Goal: Task Accomplishment & Management: Manage account settings

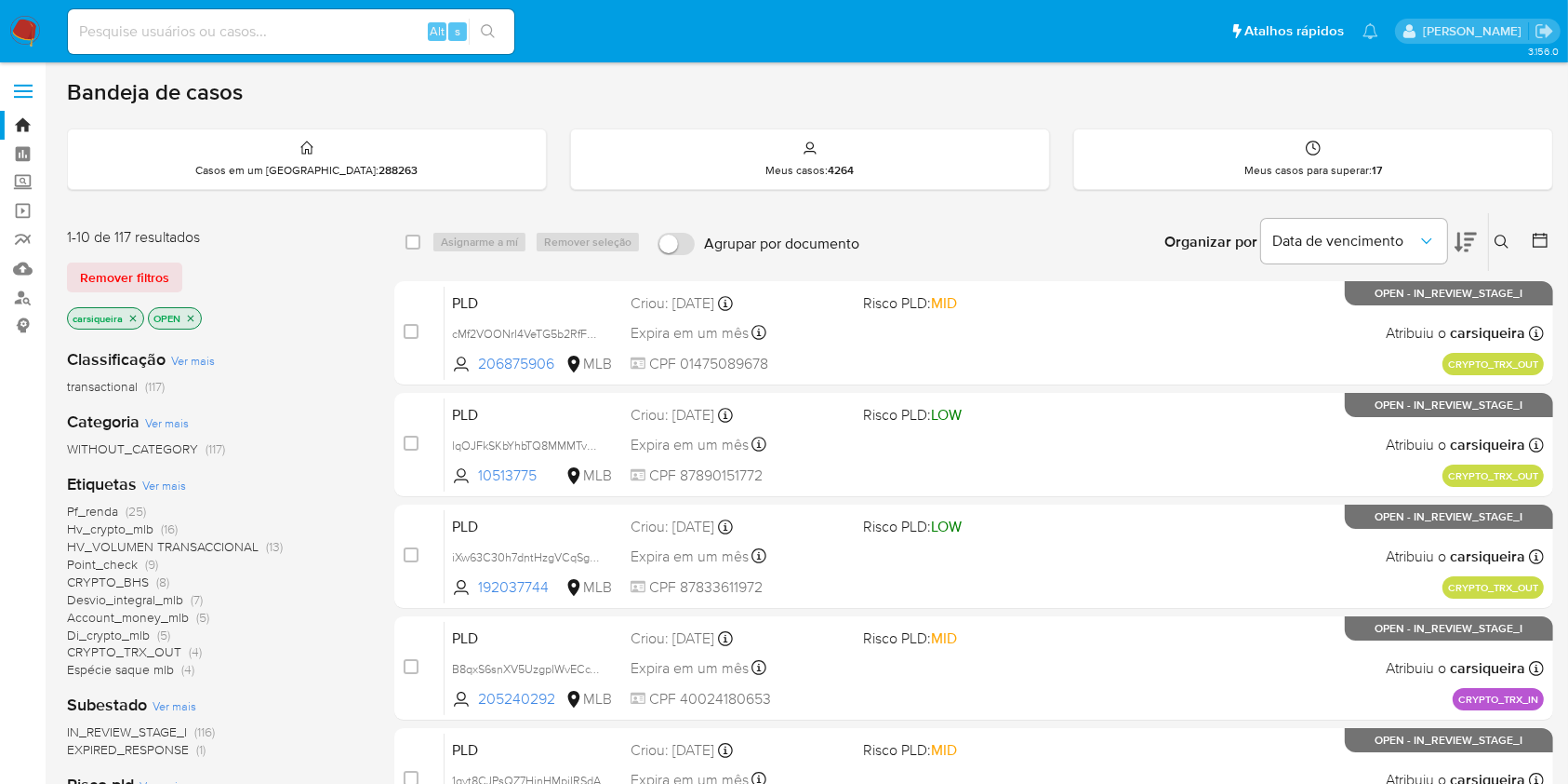
click at [128, 320] on icon "close-filter" at bounding box center [133, 318] width 11 height 12
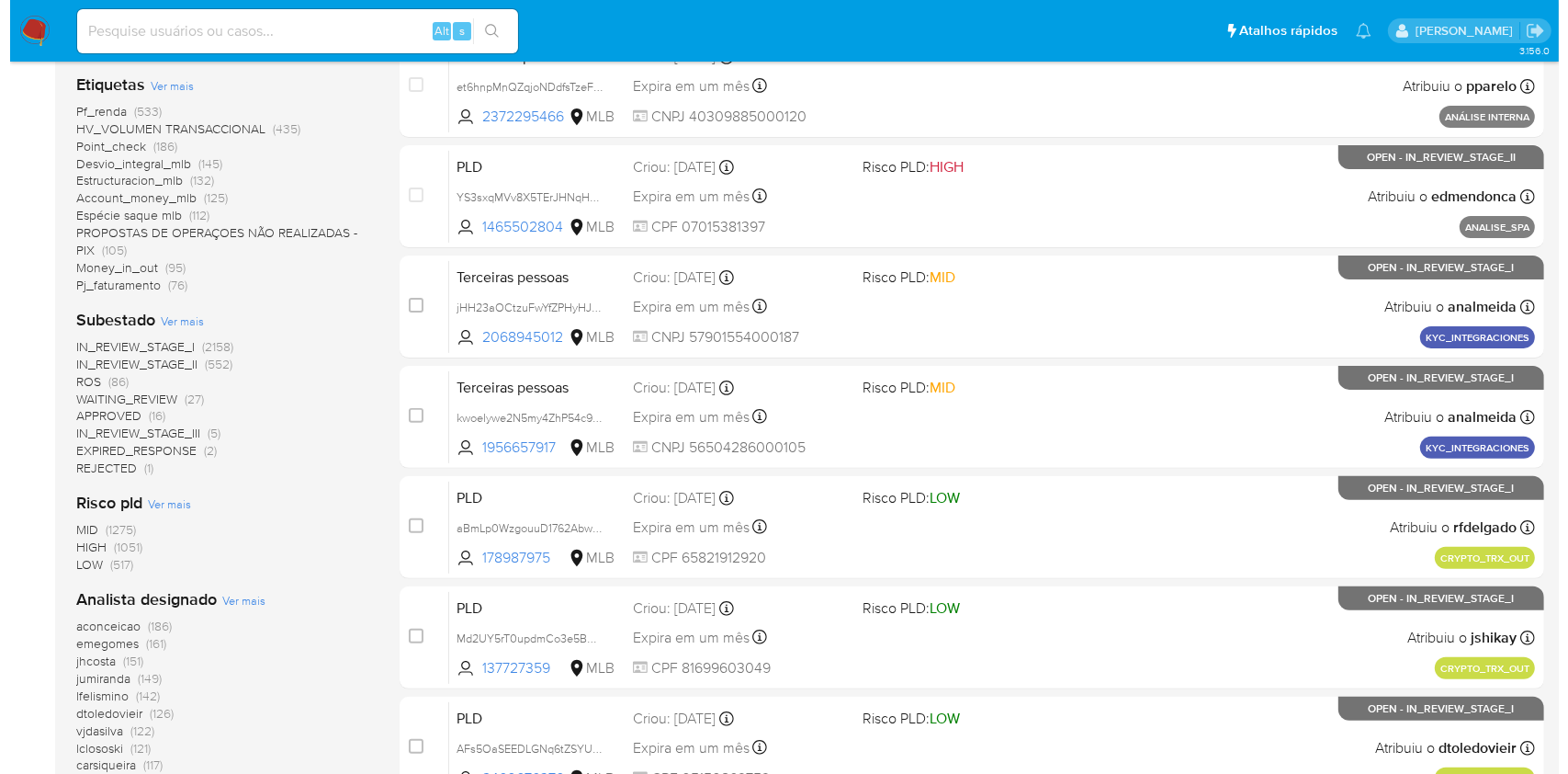
scroll to position [538, 0]
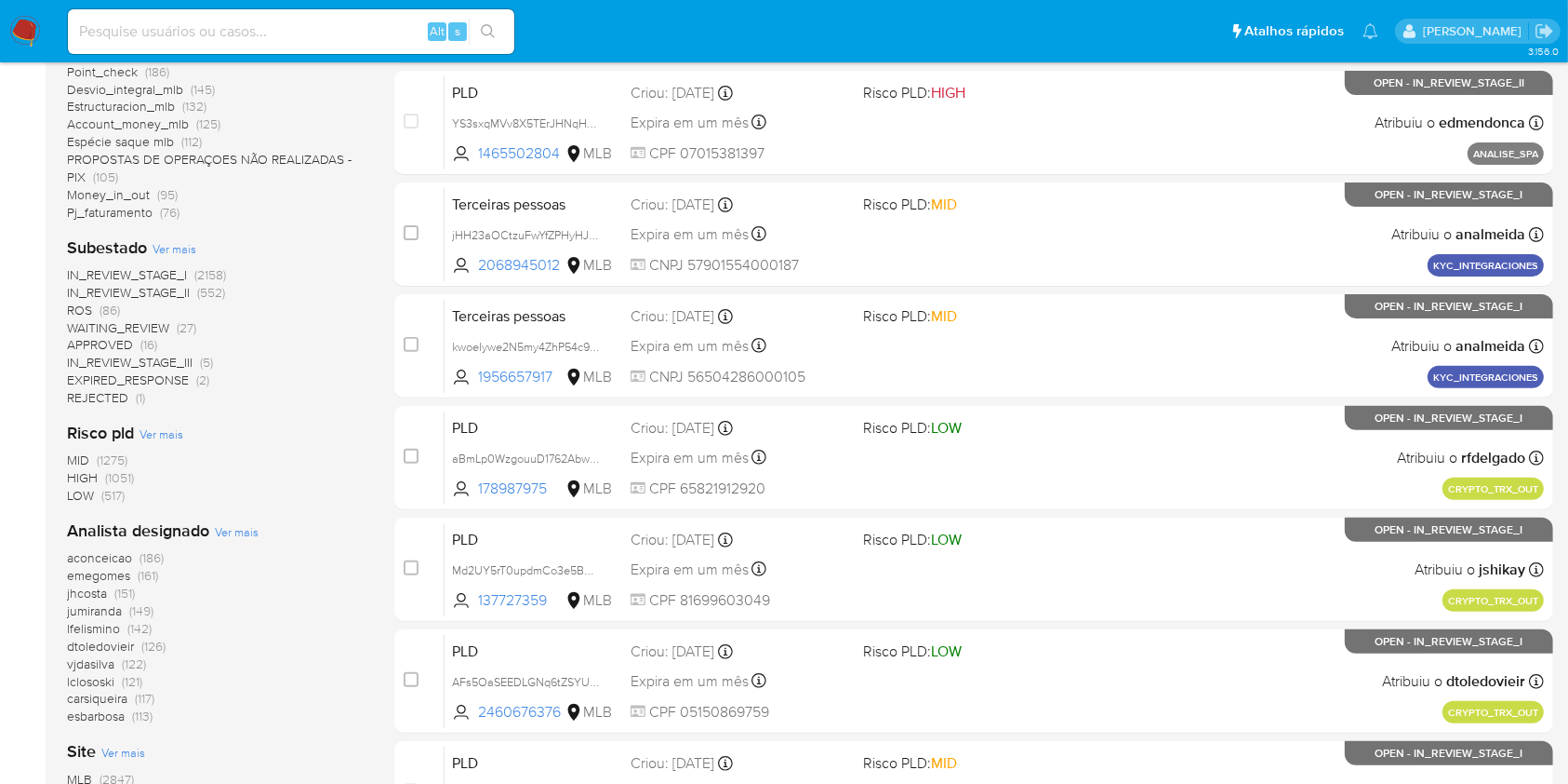
click at [237, 529] on span "Ver mais" at bounding box center [237, 531] width 44 height 16
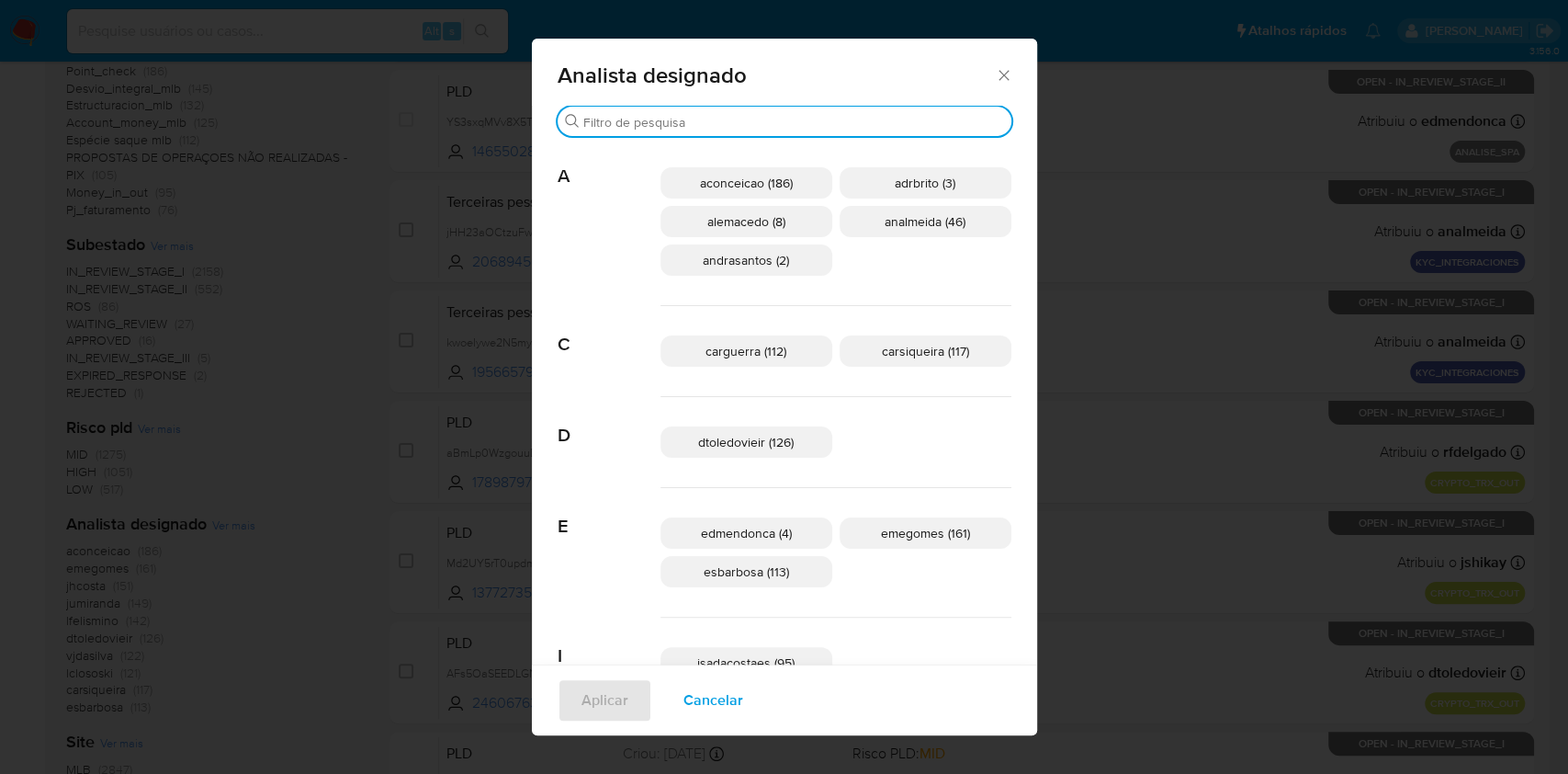
click at [751, 121] on input "Procurar" at bounding box center [793, 121] width 421 height 16
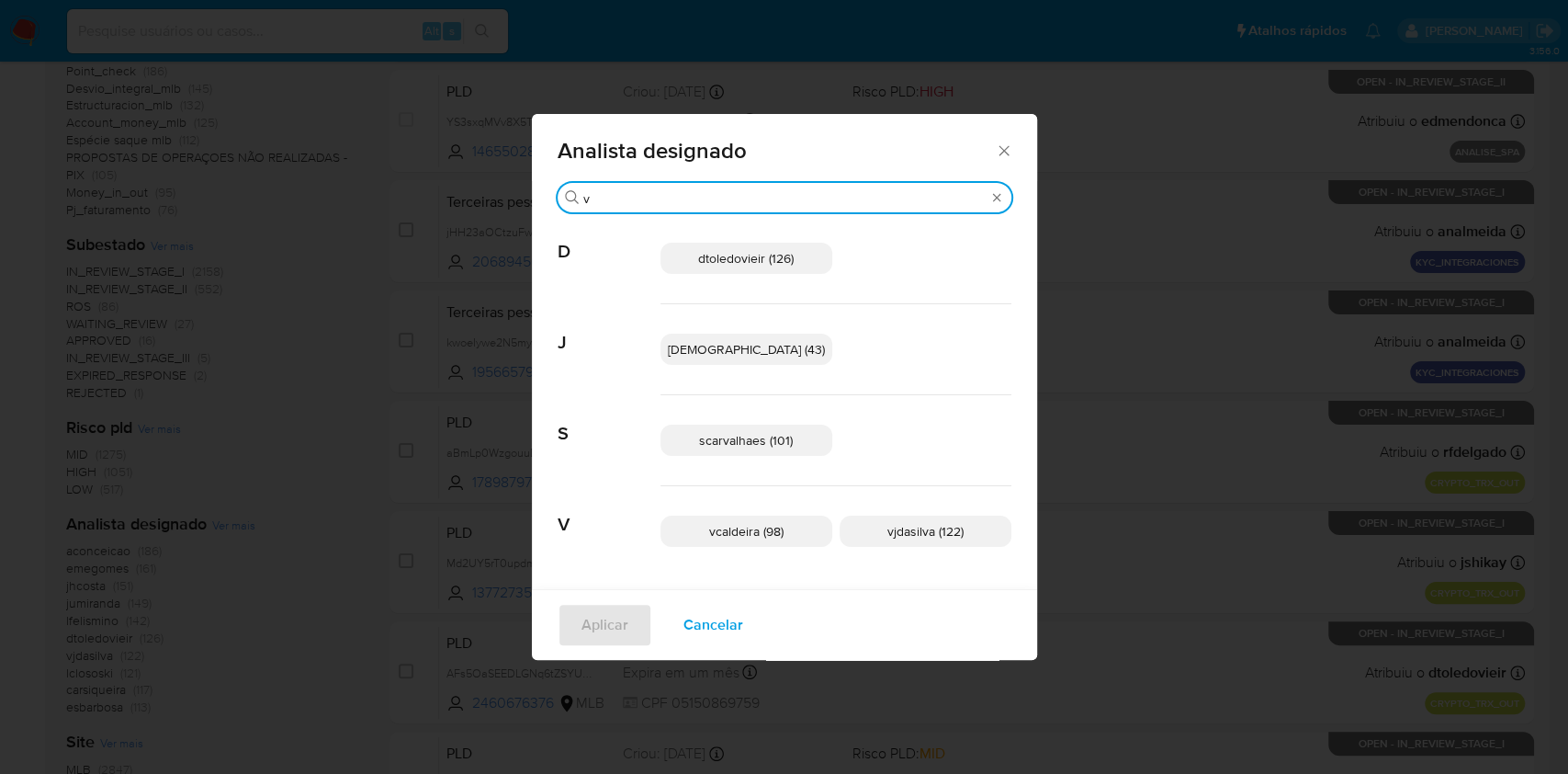
type input "v"
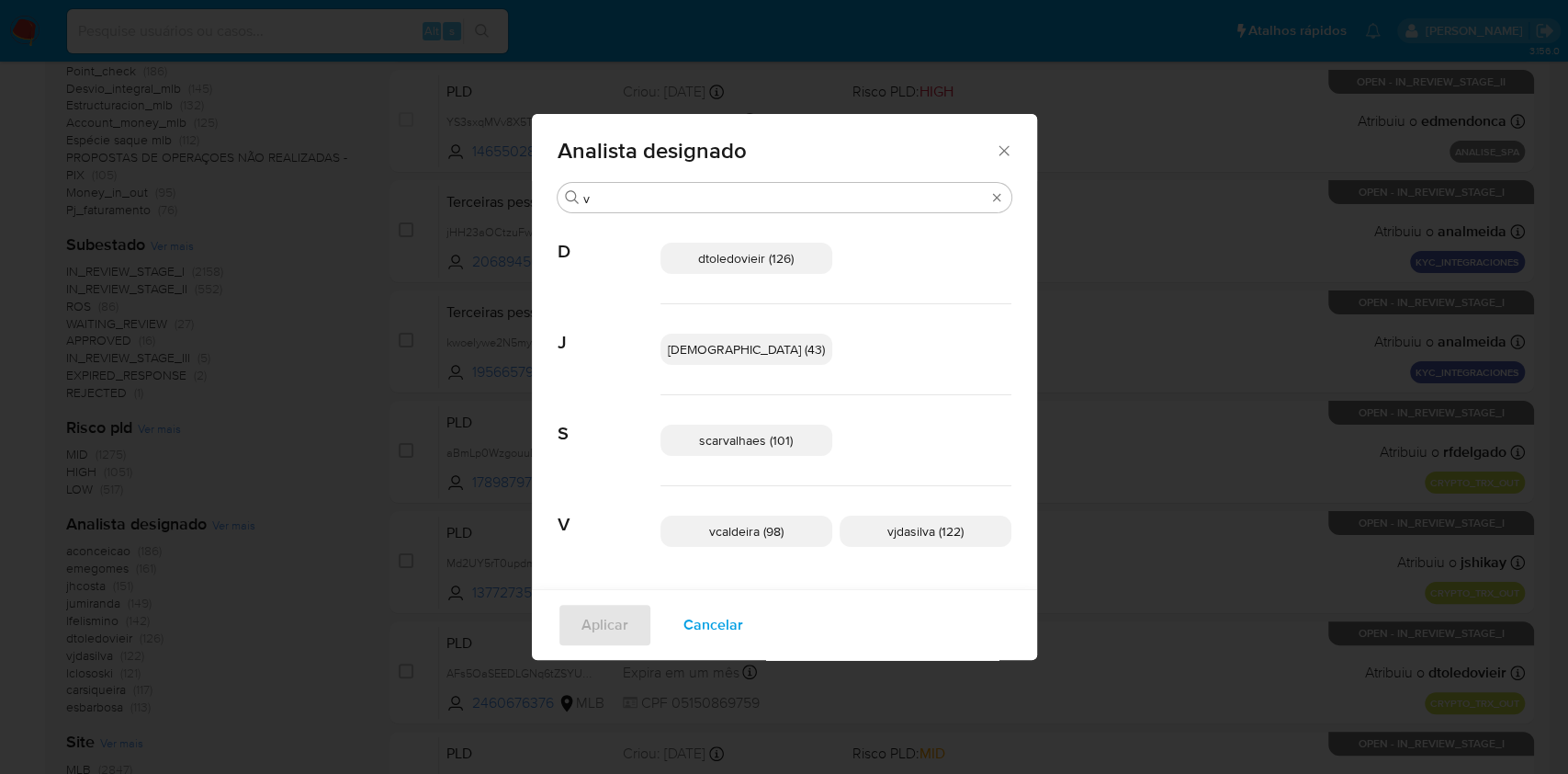
click at [783, 533] on span "vcaldeira (98)" at bounding box center [746, 531] width 75 height 18
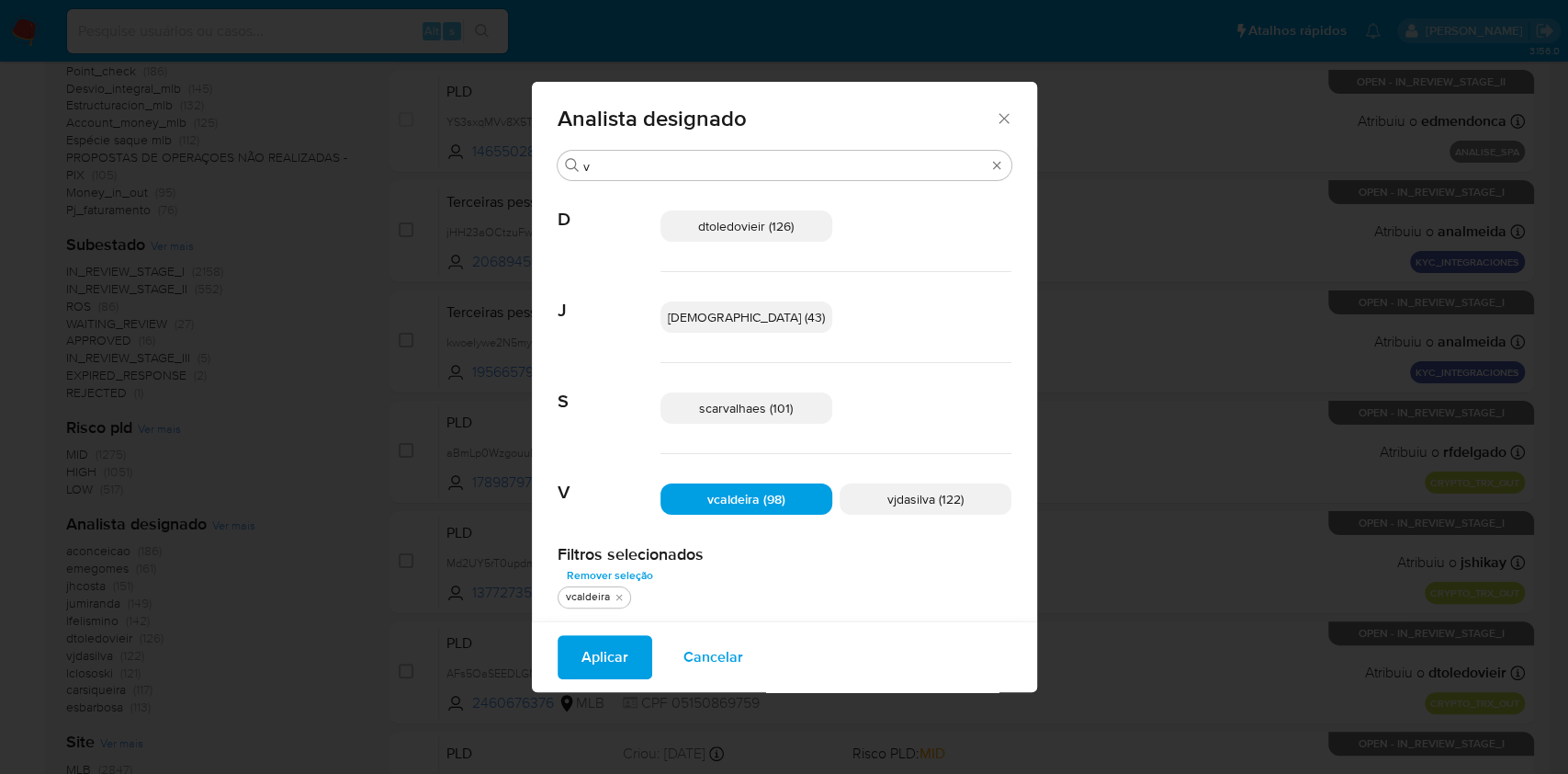
click at [628, 640] on span "Aplicar" at bounding box center [605, 657] width 47 height 41
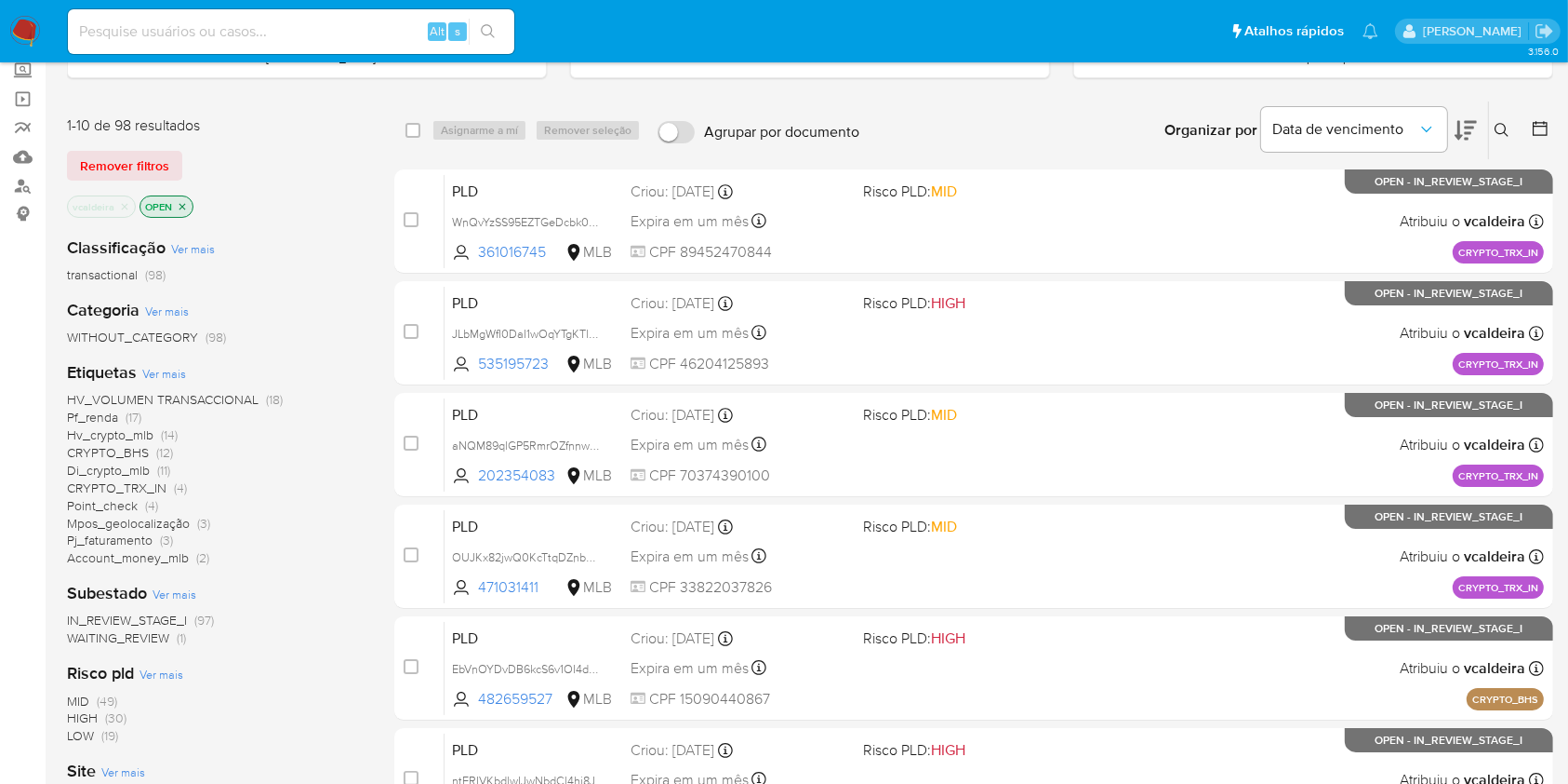
scroll to position [109, 0]
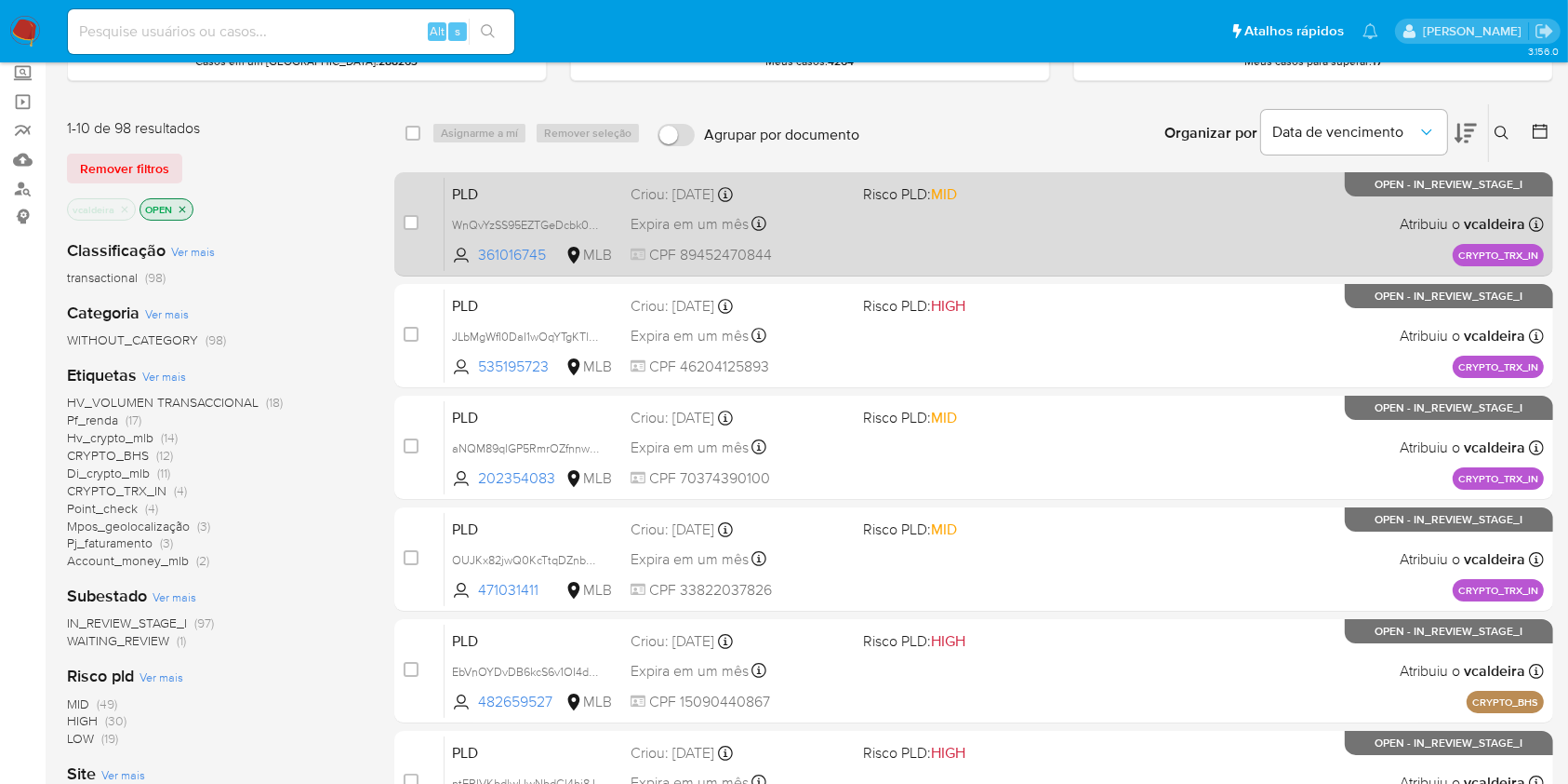
click at [1205, 235] on div "PLD WnQvYzSS95EZTGeDcbk0Devx 361016745 MLB Risco PLD: MID Criou: 19/08/2025 Cri…" at bounding box center [994, 224] width 1100 height 94
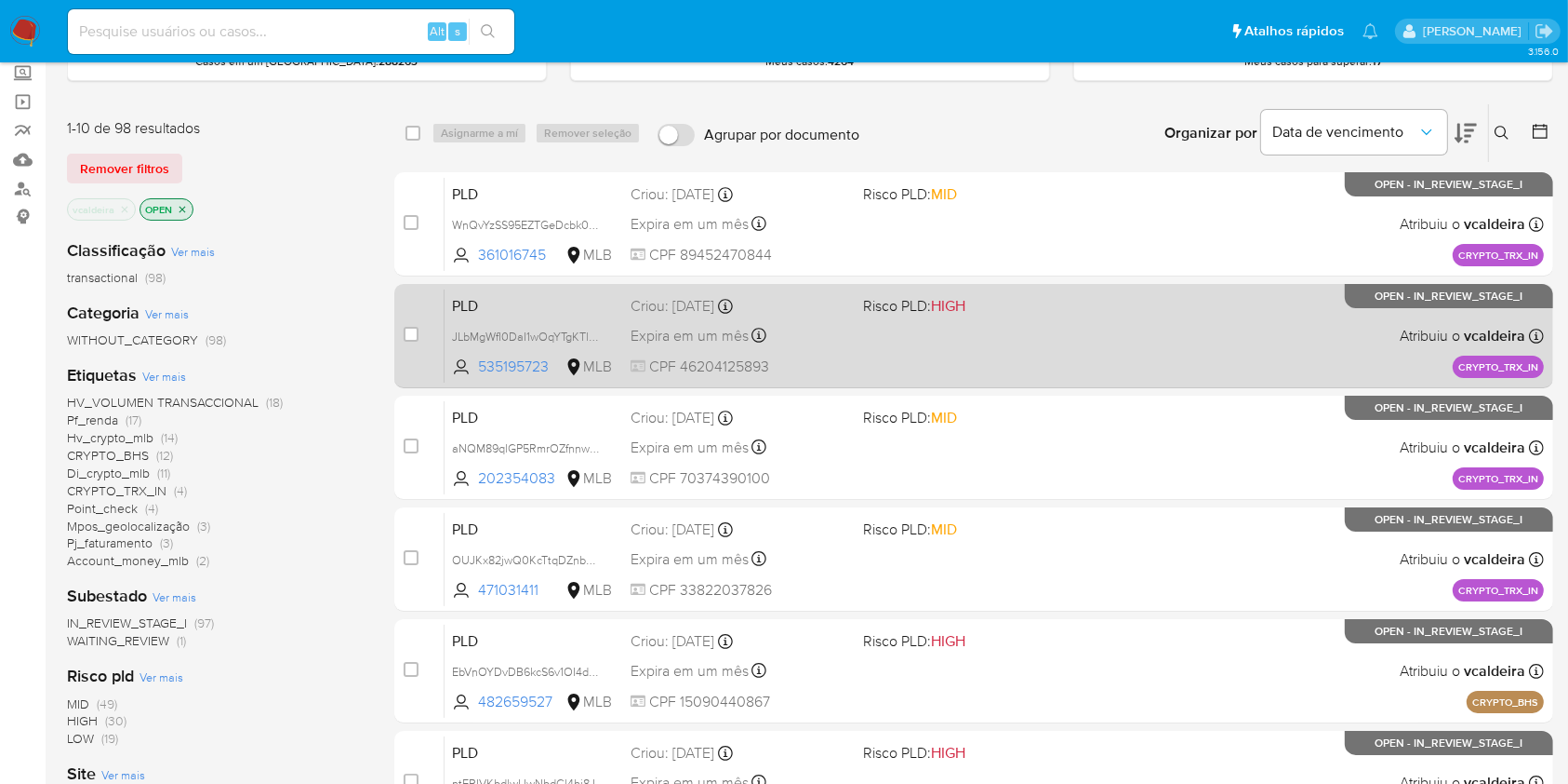
click at [1036, 321] on div "PLD JLbMgWfI0DaI1wOqYTgKTlPq 535195723 MLB Risco PLD: HIGH Criou: 19/08/2025 Cr…" at bounding box center [994, 335] width 1100 height 94
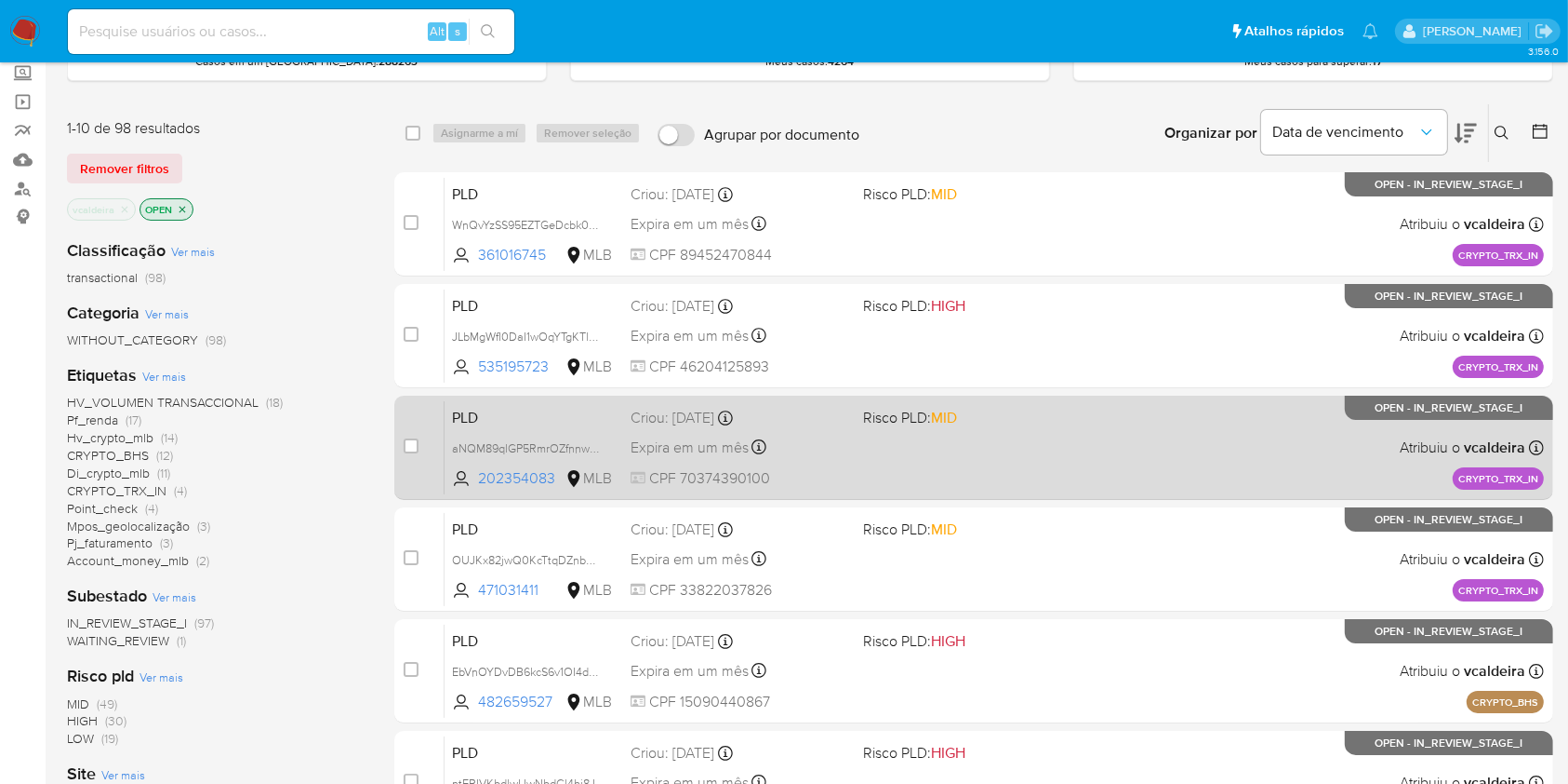
click at [1050, 437] on div "PLD aNQM89qlGP5RmrOZfnnwNyC4 202354083 MLB Risco PLD: MID Criou: 19/08/2025 Cri…" at bounding box center [994, 448] width 1100 height 94
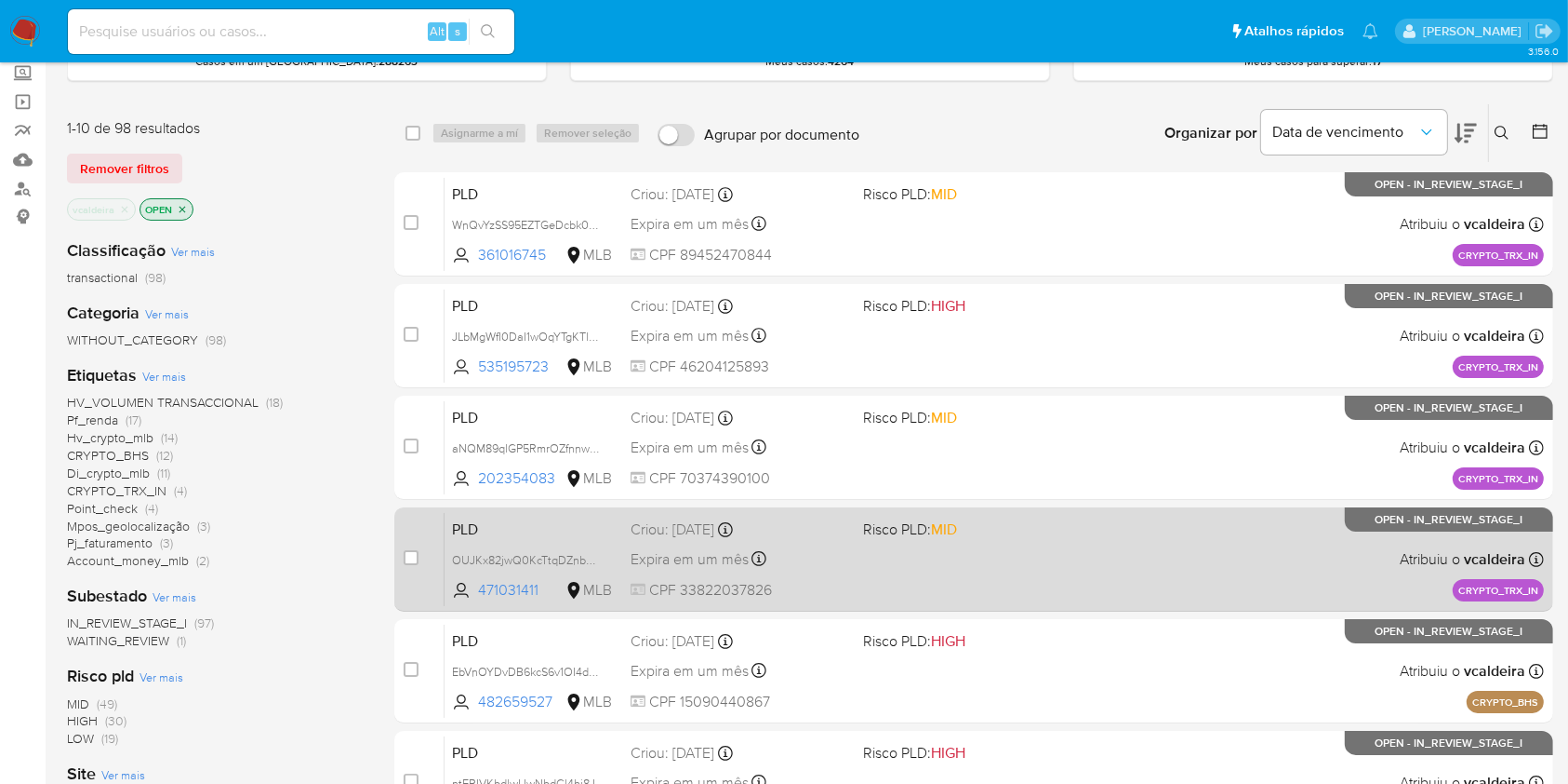
click at [1101, 577] on div "PLD OUJKx82jwQ0KcTtqDZnb5EfU 471031411 MLB Risco PLD: MID Criou: 19/08/2025 Cri…" at bounding box center [994, 559] width 1100 height 94
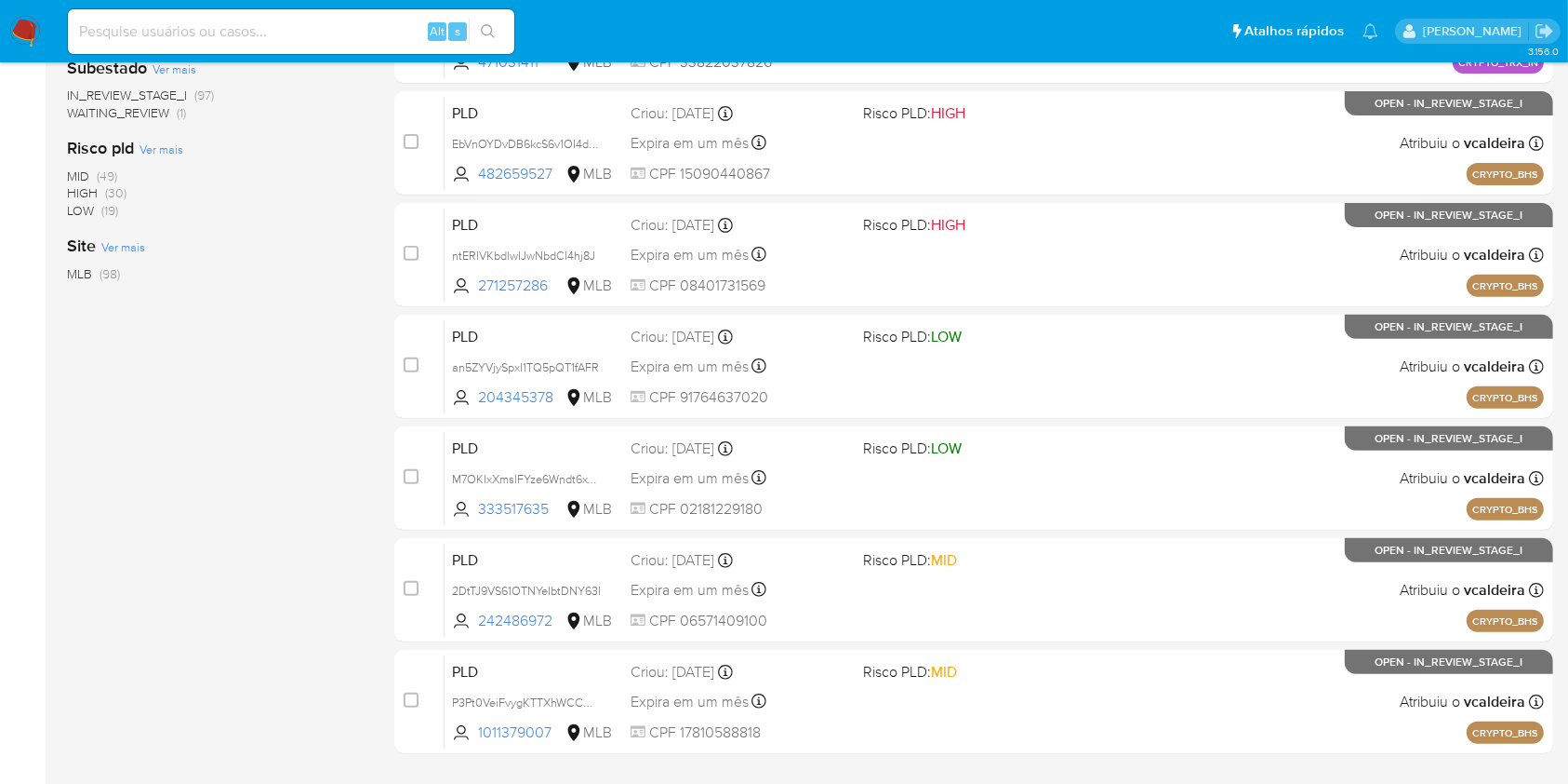
scroll to position [641, 0]
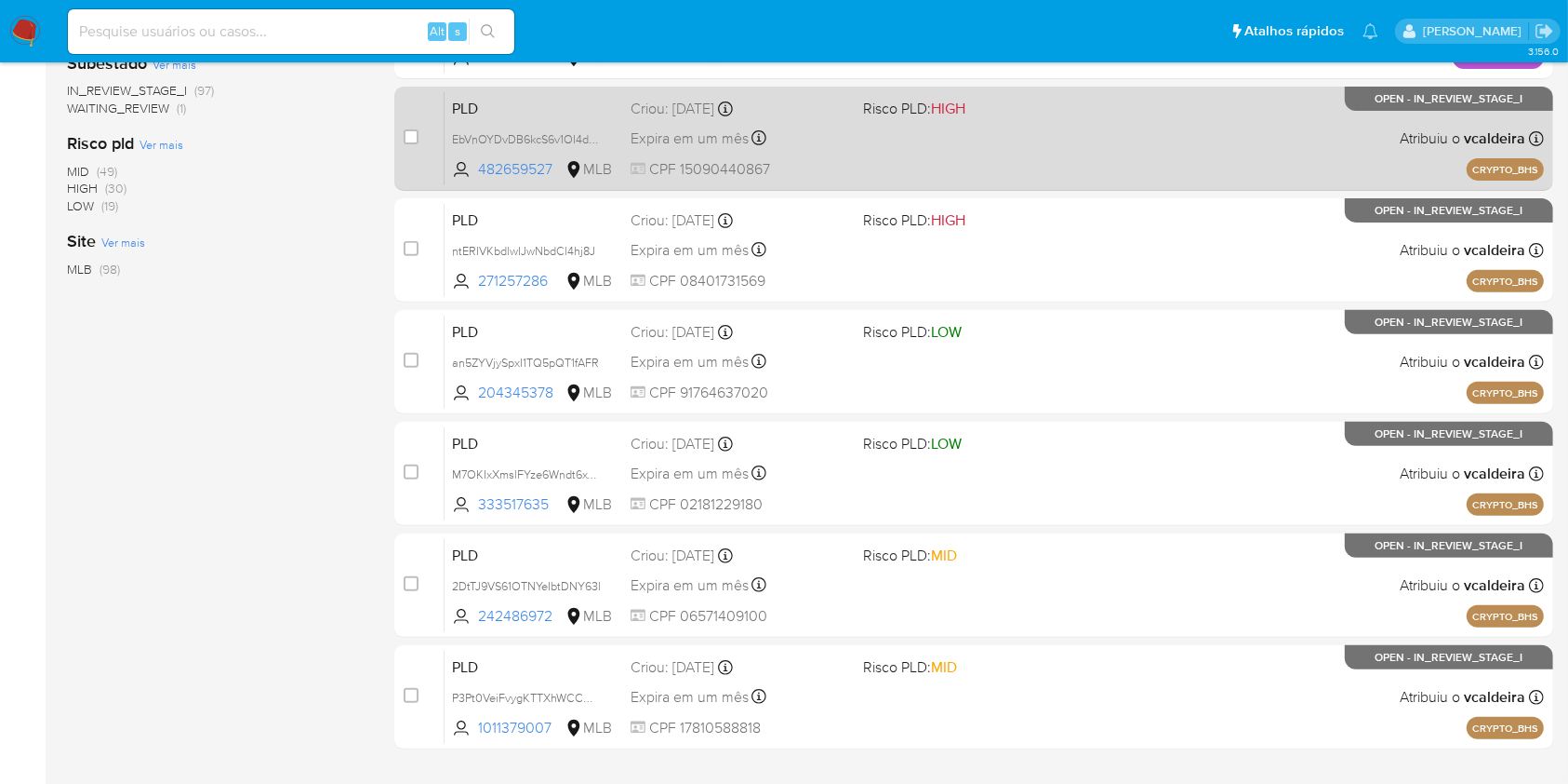
click at [1198, 150] on div "PLD EbVnOYDvDB6kcS6v1OI4djN2 482659527 MLB Risco PLD: HIGH Criou: 14/08/2025 Cr…" at bounding box center [994, 138] width 1100 height 94
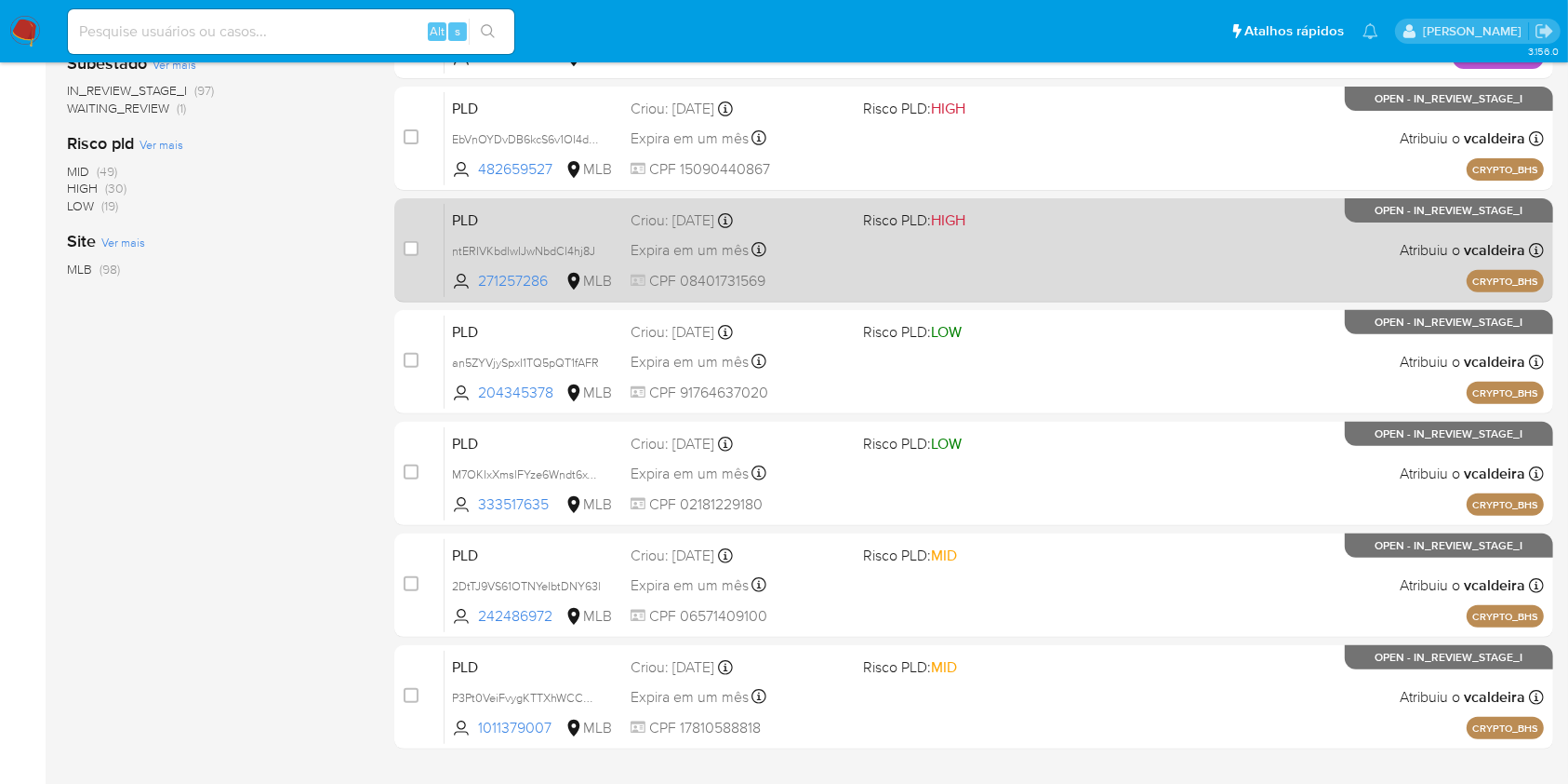
click at [1163, 251] on div "PLD ntERIVKbdlwIJwNbdCl4hj8J 271257286 MLB Risco PLD: HIGH Criou: 14/08/2025 Cr…" at bounding box center [994, 250] width 1100 height 94
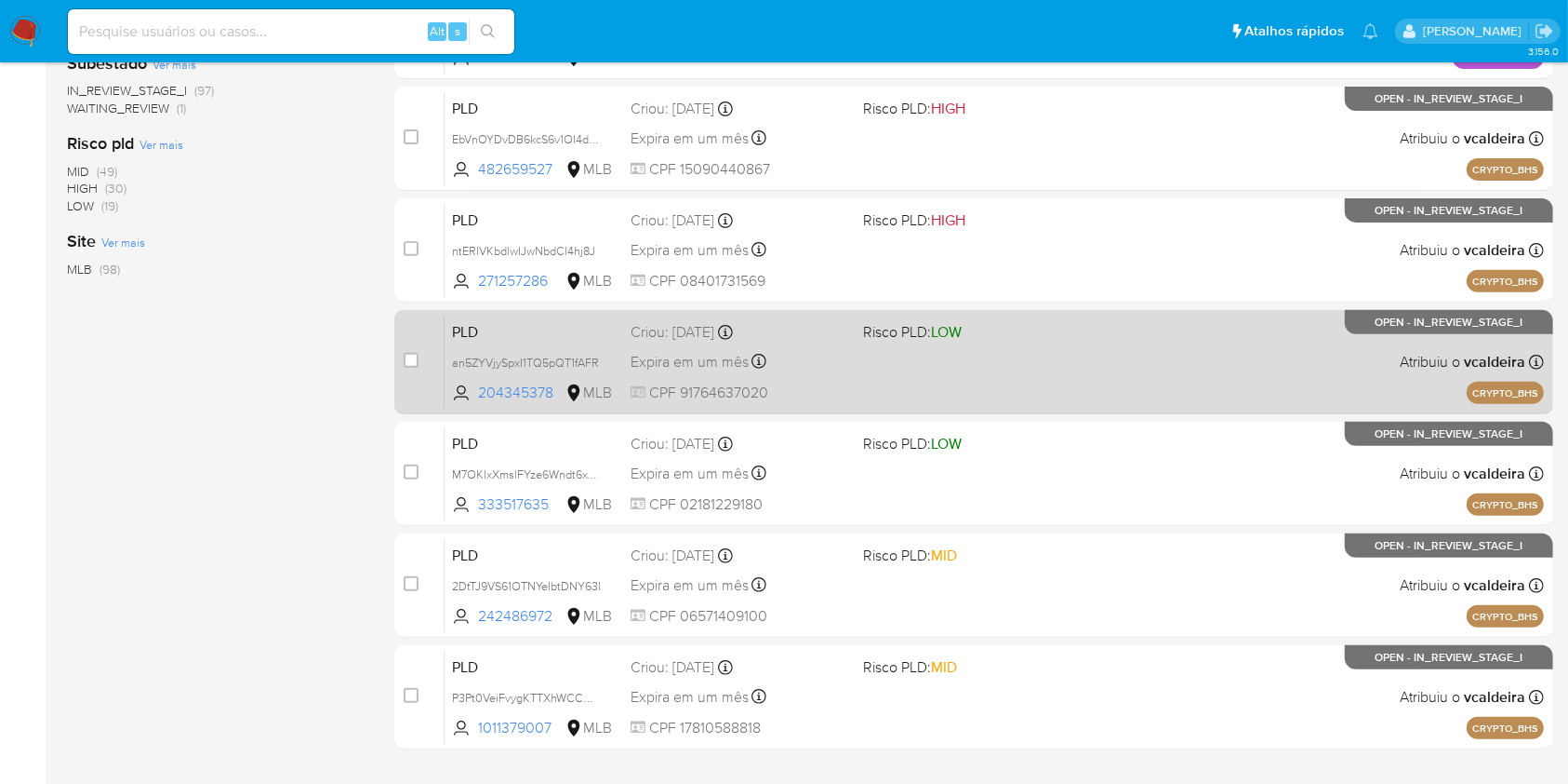
click at [1107, 347] on div "PLD an5ZYVjySpxI1TQ5pQT1fAFR 204345378 MLB Risco PLD: LOW Criou: 14/08/2025 Cri…" at bounding box center [994, 361] width 1100 height 94
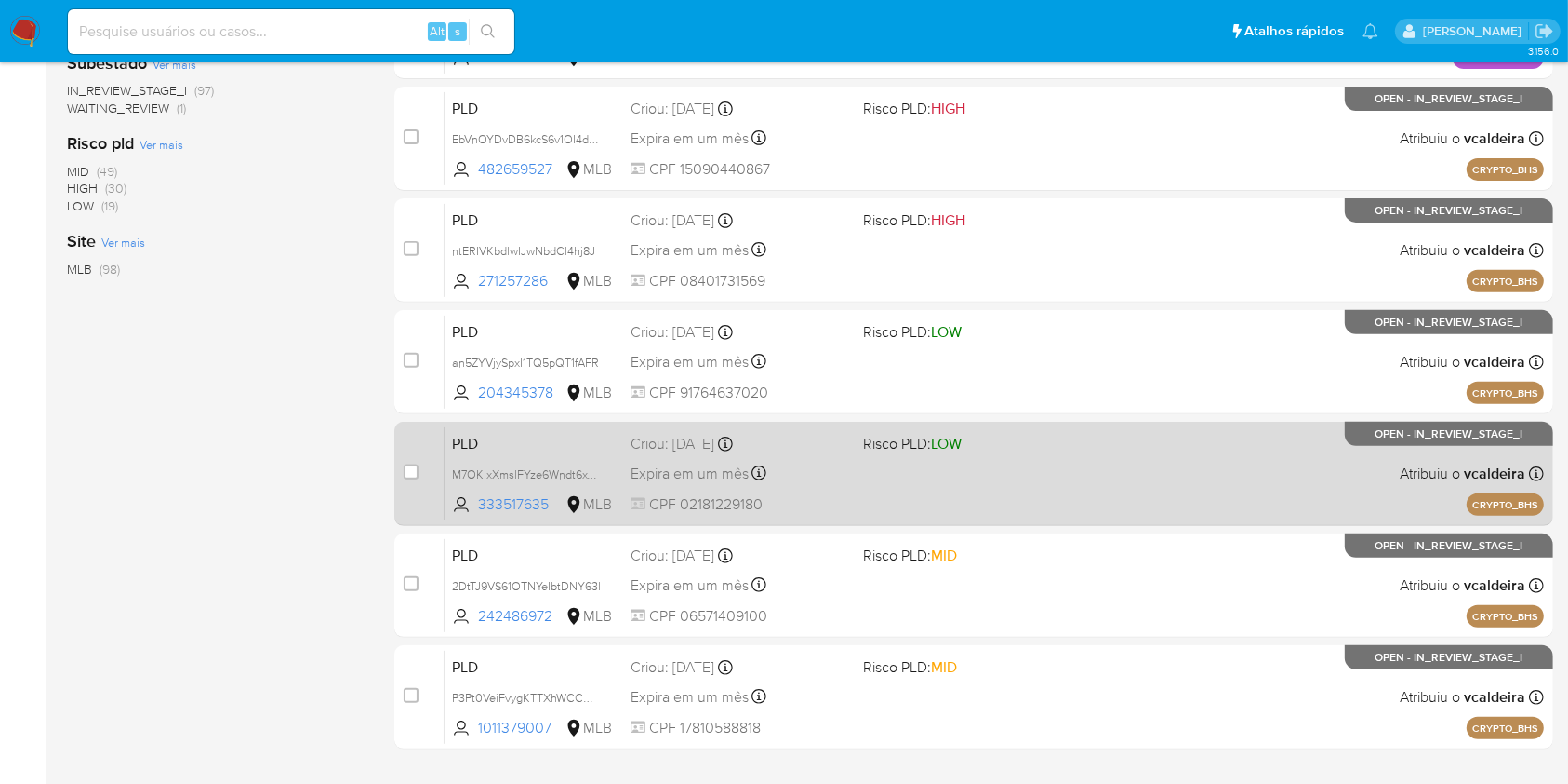
click at [1310, 459] on div "PLD M7OKIxXmslFYze6Wndt6xT3r 333517635 MLB Risco PLD: LOW Criou: 14/08/2025 Cri…" at bounding box center [994, 473] width 1100 height 94
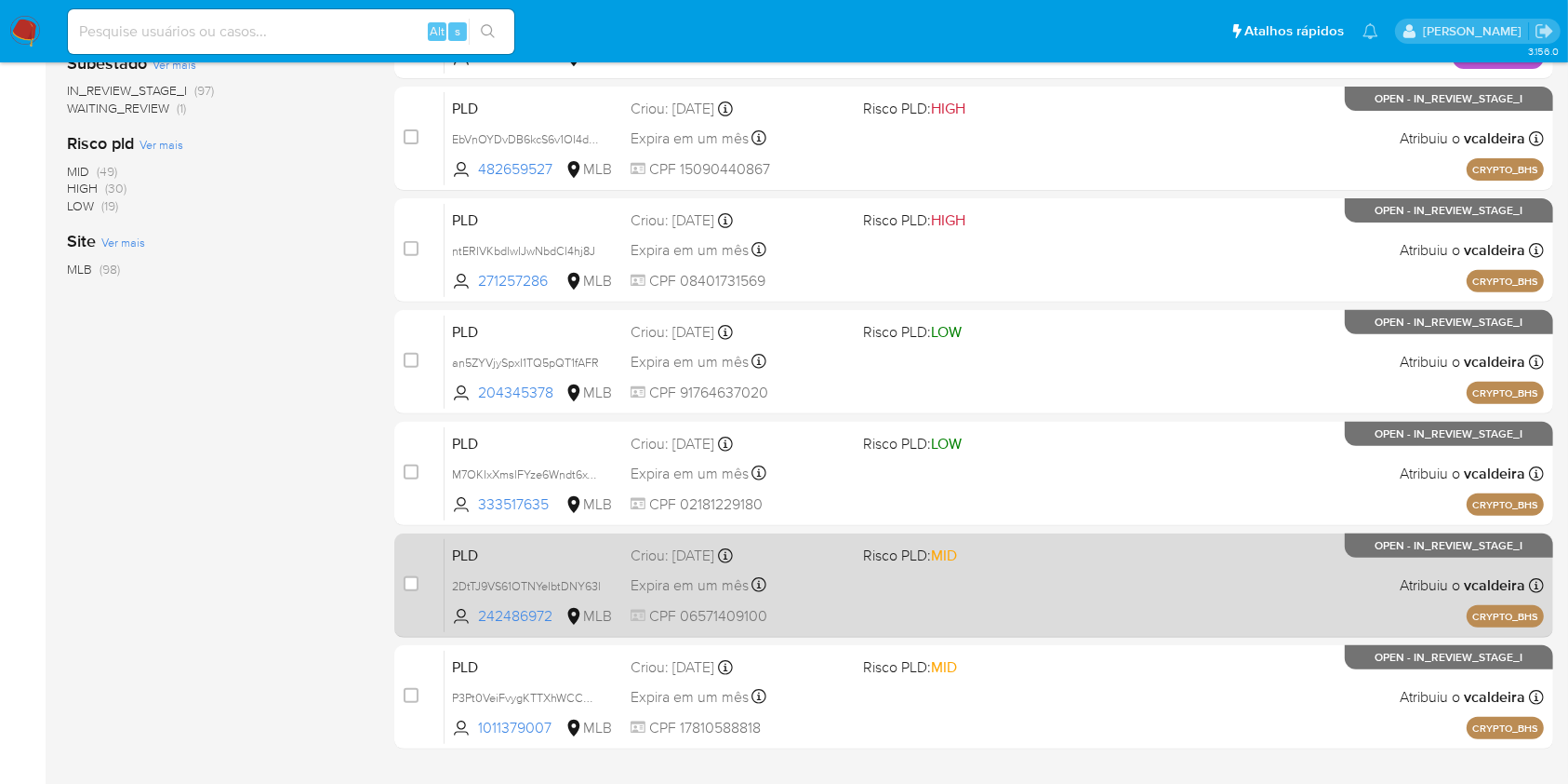
click at [1327, 589] on div "PLD 2DtTJ9VS61OTNYeIbtDNY63l 242486972 MLB Risco PLD: MID Criou: 14/08/2025 Cri…" at bounding box center [994, 585] width 1100 height 94
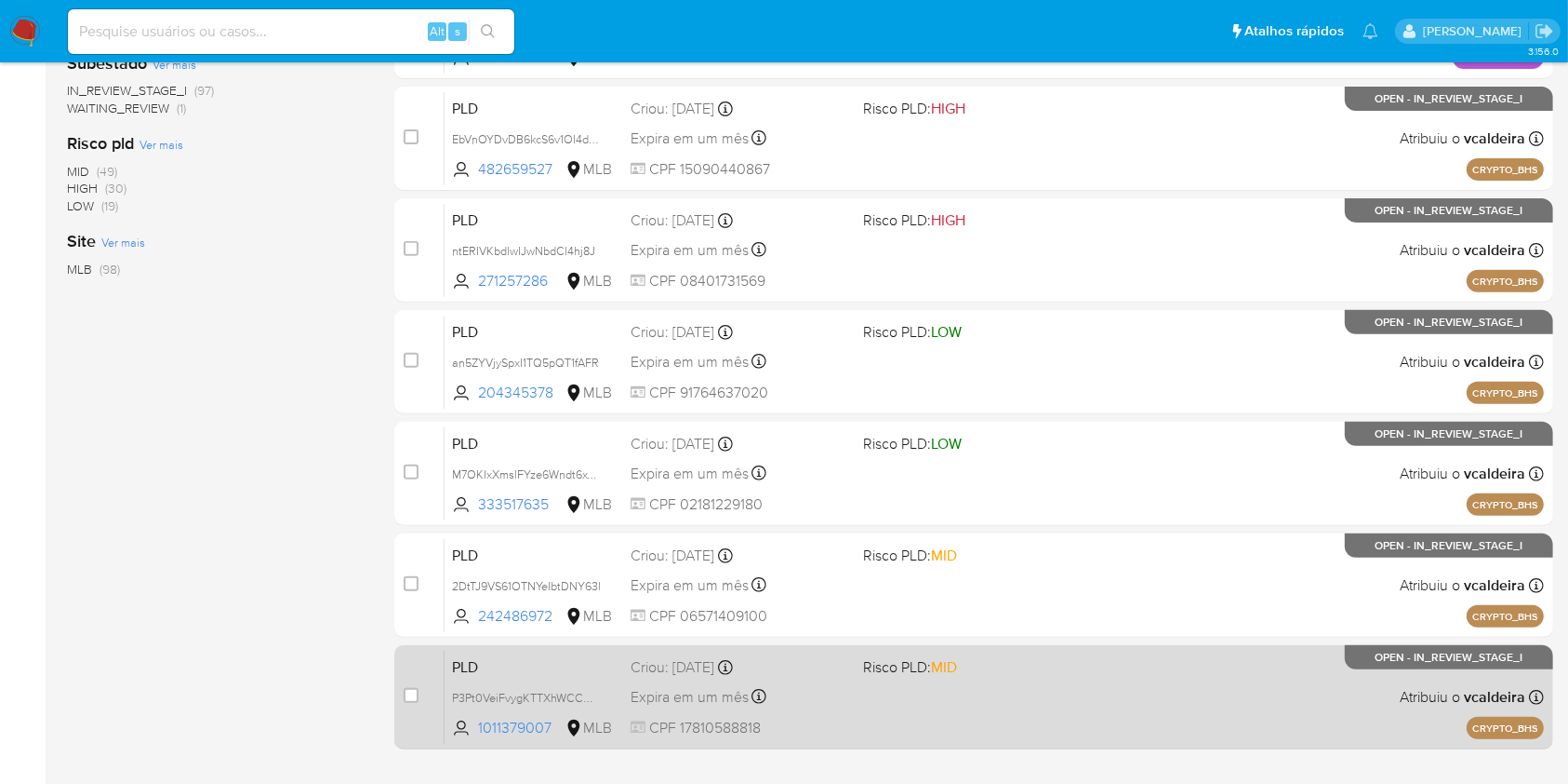
click at [1170, 662] on div "PLD P3Pt0VeiFvygKTTXhWCCDOPV 1011379007 MLB Risco PLD: MID Criou: 14/08/2025 Cr…" at bounding box center [994, 697] width 1100 height 94
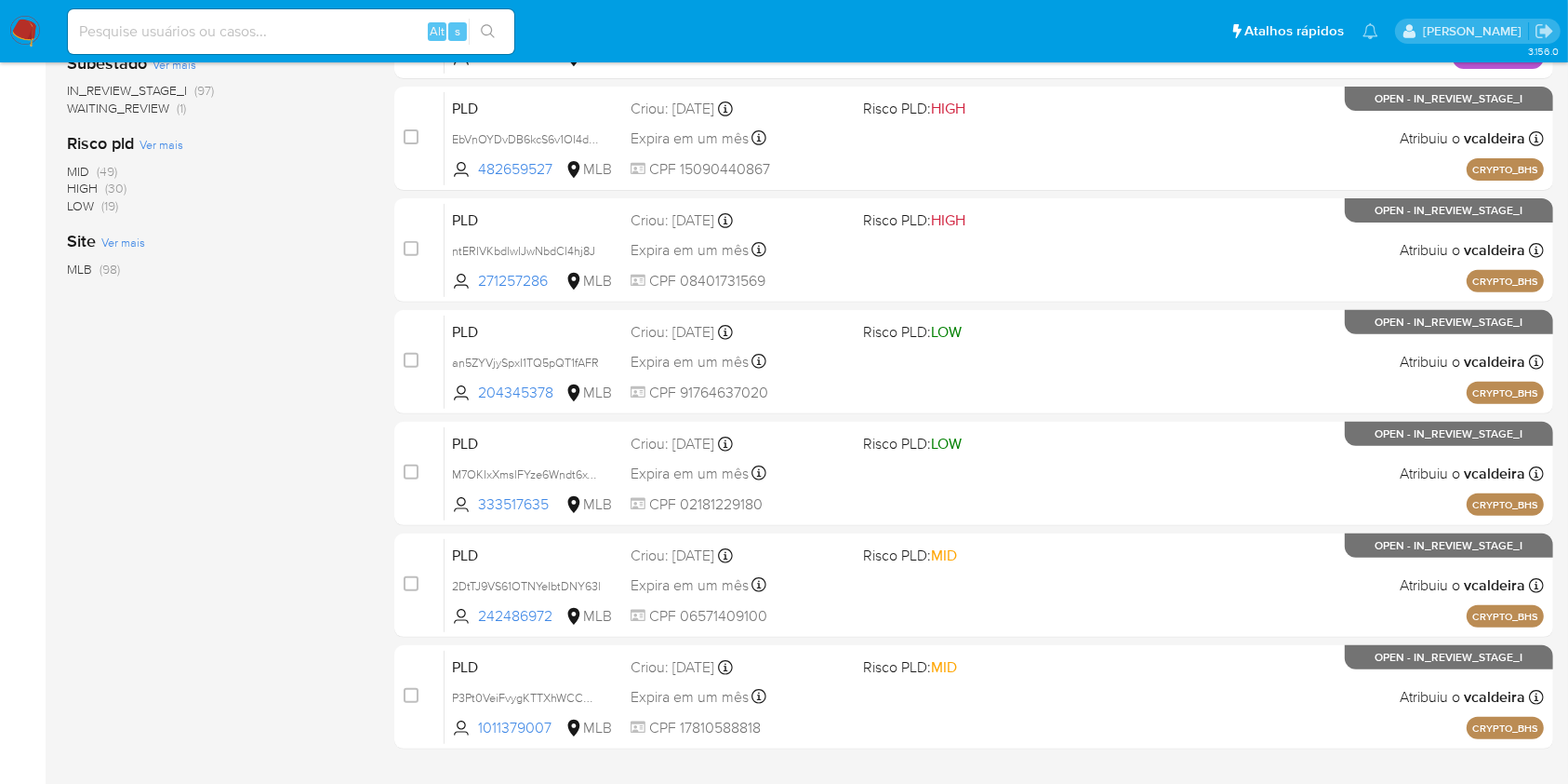
scroll to position [685, 0]
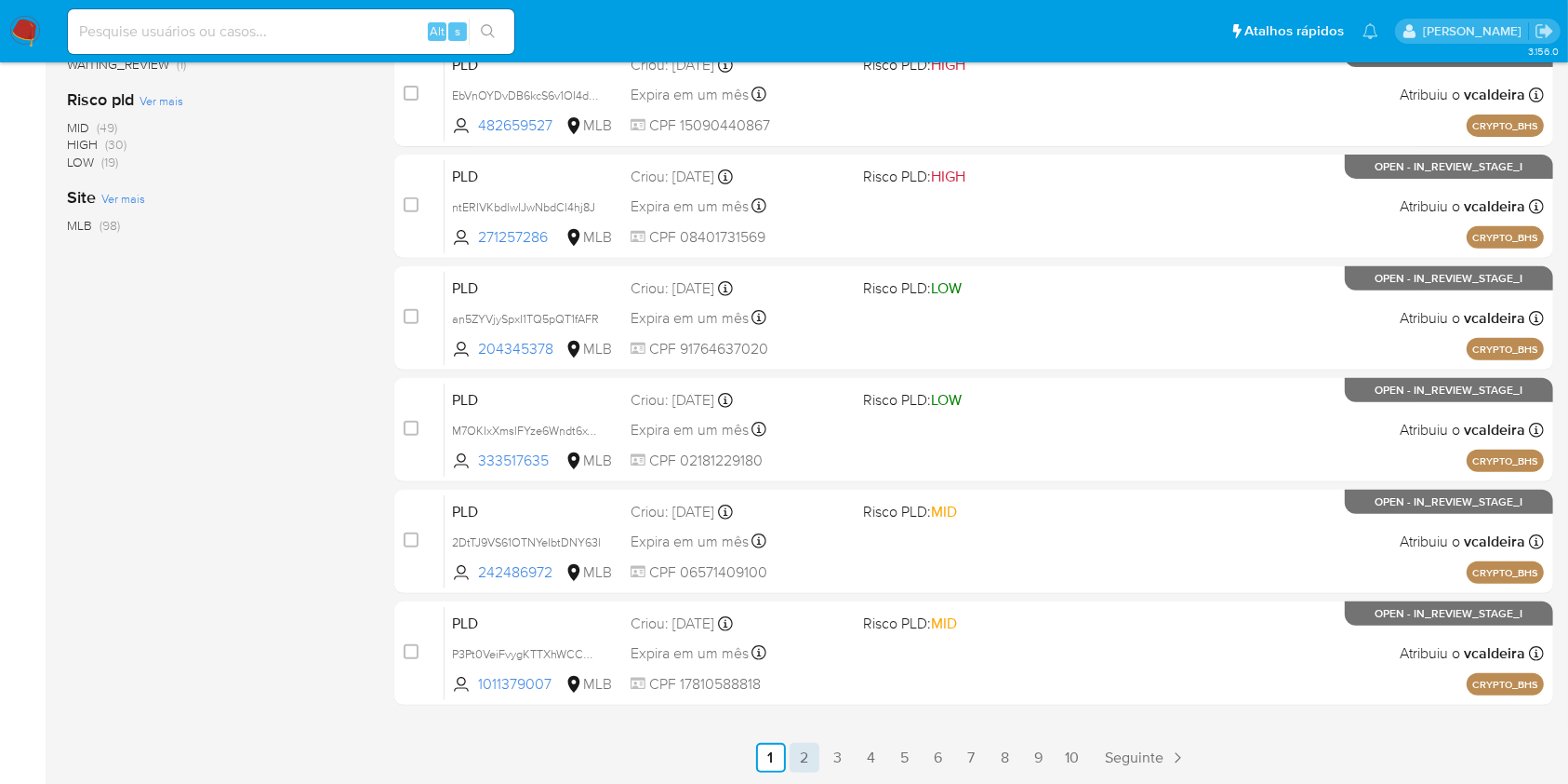
click at [809, 757] on link "2" at bounding box center [805, 757] width 30 height 30
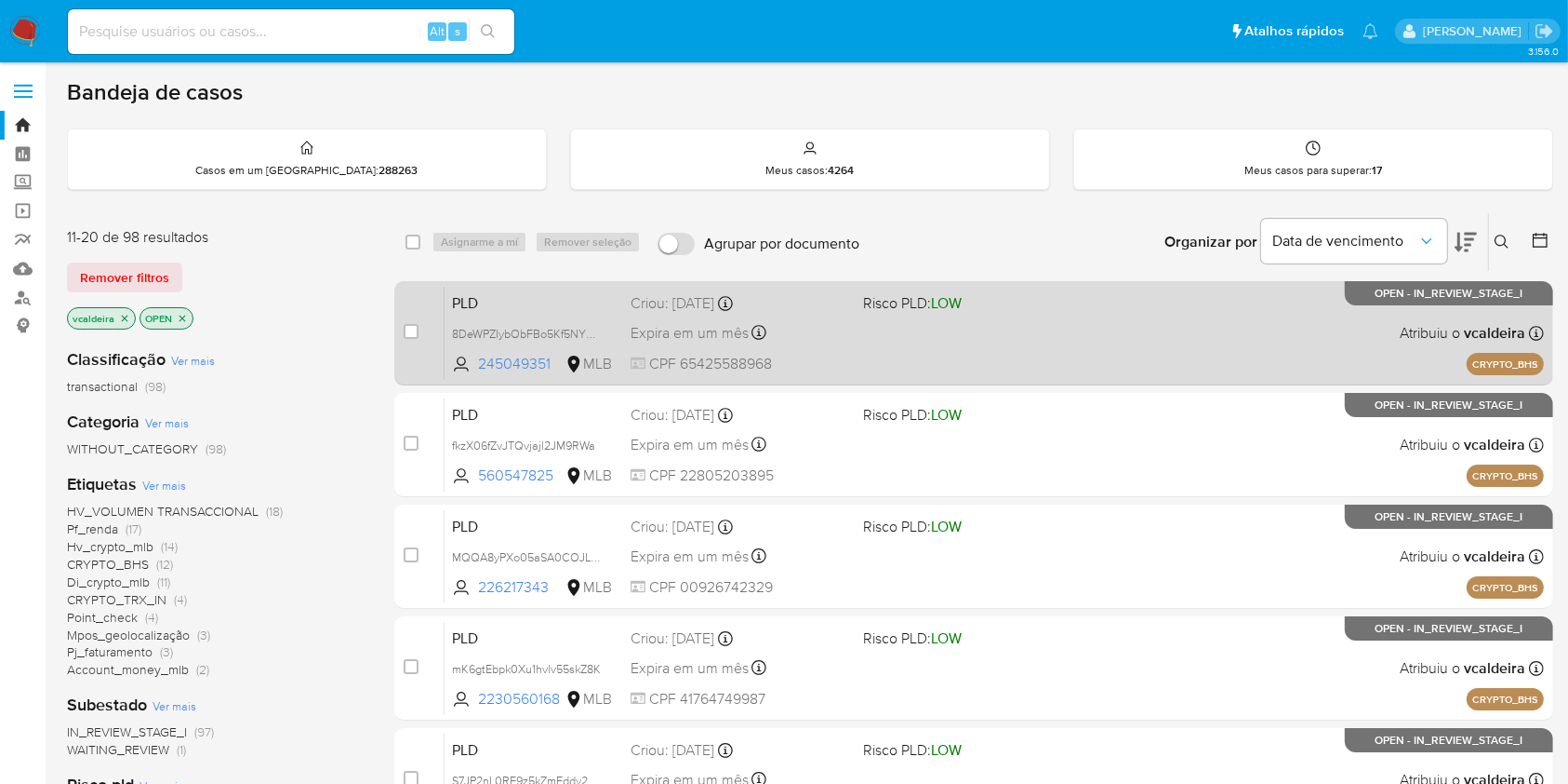
click at [842, 369] on span "CPF 65425588968" at bounding box center [739, 363] width 216 height 20
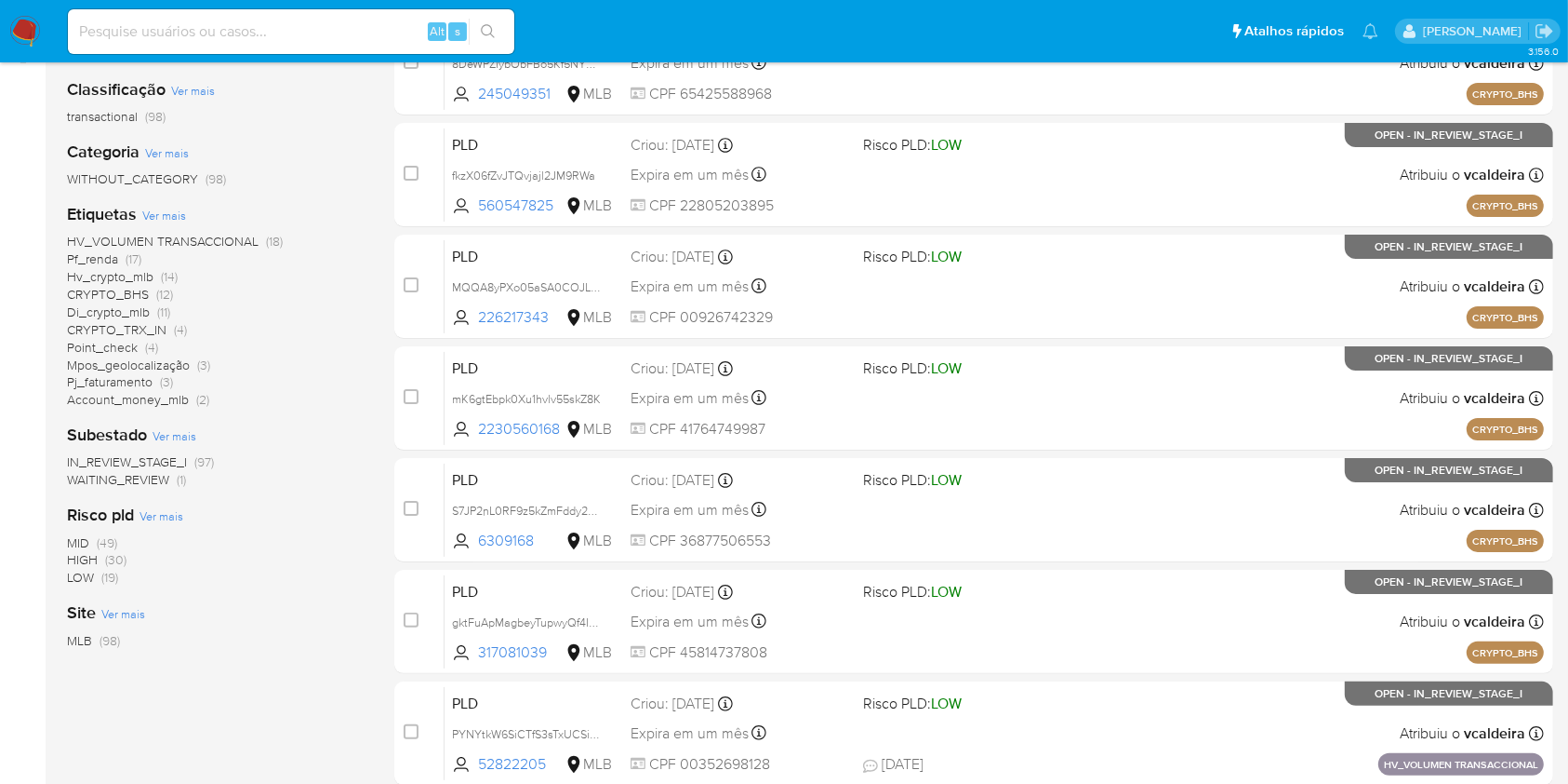
scroll to position [662, 0]
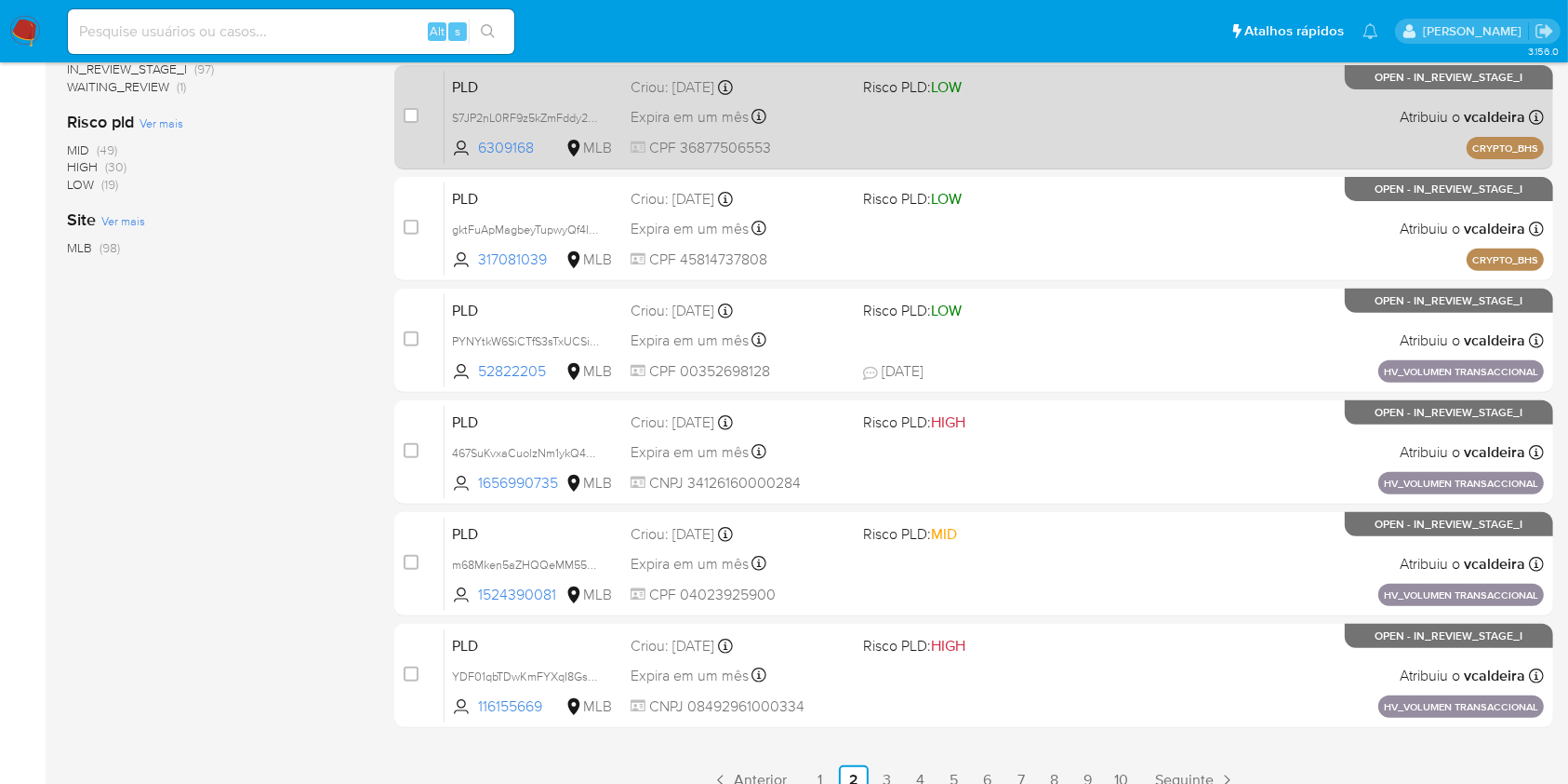
click at [1193, 123] on div "PLD S7JP2nL0RF9z5kZmFddy25dO 6309168 MLB Risco PLD: LOW Criou: 14/08/2025 Criou…" at bounding box center [994, 117] width 1100 height 94
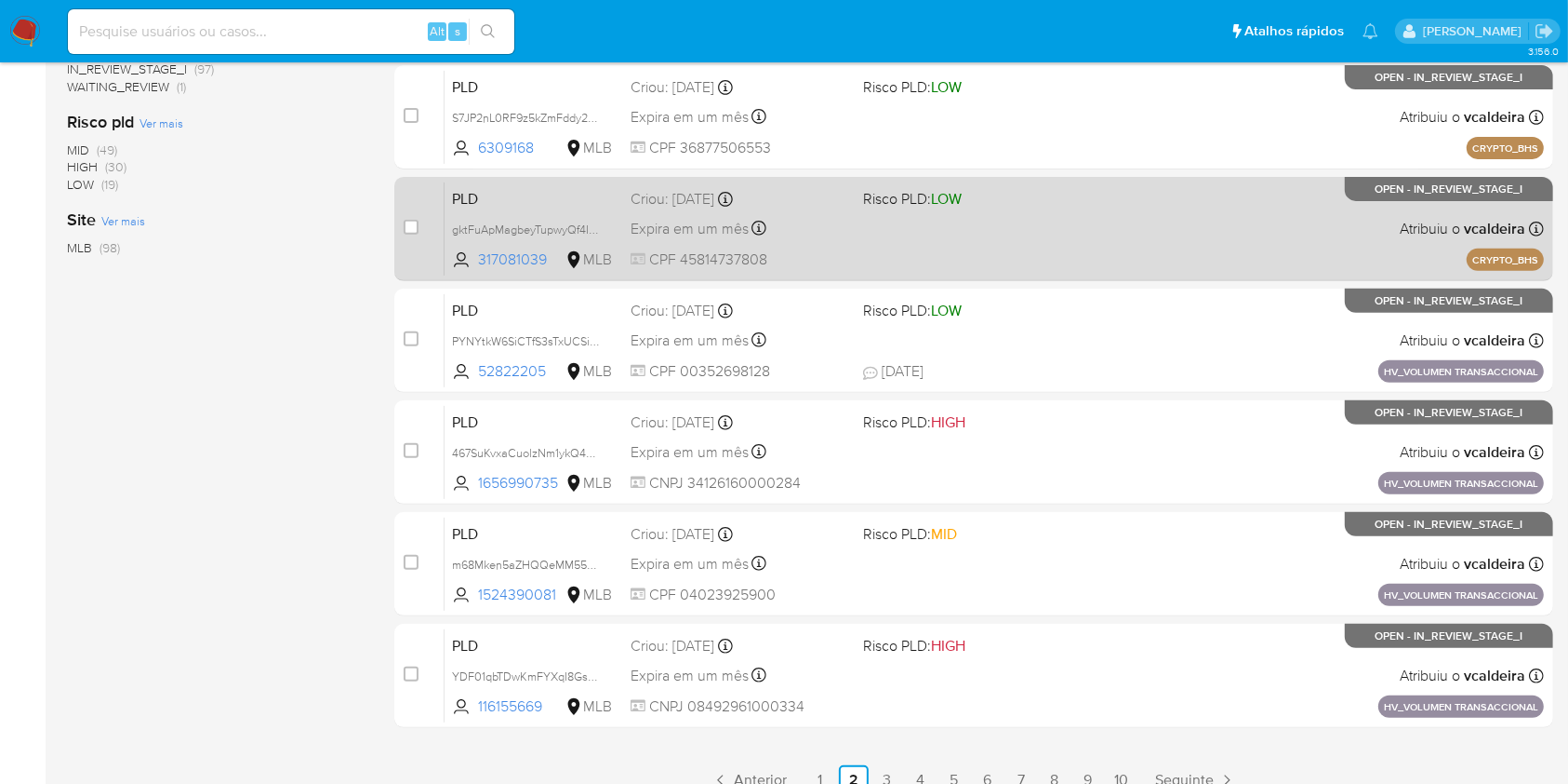
click at [1137, 244] on div "PLD gktFuApMagbeyTupwyQf4INa 317081039 MLB Risco PLD: LOW Criou: 14/08/2025 Cri…" at bounding box center [994, 228] width 1100 height 94
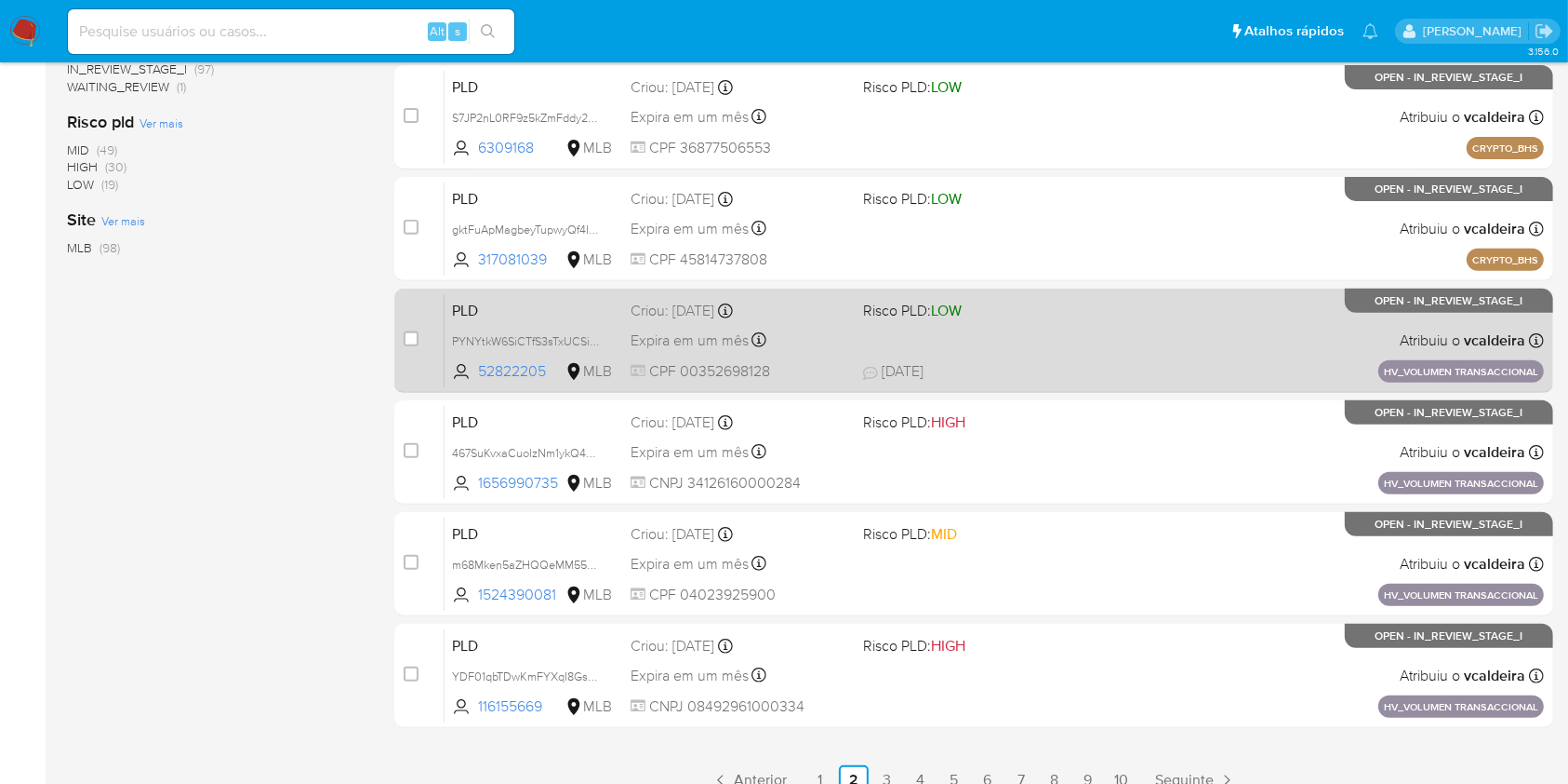
click at [1124, 325] on div "PLD PYNYtkW6SiCTfS3sTxUCSiuX 52822205 MLB Risco PLD: LOW Criou: 14/08/2025 Crio…" at bounding box center [994, 340] width 1100 height 94
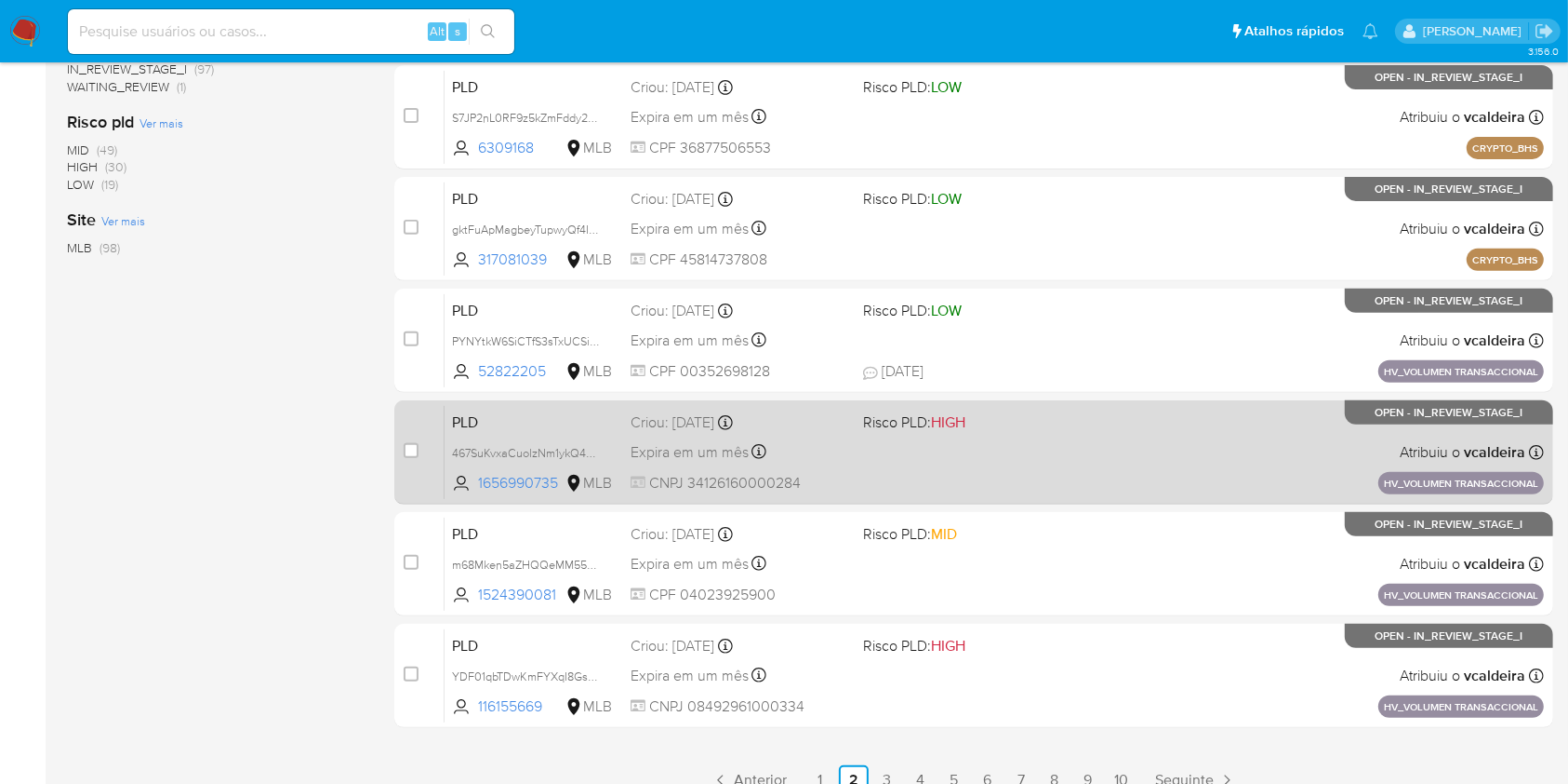
click at [952, 443] on div "PLD 467SuKvxaCuolzNm1ykQ4EmV 1656990735 MLB Risco PLD: HIGH Criou: 14/08/2025 C…" at bounding box center [994, 451] width 1100 height 94
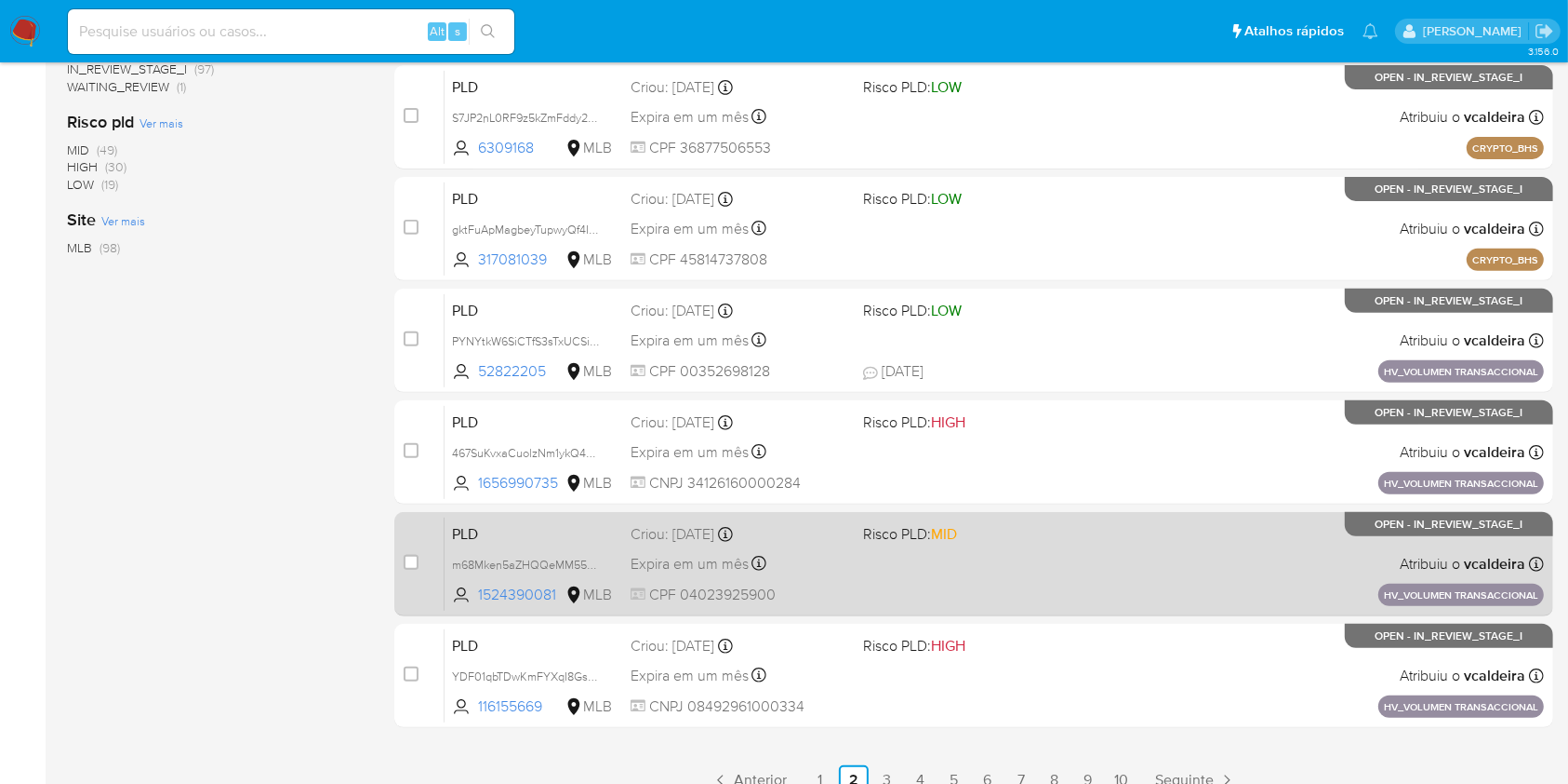
click at [1095, 564] on div "PLD m68Mken5aZHQQeMM55JQKu3S 1524390081 MLB Risco PLD: MID Criou: 14/08/2025 Cr…" at bounding box center [994, 564] width 1100 height 94
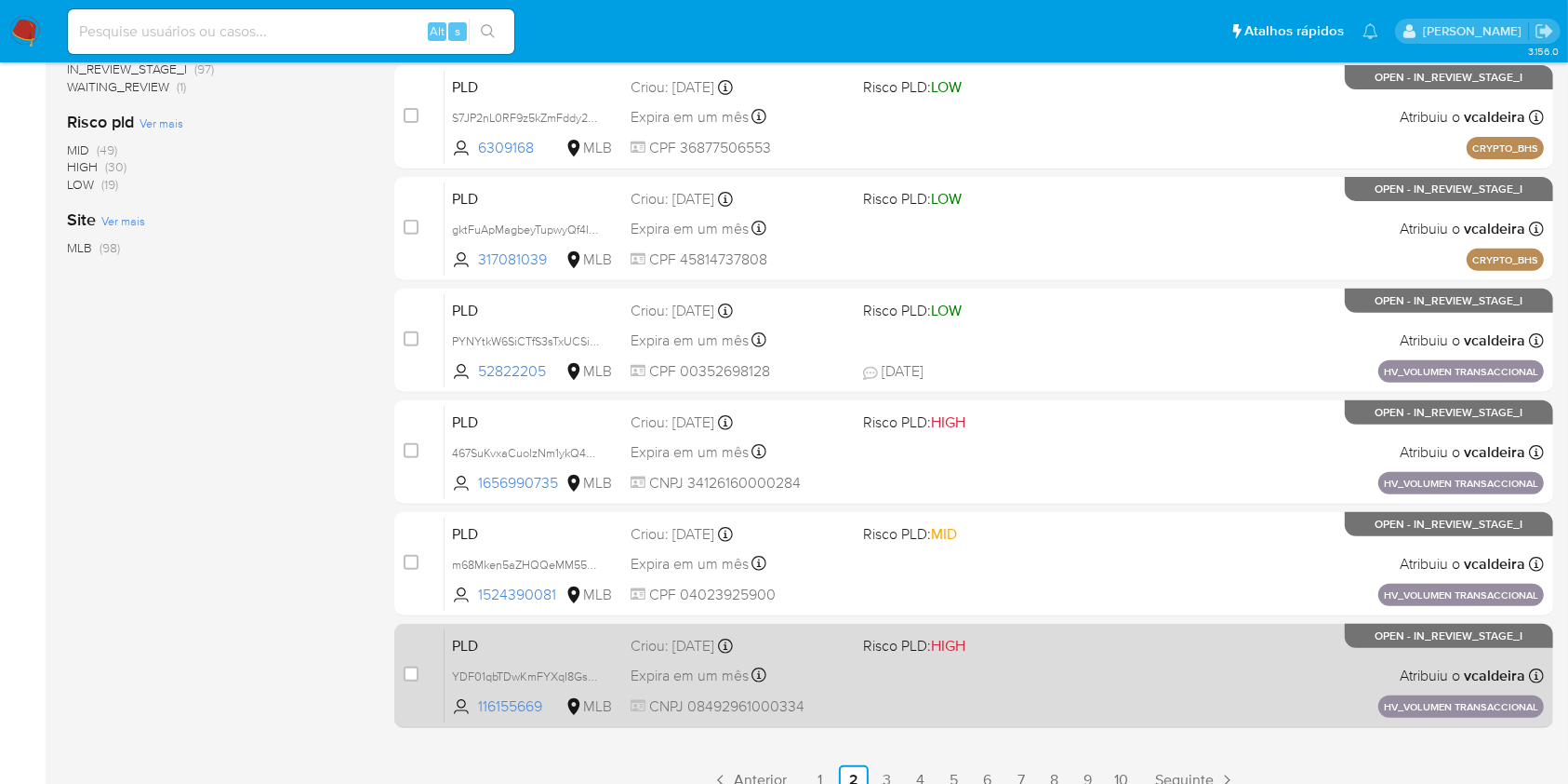
click at [1086, 674] on div "PLD YDF01qbTDwKmFYXqI8GsSzGI 116155669 MLB Risco PLD: HIGH Criou: 14/08/2025 Cr…" at bounding box center [994, 676] width 1100 height 94
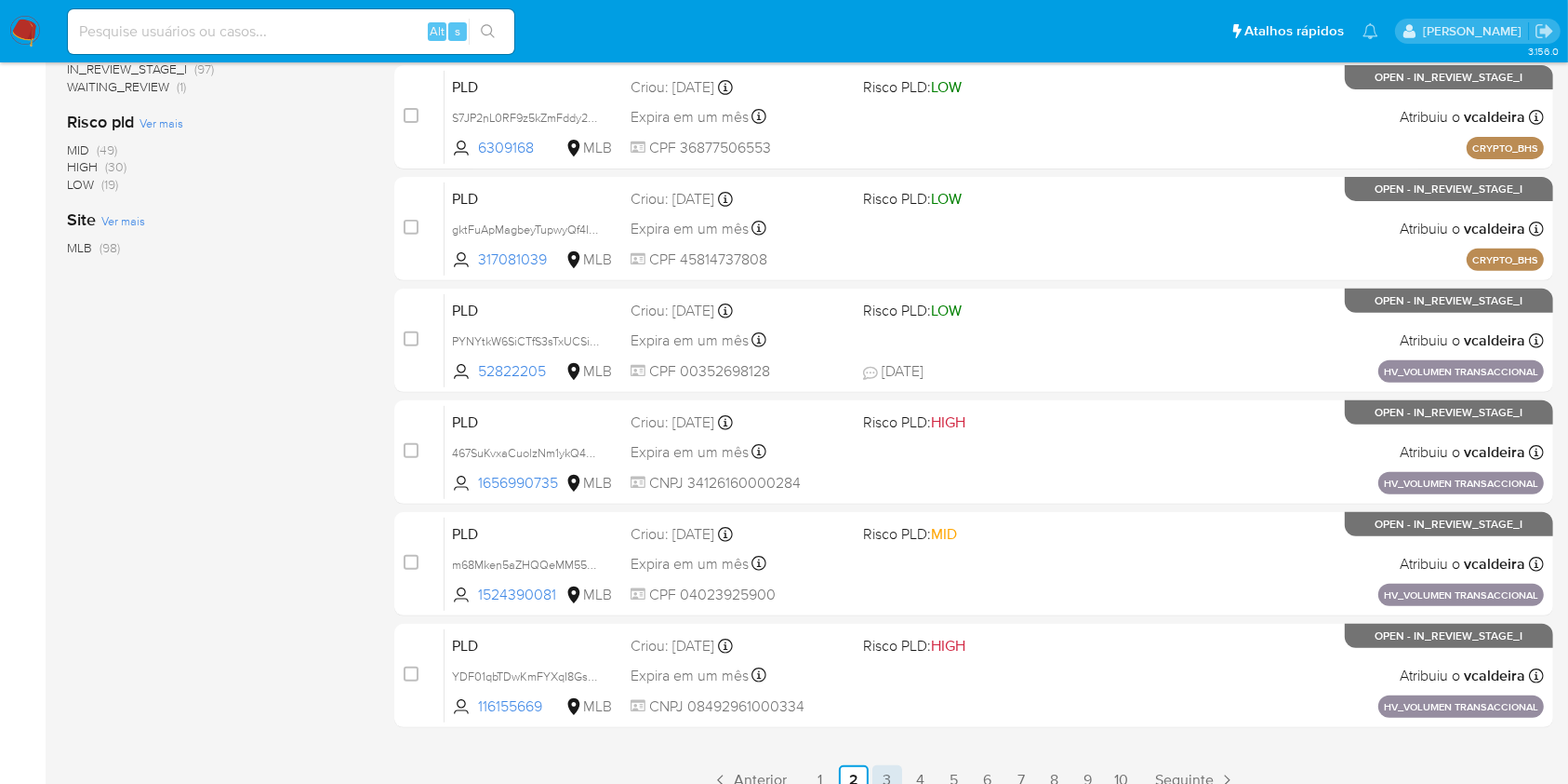
click at [888, 771] on link "3" at bounding box center [887, 779] width 30 height 30
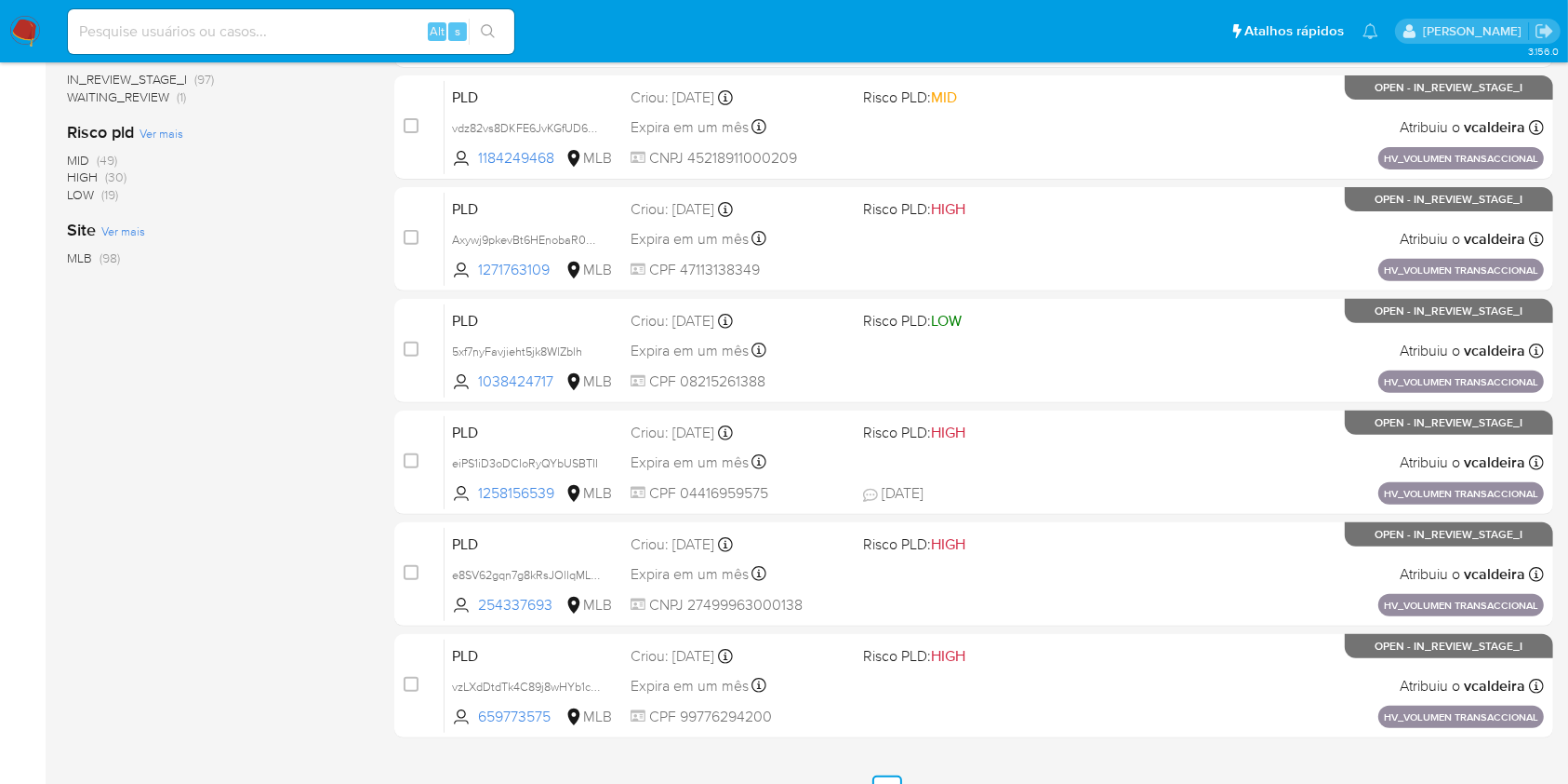
scroll to position [685, 0]
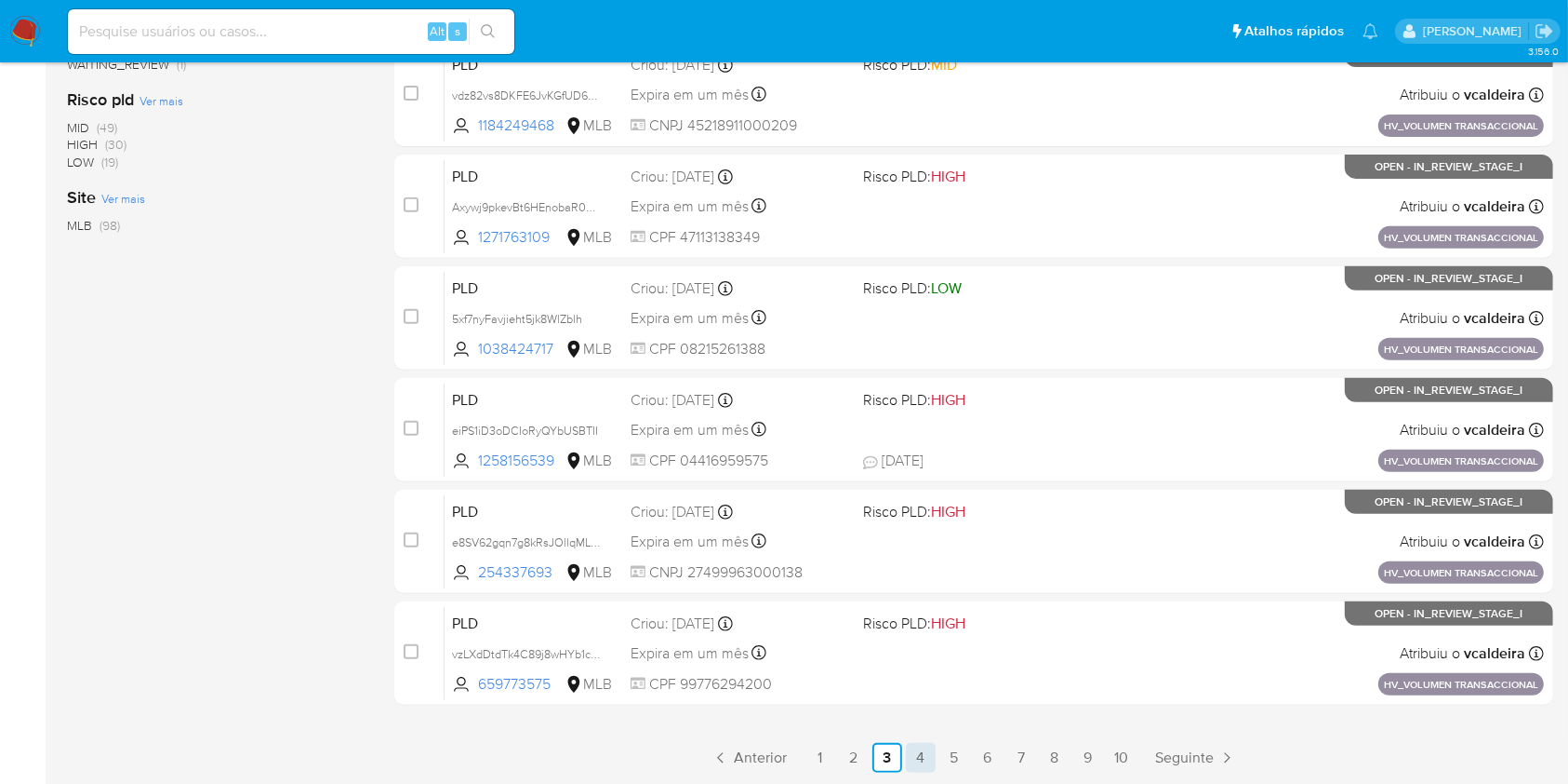
click at [908, 763] on link "4" at bounding box center [920, 757] width 30 height 30
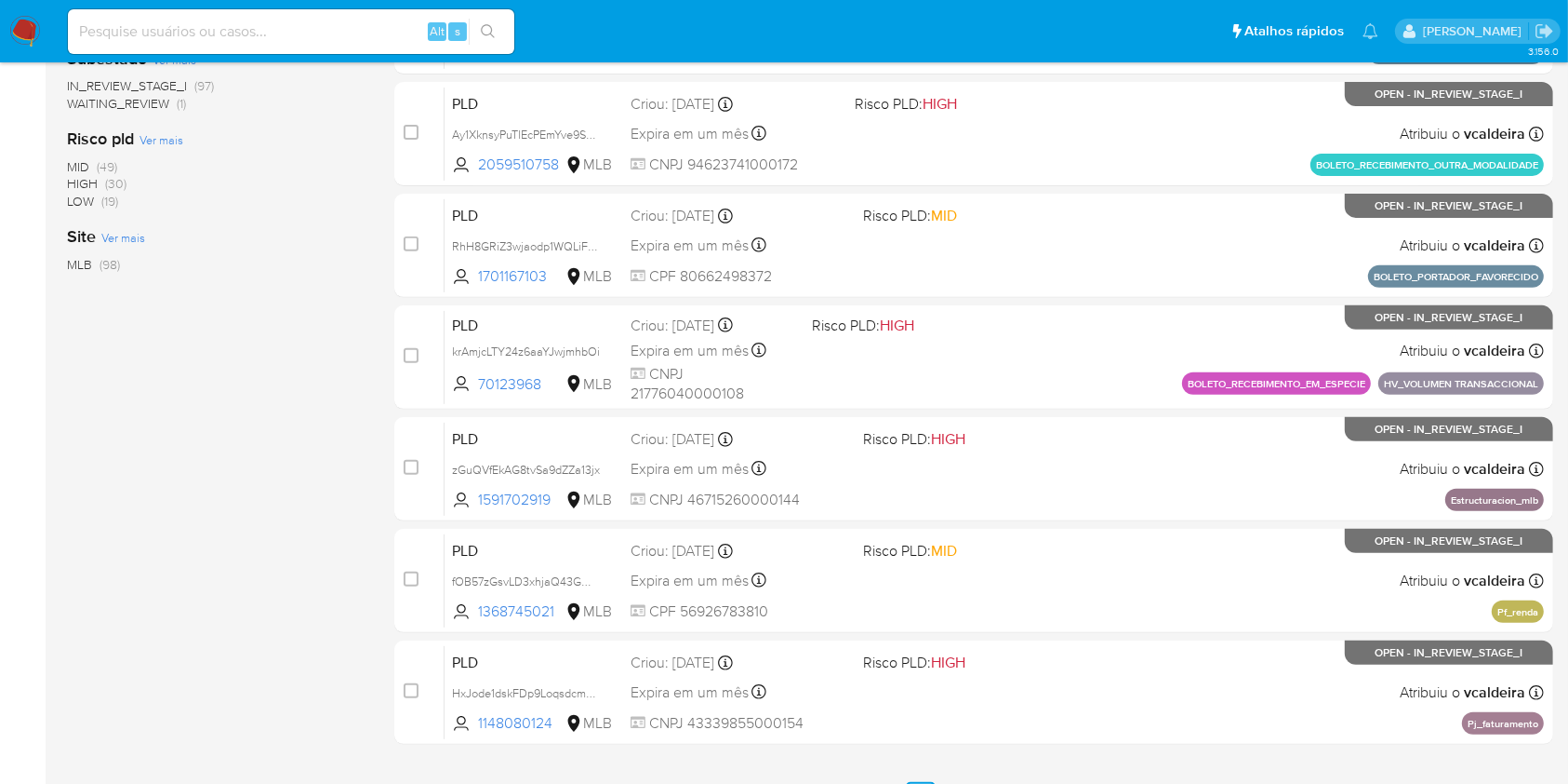
scroll to position [685, 0]
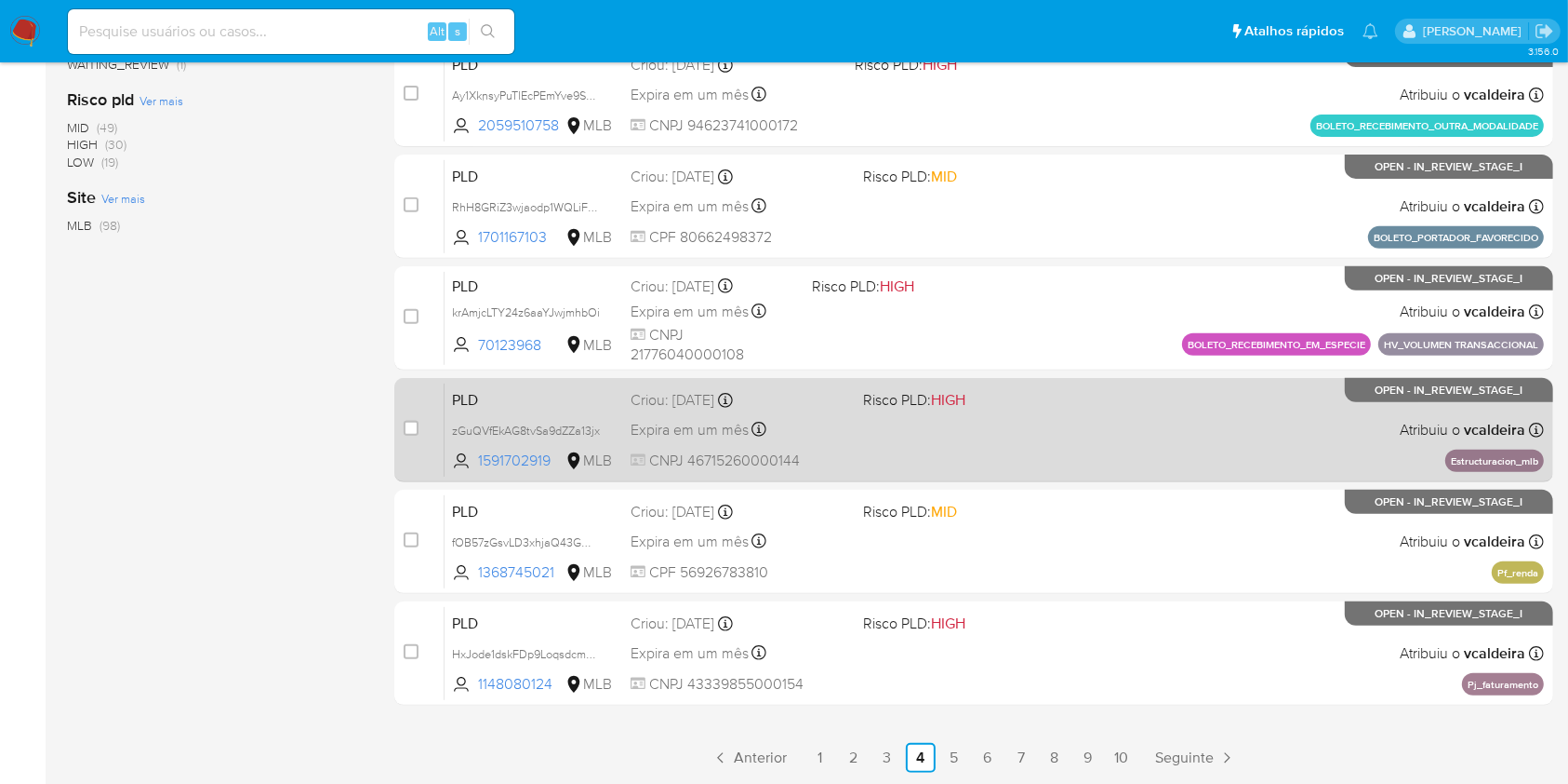
click at [1156, 433] on div "PLD zGuQVfEkAG8tvSa9dZZa13jx 1591702919 MLB Risco PLD: HIGH Criou: 12/08/2025 C…" at bounding box center [994, 429] width 1100 height 94
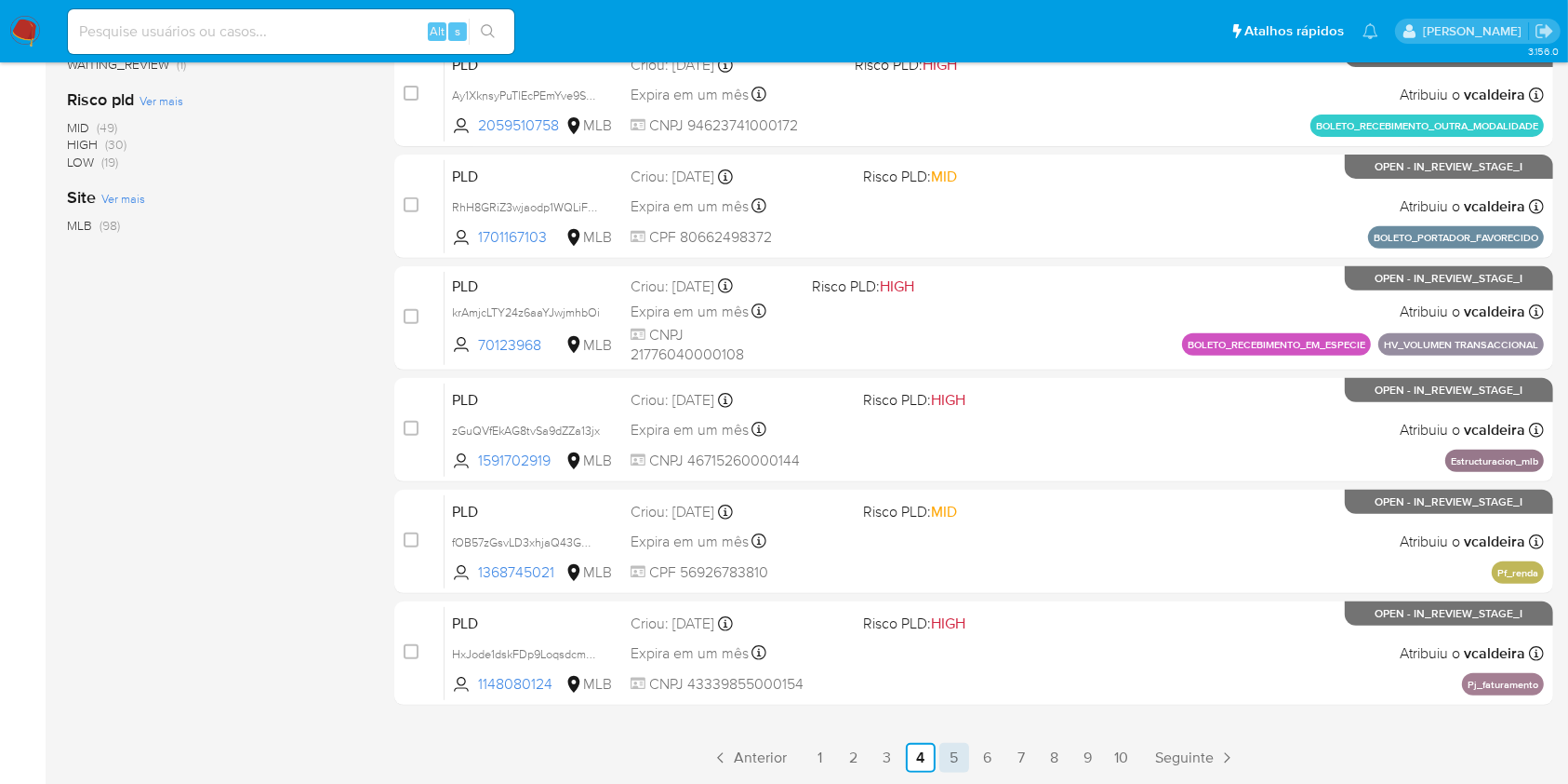
click at [949, 752] on link "5" at bounding box center [954, 757] width 30 height 30
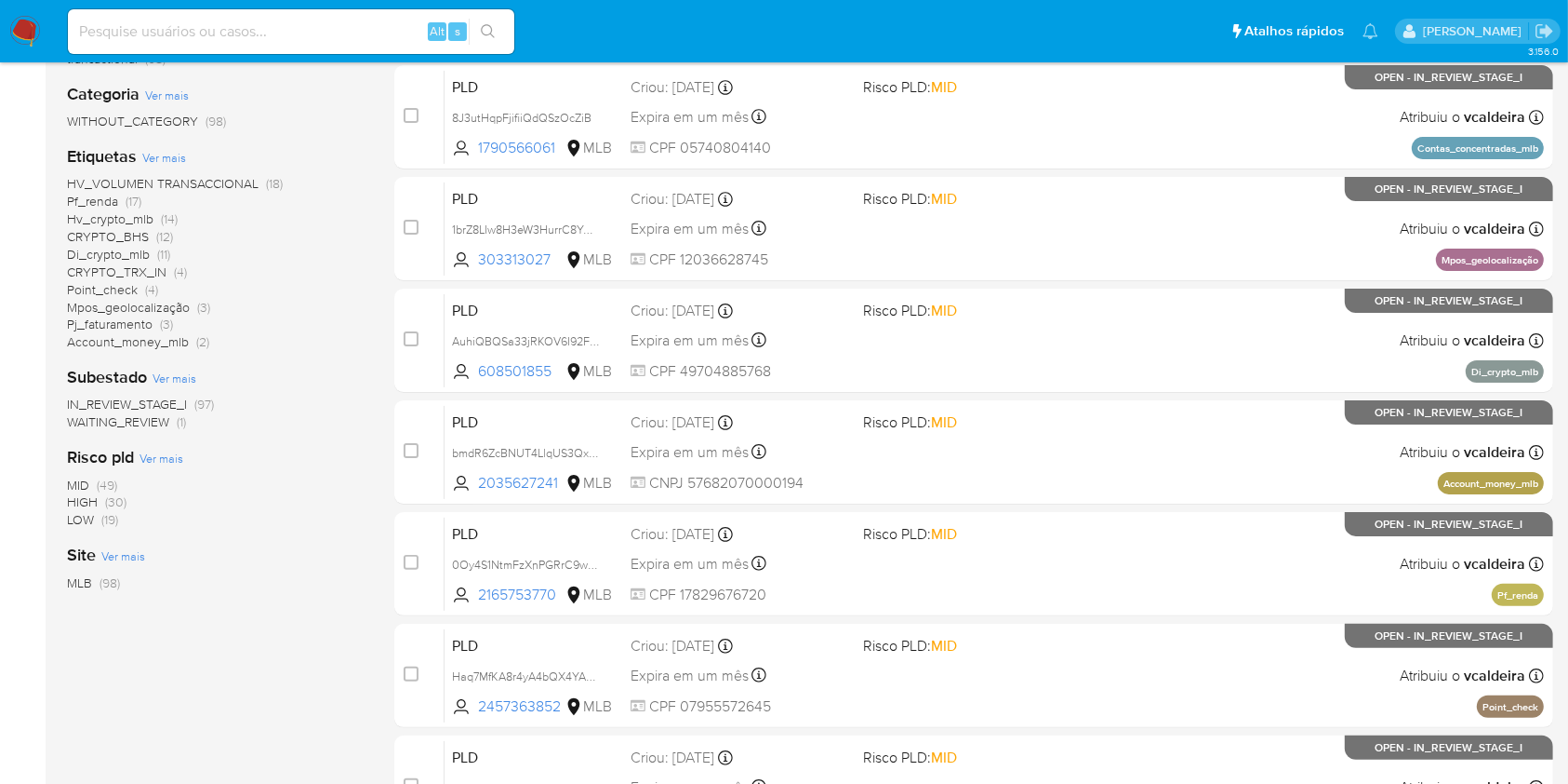
scroll to position [324, 0]
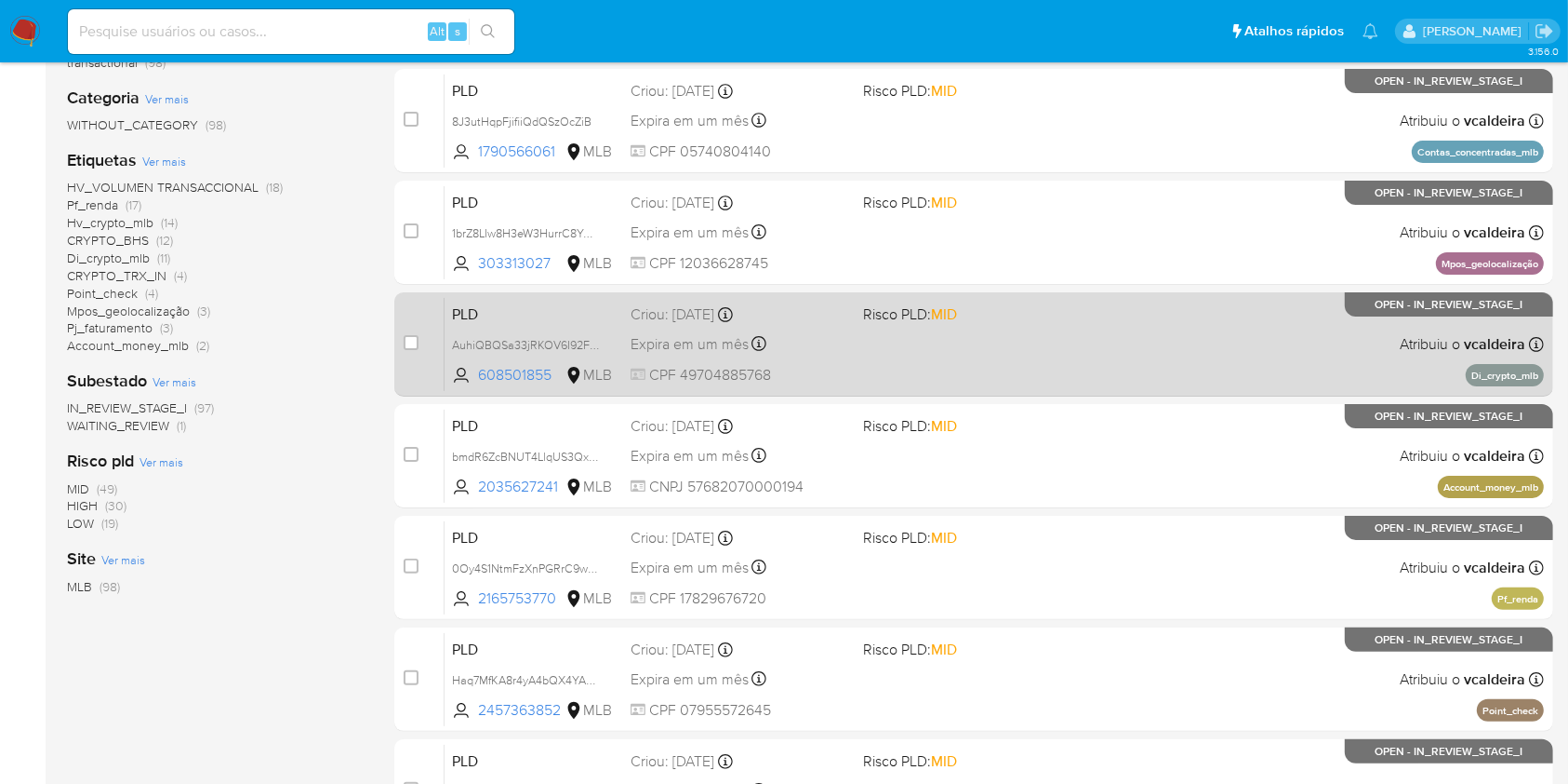
click at [1055, 316] on span "Risco PLD: MID" at bounding box center [971, 312] width 216 height 24
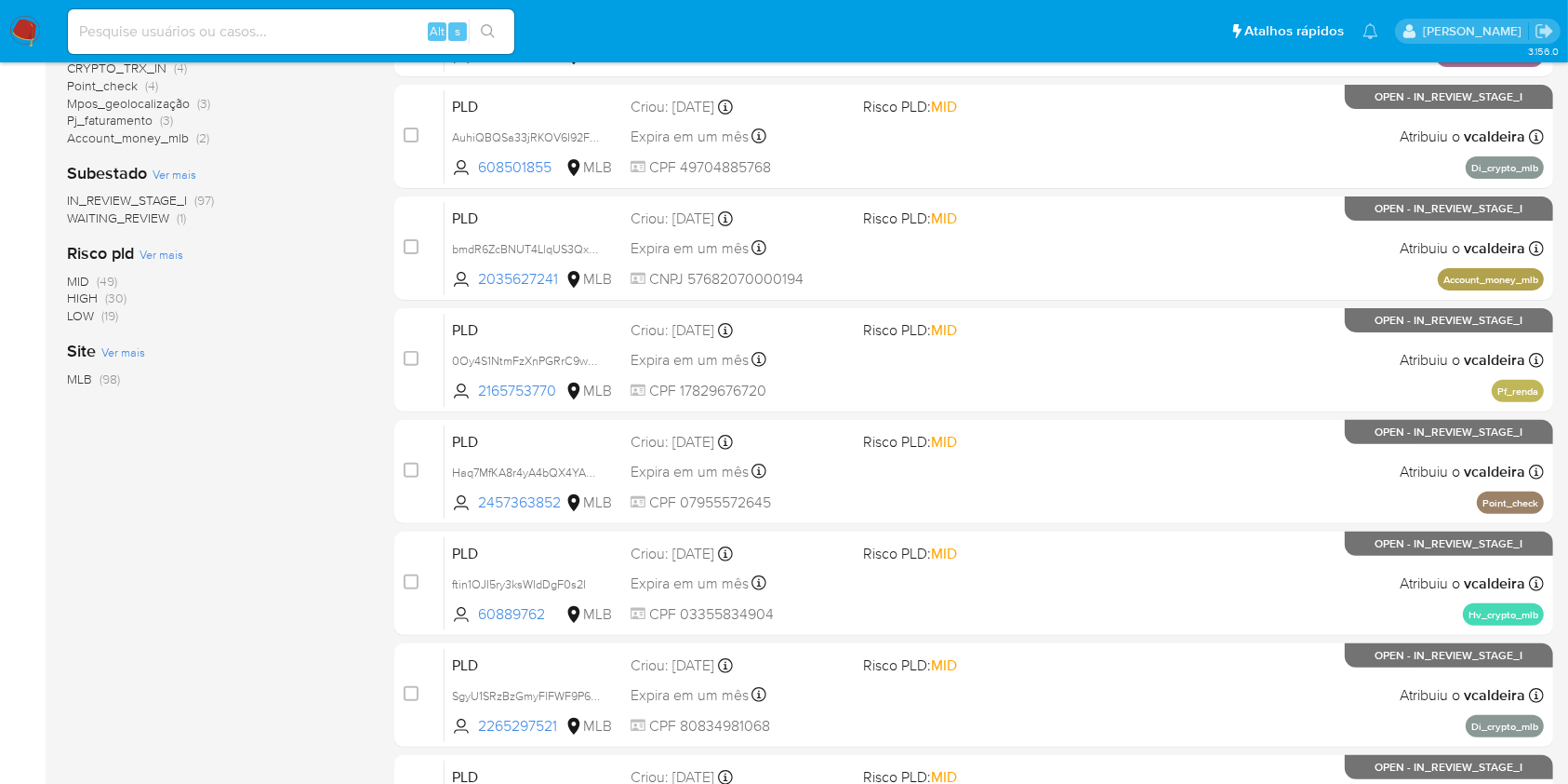
scroll to position [685, 0]
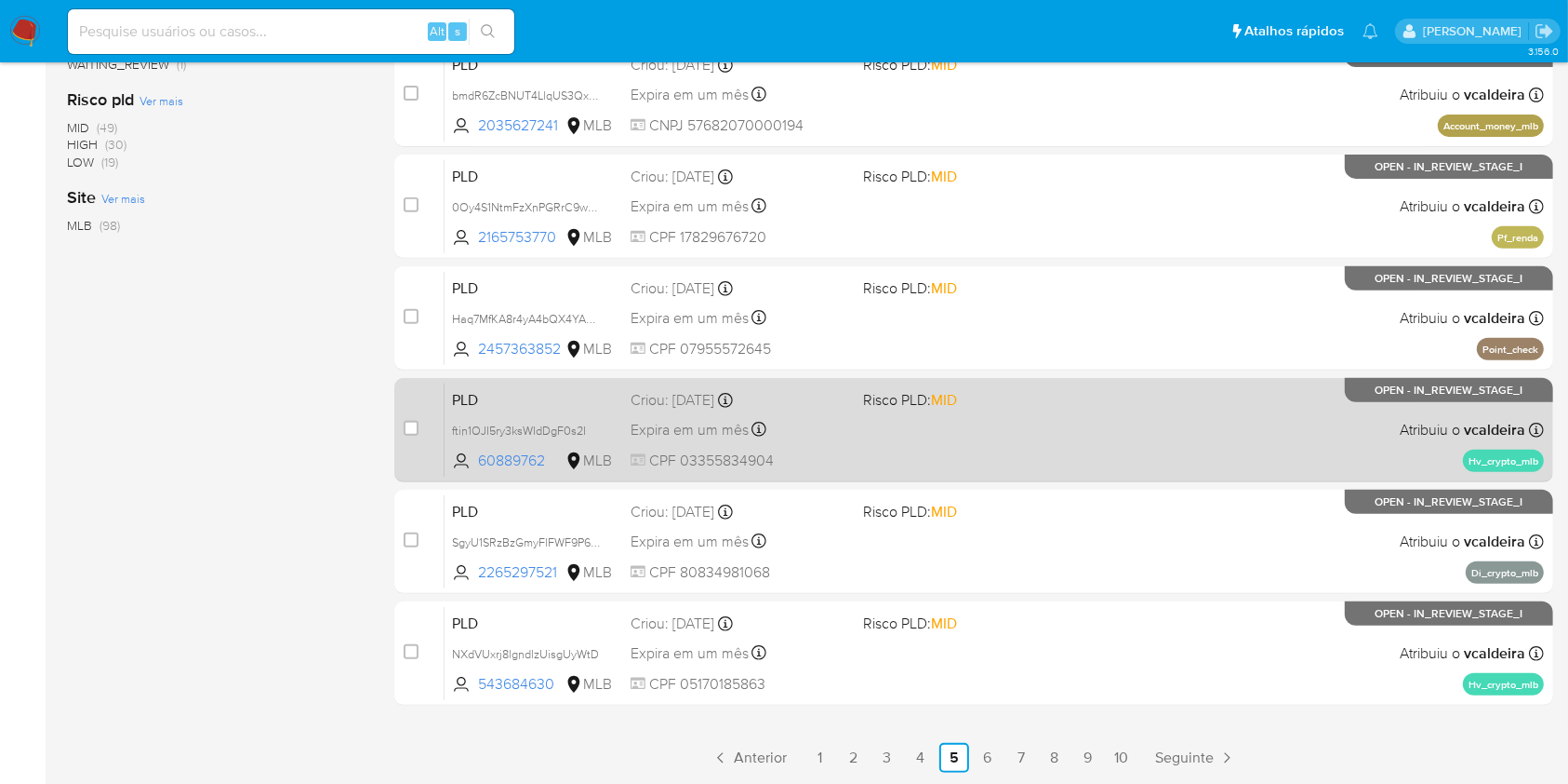
click at [1261, 413] on div "PLD ftin1OJI5ry3ksWIdDgF0s2I 60889762 MLB Risco PLD: MID Criou: 12/08/2025 Crio…" at bounding box center [994, 429] width 1100 height 94
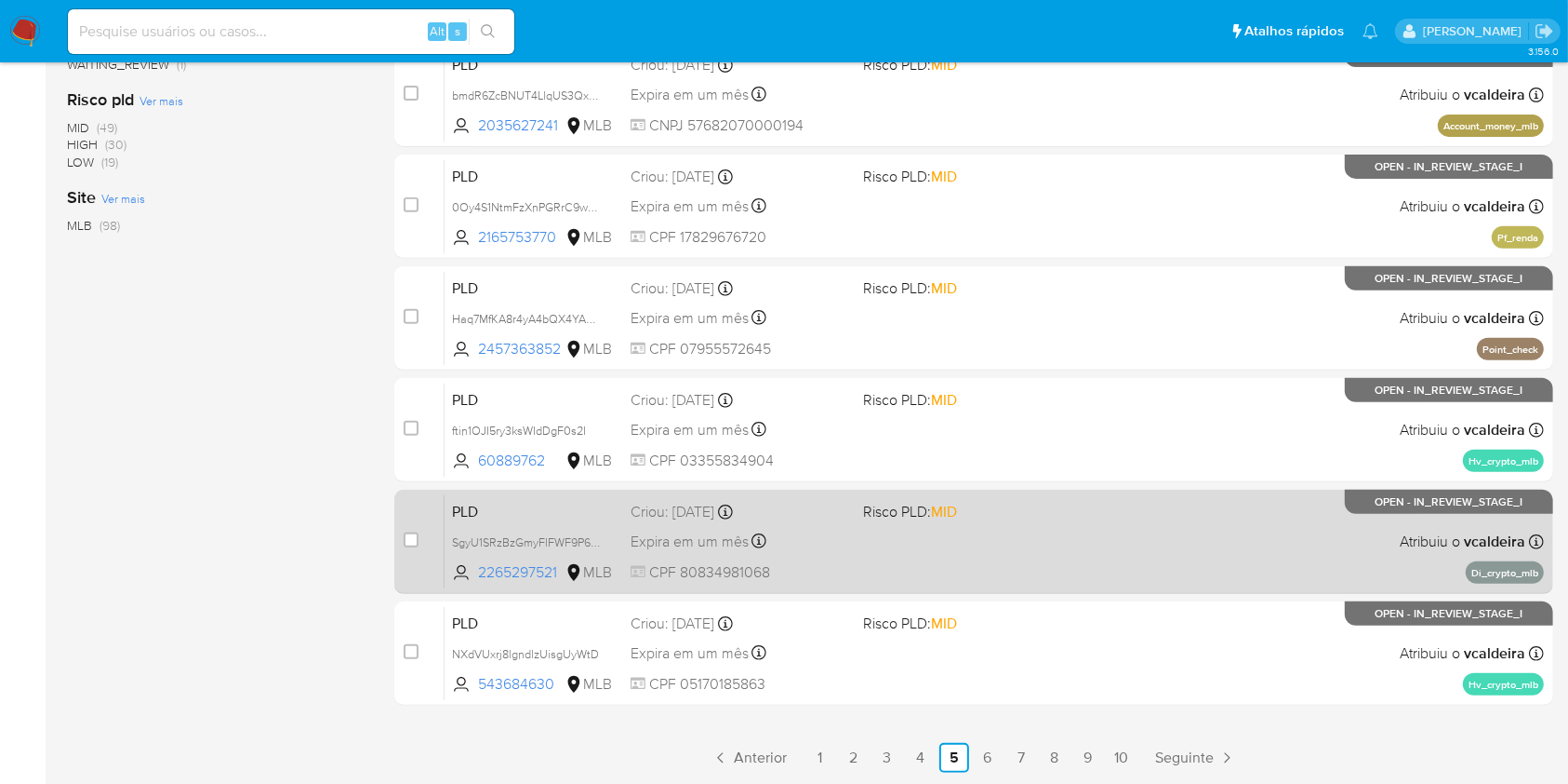
click at [1066, 522] on div "PLD SgyU1SRzBzGmyFlFWF9P6X8e 2265297521 MLB Risco PLD: MID Criou: 12/08/2025 Cr…" at bounding box center [994, 542] width 1100 height 94
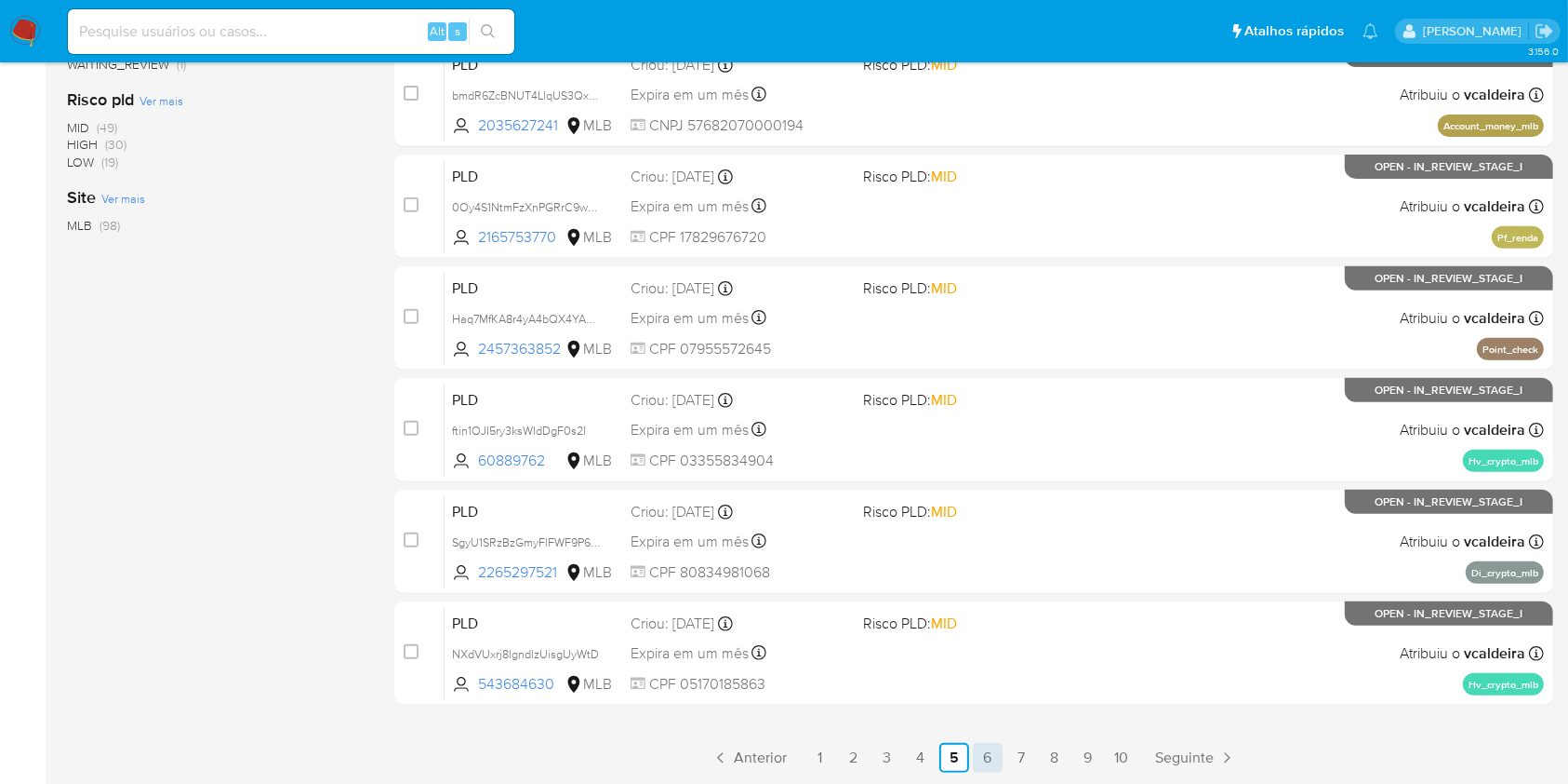
click at [981, 752] on link "6" at bounding box center [988, 757] width 30 height 30
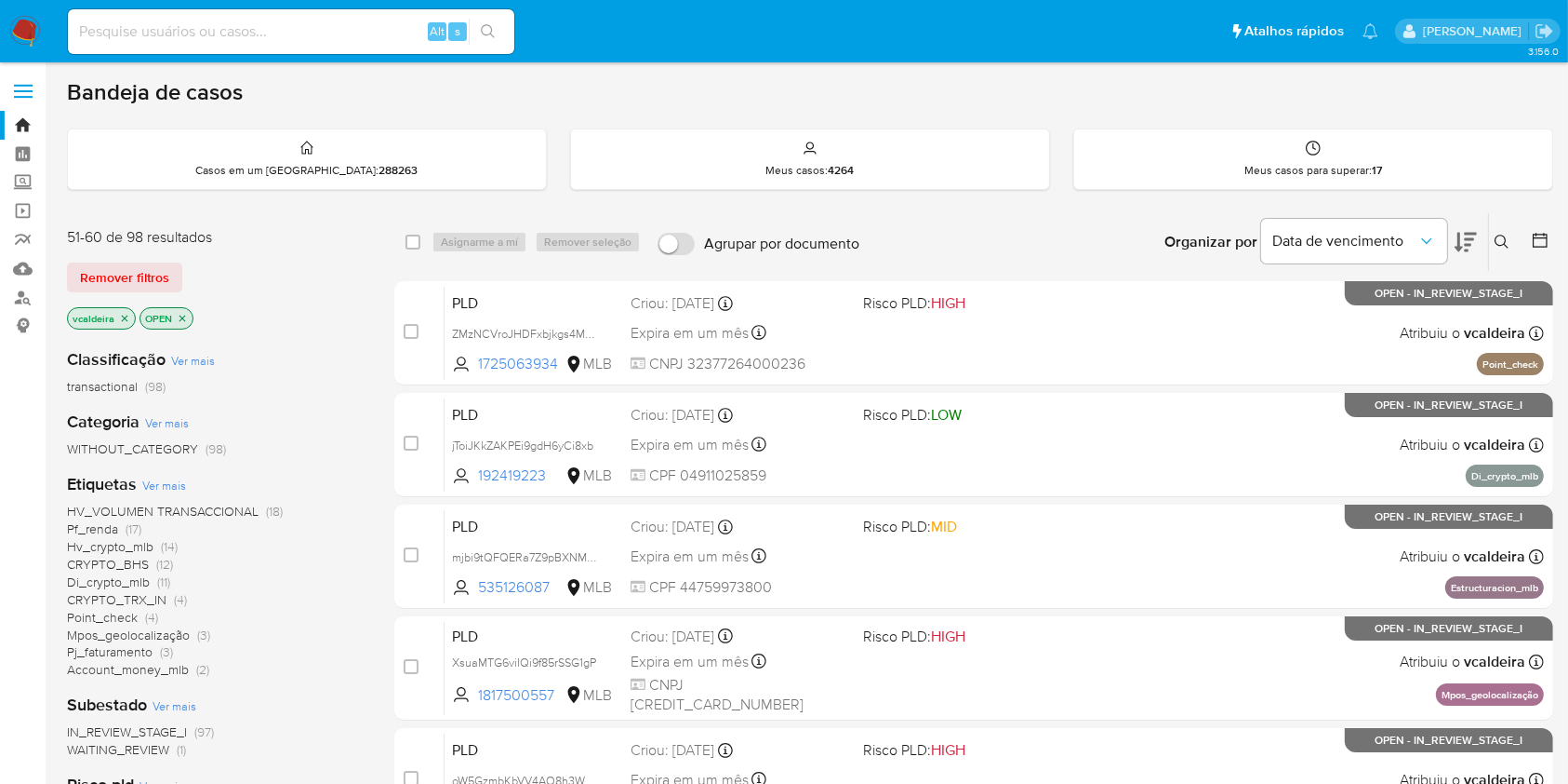
drag, startPoint x: 1585, startPoint y: 324, endPoint x: 1018, endPoint y: 238, distance: 573.5
click at [1018, 238] on div "Organizar por Data de vencimento Os resultados não podem ser classificados enqu…" at bounding box center [1211, 242] width 685 height 58
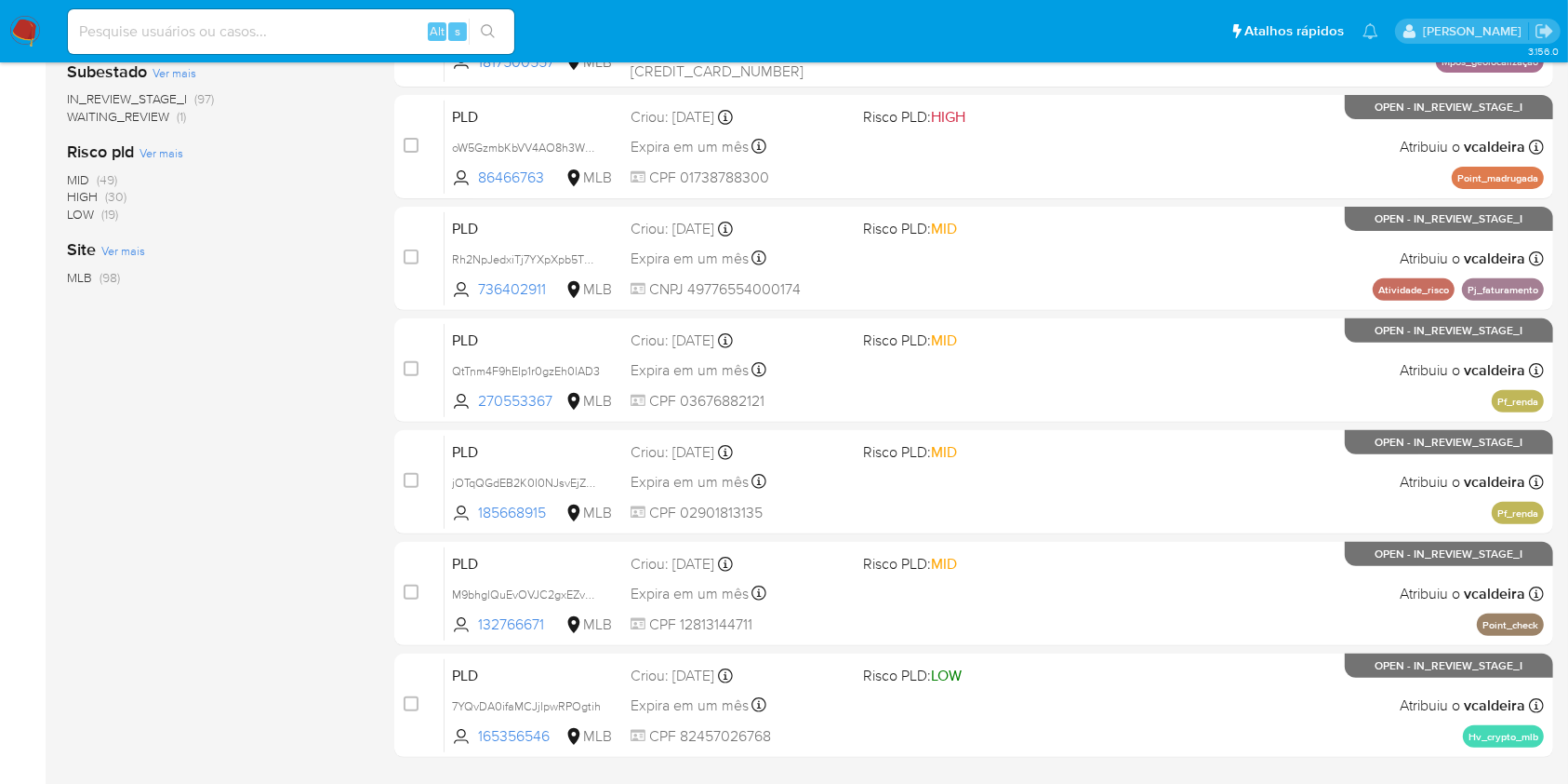
scroll to position [685, 0]
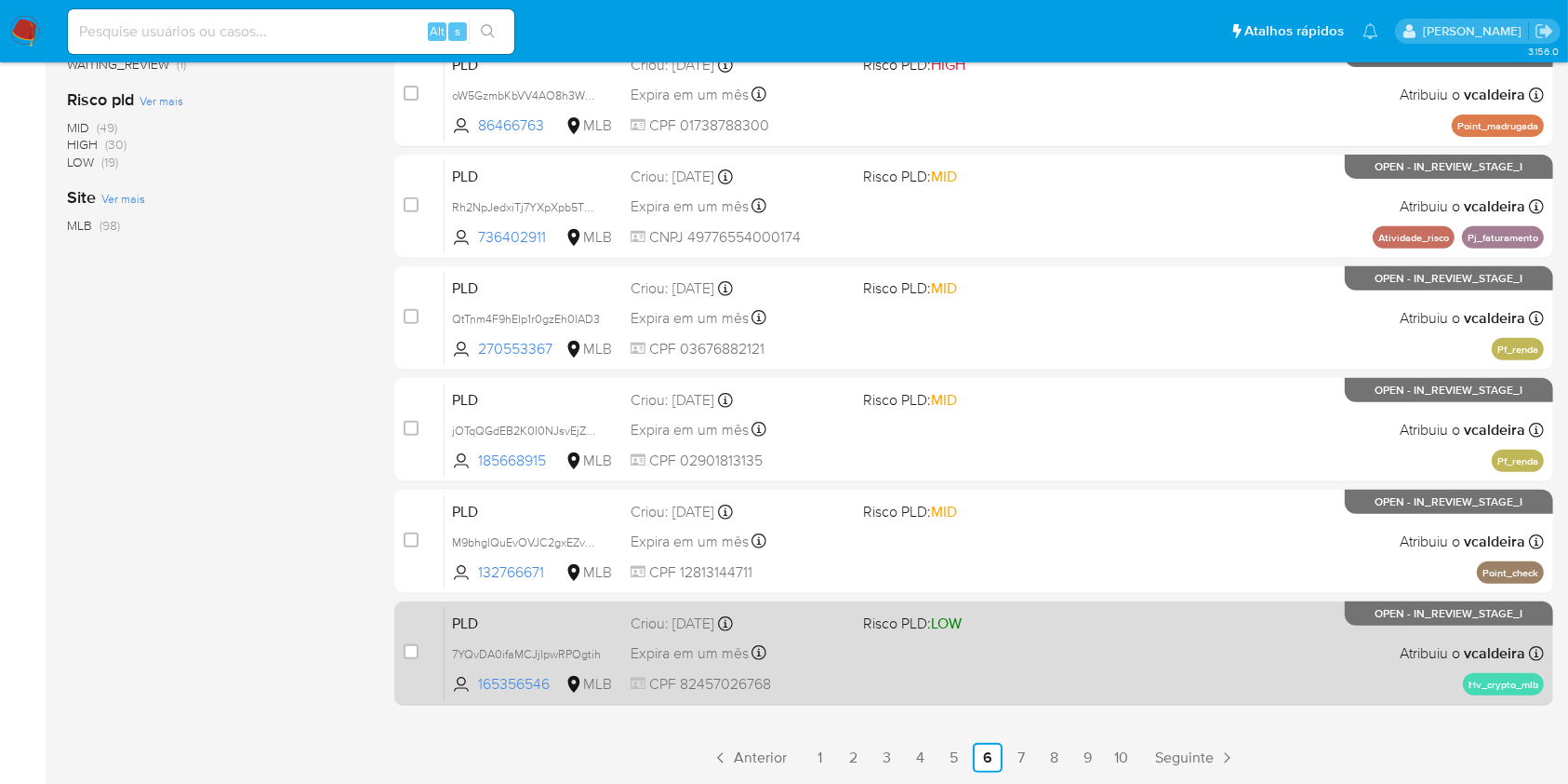
click at [1282, 655] on div "PLD 7YQvDA0ifaMCJjIpwRPOgtih 165356546 MLB Risco PLD: LOW Criou: 12/08/2025 Cri…" at bounding box center [994, 653] width 1100 height 94
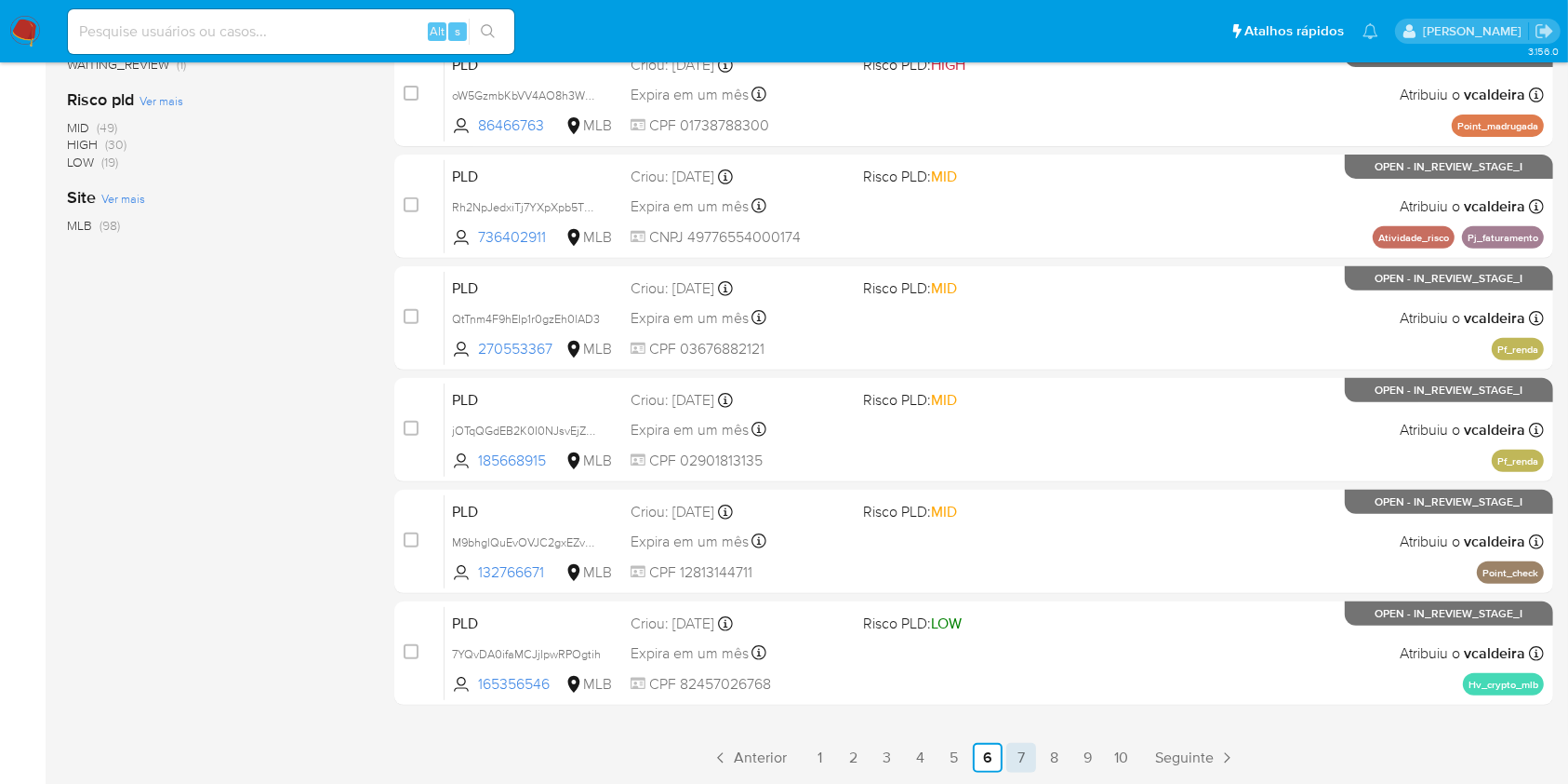
click at [1023, 752] on link "7" at bounding box center [1021, 757] width 30 height 30
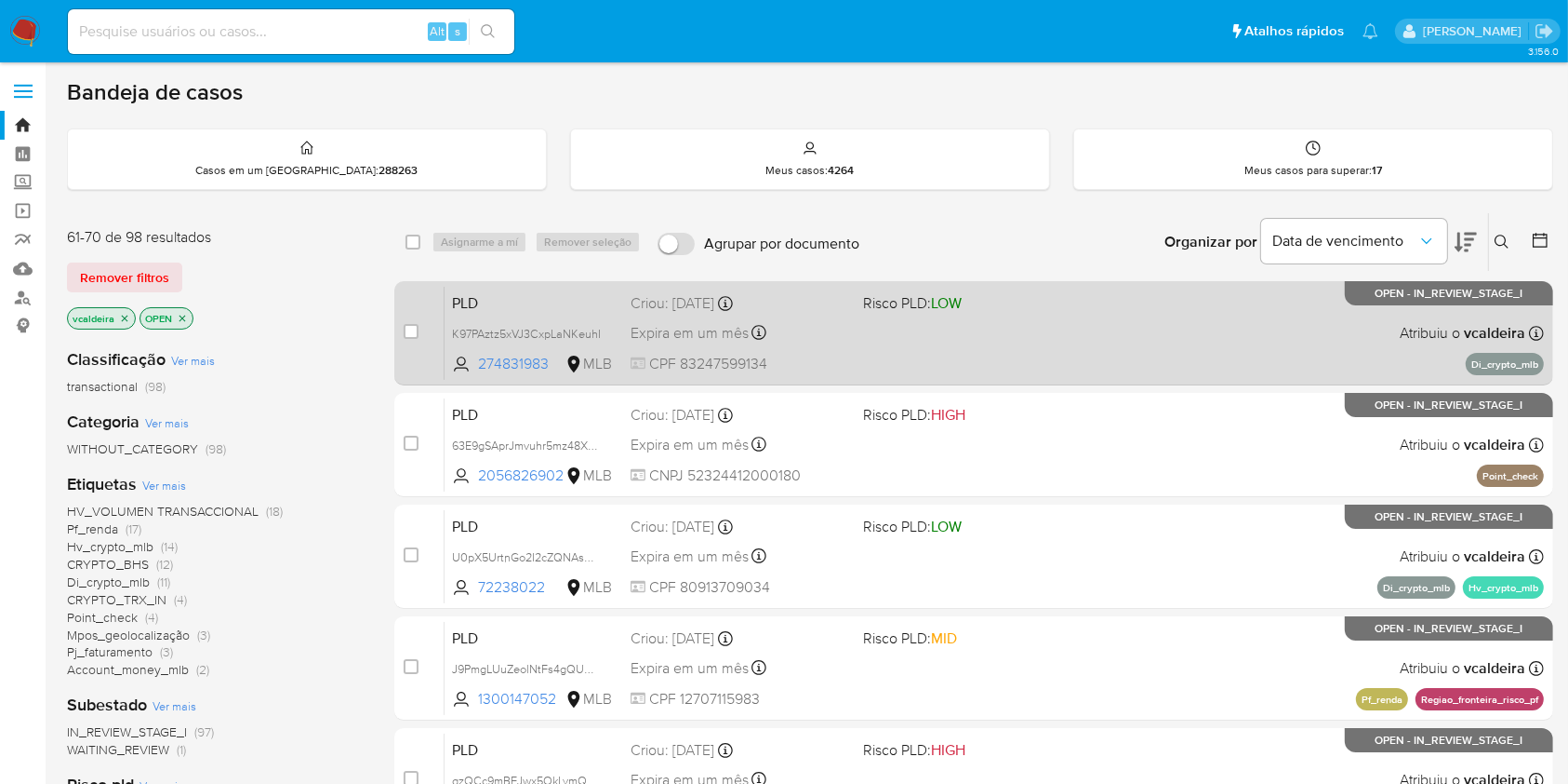
click at [1172, 339] on div "PLD K97PAztz5xVJ3CxpLaNKeuhI 274831983 MLB Risco PLD: LOW Criou: 12/08/2025 Cri…" at bounding box center [994, 333] width 1100 height 94
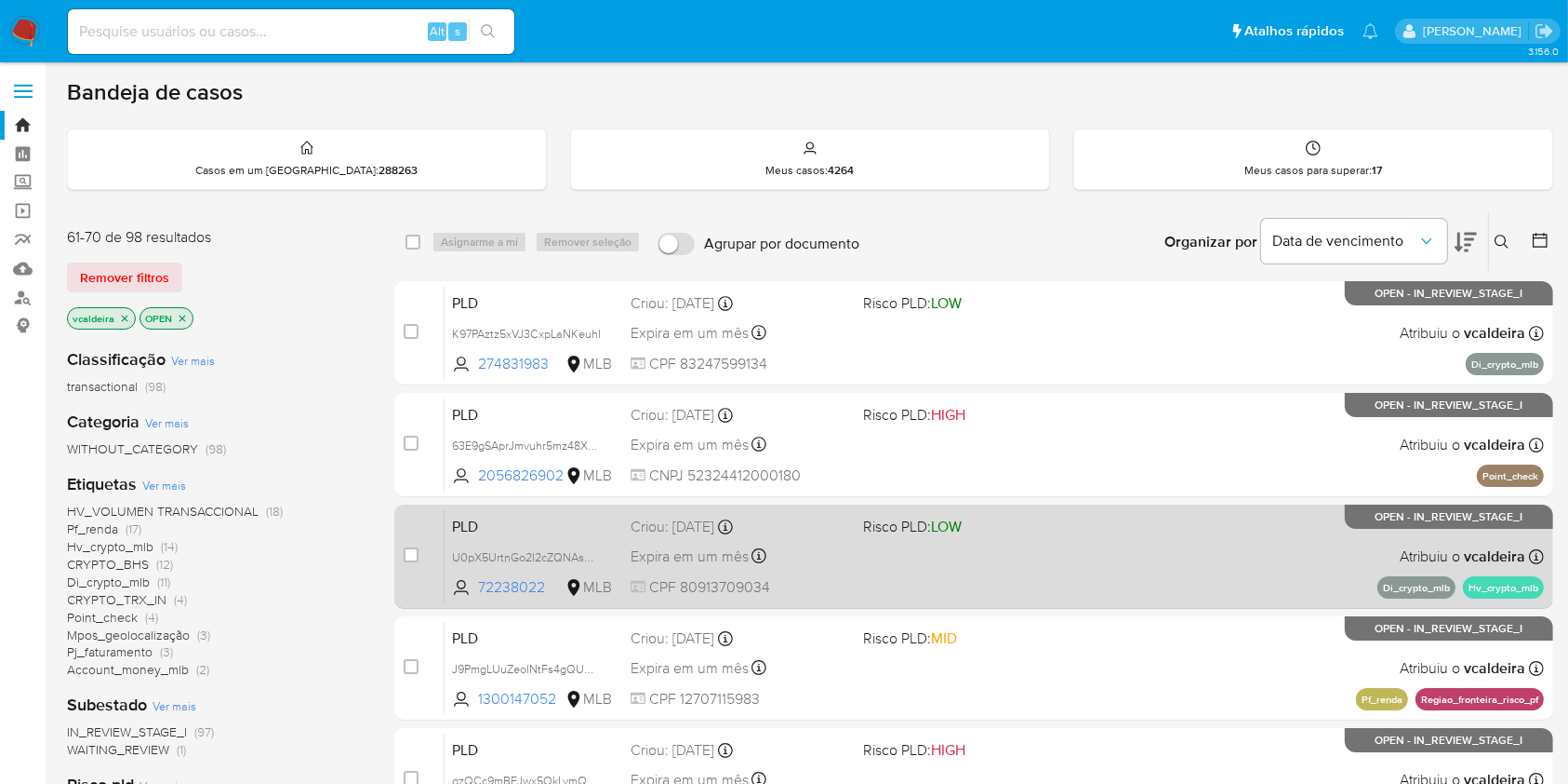
click at [1061, 553] on div "PLD U0pX5UrtnGo2I2cZQNAsOsNj 72238022 MLB Risco PLD: LOW Criou: 12/08/2025 Crio…" at bounding box center [994, 556] width 1100 height 94
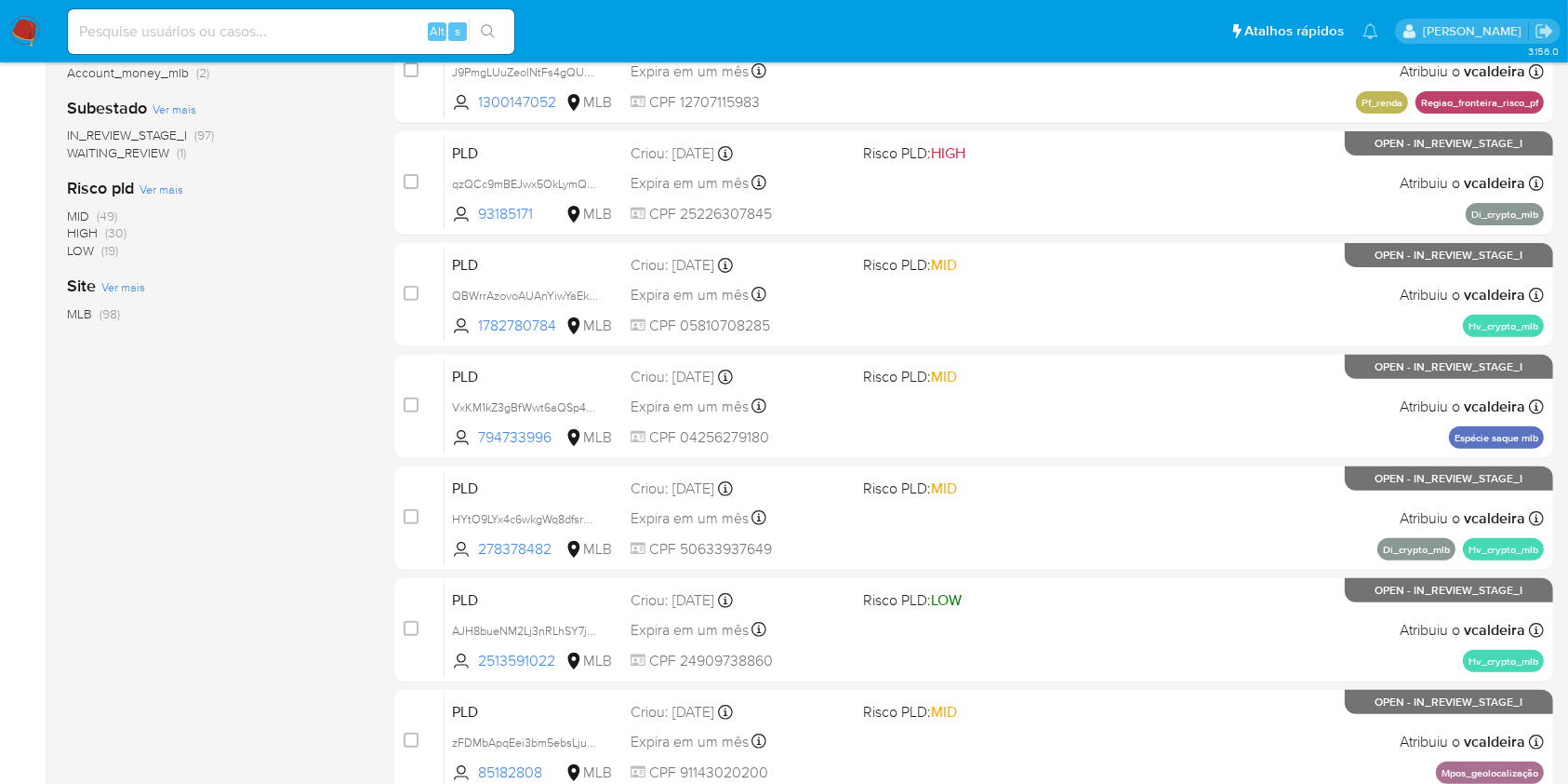
scroll to position [685, 0]
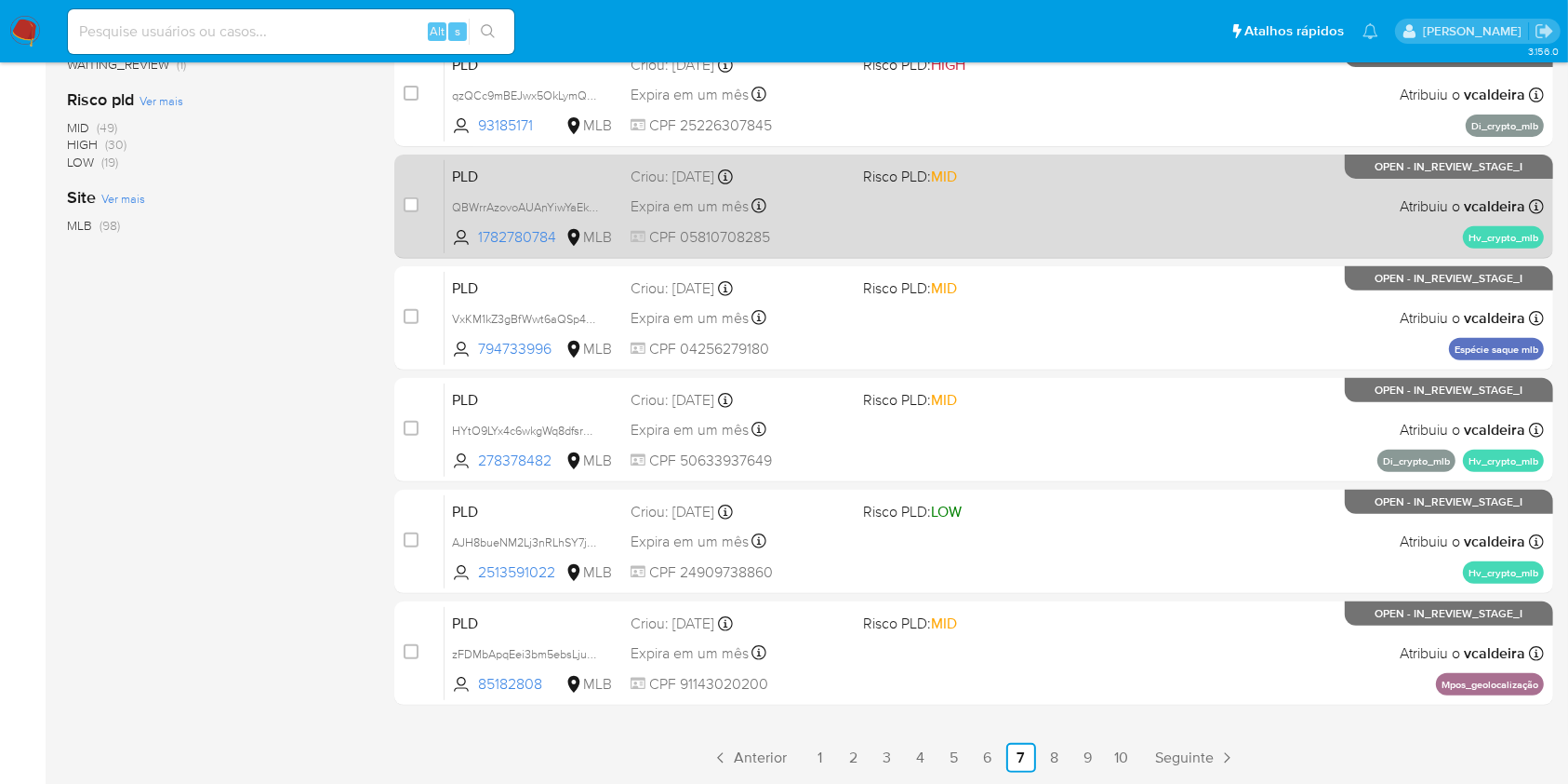
click at [1248, 222] on div "PLD QBWrrAzovoAUAnYiwYaEkbbr 1782780784 MLB Risco PLD: MID Criou: 12/08/2025 Cr…" at bounding box center [994, 206] width 1100 height 94
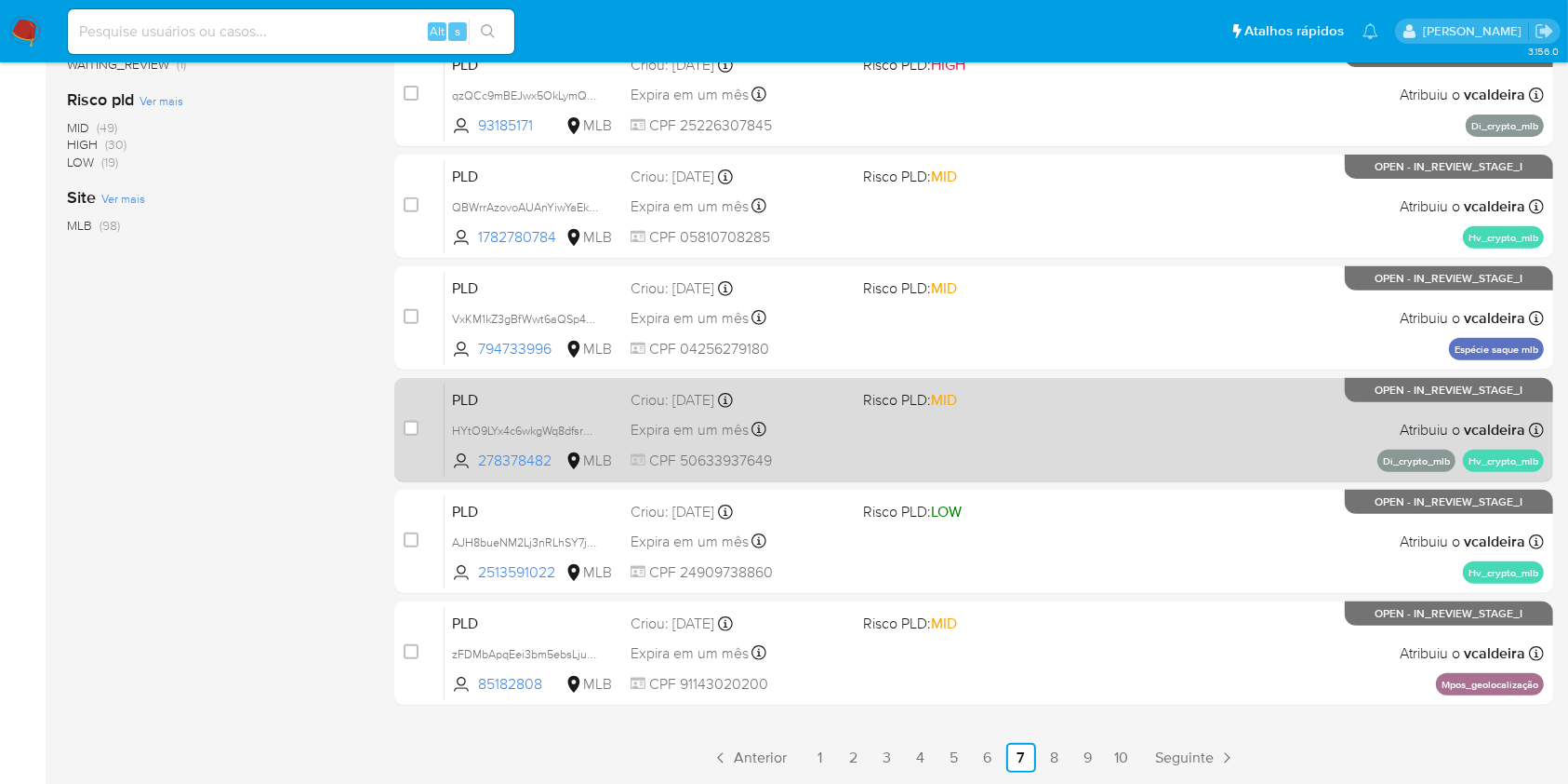
click at [1111, 407] on div "PLD HYtO9LYx4c6wkgWq8dfsrwHx 278378482 MLB Risco PLD: MID Criou: 12/08/2025 Cri…" at bounding box center [994, 429] width 1100 height 94
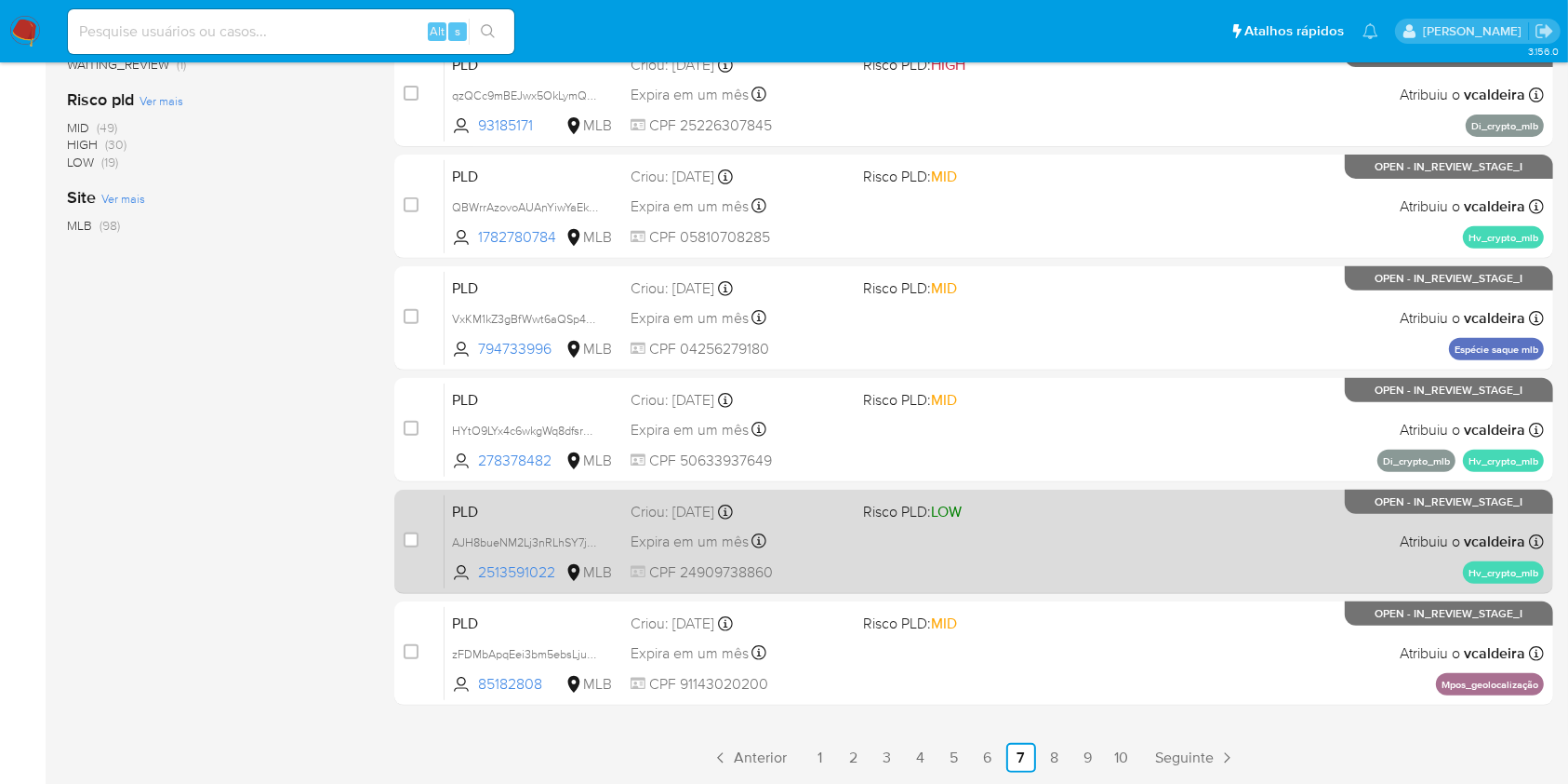
click at [1177, 585] on div "PLD AJH8bueNM2Lj3nRLhSY7jN87 2513591022 MLB Risco PLD: LOW Criou: 12/08/2025 Cr…" at bounding box center [994, 542] width 1100 height 94
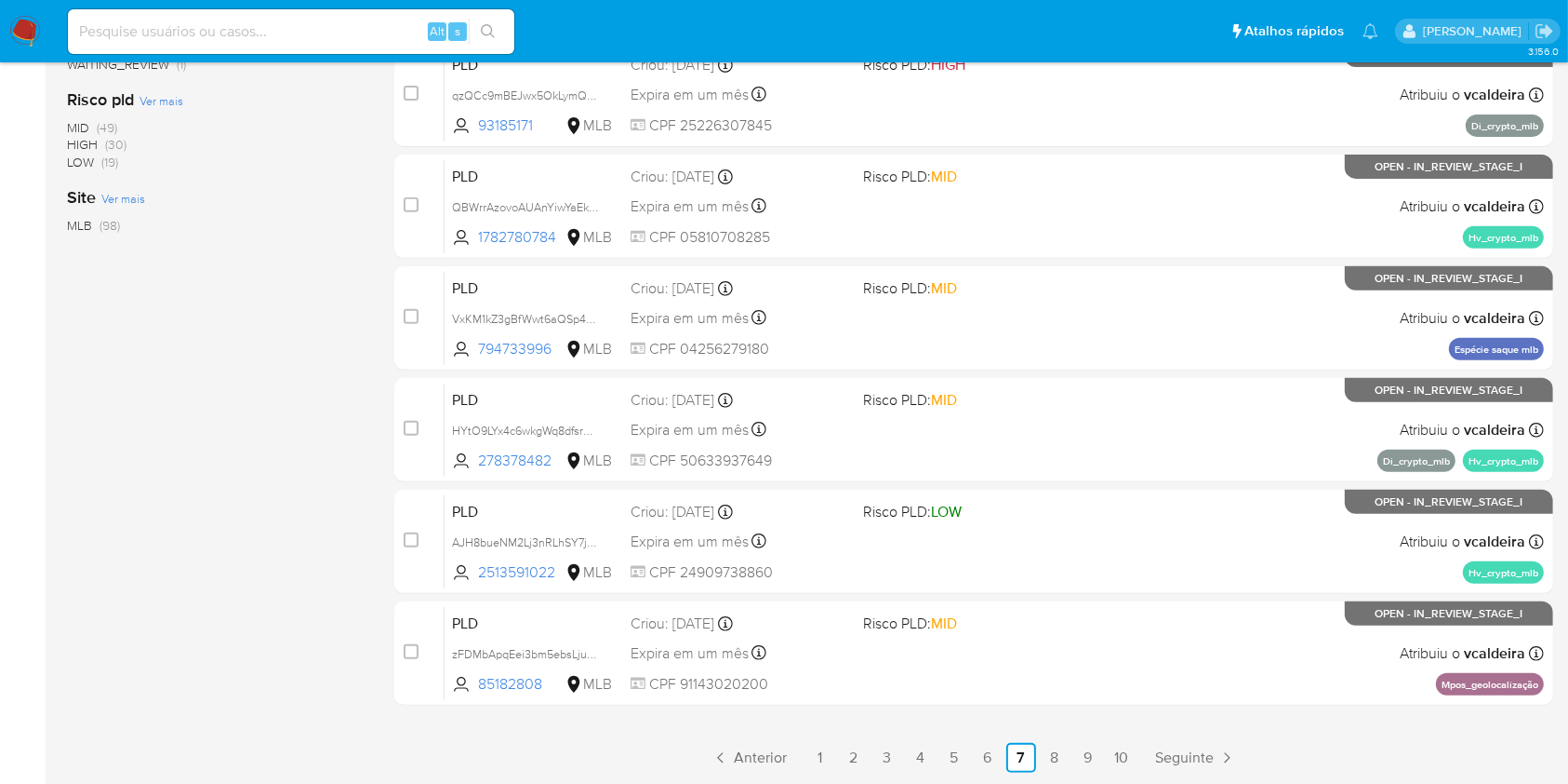
click at [18, 16] on img at bounding box center [25, 32] width 32 height 32
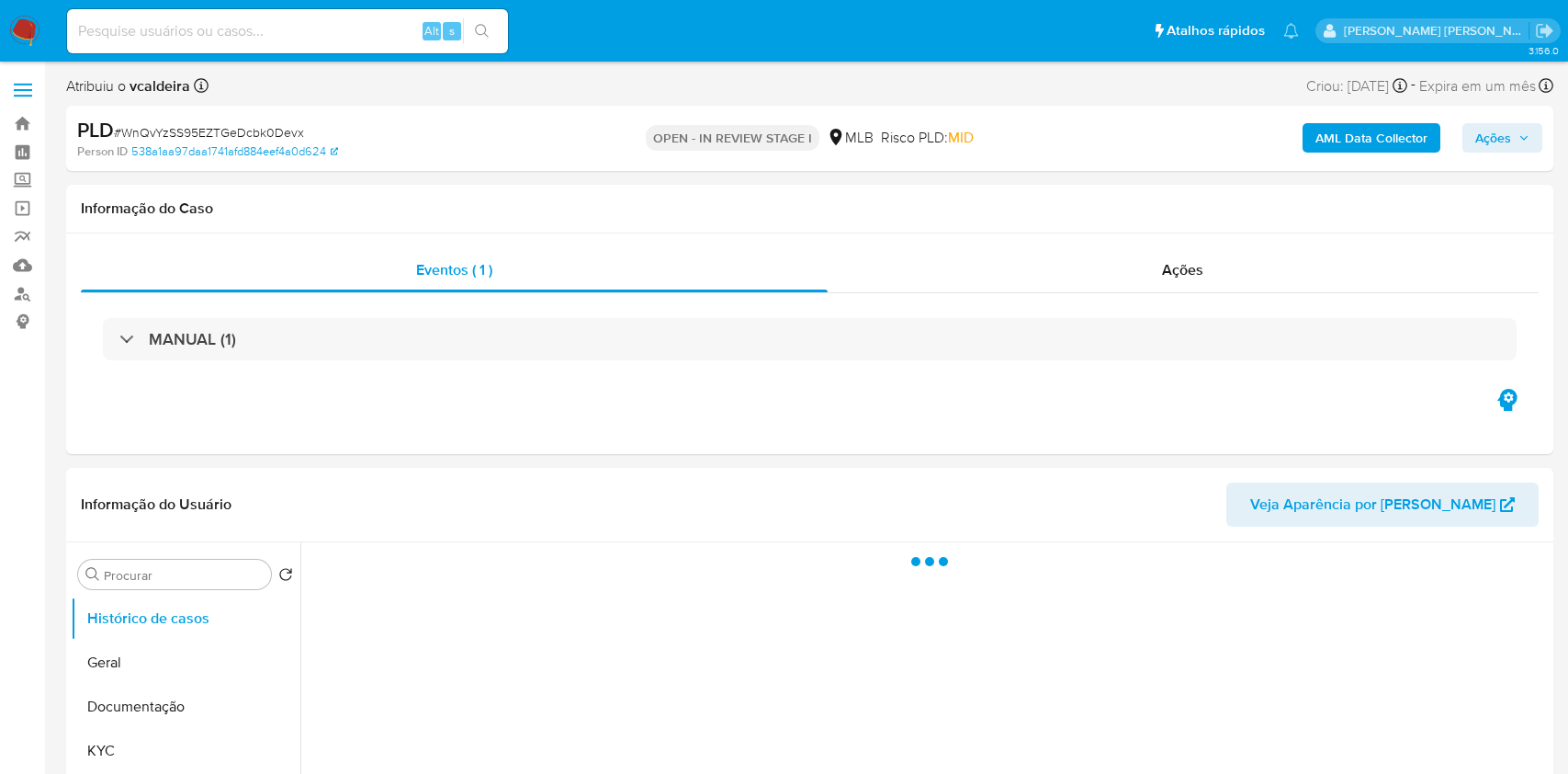
select select "10"
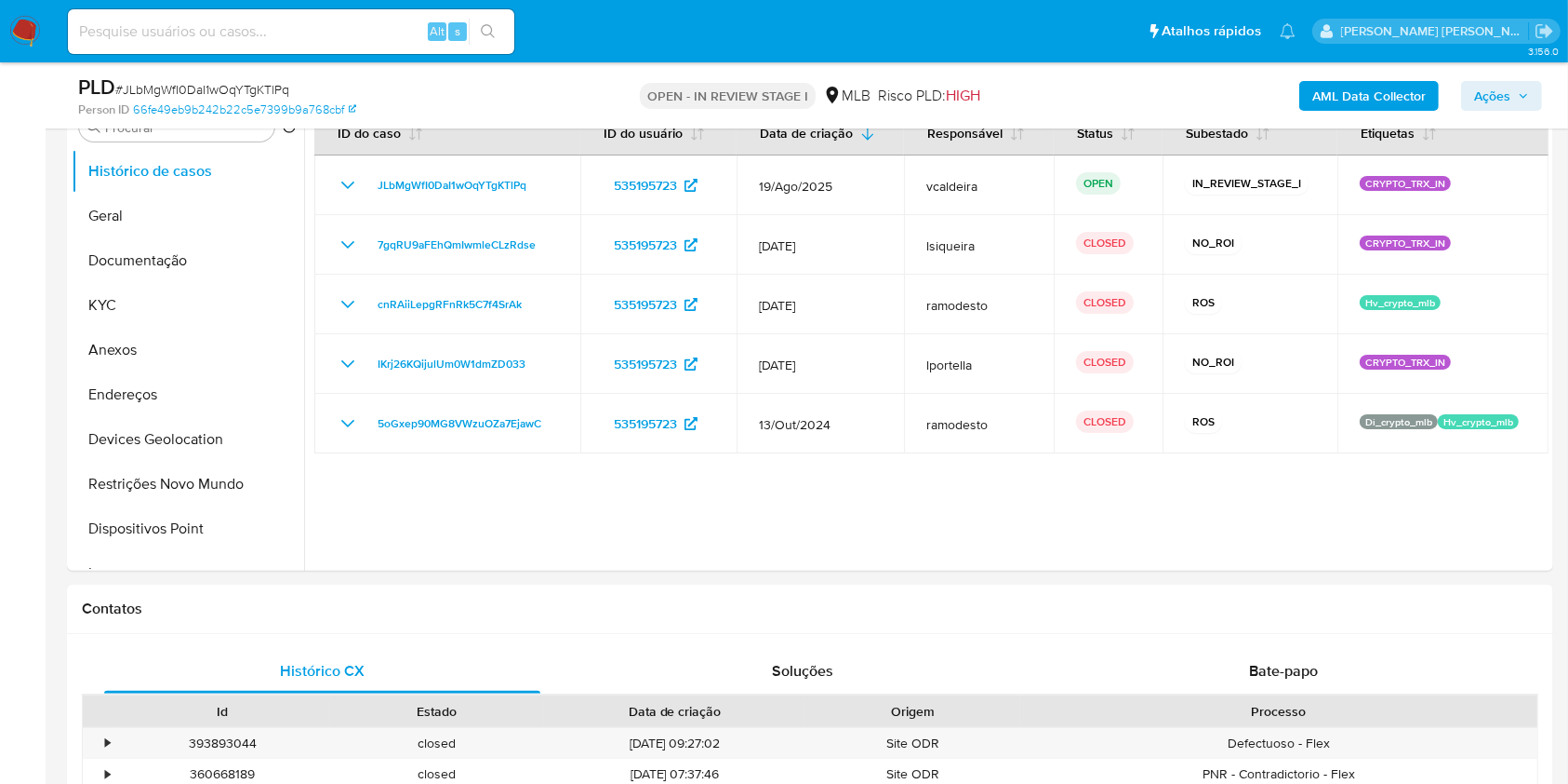
scroll to position [402, 0]
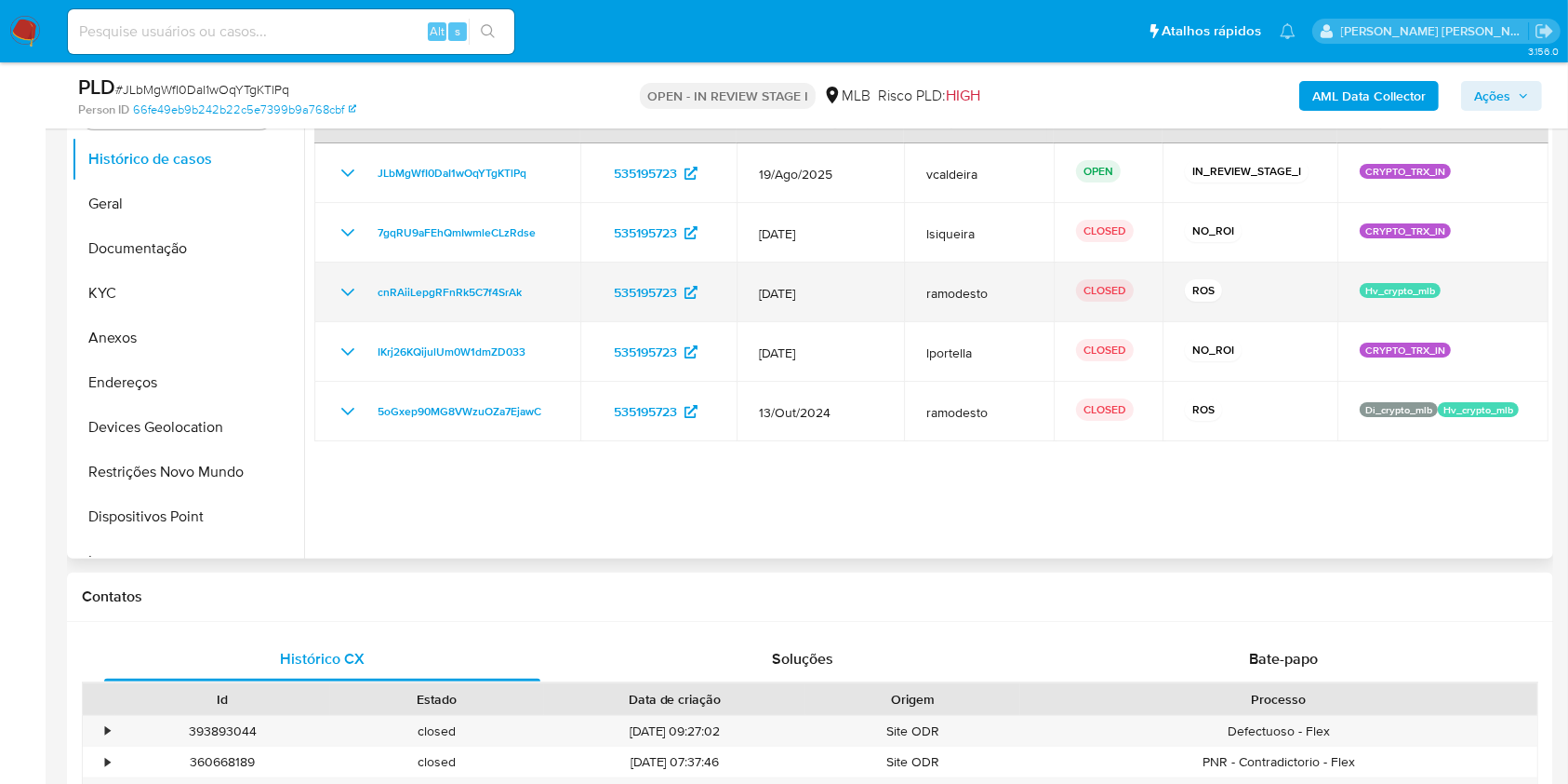
click at [343, 285] on icon "Mostrar/Ocultar" at bounding box center [348, 291] width 22 height 22
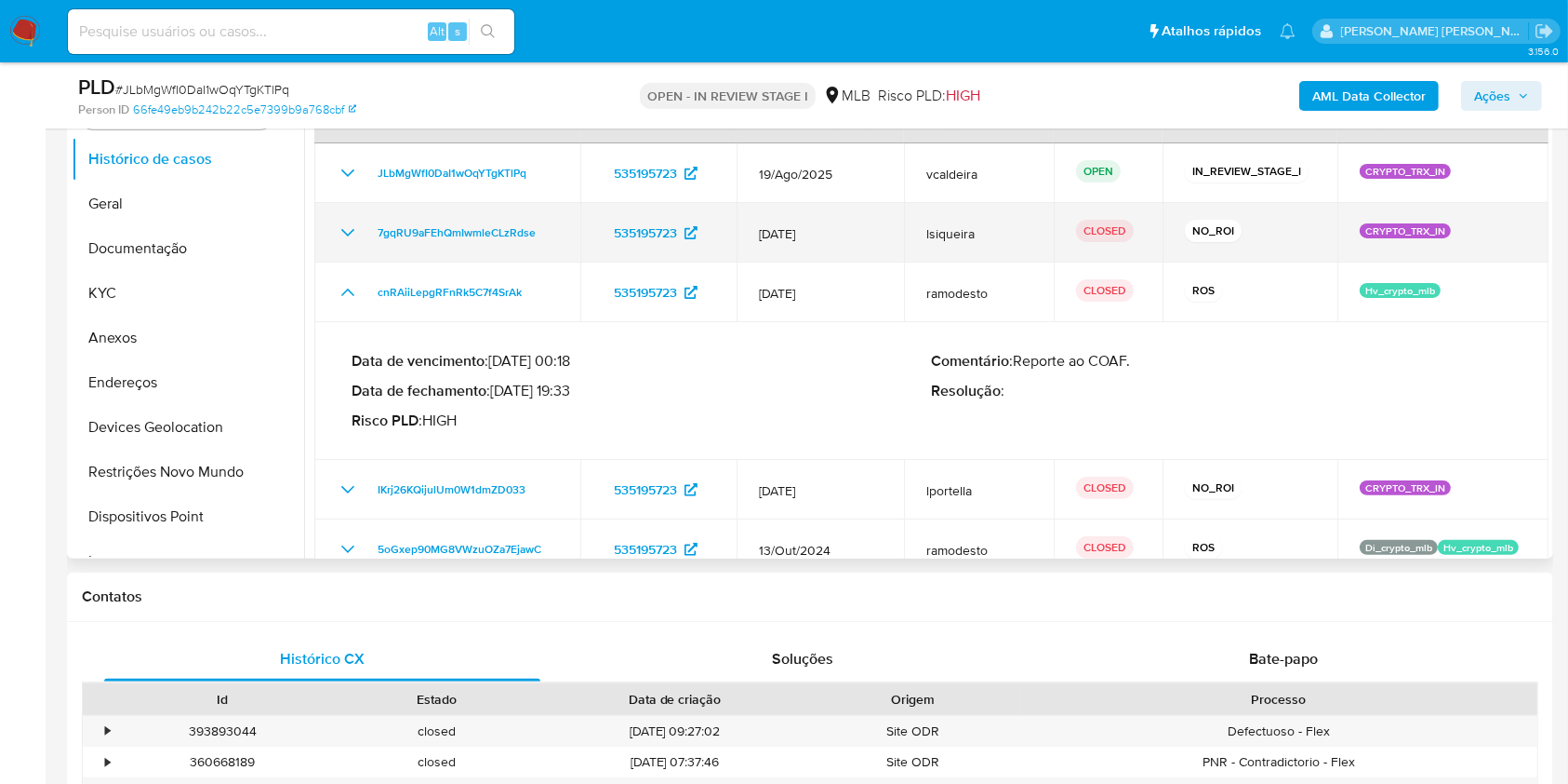
click at [339, 235] on icon "Mostrar/Ocultar" at bounding box center [348, 232] width 22 height 22
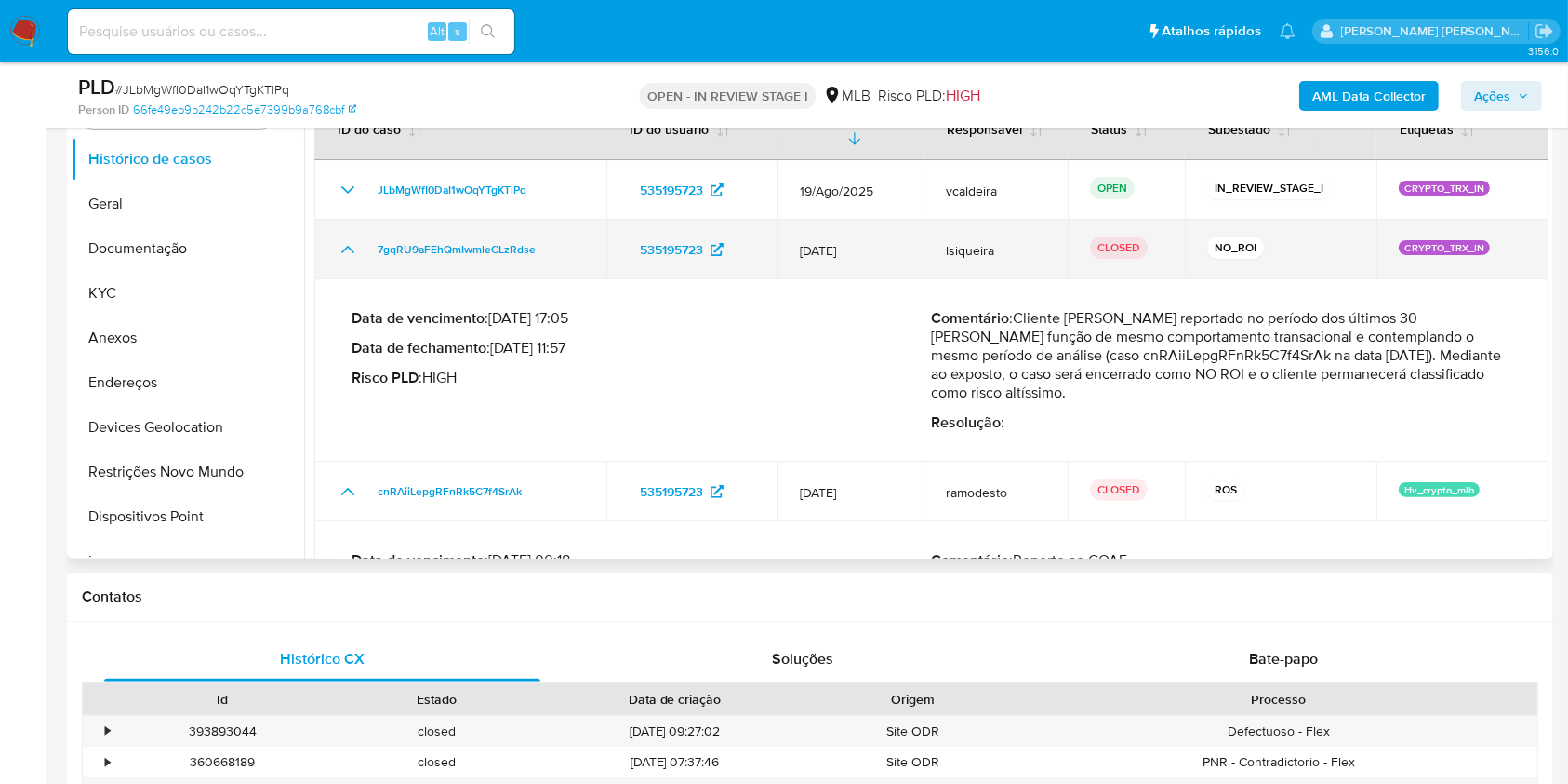
click at [339, 235] on td "7gqRU9aFEhQmIwmleCLzRdse" at bounding box center [460, 249] width 292 height 59
click at [342, 249] on icon "Mostrar/Ocultar" at bounding box center [348, 249] width 22 height 22
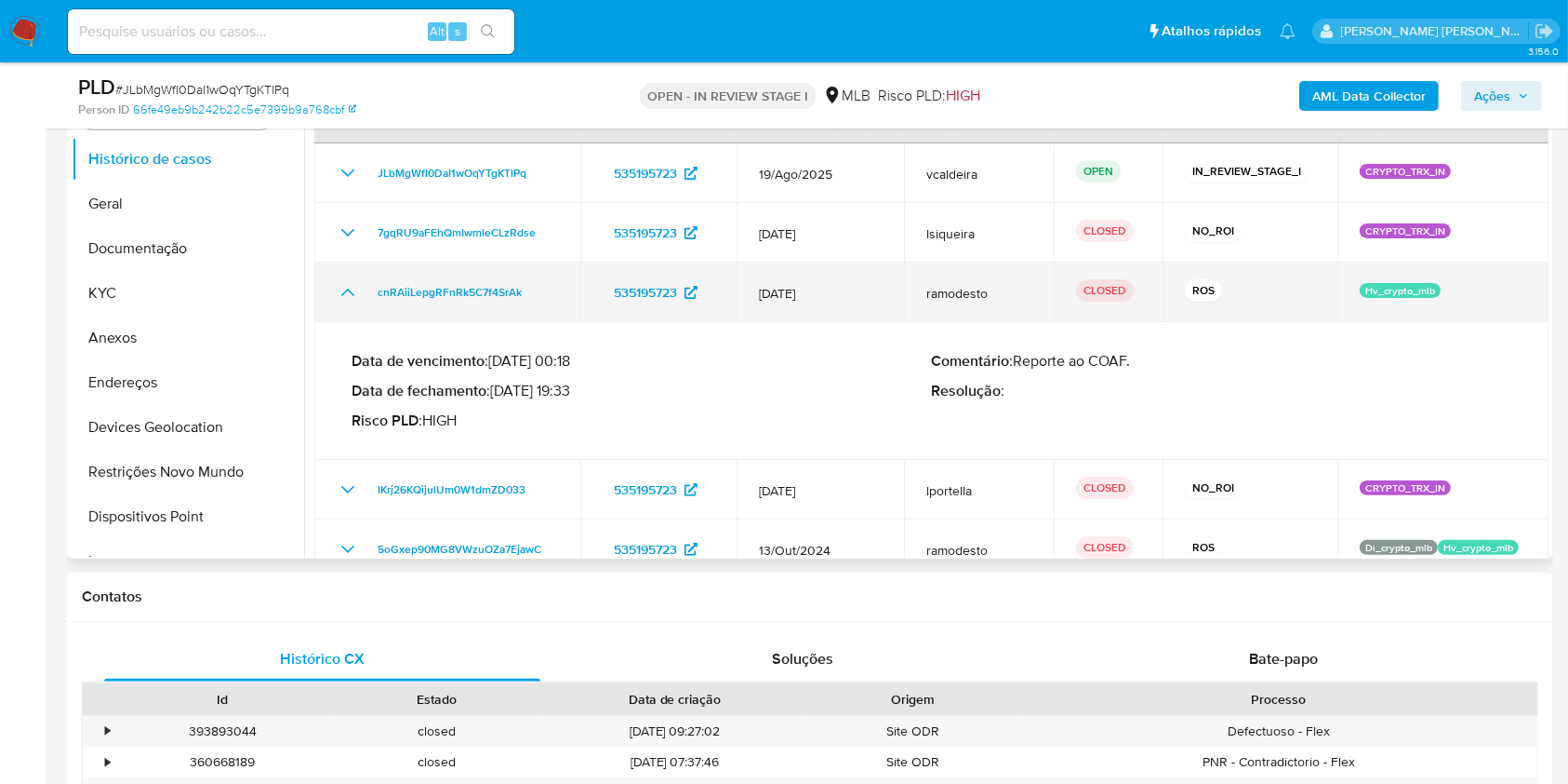
click at [339, 286] on icon "Mostrar/Ocultar" at bounding box center [348, 291] width 22 height 22
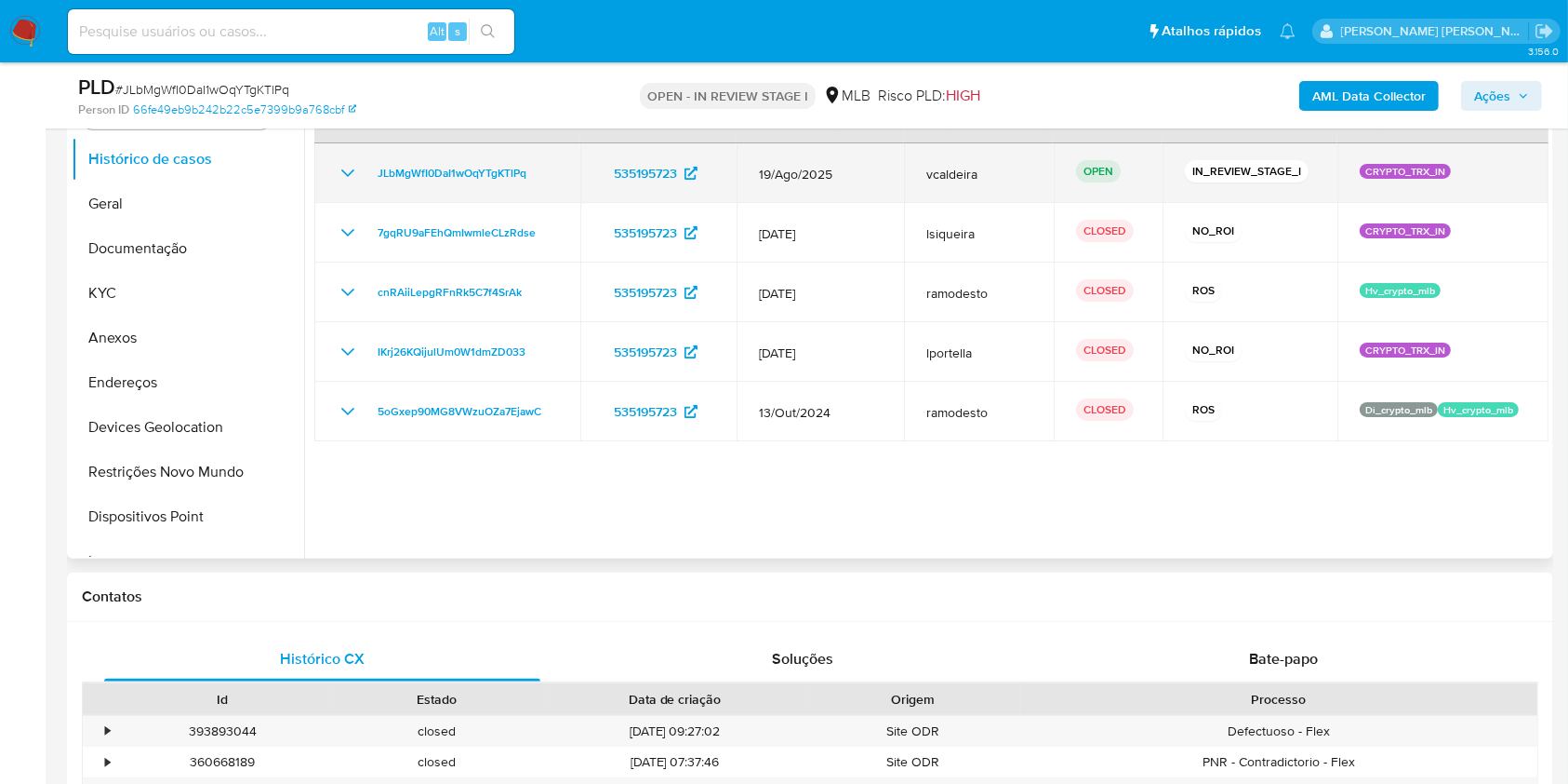
click at [339, 177] on icon "Mostrar/Ocultar" at bounding box center [348, 173] width 22 height 22
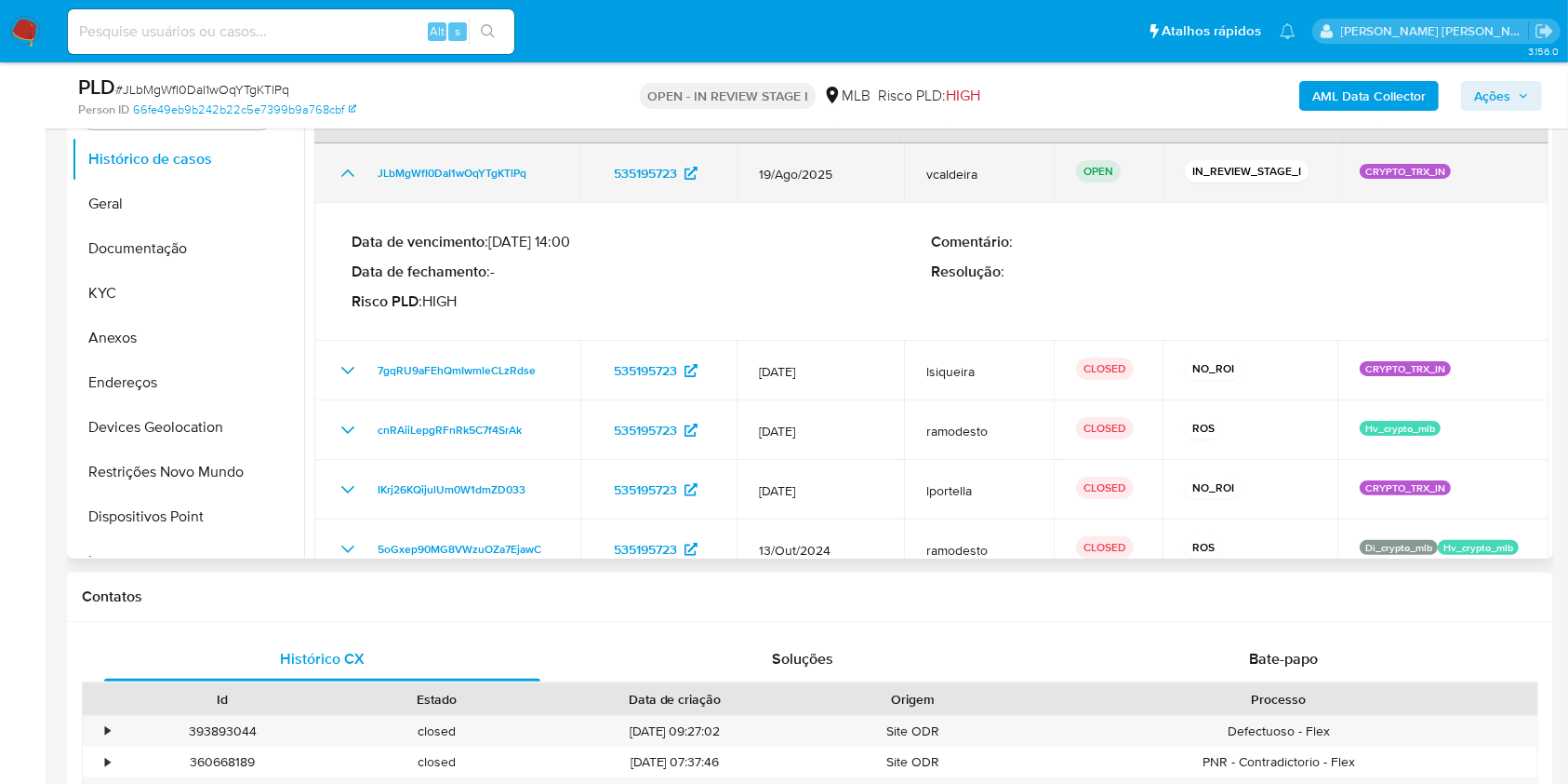
click at [339, 177] on icon "Mostrar/Ocultar" at bounding box center [348, 173] width 22 height 22
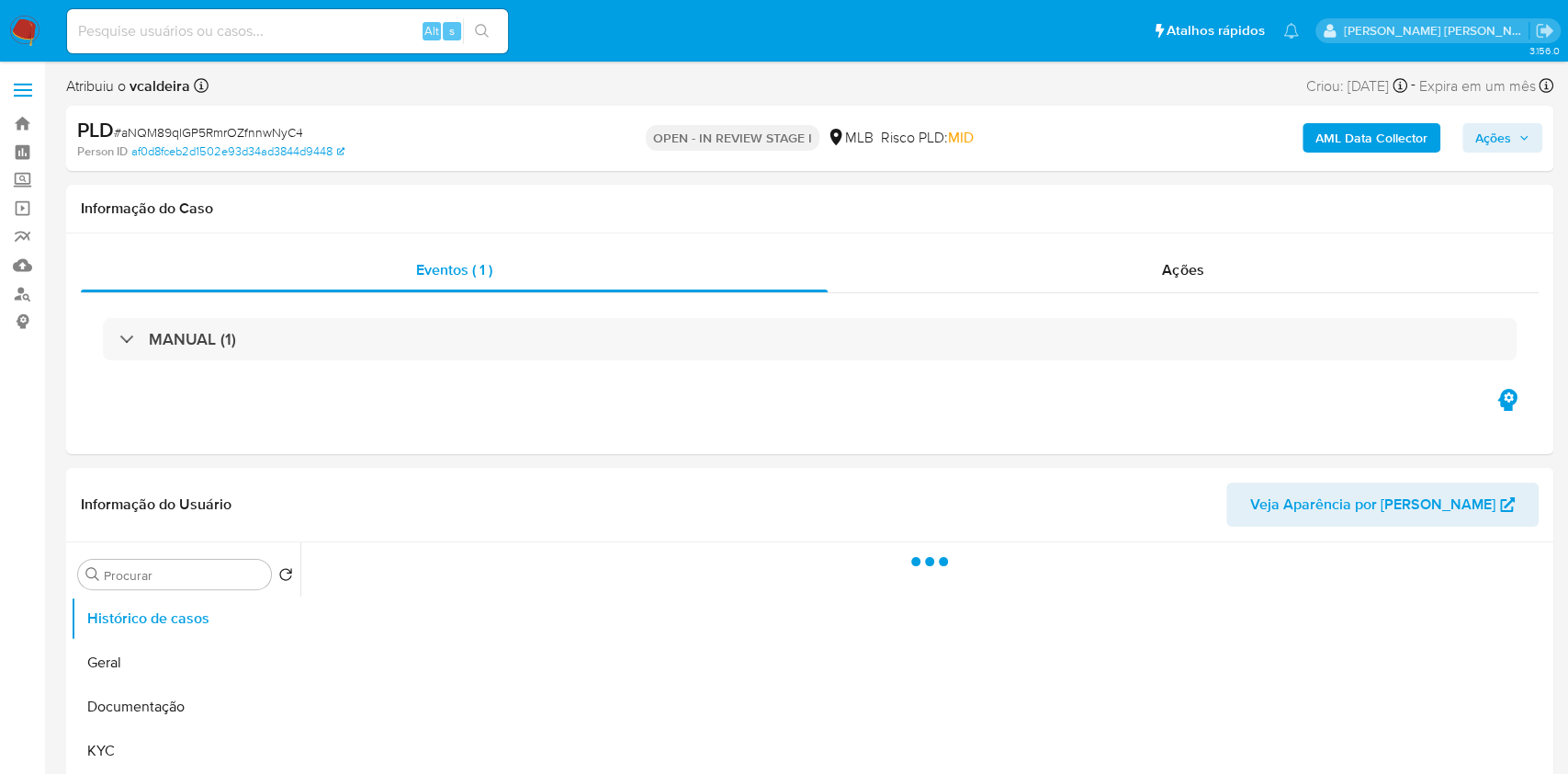
select select "10"
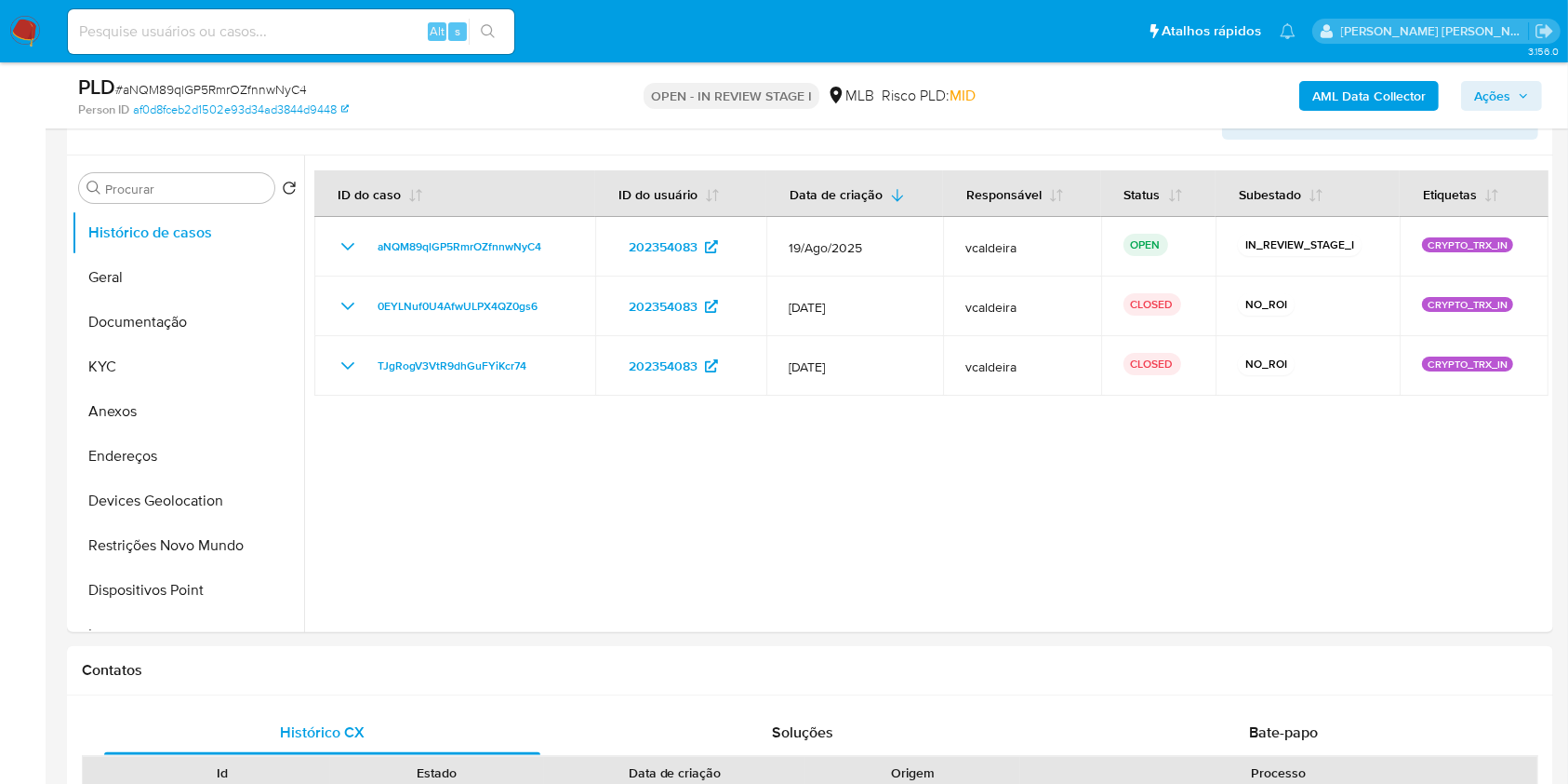
scroll to position [304, 0]
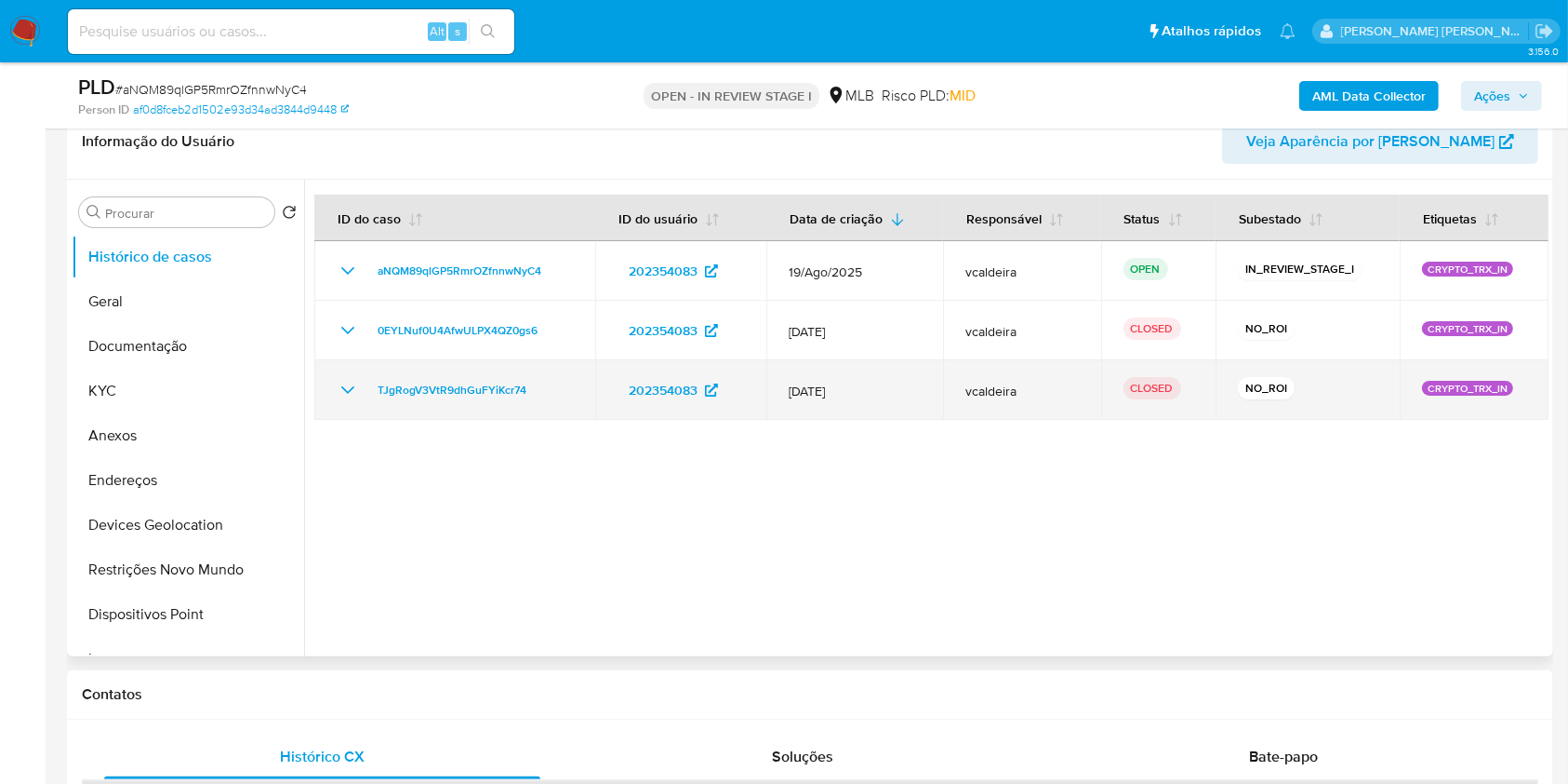
click at [351, 391] on icon "Mostrar/Ocultar" at bounding box center [348, 389] width 22 height 22
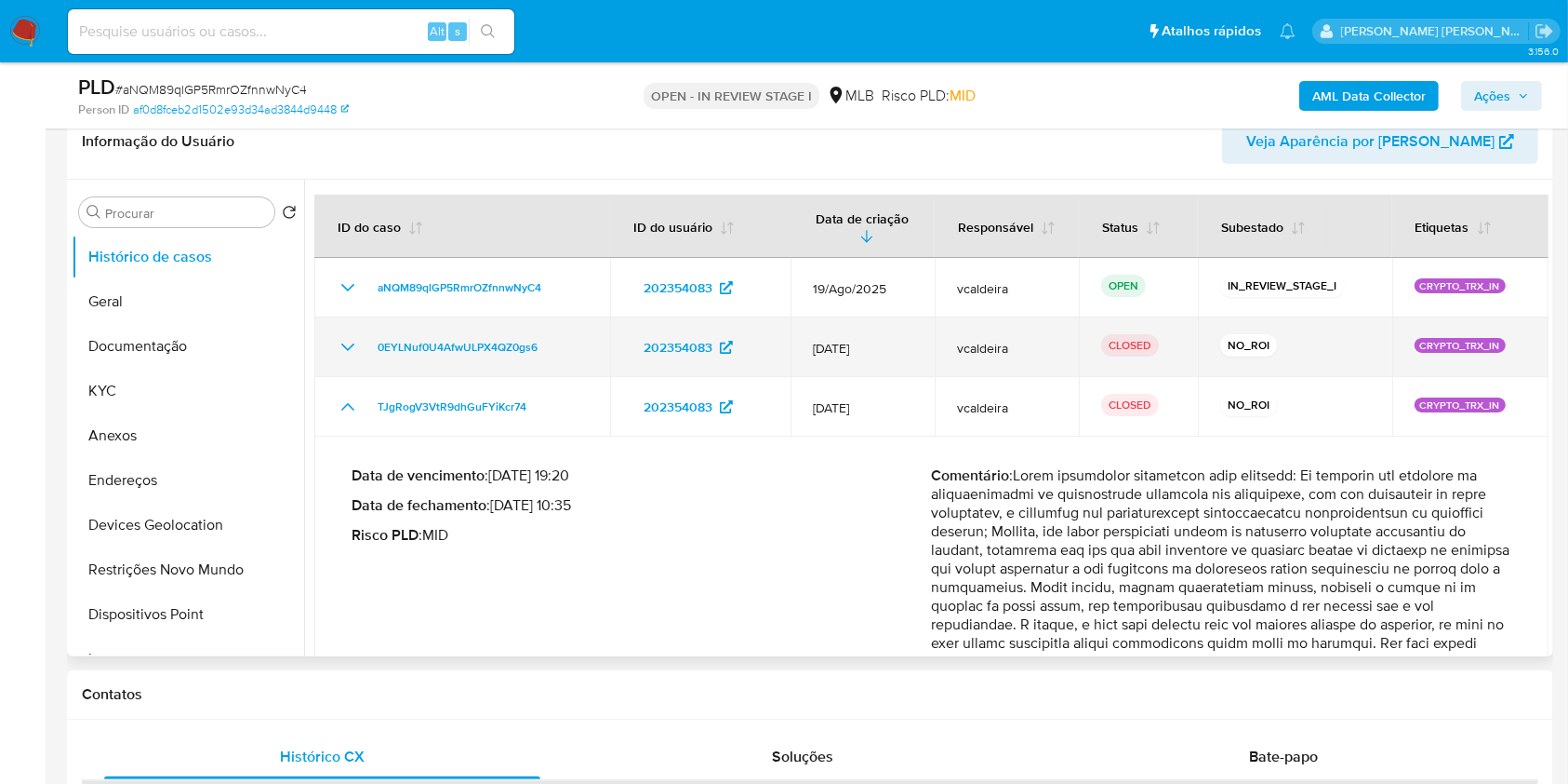
click at [352, 339] on icon "Mostrar/Ocultar" at bounding box center [348, 347] width 22 height 22
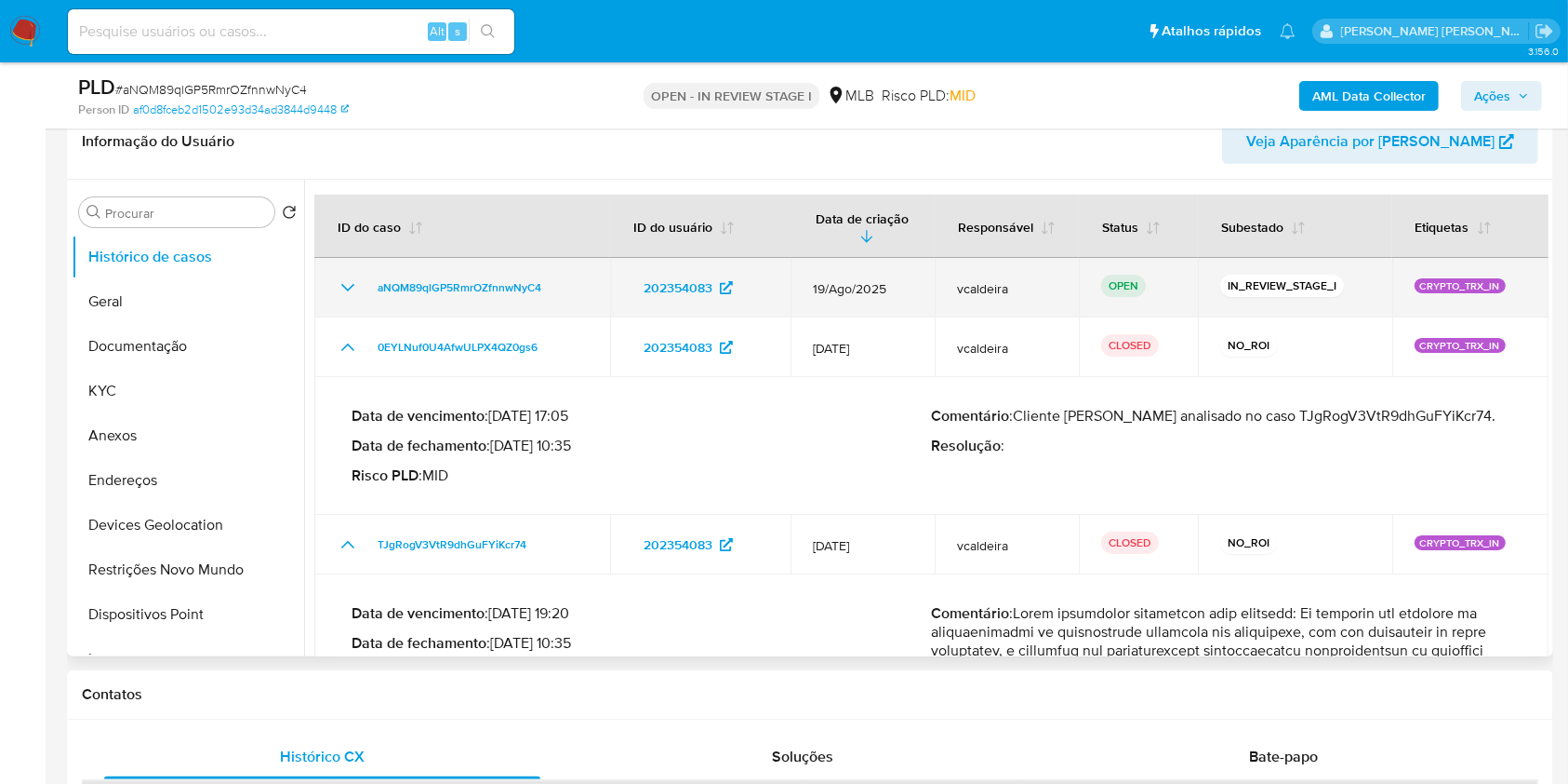
click at [357, 291] on icon "Mostrar/Ocultar" at bounding box center [348, 287] width 22 height 22
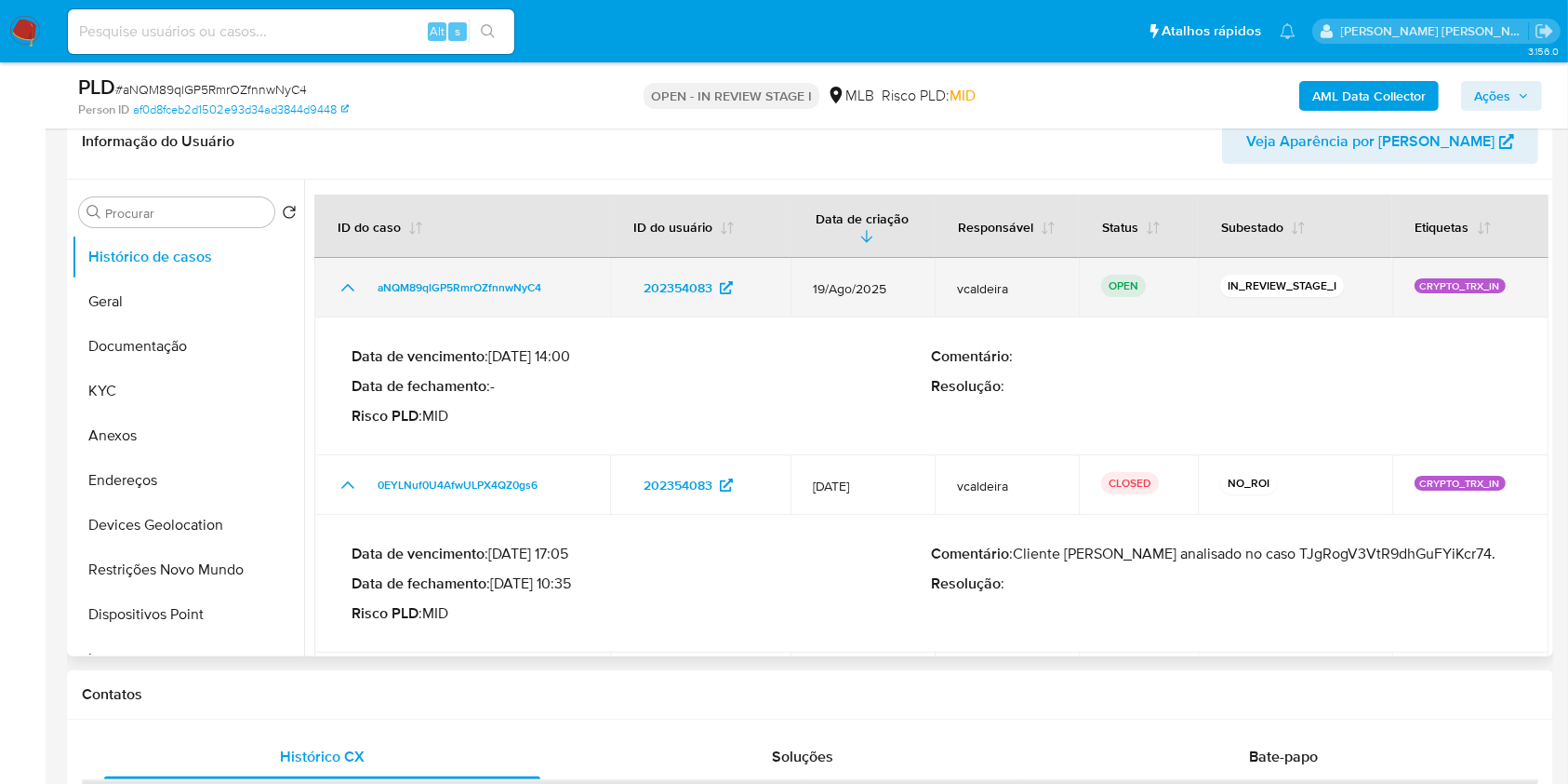
click at [357, 291] on icon "Mostrar/Ocultar" at bounding box center [348, 287] width 22 height 22
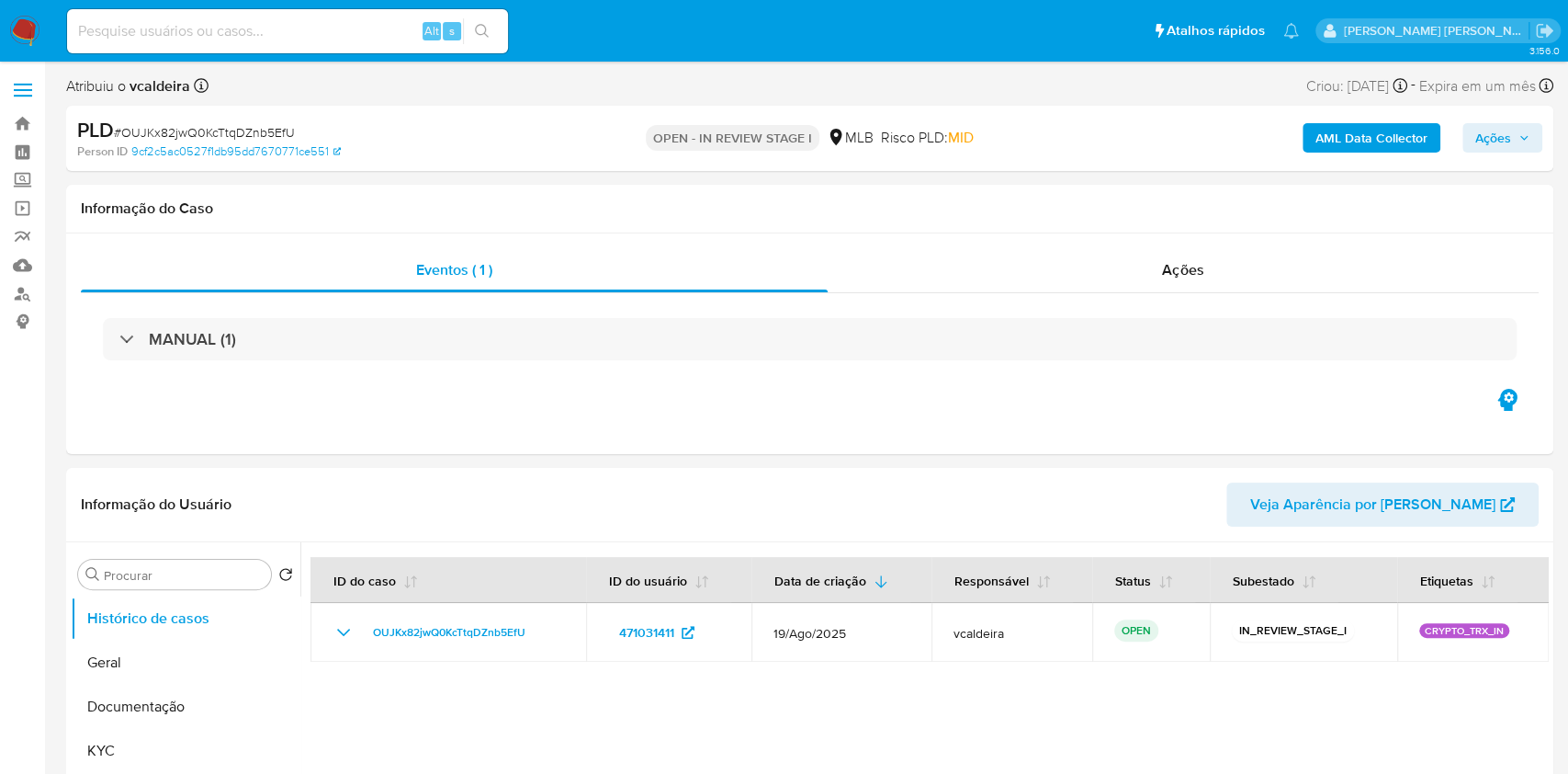
select select "10"
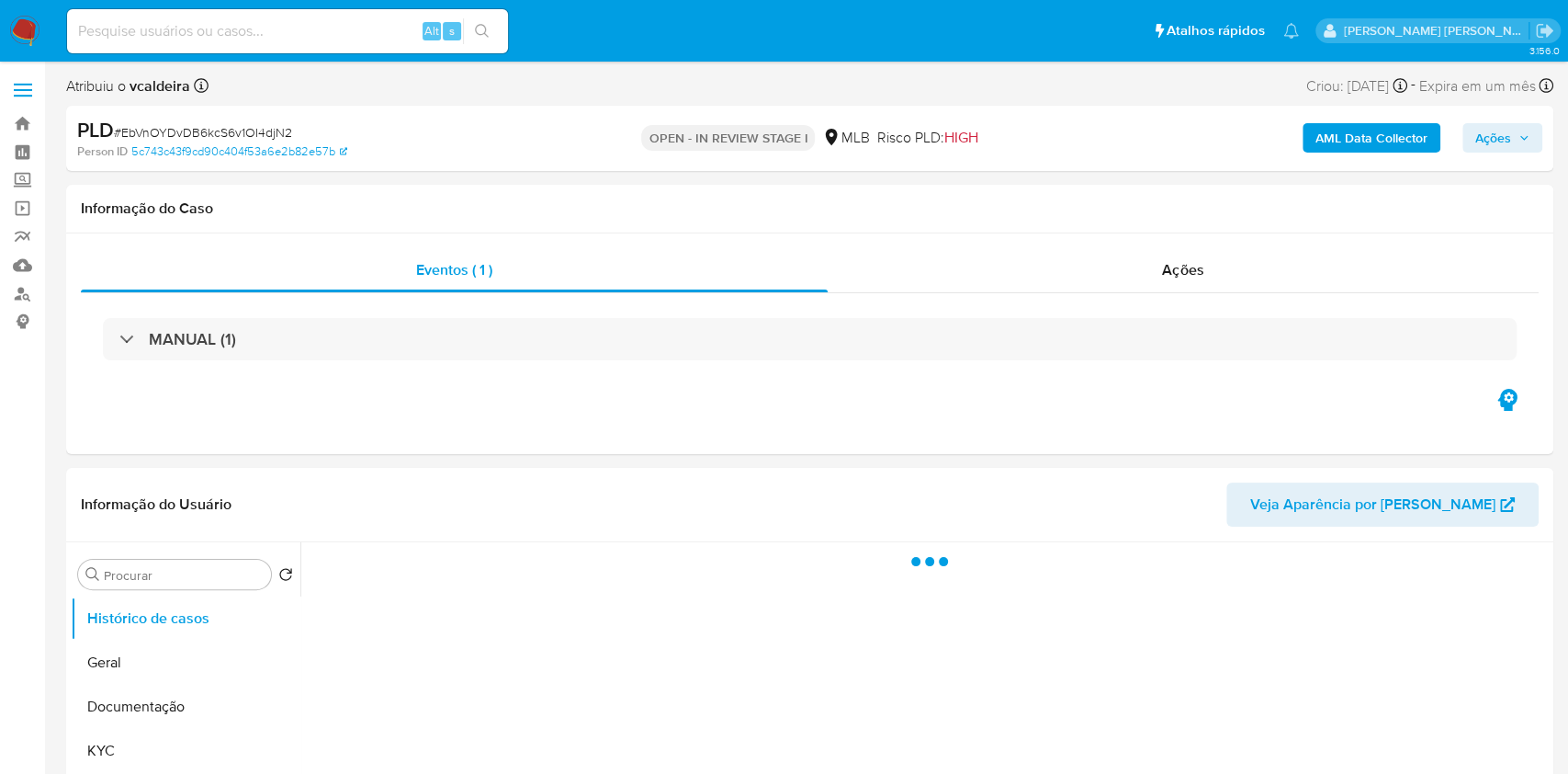
select select "10"
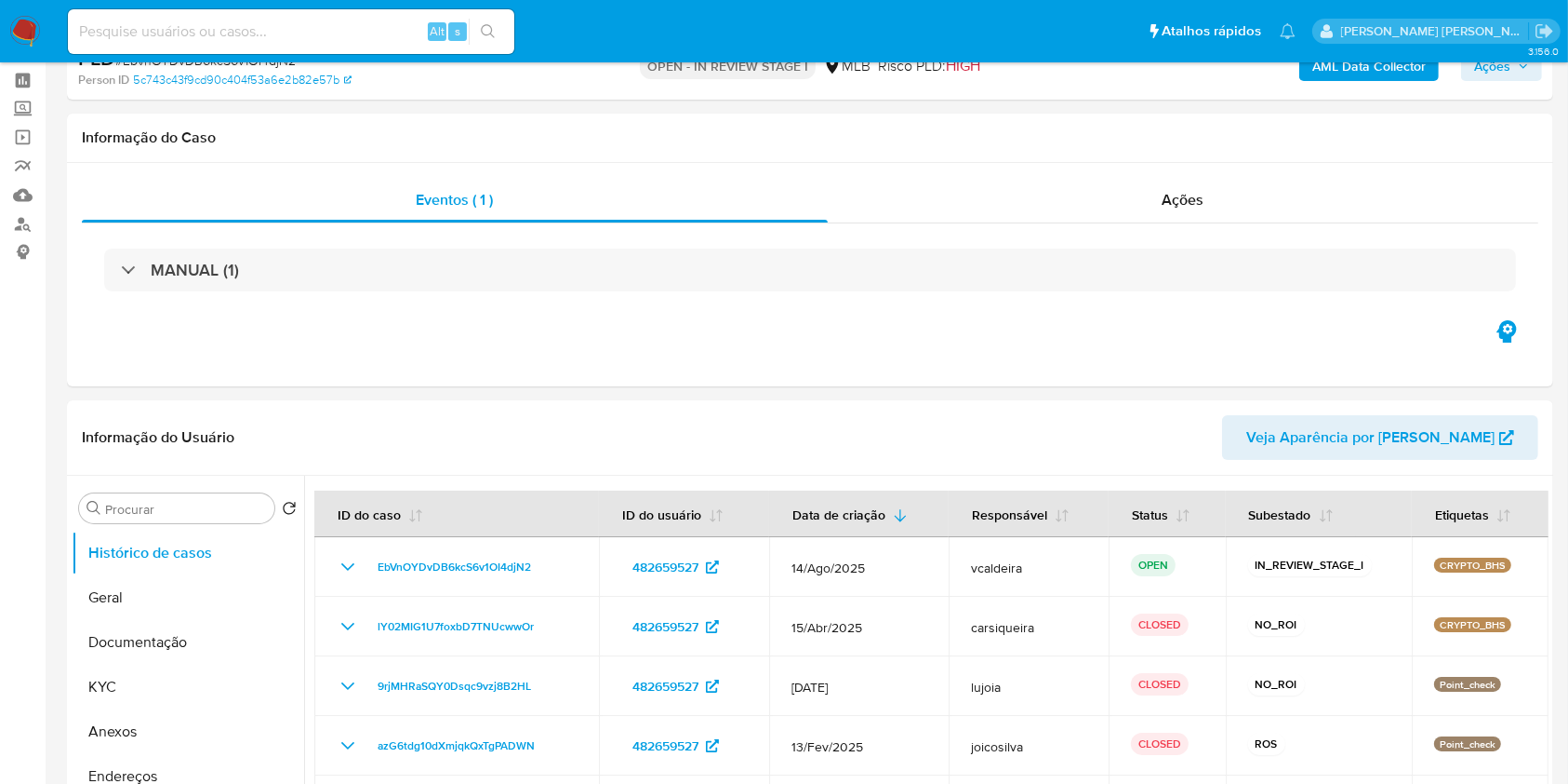
scroll to position [168, 0]
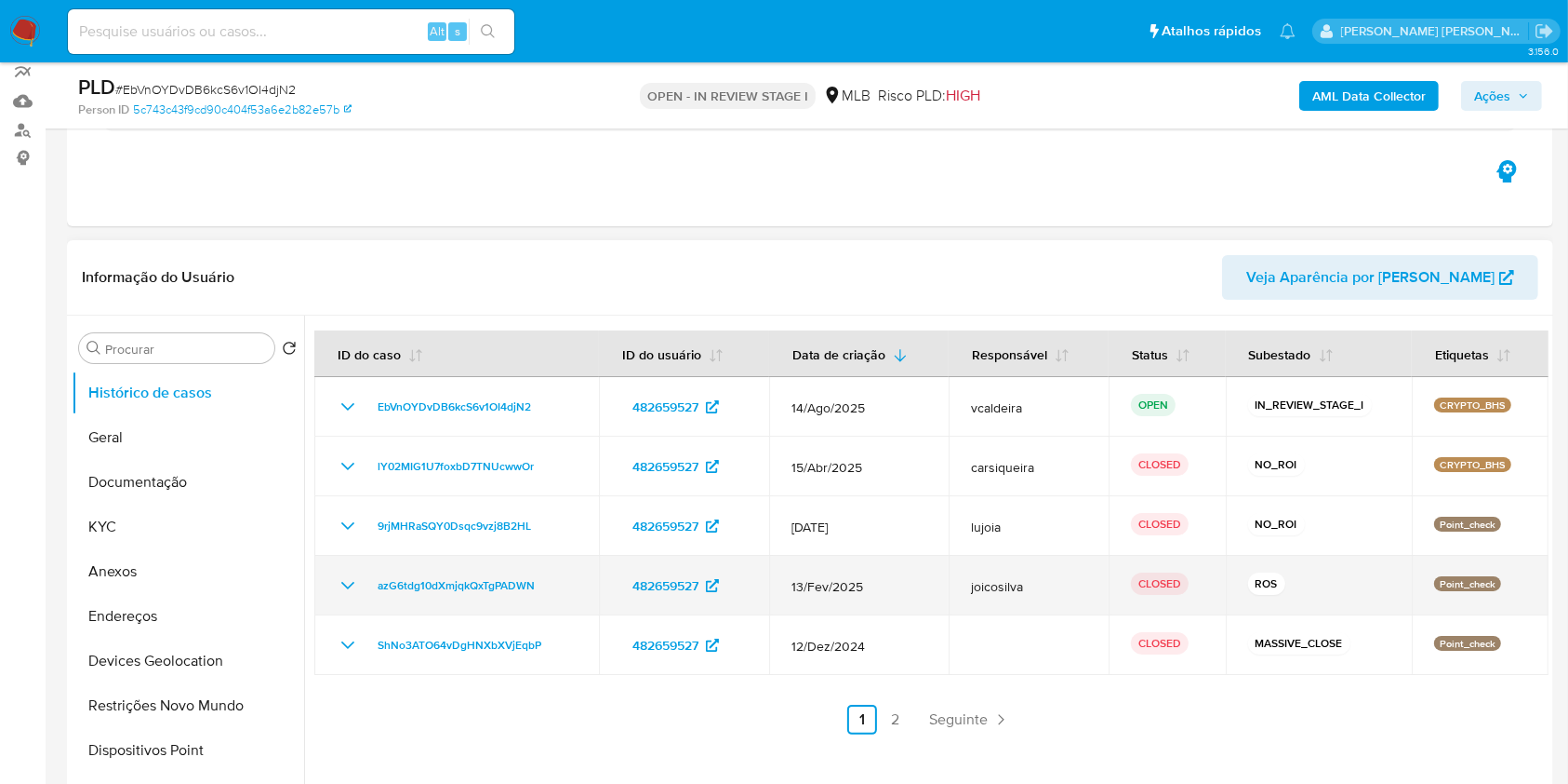
click at [344, 594] on icon "Mostrar/Ocultar" at bounding box center [348, 585] width 22 height 22
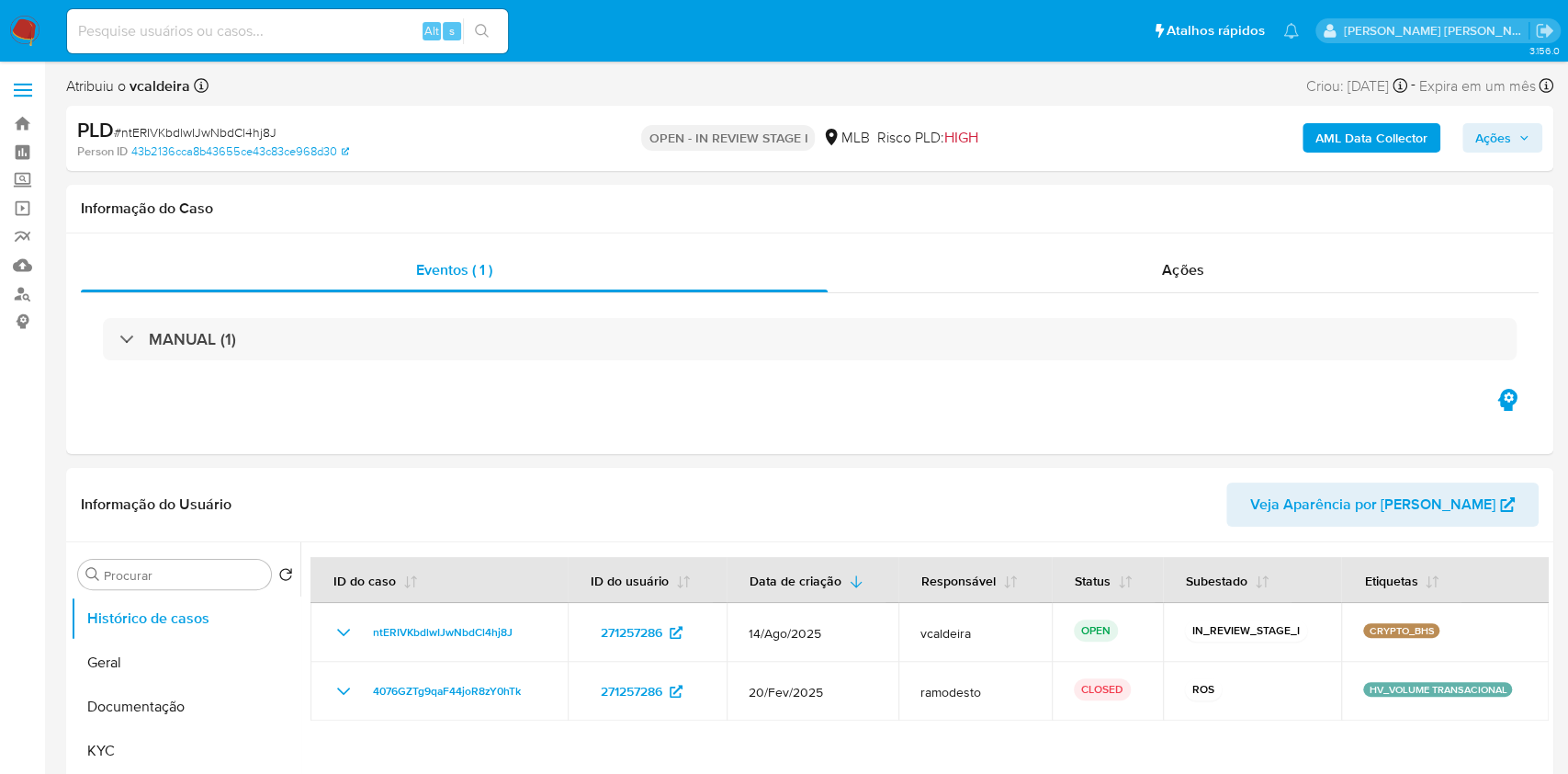
select select "10"
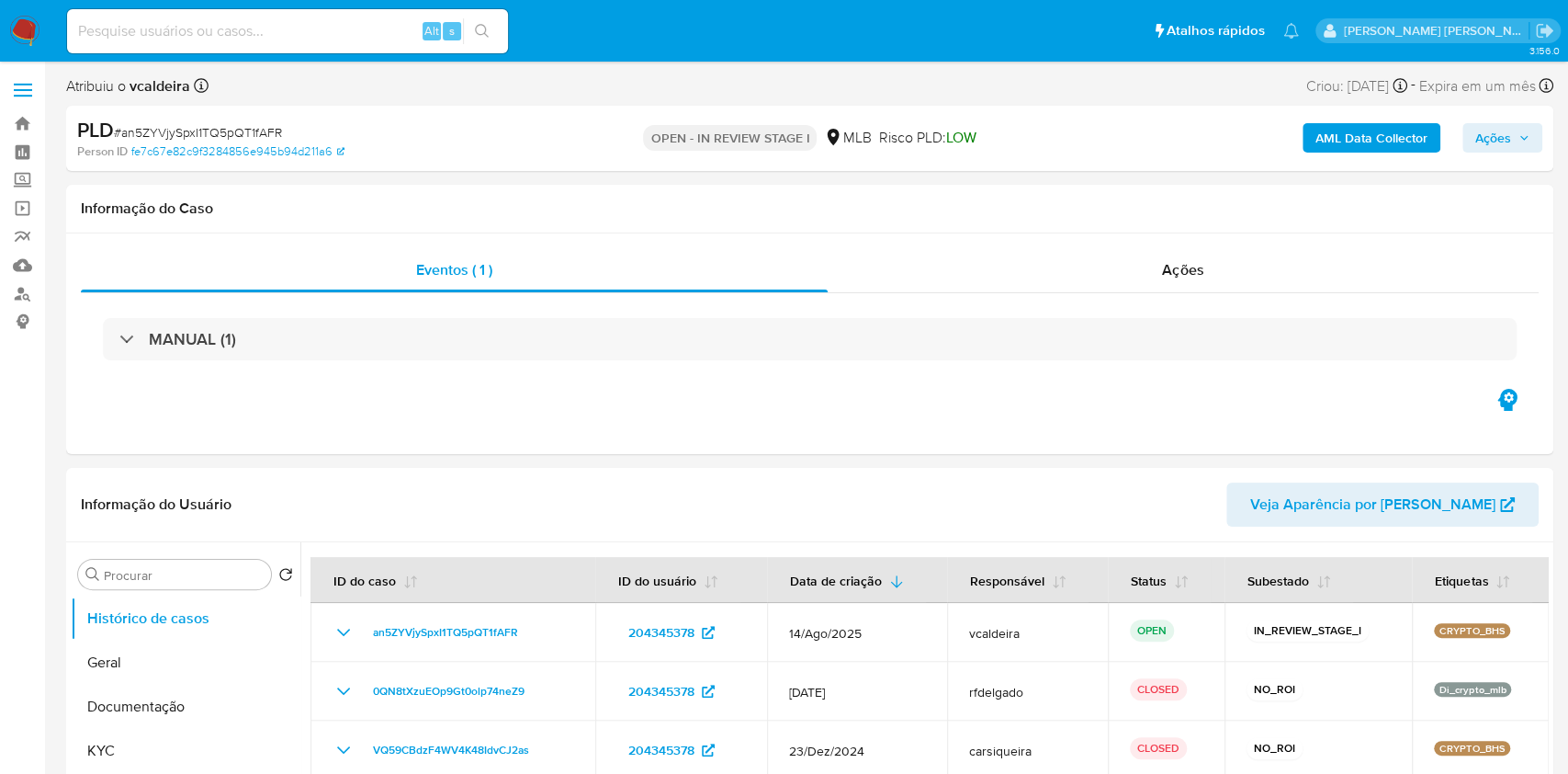
select select "10"
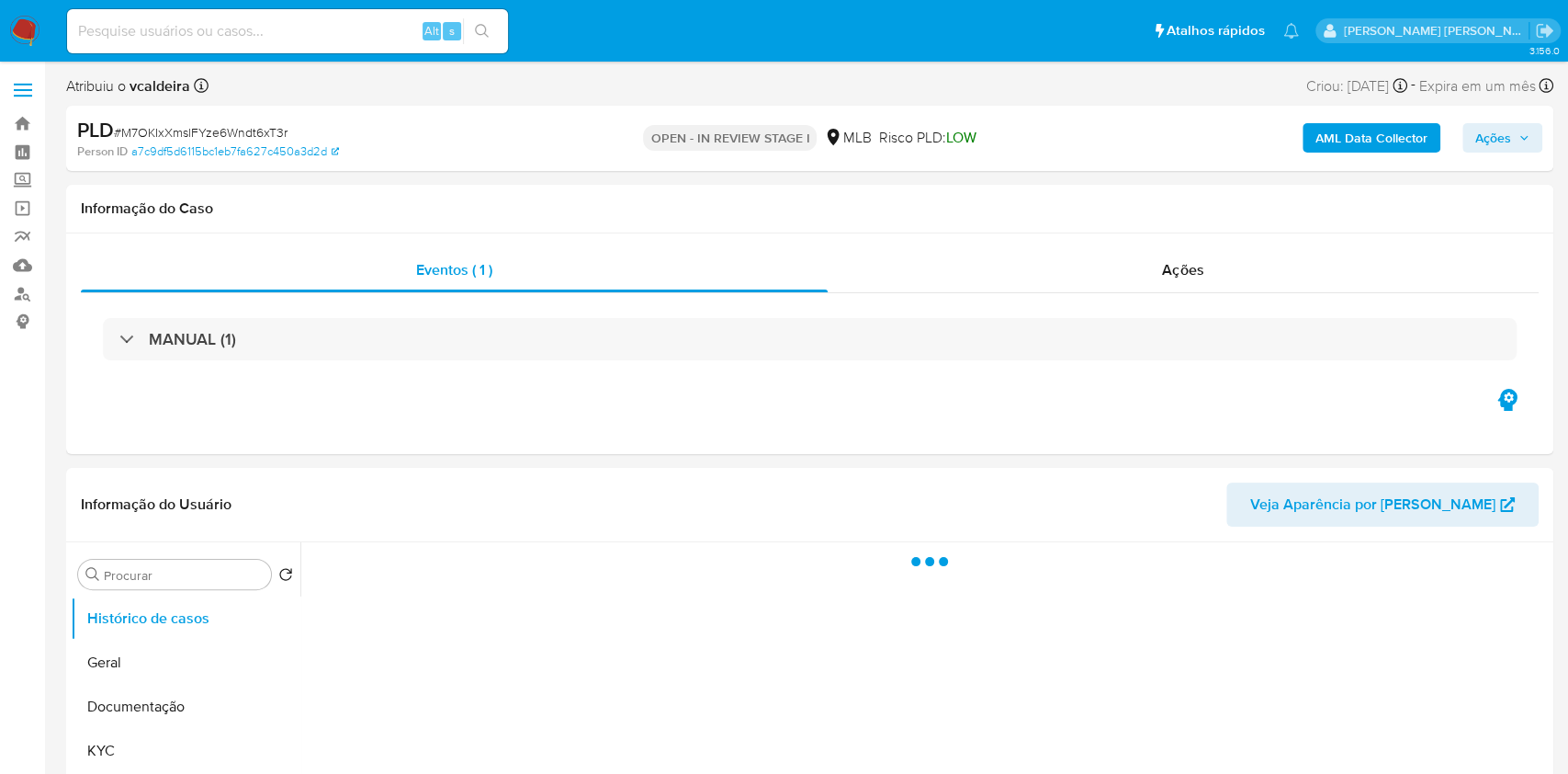
select select "10"
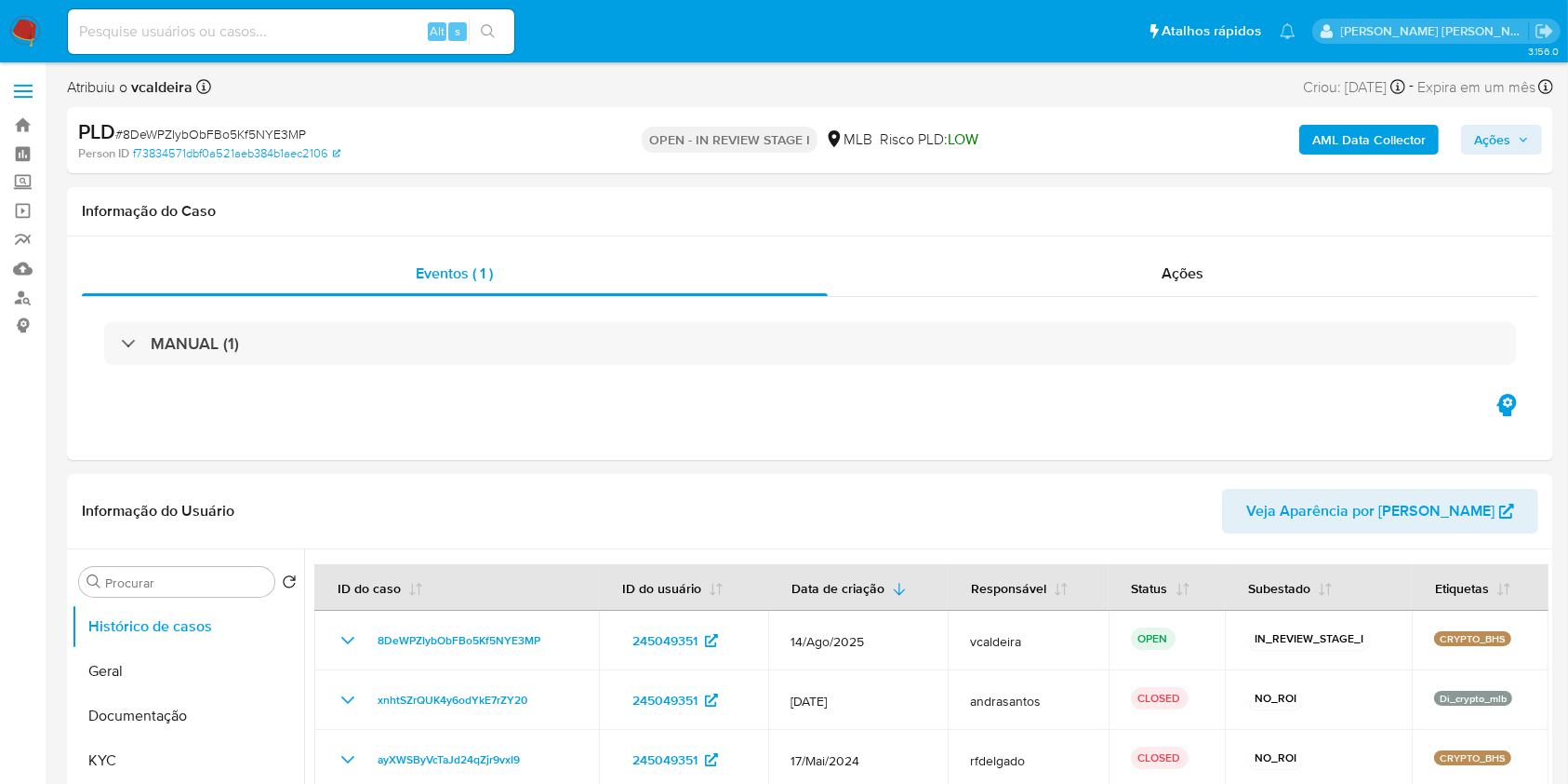
select select "10"
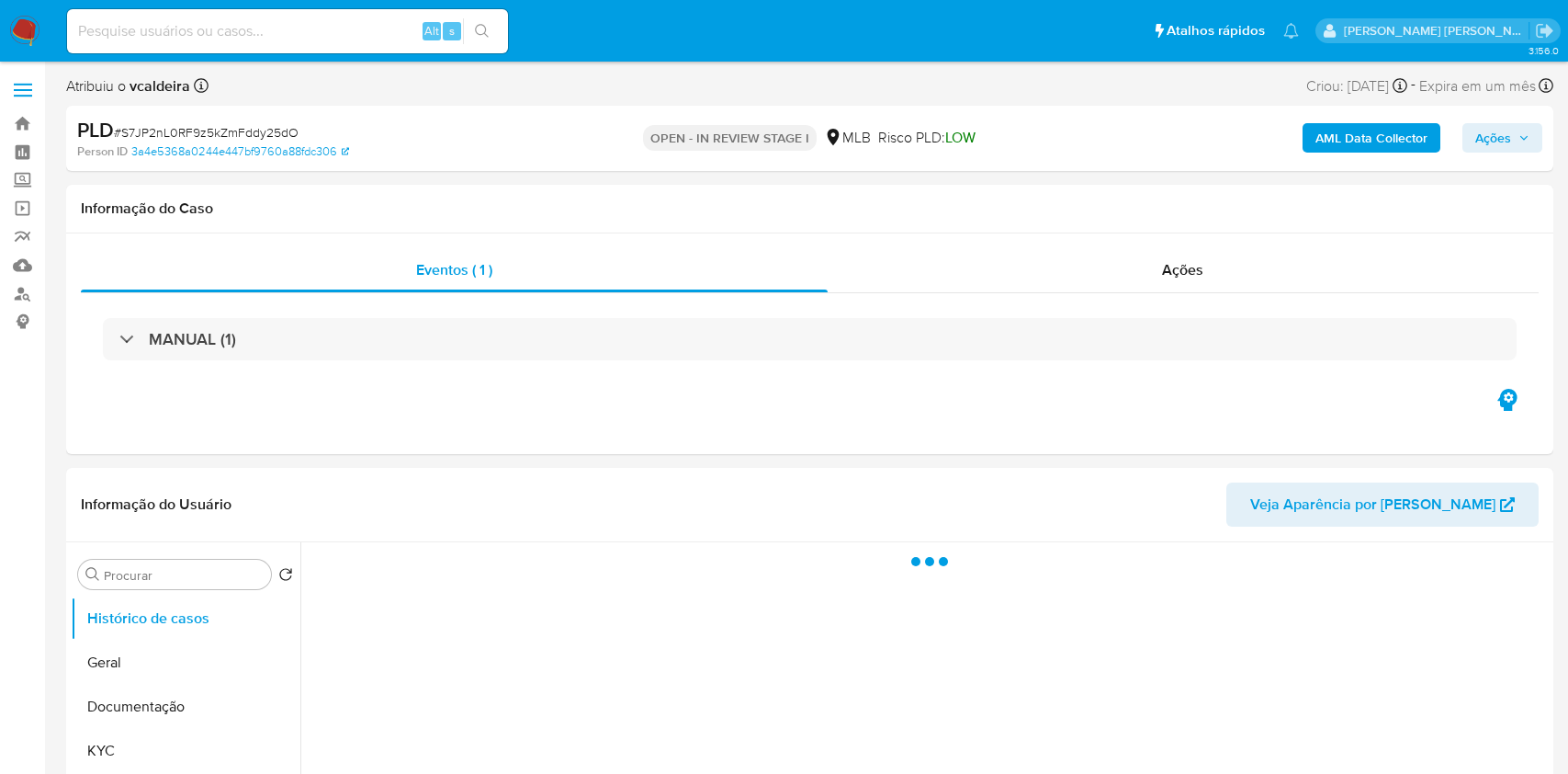
select select "10"
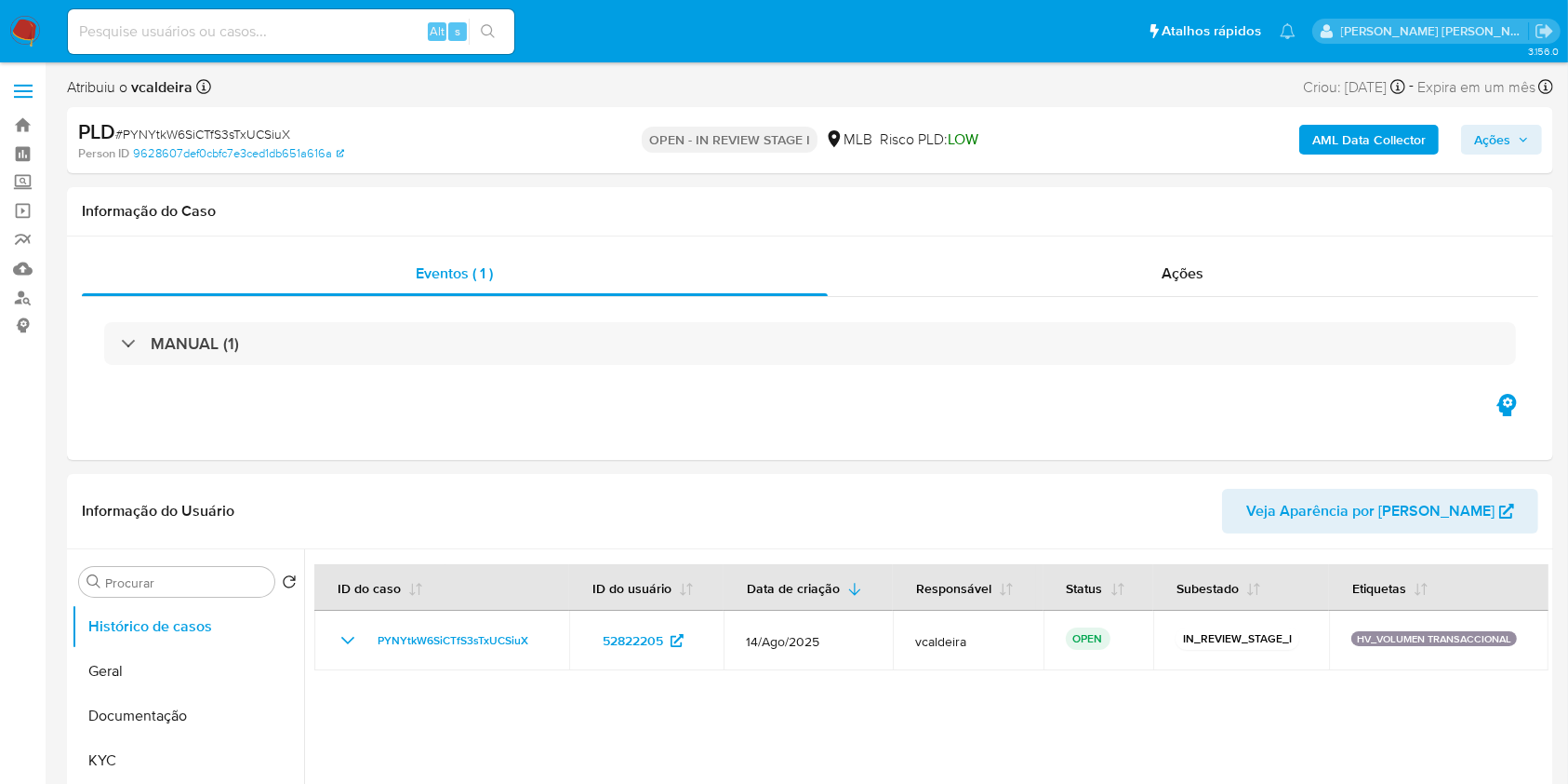
select select "10"
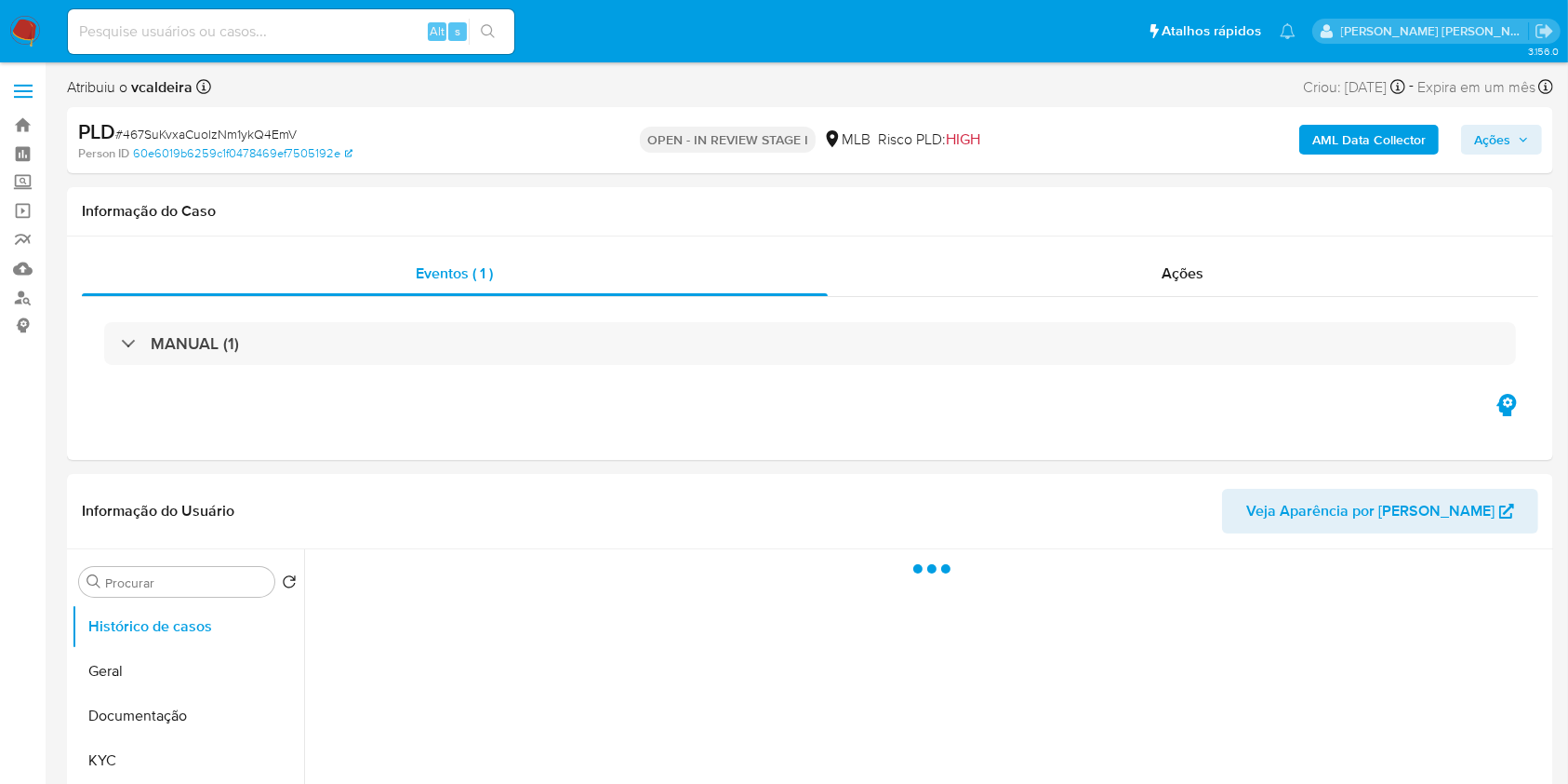
select select "10"
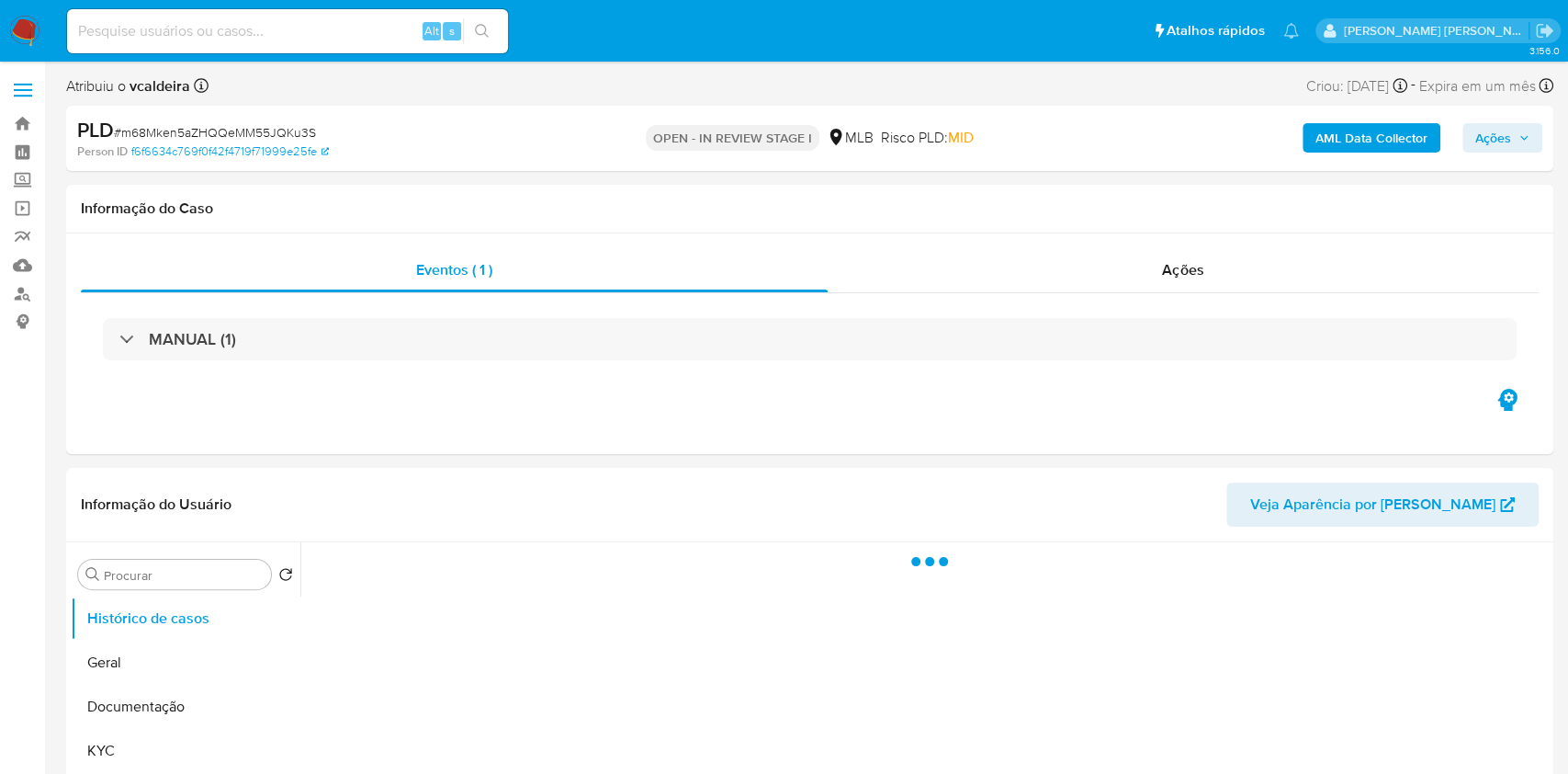
select select "10"
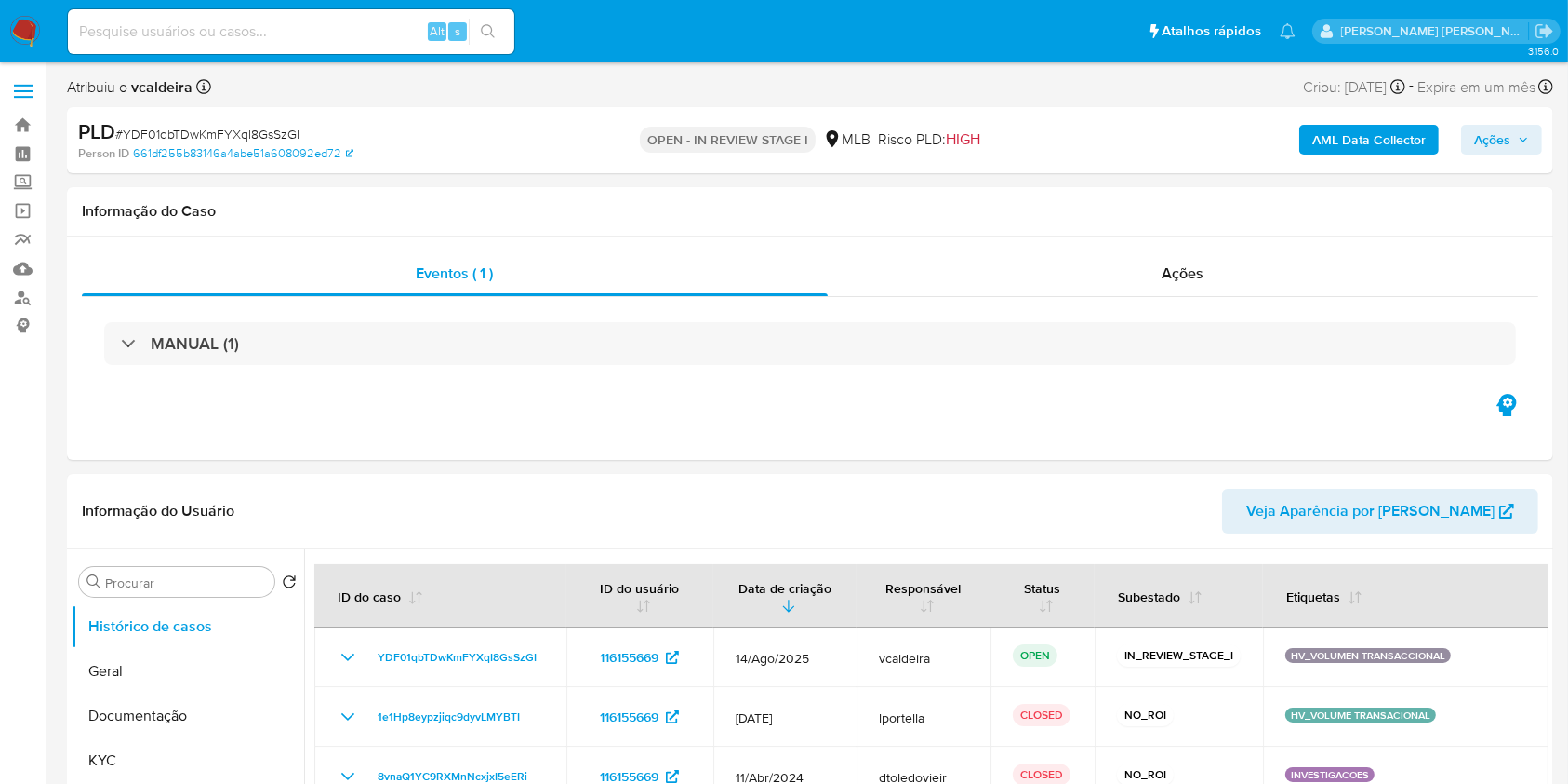
select select "10"
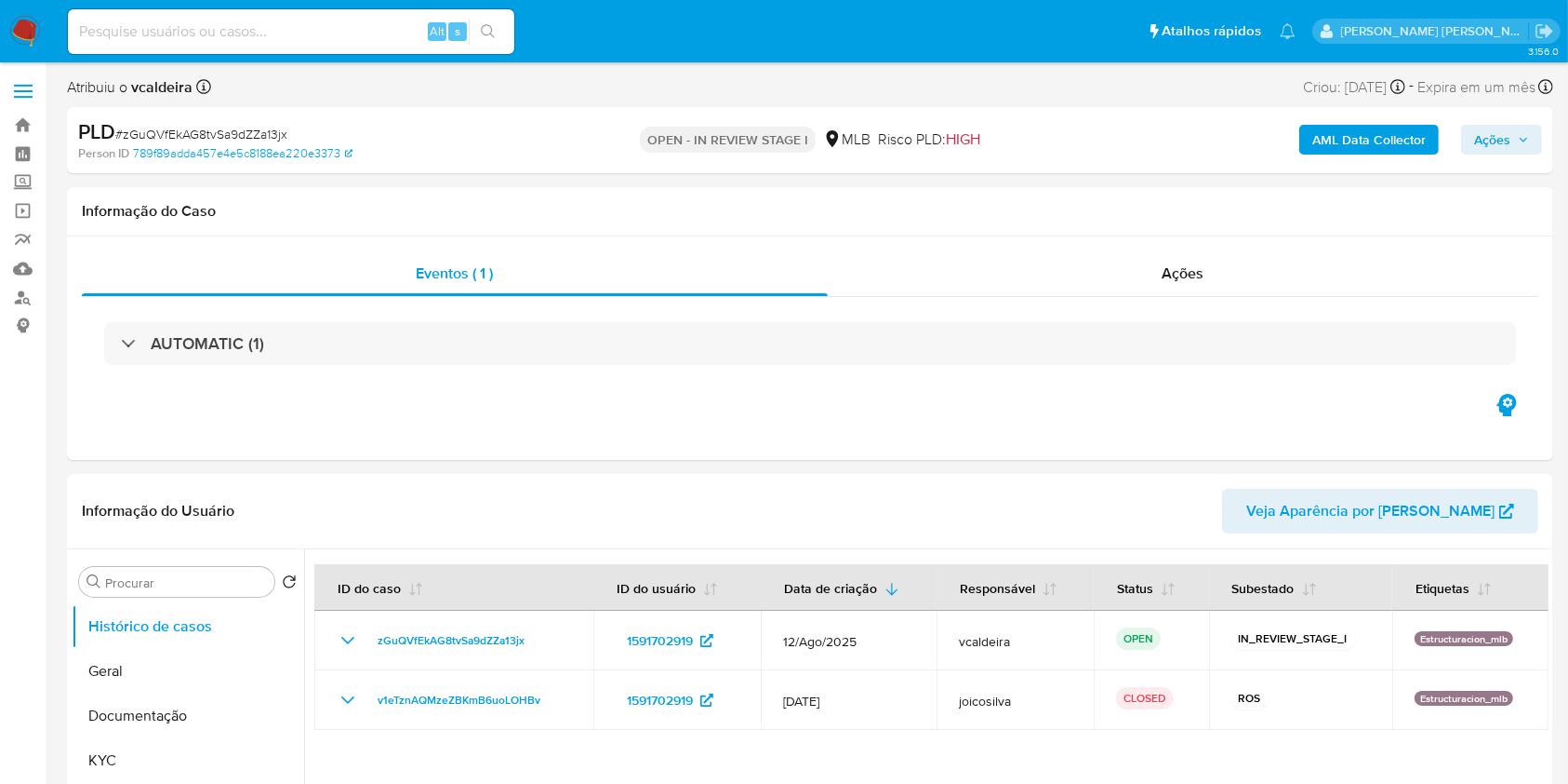
select select "10"
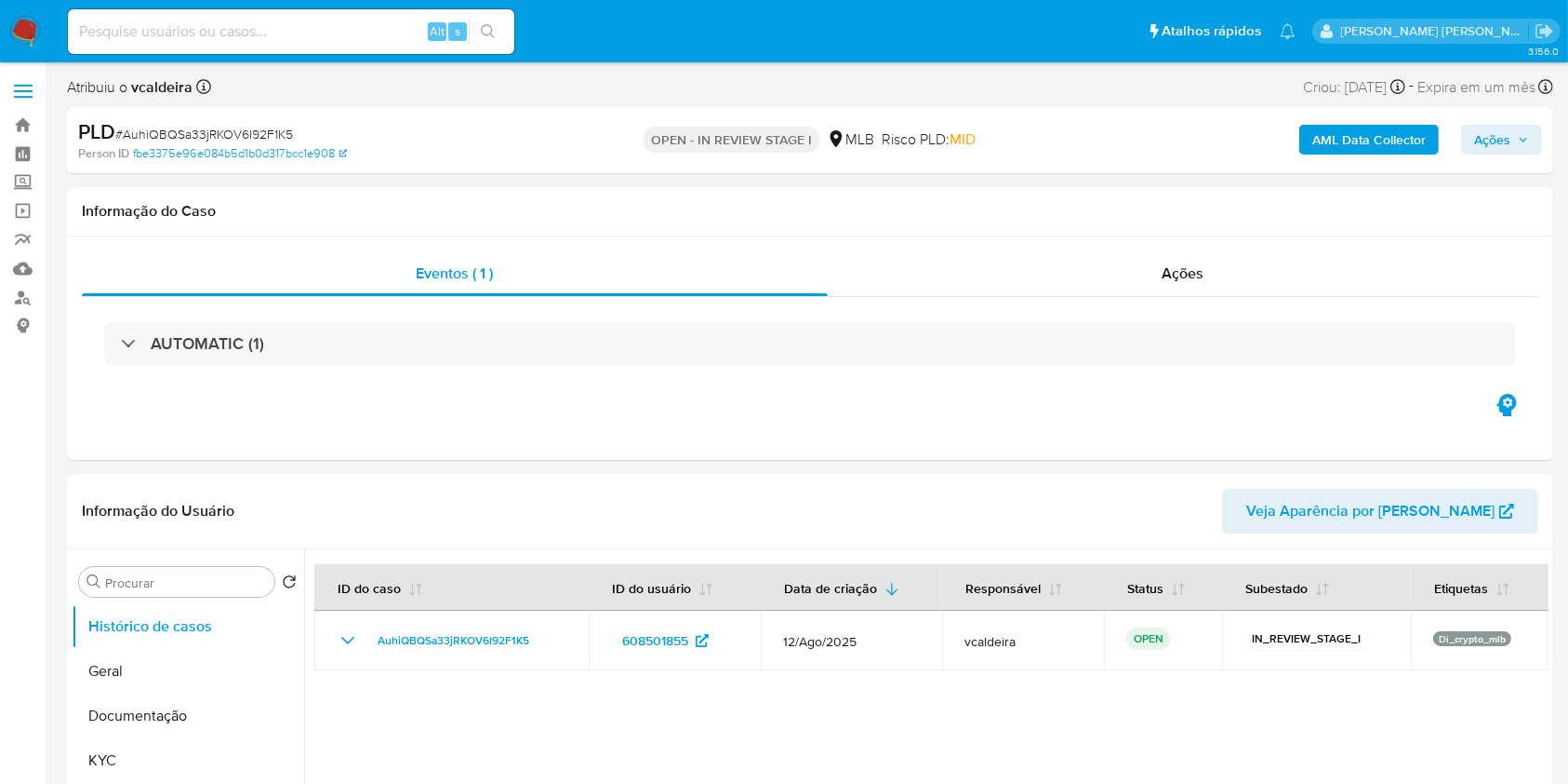
select select "10"
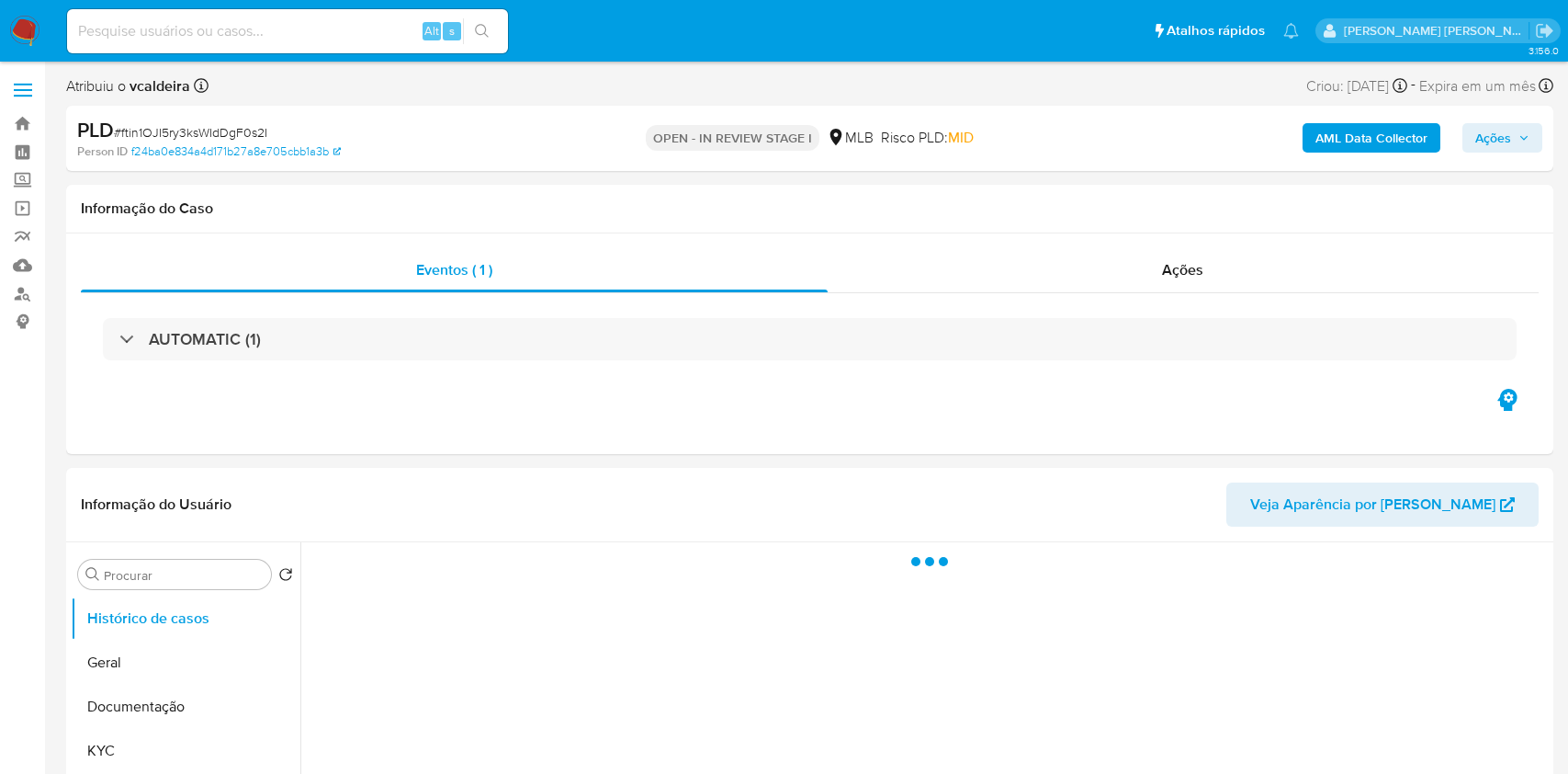
select select "10"
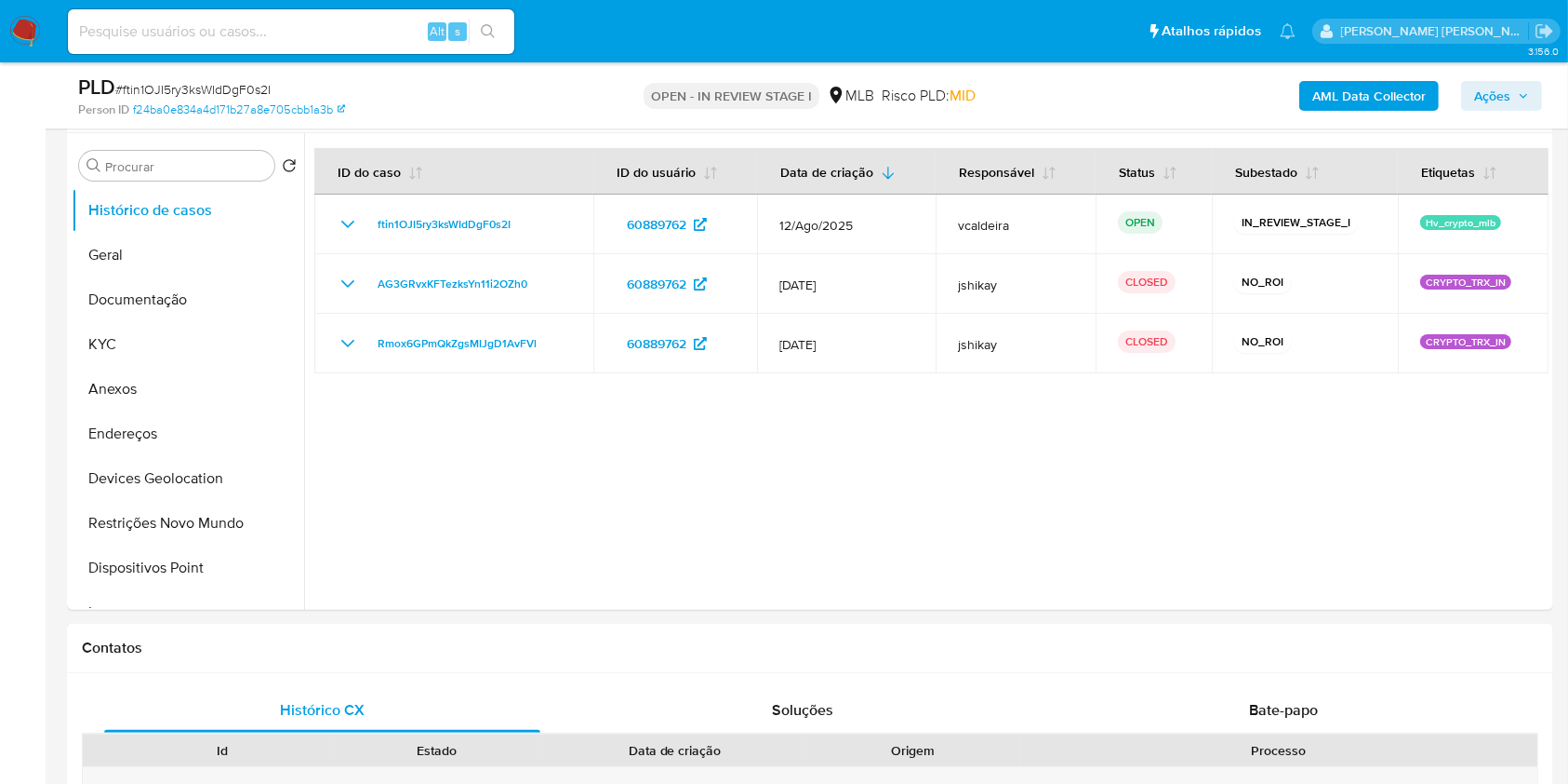
scroll to position [365, 0]
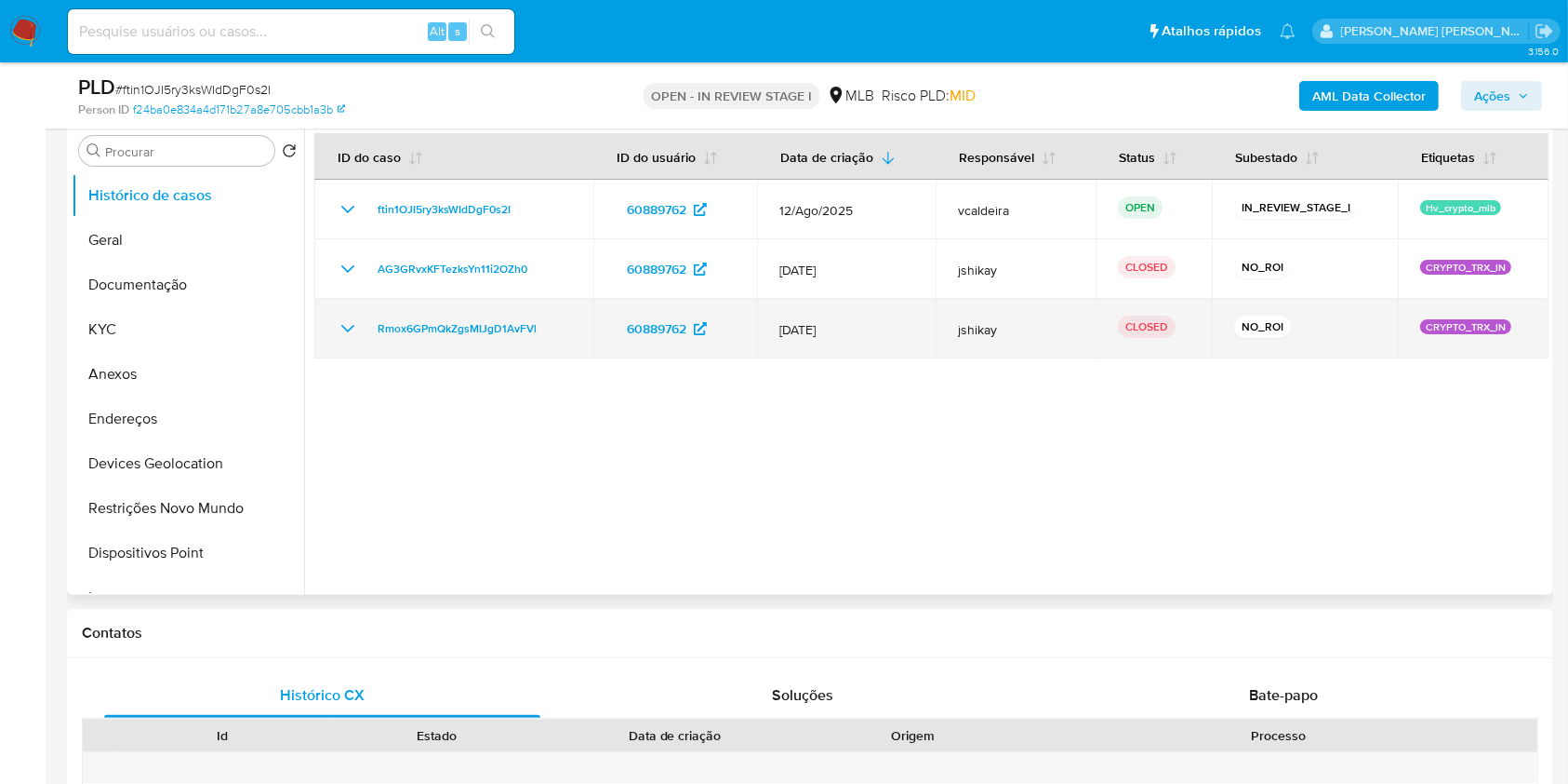
click at [342, 317] on icon "Mostrar/Ocultar" at bounding box center [348, 328] width 22 height 22
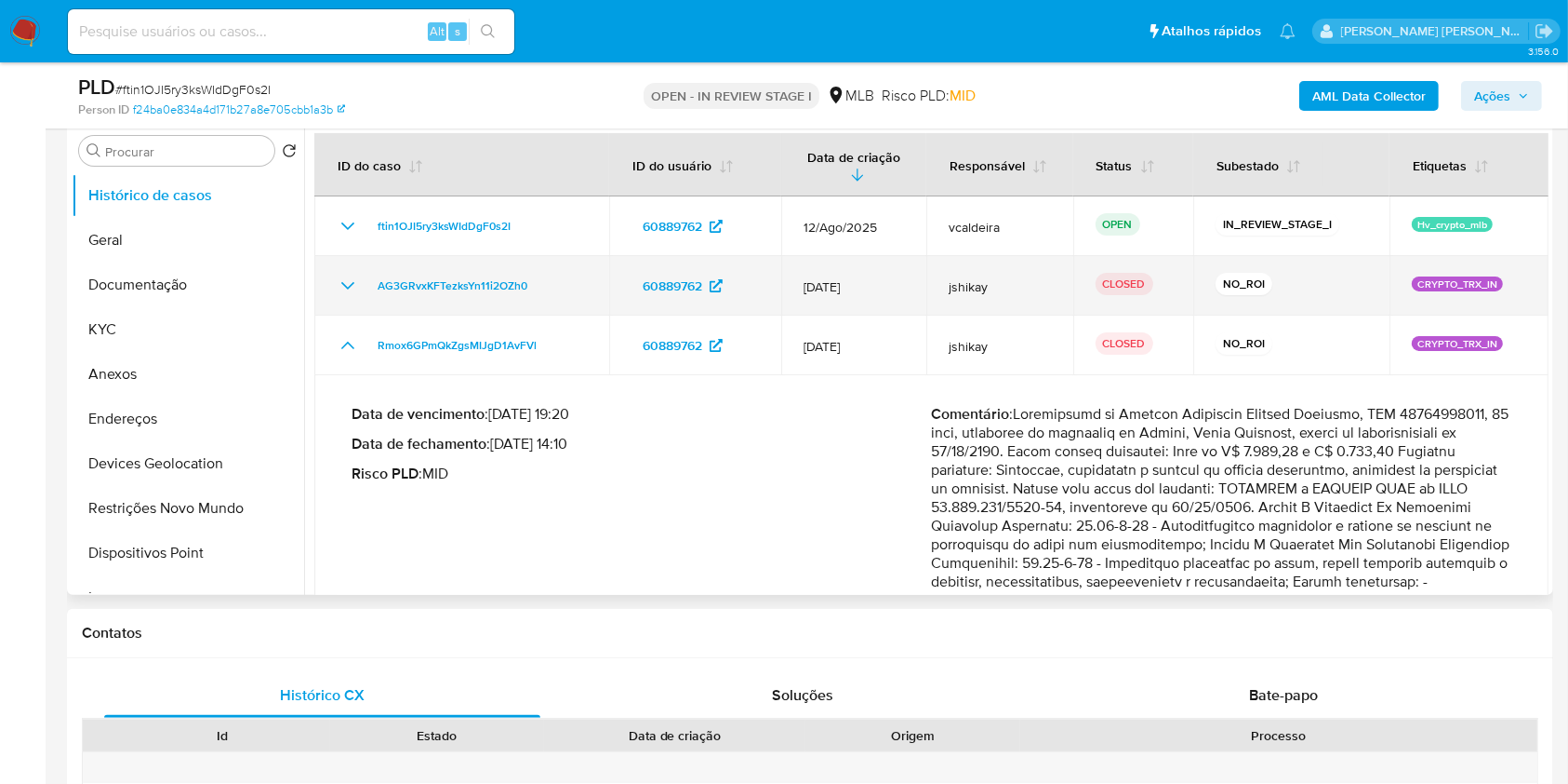
click at [339, 292] on icon "Mostrar/Ocultar" at bounding box center [348, 286] width 22 height 22
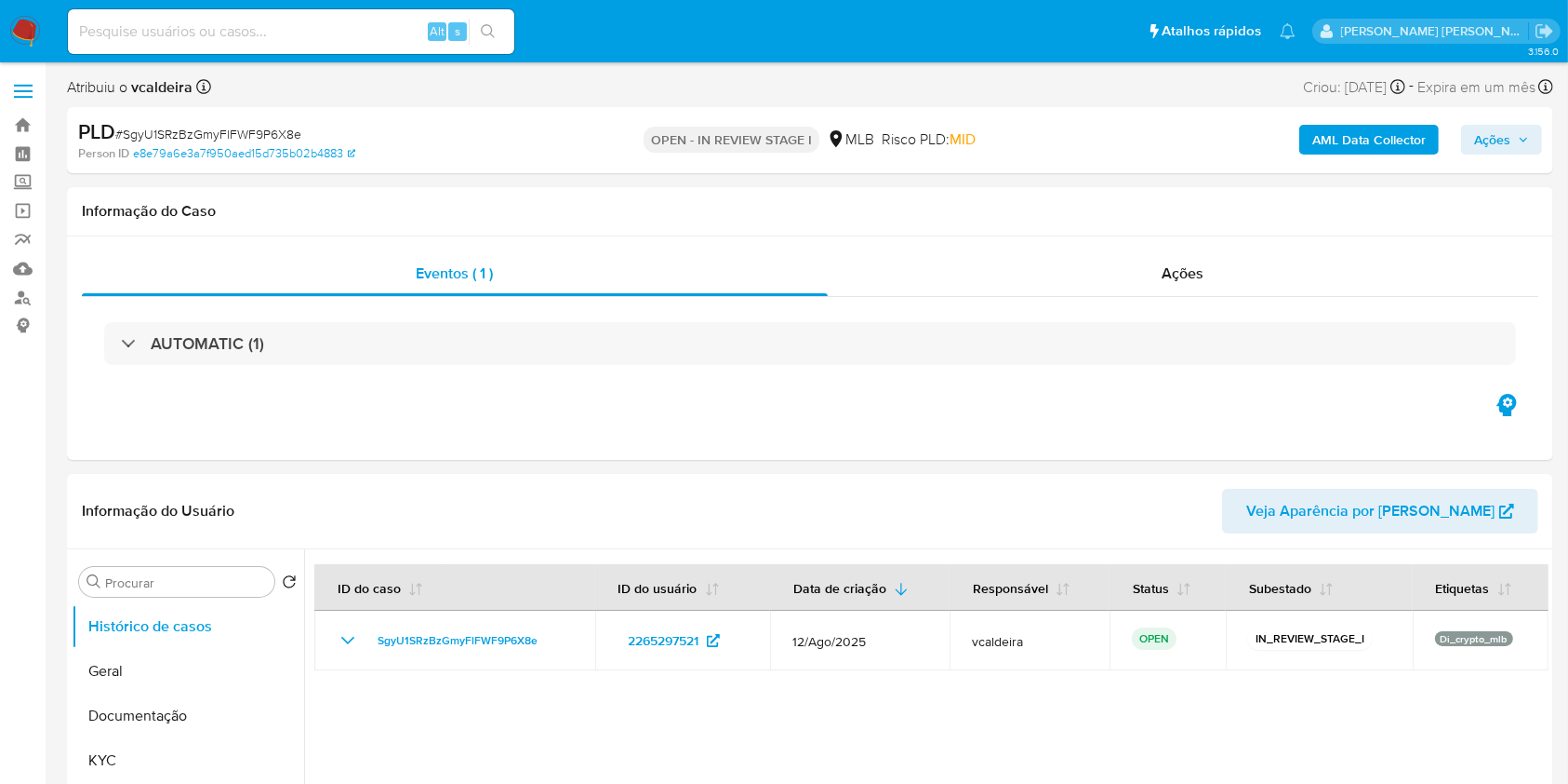
select select "10"
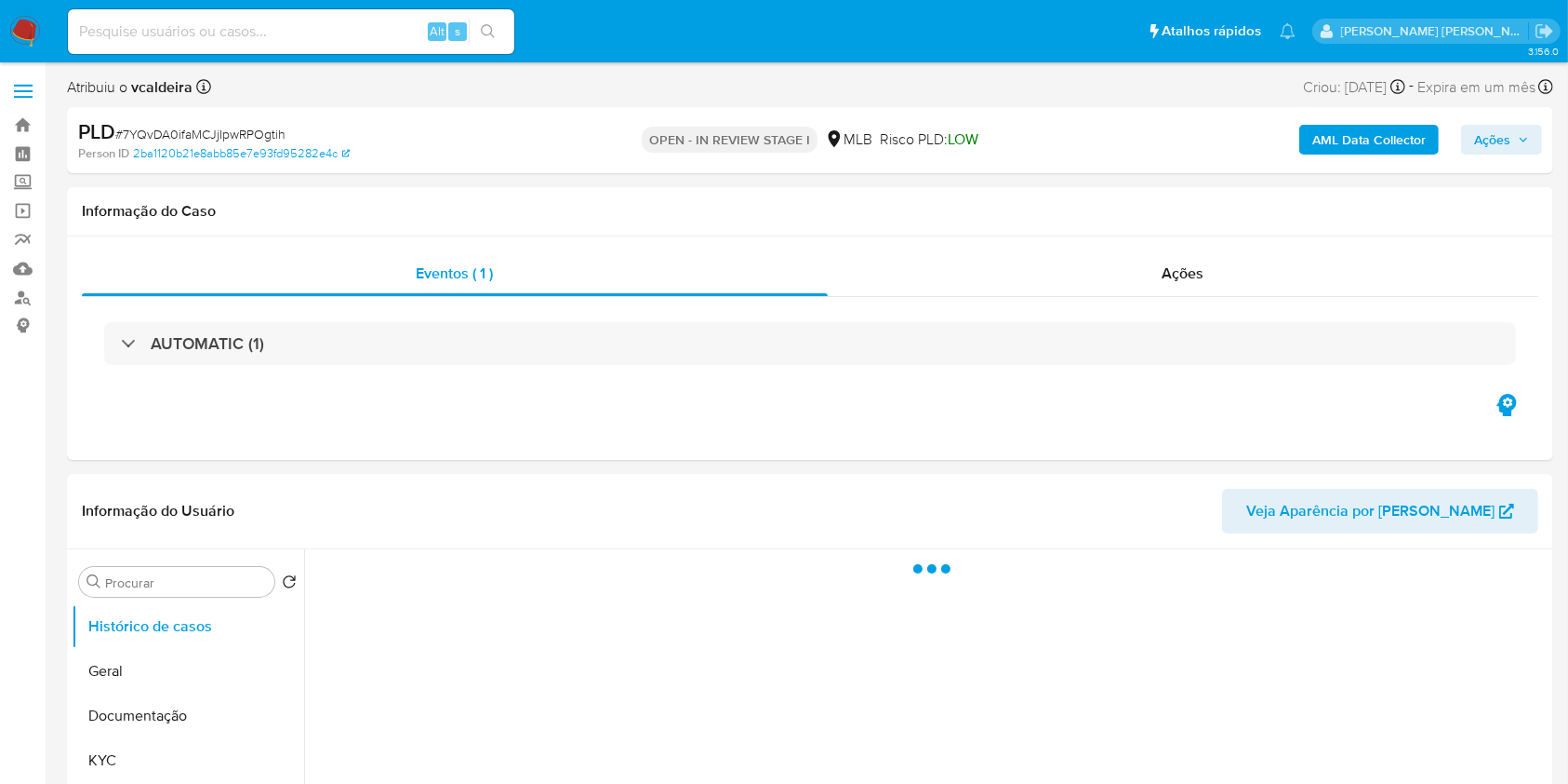
select select "10"
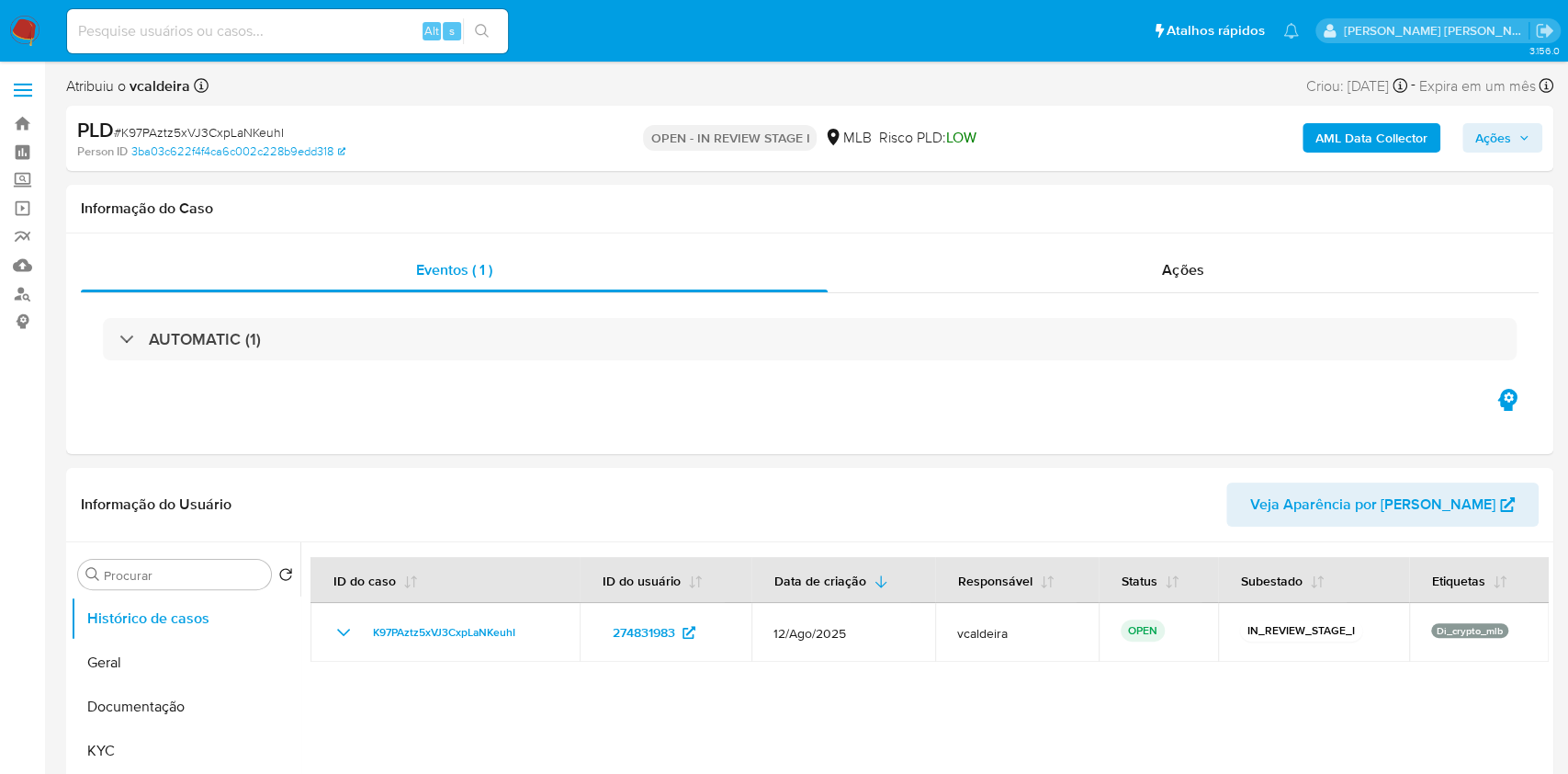
select select "10"
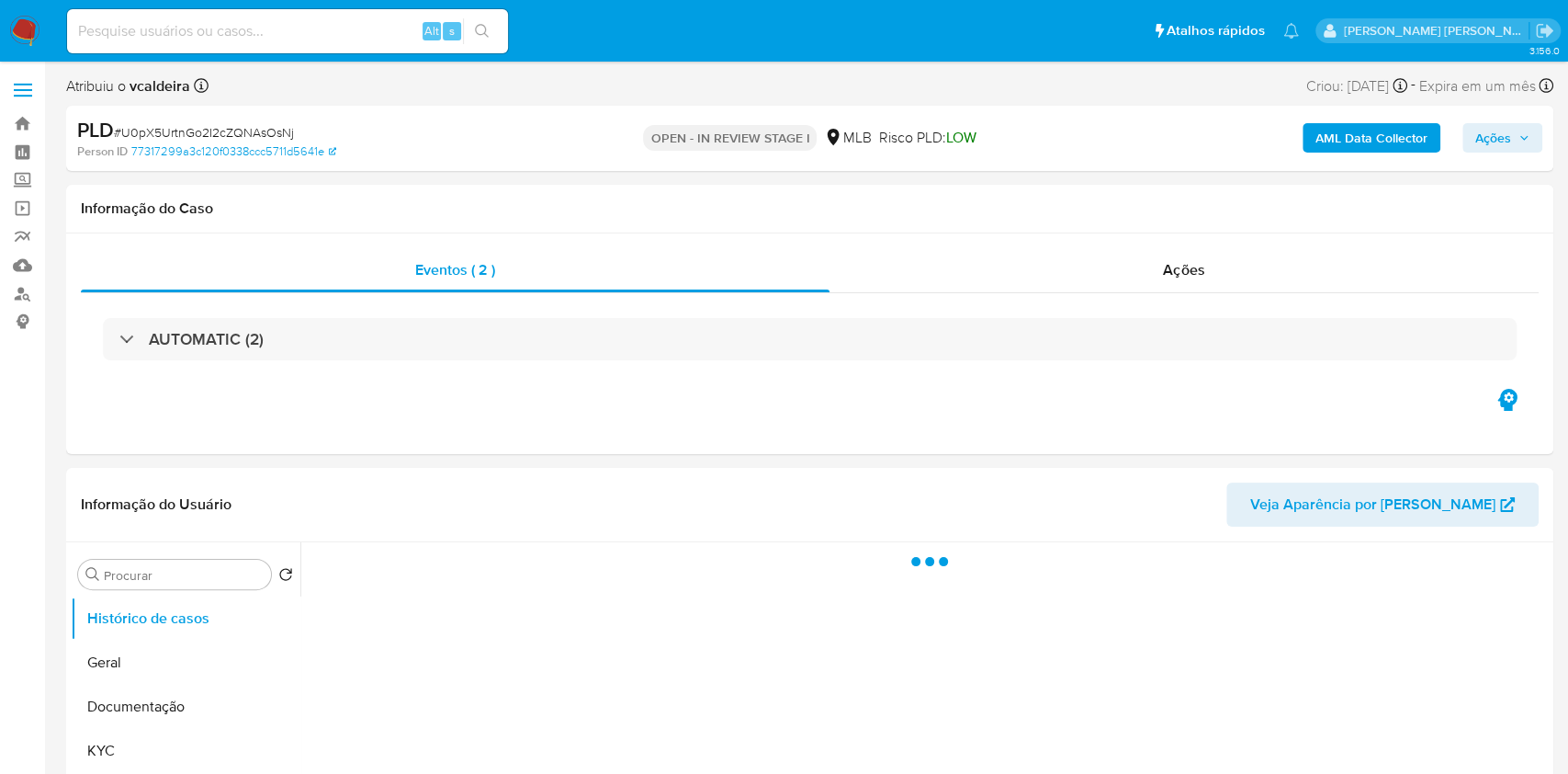
select select "10"
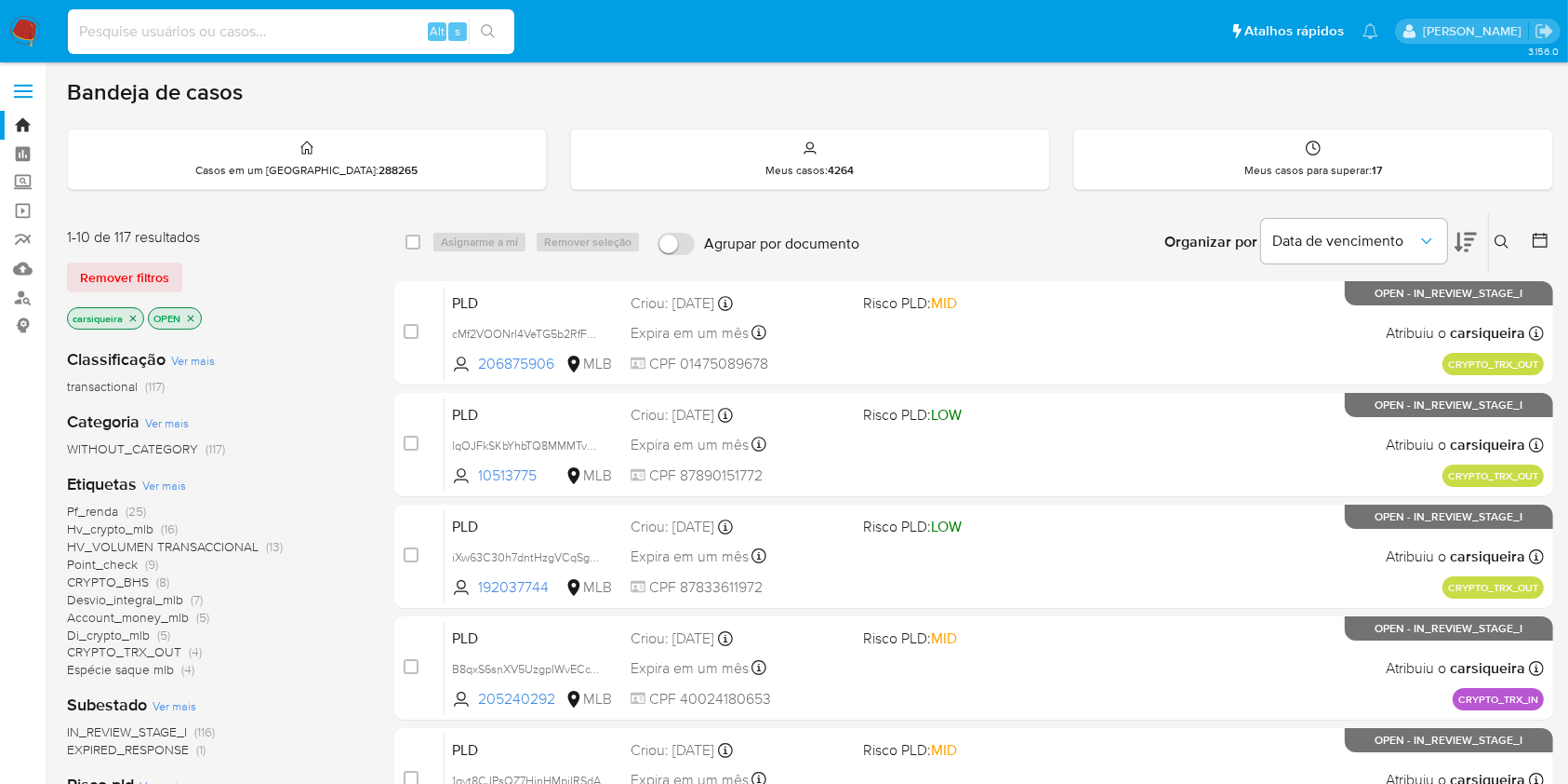
paste input "iXw63C30h7dntHzgVCqSgcmM"
click at [291, 28] on input at bounding box center [291, 31] width 446 height 24
type input "iXw63C30h7dntHzgVCqSgcmM"
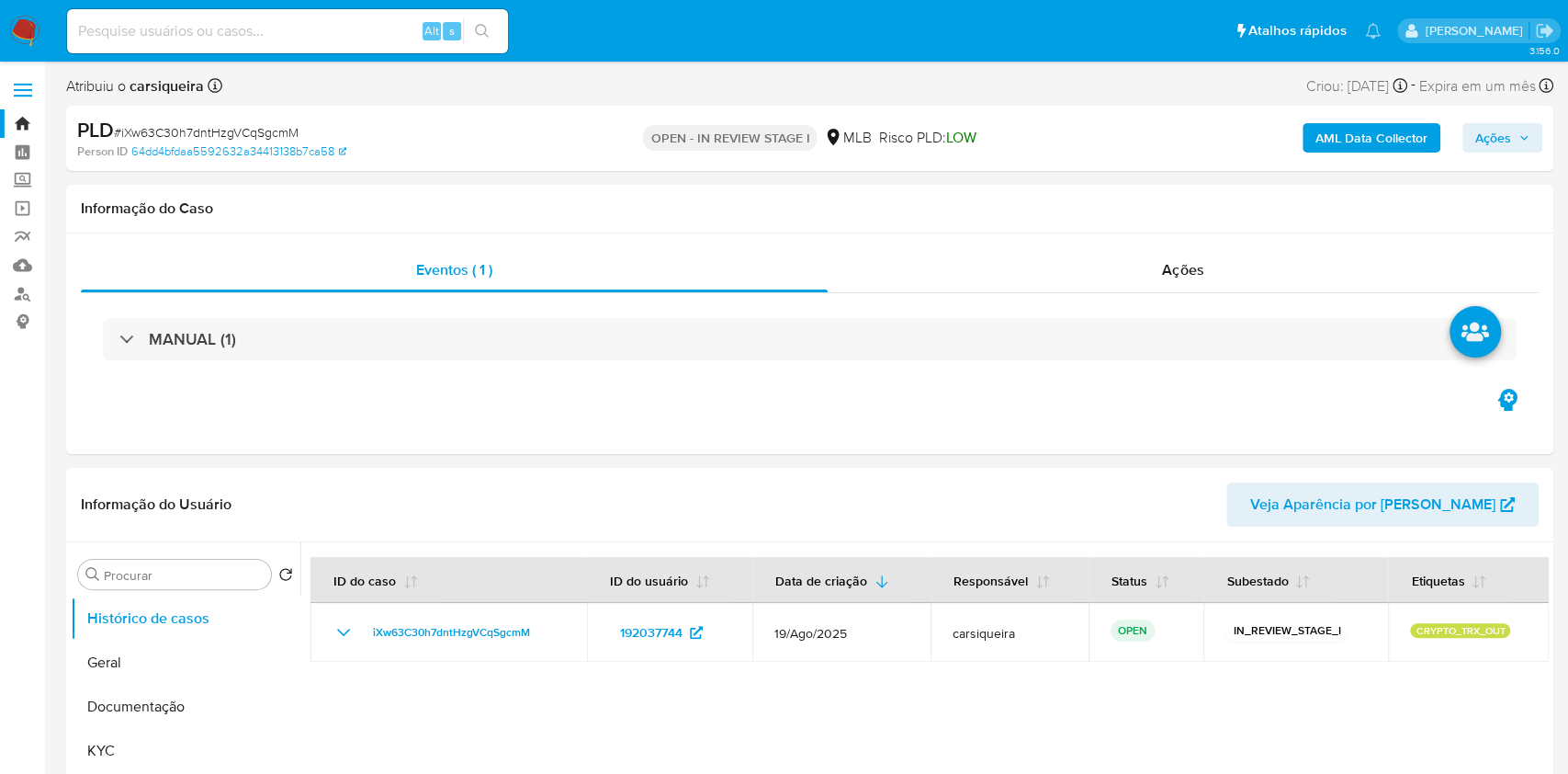
select select "10"
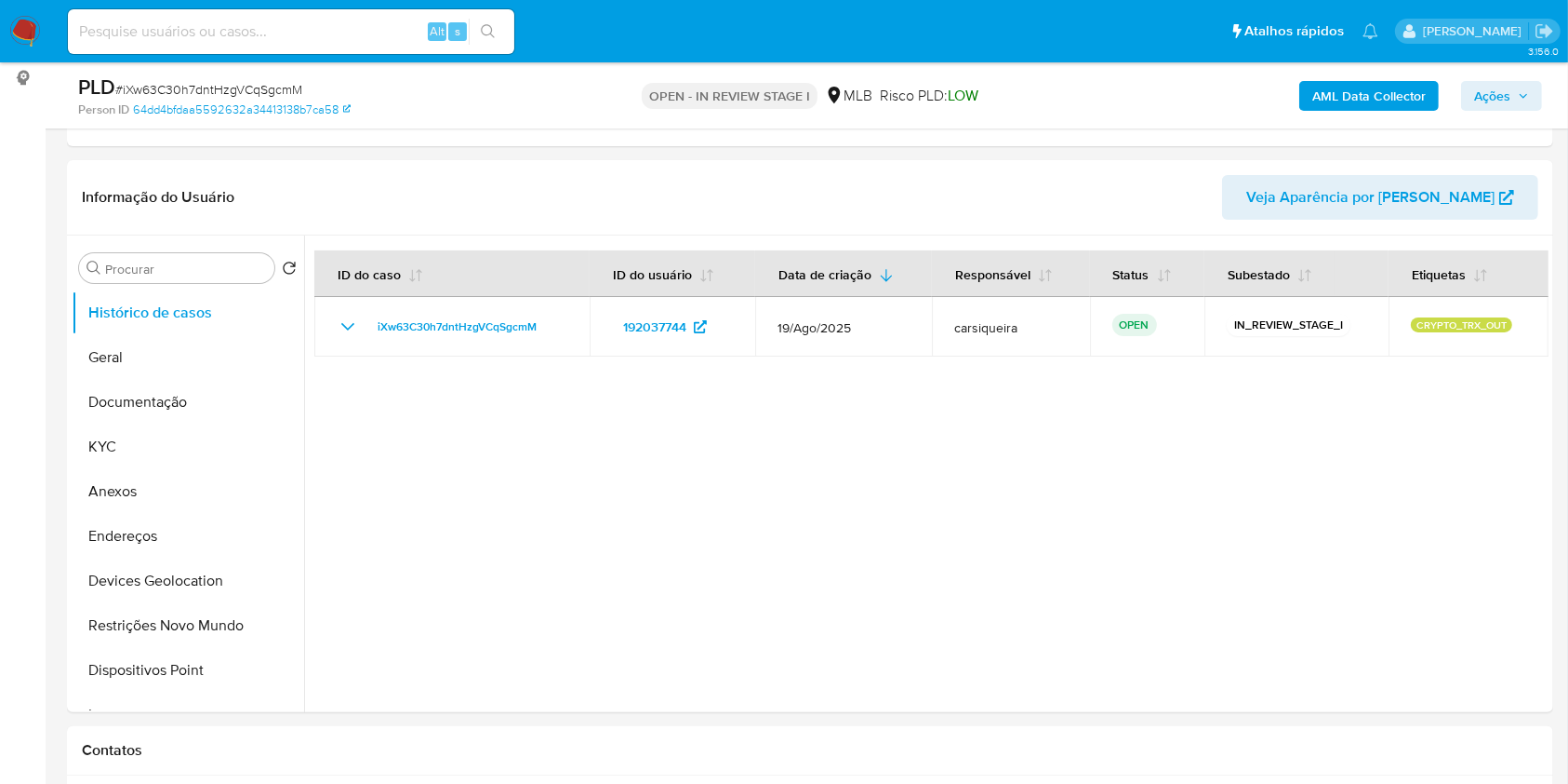
scroll to position [298, 0]
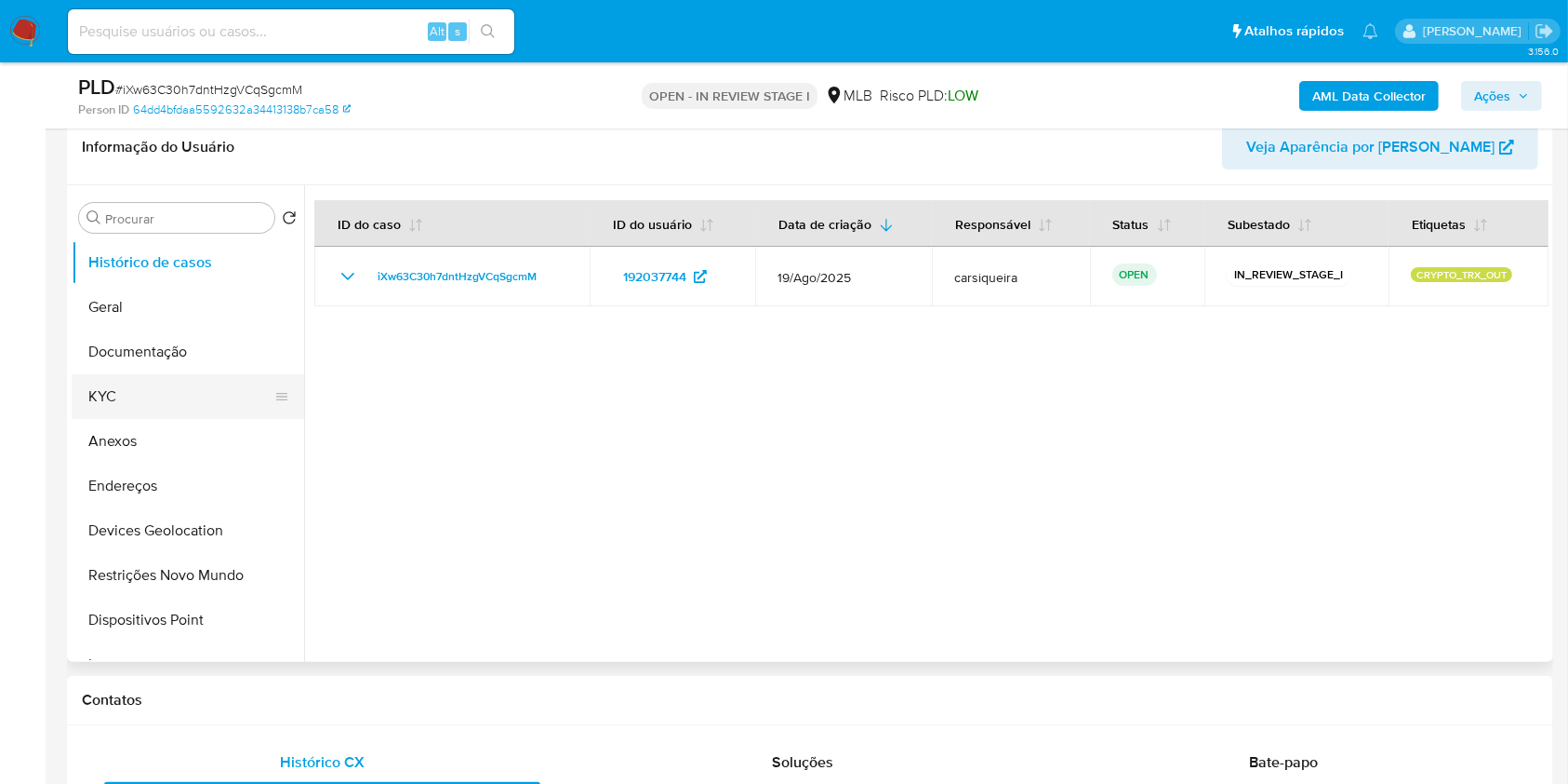
click at [153, 387] on button "KYC" at bounding box center [180, 396] width 217 height 45
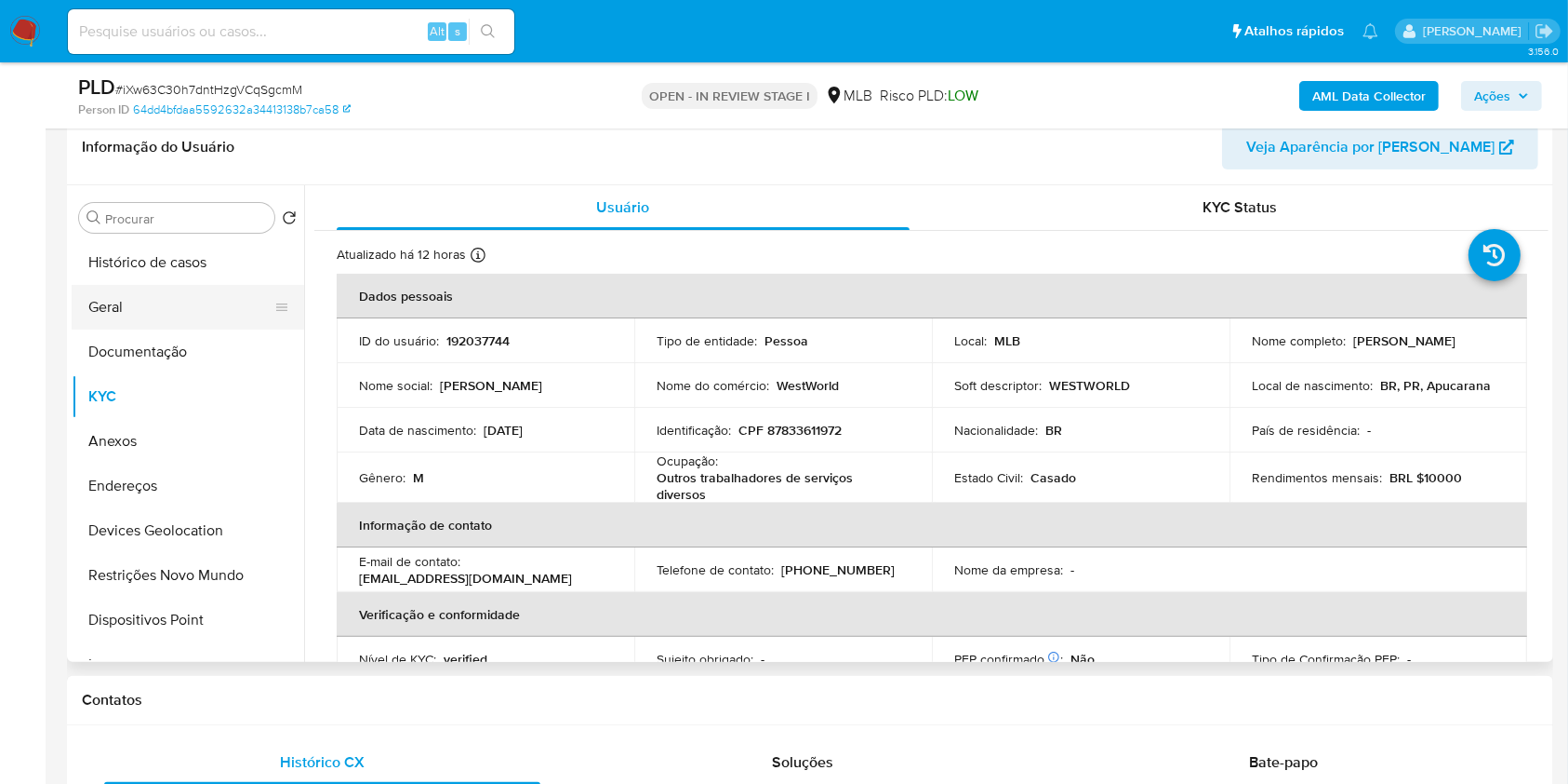
click at [186, 297] on button "Geral" at bounding box center [180, 307] width 217 height 45
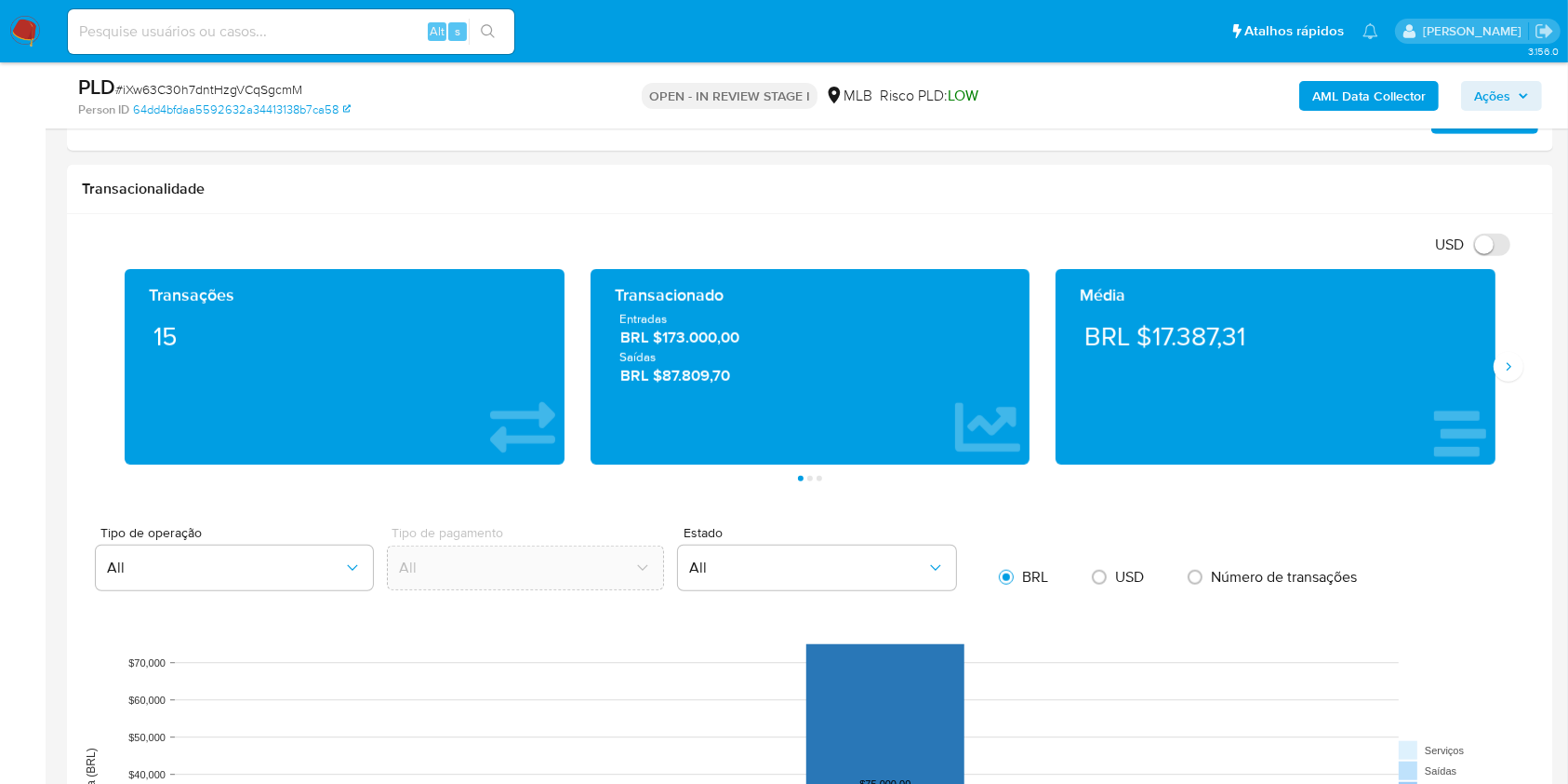
scroll to position [1219, 0]
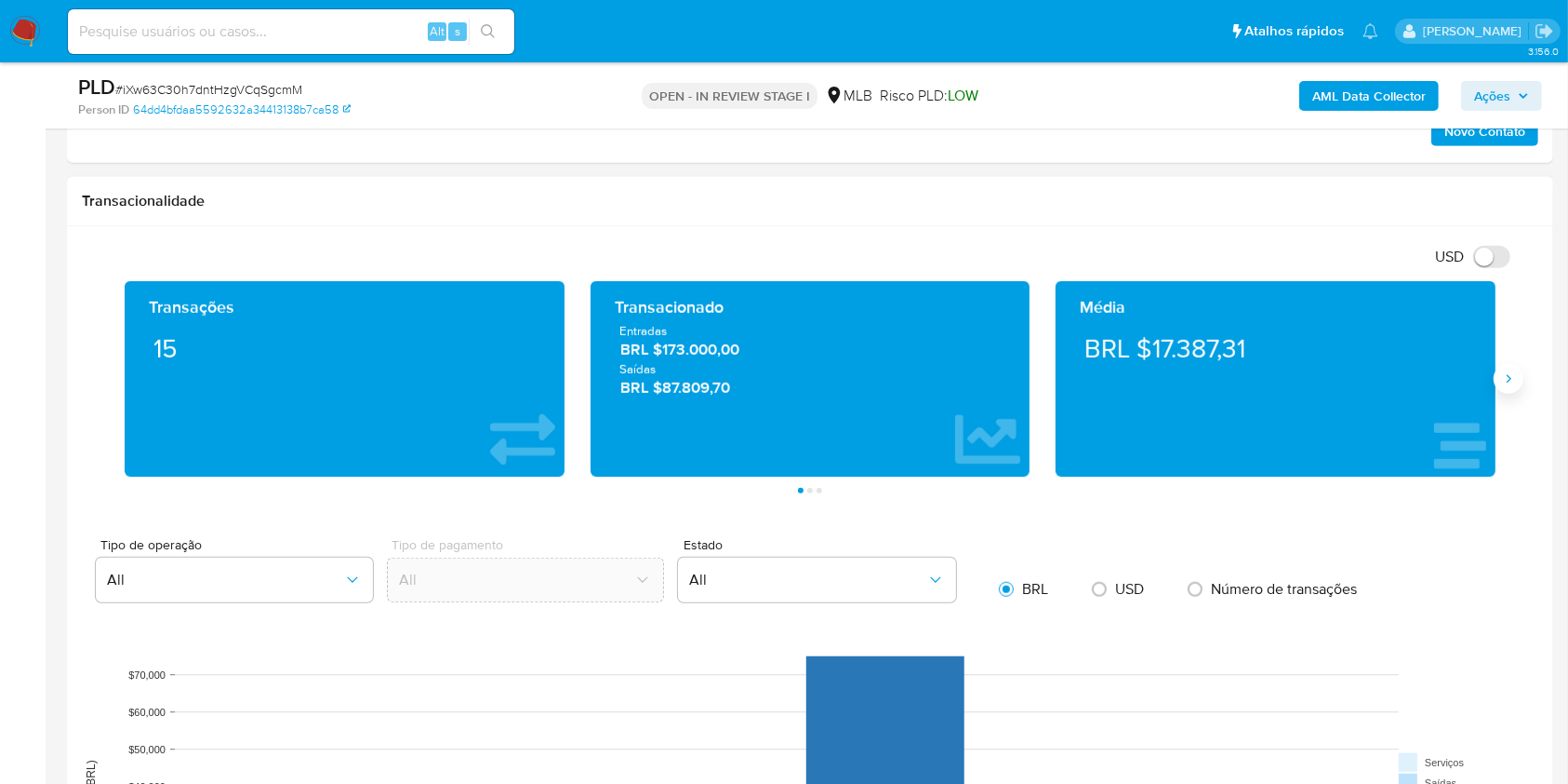
click at [1502, 389] on button "Siguiente" at bounding box center [1509, 379] width 30 height 30
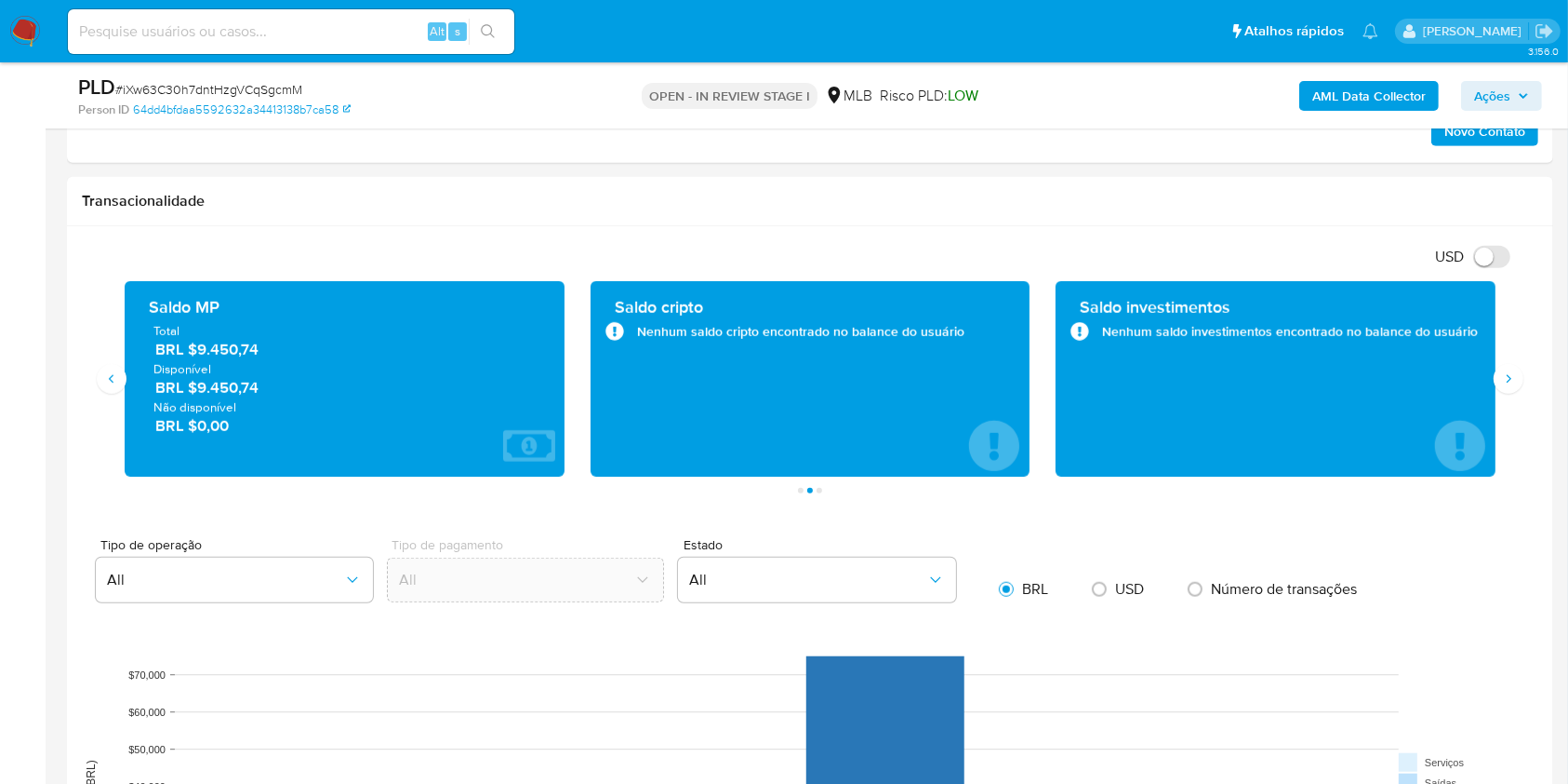
click at [18, 536] on aside "Bandeja Painel Screening Pesquisa em Listas Watchlist Ferramentas Operações em …" at bounding box center [23, 606] width 46 height 3651
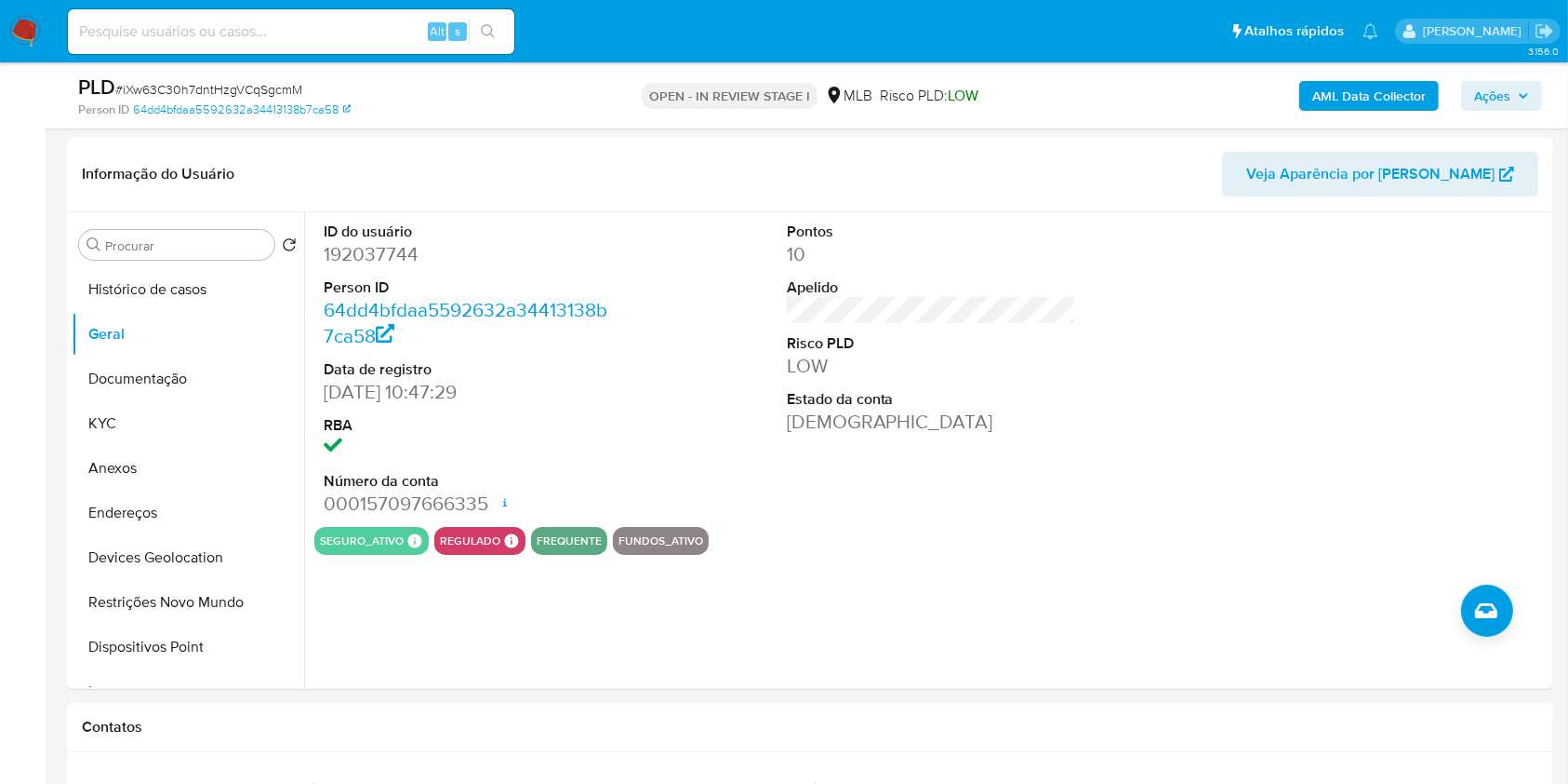
scroll to position [275, 0]
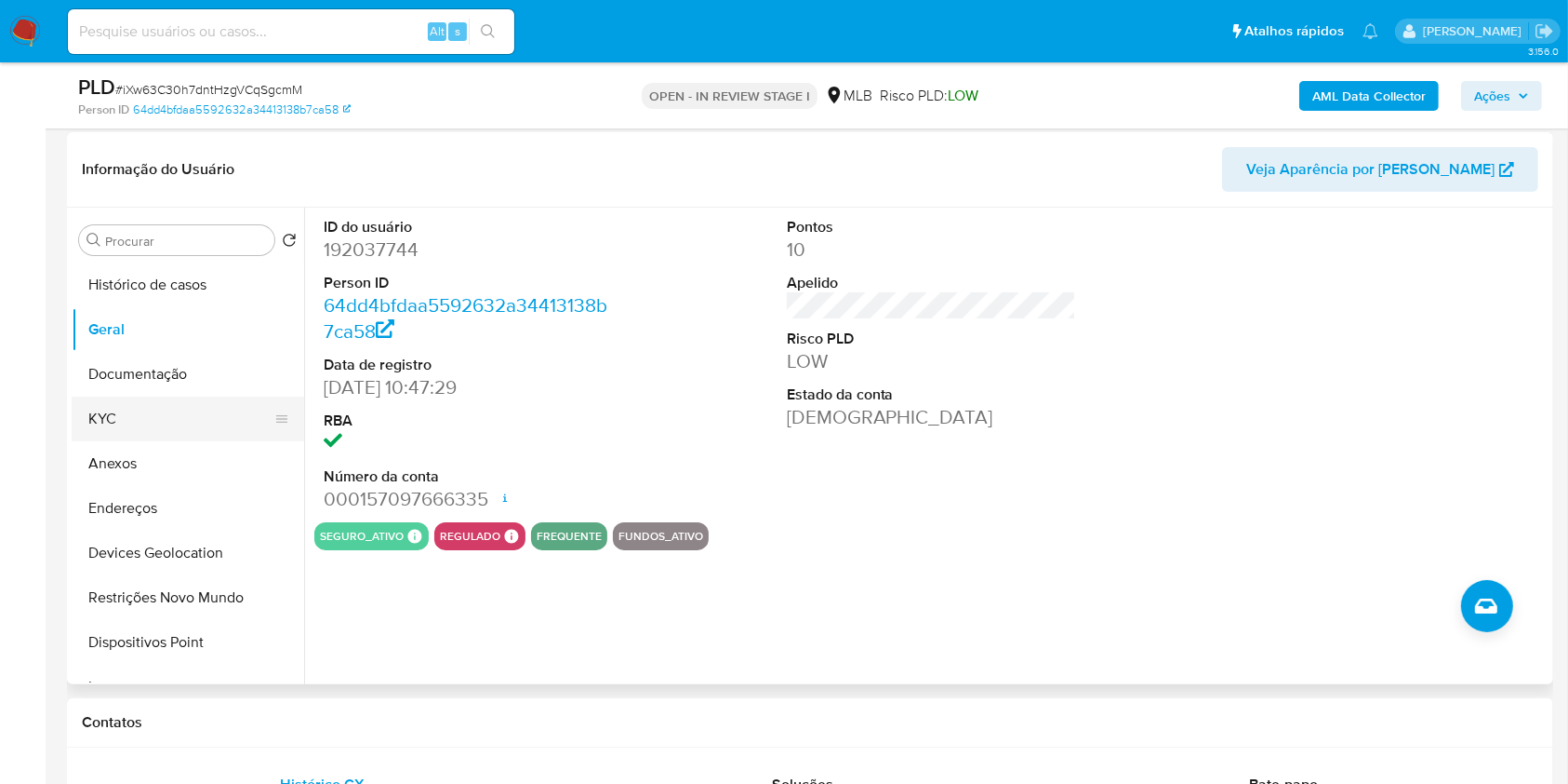
click at [120, 397] on button "KYC" at bounding box center [180, 419] width 217 height 45
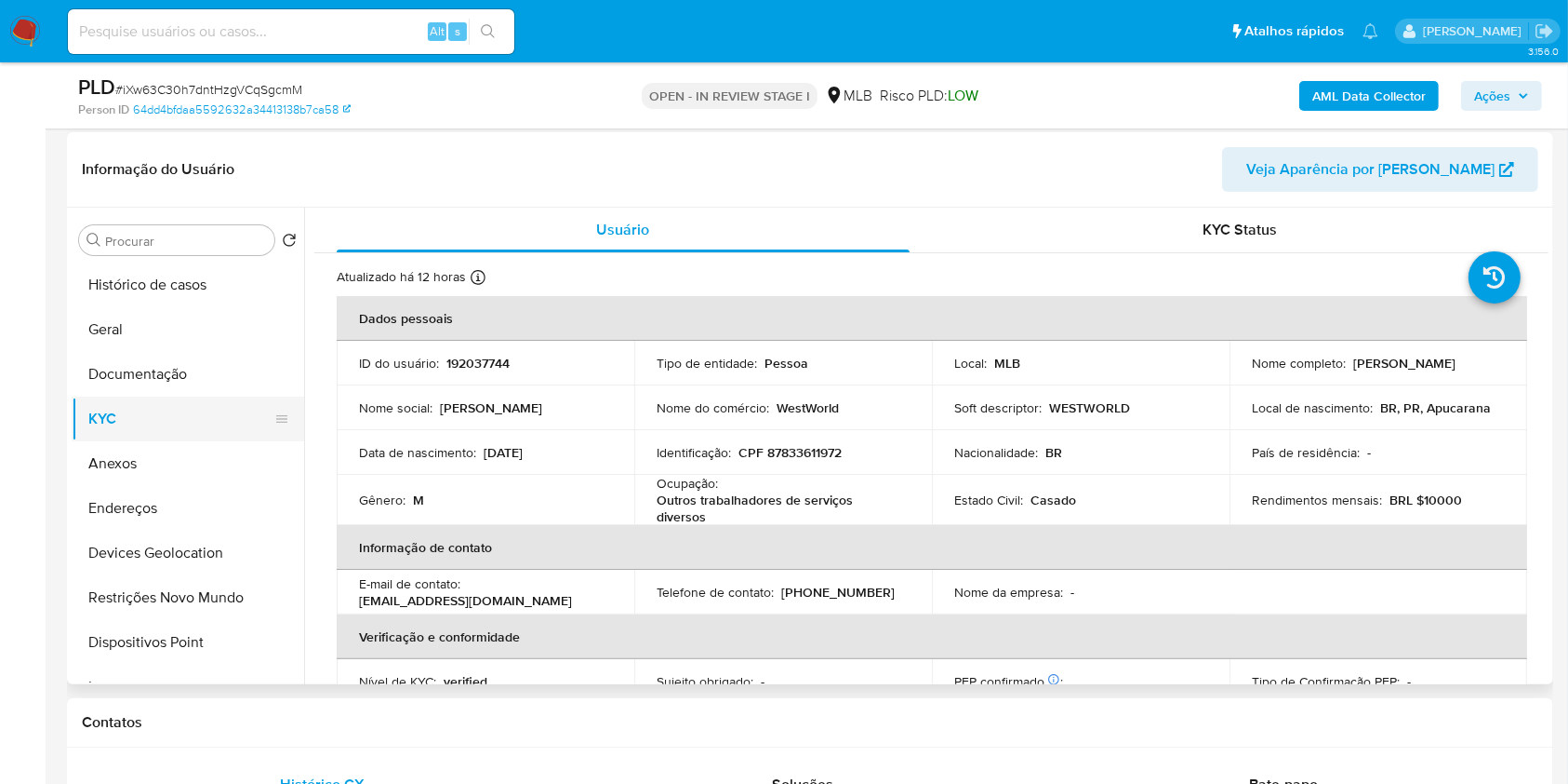
click at [120, 397] on button "KYC" at bounding box center [180, 419] width 217 height 45
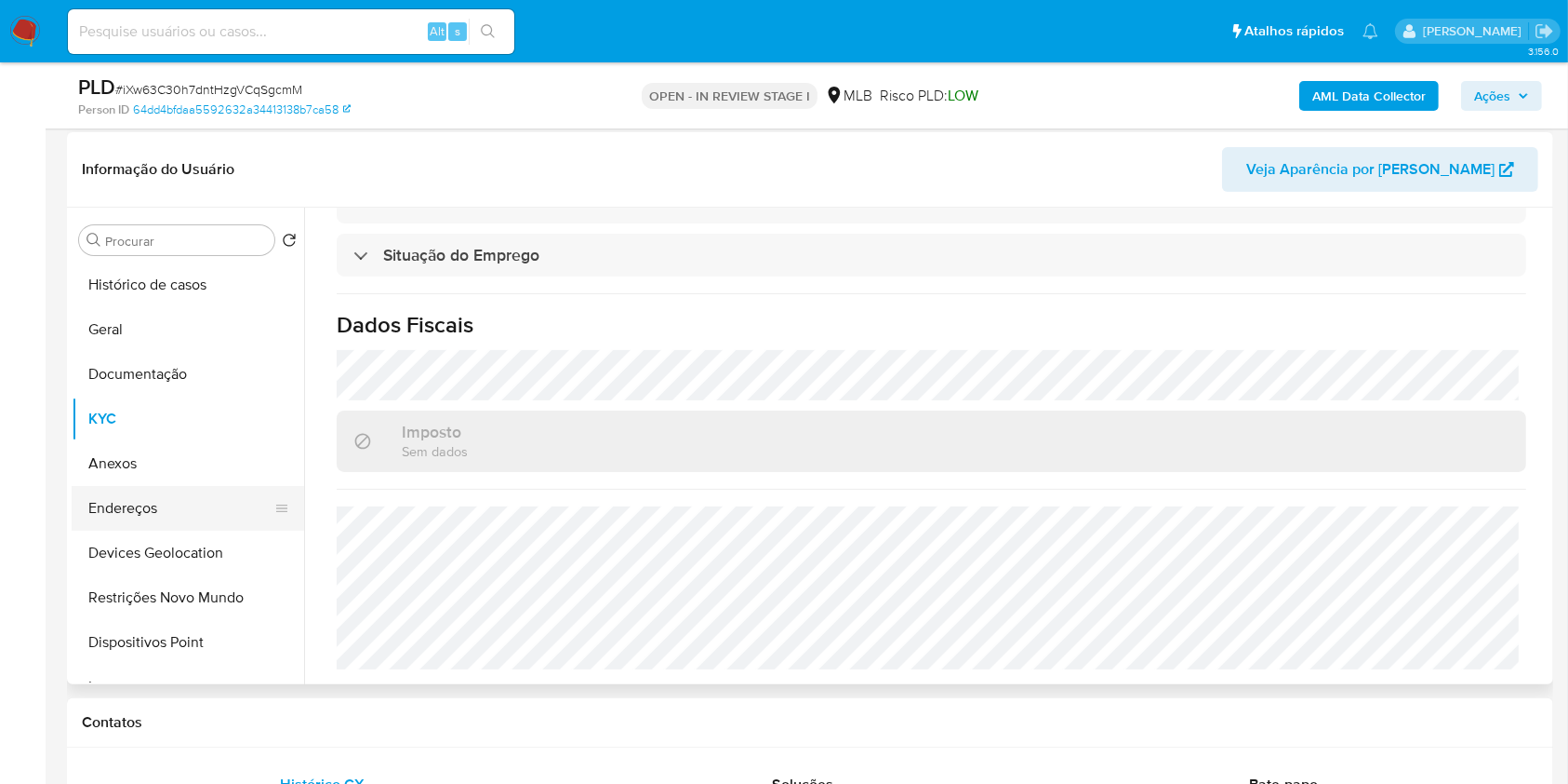
click at [185, 502] on button "Endereços" at bounding box center [180, 508] width 217 height 45
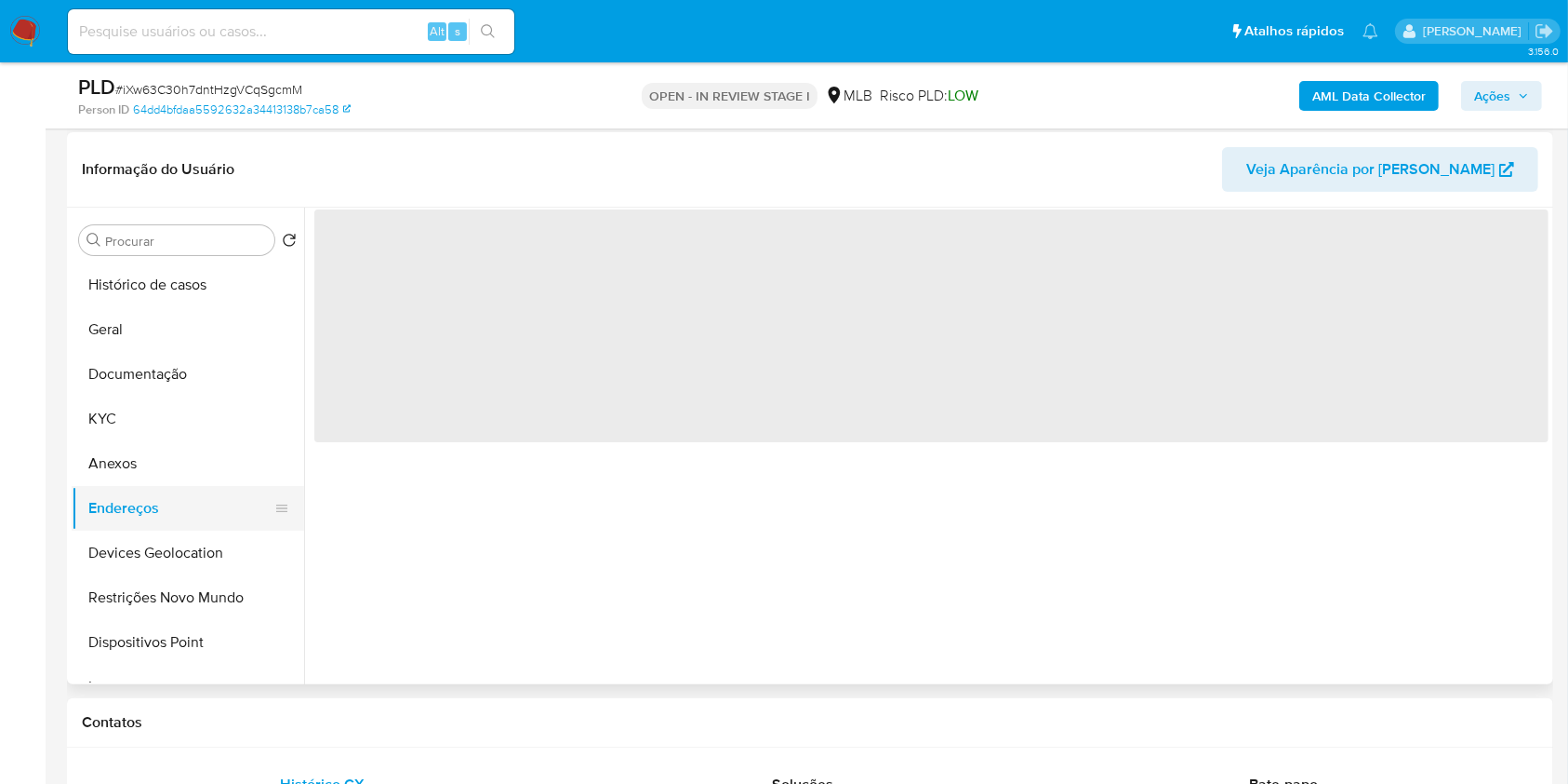
scroll to position [0, 0]
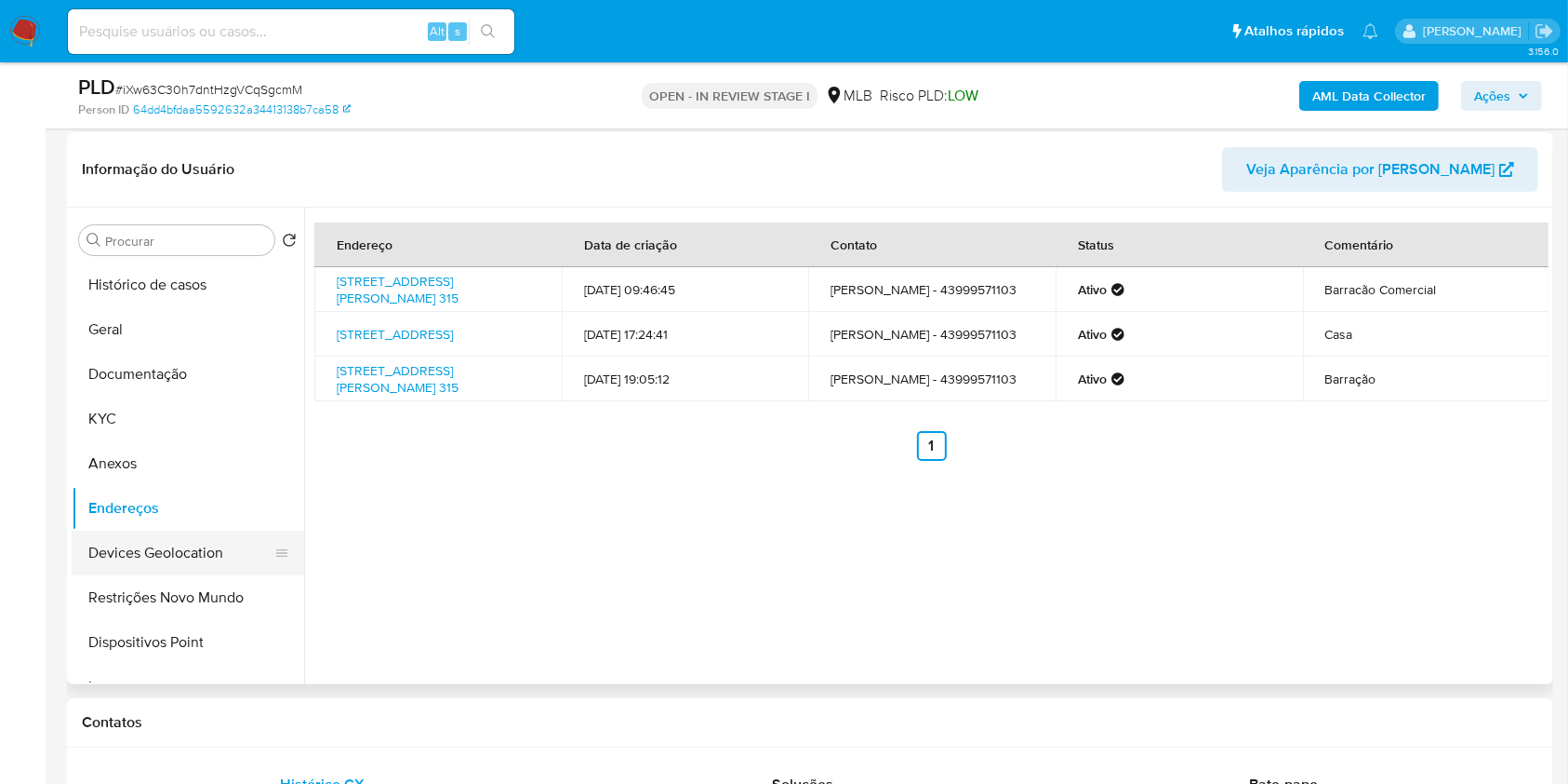
click at [235, 559] on button "Devices Geolocation" at bounding box center [180, 553] width 217 height 45
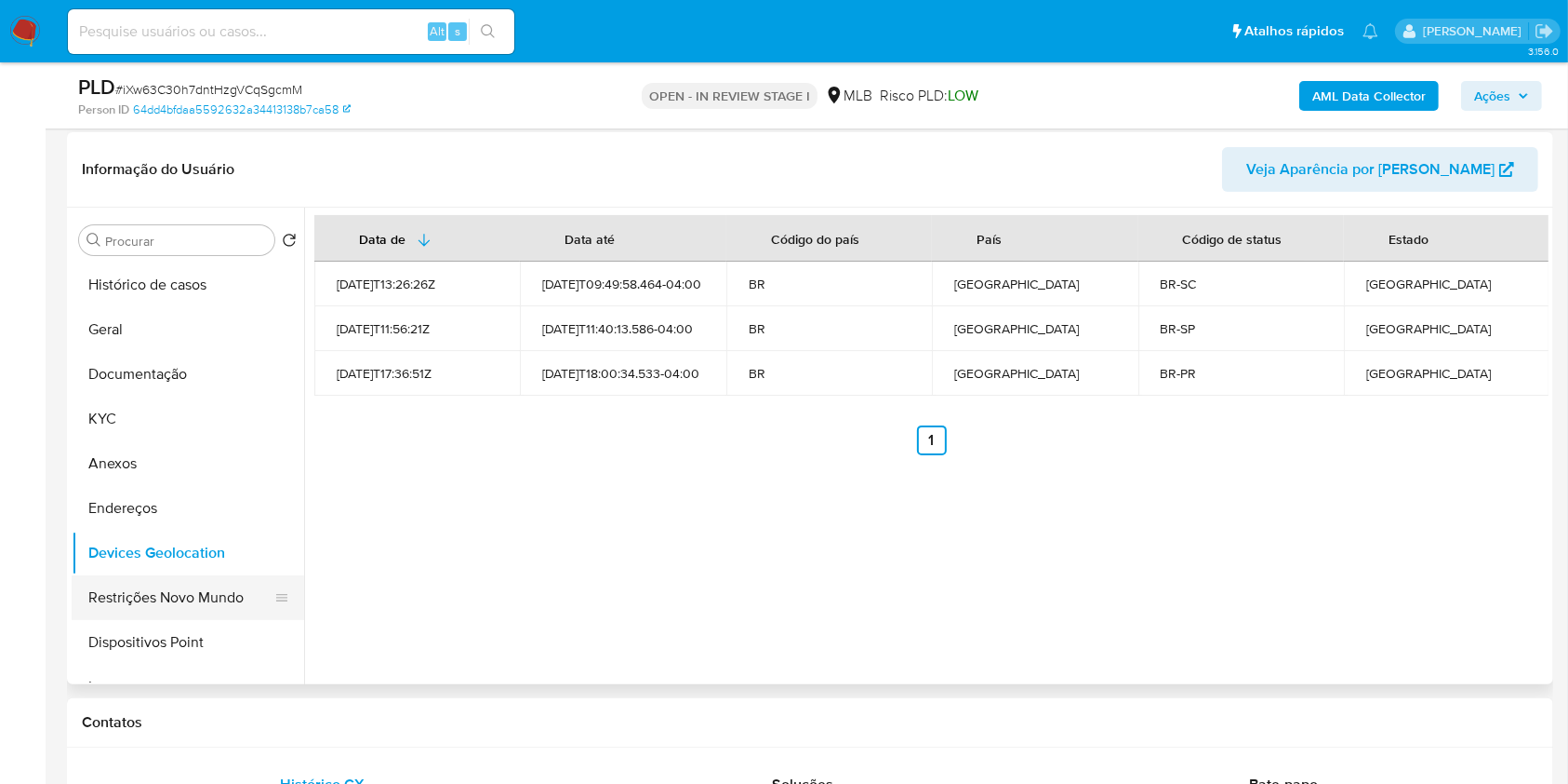
click at [231, 580] on button "Restrições Novo Mundo" at bounding box center [180, 597] width 217 height 45
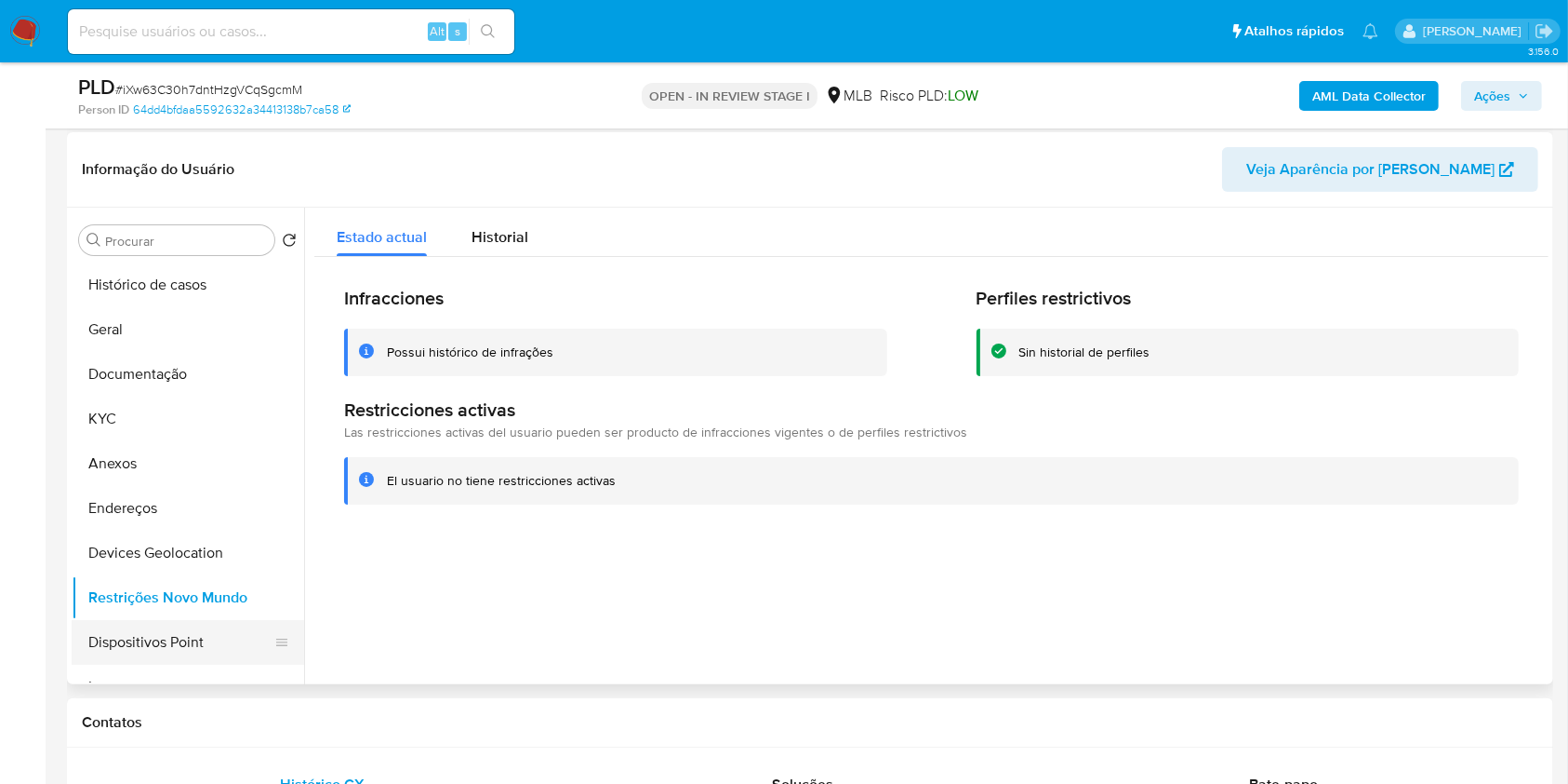
click at [215, 632] on button "Dispositivos Point" at bounding box center [180, 642] width 217 height 45
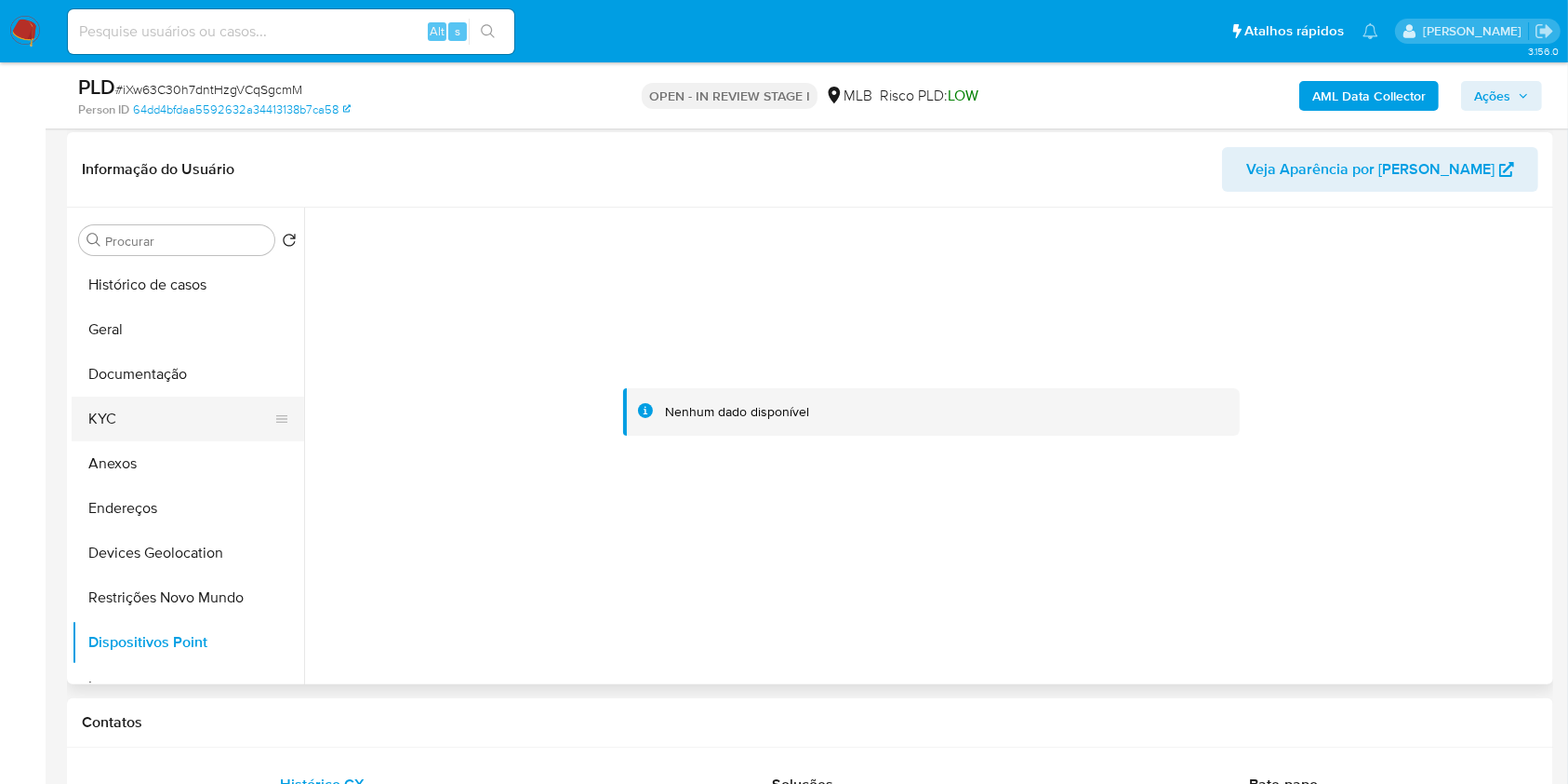
click at [138, 404] on button "KYC" at bounding box center [180, 419] width 217 height 45
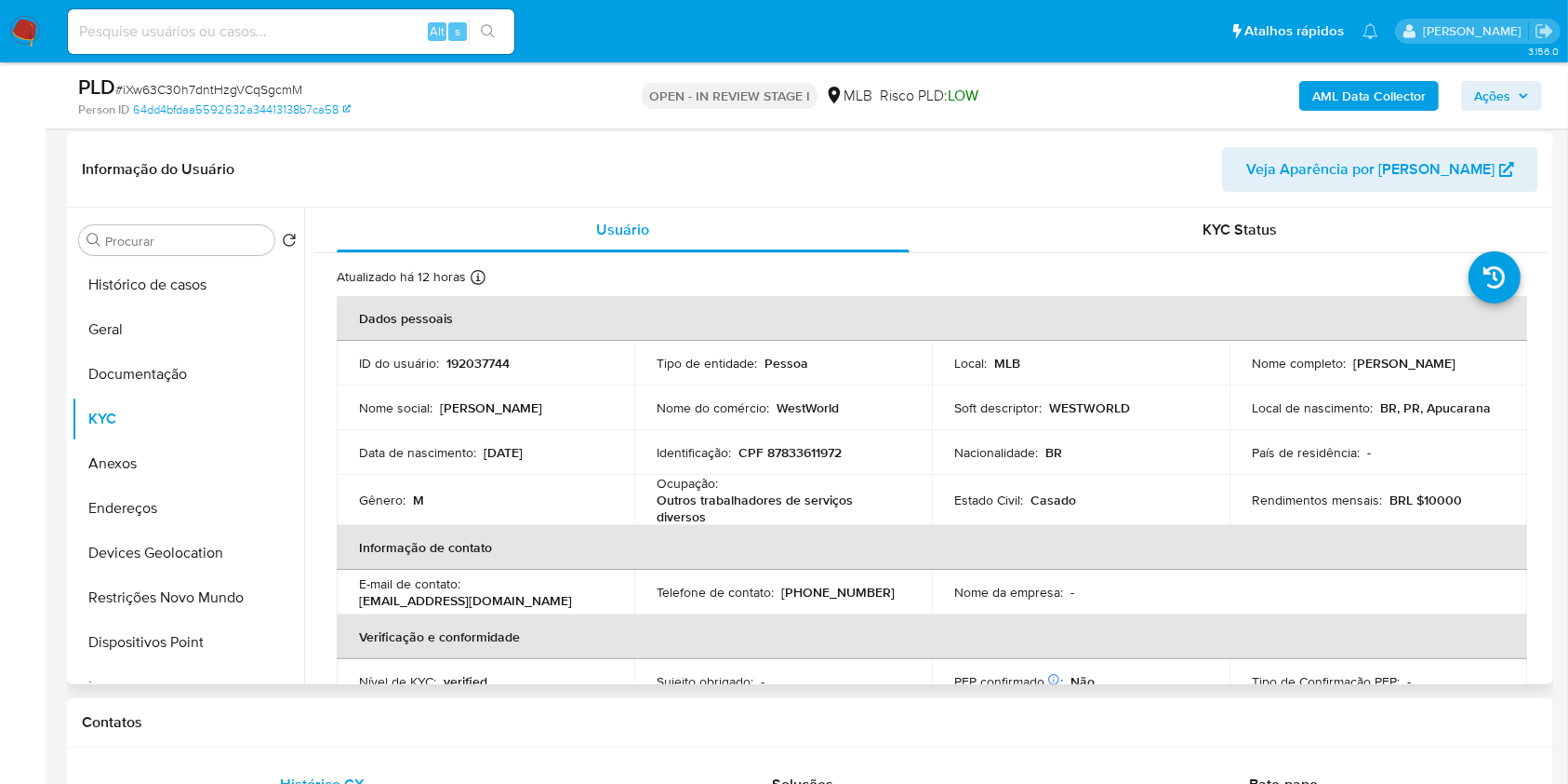
click at [802, 450] on p "CPF 87833611972" at bounding box center [790, 451] width 103 height 16
copy p "87833611972"
click at [566, 519] on td "Gênero : M" at bounding box center [486, 499] width 298 height 50
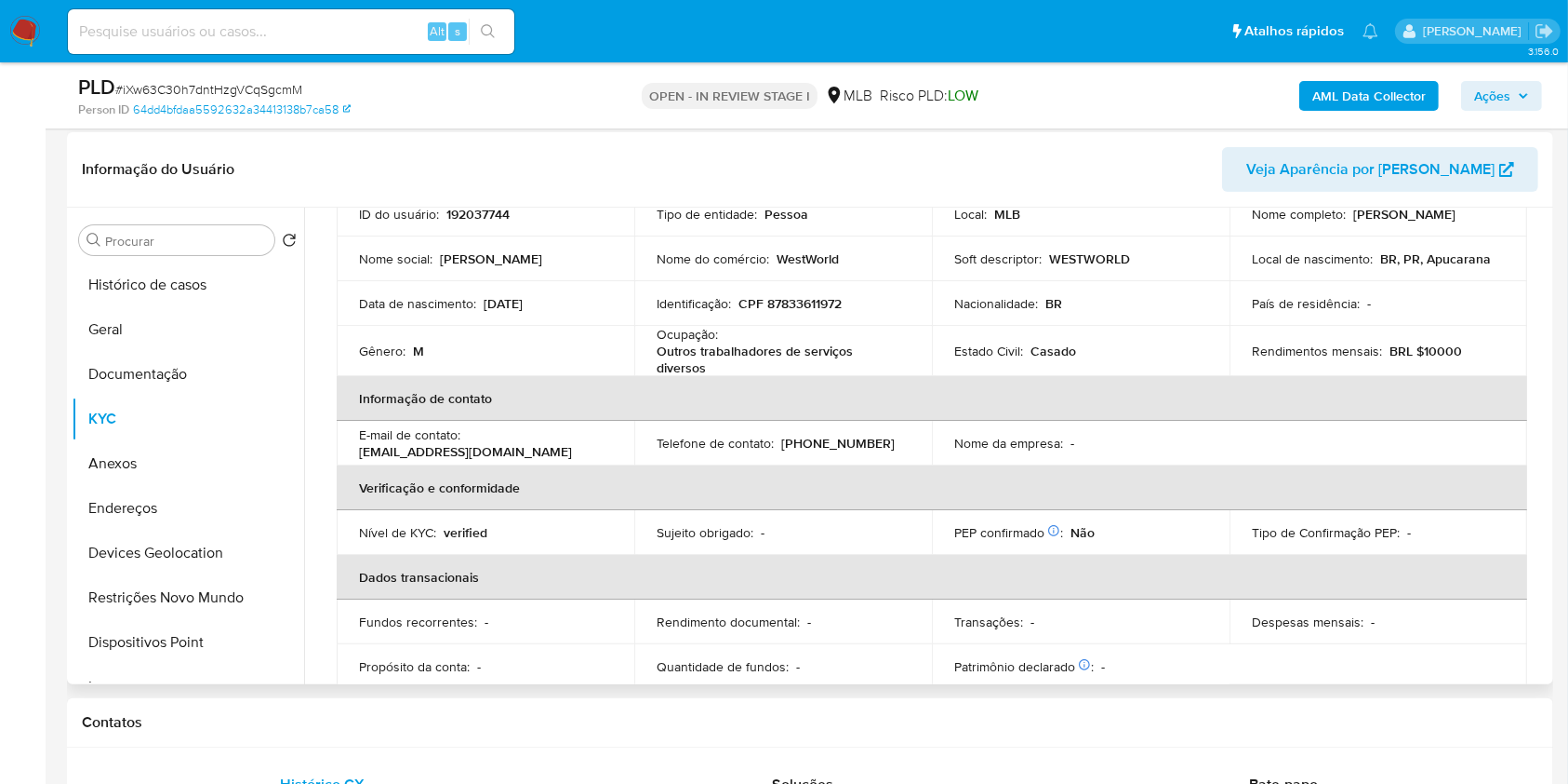
click at [566, 519] on table "Dados pessoais ID do usuário : 192037744 Tipo de entidade : Pessoa Local : MLB …" at bounding box center [932, 417] width 1191 height 542
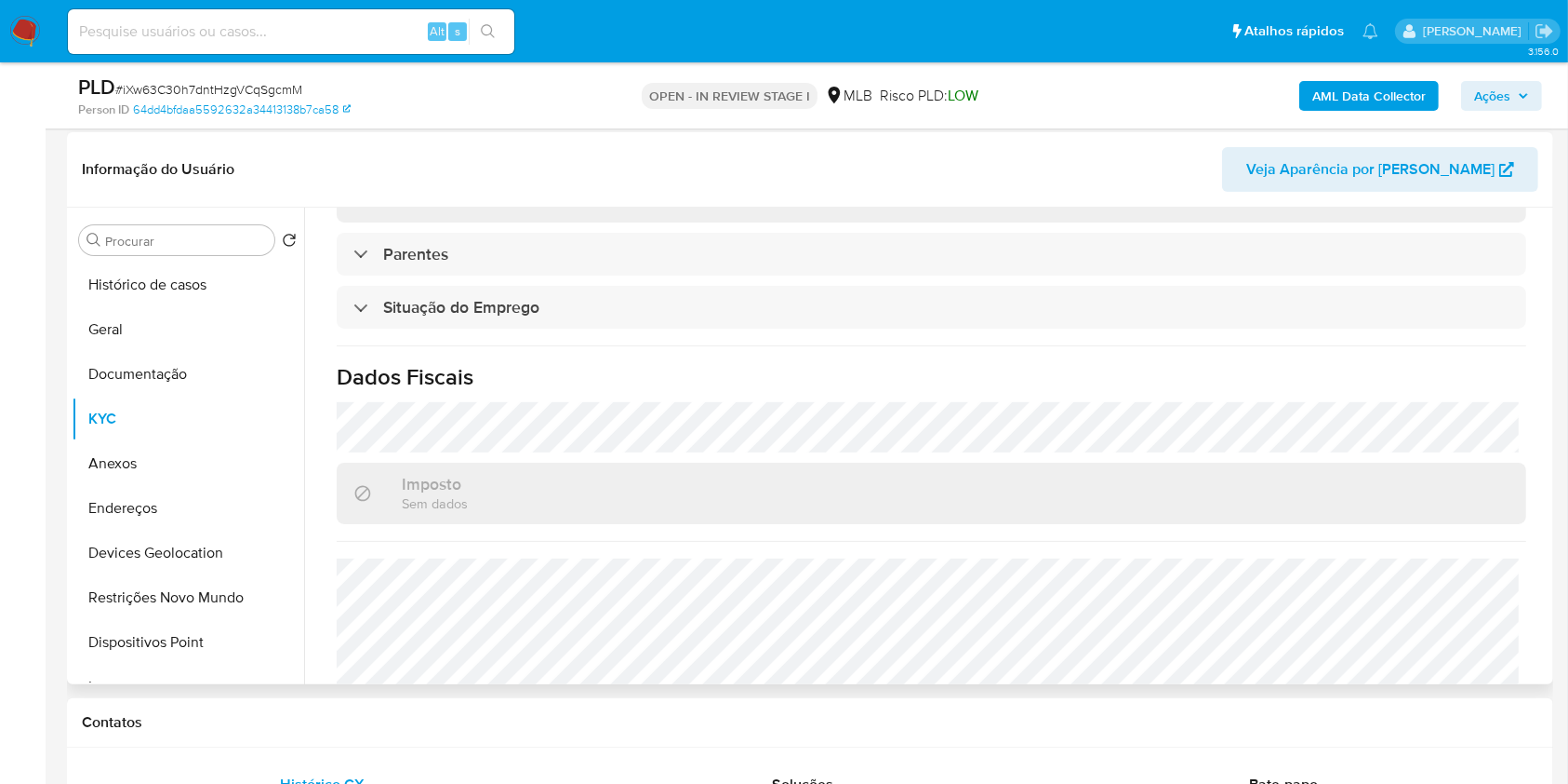
scroll to position [794, 0]
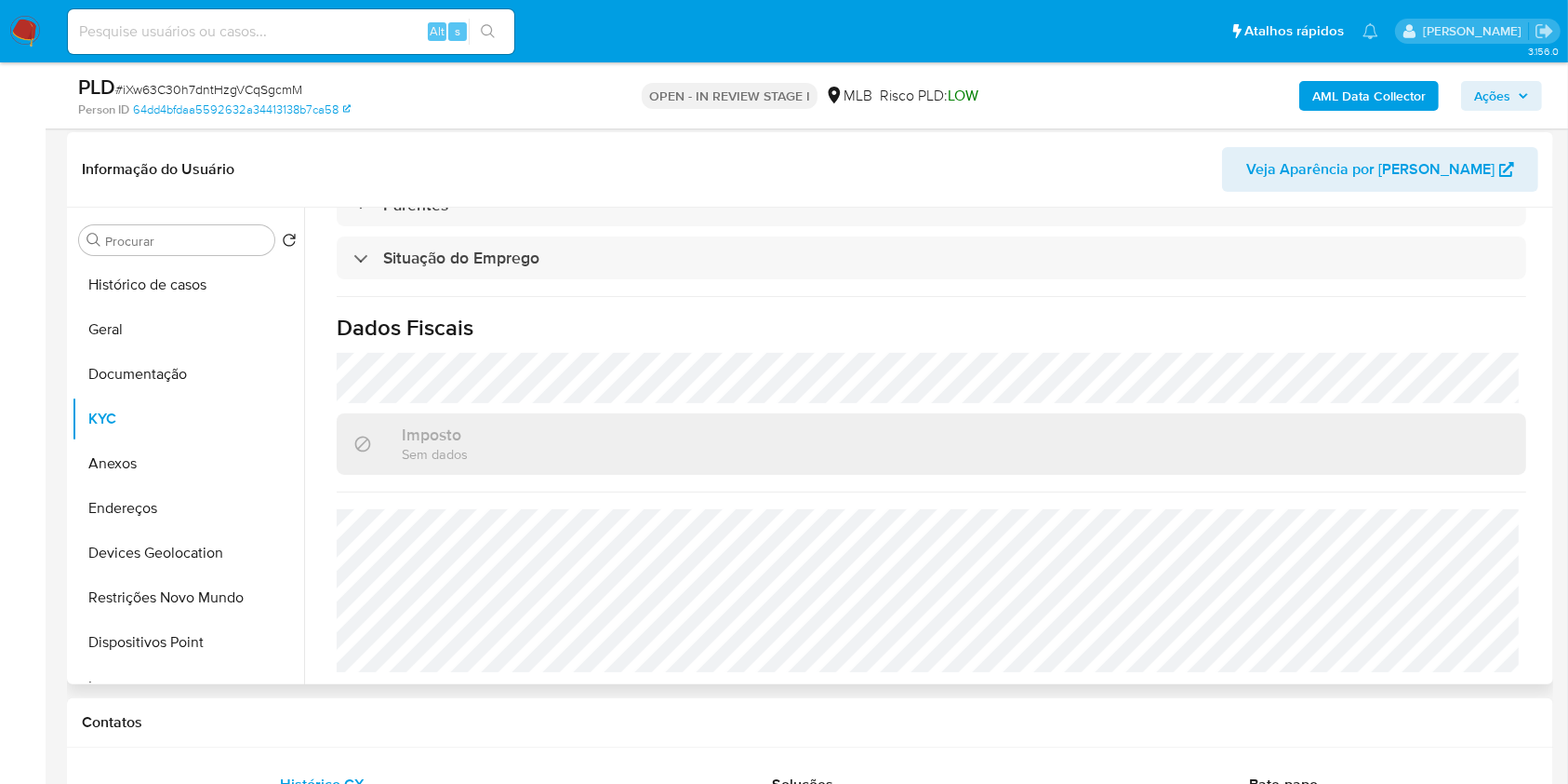
click at [876, 335] on h1 "Dados Fiscais" at bounding box center [932, 327] width 1190 height 28
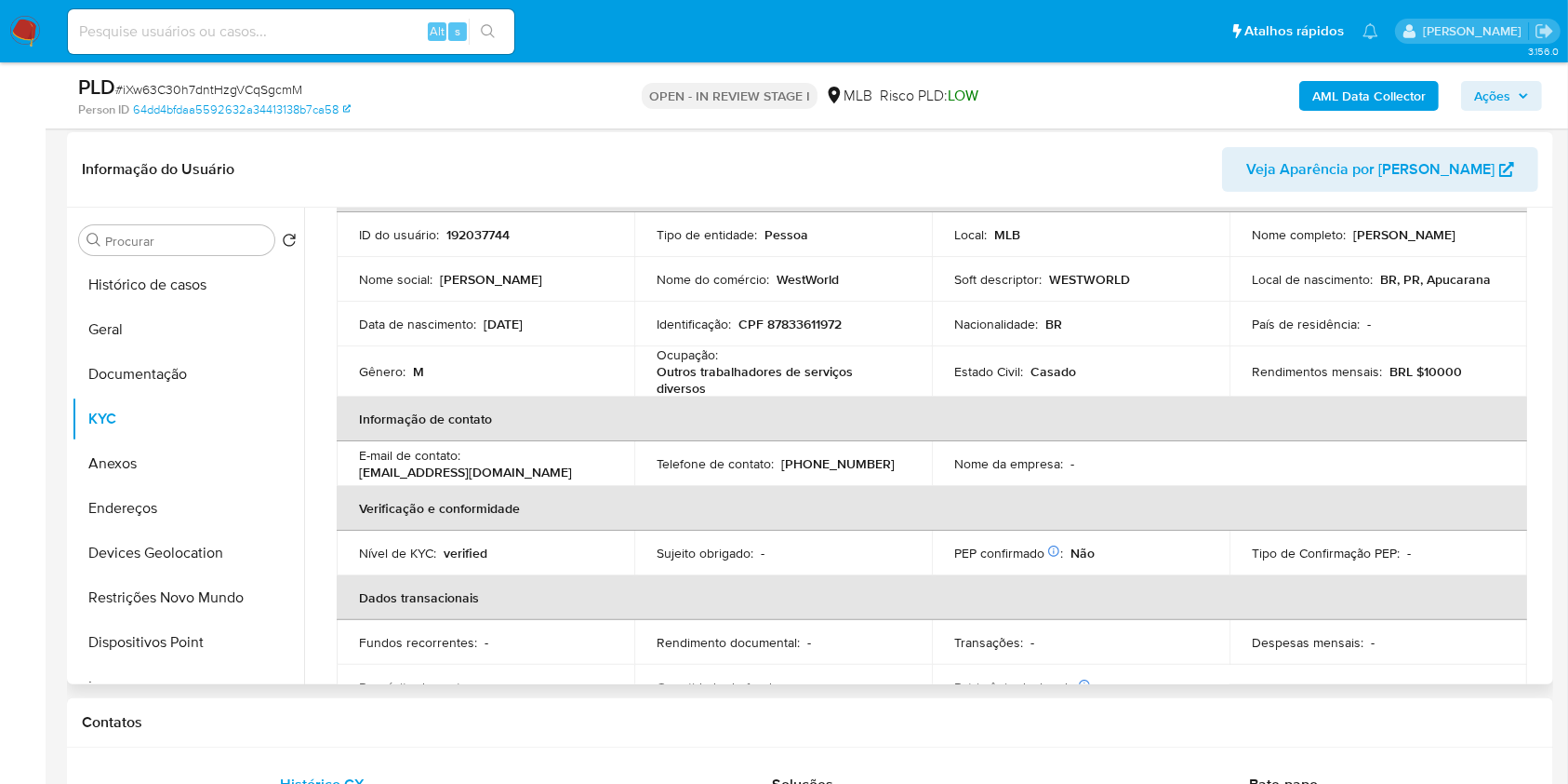
scroll to position [99, 0]
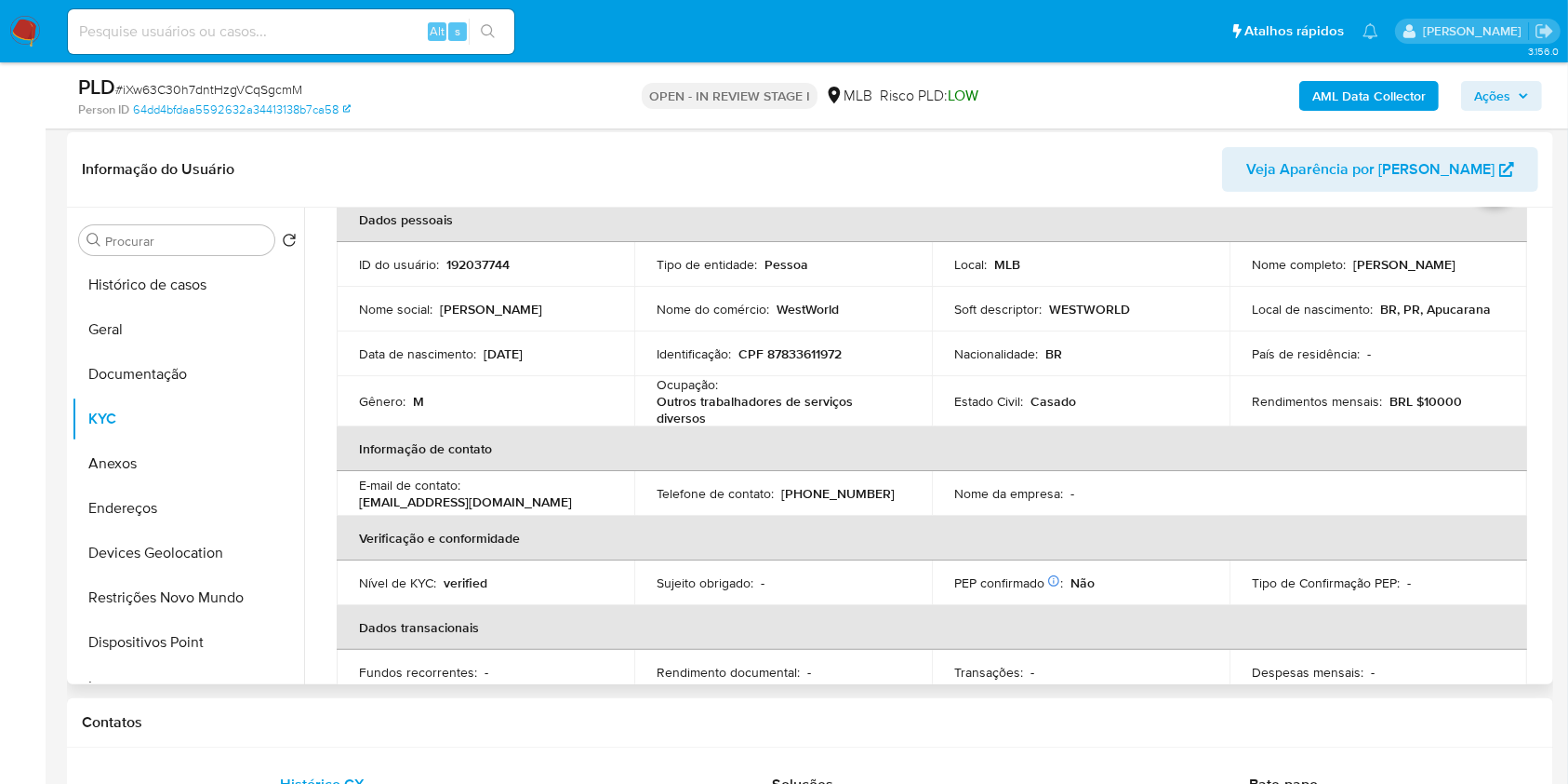
click at [781, 346] on p "CPF 87833611972" at bounding box center [790, 353] width 103 height 16
copy p "87833611972"
click at [597, 597] on td "Nível de KYC : verified" at bounding box center [486, 583] width 298 height 45
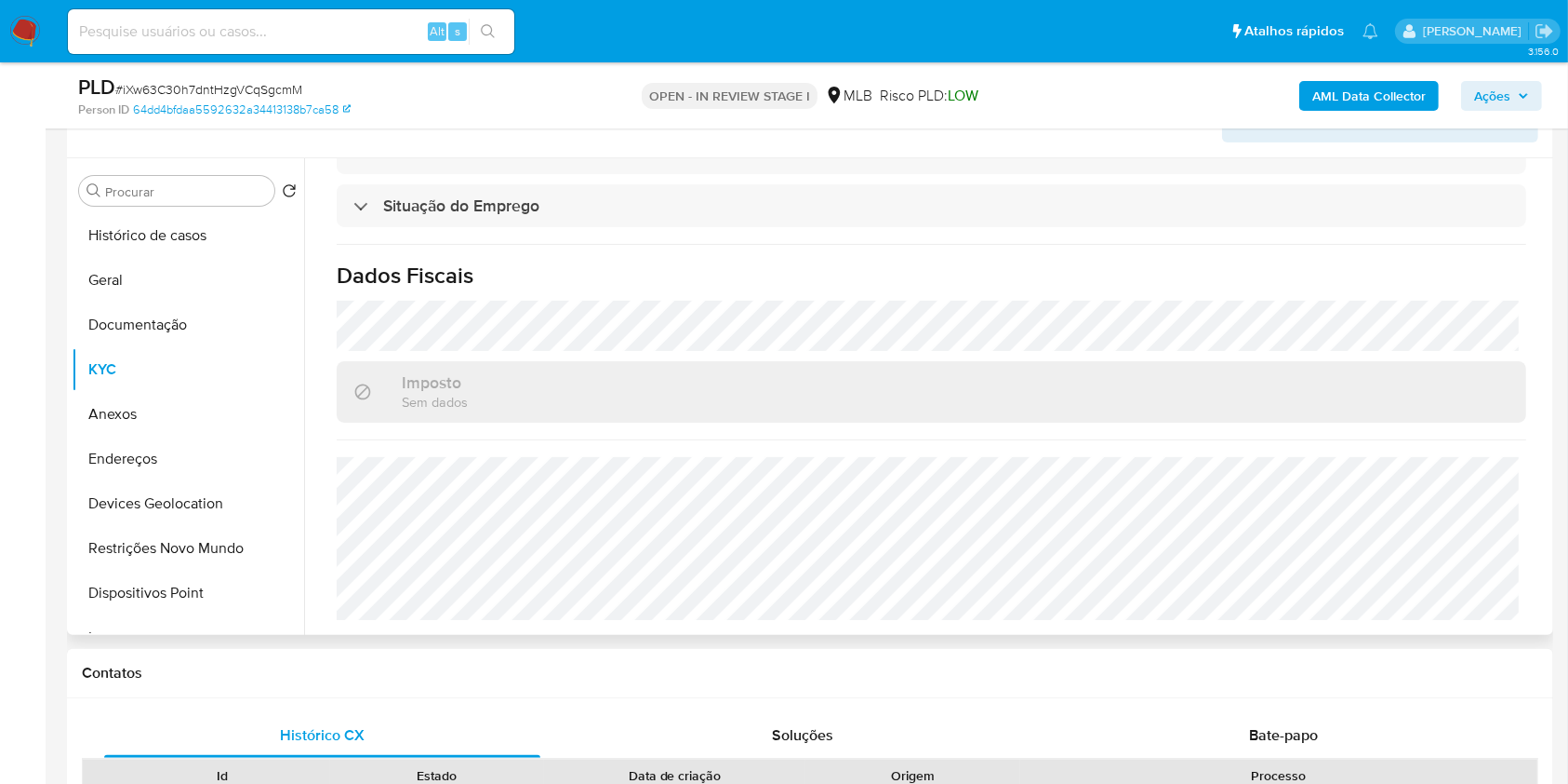
scroll to position [326, 0]
click at [989, 261] on h1 "Dados Fiscais" at bounding box center [932, 274] width 1190 height 28
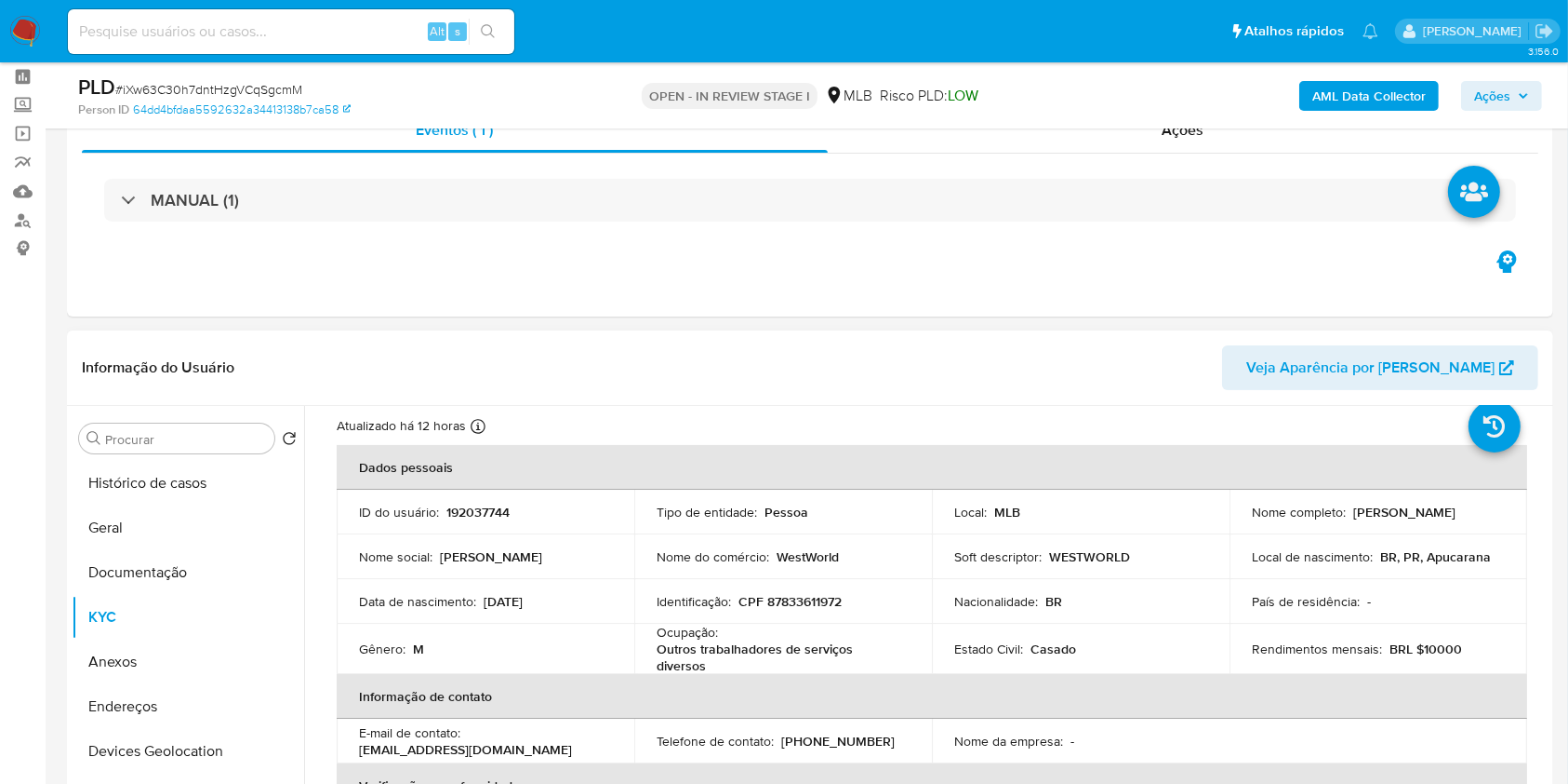
scroll to position [99, 0]
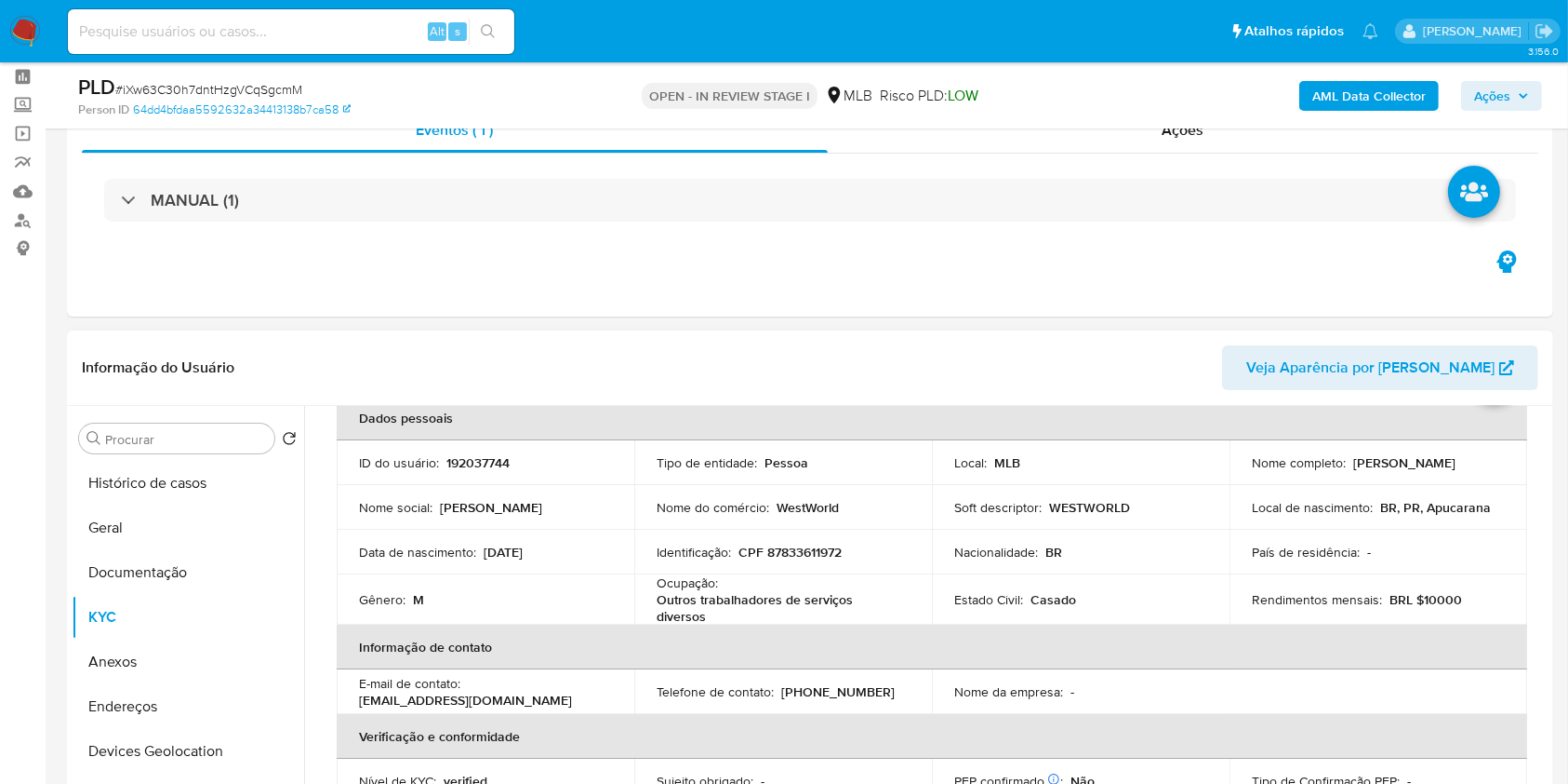
click at [799, 547] on p "CPF 87833611972" at bounding box center [790, 551] width 103 height 16
copy p "87833611972"
click at [1392, 91] on b "AML Data Collector" at bounding box center [1369, 95] width 113 height 30
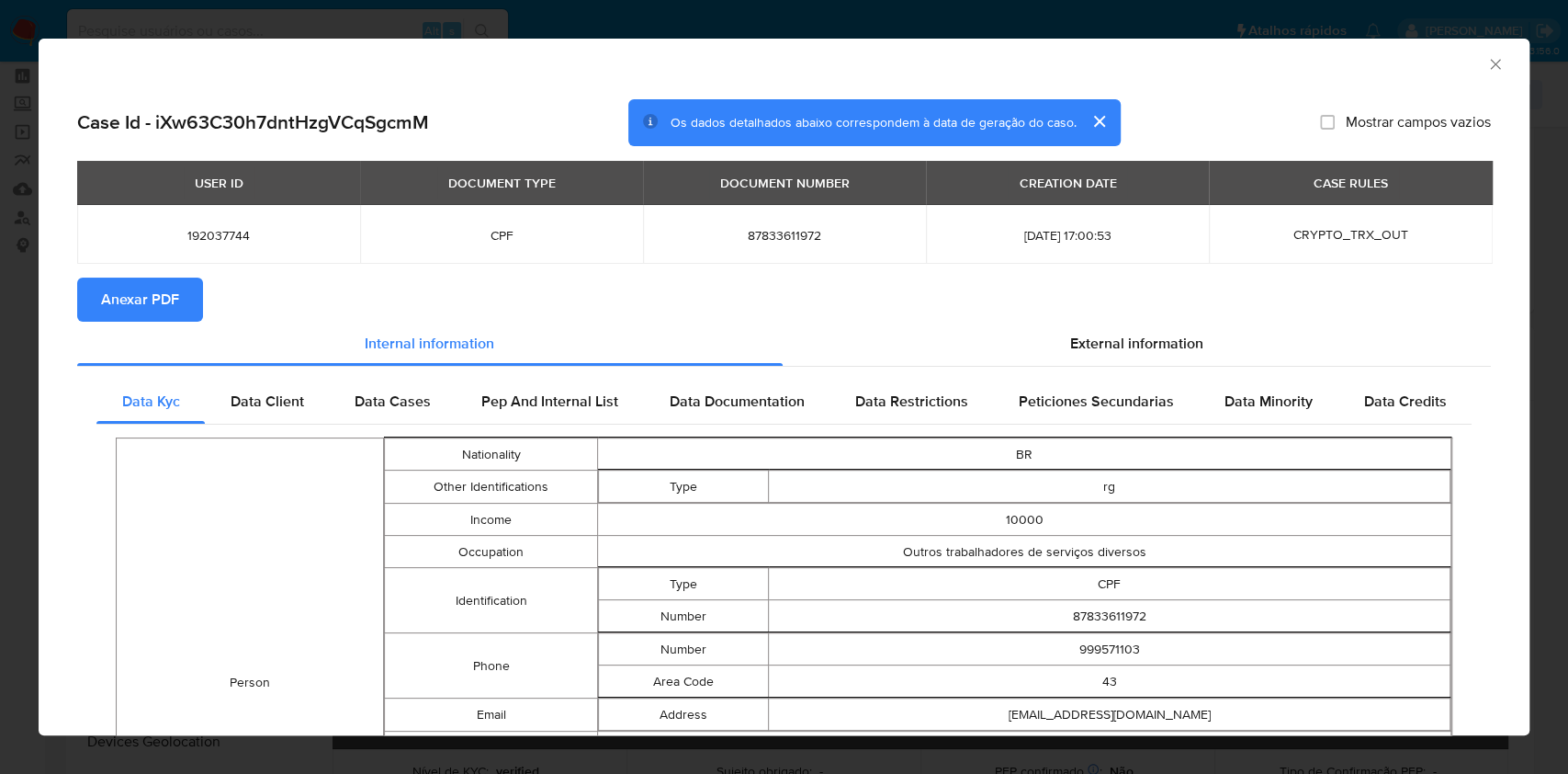
click at [144, 308] on span "Anexar PDF" at bounding box center [140, 299] width 78 height 41
click at [0, 458] on div "AML Data Collector Case Id - iXw63C30h7dntHzgVCqSgcmM Os dados detalhados abaix…" at bounding box center [784, 387] width 1568 height 774
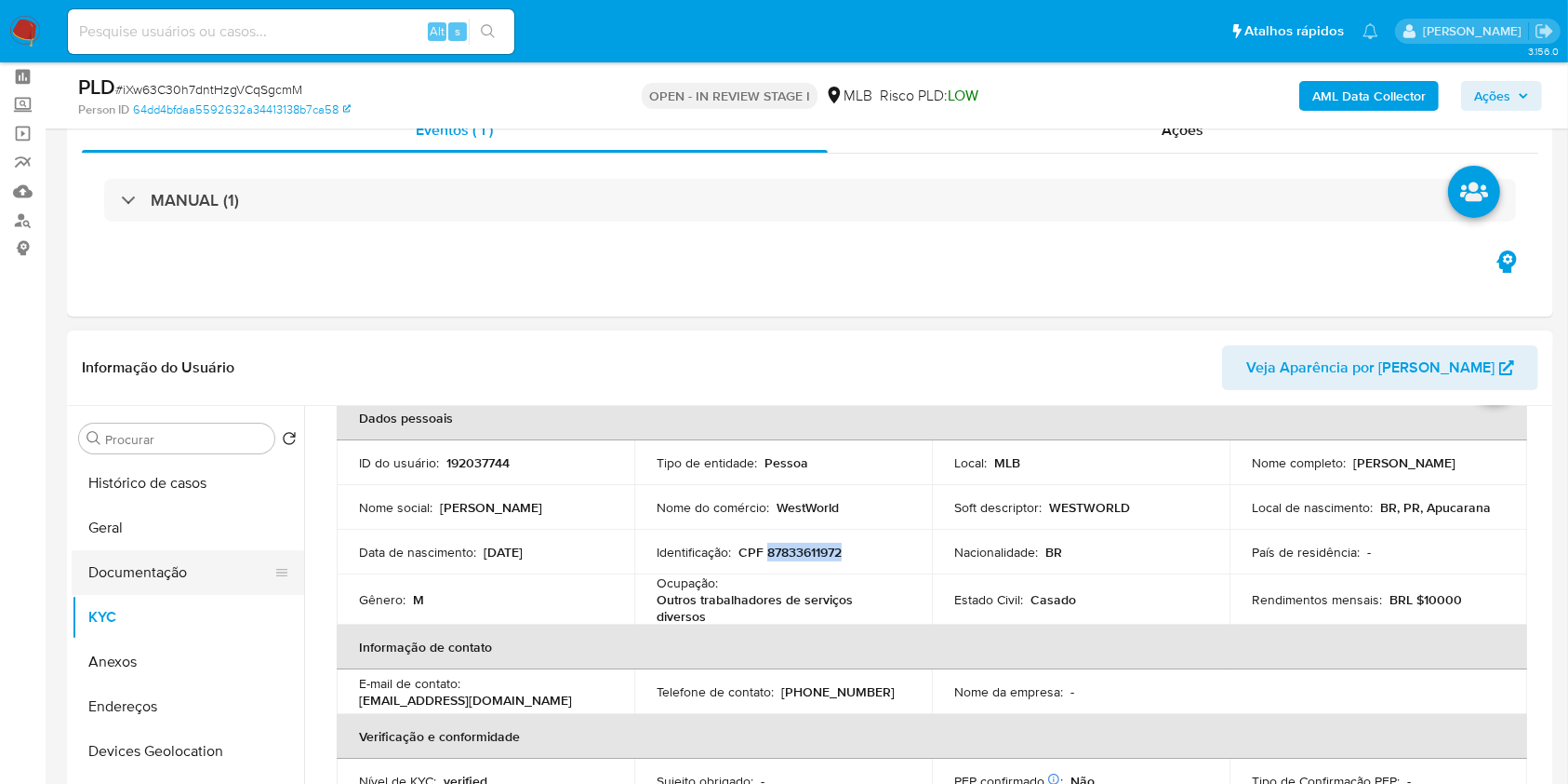
click at [167, 578] on button "Documentação" at bounding box center [180, 572] width 217 height 45
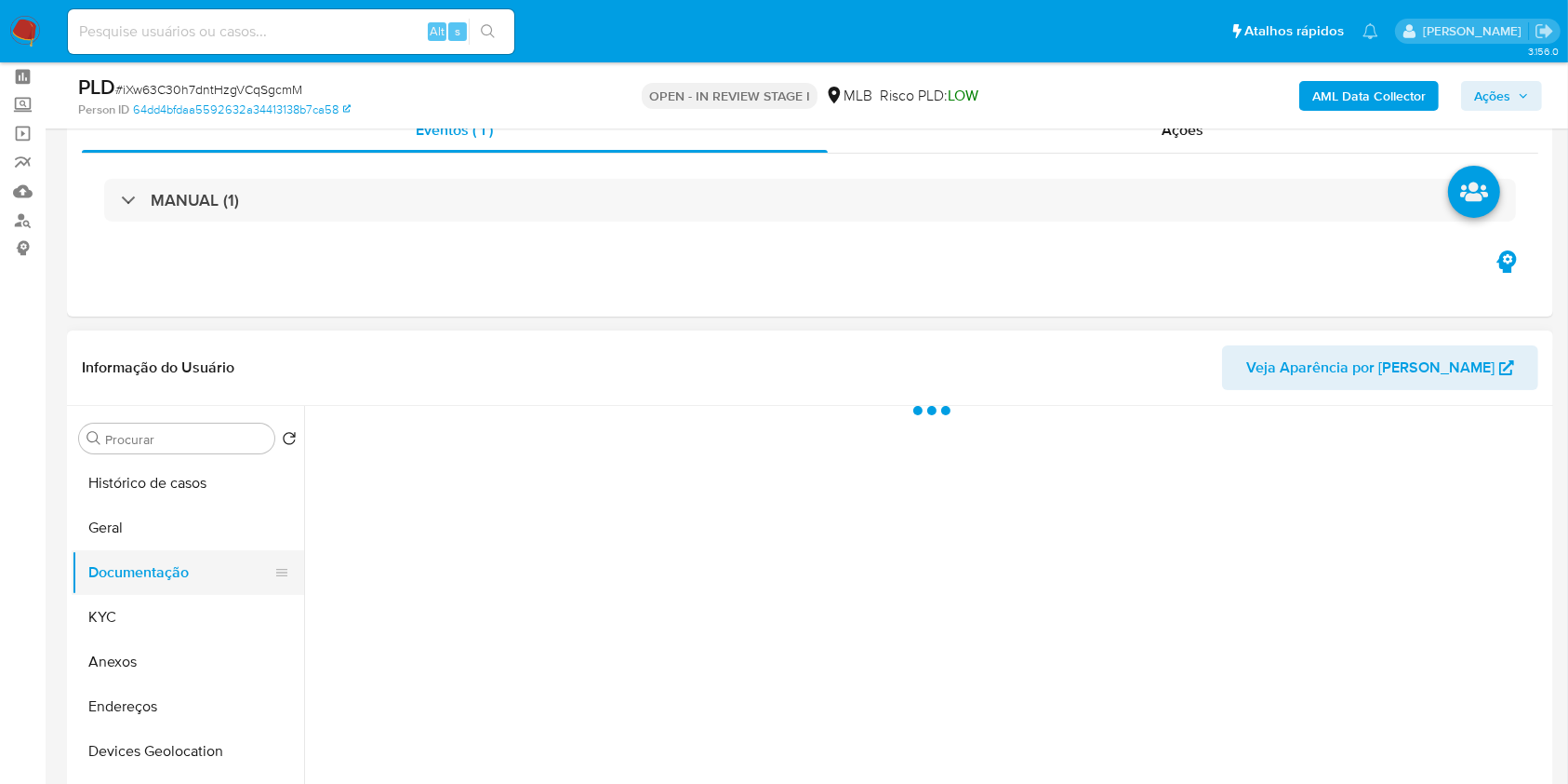
scroll to position [0, 0]
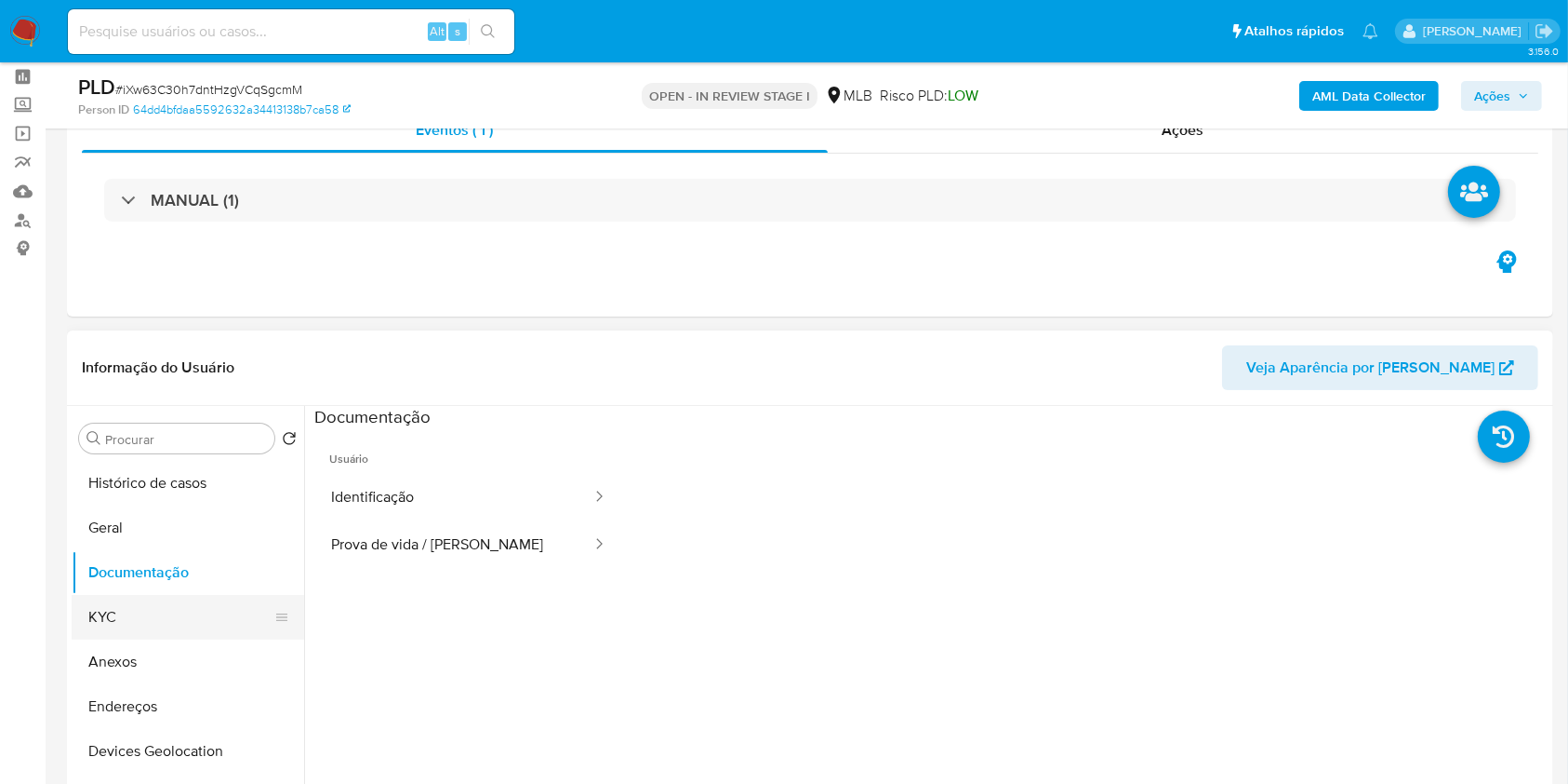
click at [118, 628] on button "KYC" at bounding box center [180, 617] width 217 height 45
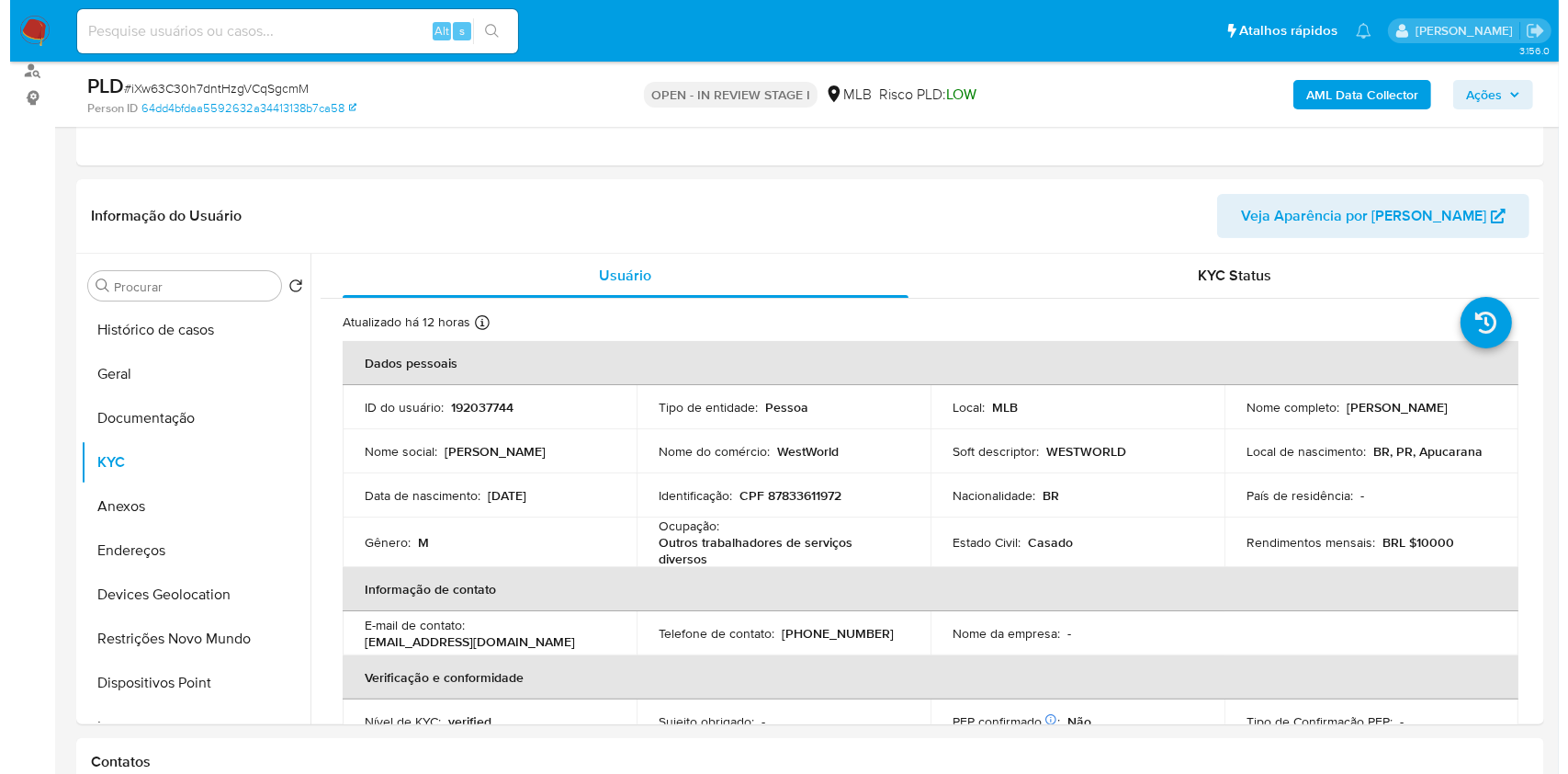
scroll to position [272, 0]
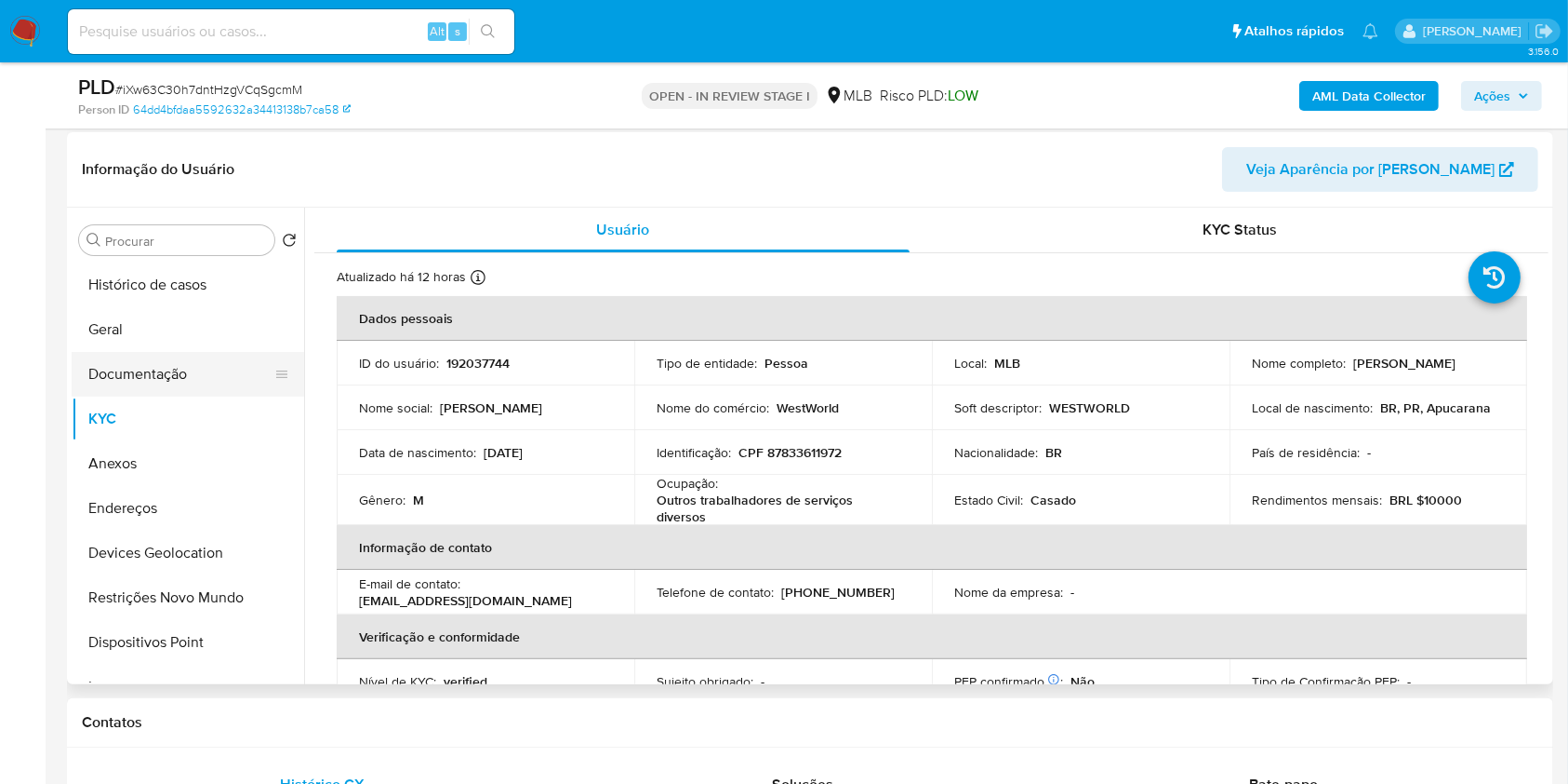
click at [169, 378] on button "Documentação" at bounding box center [180, 374] width 217 height 45
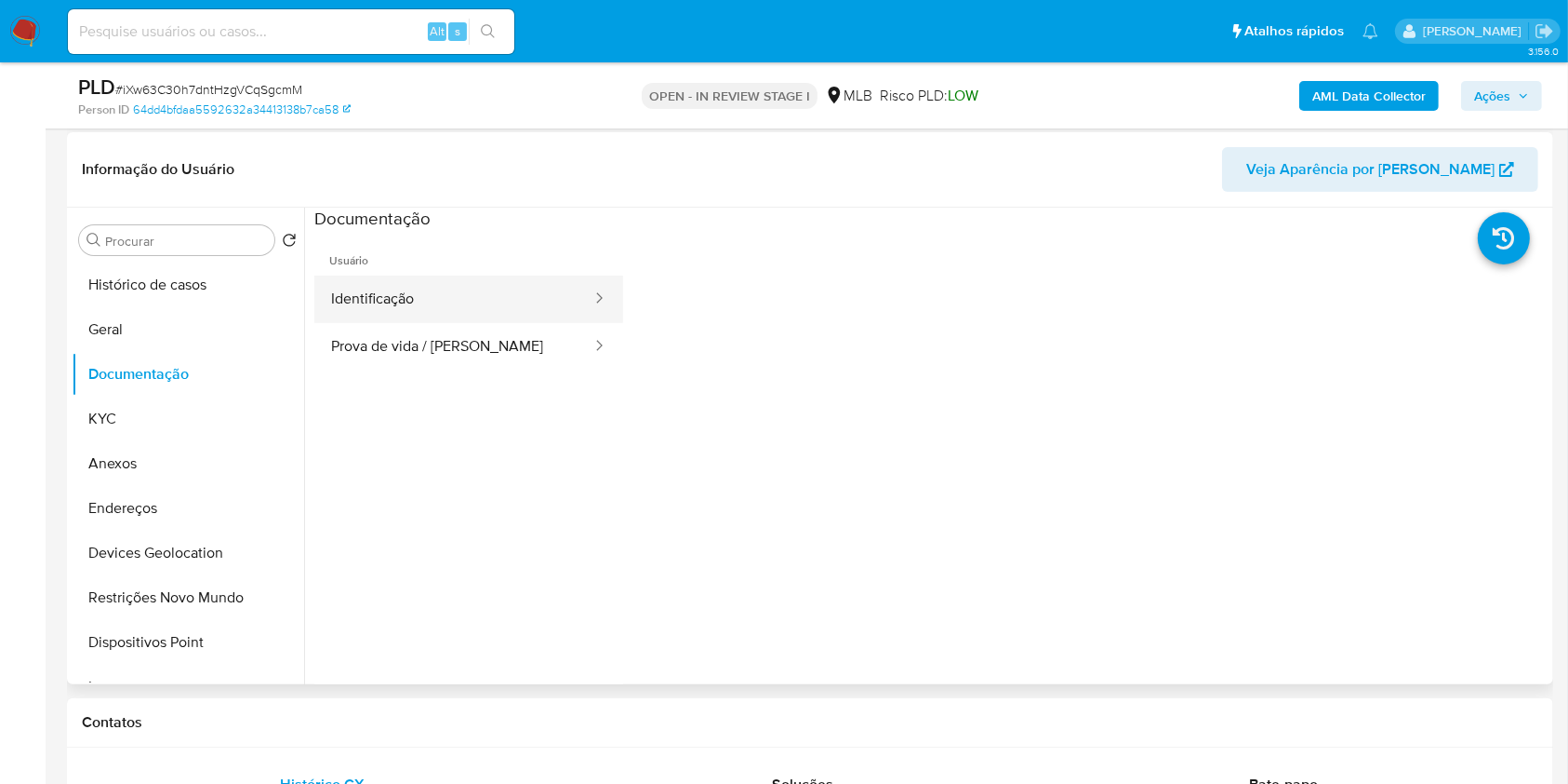
click at [476, 287] on button "Identificação" at bounding box center [453, 299] width 279 height 48
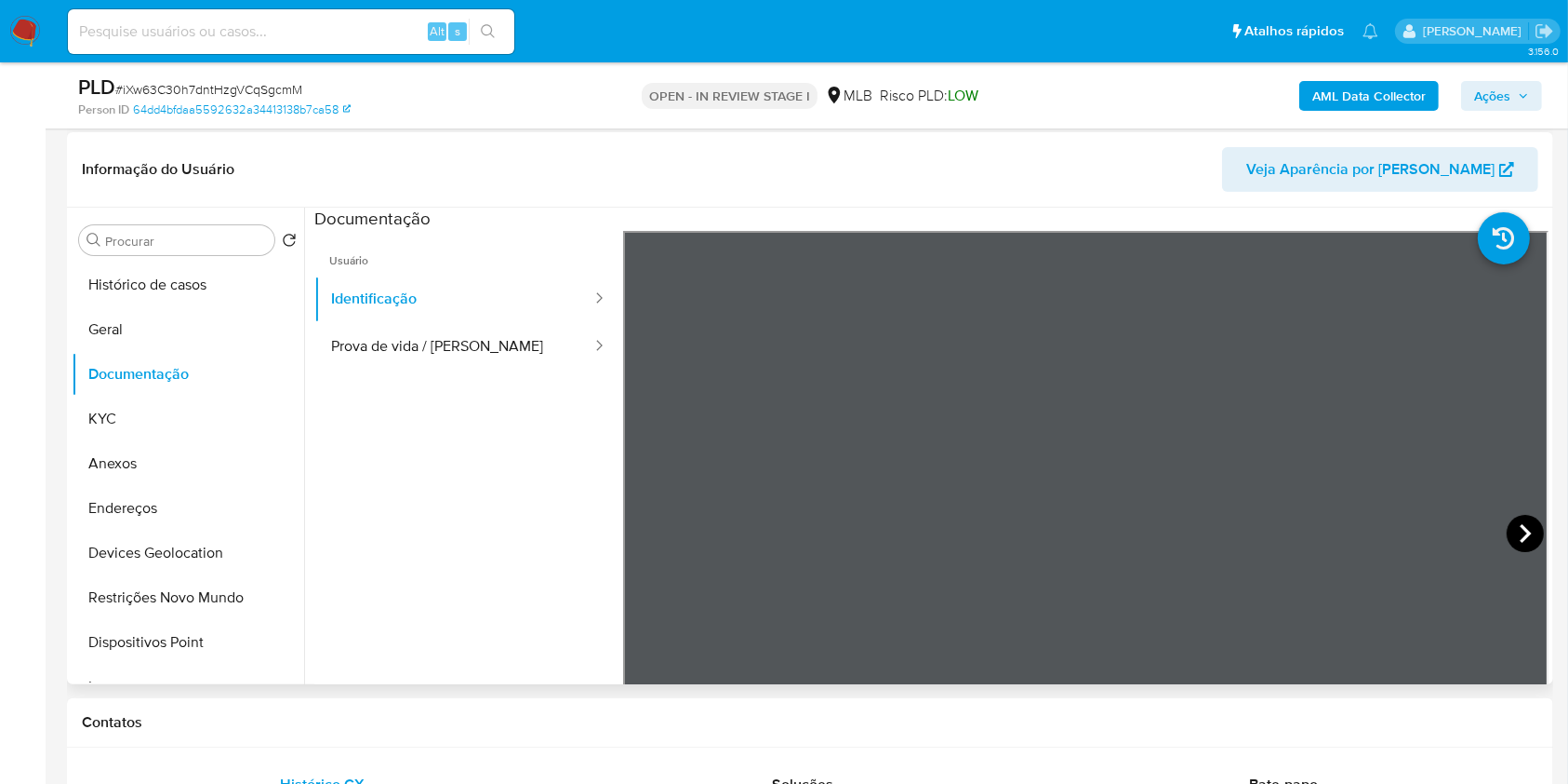
click at [1522, 532] on icon at bounding box center [1526, 533] width 11 height 18
click at [1484, 88] on span "Ações" at bounding box center [1492, 95] width 36 height 30
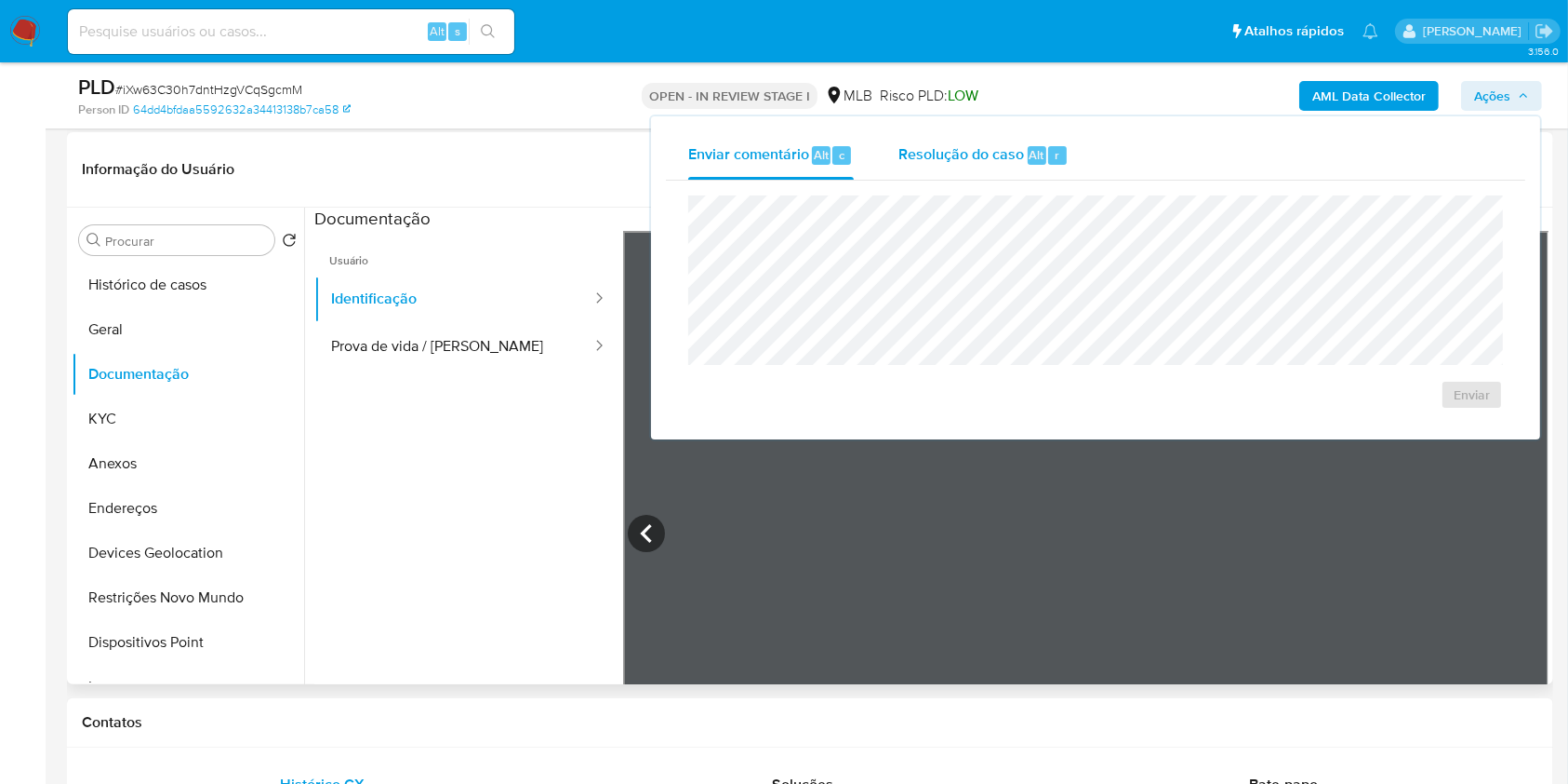
click at [994, 164] on span "Resolução do caso" at bounding box center [961, 154] width 125 height 21
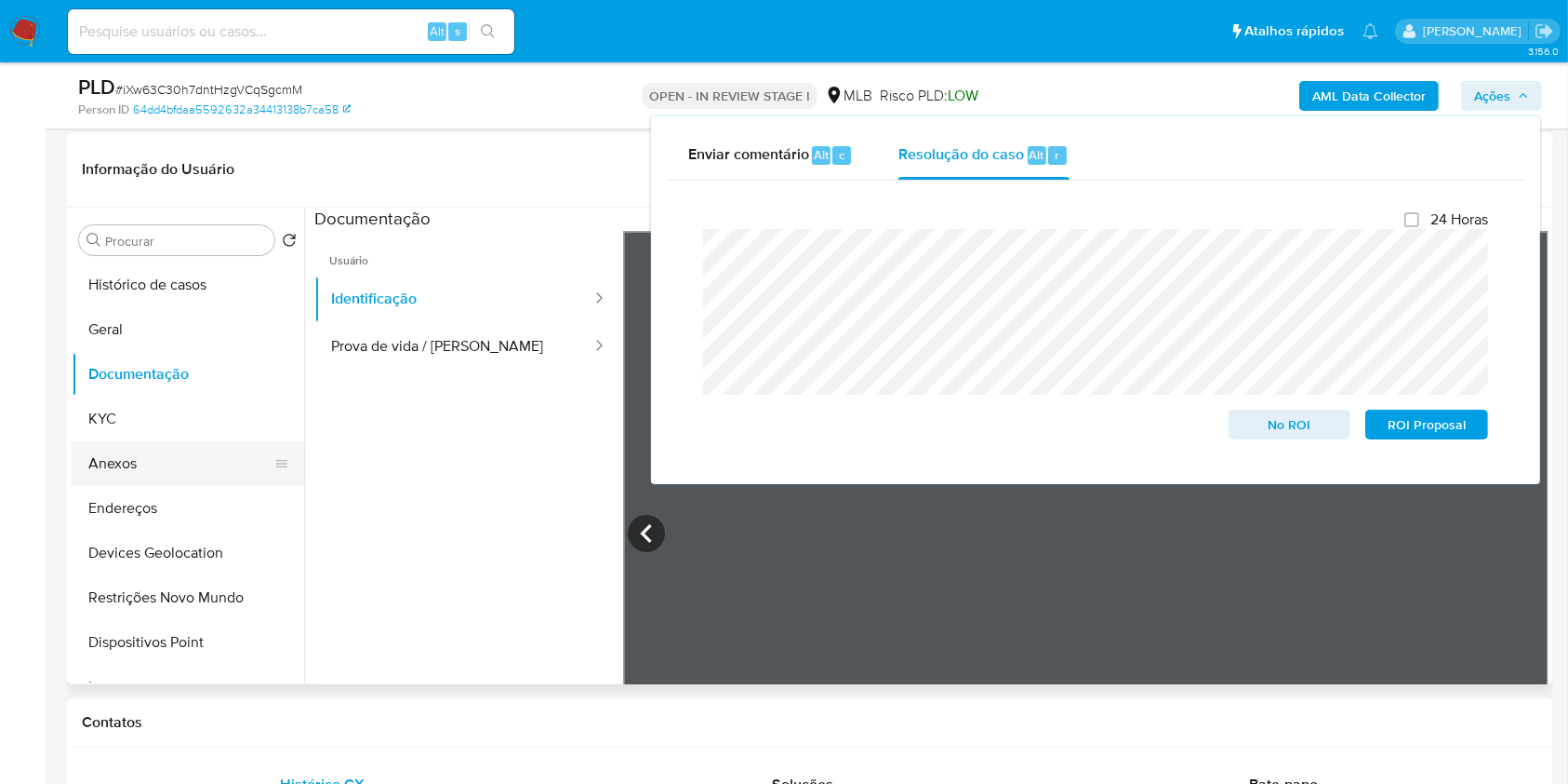
click at [120, 469] on button "Anexos" at bounding box center [180, 463] width 217 height 45
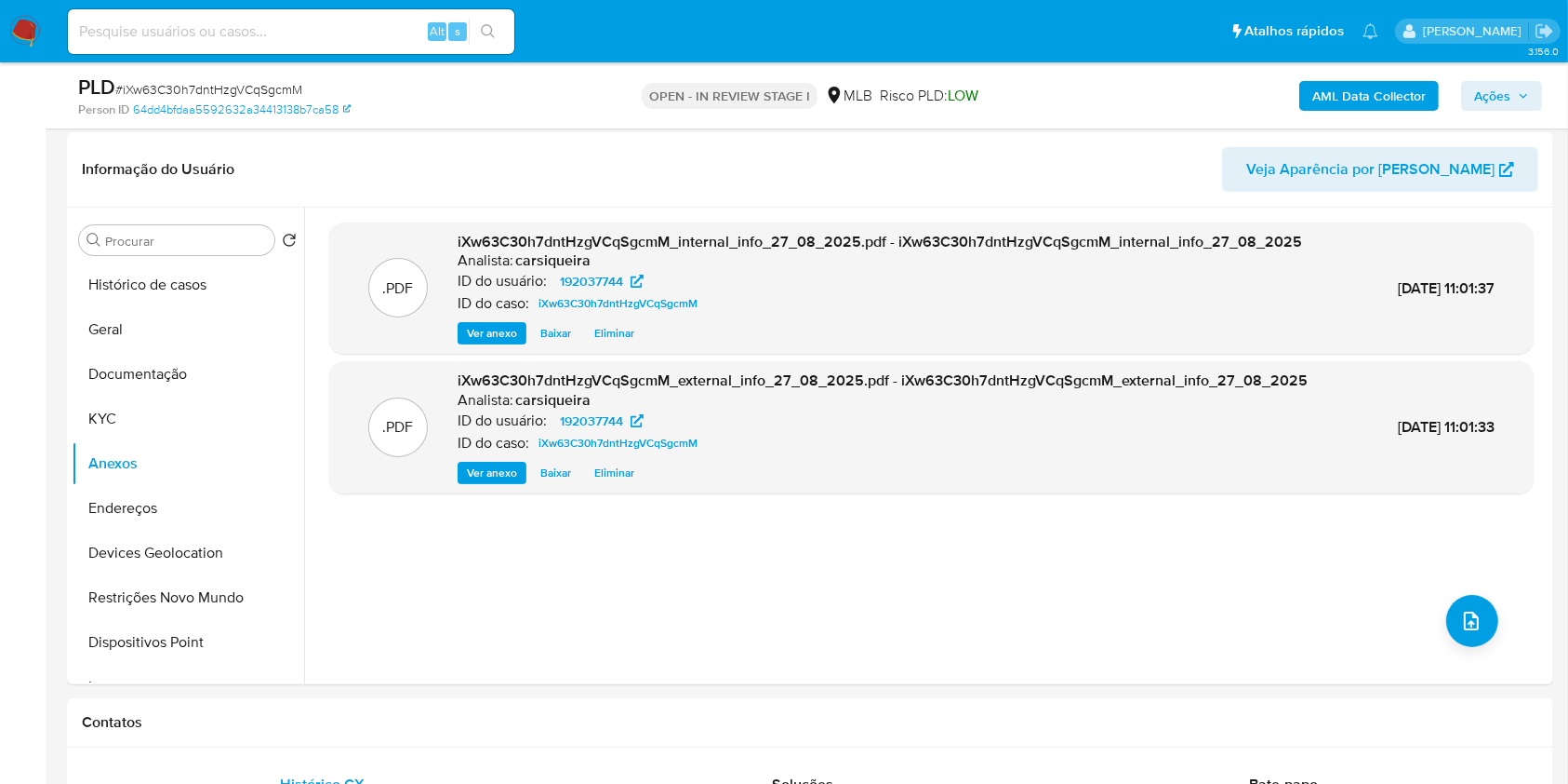
click at [1504, 91] on span "Ações" at bounding box center [1492, 95] width 36 height 30
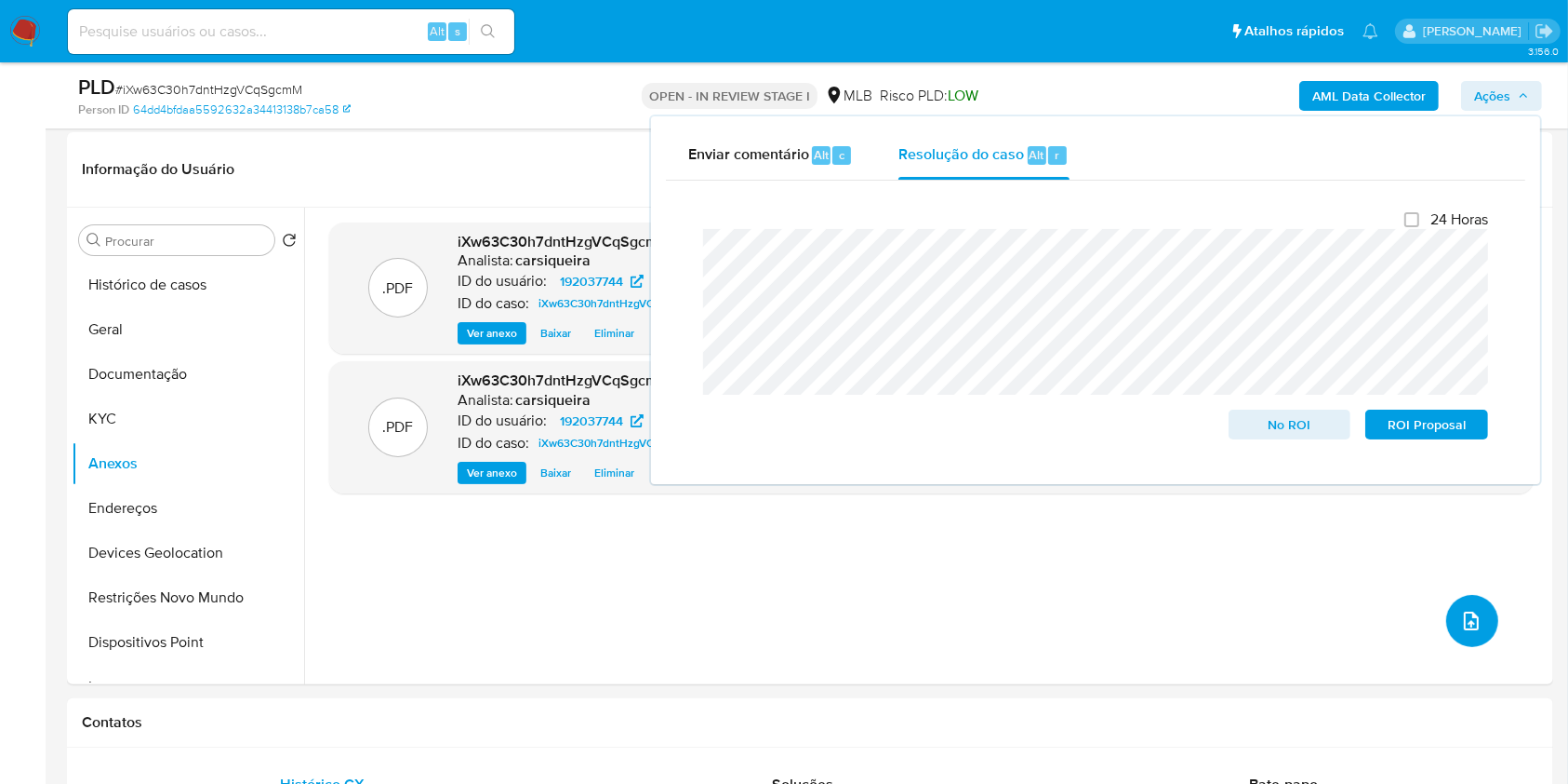
click at [1466, 618] on icon "upload-file" at bounding box center [1471, 620] width 22 height 22
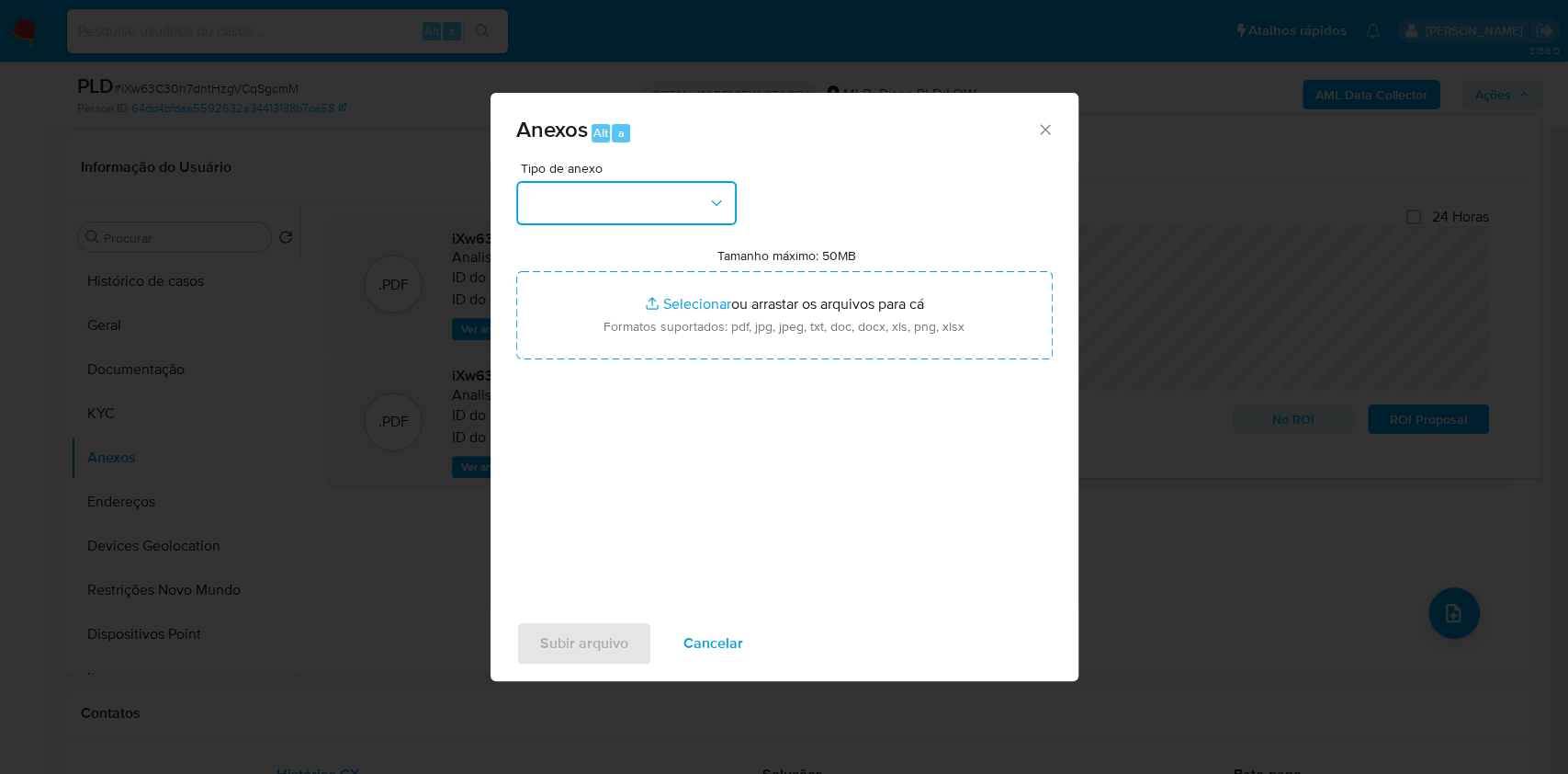
click at [620, 190] on button "button" at bounding box center [626, 202] width 220 height 44
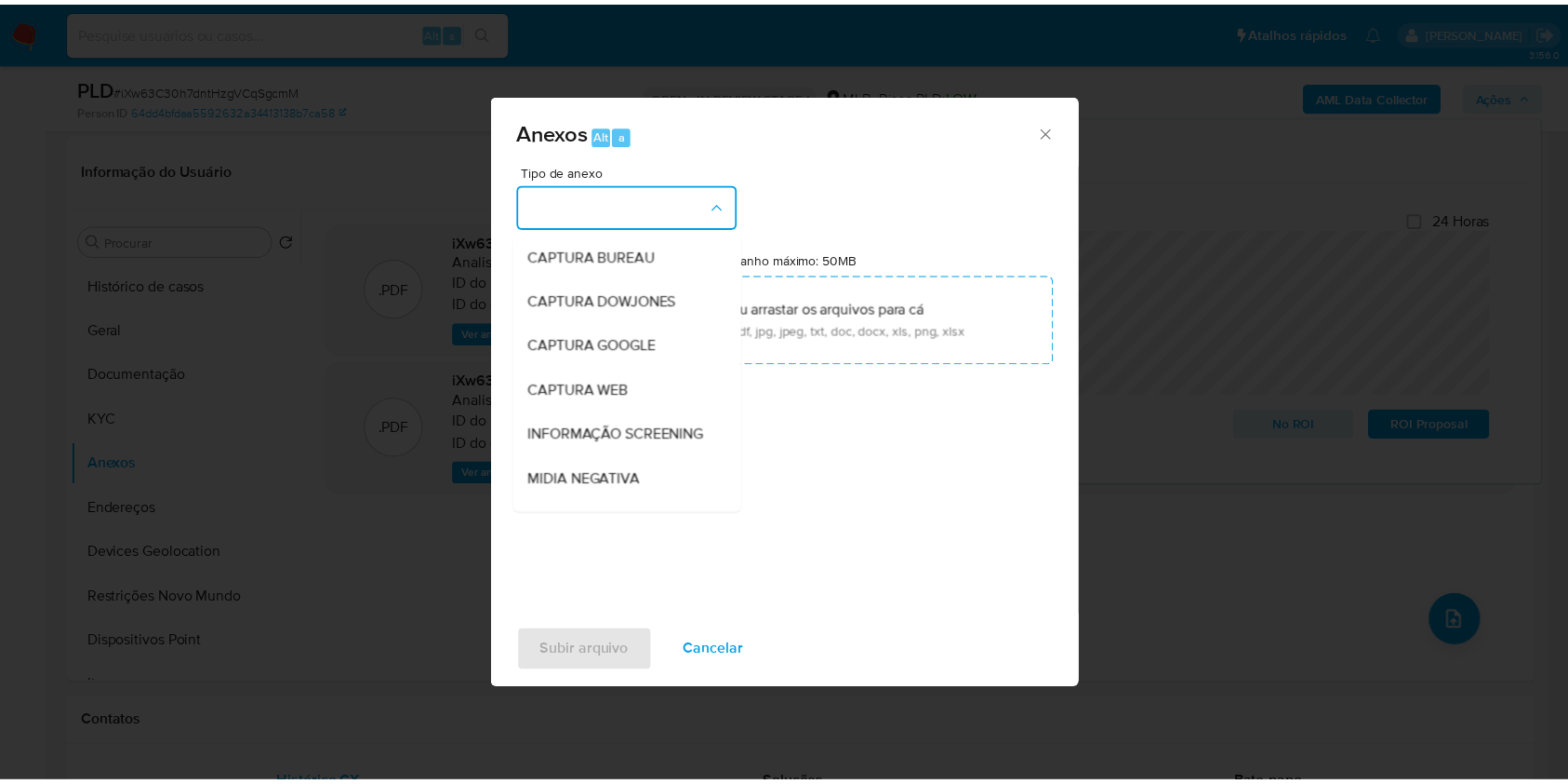
scroll to position [286, 0]
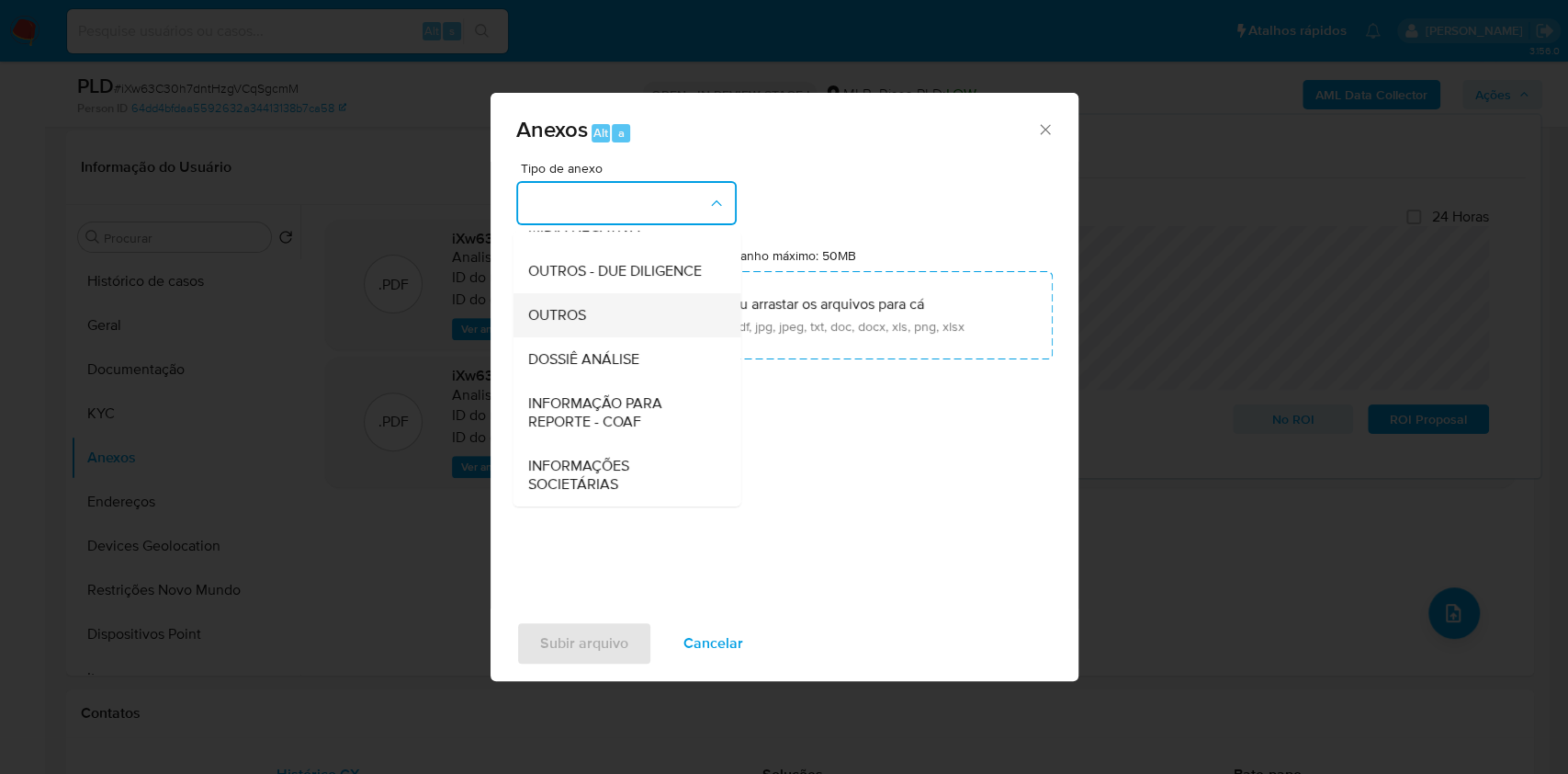
click at [611, 324] on div "OUTROS" at bounding box center [620, 315] width 187 height 44
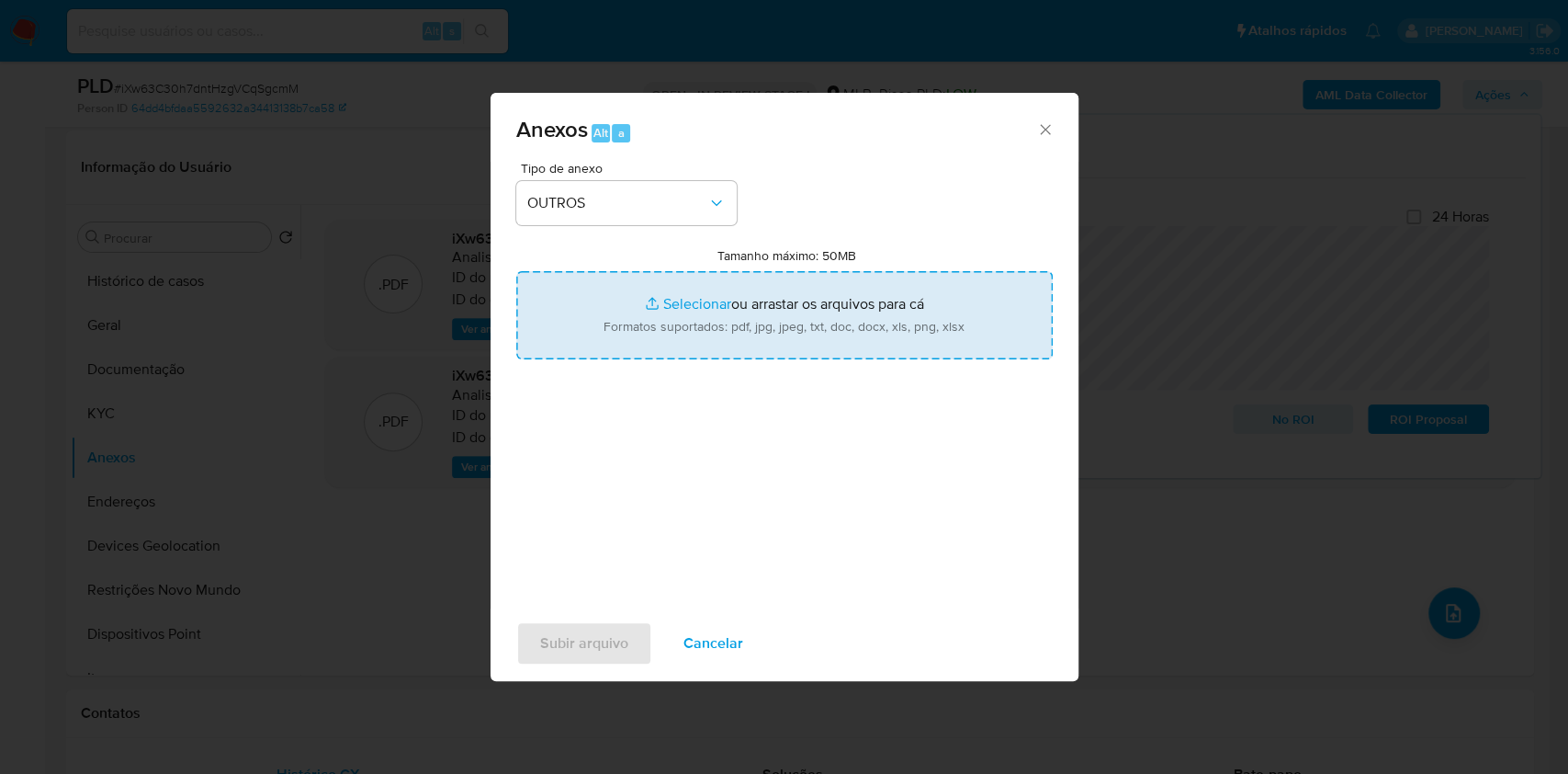
click at [670, 306] on input "Tamanho máximo: 50MB Selecionar arquivos" at bounding box center [784, 315] width 536 height 88
type input "C:\fakepath\CPF 87833611972 - MAURO SERGIO DE ARAUJO - Documentos Google.pdf"
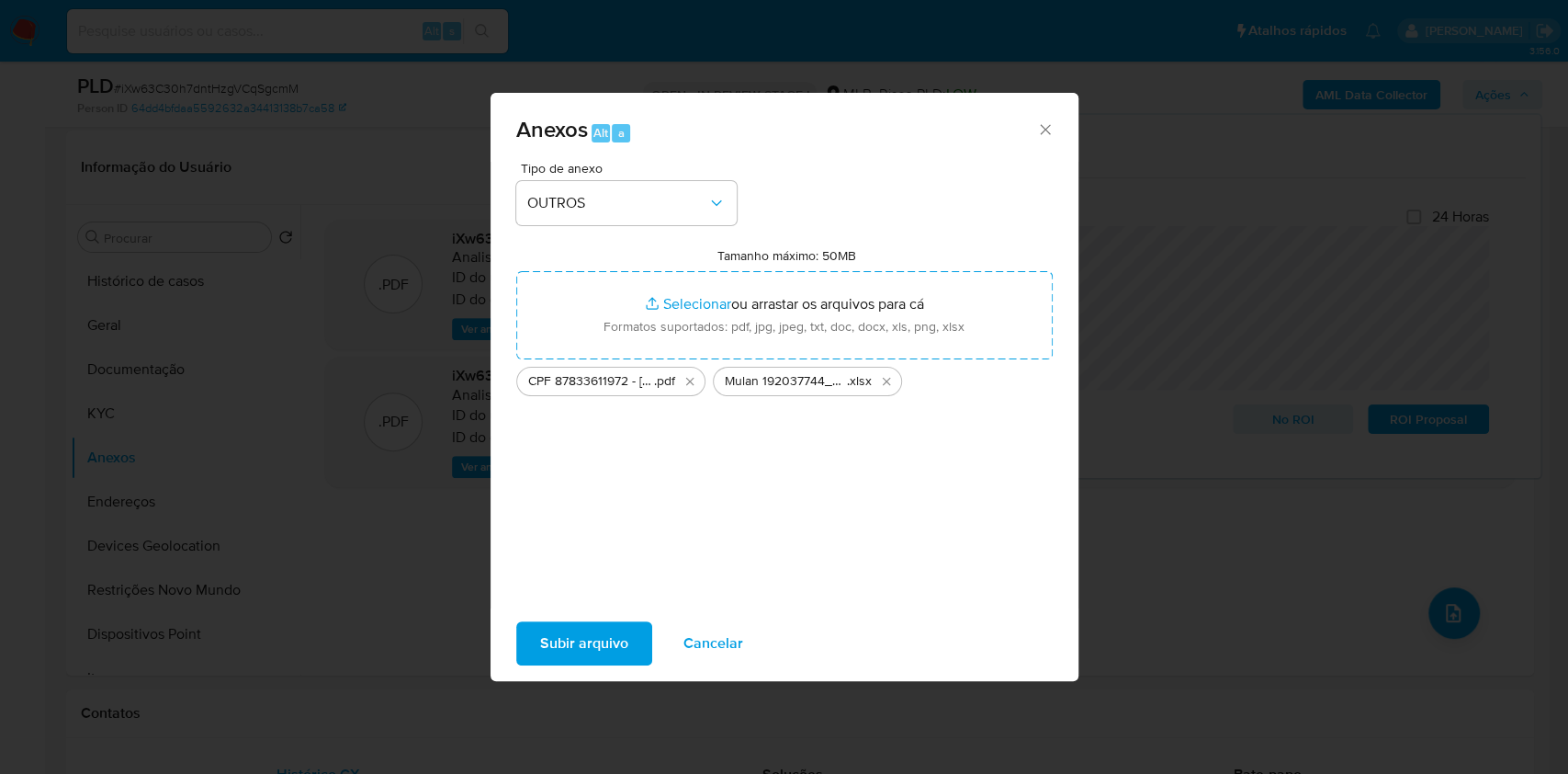
click at [565, 635] on span "Subir arquivo" at bounding box center [584, 642] width 88 height 41
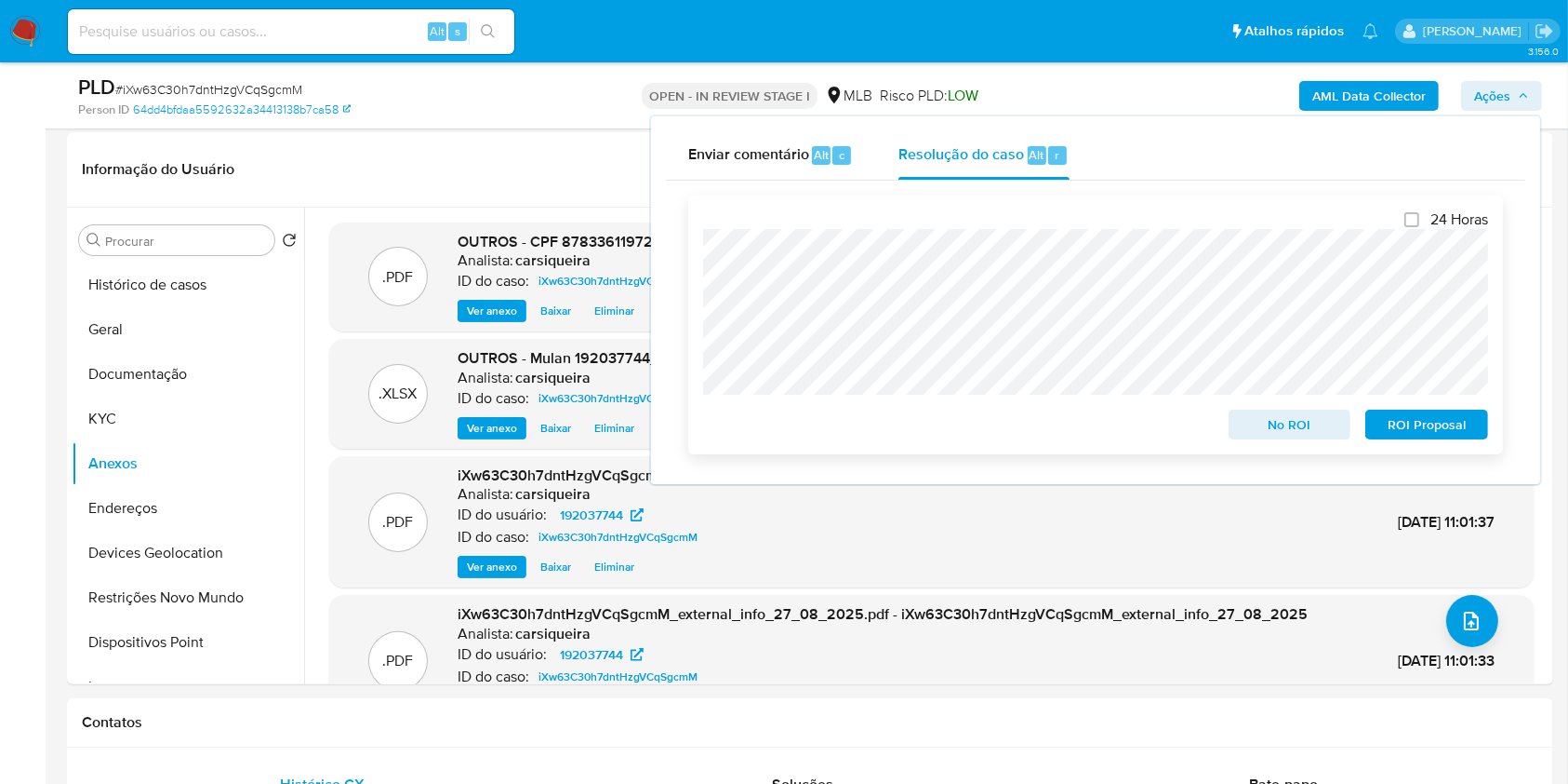
click at [1307, 446] on div "24 Horas No ROI ROI Proposal" at bounding box center [1096, 325] width 815 height 259
click at [1287, 434] on span "No ROI" at bounding box center [1290, 424] width 97 height 26
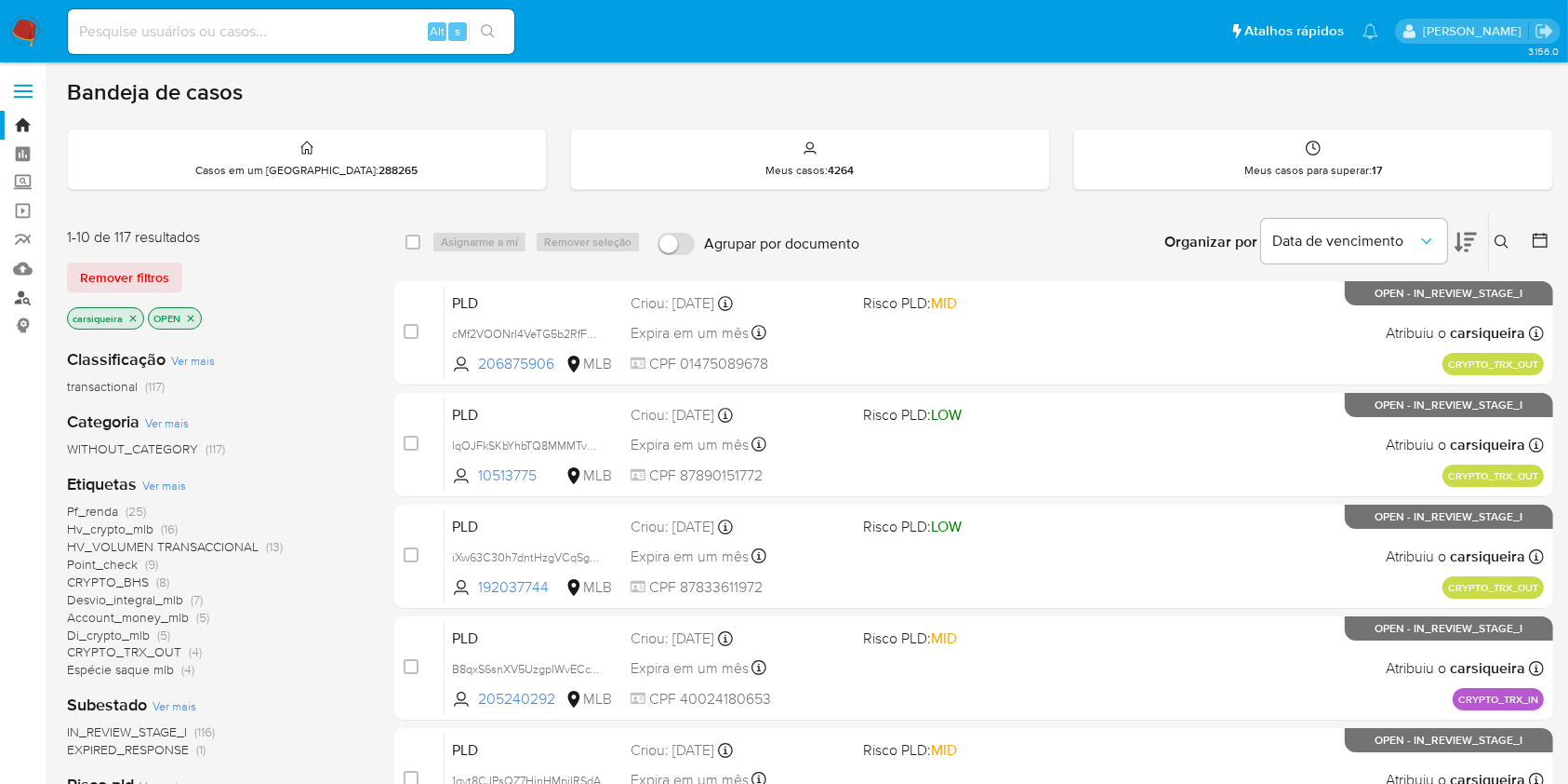
click at [25, 294] on link "Localizador de pessoas" at bounding box center [110, 297] width 221 height 29
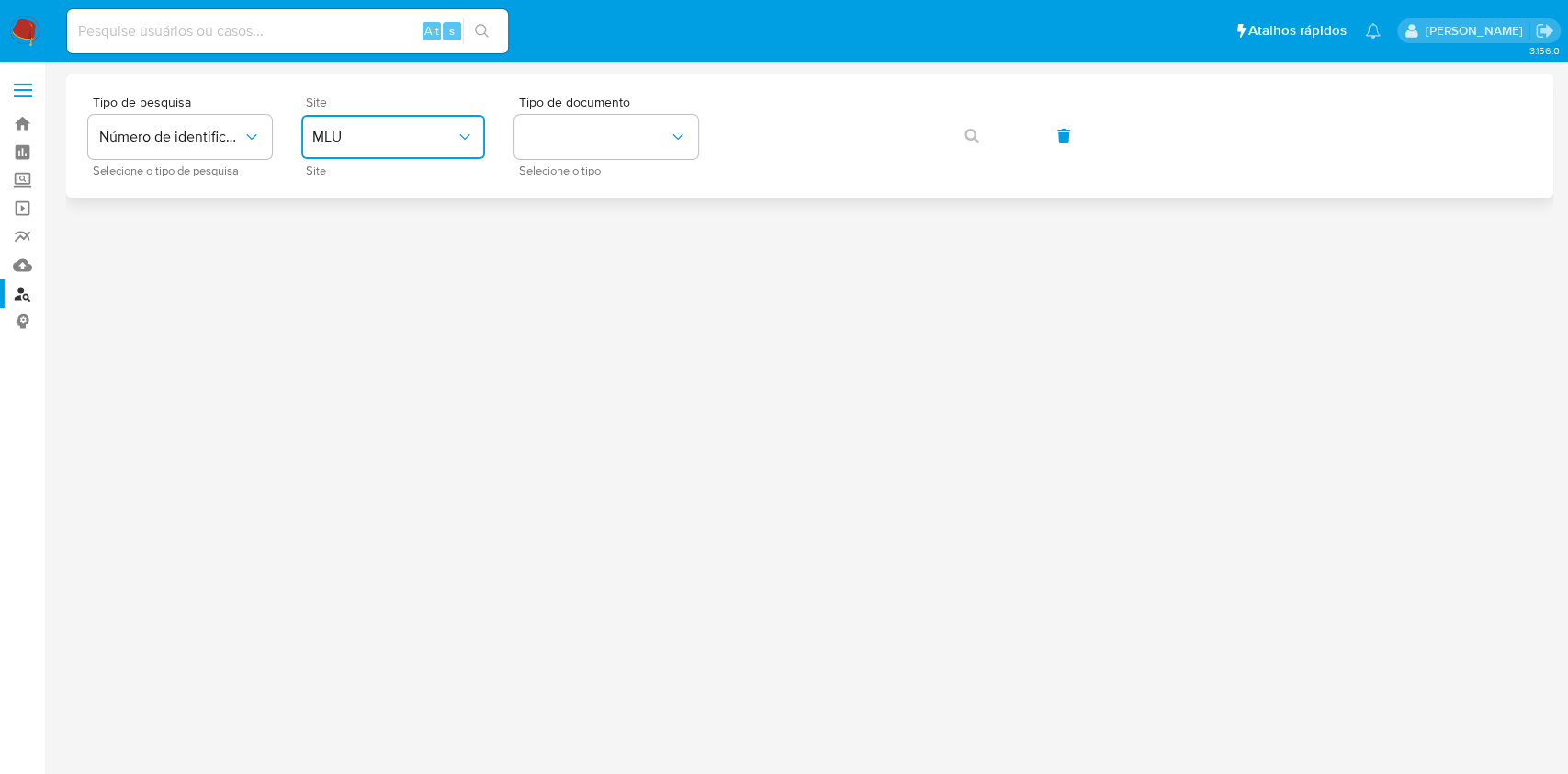
click at [387, 128] on span "MLU" at bounding box center [384, 136] width 144 height 18
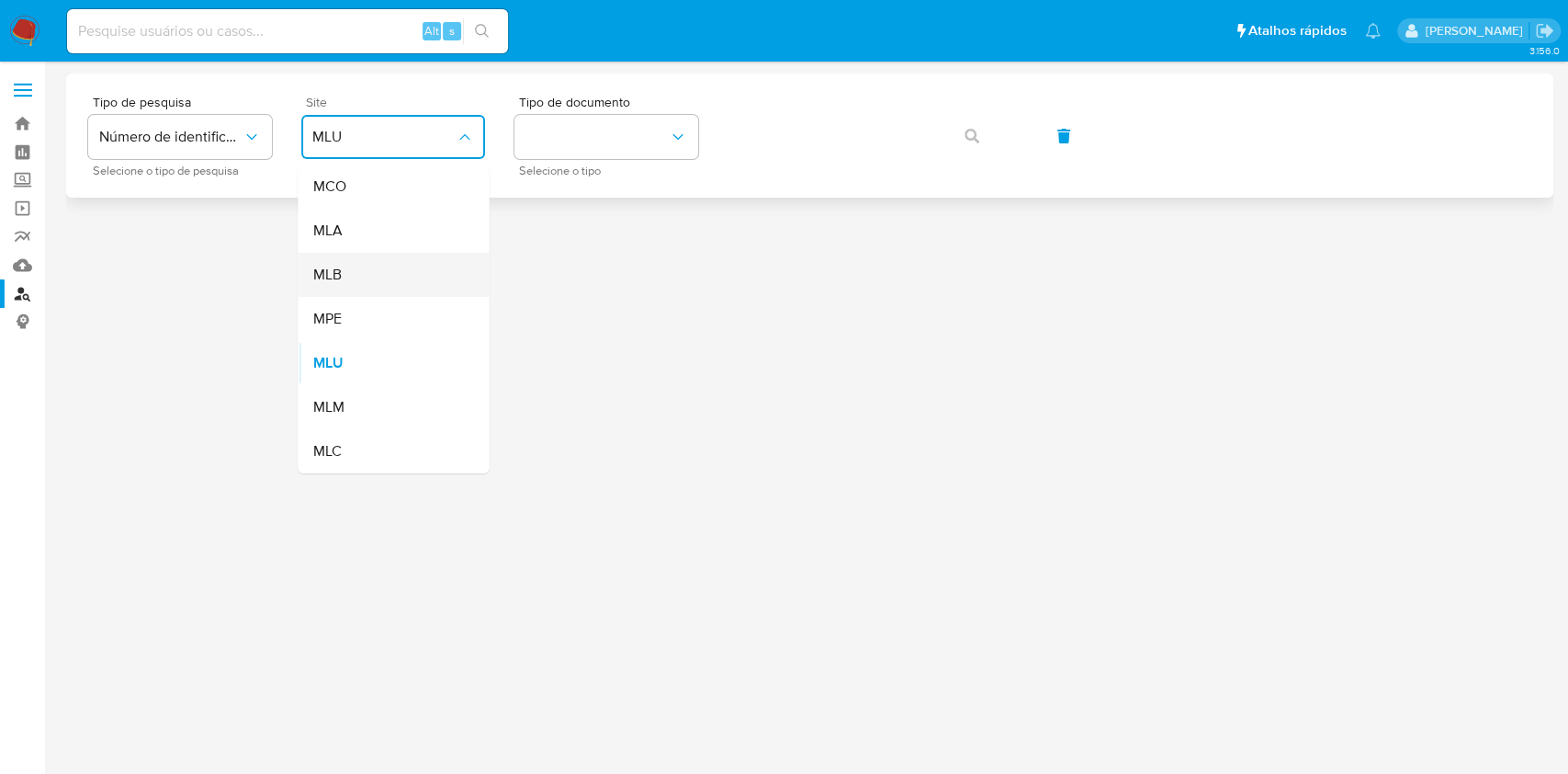
click at [375, 273] on div "MLB" at bounding box center [387, 274] width 150 height 44
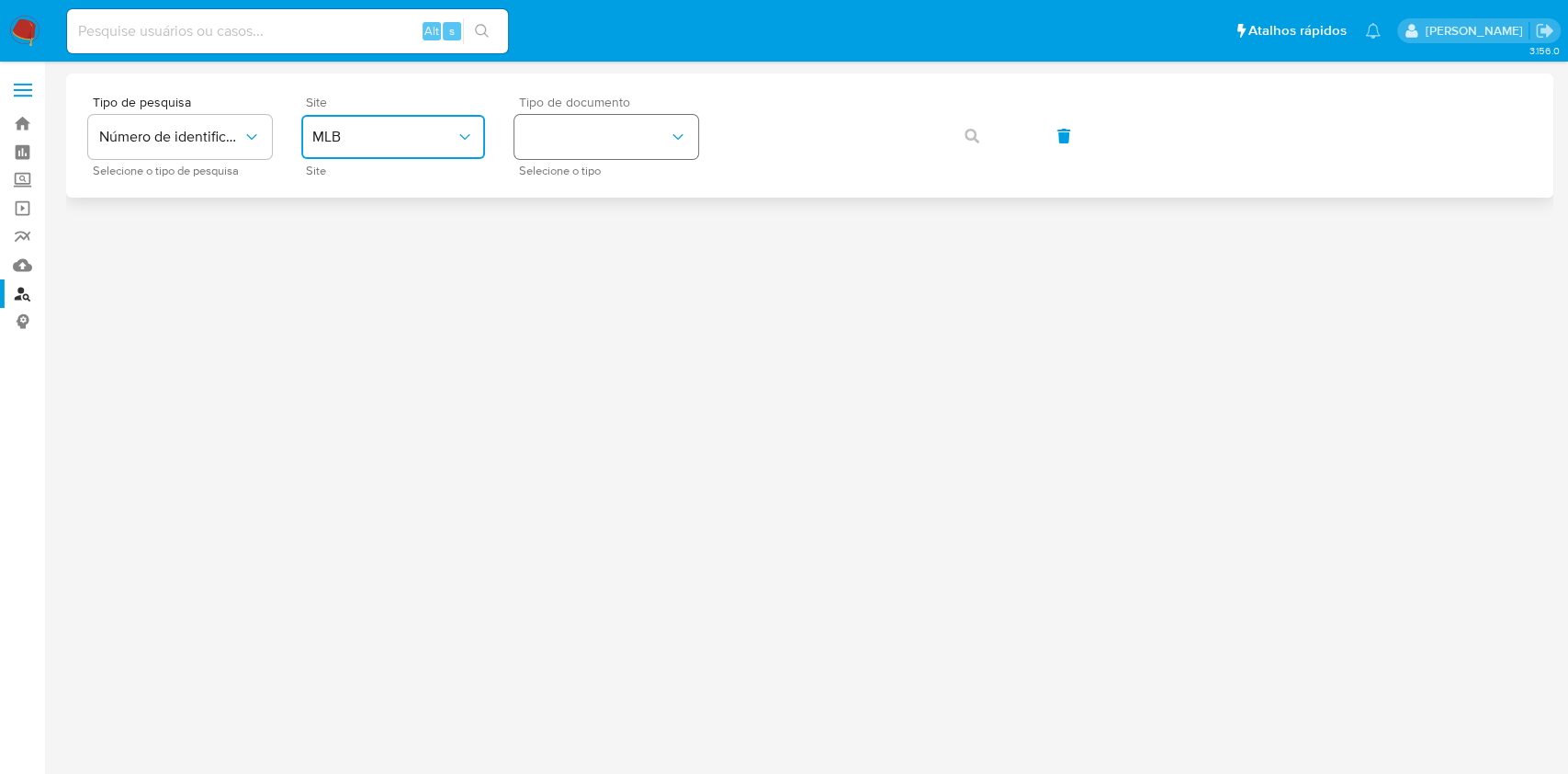
click at [616, 136] on button "identificationType" at bounding box center [606, 136] width 183 height 44
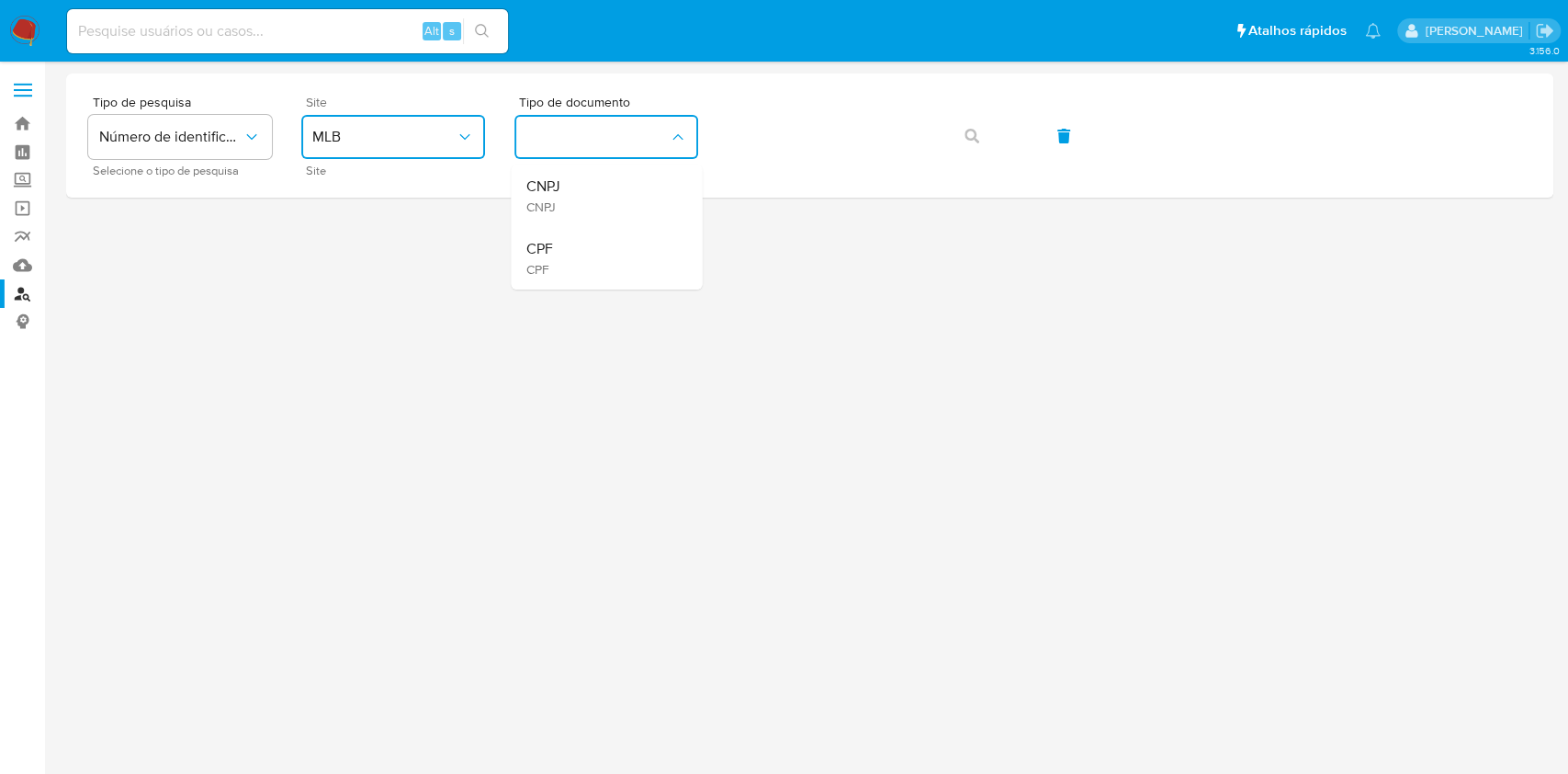
drag, startPoint x: 566, startPoint y: 247, endPoint x: 583, endPoint y: 253, distance: 18.0
click at [583, 253] on div "CPF CPF" at bounding box center [601, 258] width 150 height 62
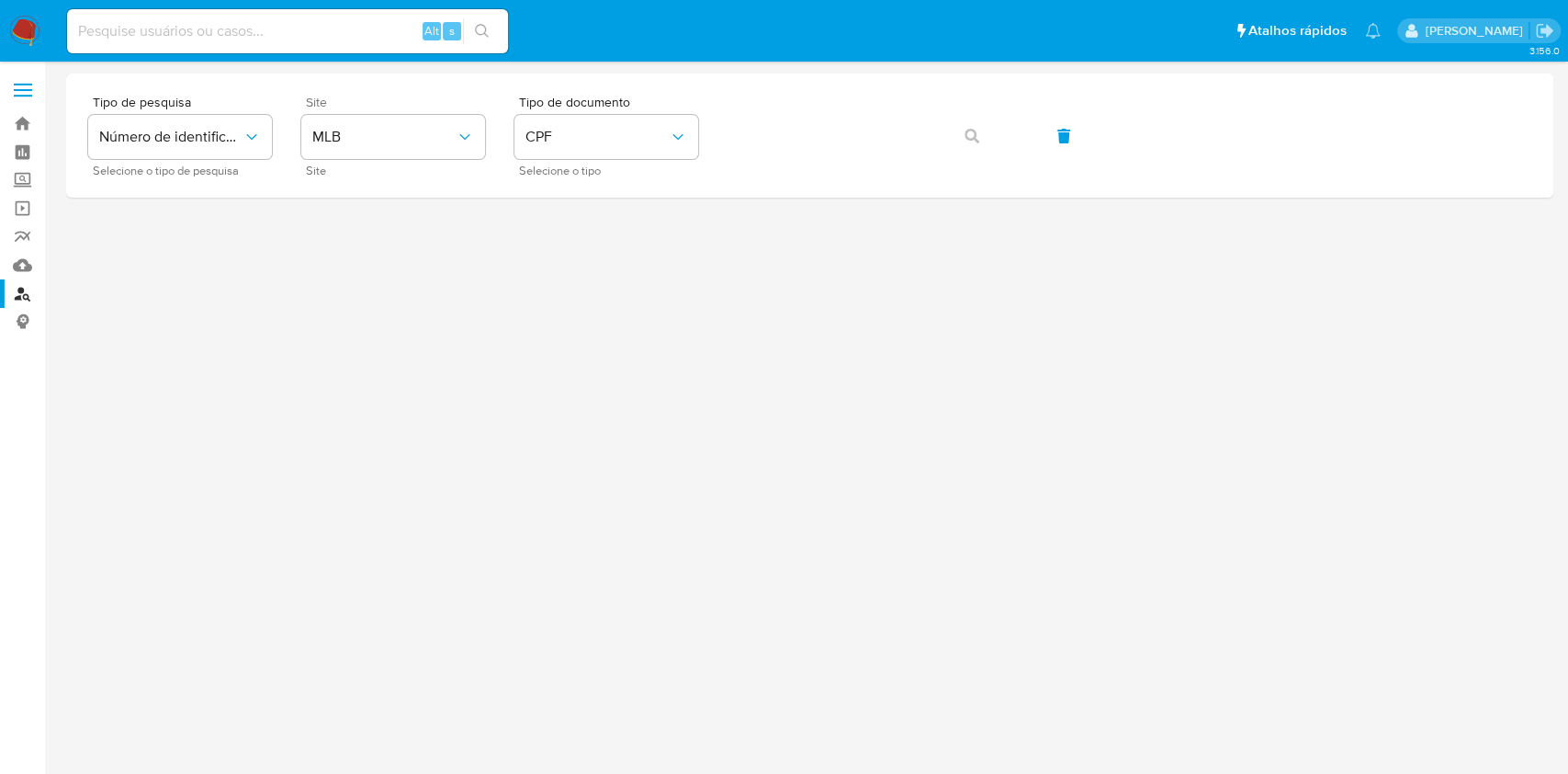
click at [583, 253] on div at bounding box center [810, 417] width 1487 height 688
click at [984, 142] on button "button" at bounding box center [972, 135] width 62 height 44
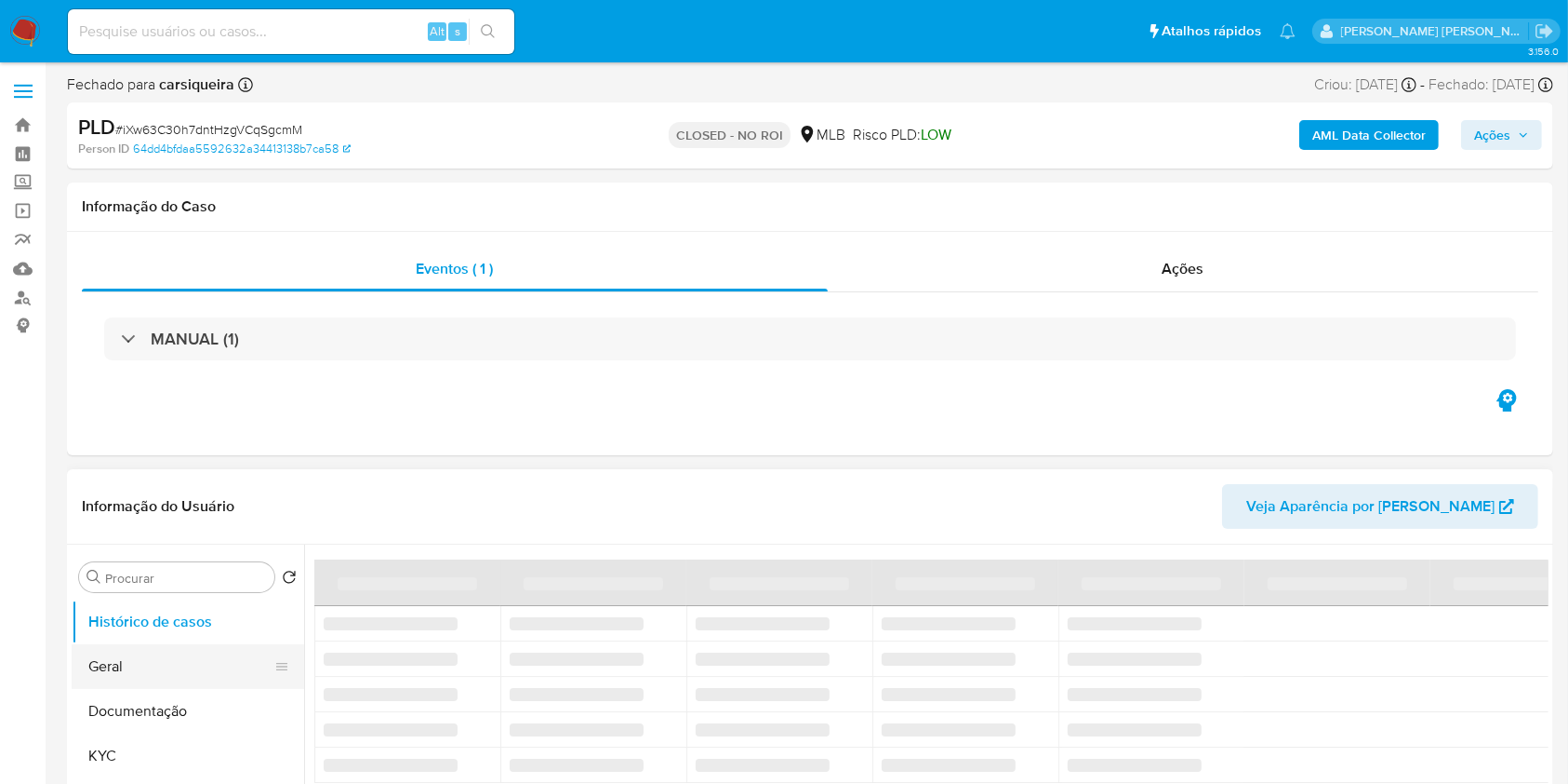
click at [105, 665] on button "Geral" at bounding box center [180, 666] width 217 height 45
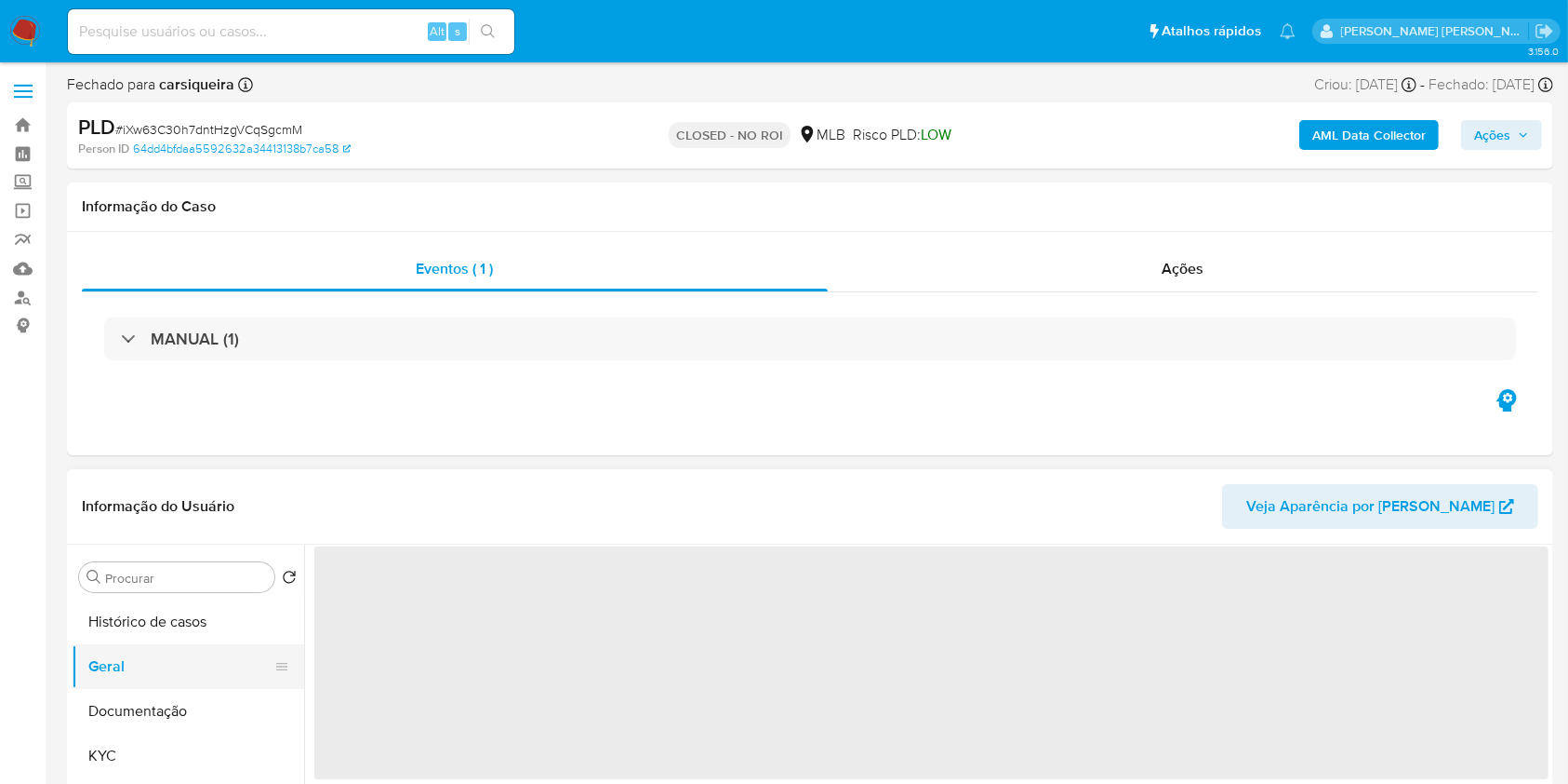
select select "10"
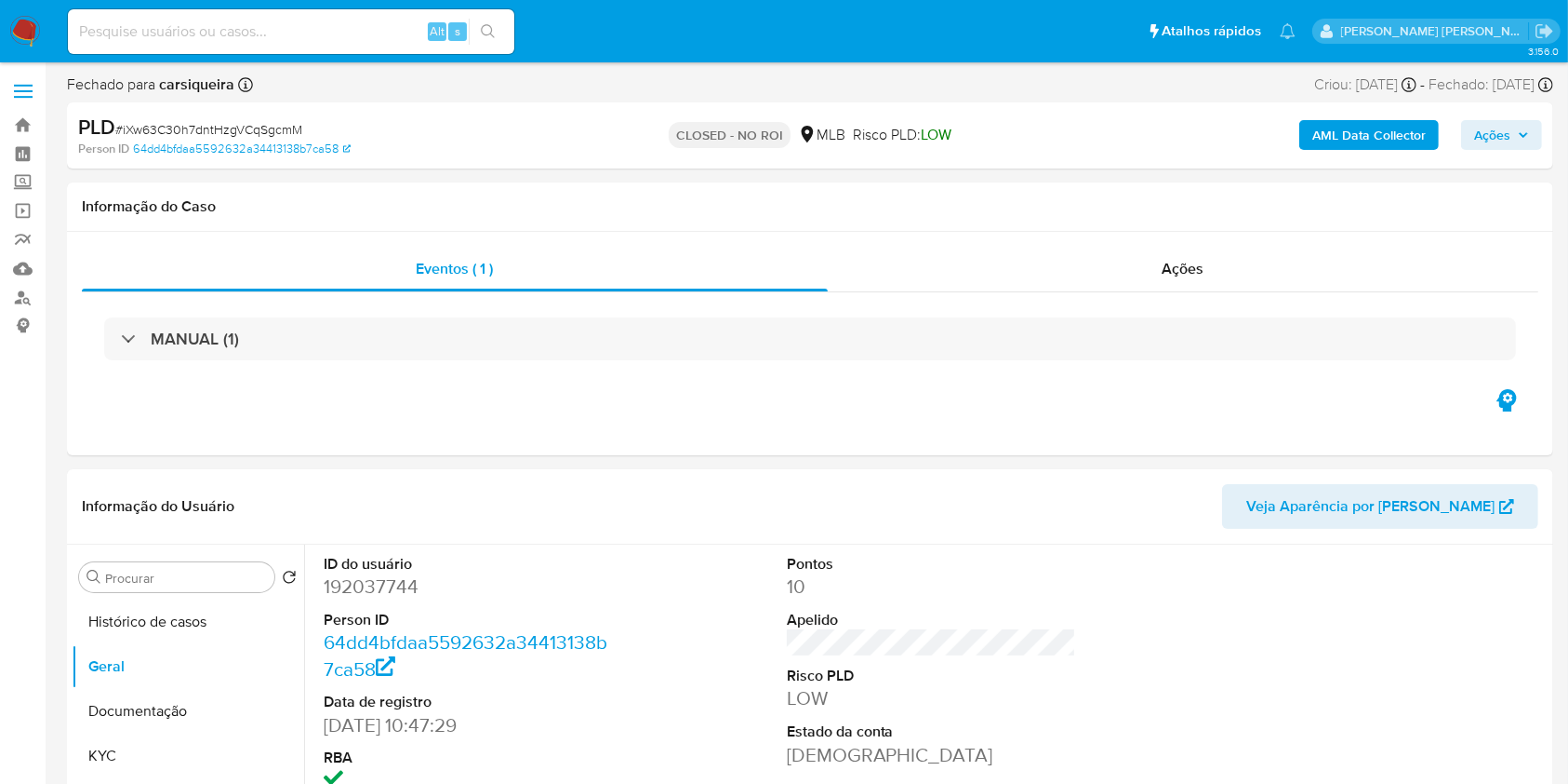
click at [20, 30] on img at bounding box center [25, 32] width 32 height 32
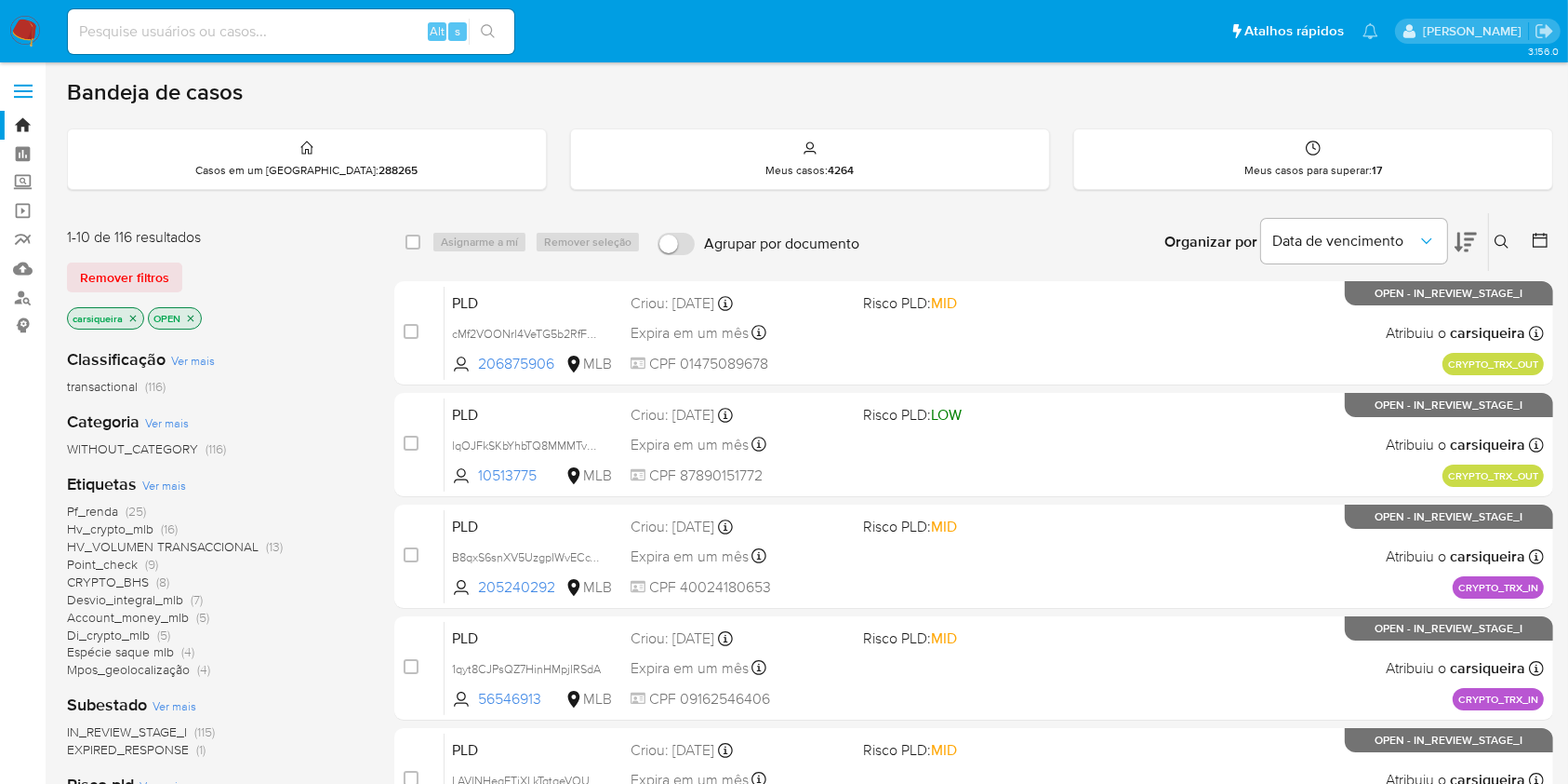
click at [304, 547] on div "Pf_renda (25) Hv_crypto_mlb (16) HV_VOLUMEN TRANSACCIONAL (13) Point_check (9) …" at bounding box center [216, 590] width 298 height 176
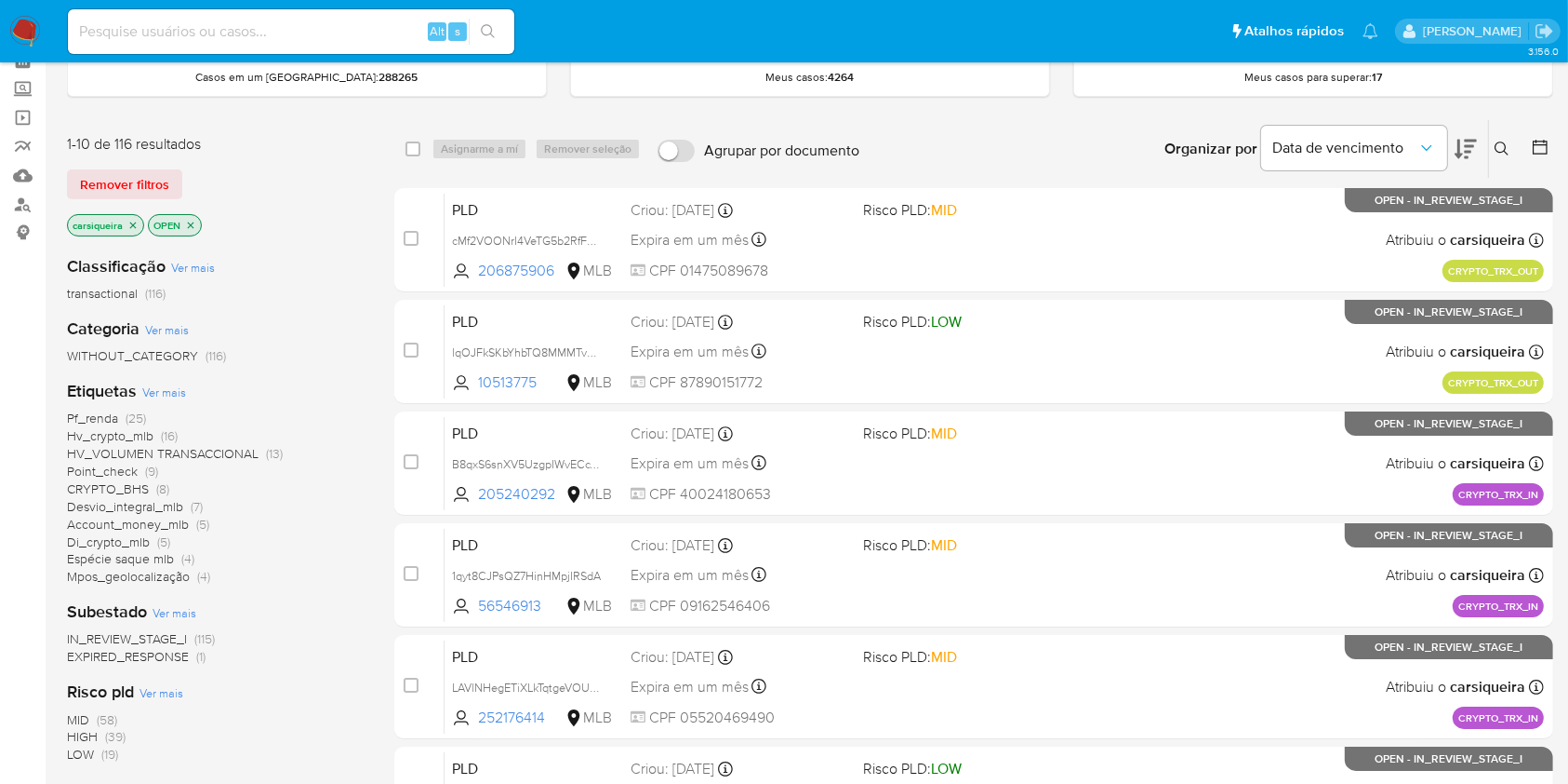
scroll to position [99, 0]
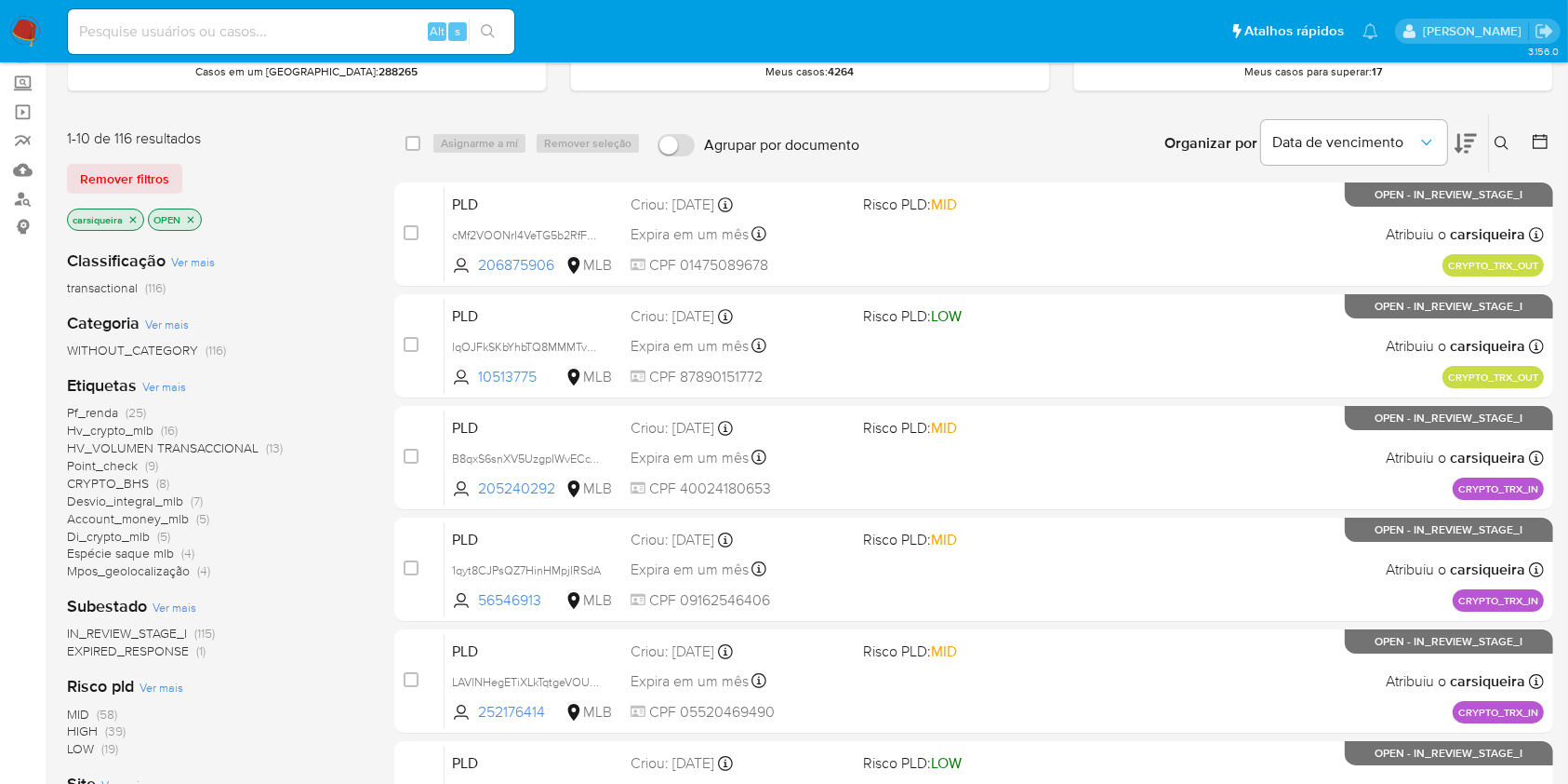
click at [19, 39] on img at bounding box center [25, 32] width 32 height 32
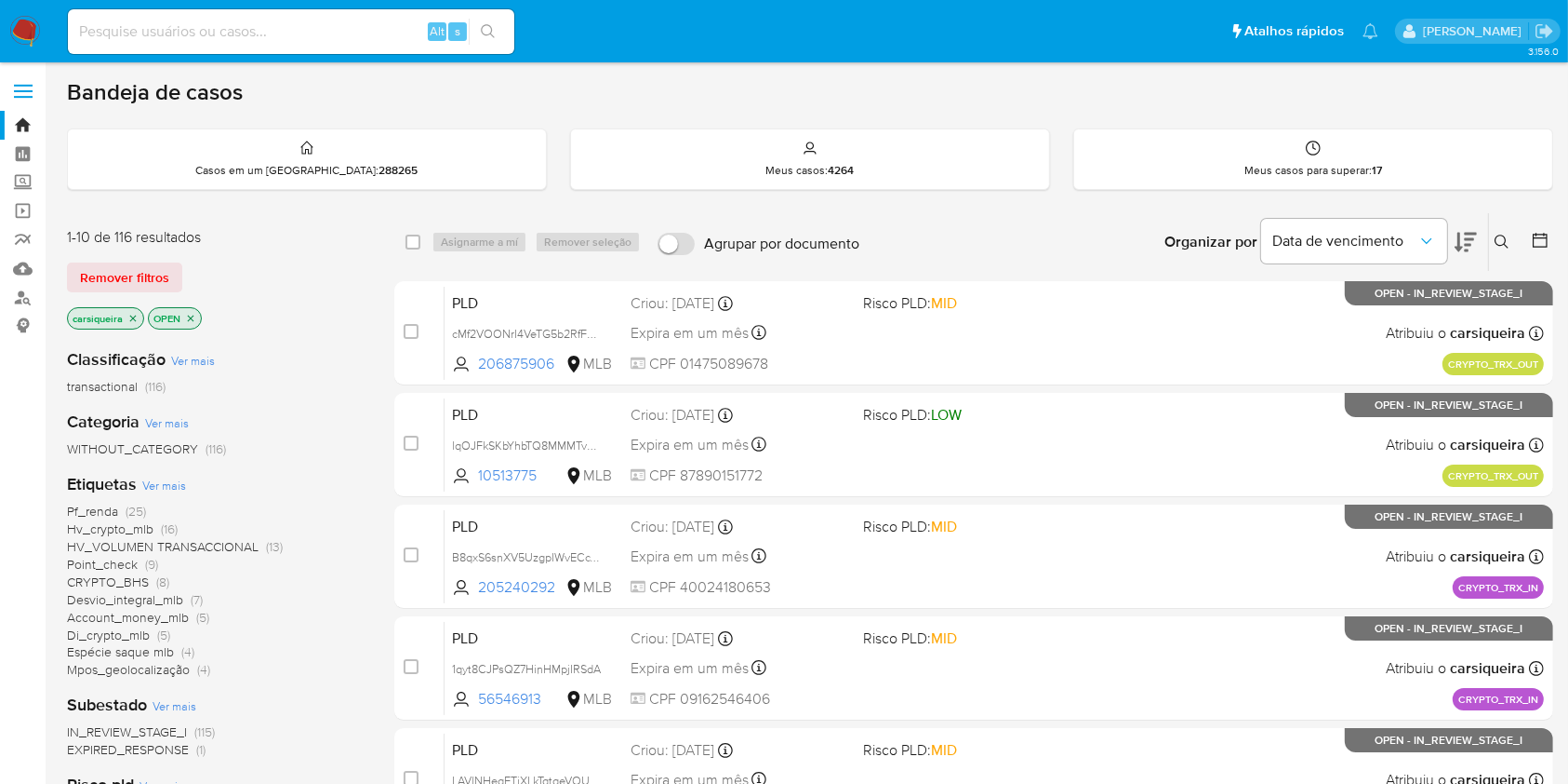
click at [248, 546] on span "HV_VOLUMEN TRANSACCIONAL" at bounding box center [163, 545] width 192 height 18
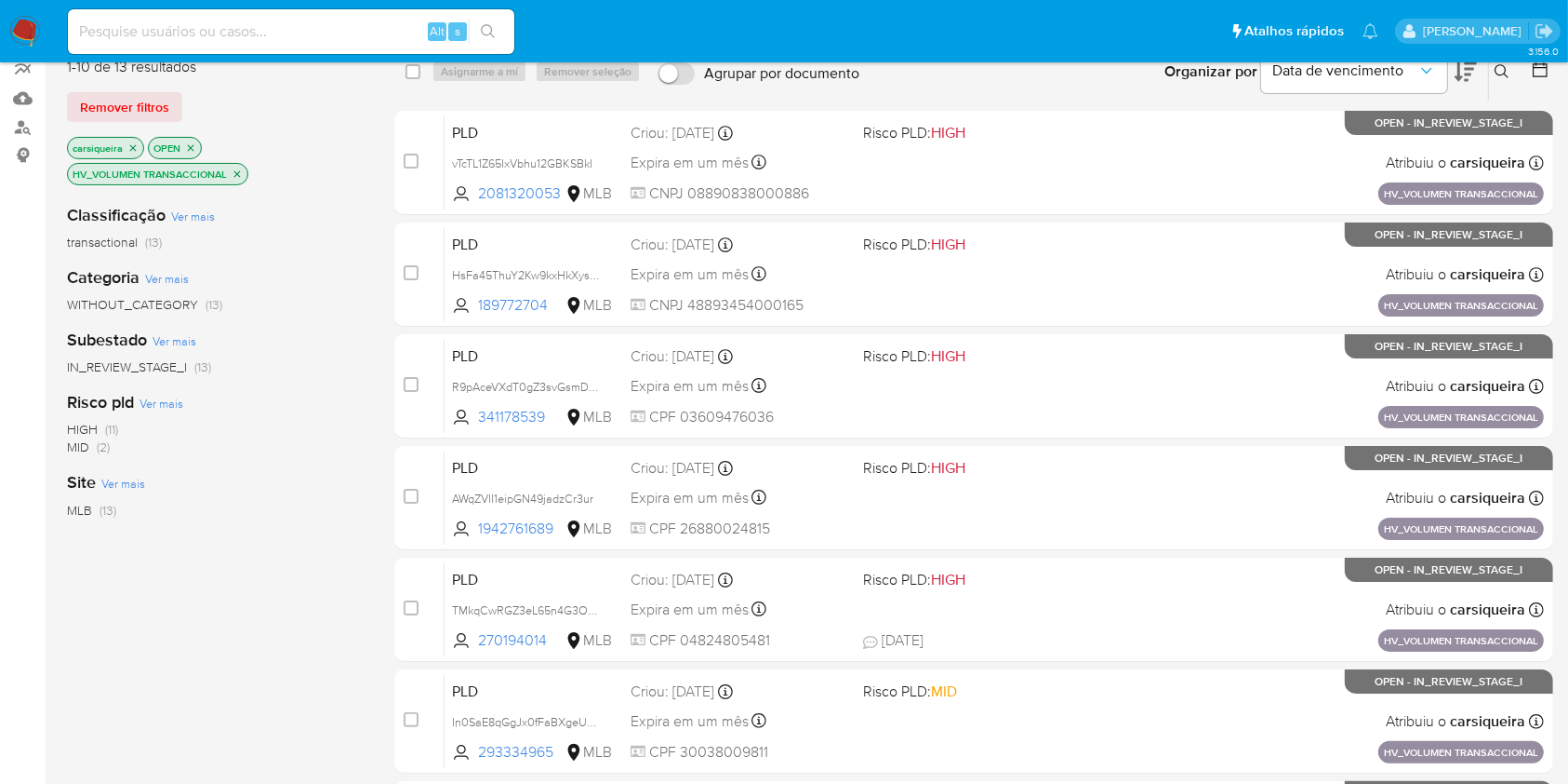
scroll to position [180, 0]
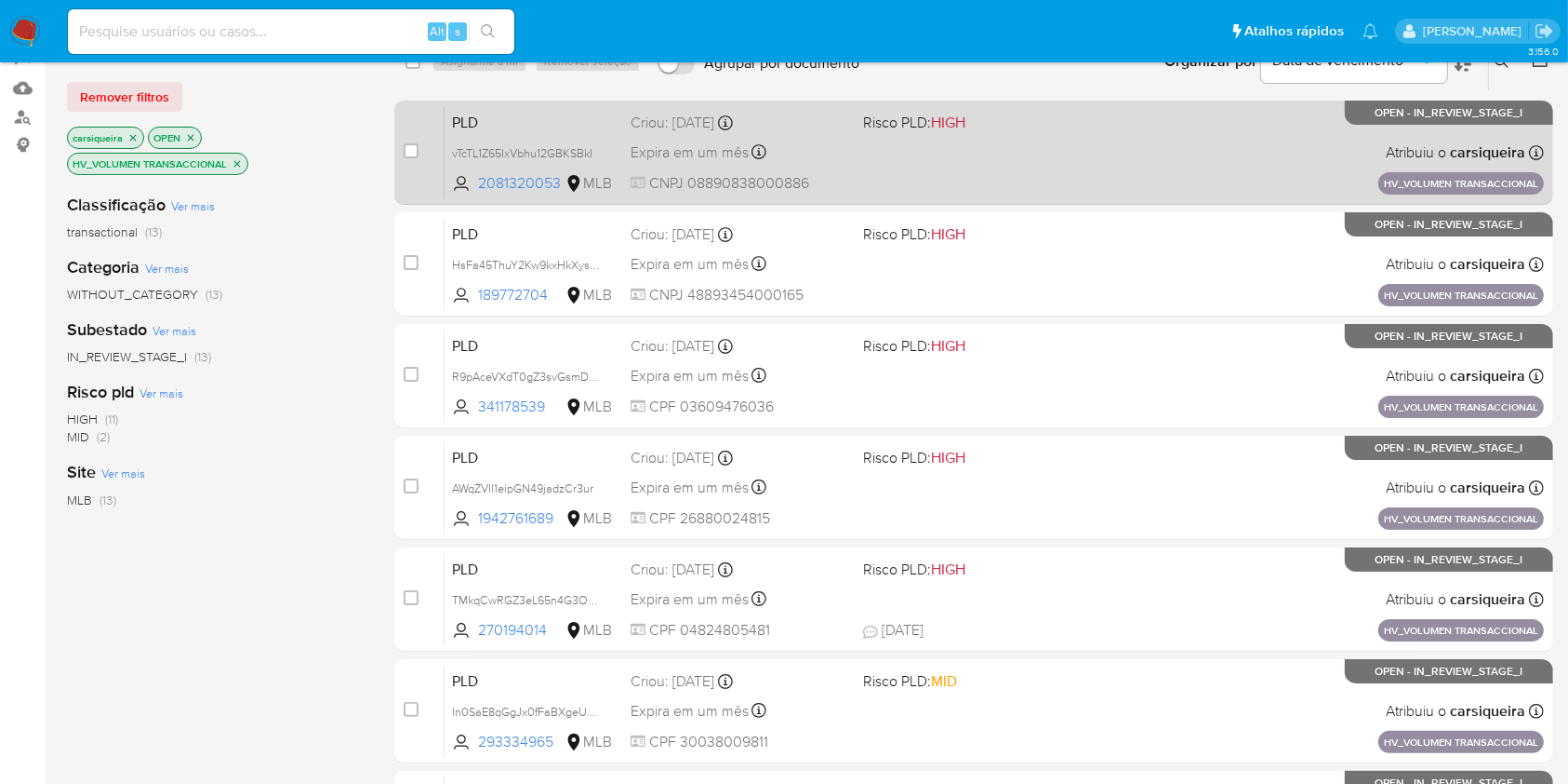
click at [980, 113] on span "Risco PLD: HIGH" at bounding box center [971, 121] width 216 height 24
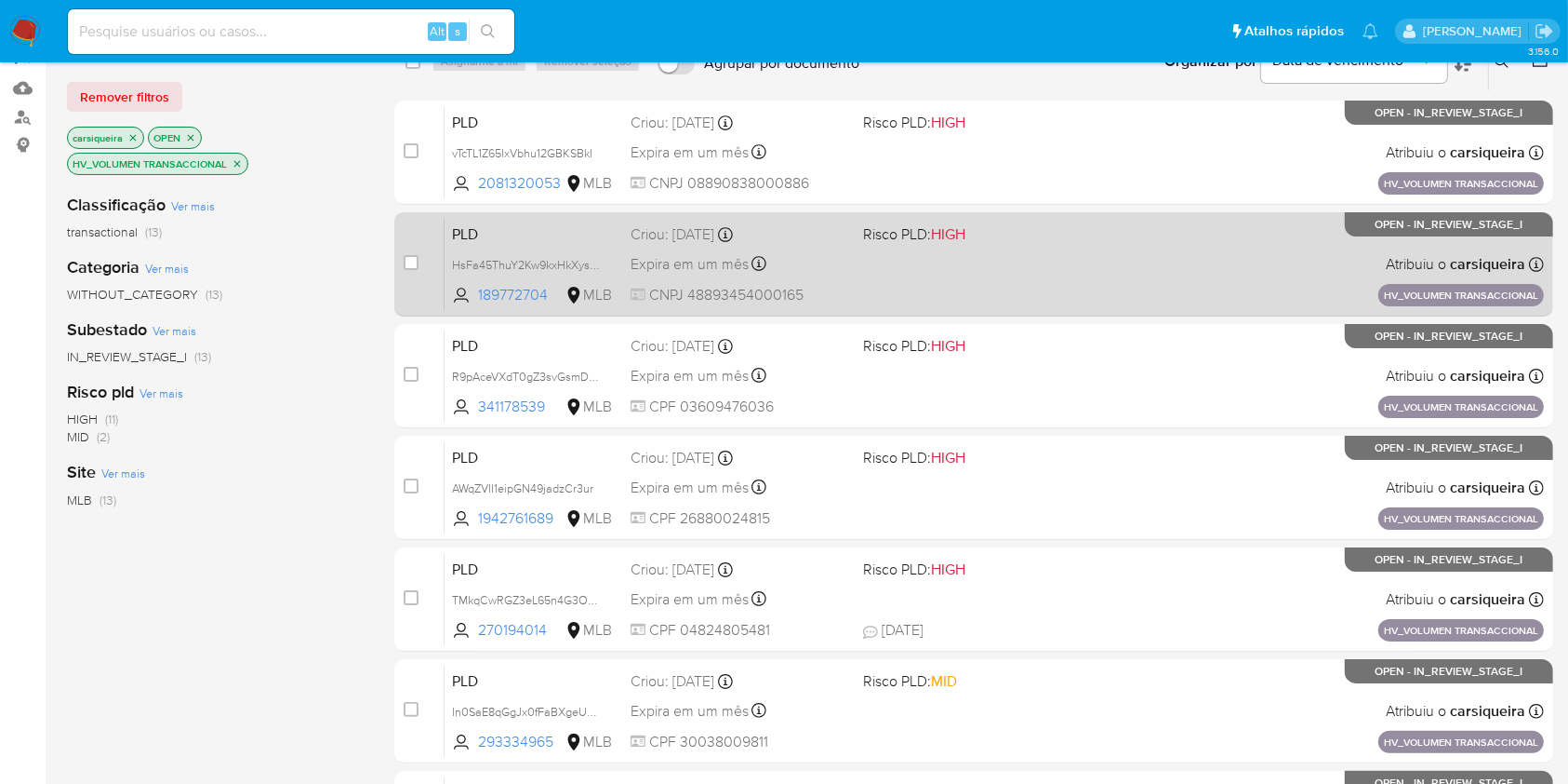
click at [1000, 242] on span "Risco PLD: HIGH" at bounding box center [971, 232] width 216 height 24
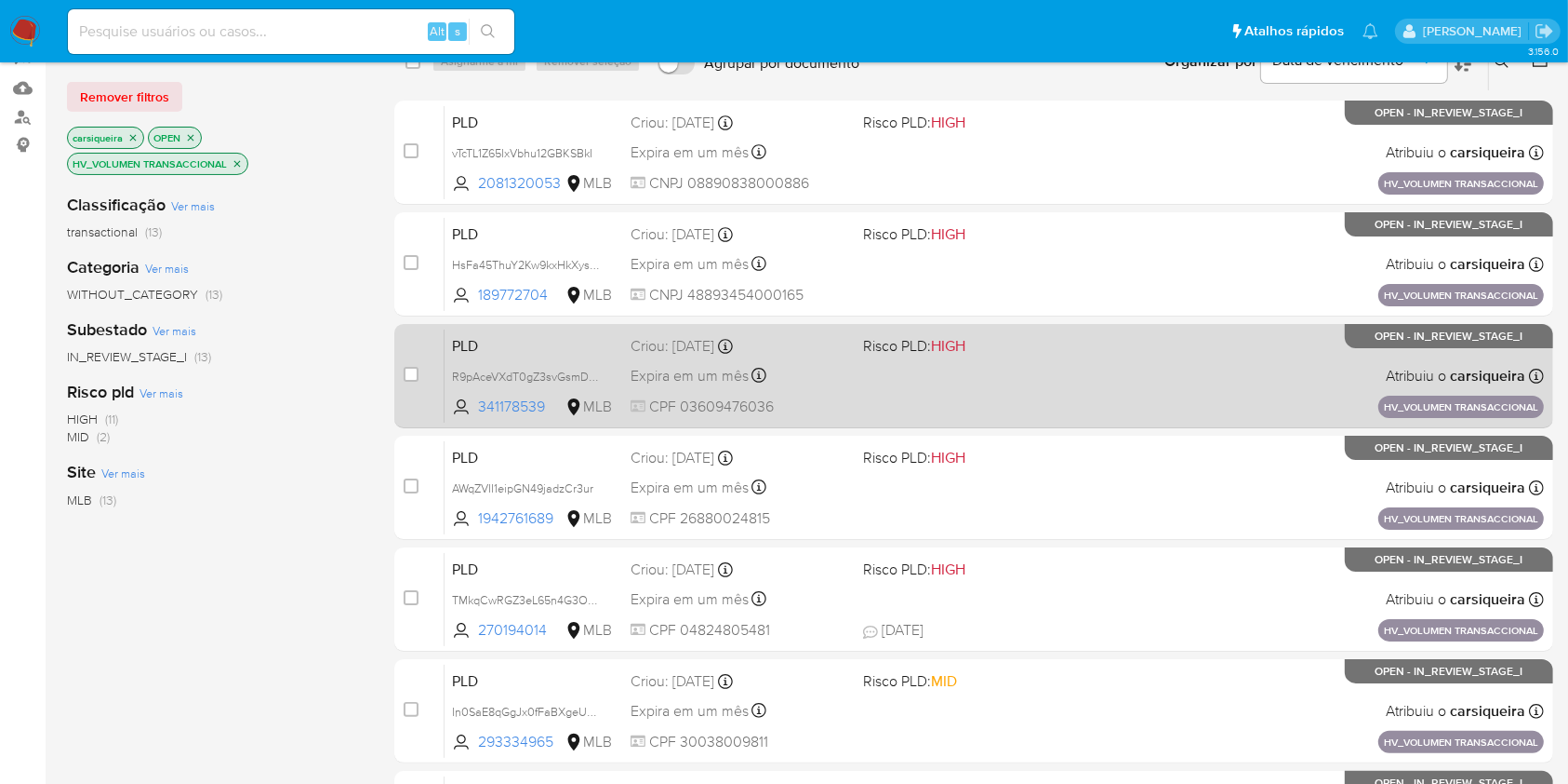
click at [1018, 367] on div "PLD R9pAceVXdT0gZ3svGsmDEUqi 341178539 MLB Risco PLD: HIGH Criou: [DATE] Criou:…" at bounding box center [994, 376] width 1100 height 94
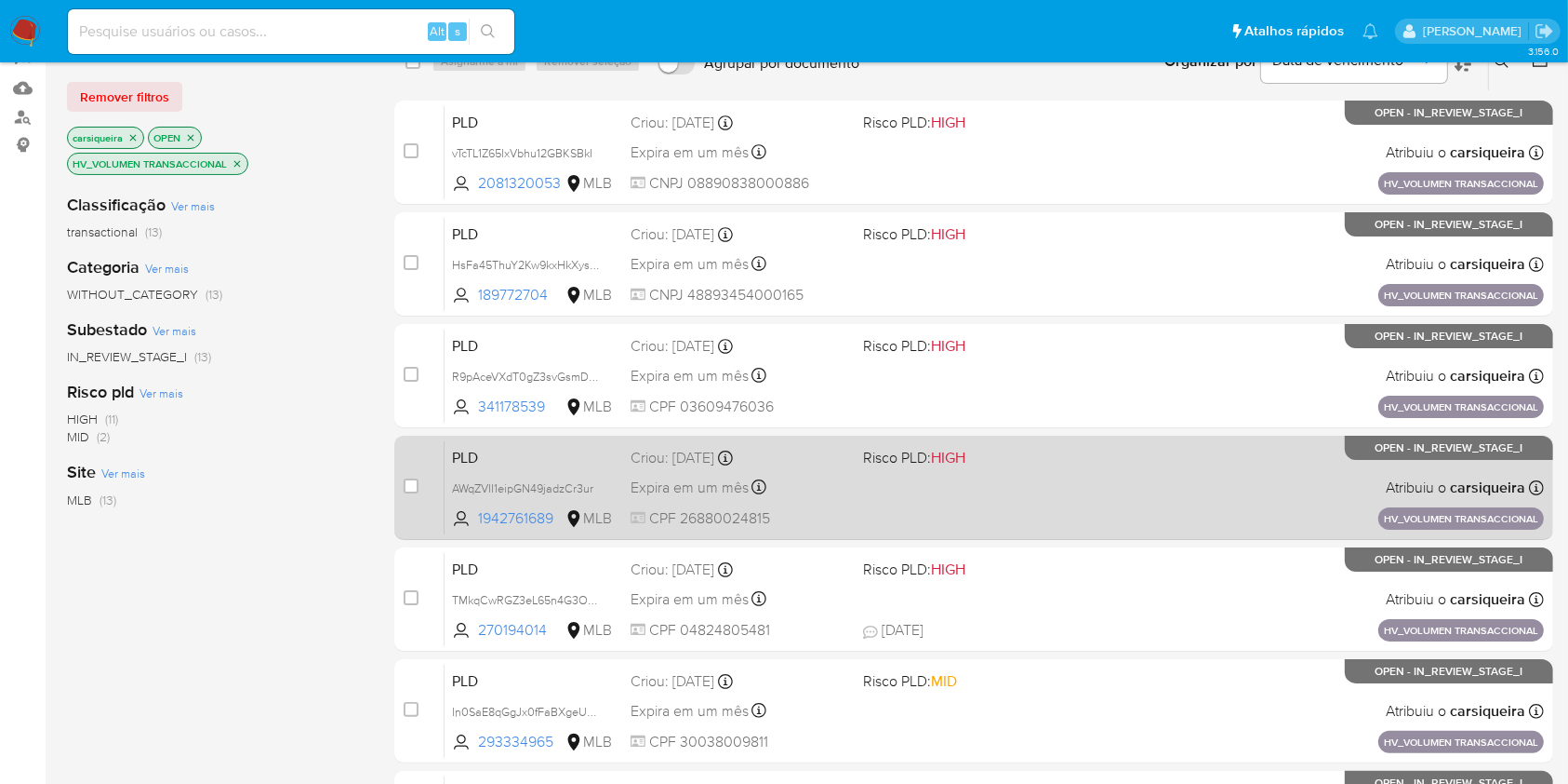
click at [1112, 510] on div "PLD AWqZVII1eipGN49jadzCr3ur 1942761689 MLB Risco PLD: HIGH Criou: [DATE] Criou…" at bounding box center [994, 487] width 1100 height 94
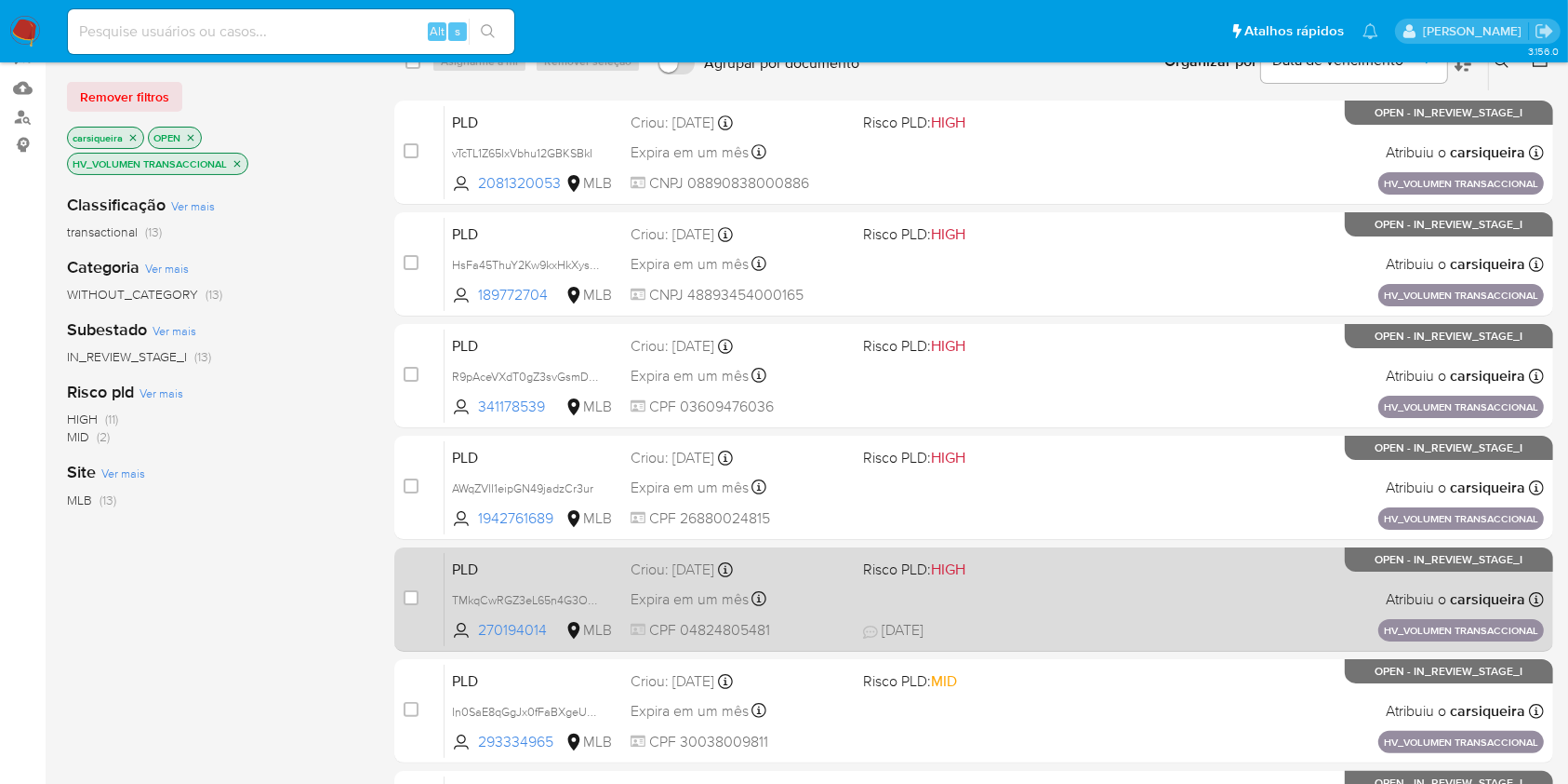
click at [1054, 582] on div "PLD TMkqCwRGZ3eL65n4G3OdcRCj 270194014 MLB Risco PLD: HIGH Criou: [DATE] Criou:…" at bounding box center [994, 599] width 1100 height 94
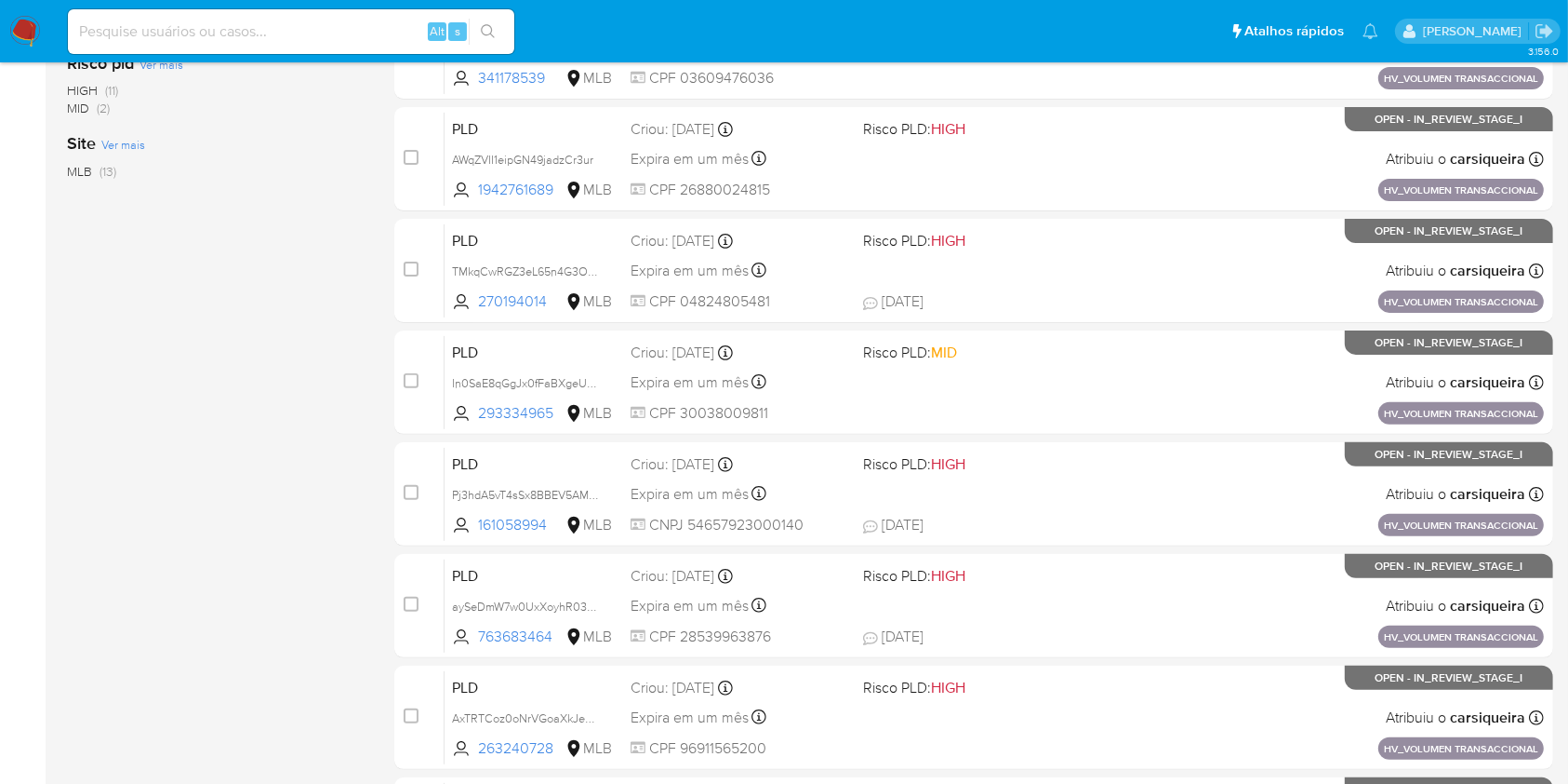
scroll to position [685, 0]
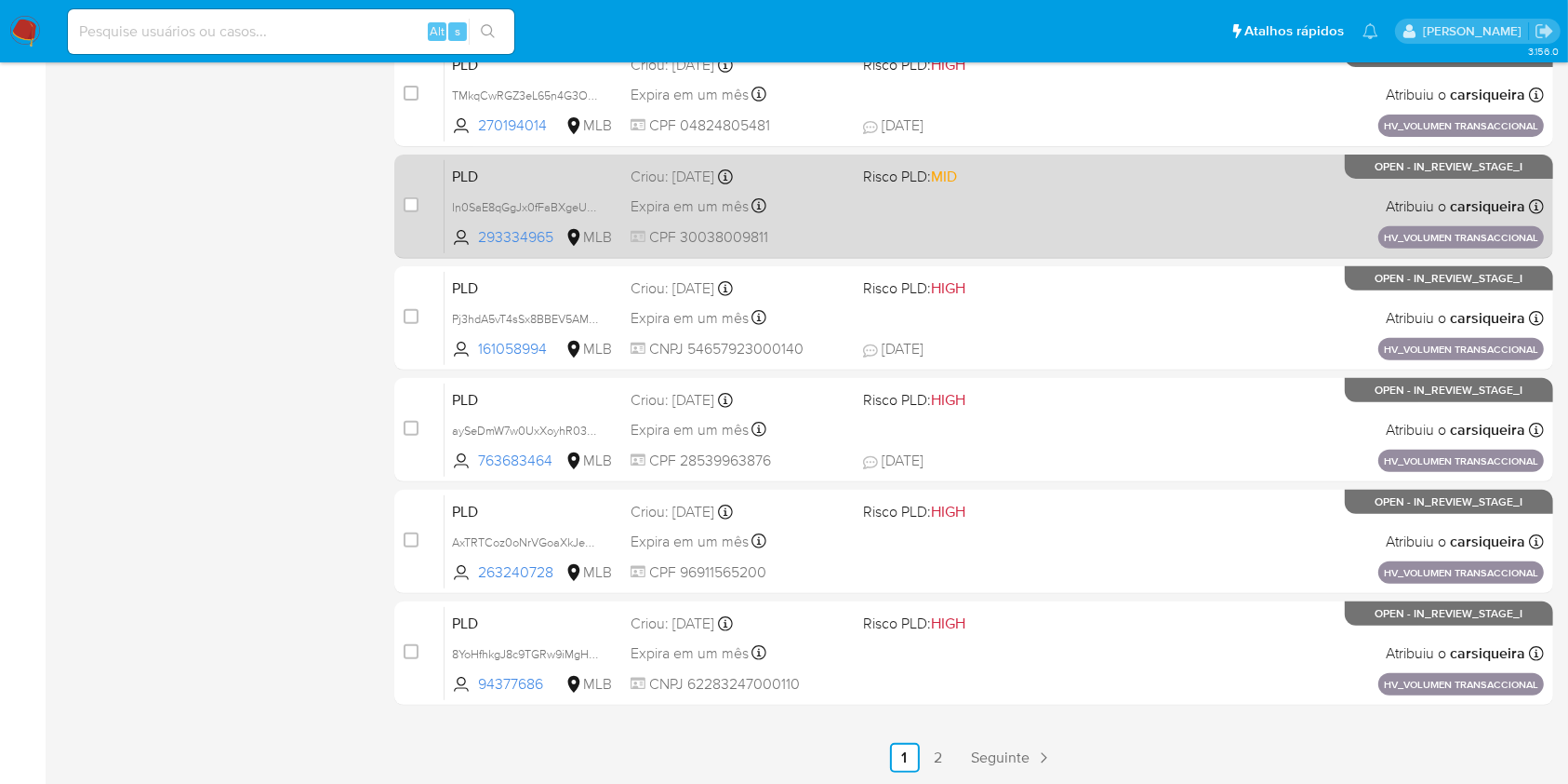
click at [922, 189] on div "PLD In0SaE8qGgJx0fFaBXgeUGav 293334965 MLB Risco PLD: MID Criou: 14/08/2025 Cri…" at bounding box center [994, 206] width 1100 height 94
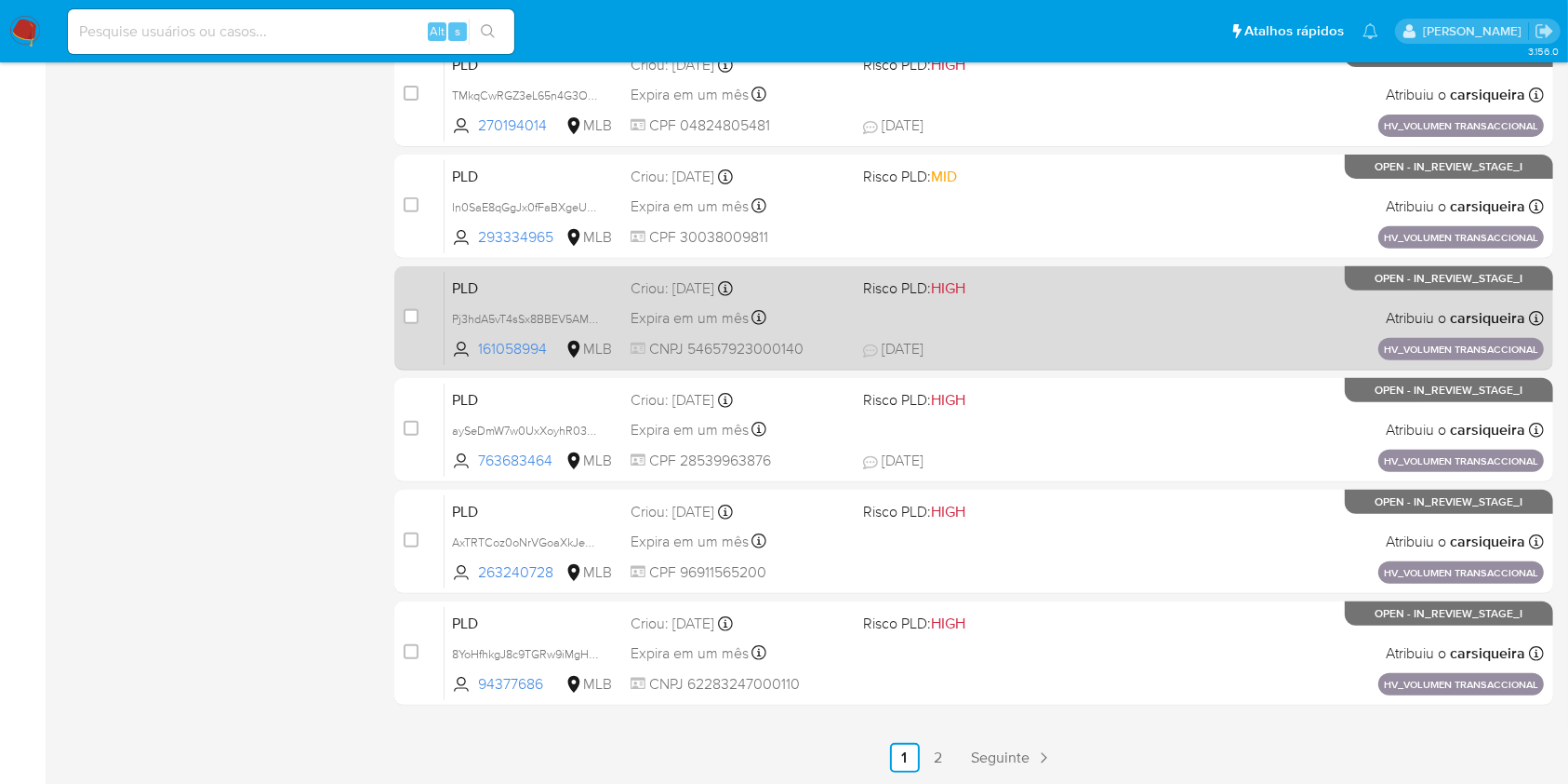
click at [1072, 319] on div "PLD Pj3hdA5vT4sSx8BBEV5AMfSv 161058994 MLB Risco PLD: HIGH Criou: 14/08/2025 Cr…" at bounding box center [994, 318] width 1100 height 94
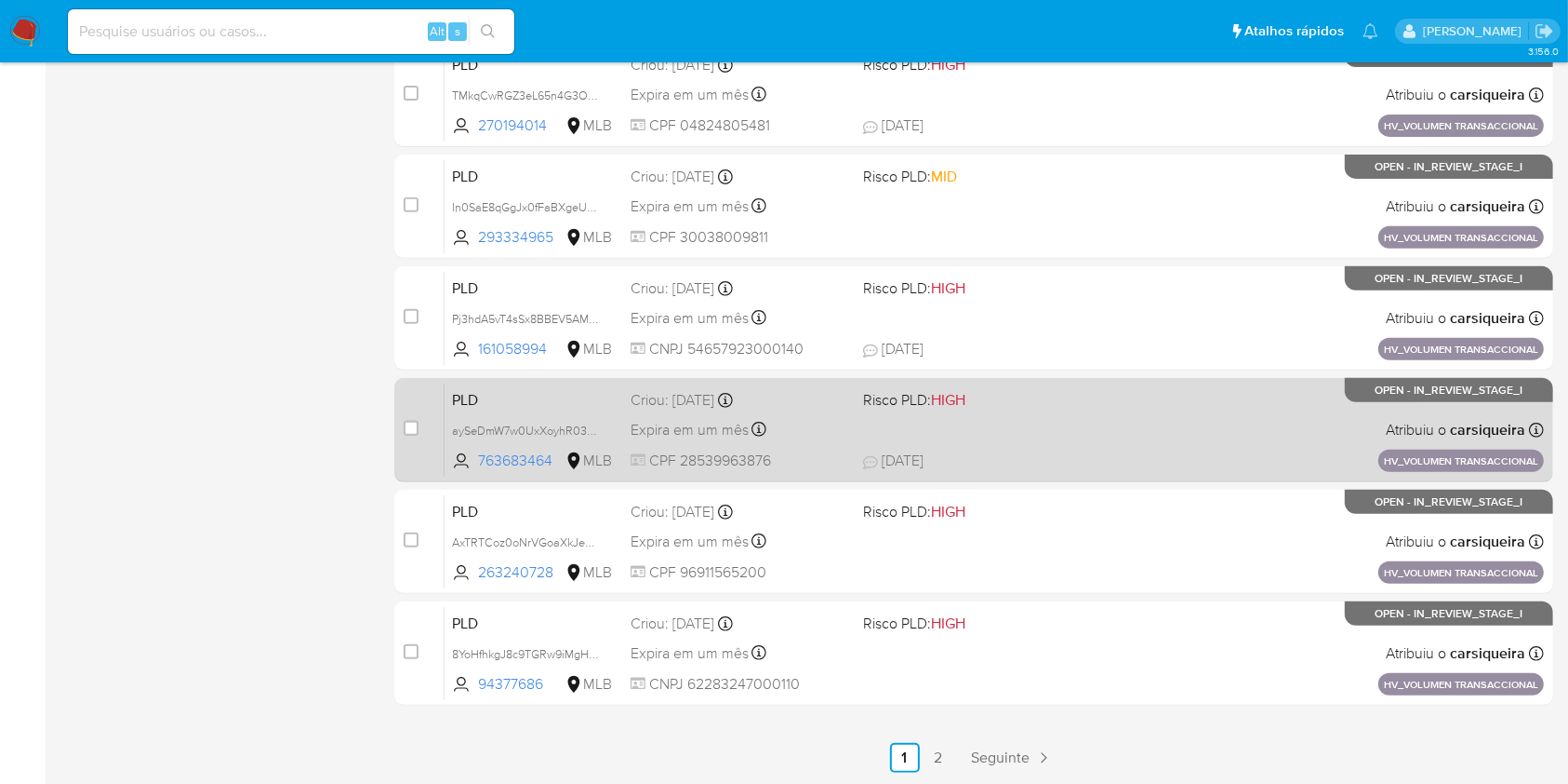
click at [1014, 405] on span "Risco PLD: HIGH" at bounding box center [971, 398] width 216 height 24
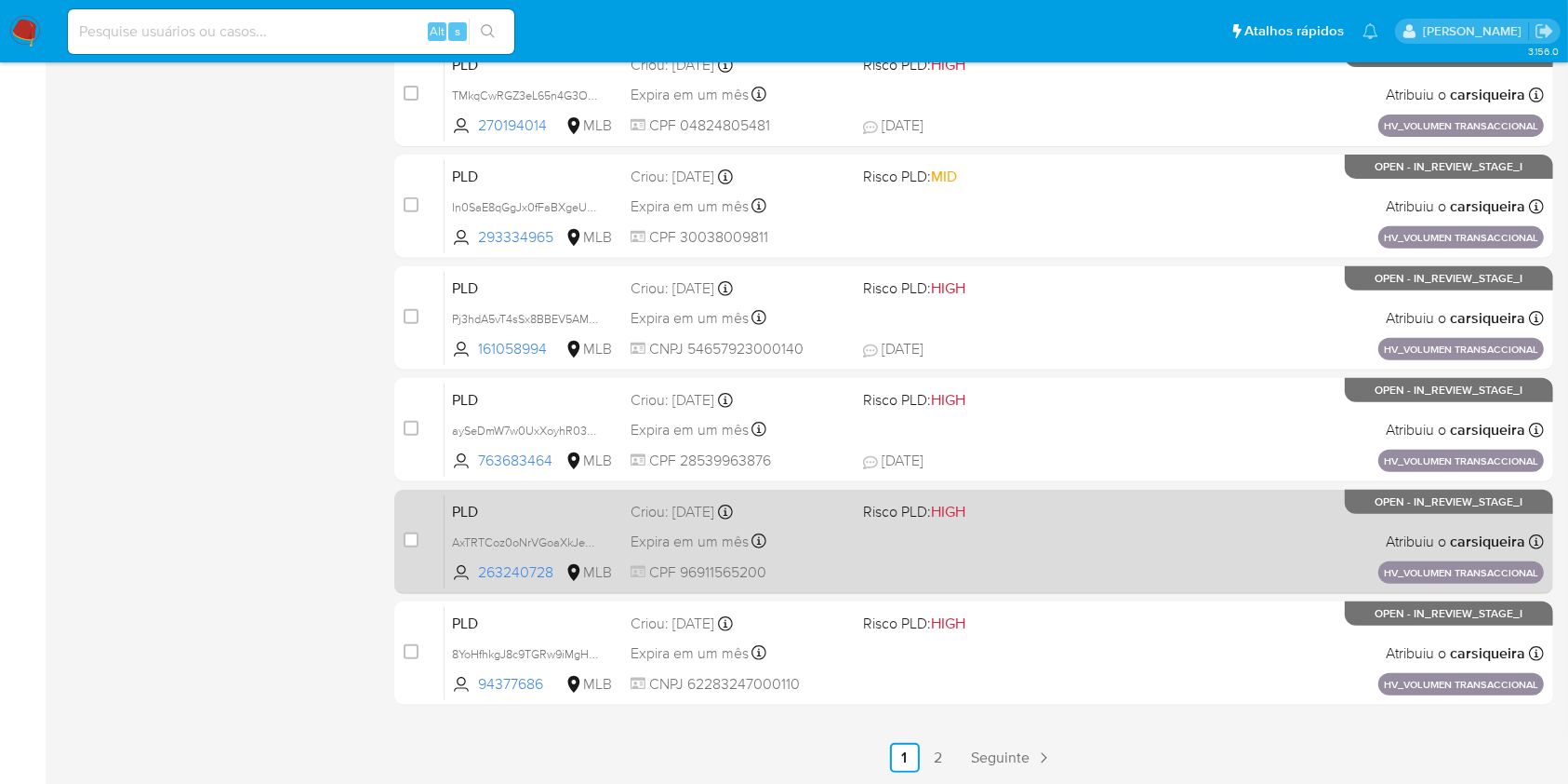
click at [953, 539] on div "PLD AxTRTCoz0oNrVGoaXkJeSl3f 263240728 MLB Risco PLD: HIGH Criou: 14/08/2025 Cr…" at bounding box center [994, 542] width 1100 height 94
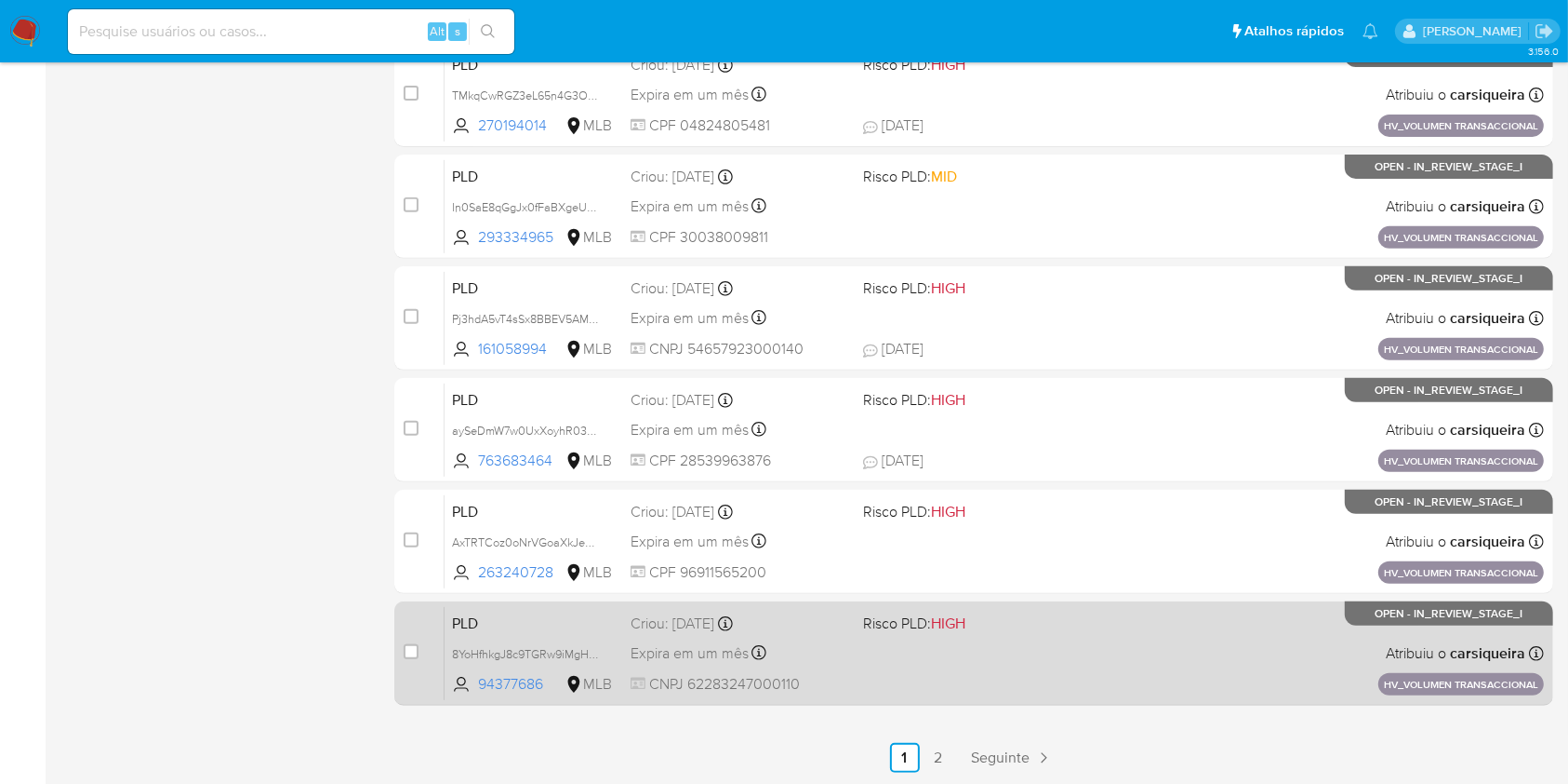
click at [977, 633] on div "PLD 8YoHfhkgJ8c9TGRw9iMgHfc2 94377686 MLB Risco PLD: HIGH Criou: 14/08/2025 Cri…" at bounding box center [994, 653] width 1100 height 94
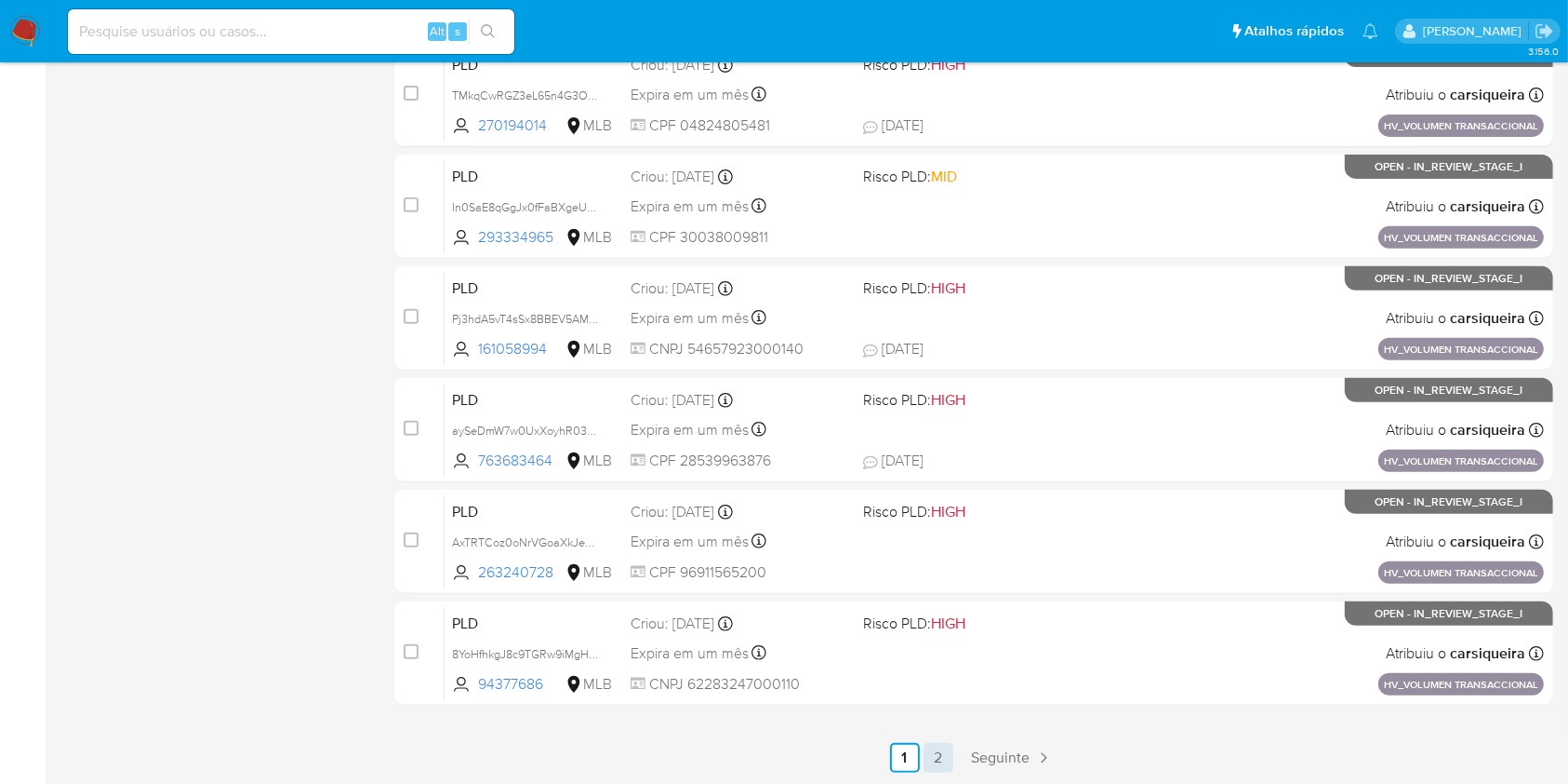
click at [938, 749] on link "2" at bounding box center [938, 757] width 30 height 30
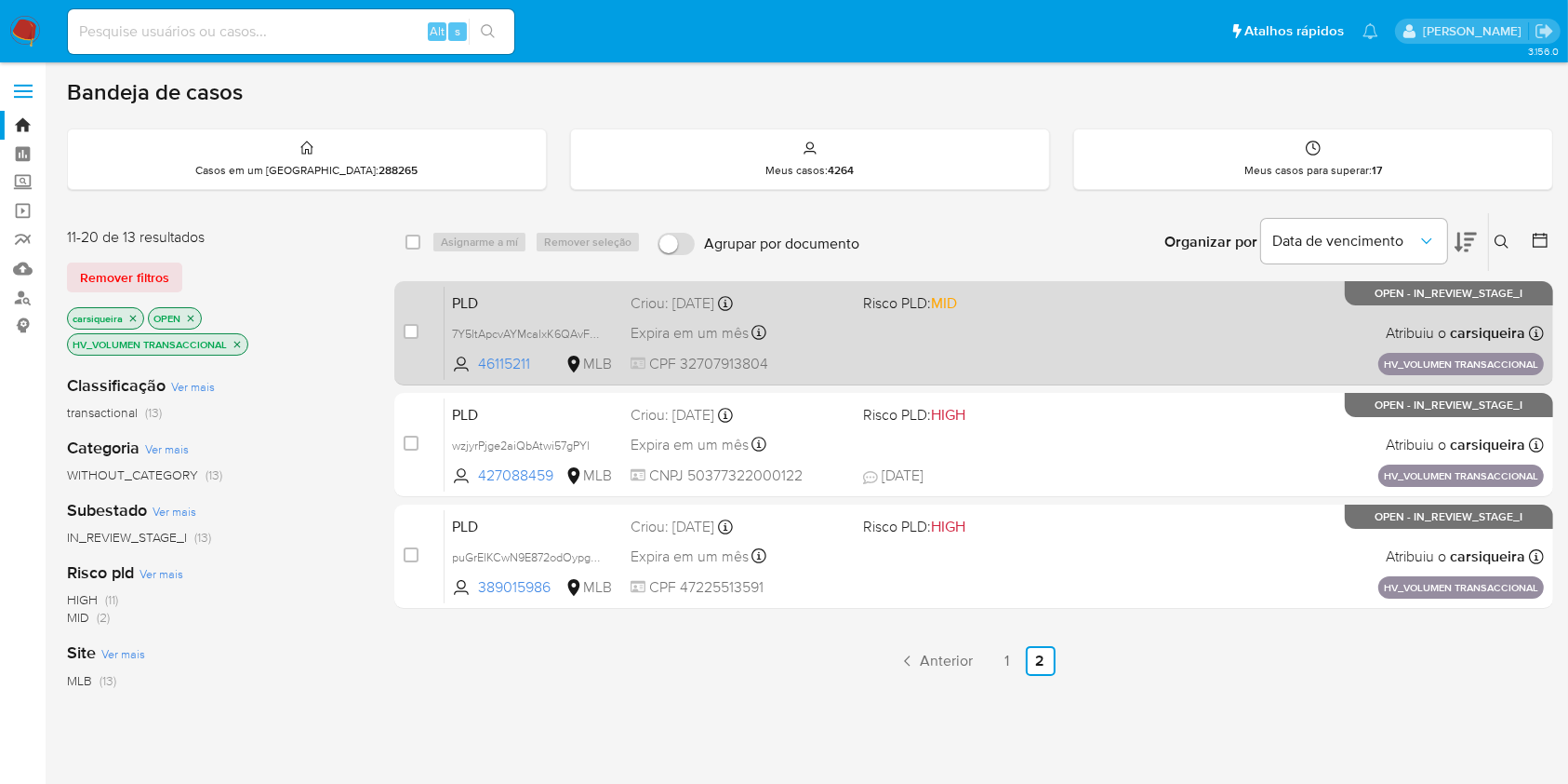
click at [728, 339] on span "Expira em um mês" at bounding box center [689, 333] width 118 height 20
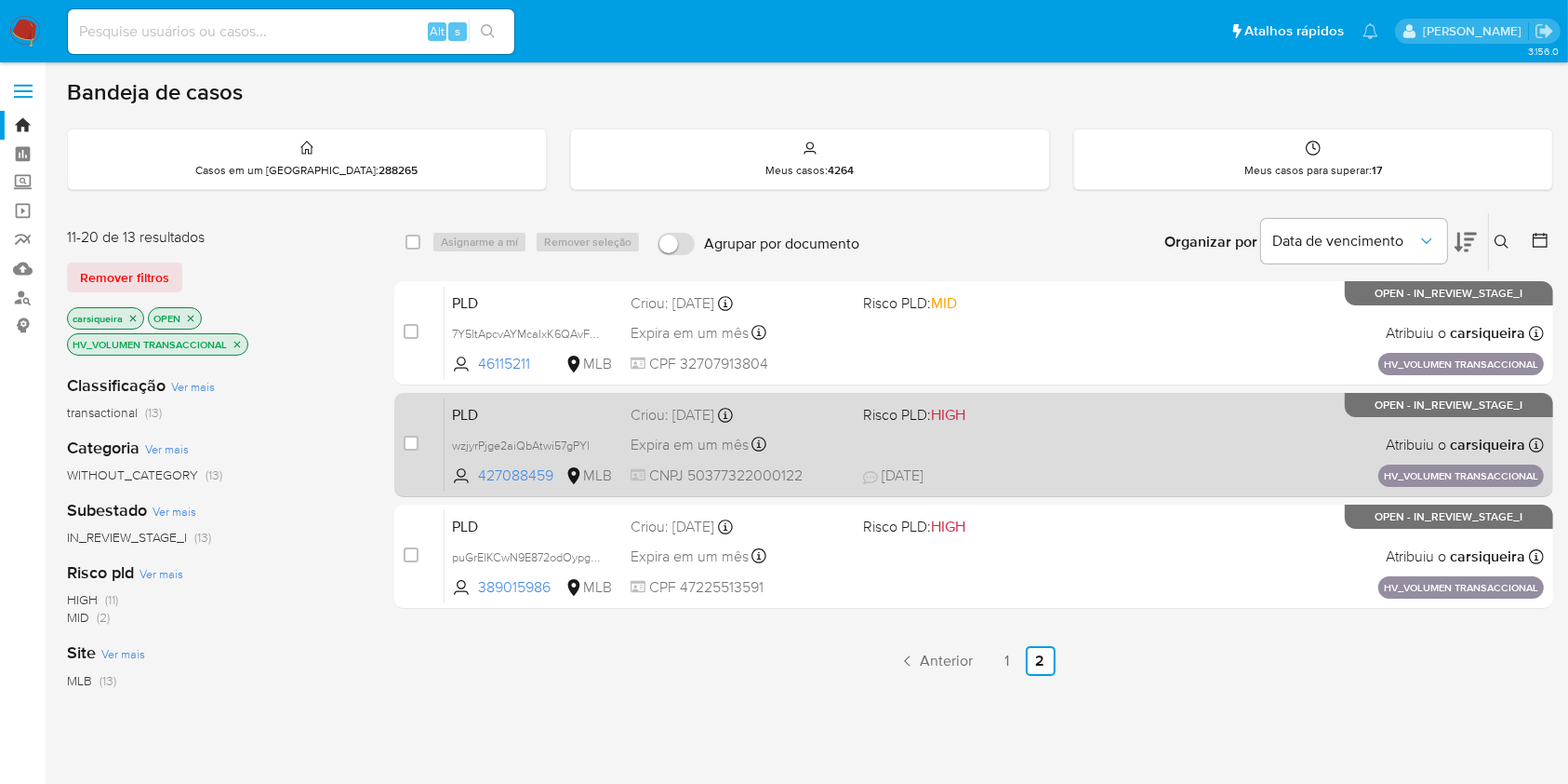
click at [839, 444] on div "Expira em um mês Expira em 28/09/2025 11:15:26" at bounding box center [739, 445] width 216 height 25
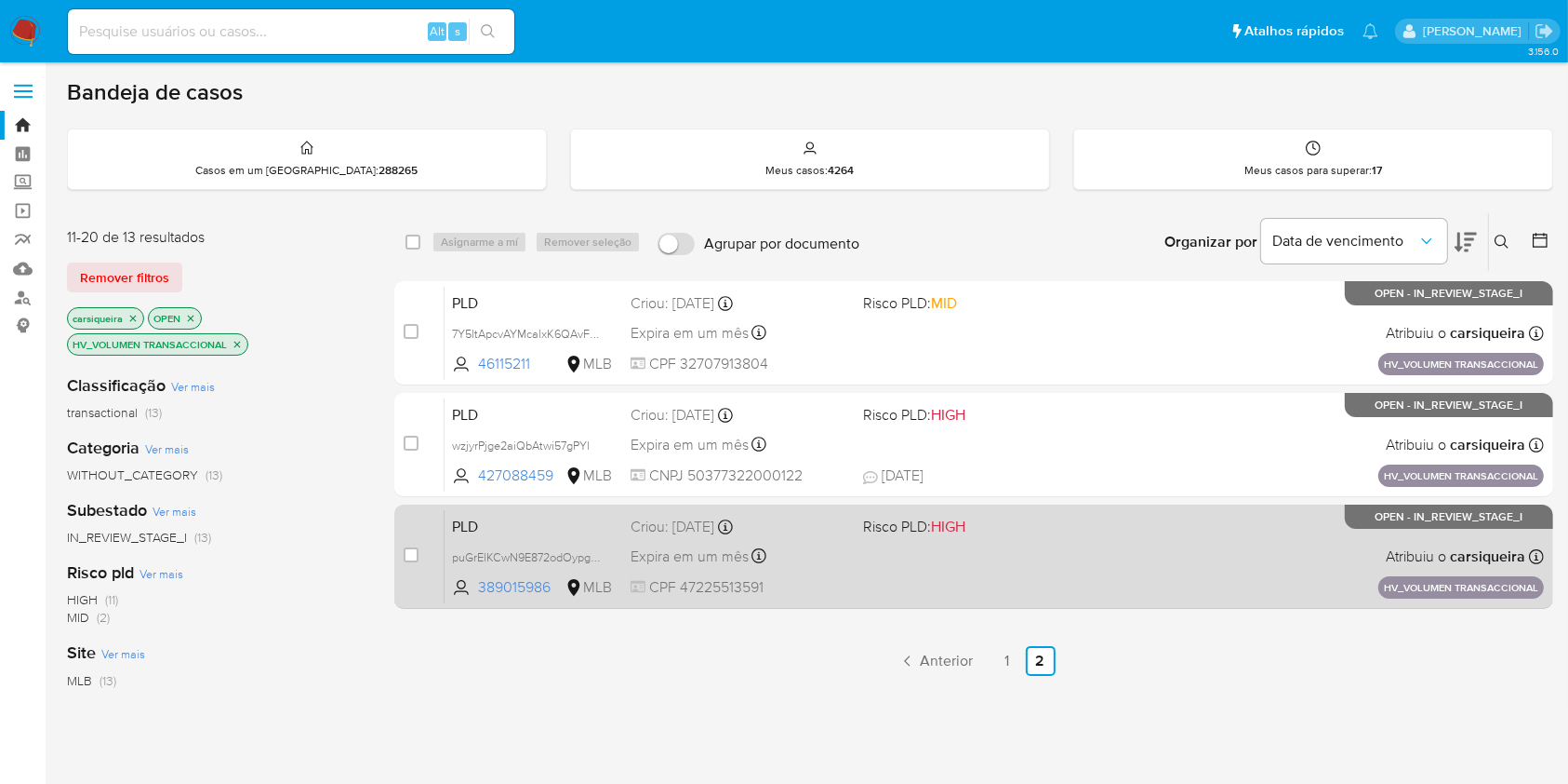
click at [775, 562] on div "Expira em um mês Expira em 28/09/2025 11:15:16" at bounding box center [739, 556] width 216 height 25
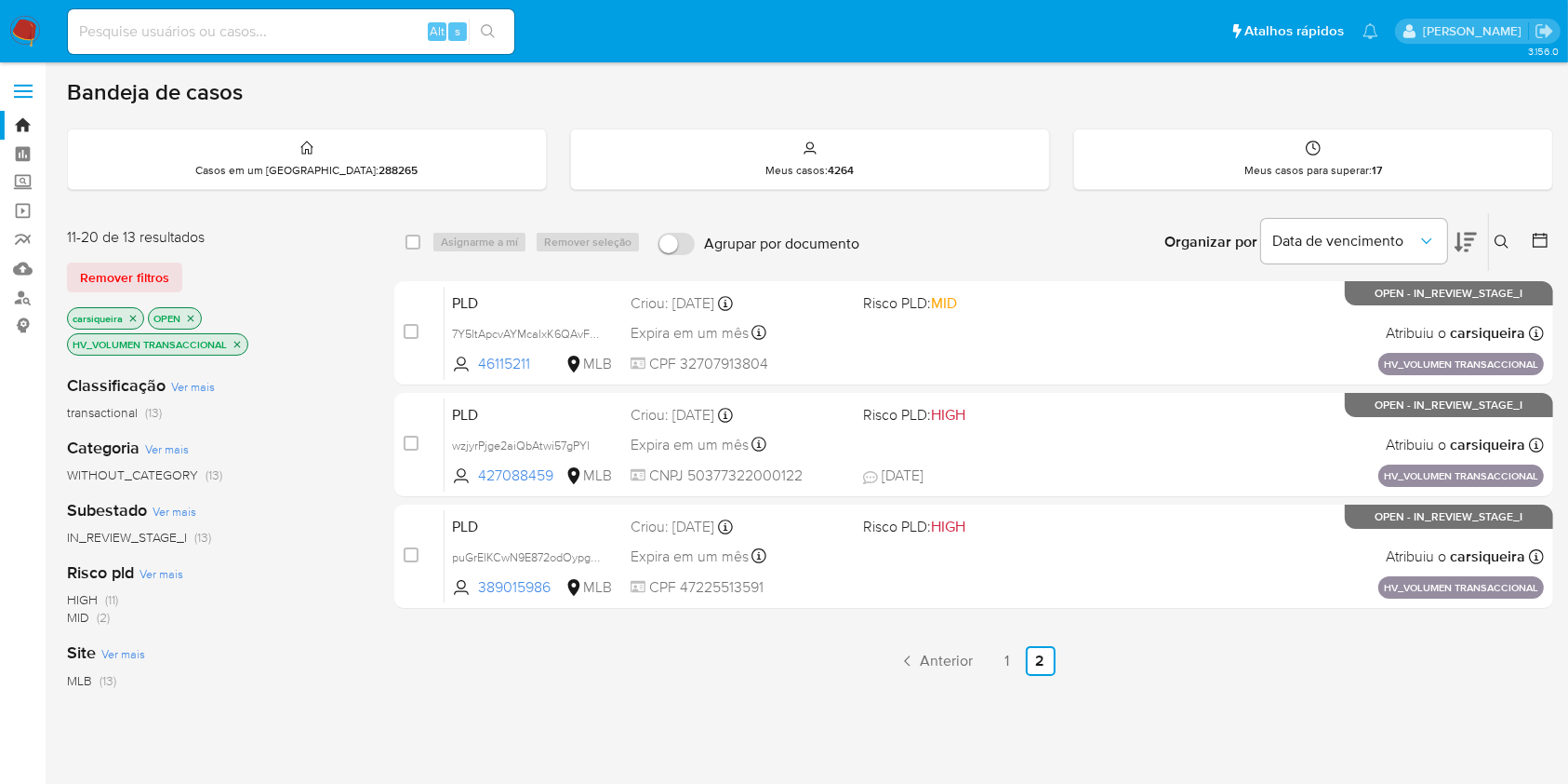
click at [26, 16] on img at bounding box center [25, 32] width 32 height 32
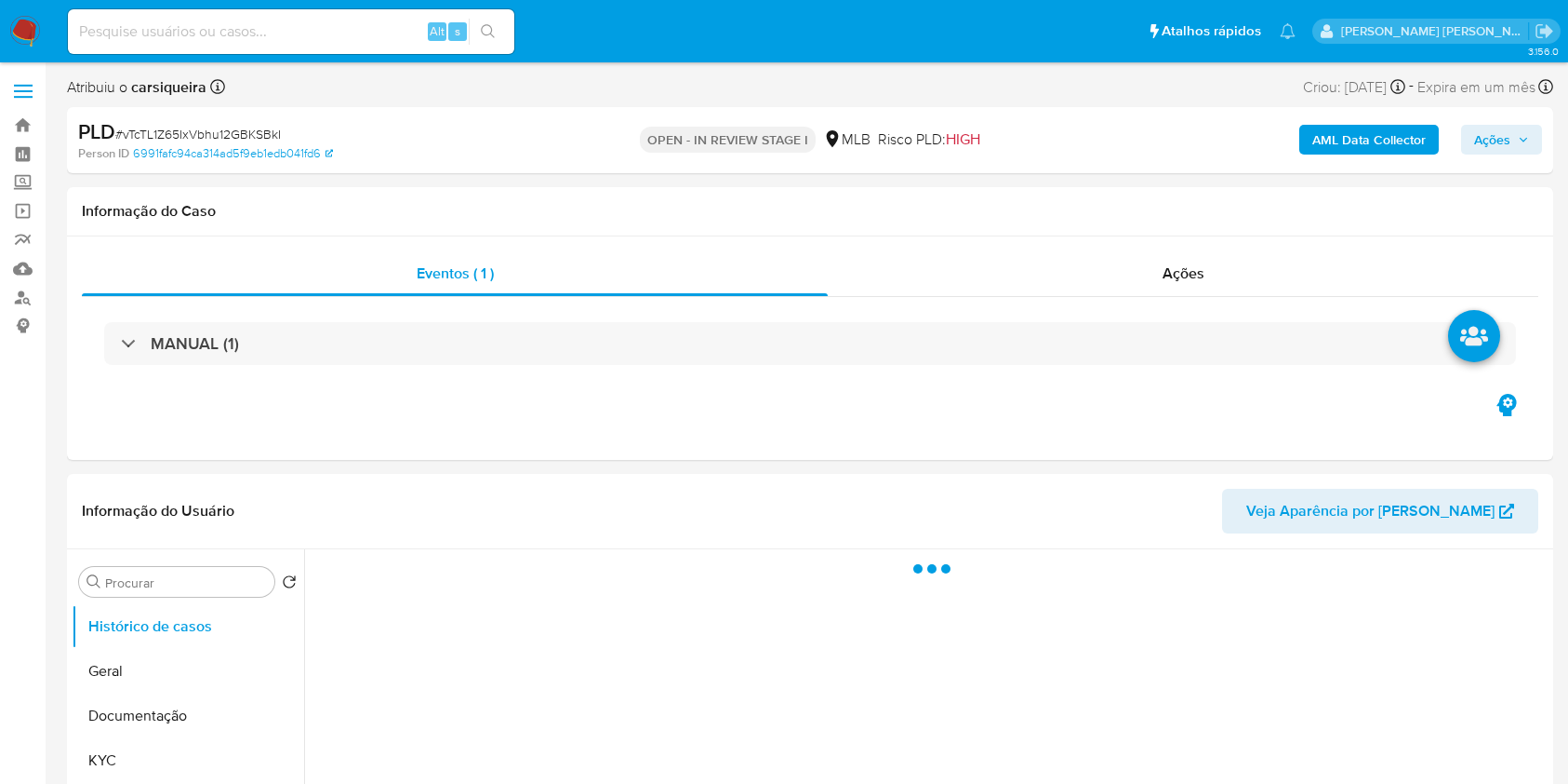
select select "10"
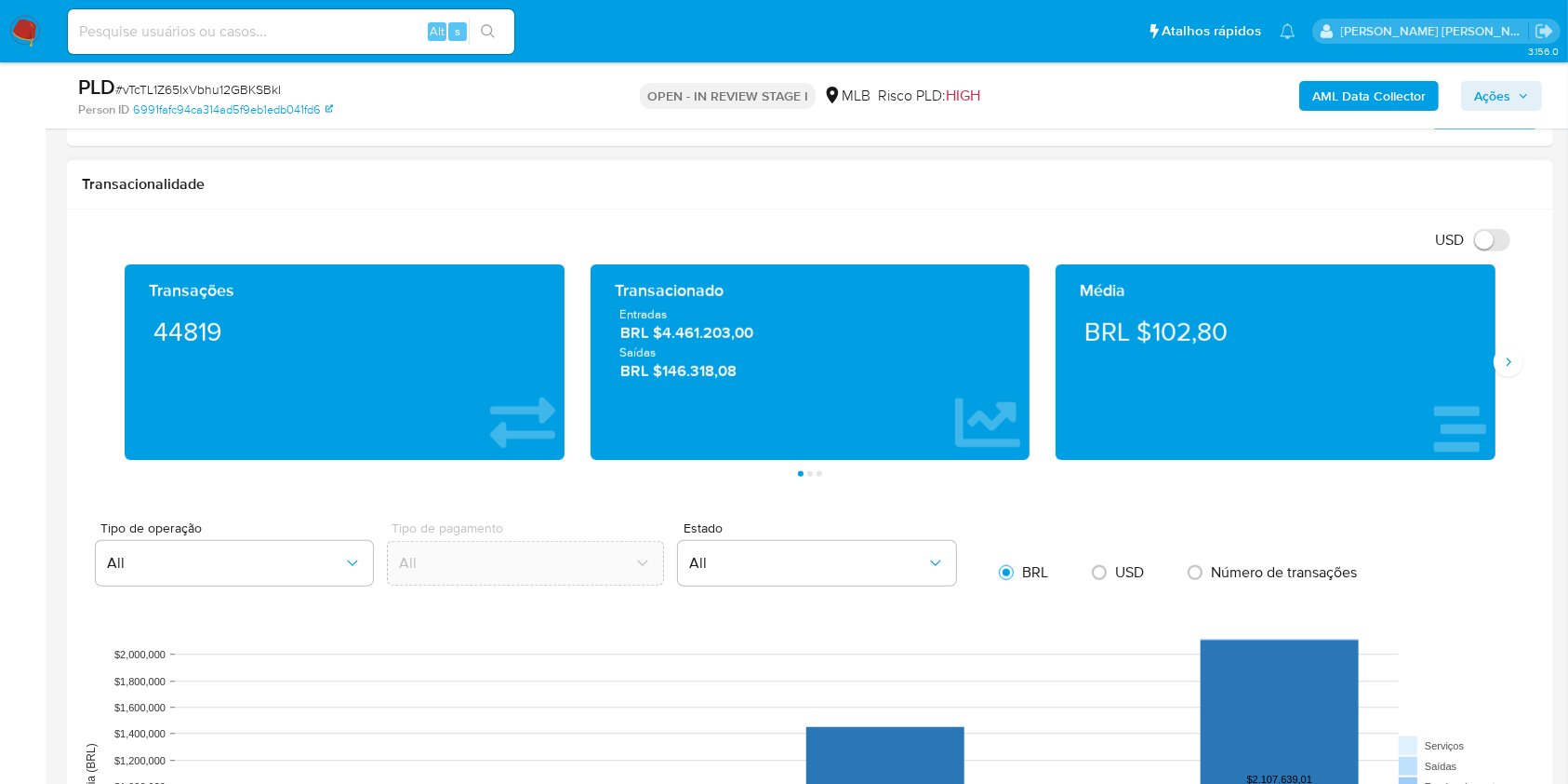
scroll to position [604, 0]
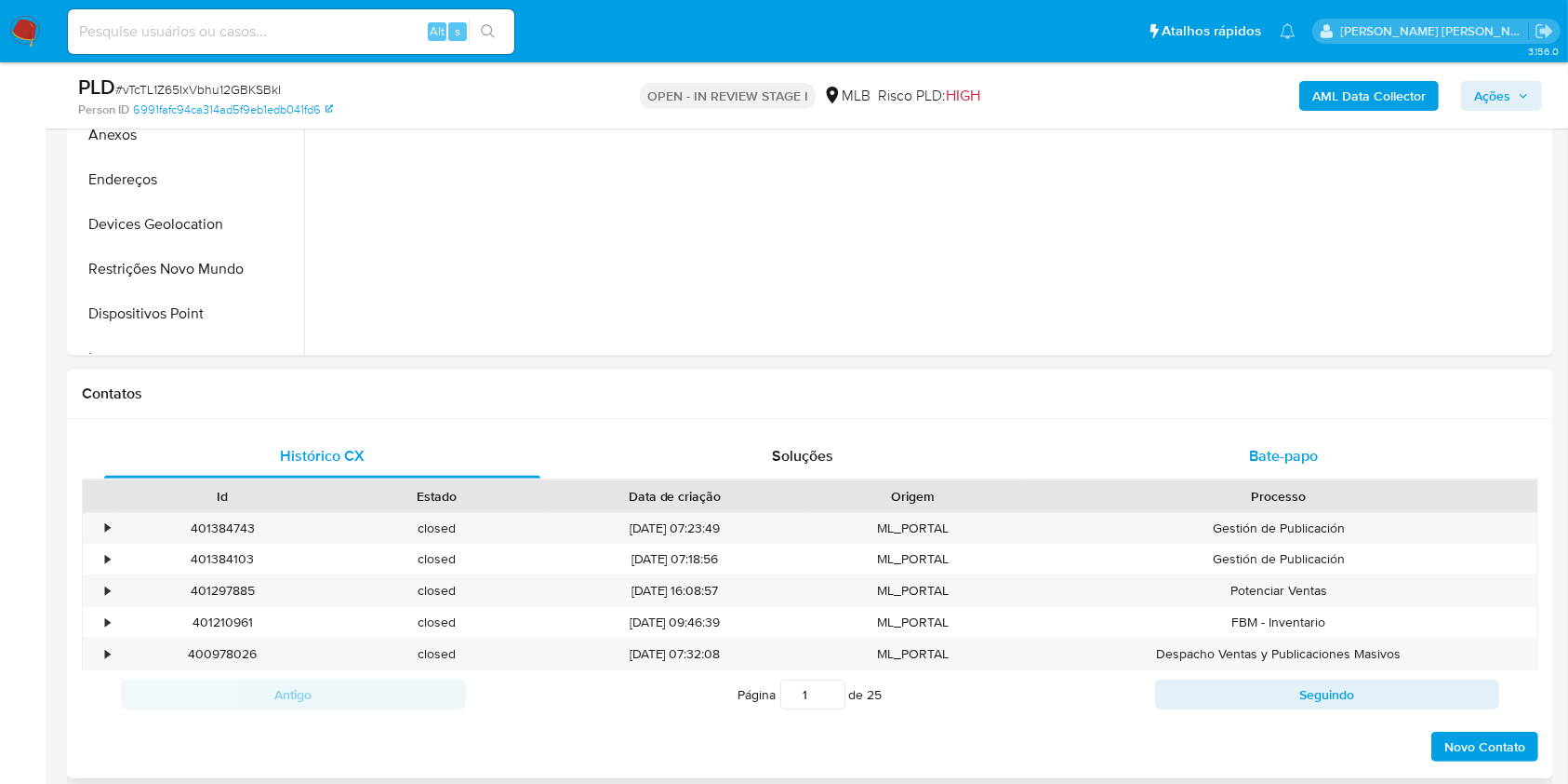
click at [1264, 442] on div "Bate-papo" at bounding box center [1284, 456] width 436 height 45
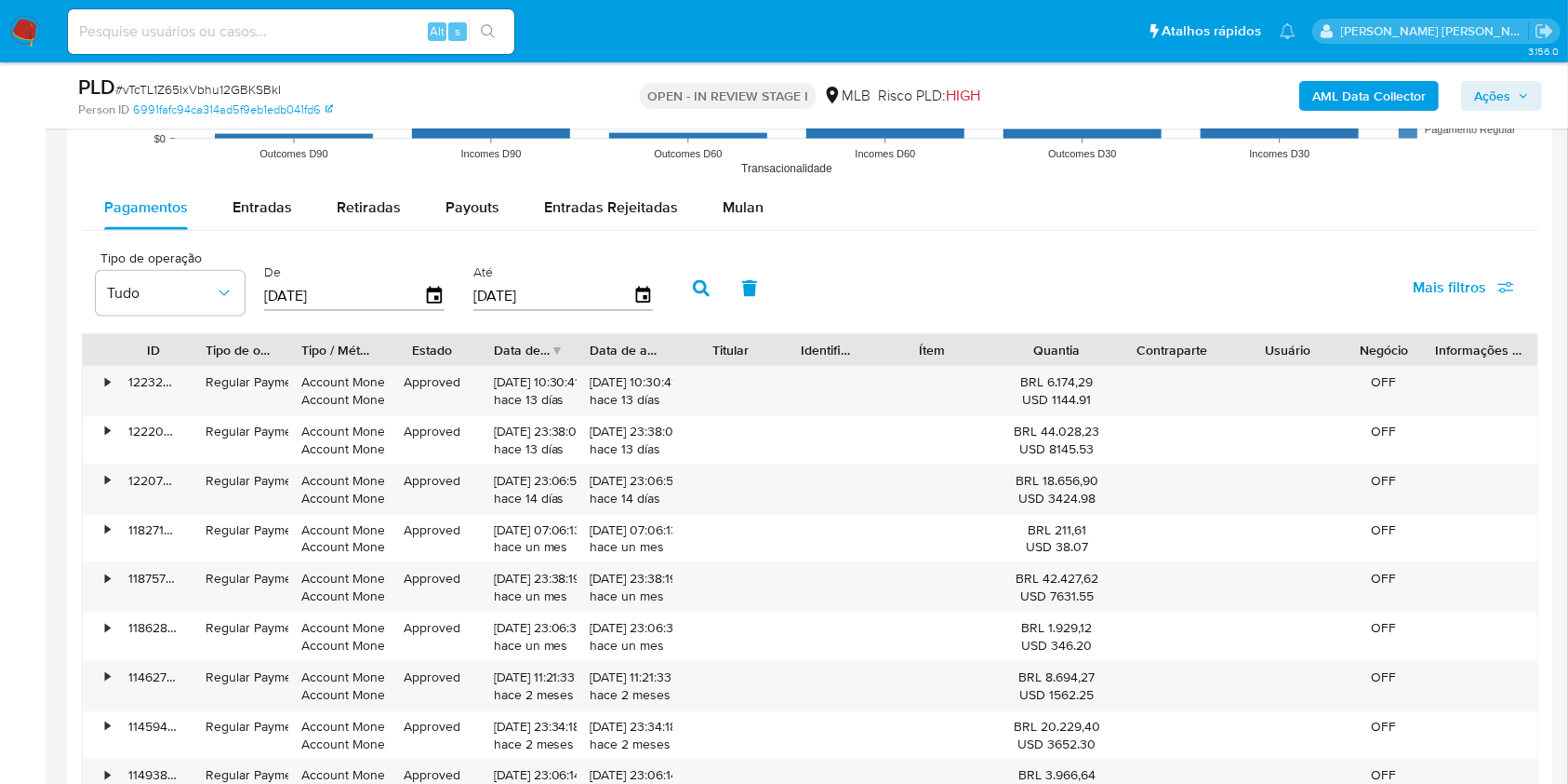
scroll to position [2358, 0]
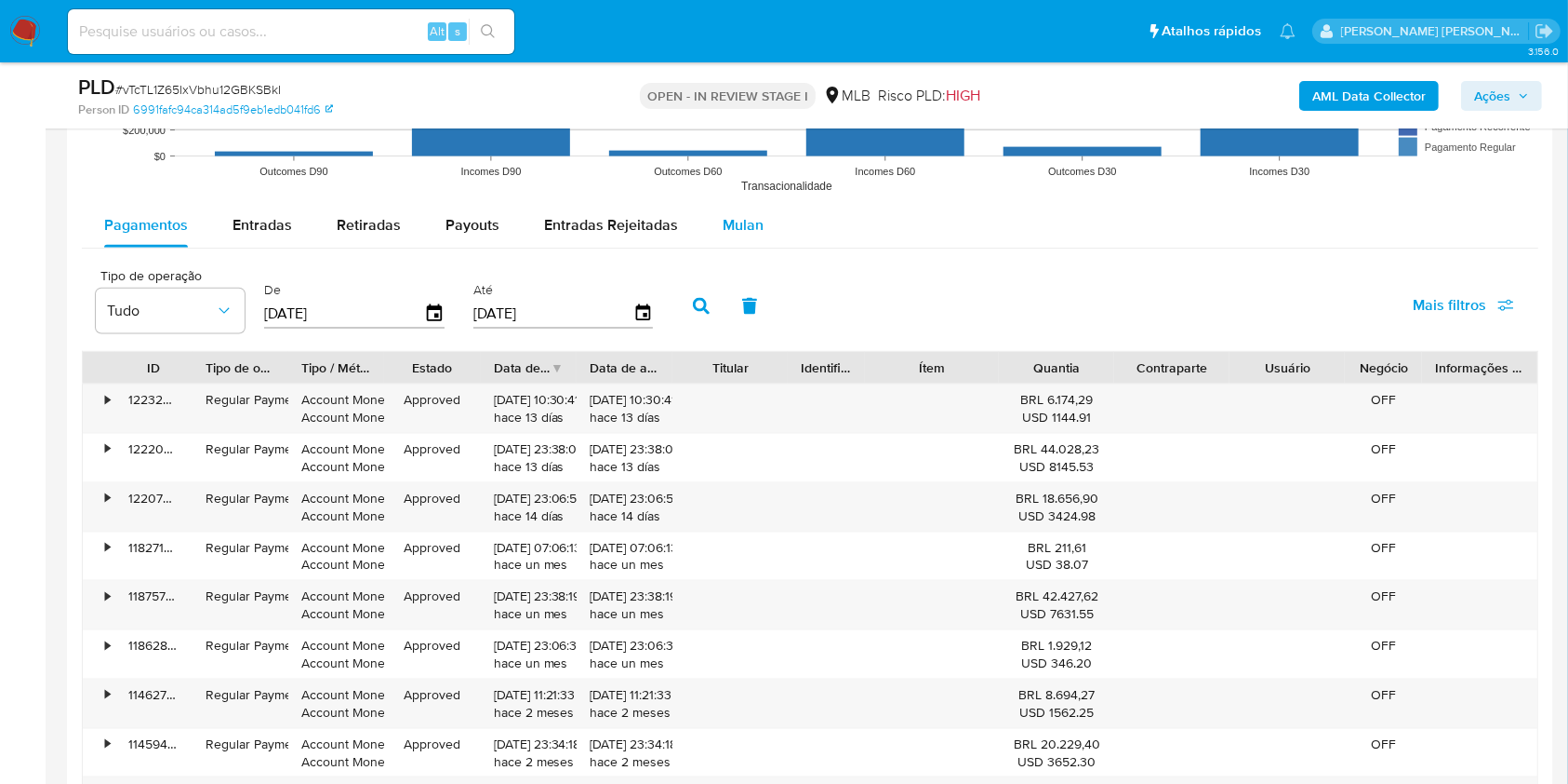
click at [740, 215] on span "Mulan" at bounding box center [743, 224] width 41 height 21
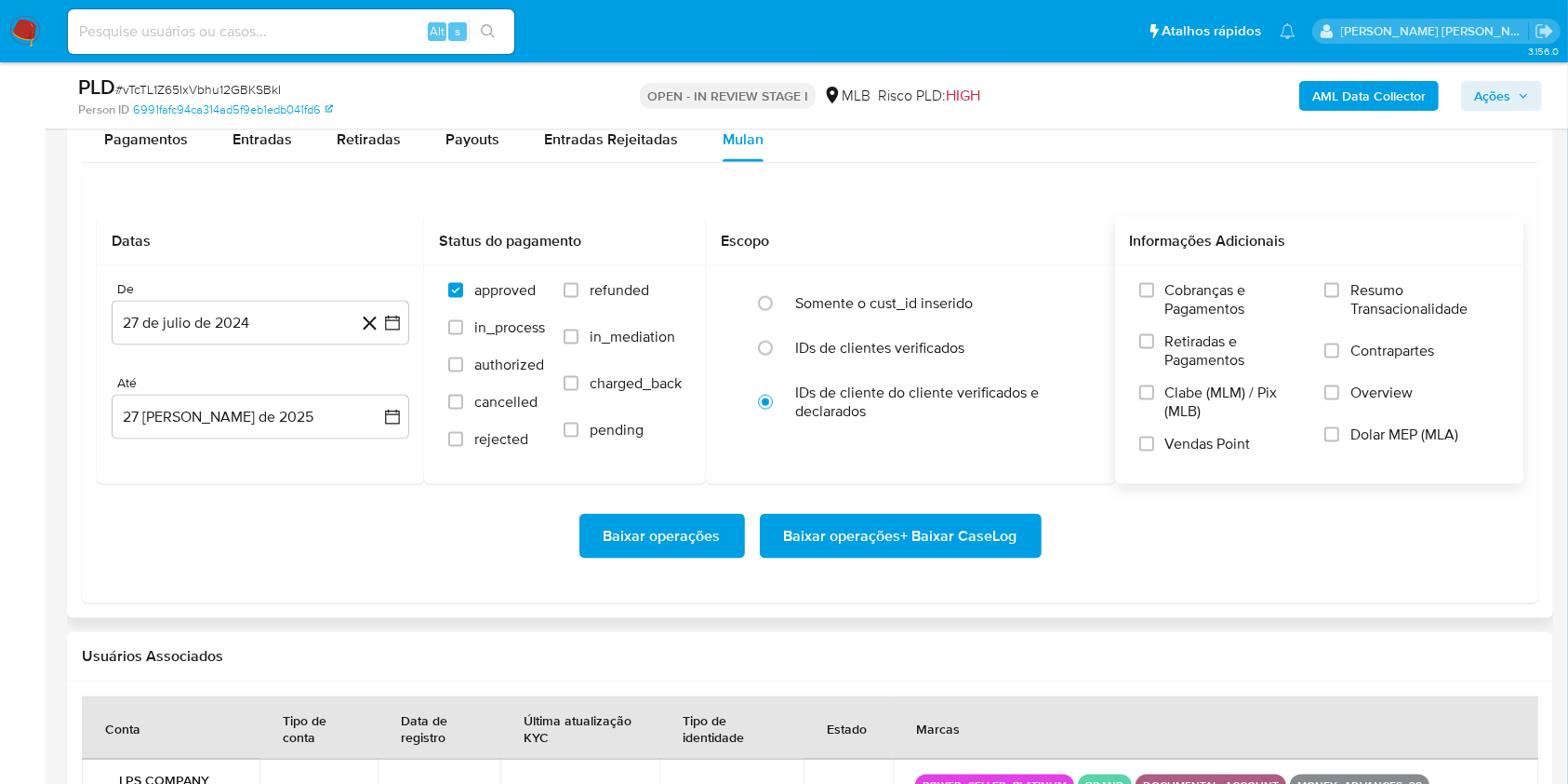
scroll to position [2481, 0]
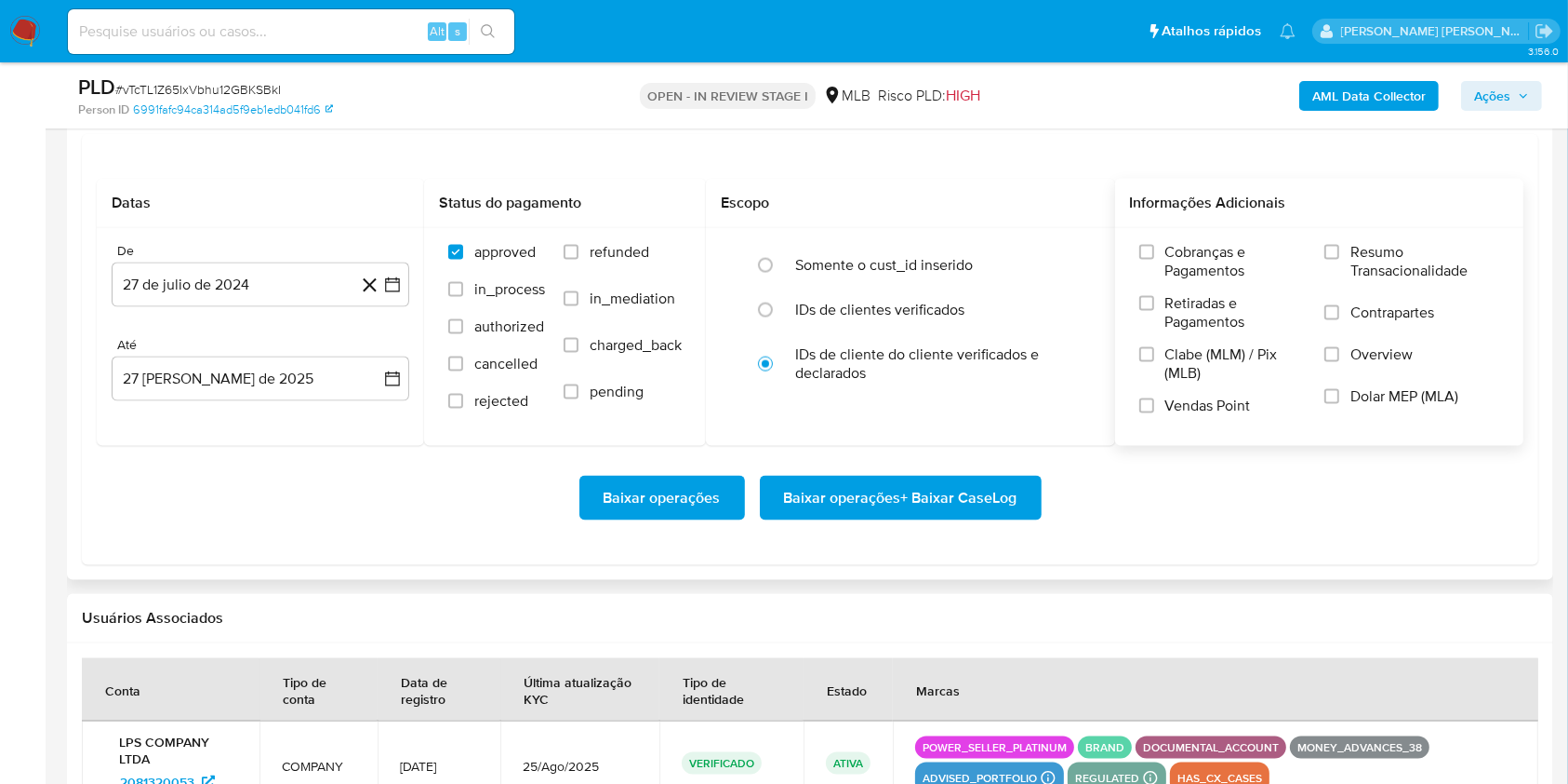
click at [1333, 242] on label "Resumo Transacionalidade" at bounding box center [1412, 272] width 175 height 60
click at [1333, 244] on input "Resumo Transacionalidade" at bounding box center [1332, 252] width 15 height 15
drag, startPoint x: 1147, startPoint y: 404, endPoint x: 1121, endPoint y: 404, distance: 26.0
click at [1147, 404] on input "Vendas Point" at bounding box center [1148, 406] width 15 height 15
click at [397, 275] on icon "button" at bounding box center [392, 284] width 18 height 18
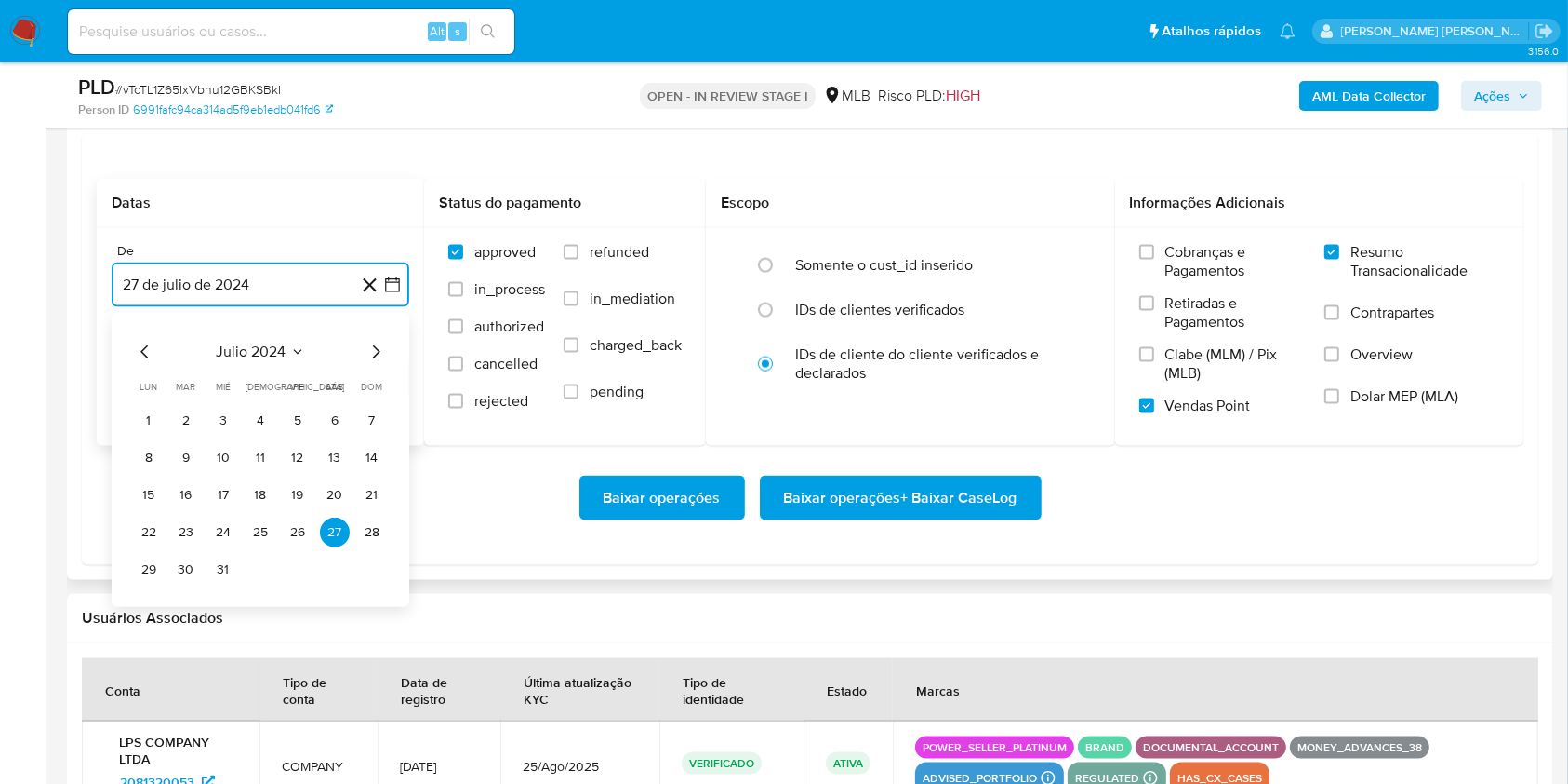
click at [372, 345] on icon "Mes siguiente" at bounding box center [375, 351] width 22 height 22
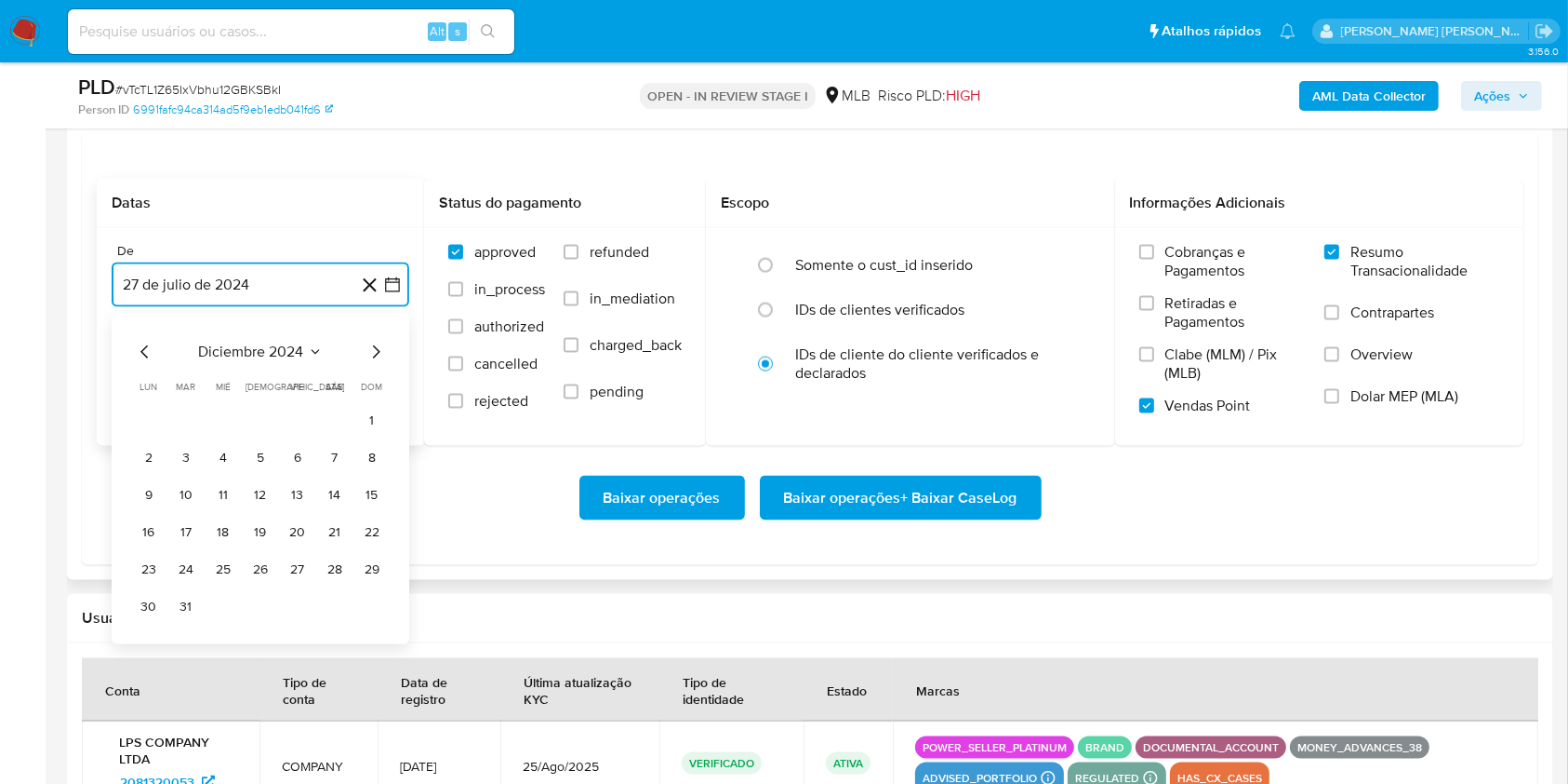
click at [372, 345] on icon "Mes siguiente" at bounding box center [375, 351] width 22 height 22
click at [372, 346] on icon "Mes siguiente" at bounding box center [375, 351] width 22 height 22
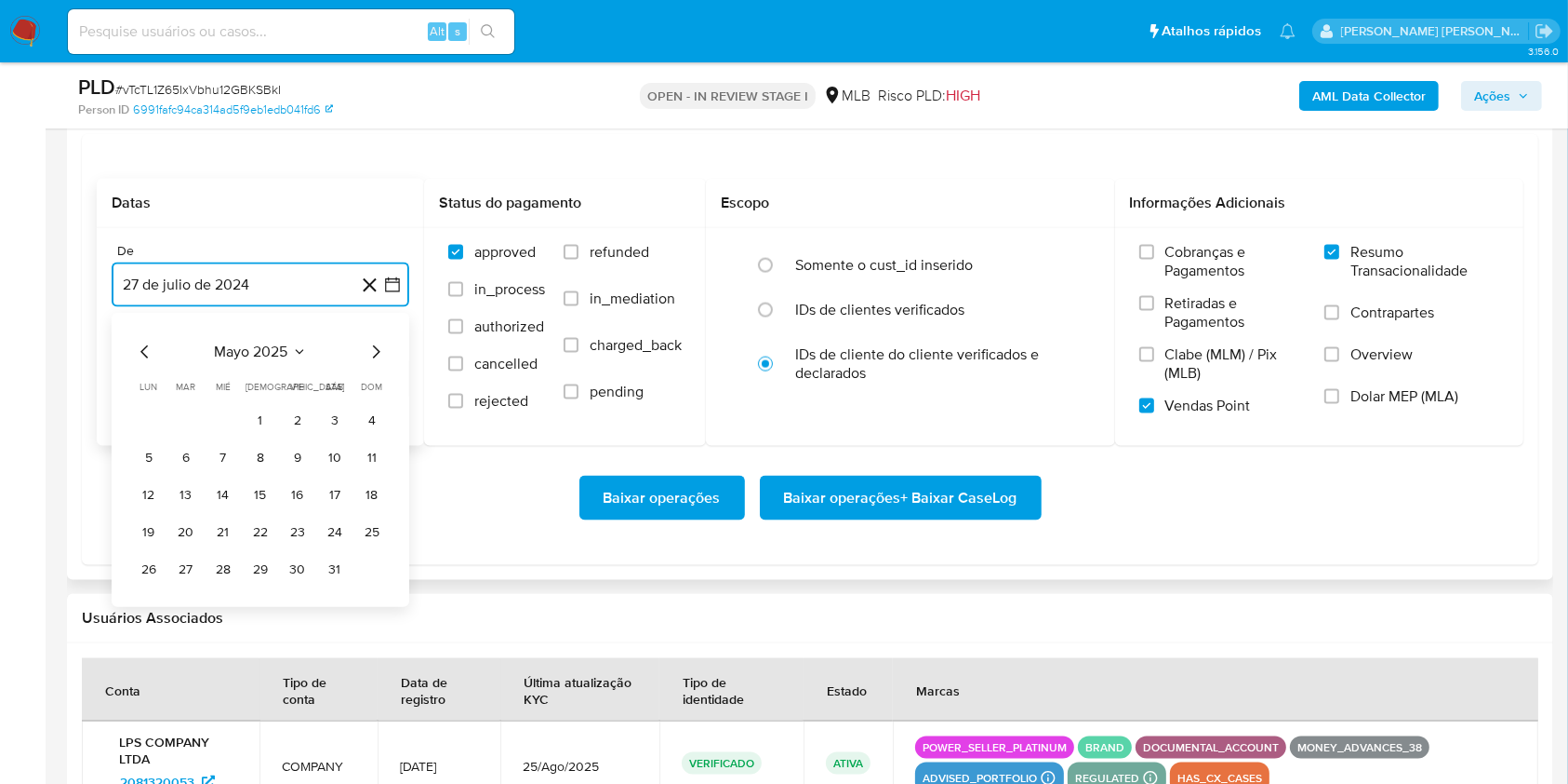
click at [372, 346] on icon "Mes siguiente" at bounding box center [375, 351] width 22 height 22
click at [186, 407] on button "1" at bounding box center [186, 420] width 30 height 30
click at [228, 377] on button "27 [PERSON_NAME] de 2025" at bounding box center [261, 379] width 298 height 45
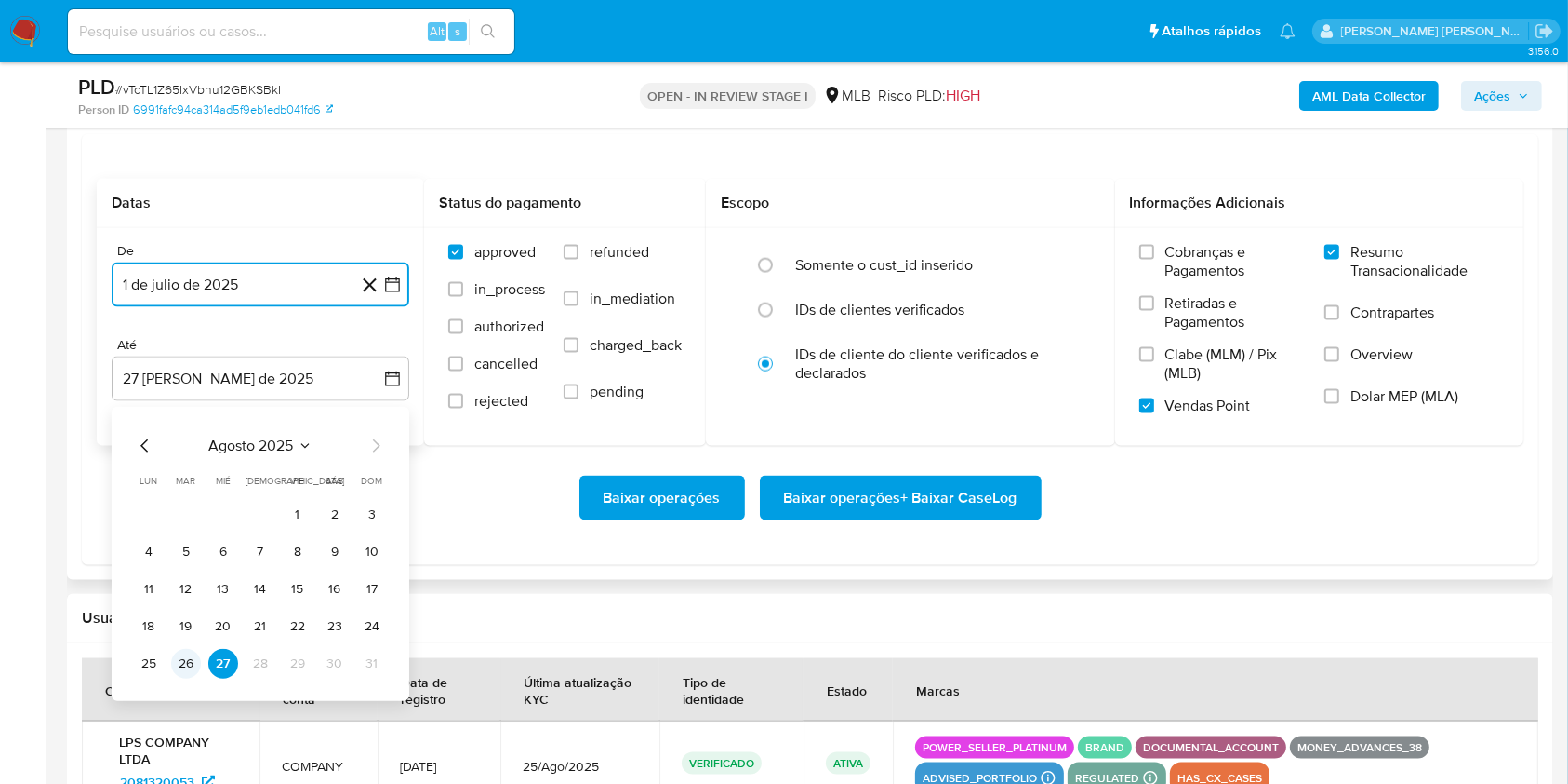
click at [185, 659] on button "26" at bounding box center [186, 663] width 30 height 30
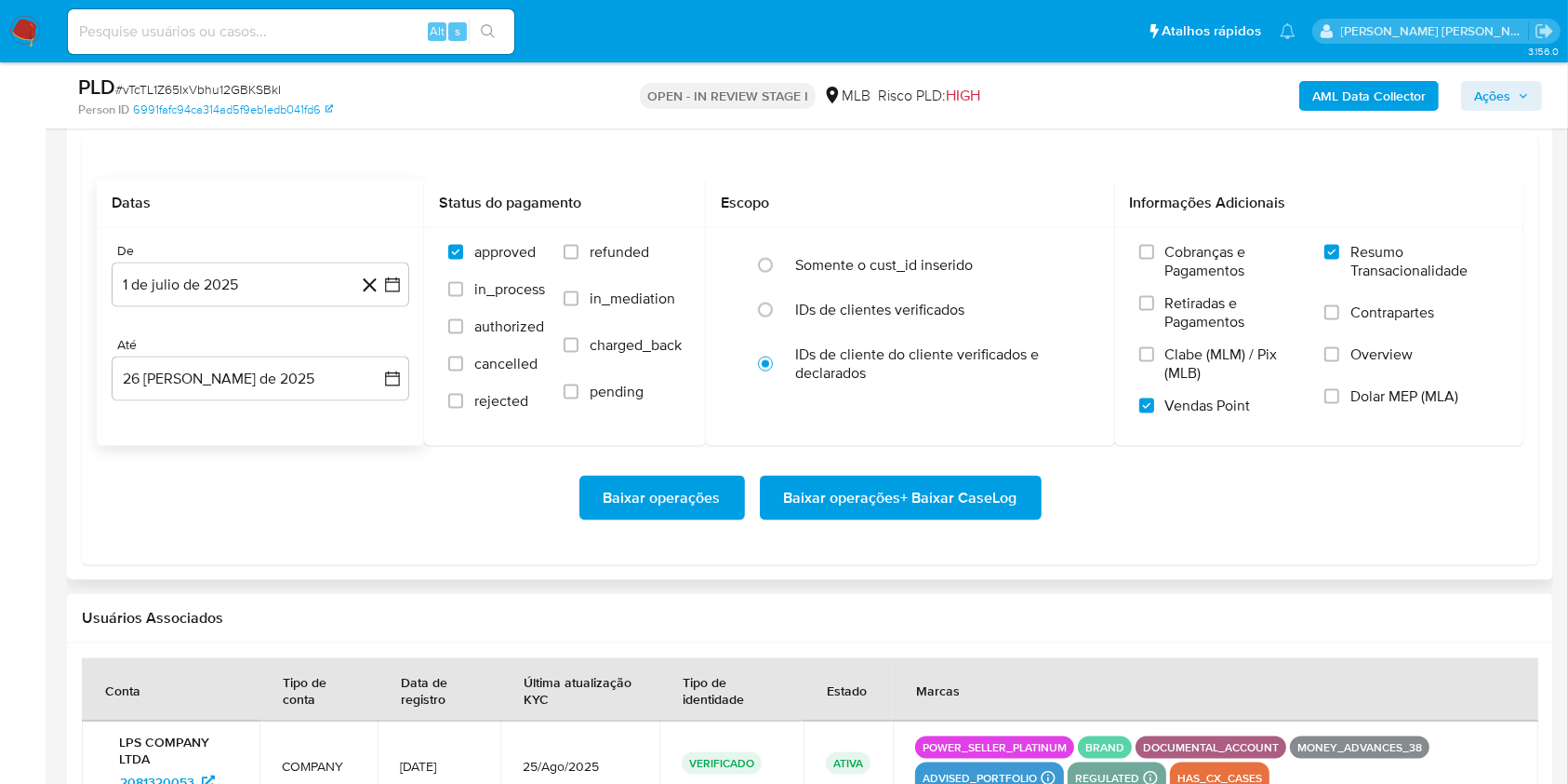
click at [330, 527] on div "Baixar operações Baixar operações + Baixar CaseLog" at bounding box center [810, 497] width 1427 height 104
click at [916, 515] on span "Baixar operações + Baixar CaseLog" at bounding box center [901, 497] width 234 height 41
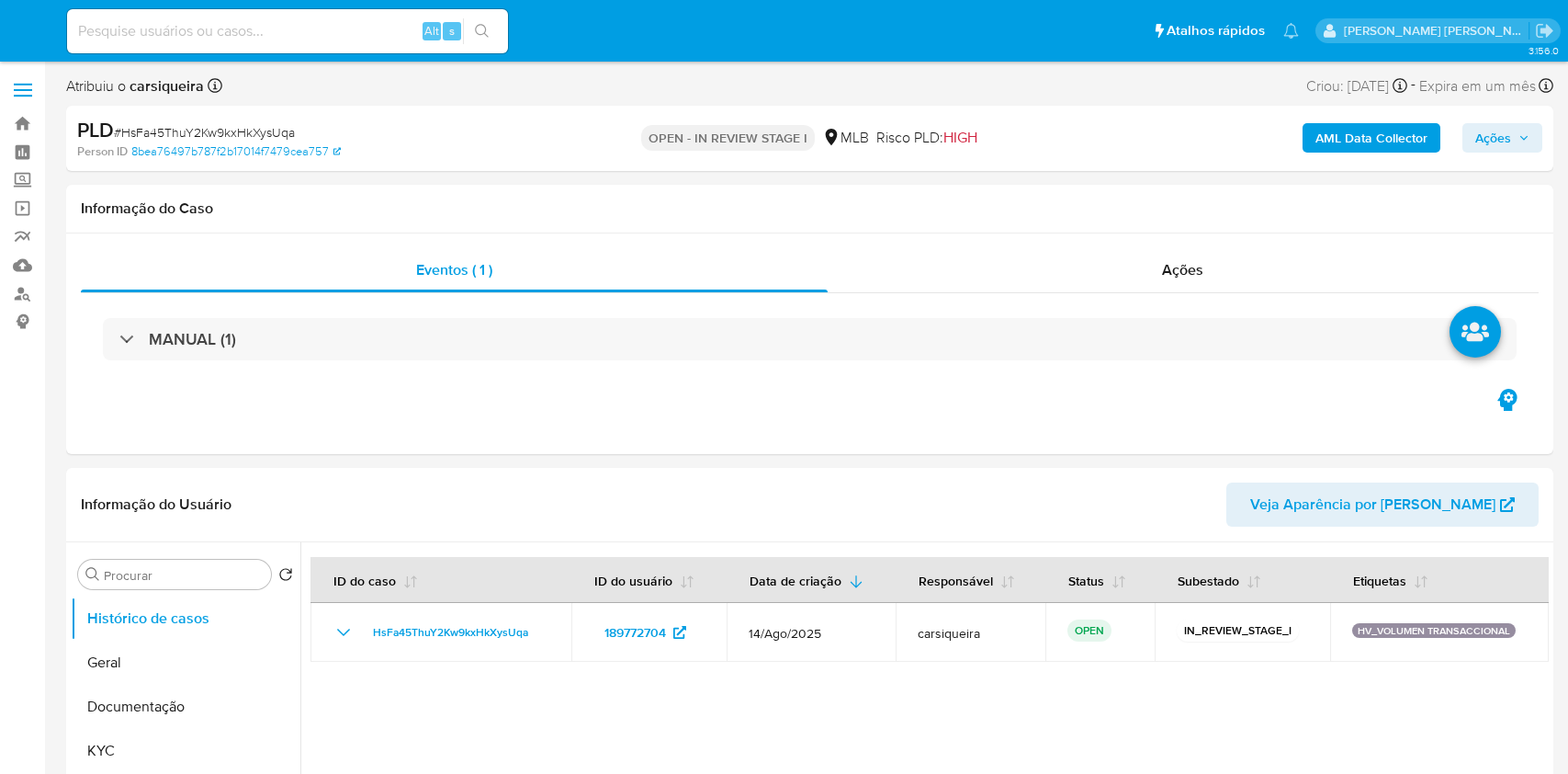
select select "10"
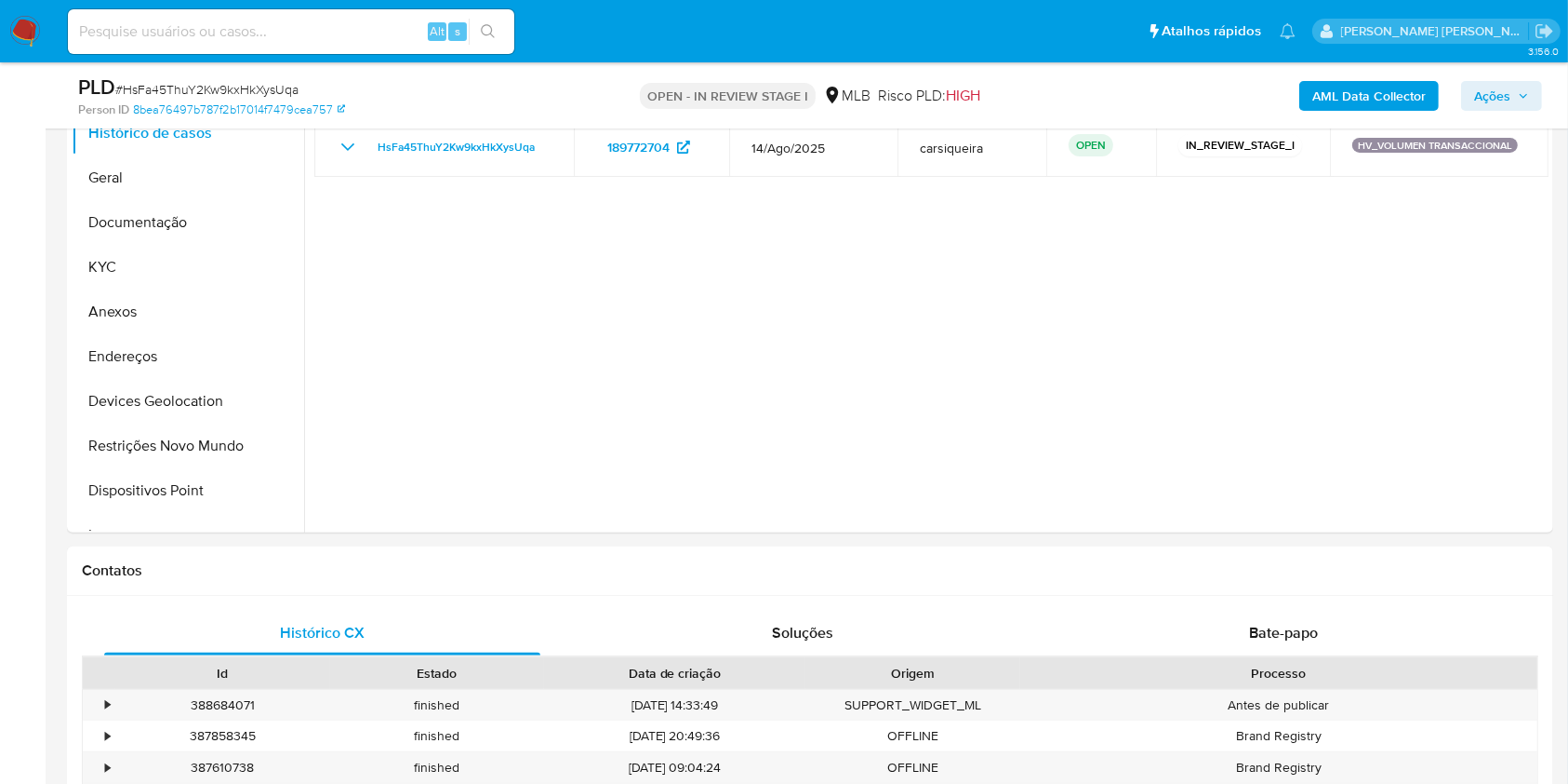
scroll to position [369, 0]
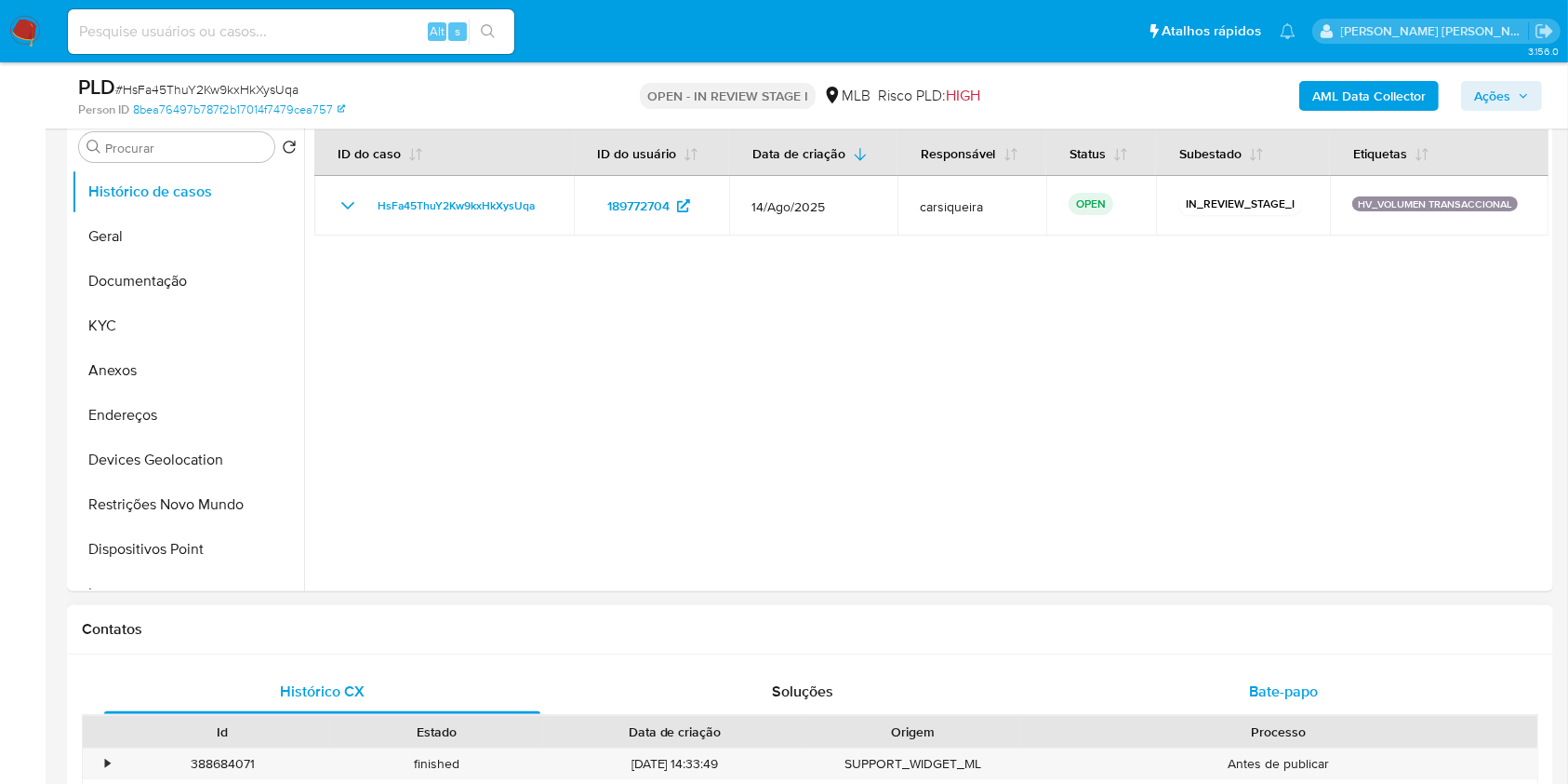
click at [1250, 688] on span "Bate-papo" at bounding box center [1284, 691] width 69 height 21
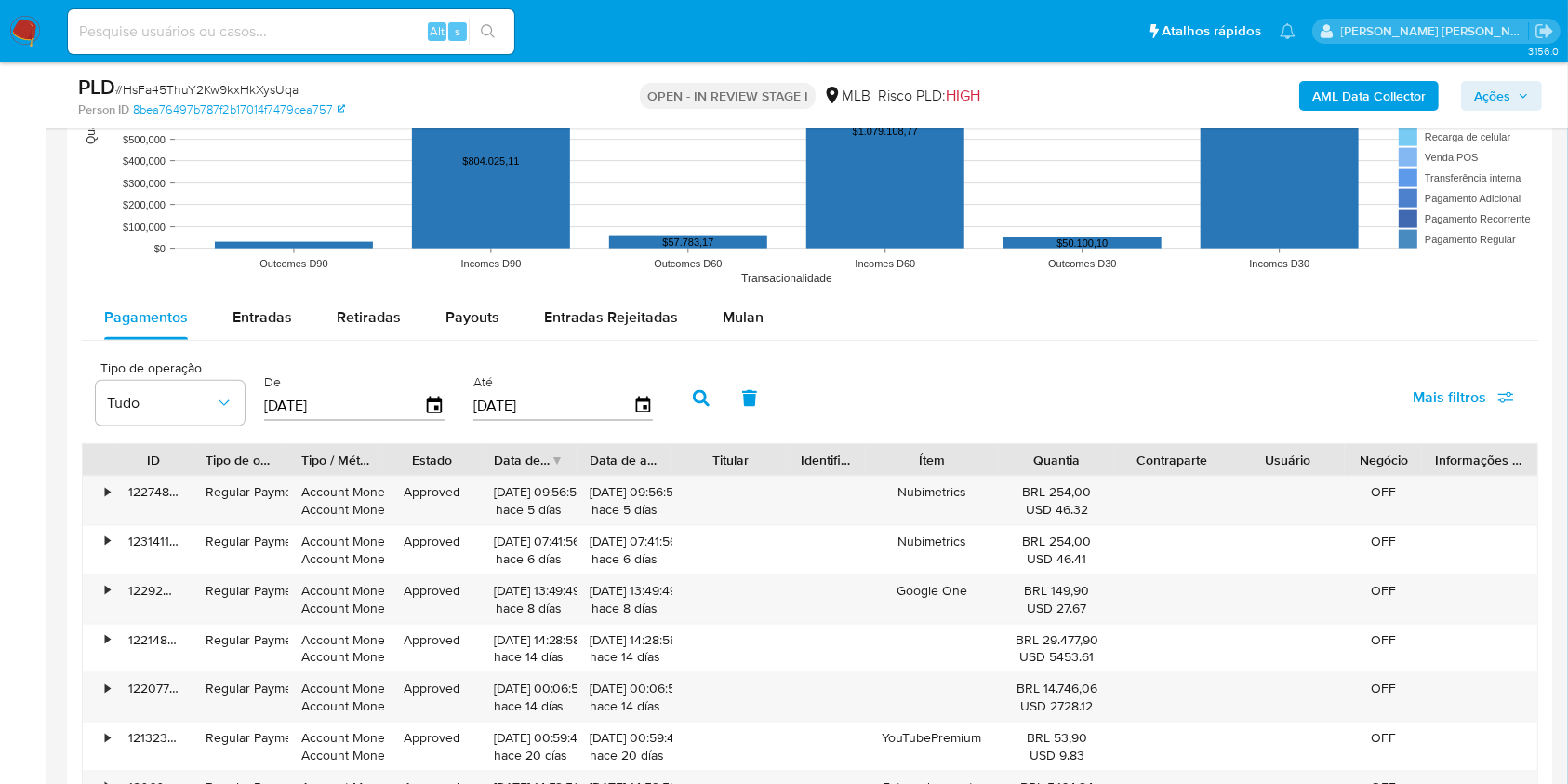
scroll to position [2303, 0]
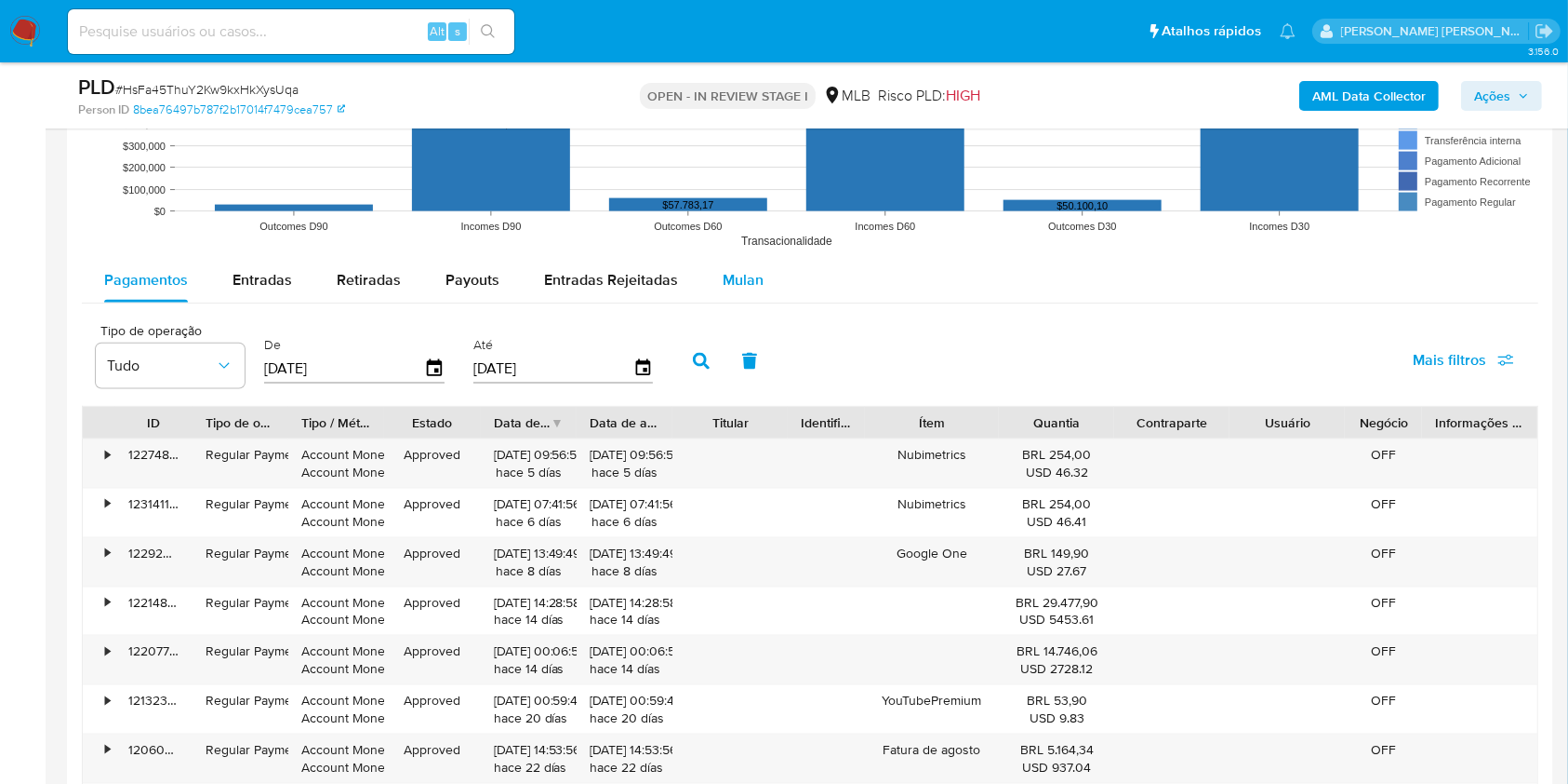
click at [723, 273] on span "Mulan" at bounding box center [743, 280] width 41 height 21
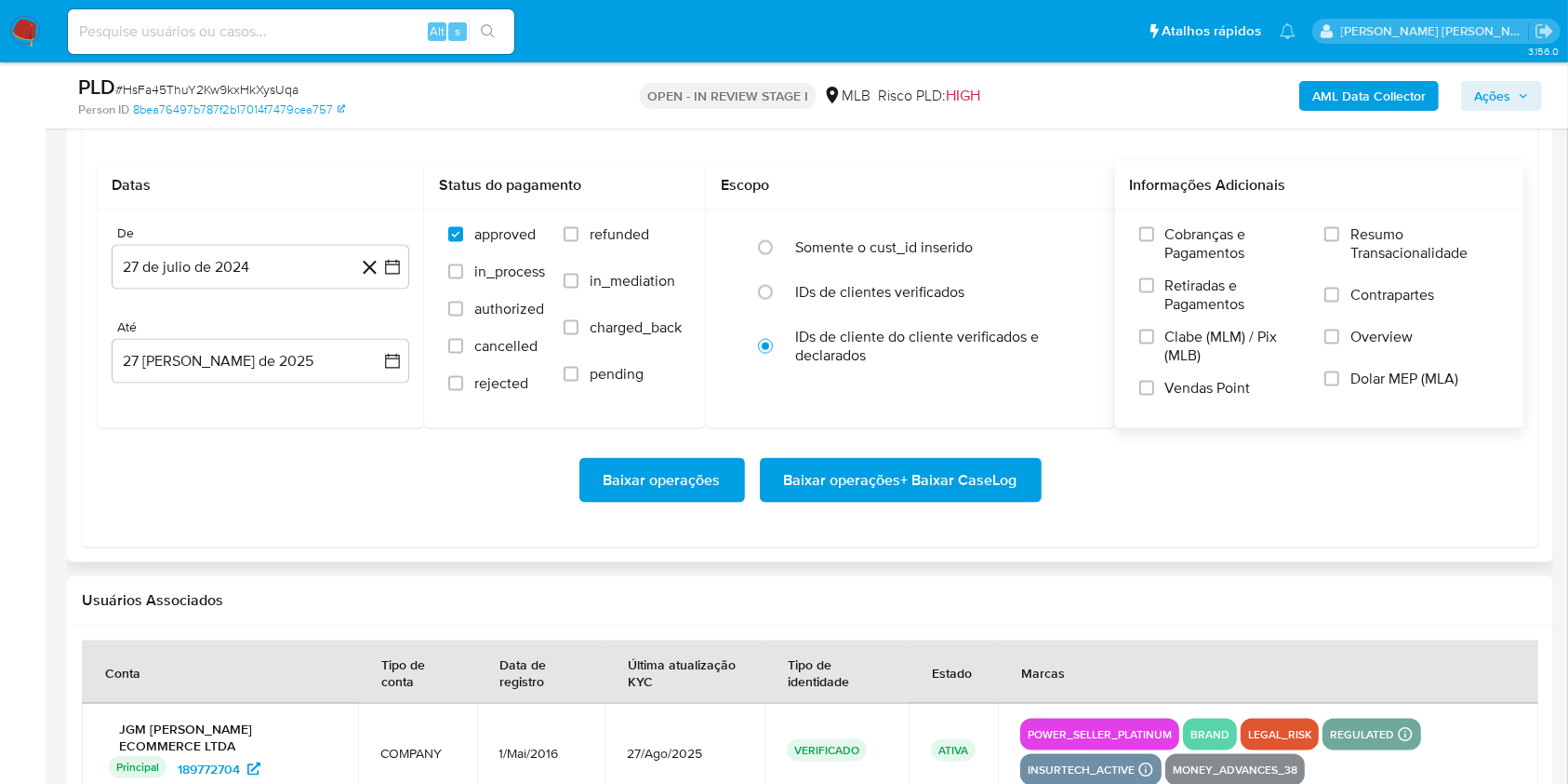
scroll to position [2551, 0]
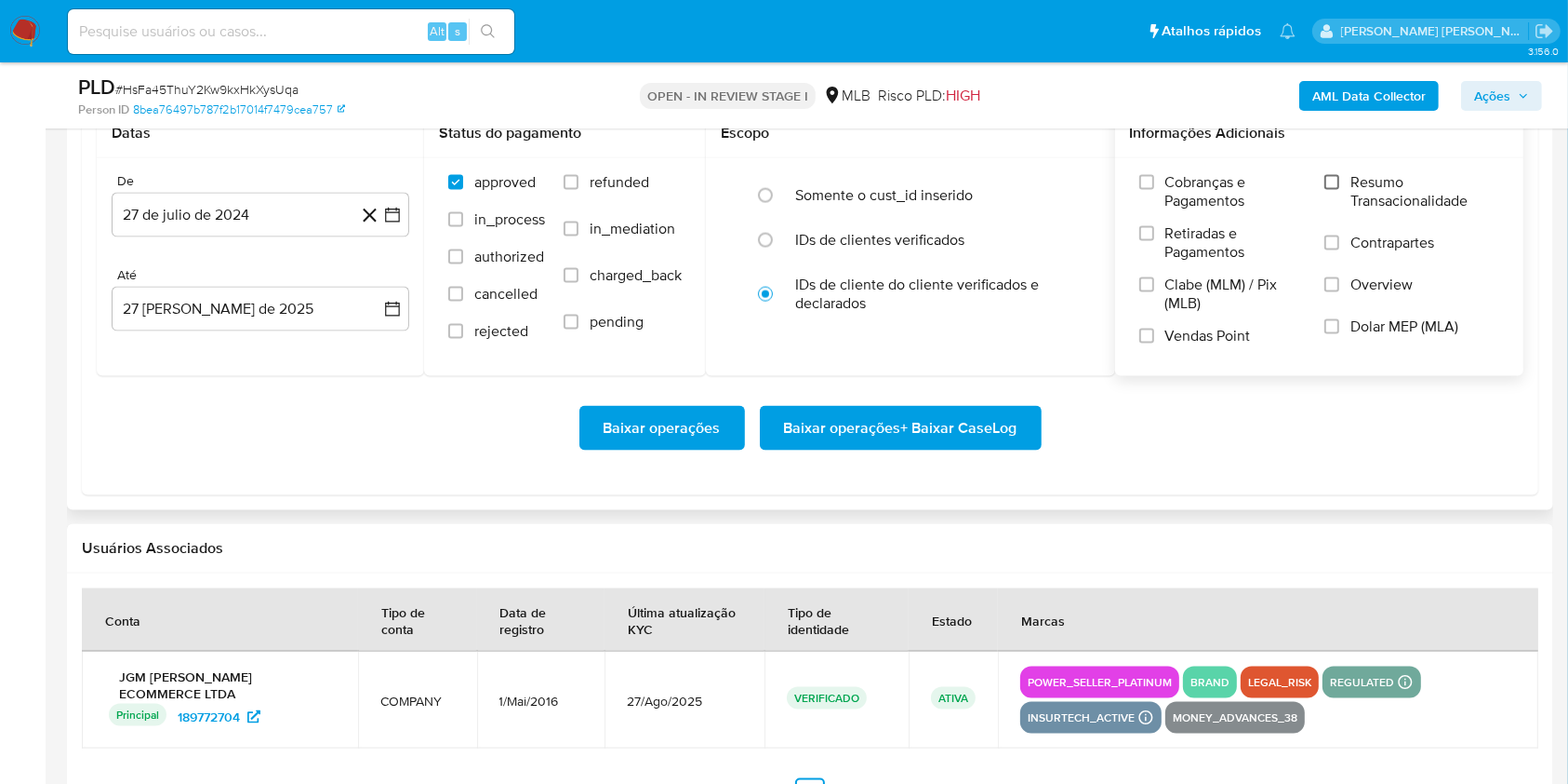
click at [1340, 181] on input "Resumo Transacionalidade" at bounding box center [1332, 183] width 15 height 15
drag, startPoint x: 1147, startPoint y: 336, endPoint x: 1131, endPoint y: 323, distance: 20.6
click at [1147, 334] on input "Vendas Point" at bounding box center [1148, 336] width 15 height 15
click at [394, 210] on icon "button" at bounding box center [392, 215] width 18 height 18
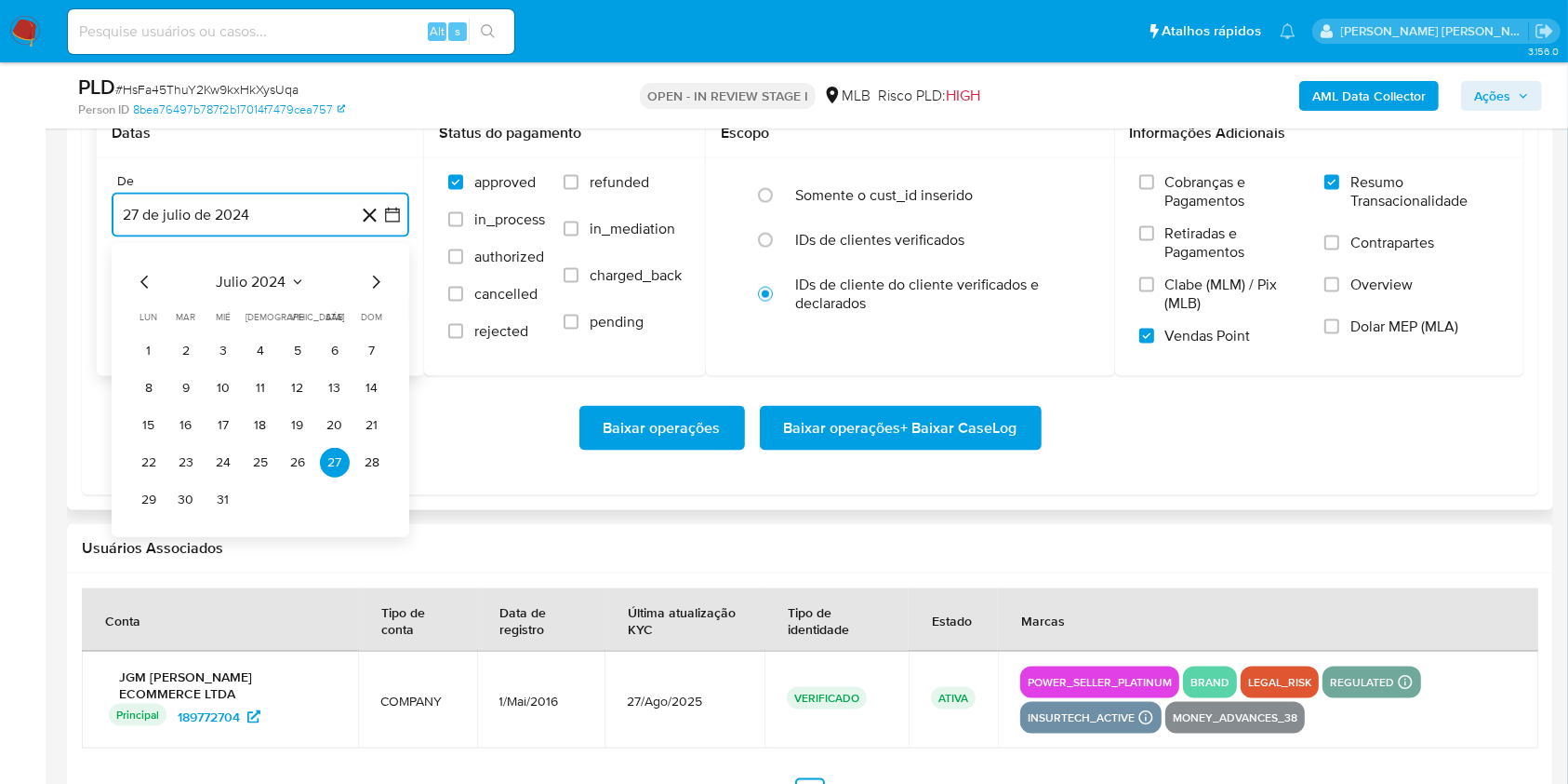
click at [373, 282] on icon "Mes siguiente" at bounding box center [375, 282] width 22 height 22
click at [373, 281] on icon "Mes siguiente" at bounding box center [375, 282] width 22 height 22
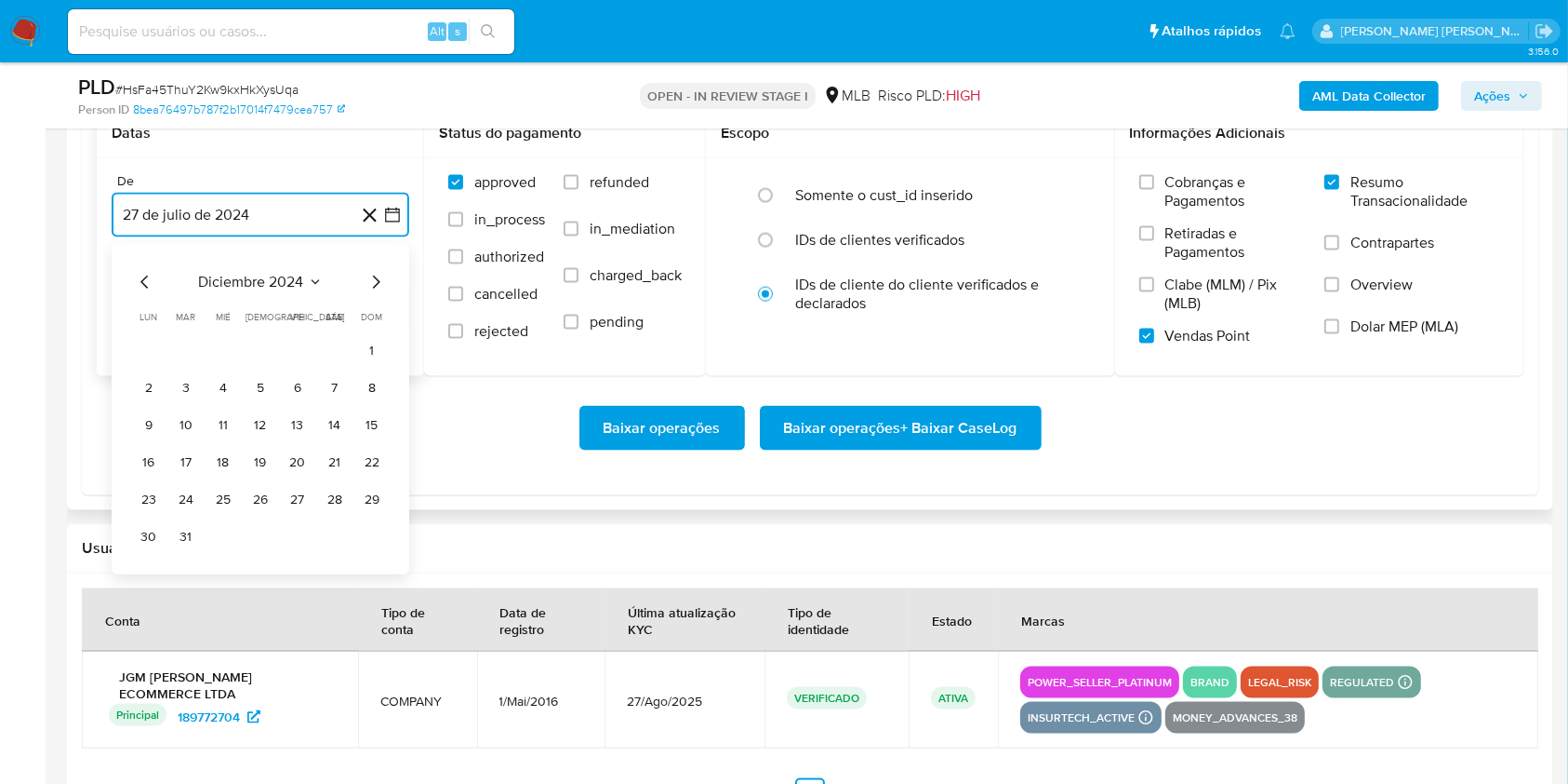
click at [372, 280] on icon "Mes siguiente" at bounding box center [375, 282] width 22 height 22
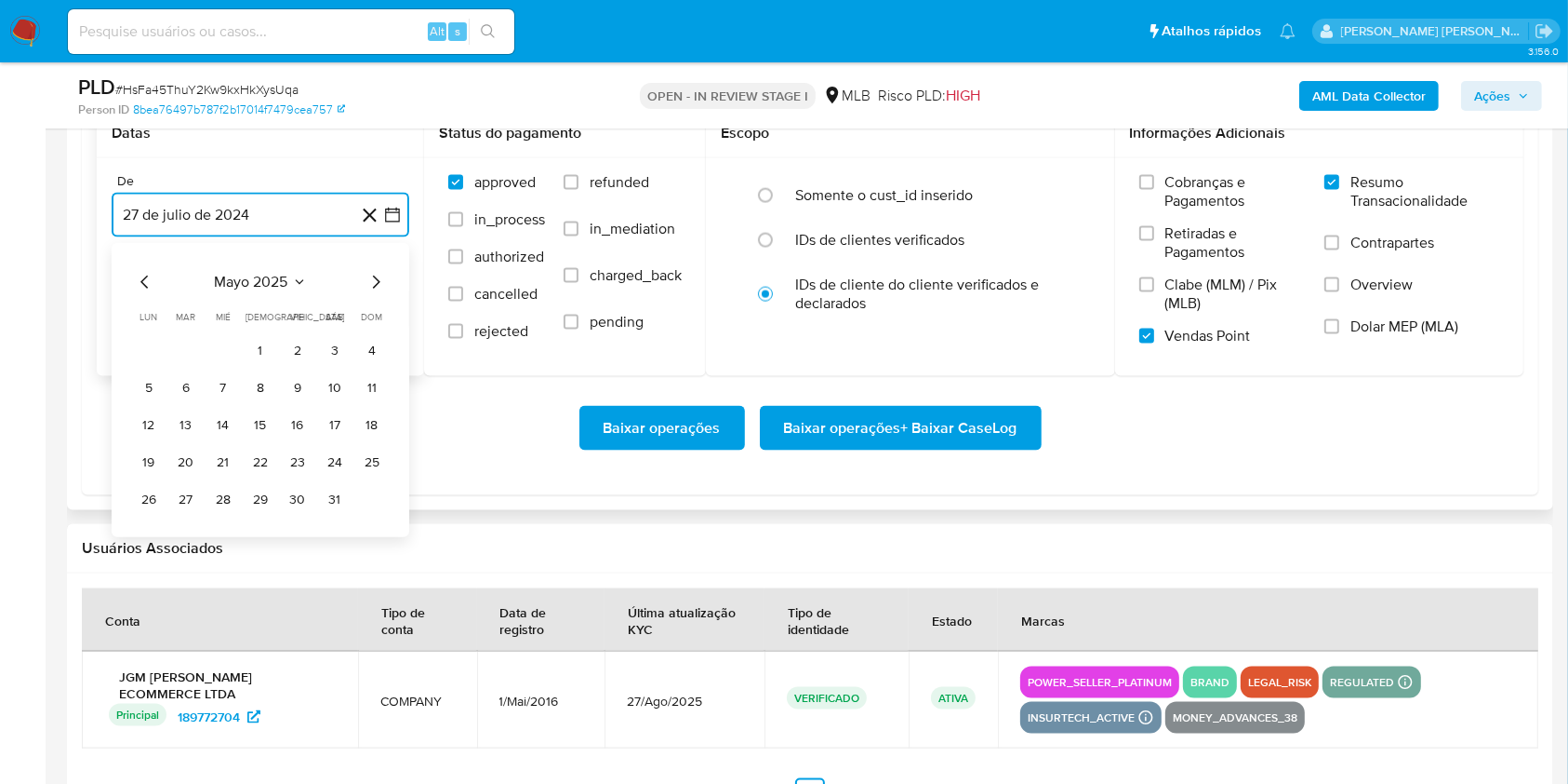
click at [372, 280] on icon "Mes siguiente" at bounding box center [375, 282] width 22 height 22
click at [190, 344] on button "1" at bounding box center [186, 351] width 30 height 30
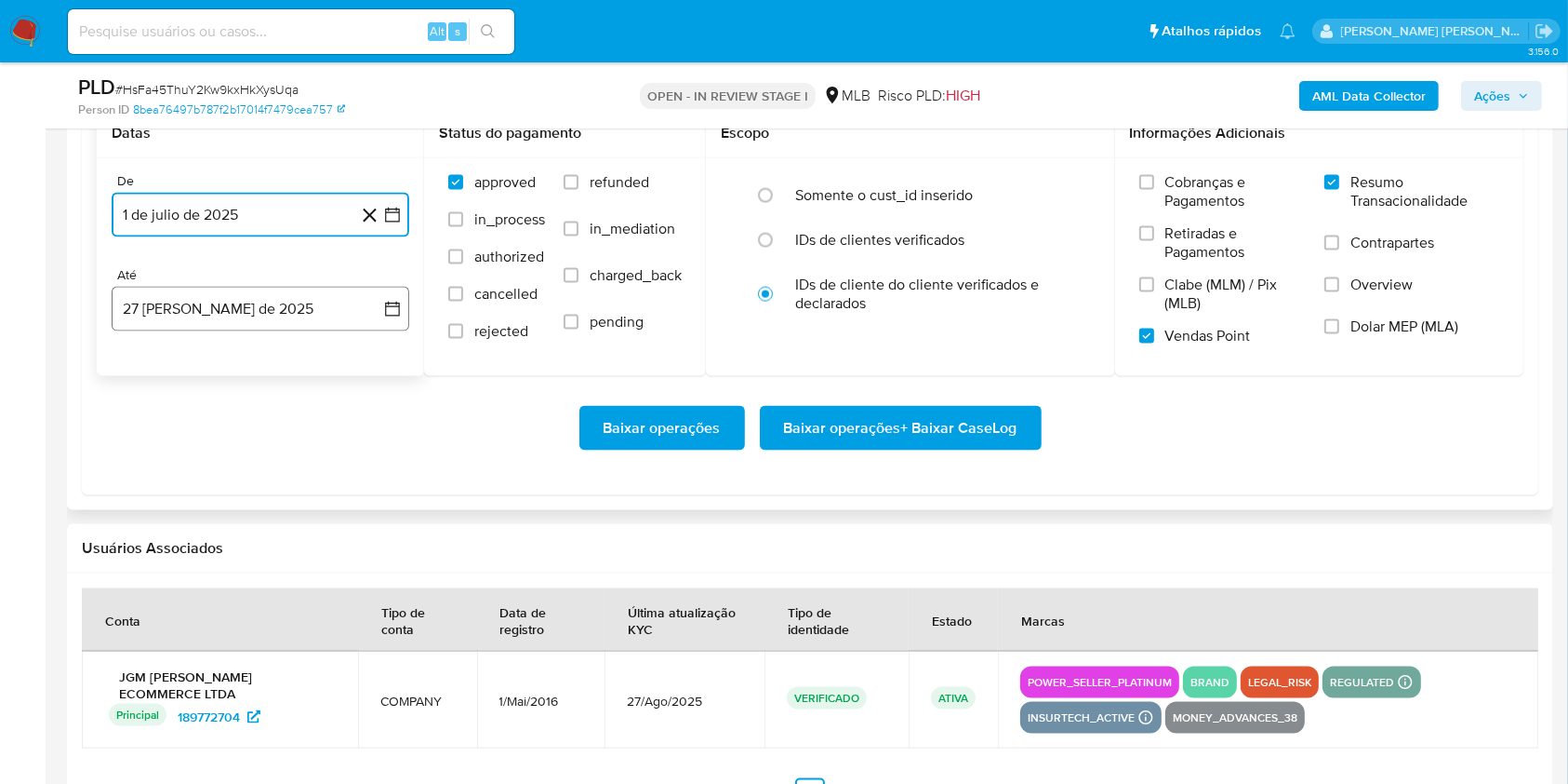
click at [193, 299] on button "27 [PERSON_NAME] de 2025" at bounding box center [261, 309] width 298 height 45
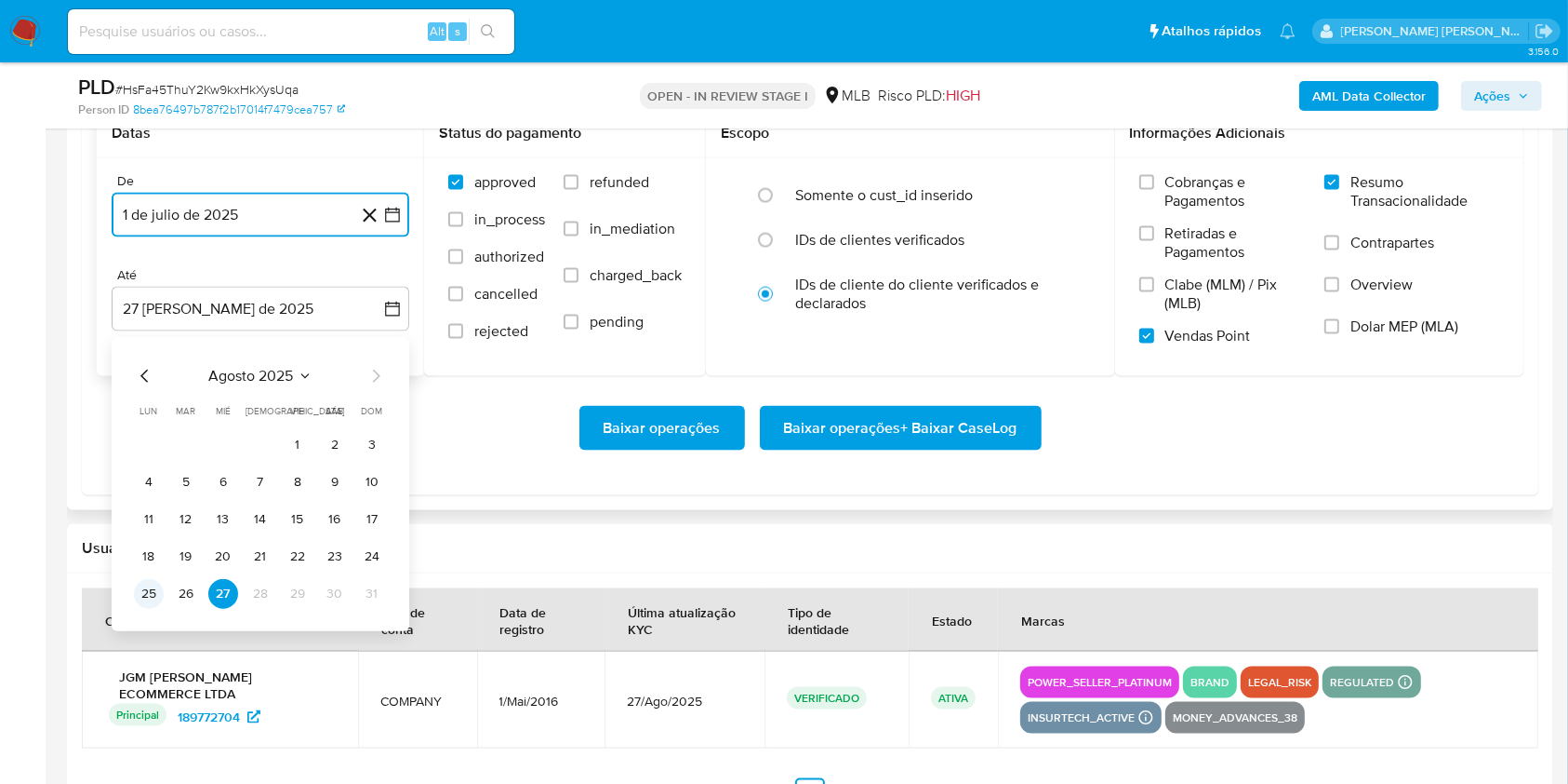
click at [152, 590] on button "25" at bounding box center [148, 593] width 30 height 30
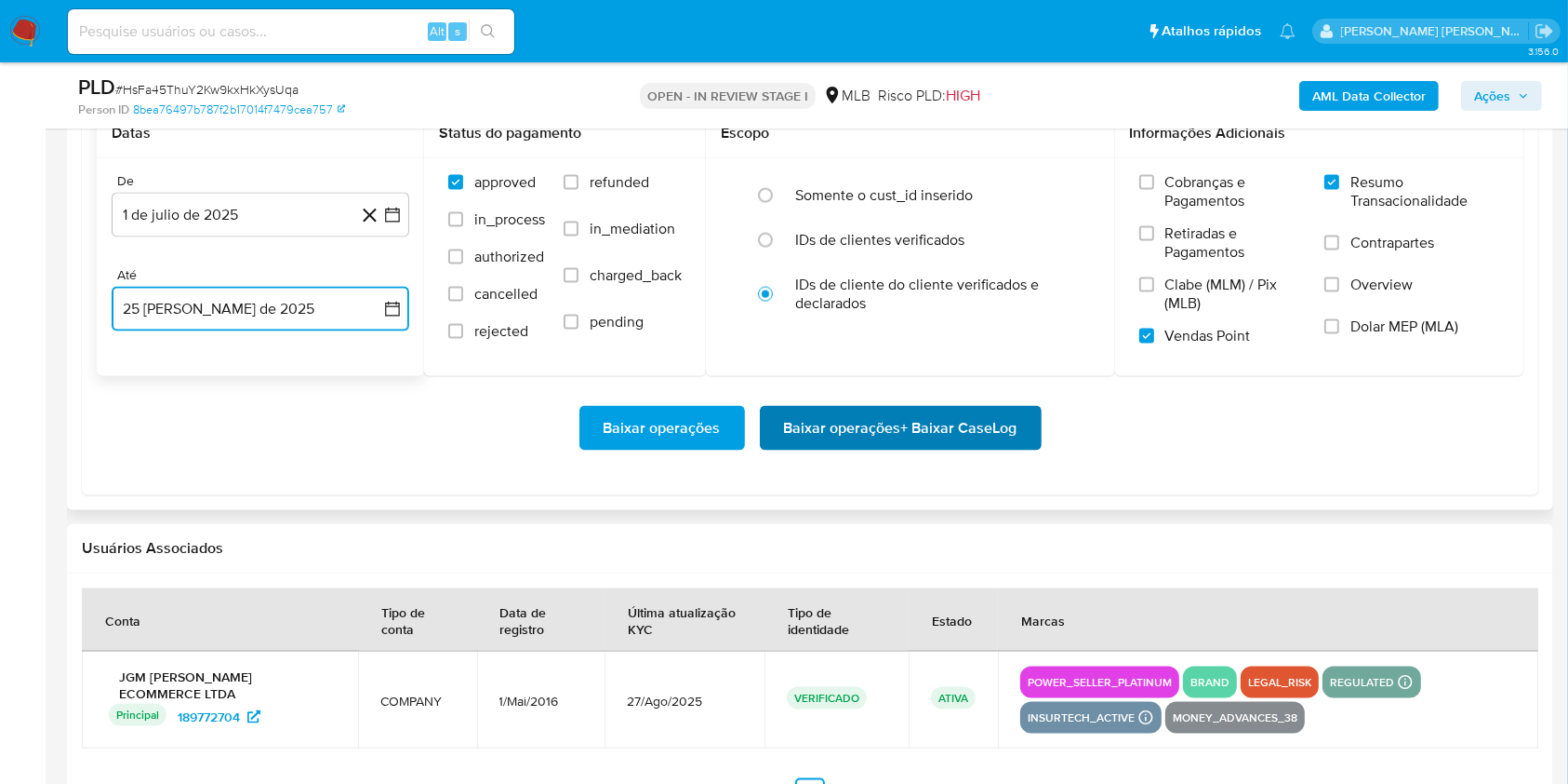
click at [896, 428] on span "Baixar operações + Baixar CaseLog" at bounding box center [901, 427] width 234 height 41
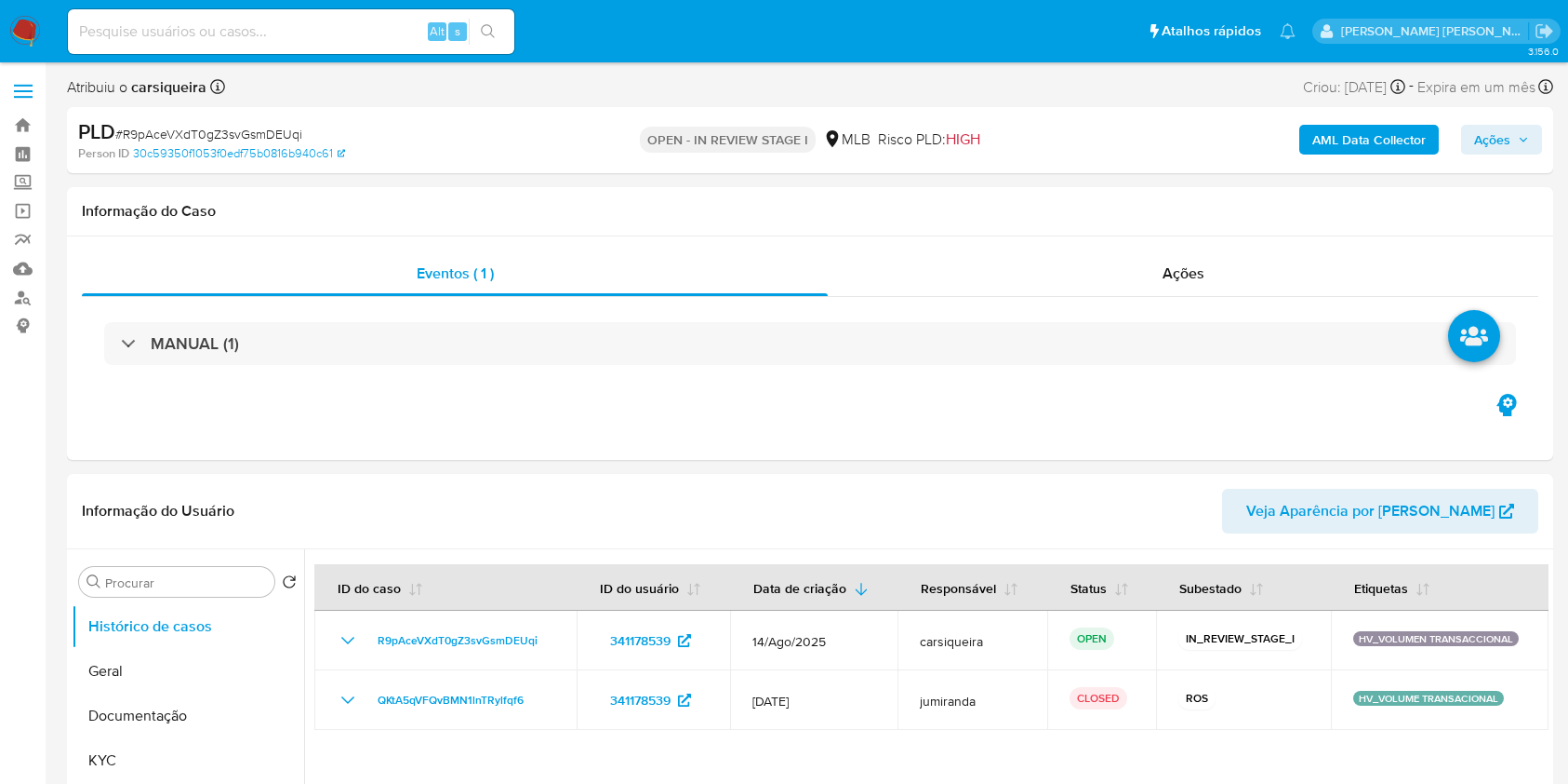
select select "10"
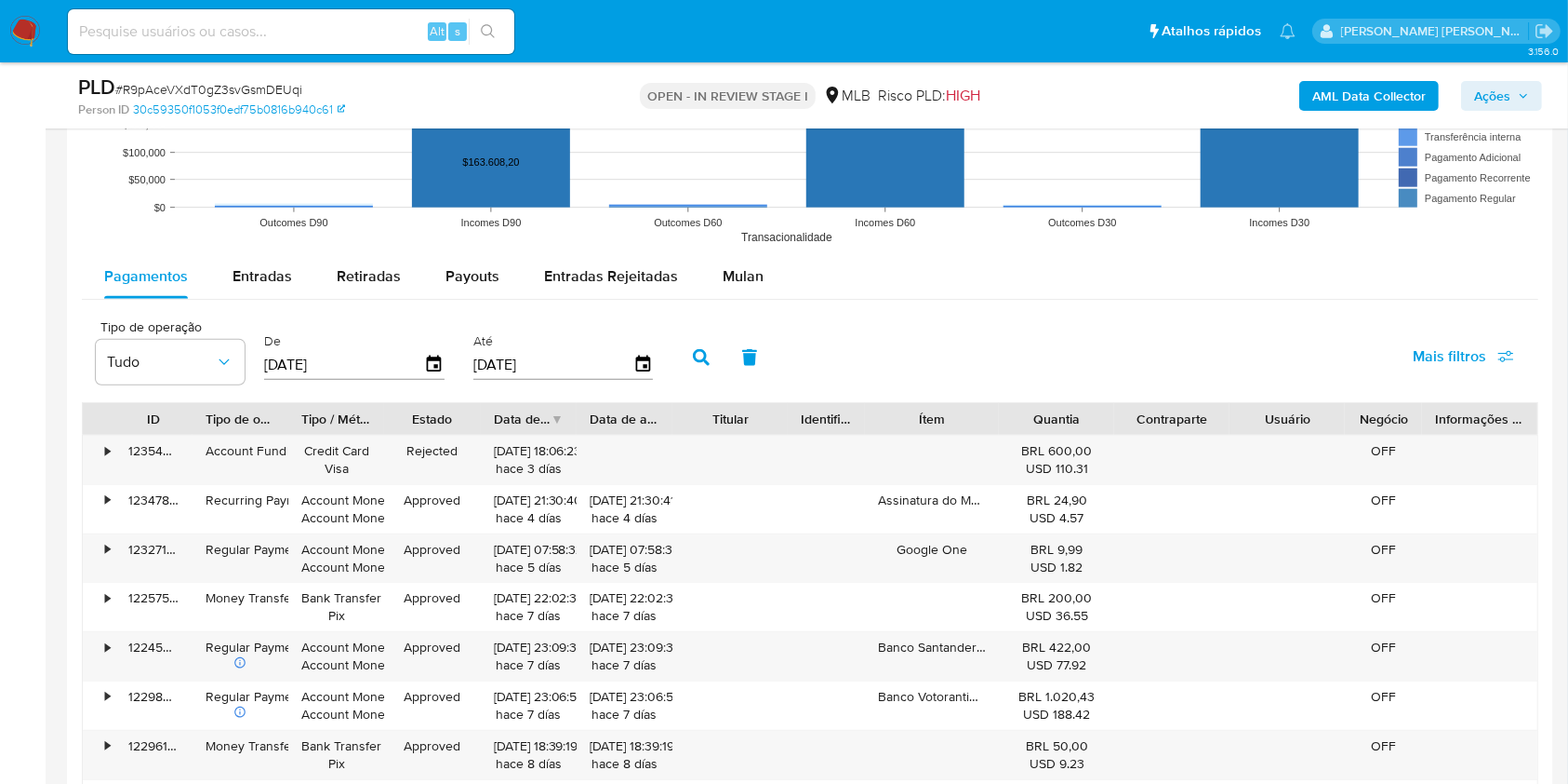
scroll to position [1826, 0]
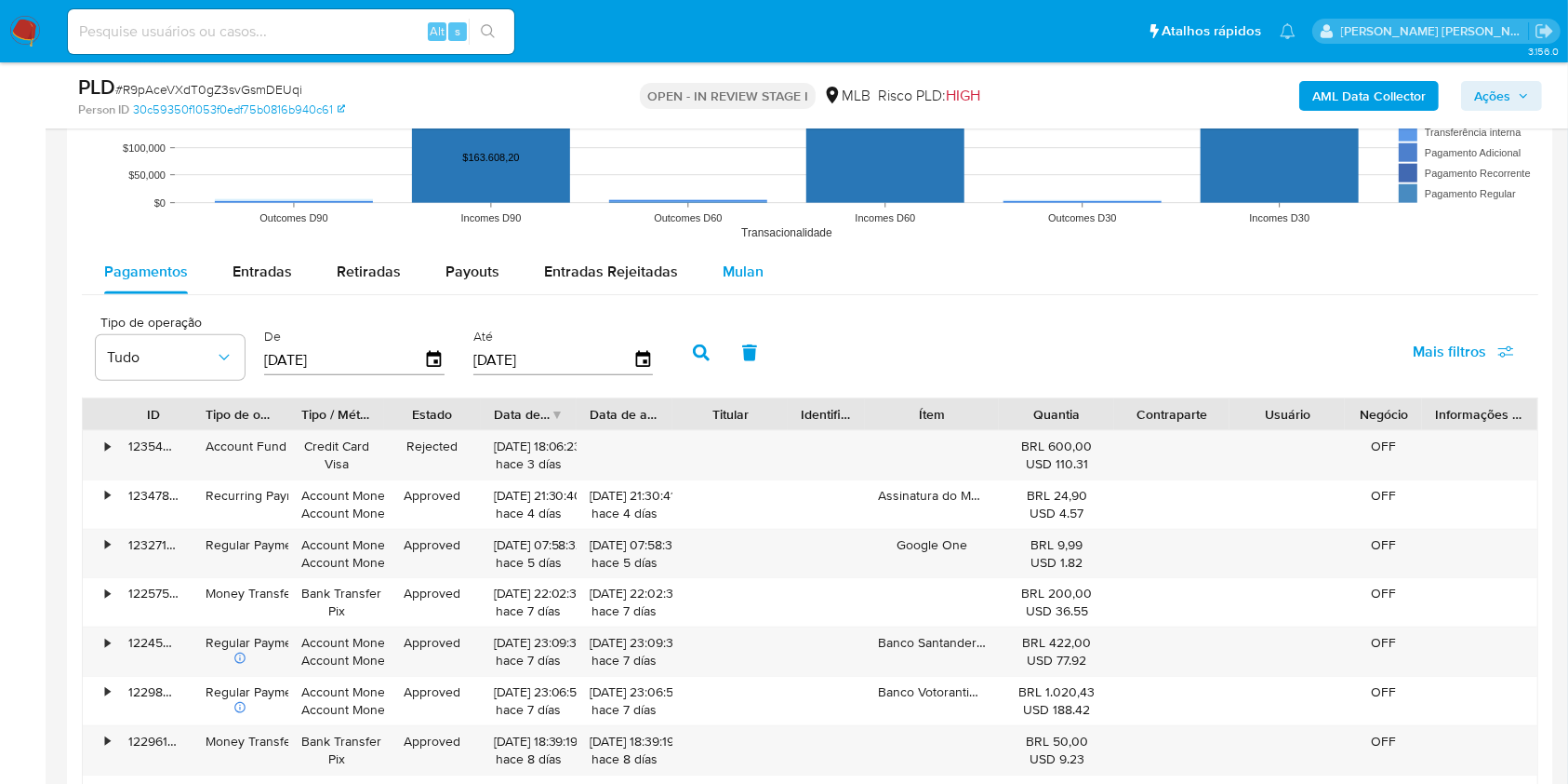
click at [727, 265] on span "Mulan" at bounding box center [743, 271] width 41 height 21
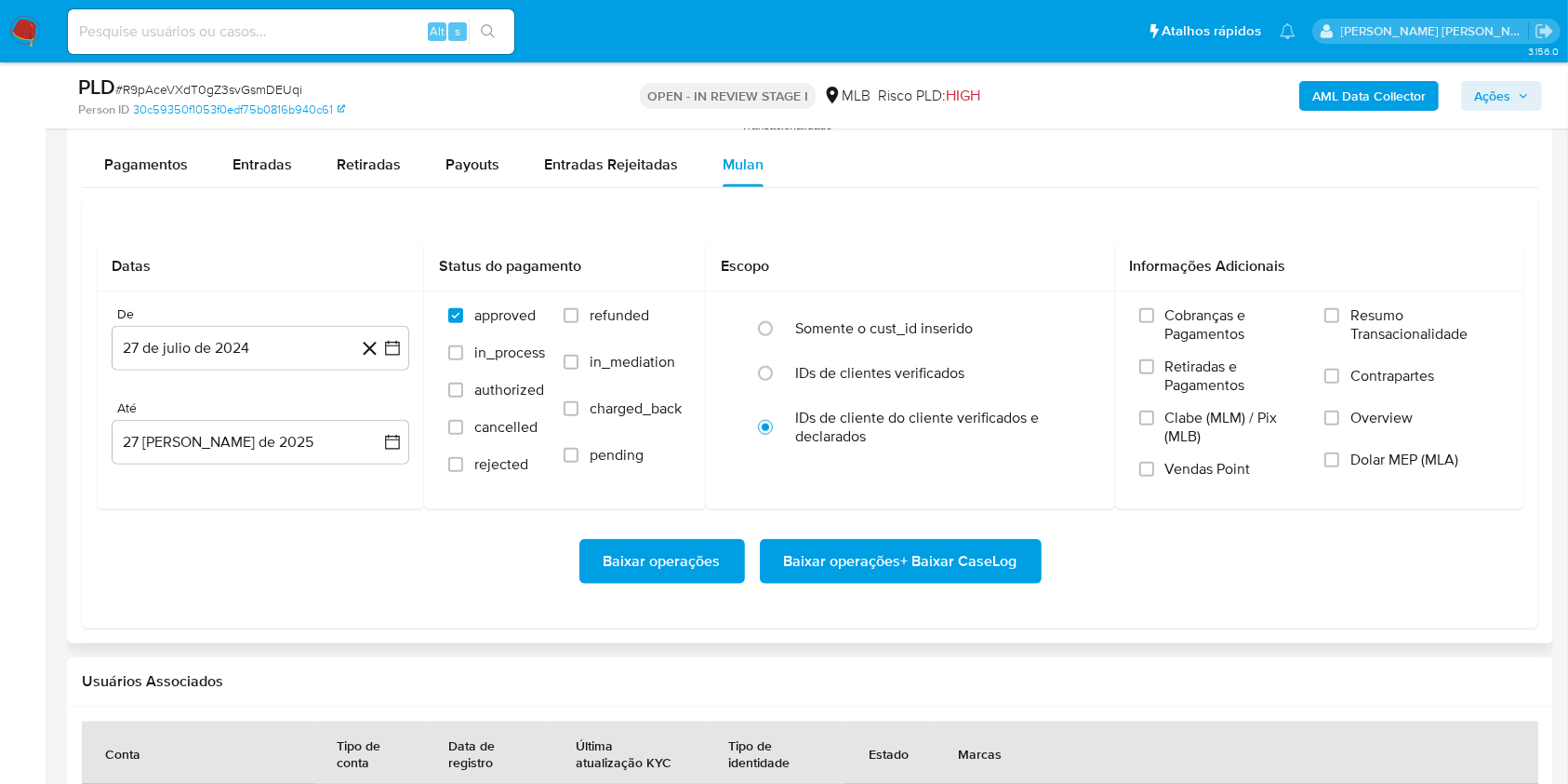
scroll to position [2074, 0]
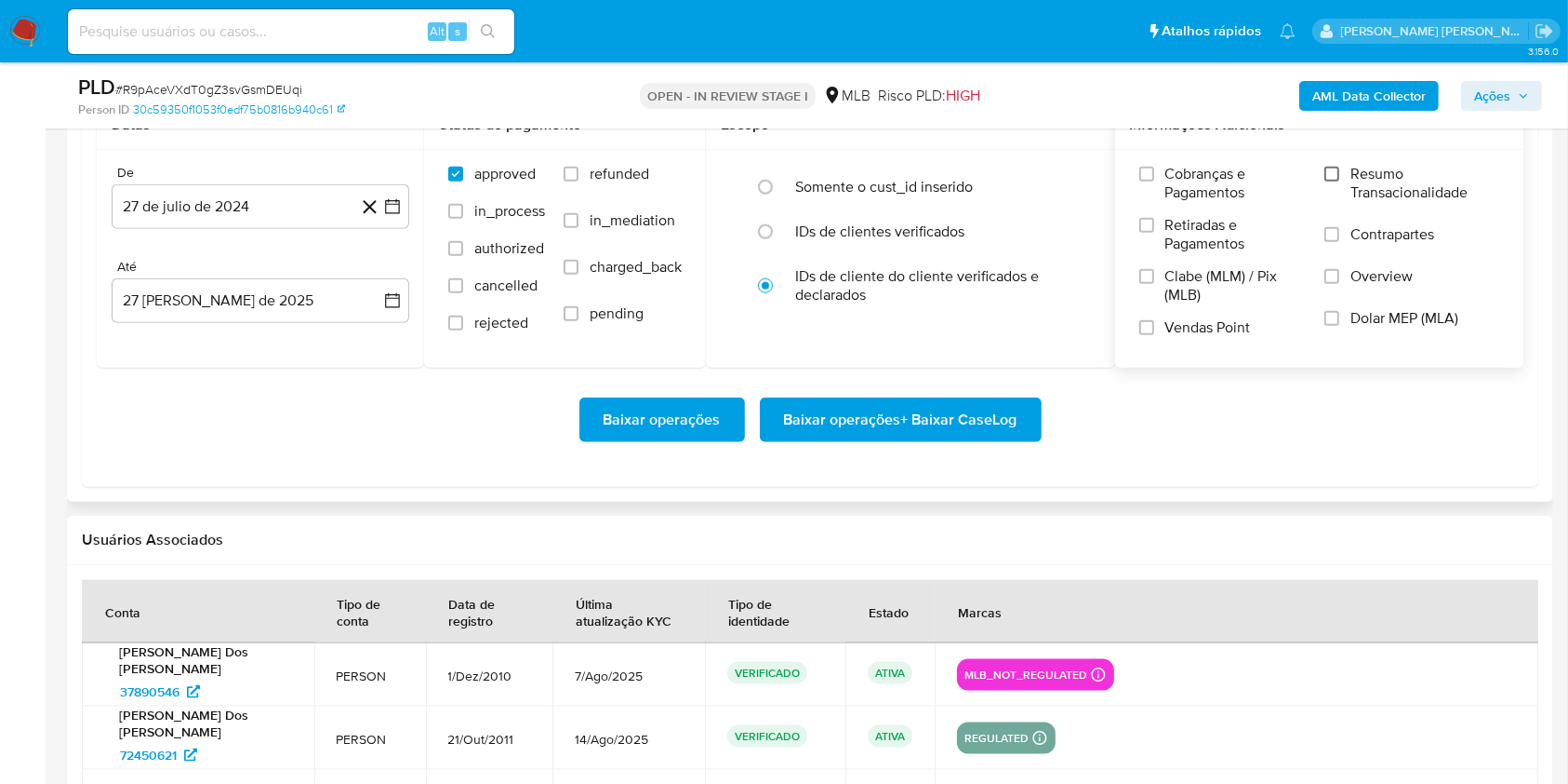
click at [1335, 172] on input "Resumo Transacionalidade" at bounding box center [1332, 174] width 15 height 15
click at [1147, 332] on input "Vendas Point" at bounding box center [1148, 328] width 15 height 15
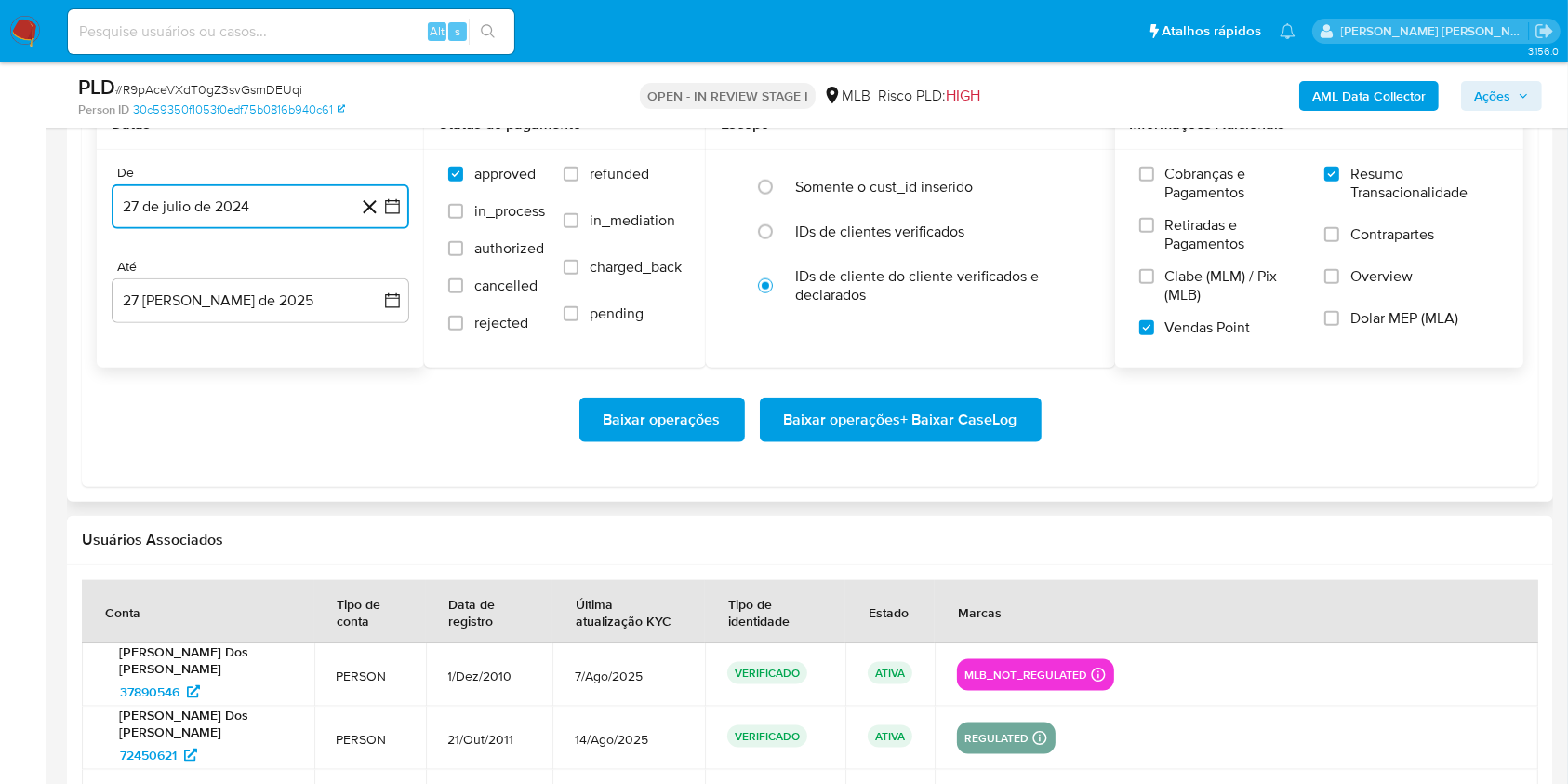
click at [388, 210] on icon "button" at bounding box center [392, 206] width 18 height 18
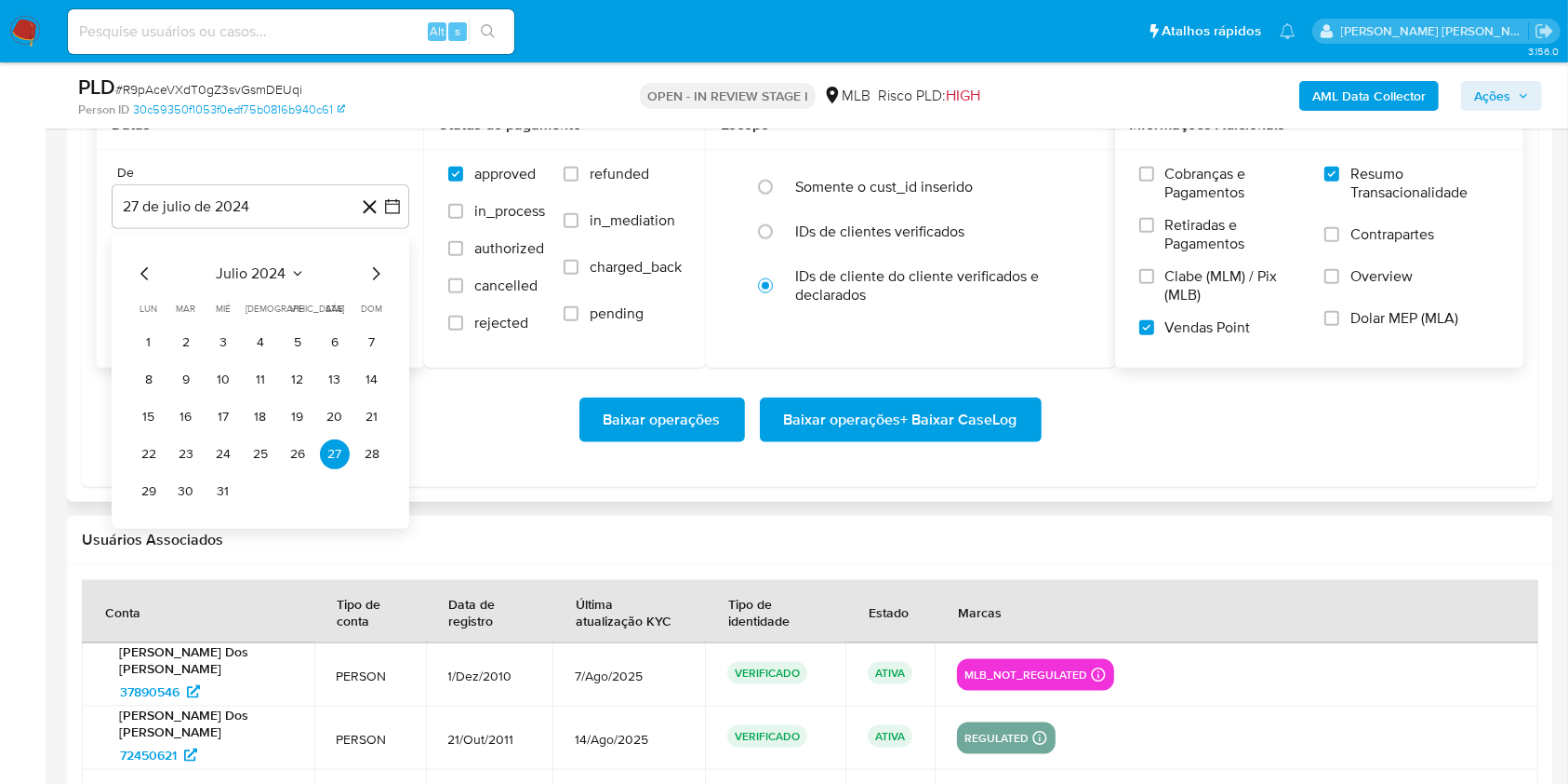
click at [370, 257] on div "julio 2024 julio 2024 lun lunes mar martes mié miércoles jue jueves vie viernes…" at bounding box center [261, 381] width 298 height 294
click at [377, 273] on icon "Mes siguiente" at bounding box center [375, 273] width 22 height 22
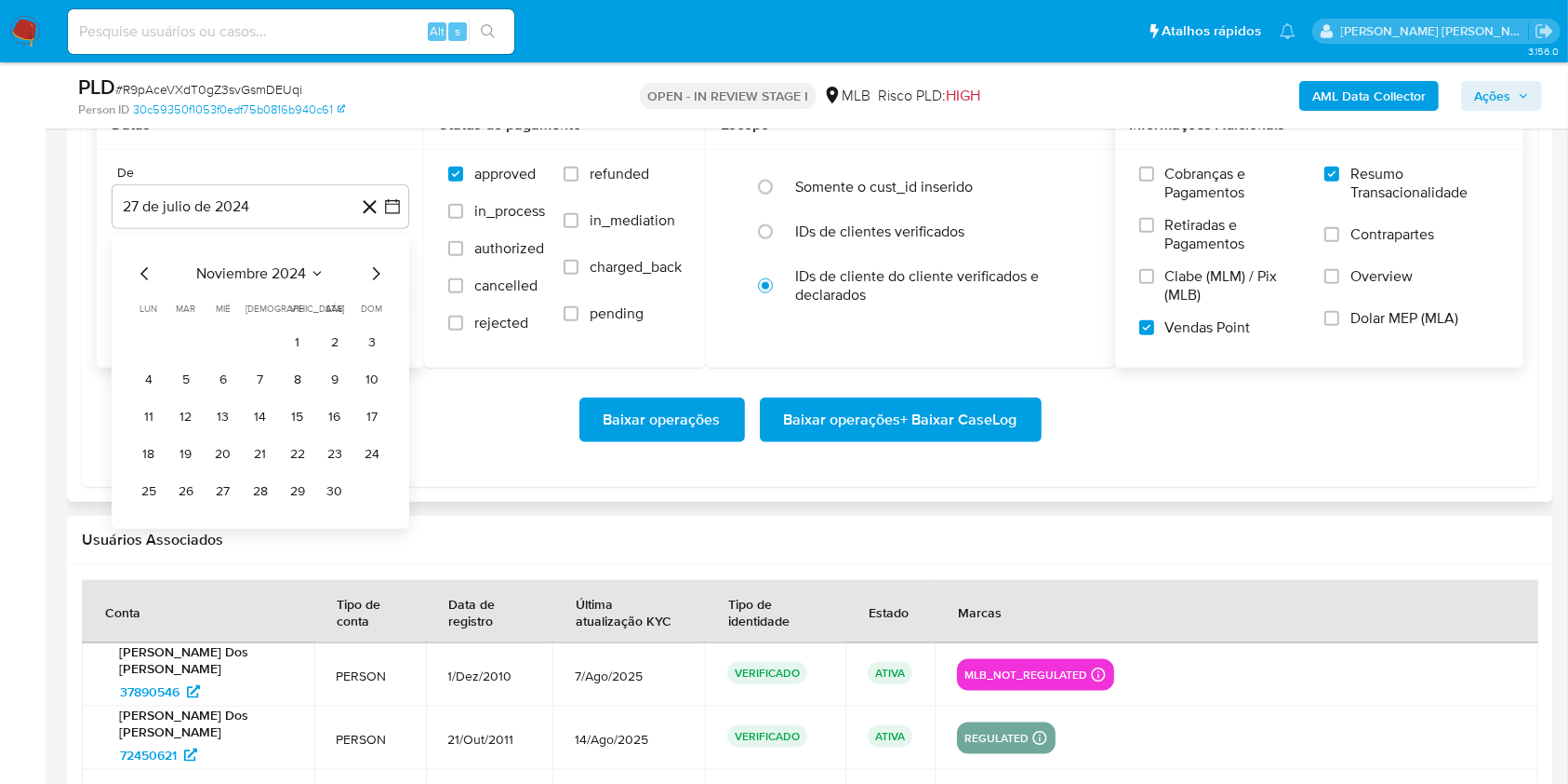
click at [377, 273] on icon "Mes siguiente" at bounding box center [375, 273] width 22 height 22
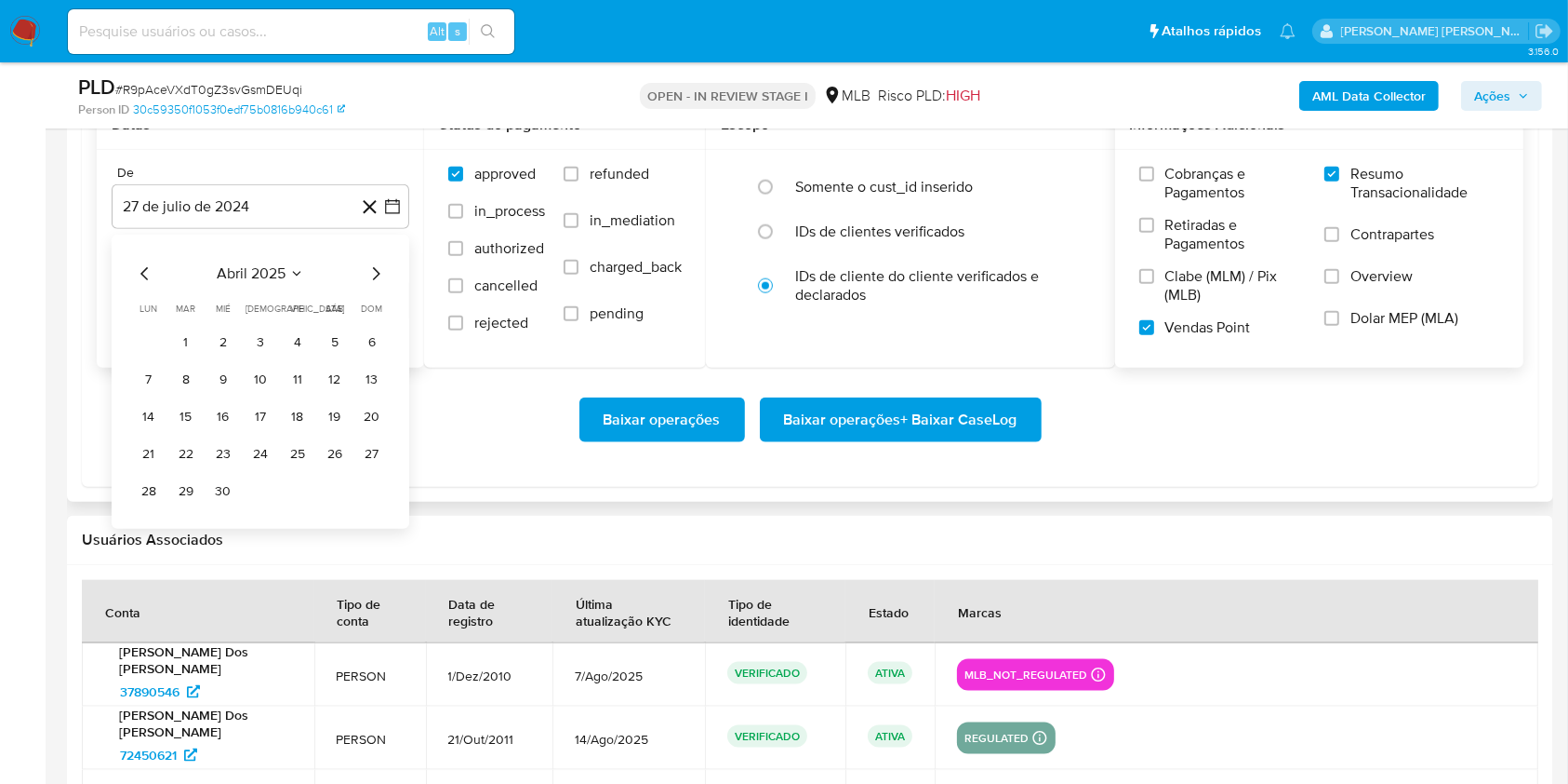
click at [377, 273] on icon "Mes siguiente" at bounding box center [375, 273] width 22 height 22
click at [178, 334] on button "1" at bounding box center [186, 342] width 30 height 30
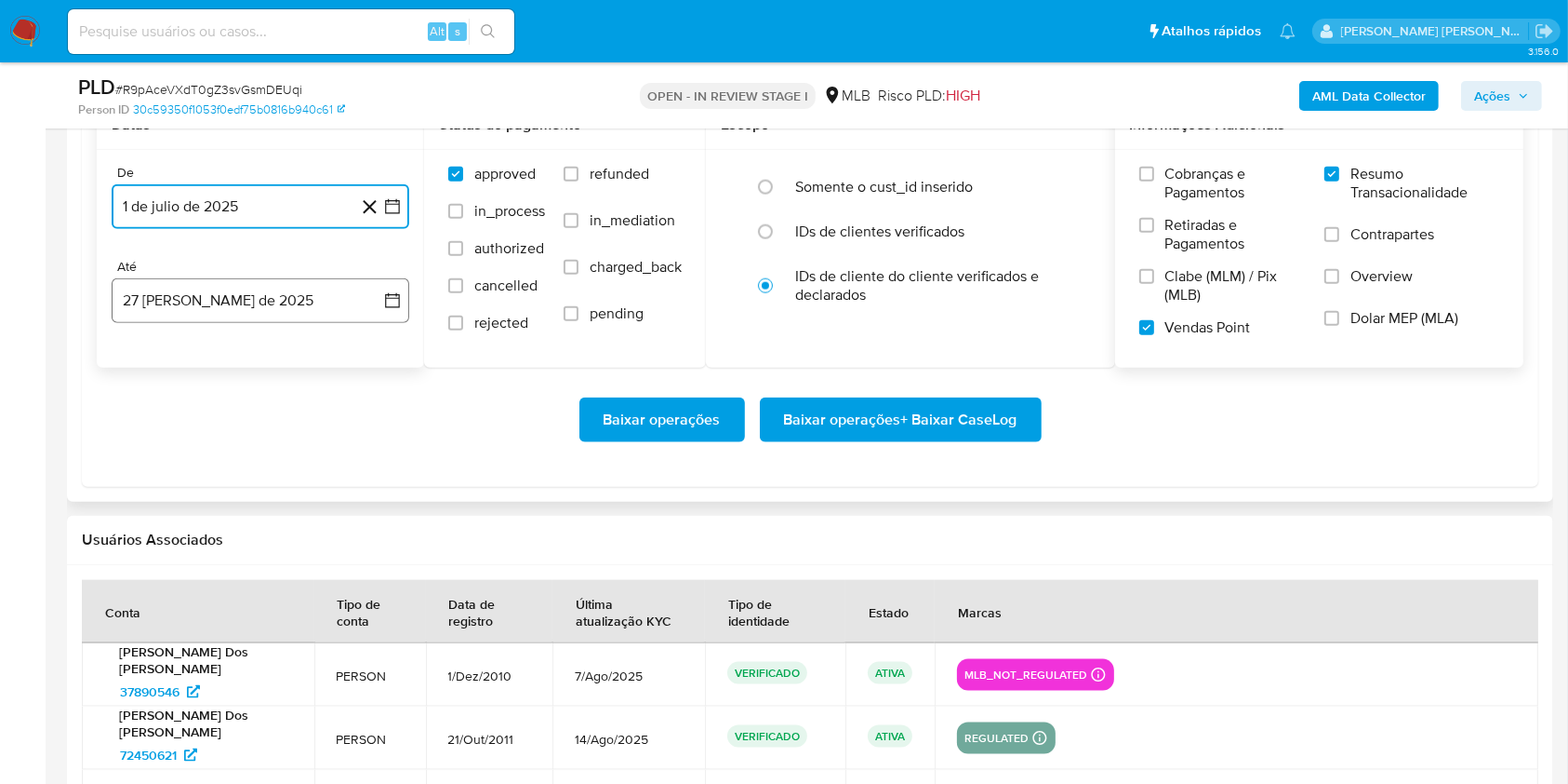
click at [191, 305] on button "27 [PERSON_NAME] de 2025" at bounding box center [261, 300] width 298 height 45
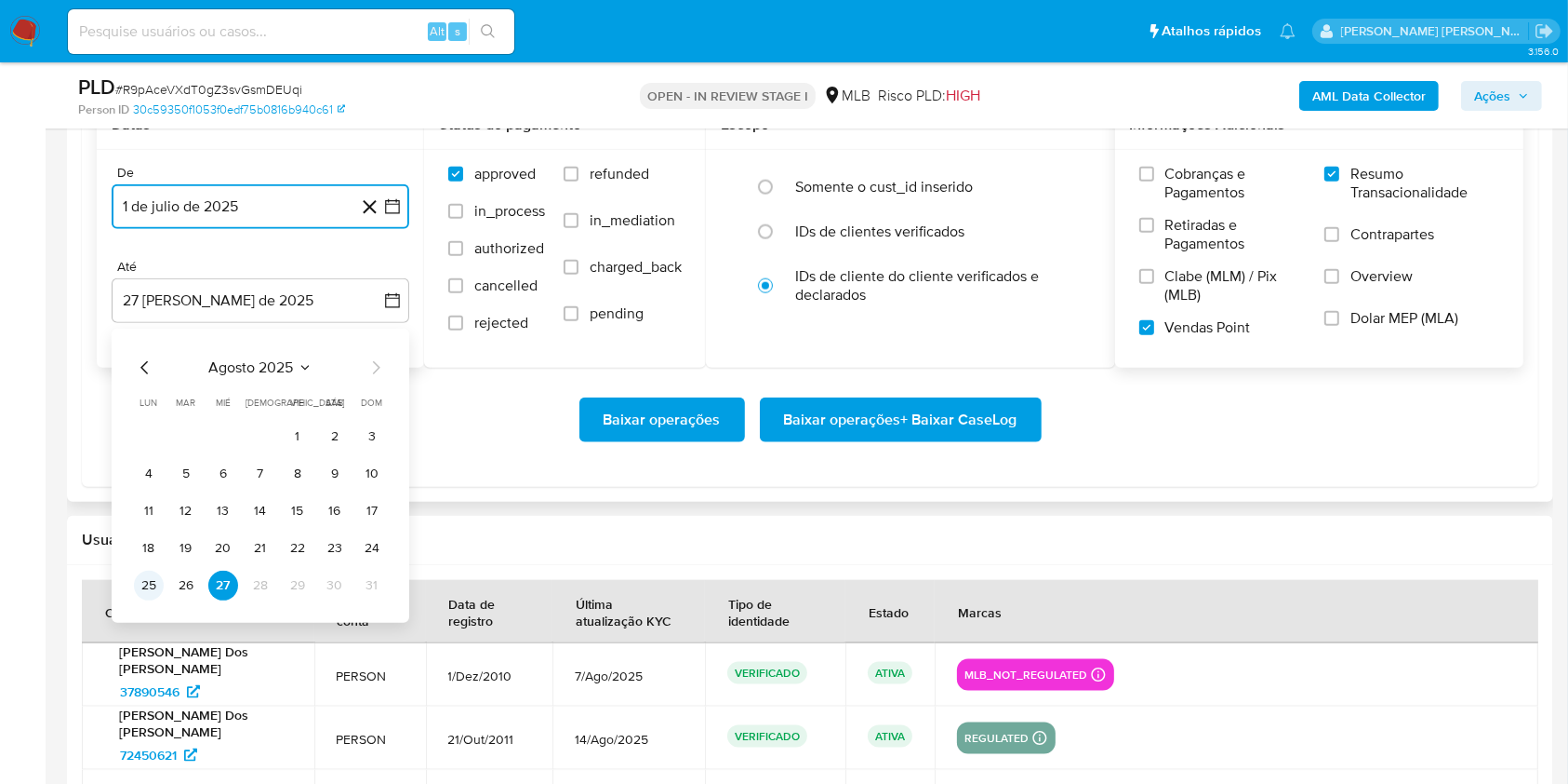
click at [141, 572] on button "25" at bounding box center [148, 585] width 30 height 30
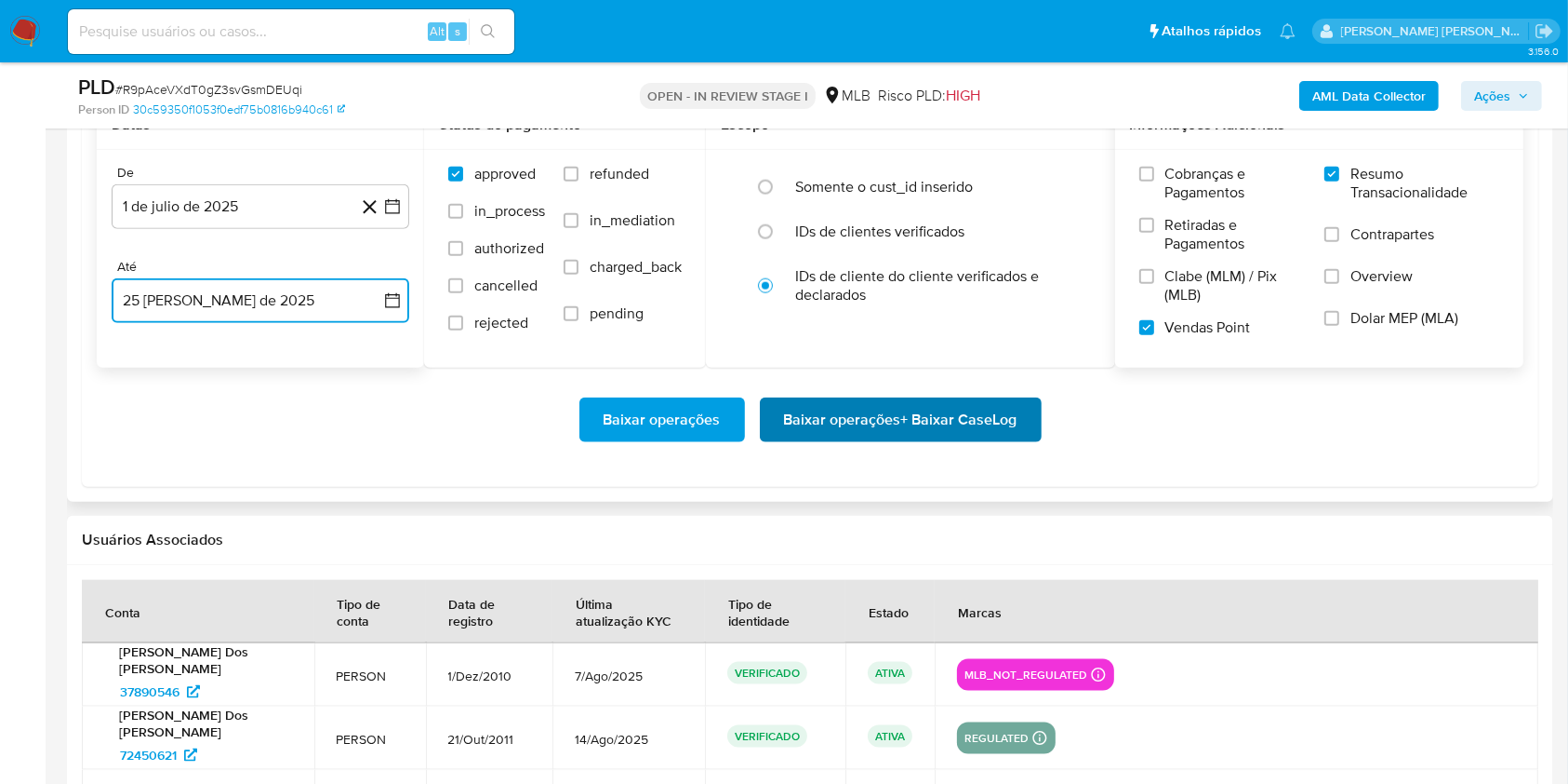
click at [917, 414] on span "Baixar operações + Baixar CaseLog" at bounding box center [901, 420] width 234 height 41
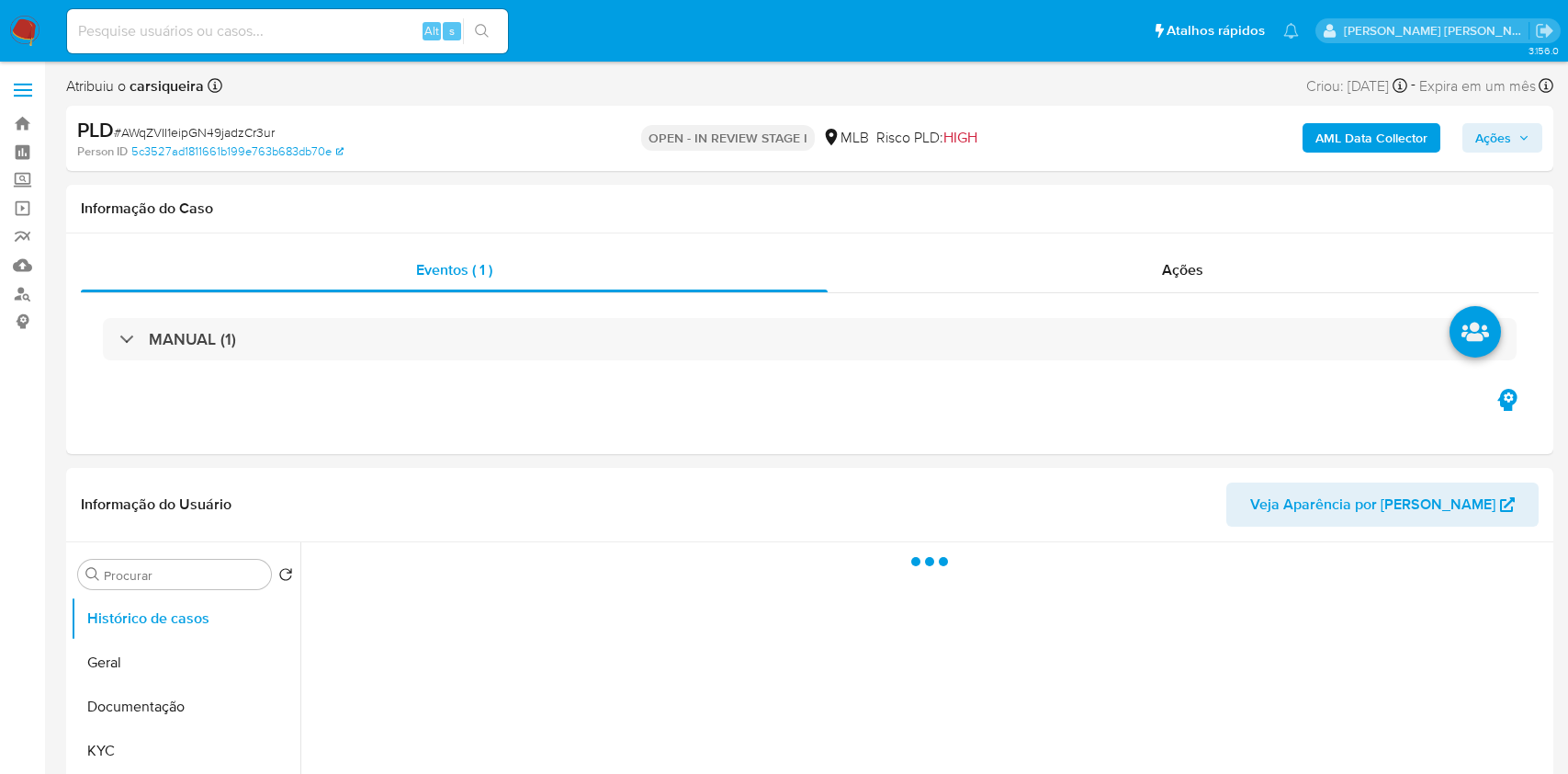
select select "10"
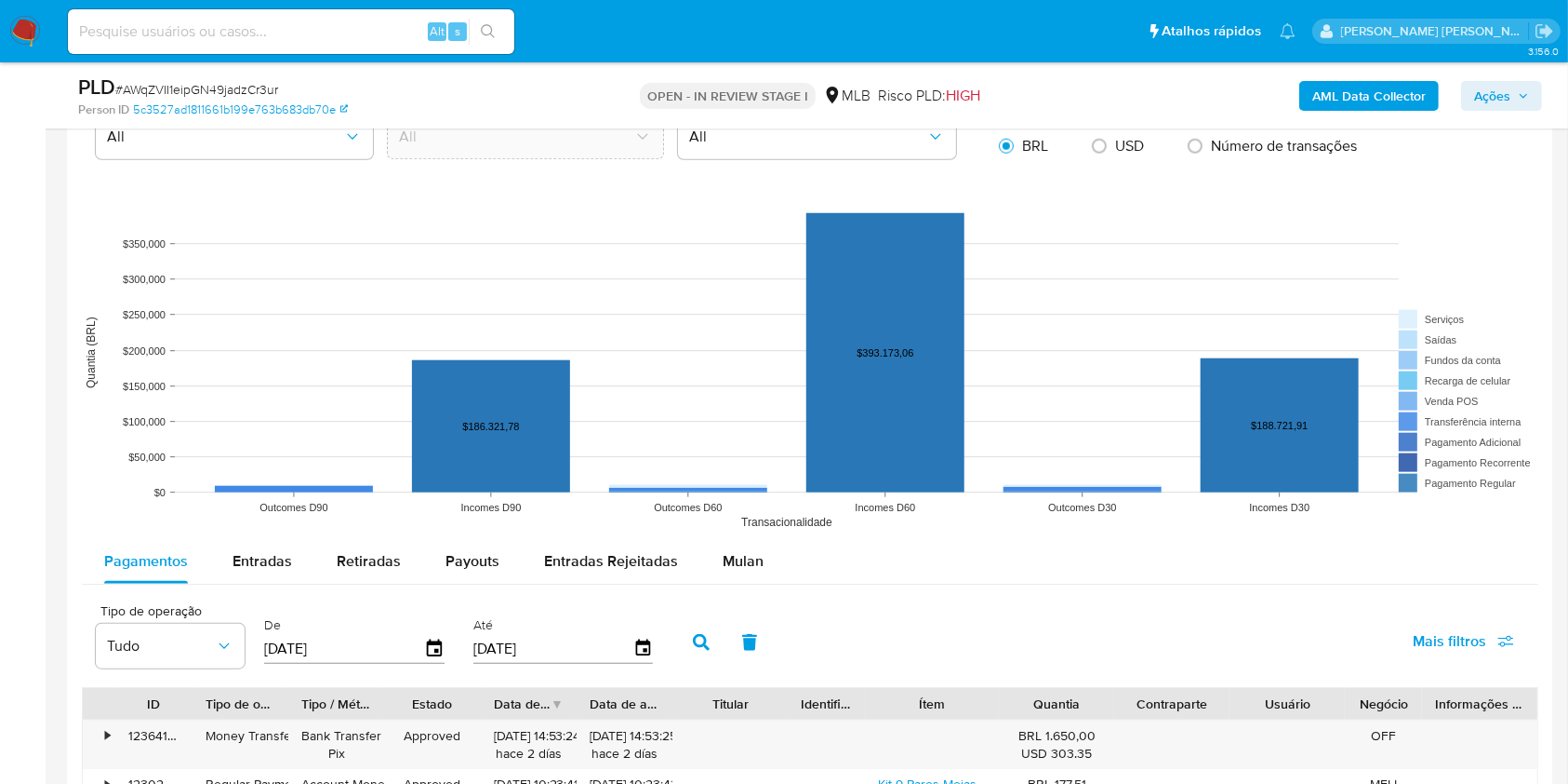
scroll to position [1750, 0]
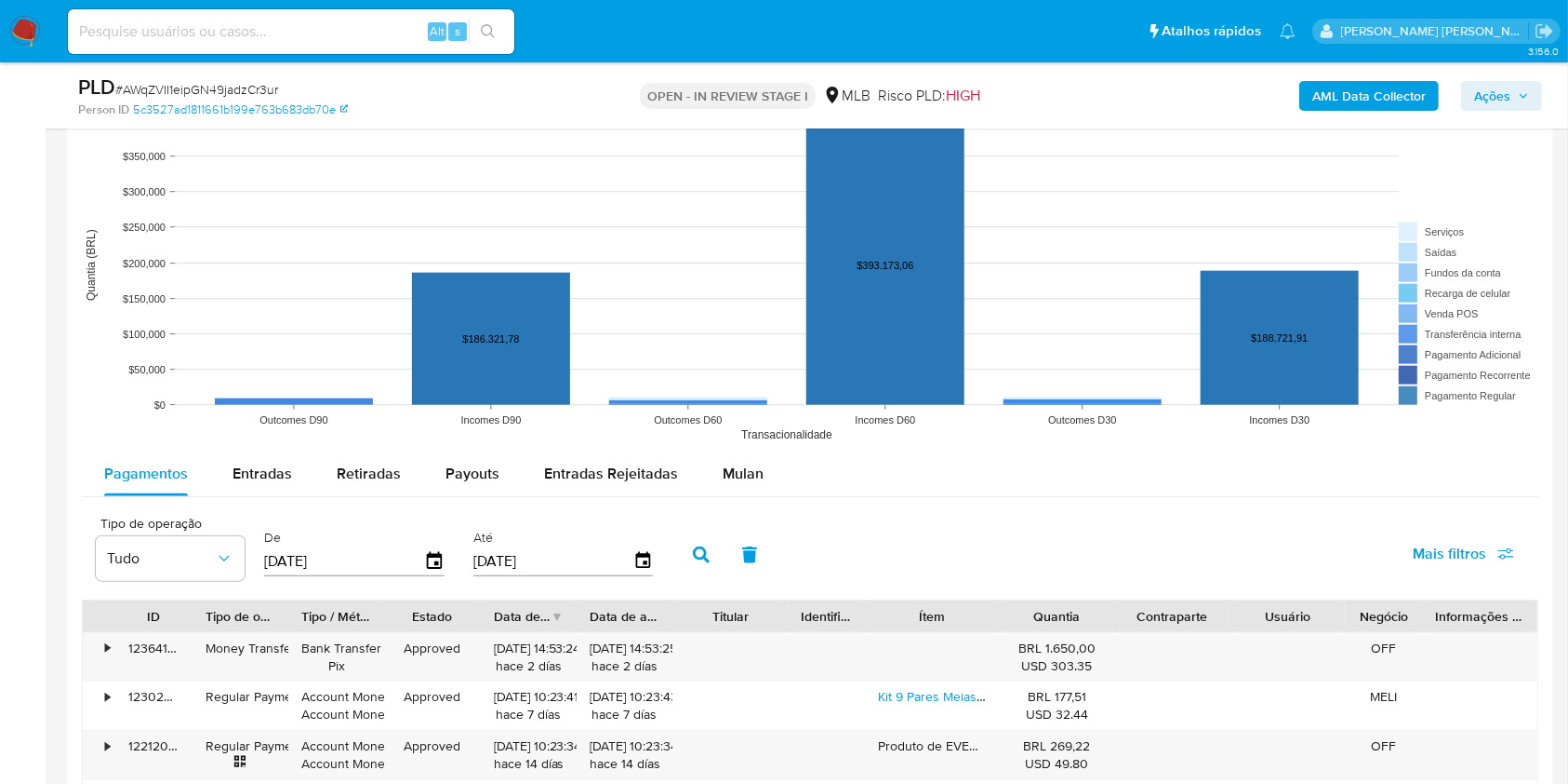
drag, startPoint x: 752, startPoint y: 460, endPoint x: 755, endPoint y: 444, distance: 16.3
click at [749, 463] on span "Mulan" at bounding box center [743, 473] width 41 height 21
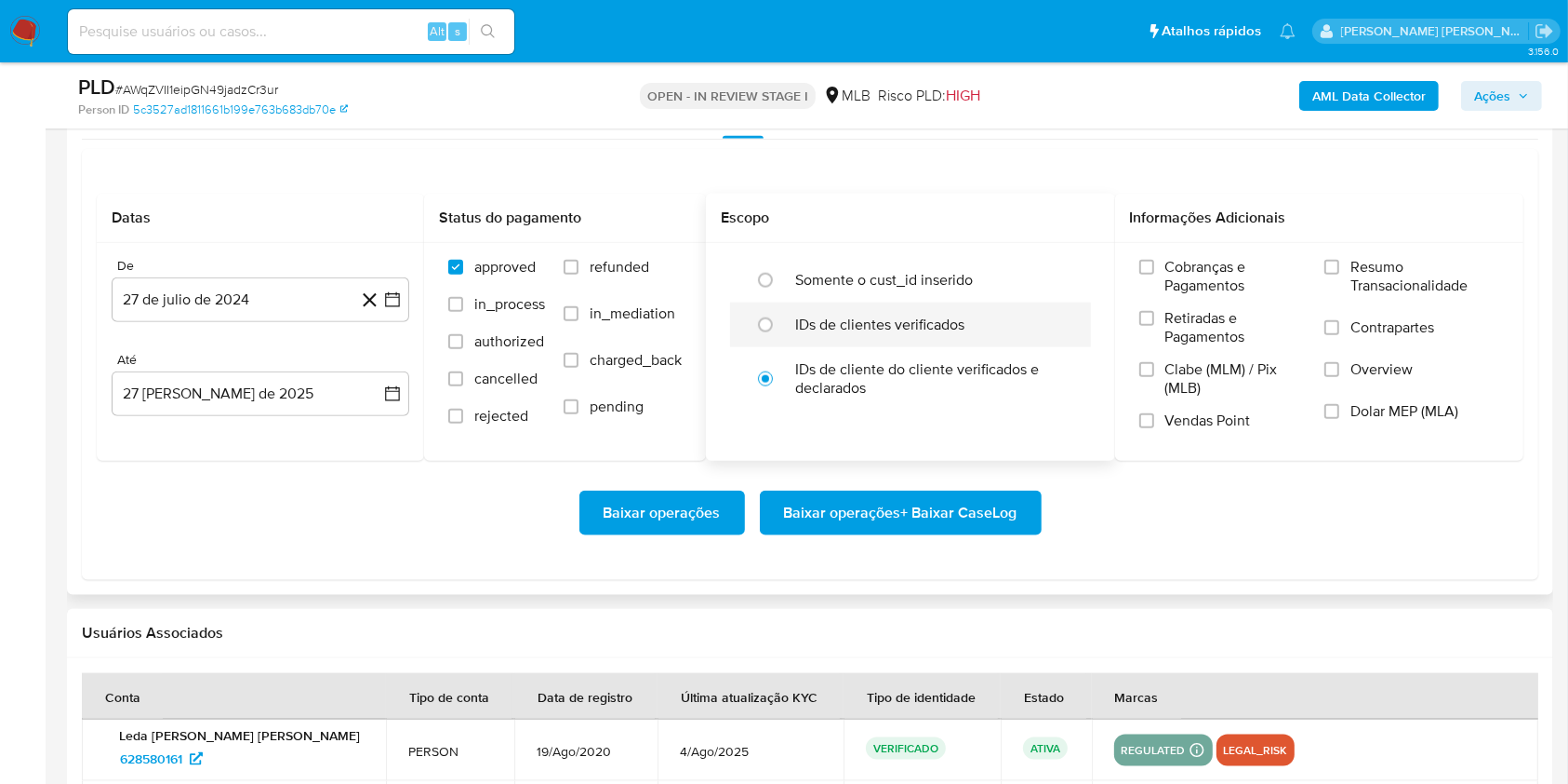
scroll to position [2122, 0]
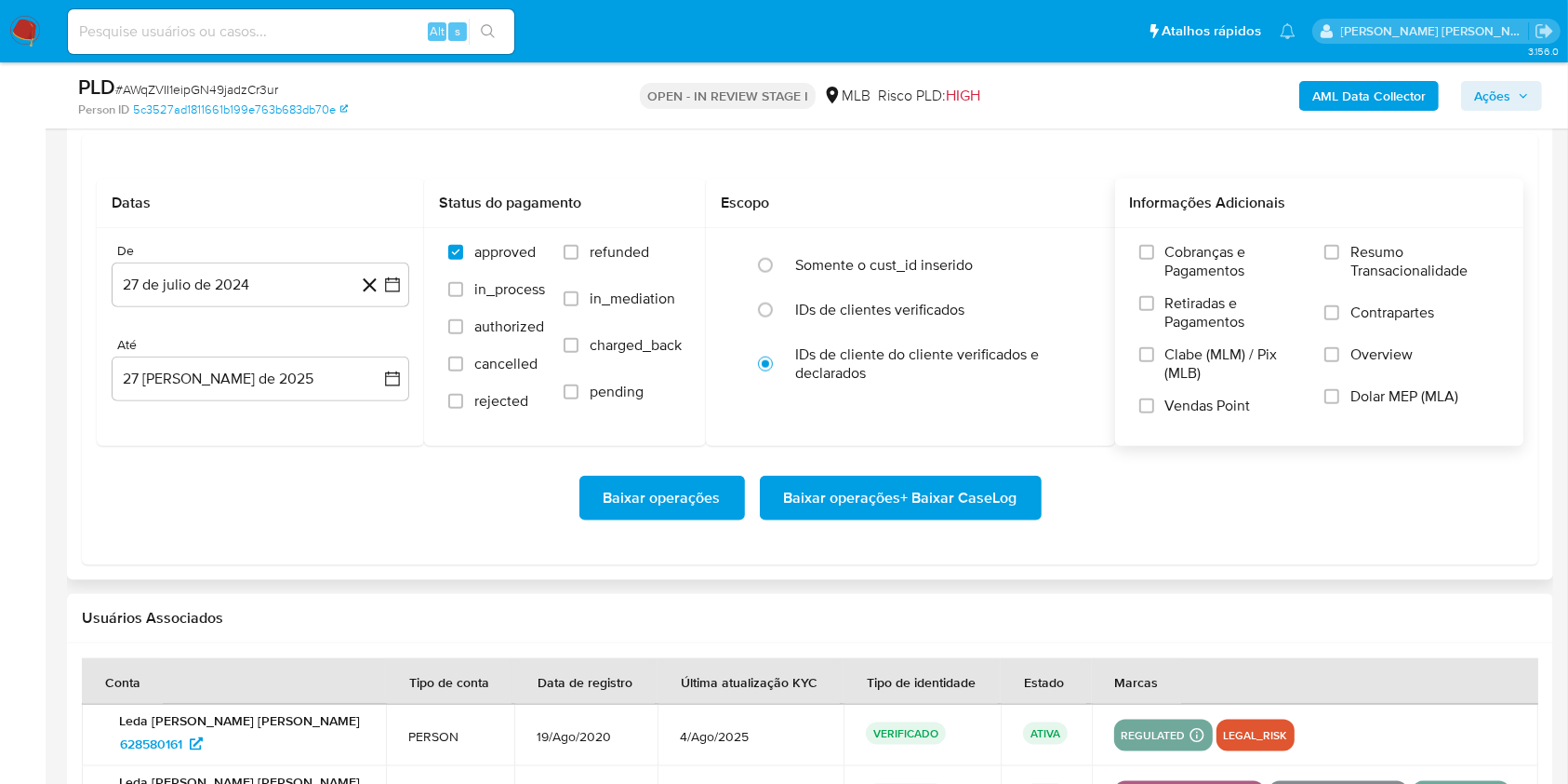
click at [1335, 242] on label "Resumo Transacionalidade" at bounding box center [1412, 272] width 175 height 60
click at [1335, 244] on input "Resumo Transacionalidade" at bounding box center [1332, 252] width 15 height 15
click at [1147, 399] on input "Vendas Point" at bounding box center [1148, 406] width 15 height 15
click at [403, 275] on button "27 de julio de 2024" at bounding box center [261, 285] width 298 height 45
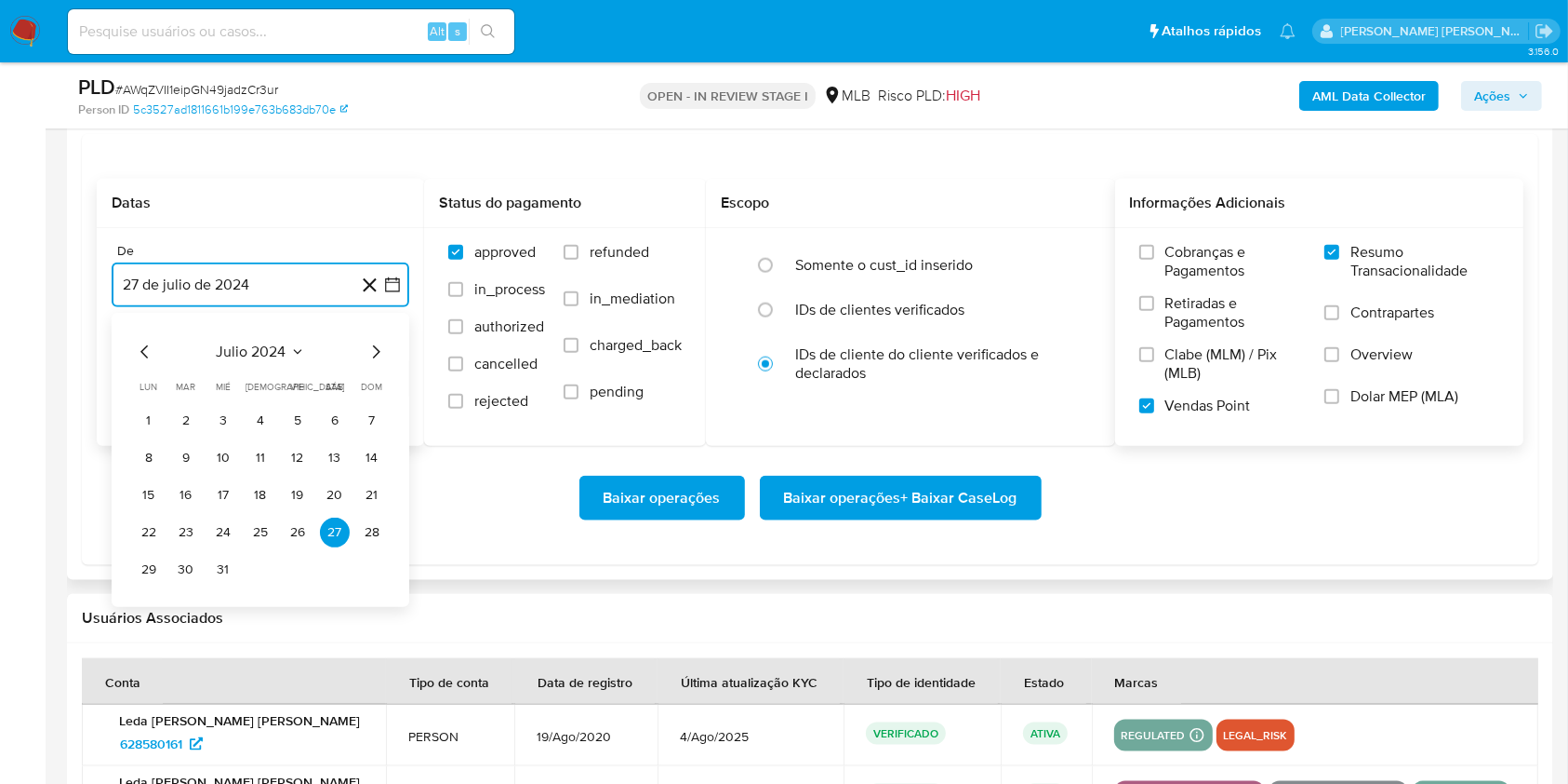
click at [375, 347] on icon "Mes siguiente" at bounding box center [376, 352] width 8 height 13
click at [375, 347] on icon "Mes siguiente" at bounding box center [375, 351] width 22 height 22
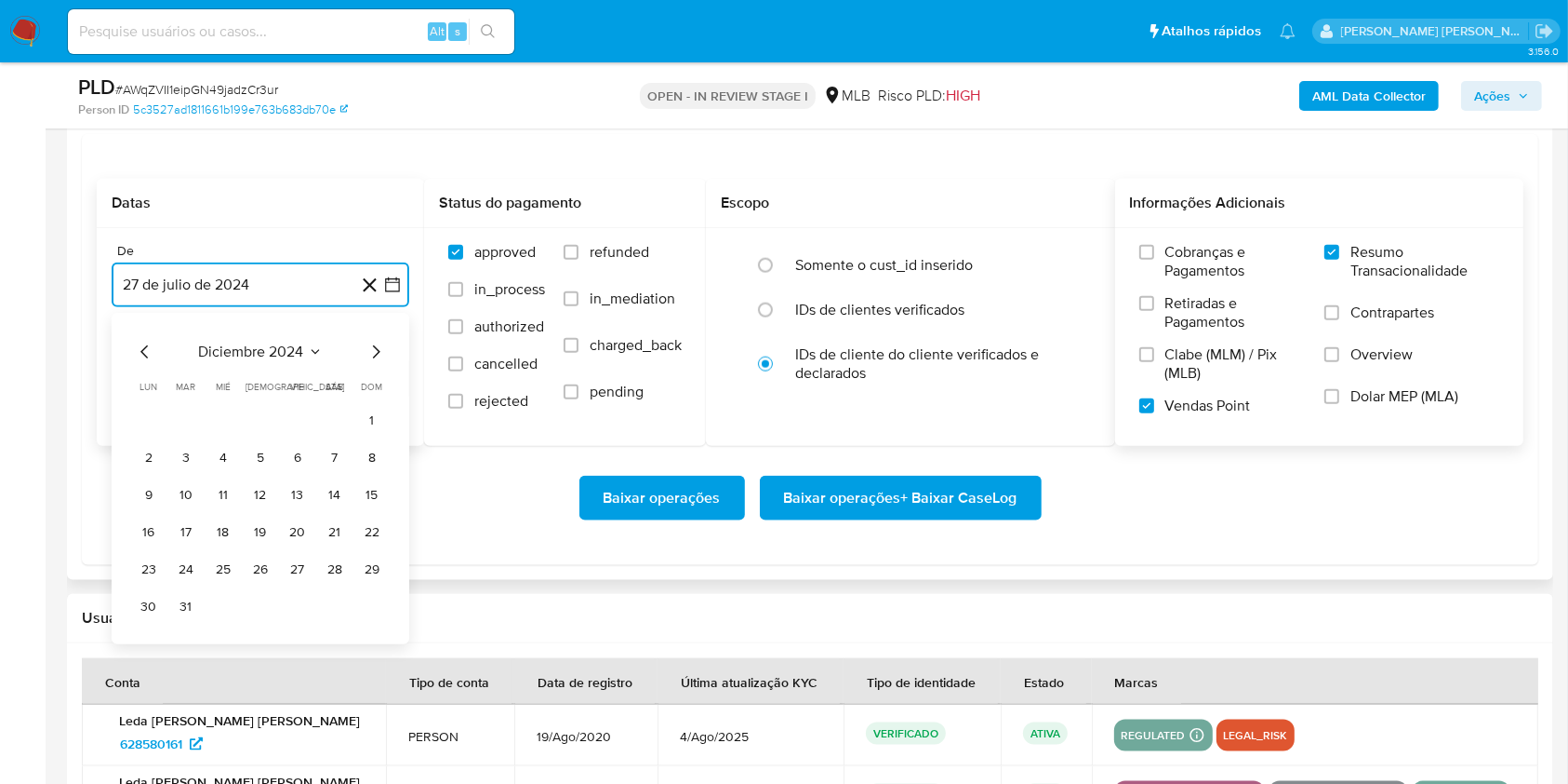
click at [375, 347] on icon "Mes siguiente" at bounding box center [375, 351] width 22 height 22
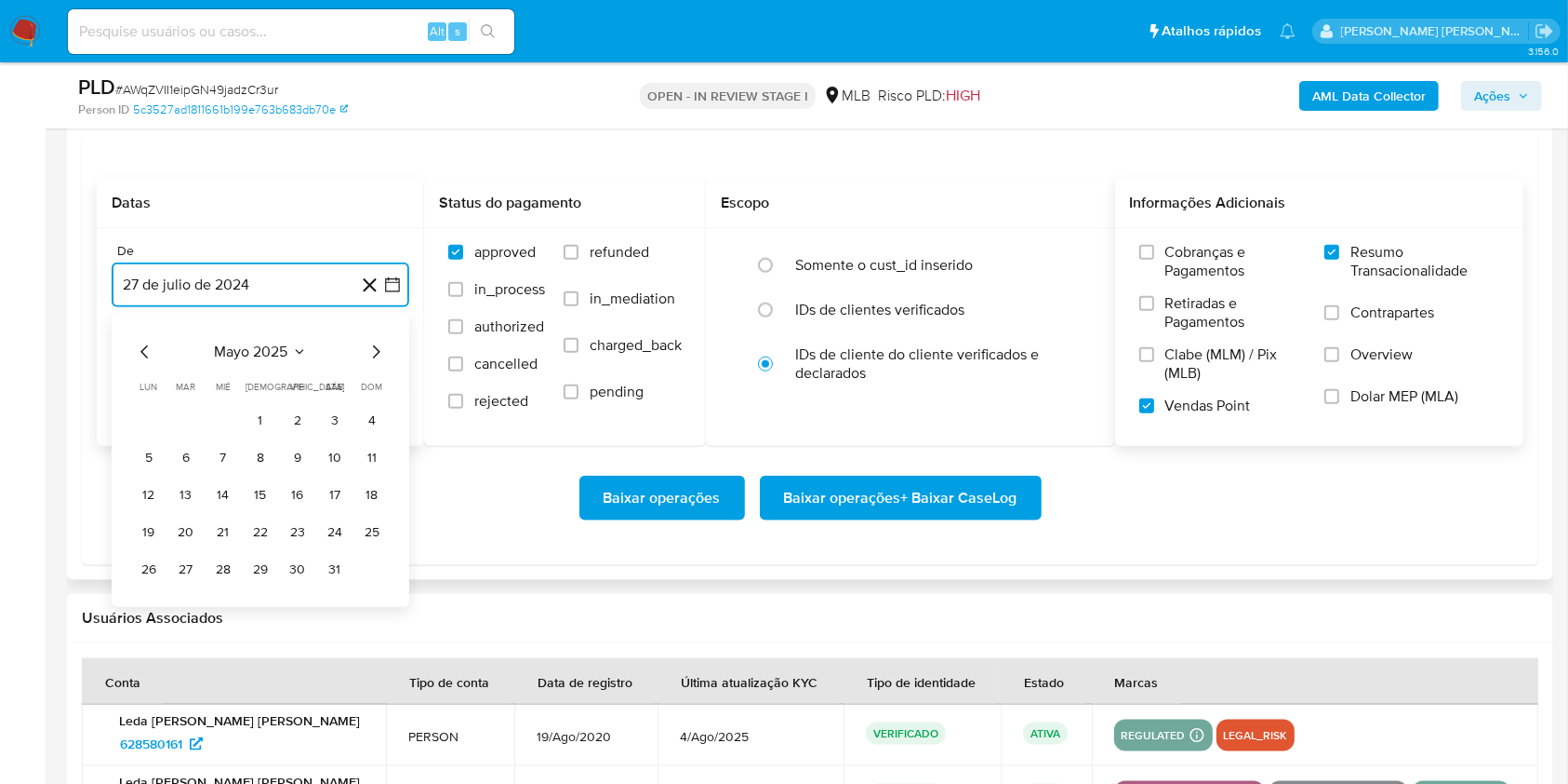
click at [375, 347] on icon "Mes siguiente" at bounding box center [375, 351] width 22 height 22
click at [188, 409] on button "1" at bounding box center [186, 420] width 30 height 30
click at [216, 374] on button "27 [PERSON_NAME] de 2025" at bounding box center [261, 379] width 298 height 45
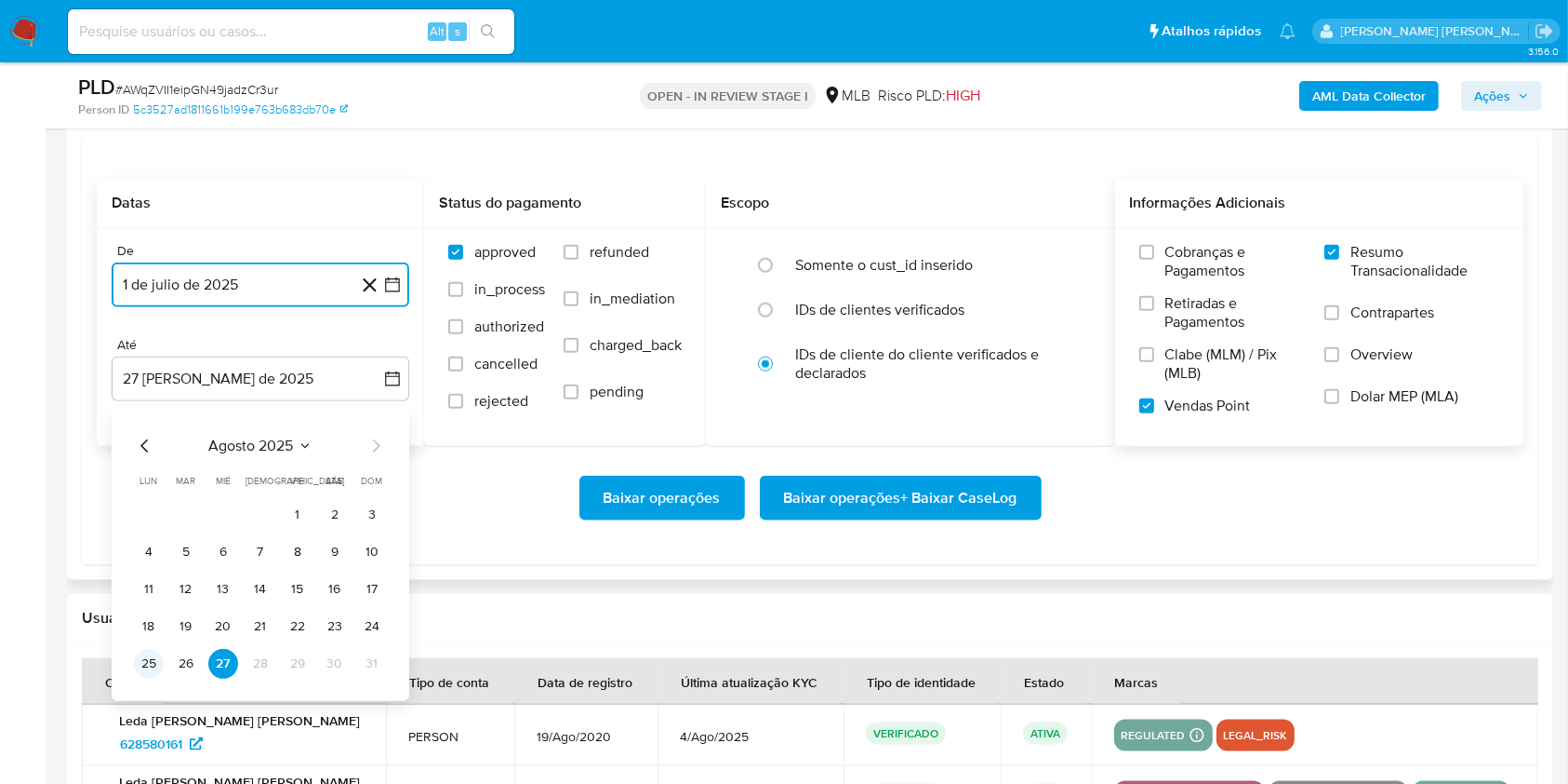
click at [156, 653] on button "25" at bounding box center [148, 663] width 30 height 30
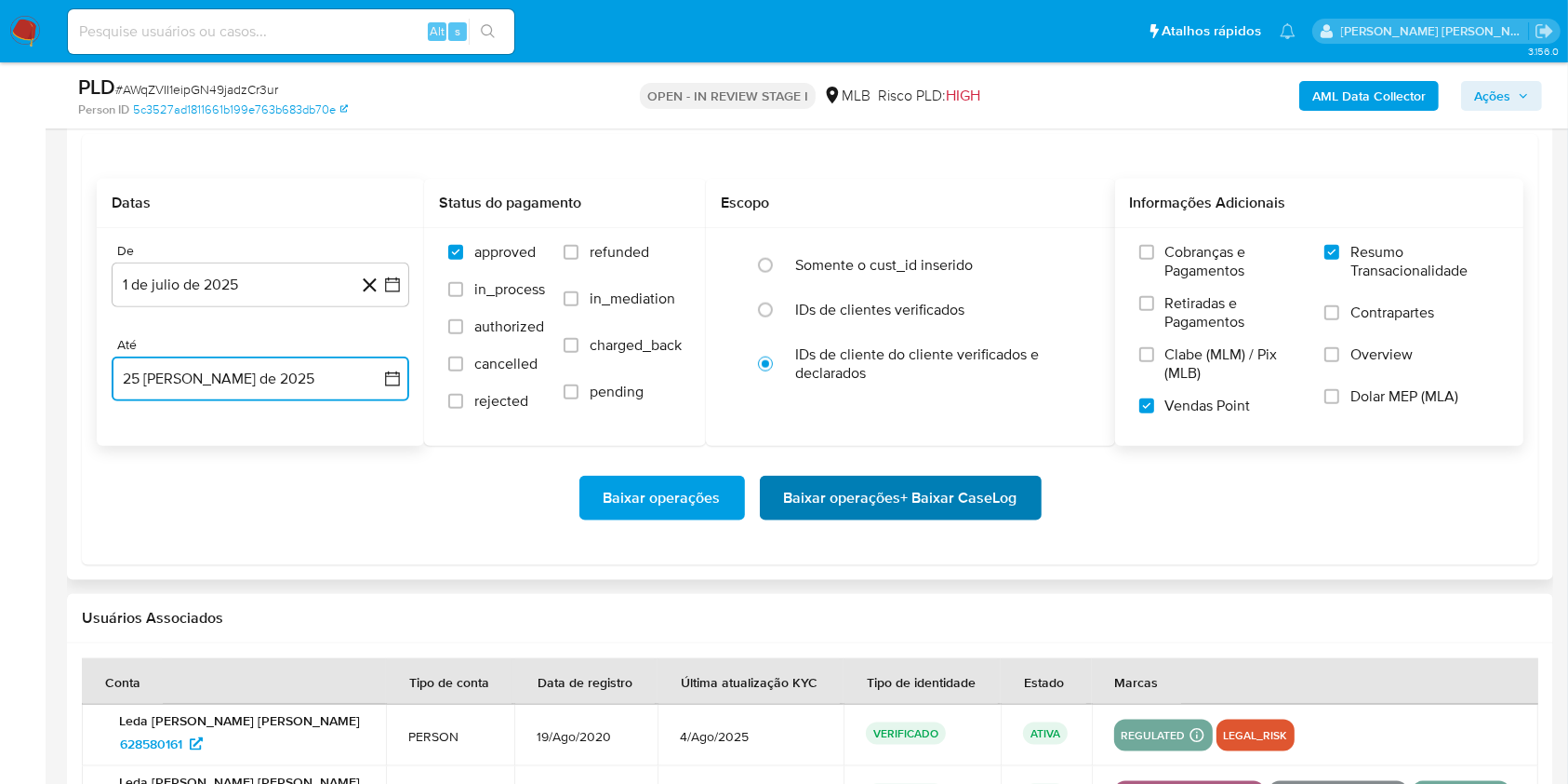
click at [866, 501] on span "Baixar operações + Baixar CaseLog" at bounding box center [901, 497] width 234 height 41
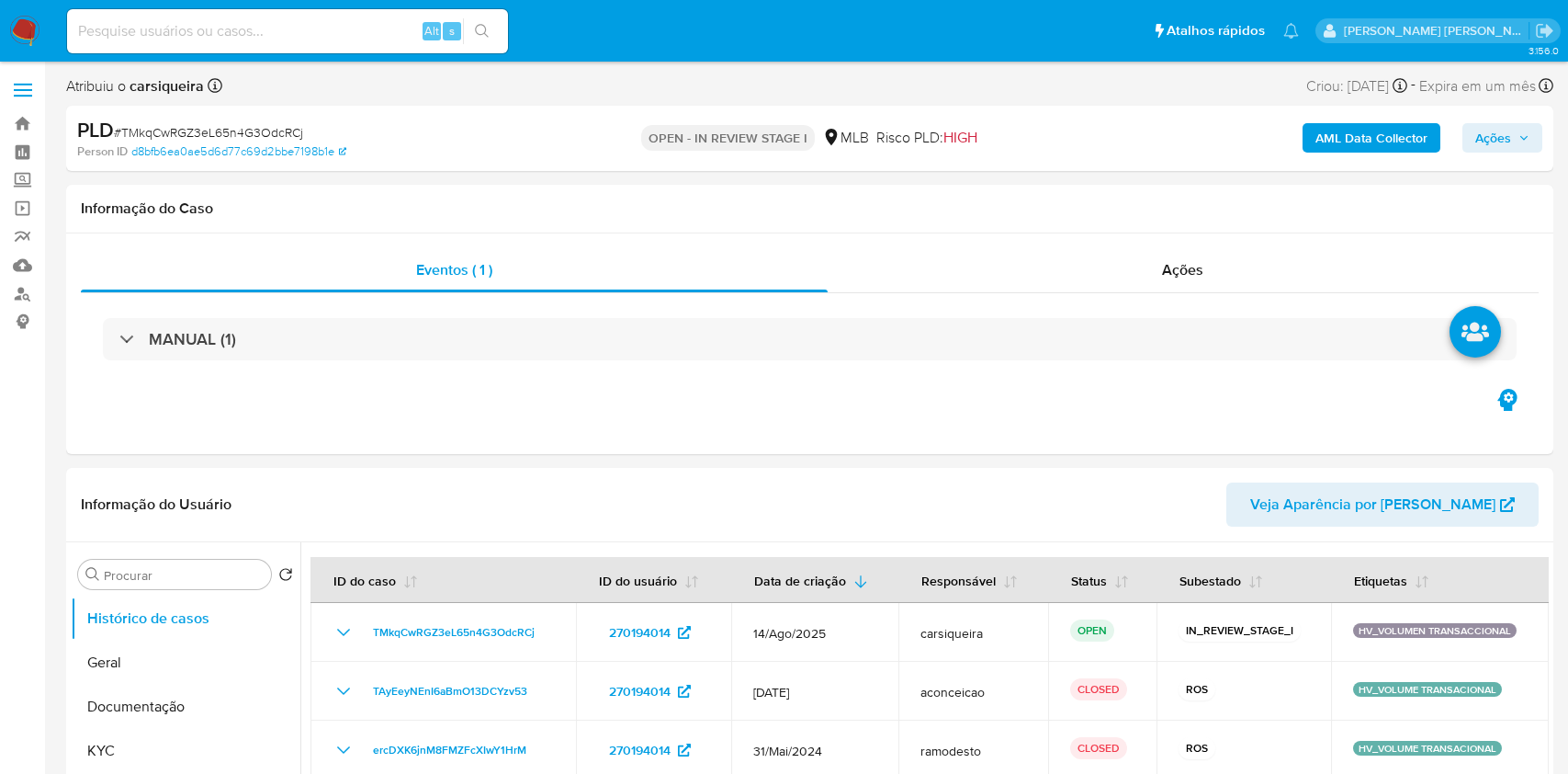
select select "10"
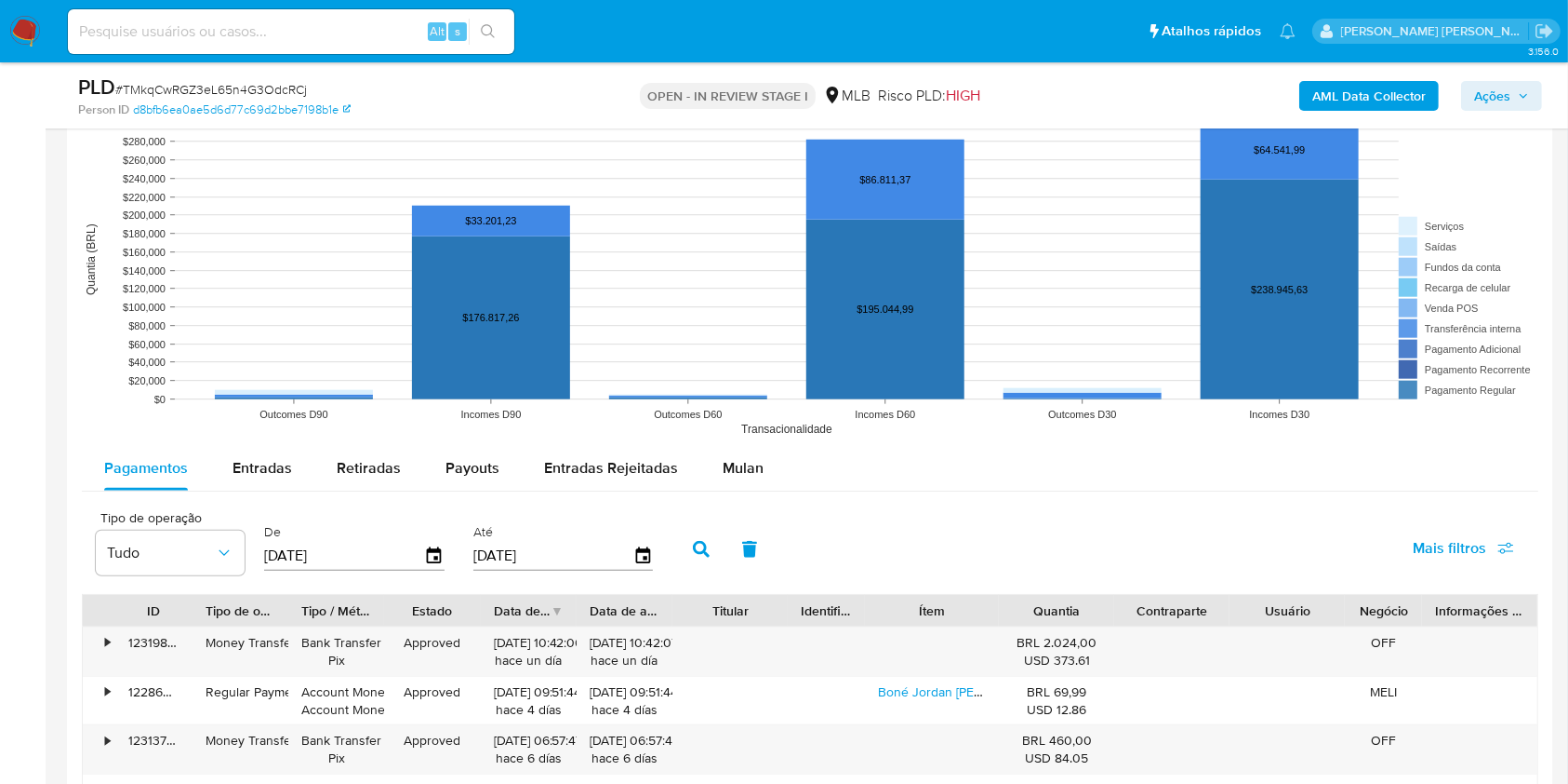
scroll to position [1696, 0]
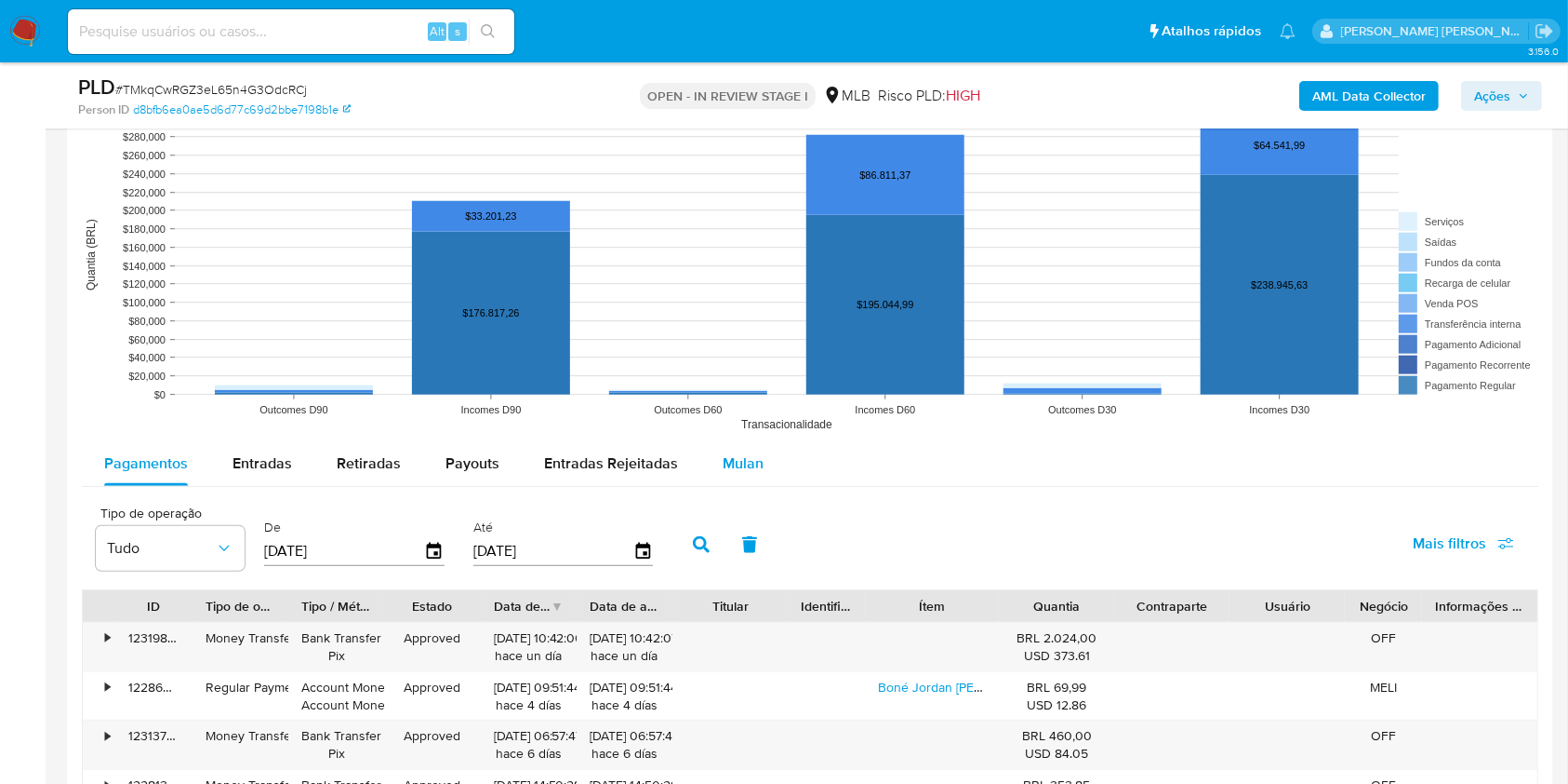
click at [752, 460] on span "Mulan" at bounding box center [743, 463] width 41 height 21
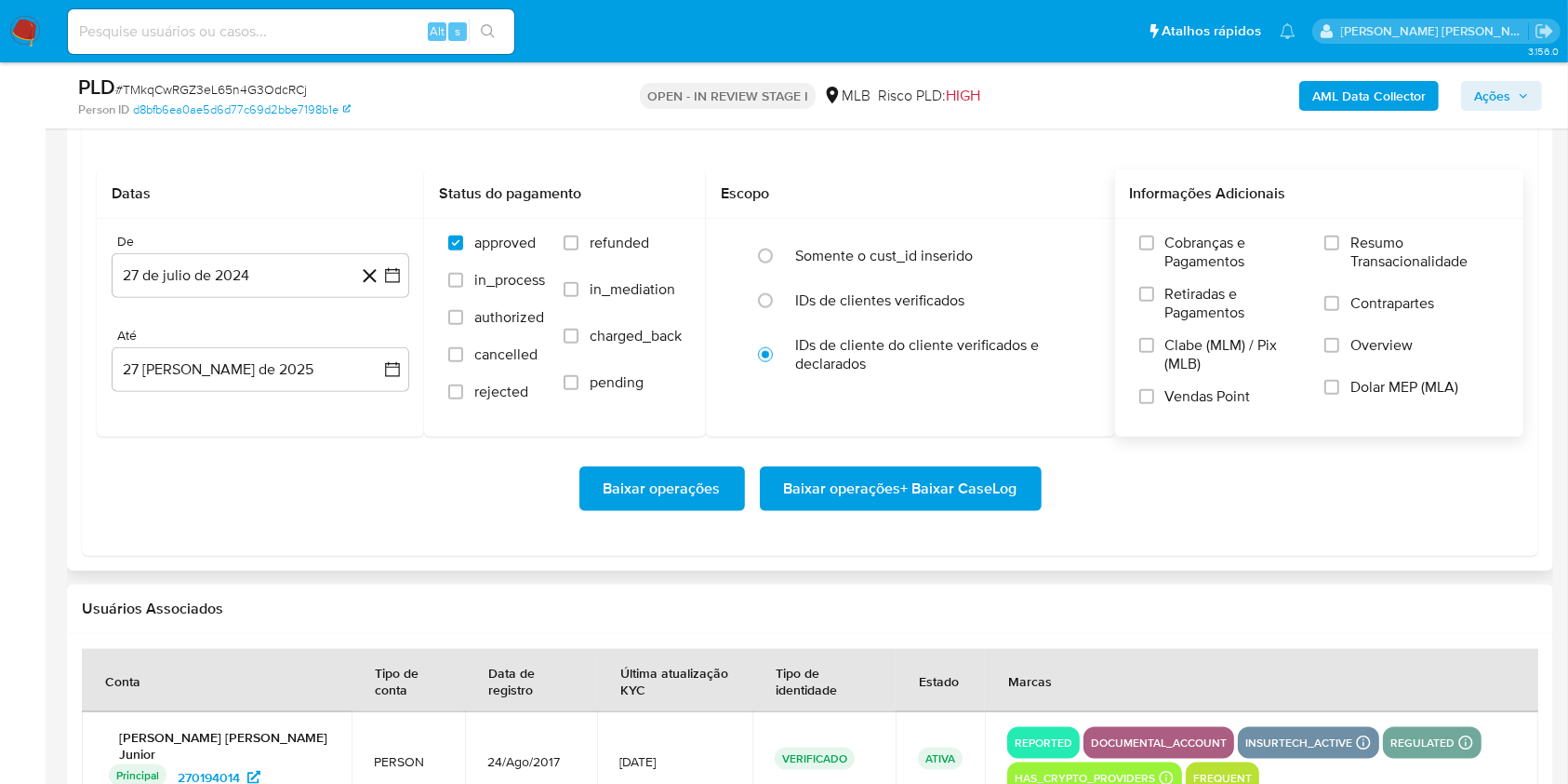
scroll to position [2069, 0]
click at [1331, 242] on input "Resumo Transacionalidade" at bounding box center [1332, 242] width 15 height 15
click at [1148, 397] on input "Vendas Point" at bounding box center [1148, 396] width 15 height 15
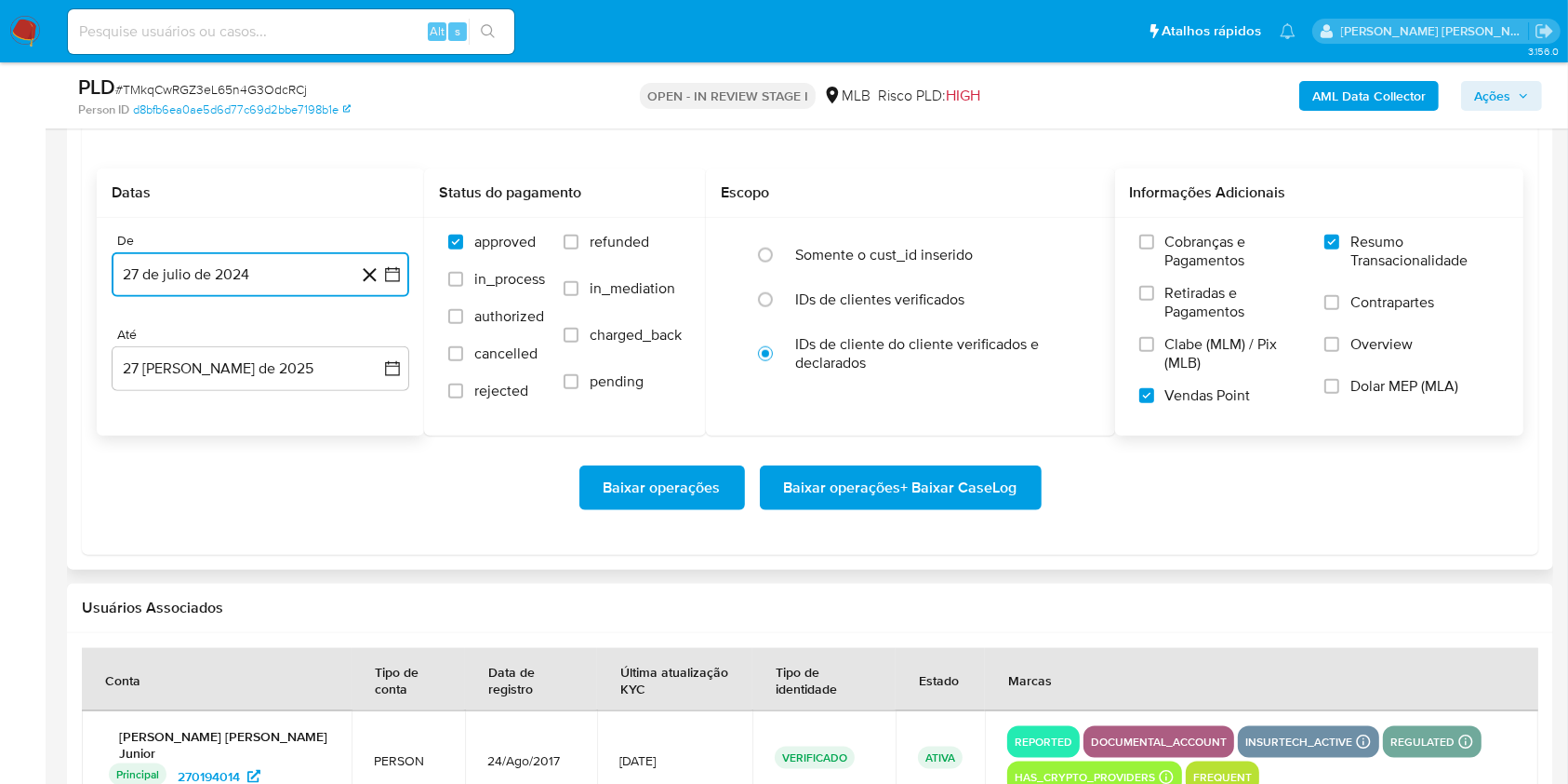
click at [398, 277] on icon "button" at bounding box center [392, 274] width 18 height 18
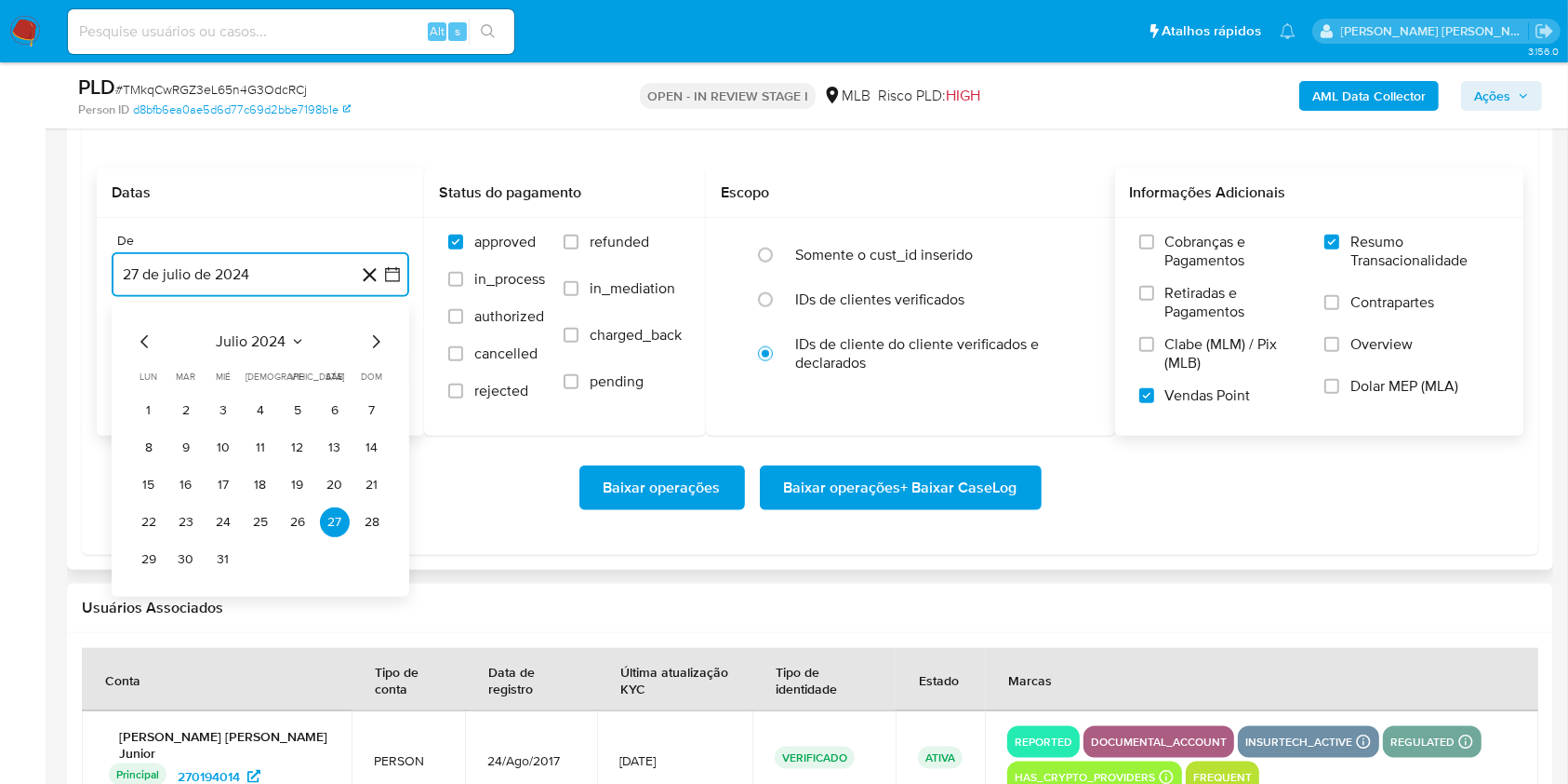
click at [372, 341] on icon "Mes siguiente" at bounding box center [375, 341] width 22 height 22
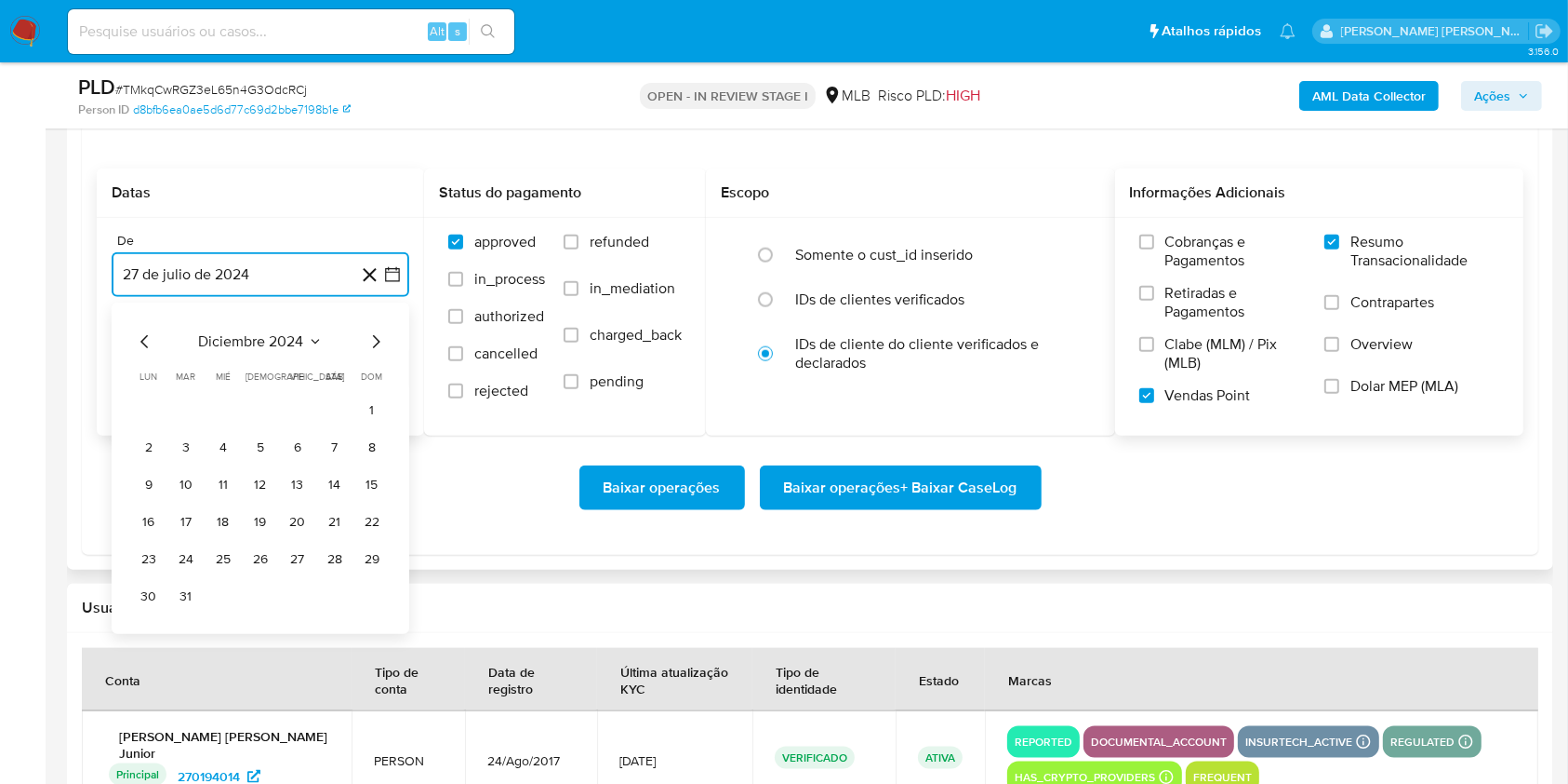
click at [372, 341] on icon "Mes siguiente" at bounding box center [375, 341] width 22 height 22
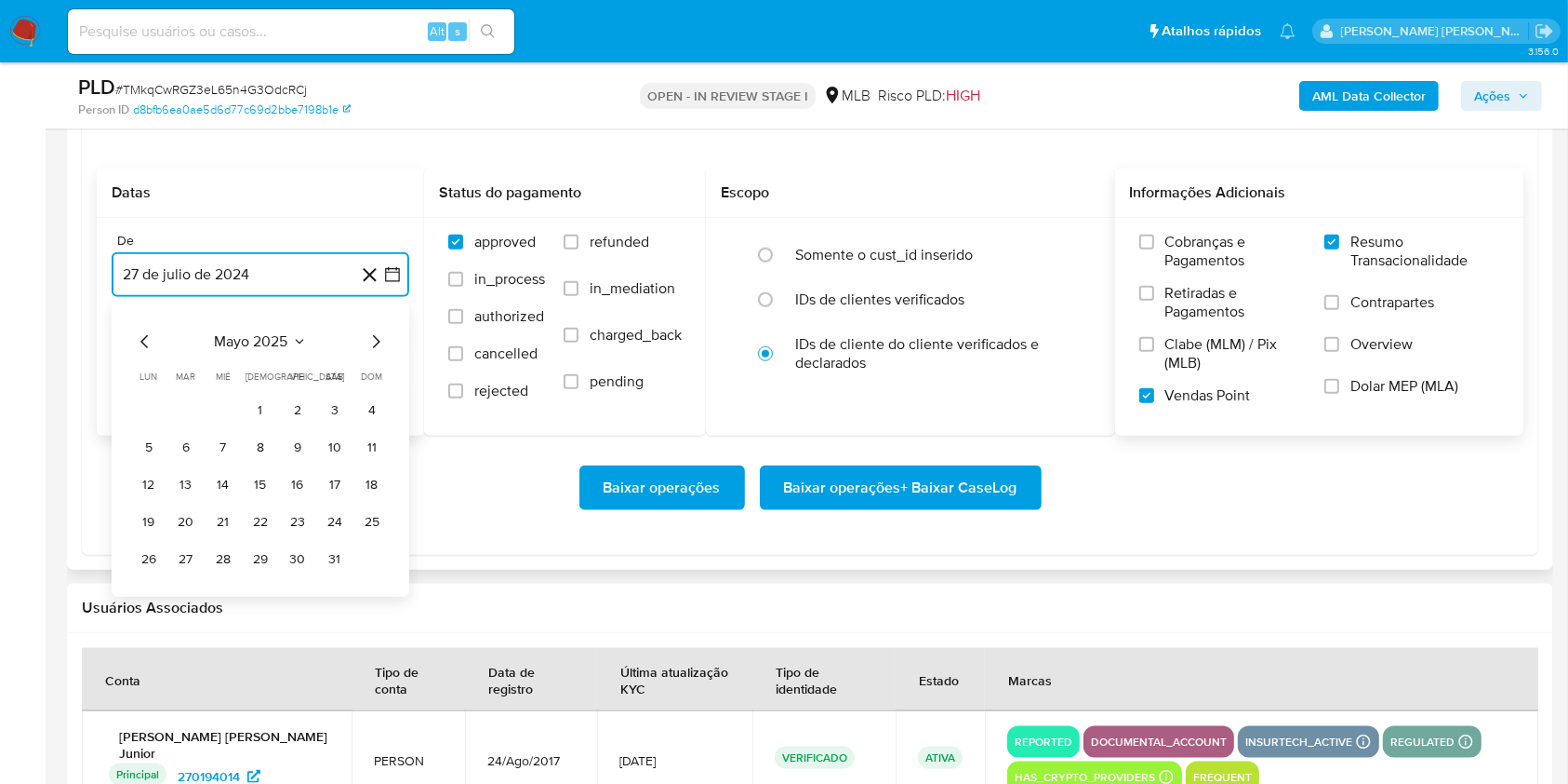
click at [372, 341] on icon "Mes siguiente" at bounding box center [375, 341] width 22 height 22
click at [372, 339] on icon "Mes siguiente" at bounding box center [375, 341] width 22 height 22
click at [193, 402] on button "1" at bounding box center [186, 410] width 30 height 30
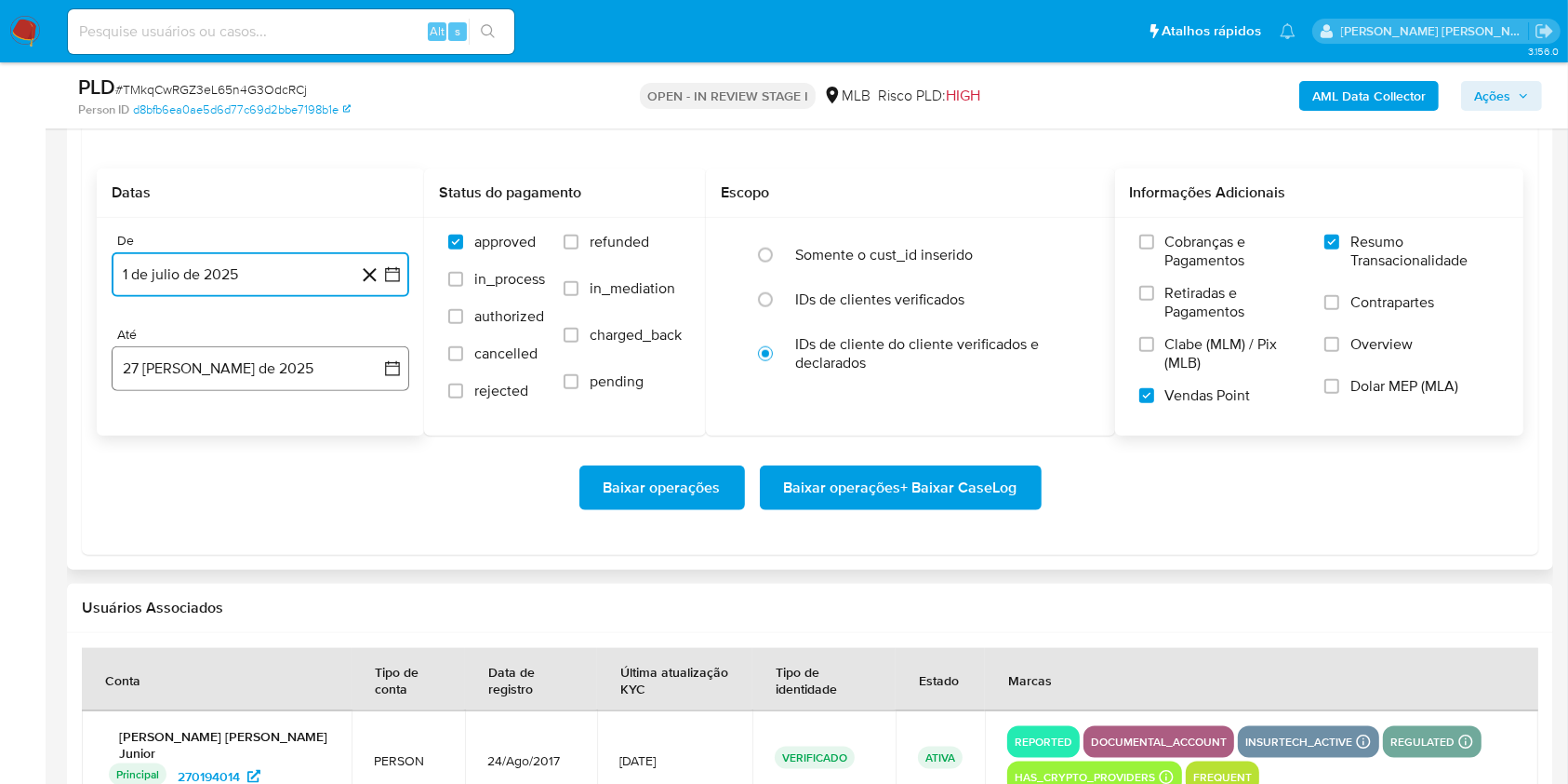
click at [216, 377] on button "27 [PERSON_NAME] de 2025" at bounding box center [261, 368] width 298 height 45
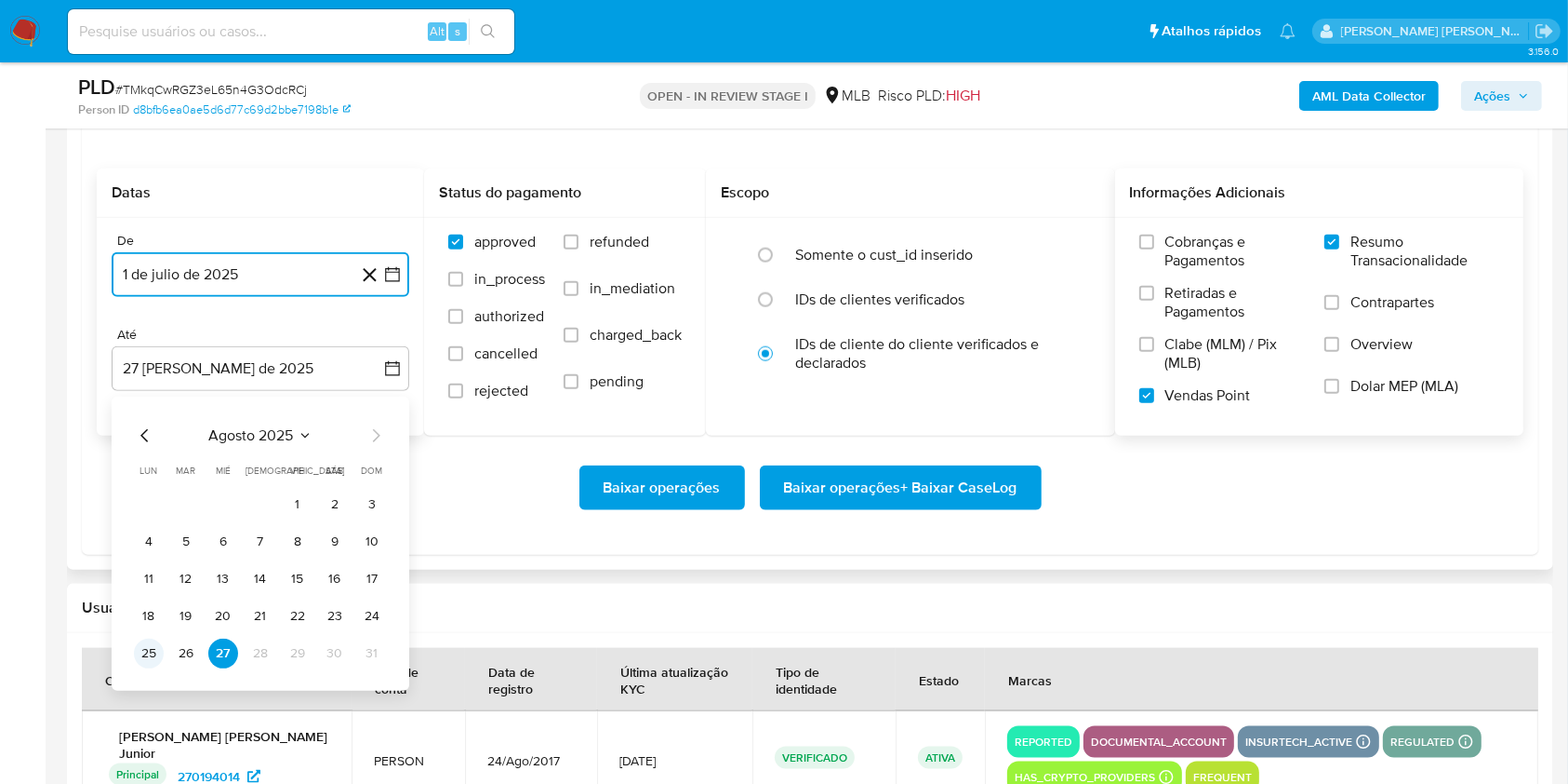
click at [134, 651] on button "25" at bounding box center [148, 653] width 30 height 30
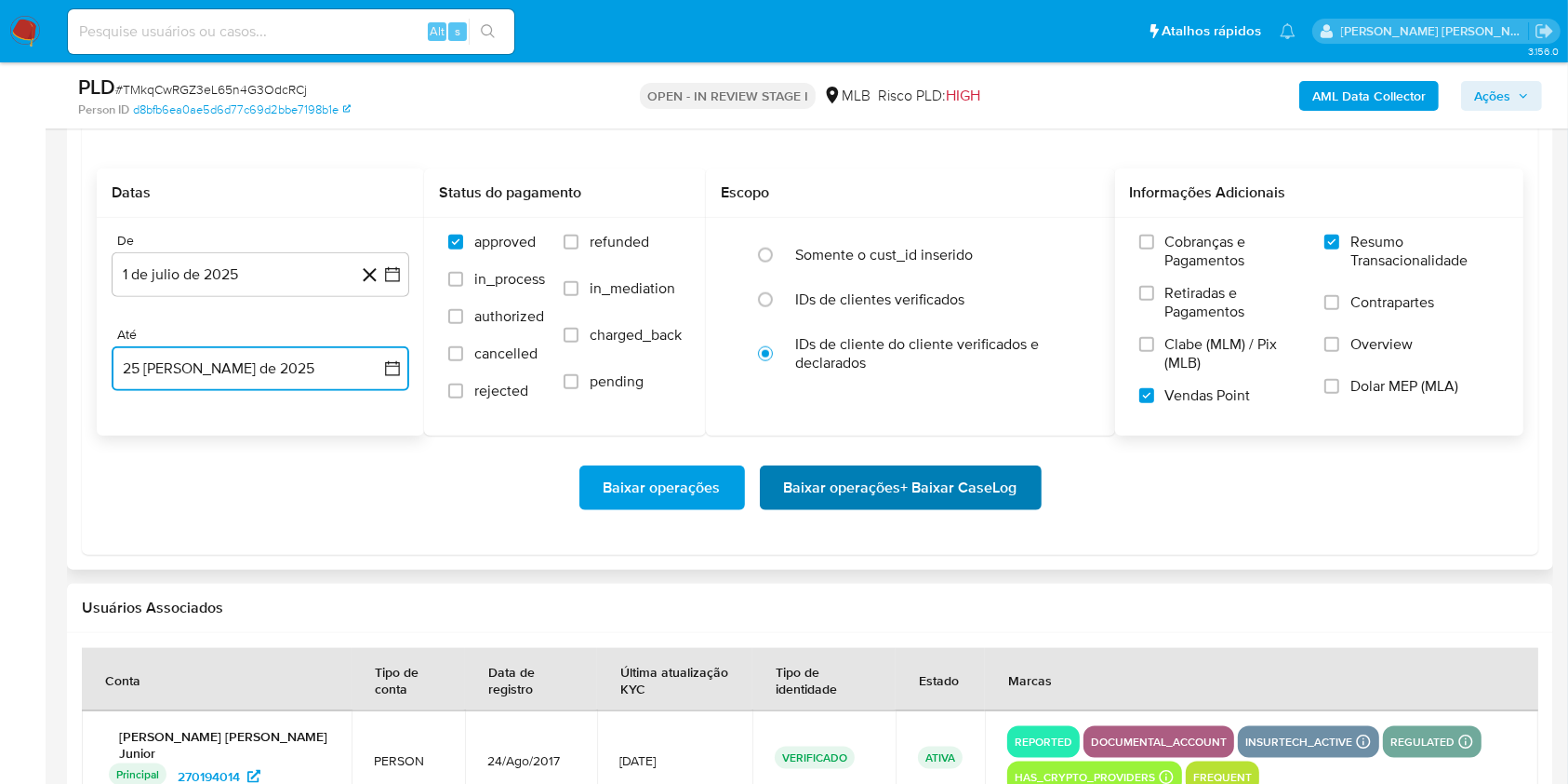
click at [951, 490] on span "Baixar operações + Baixar CaseLog" at bounding box center [901, 488] width 234 height 41
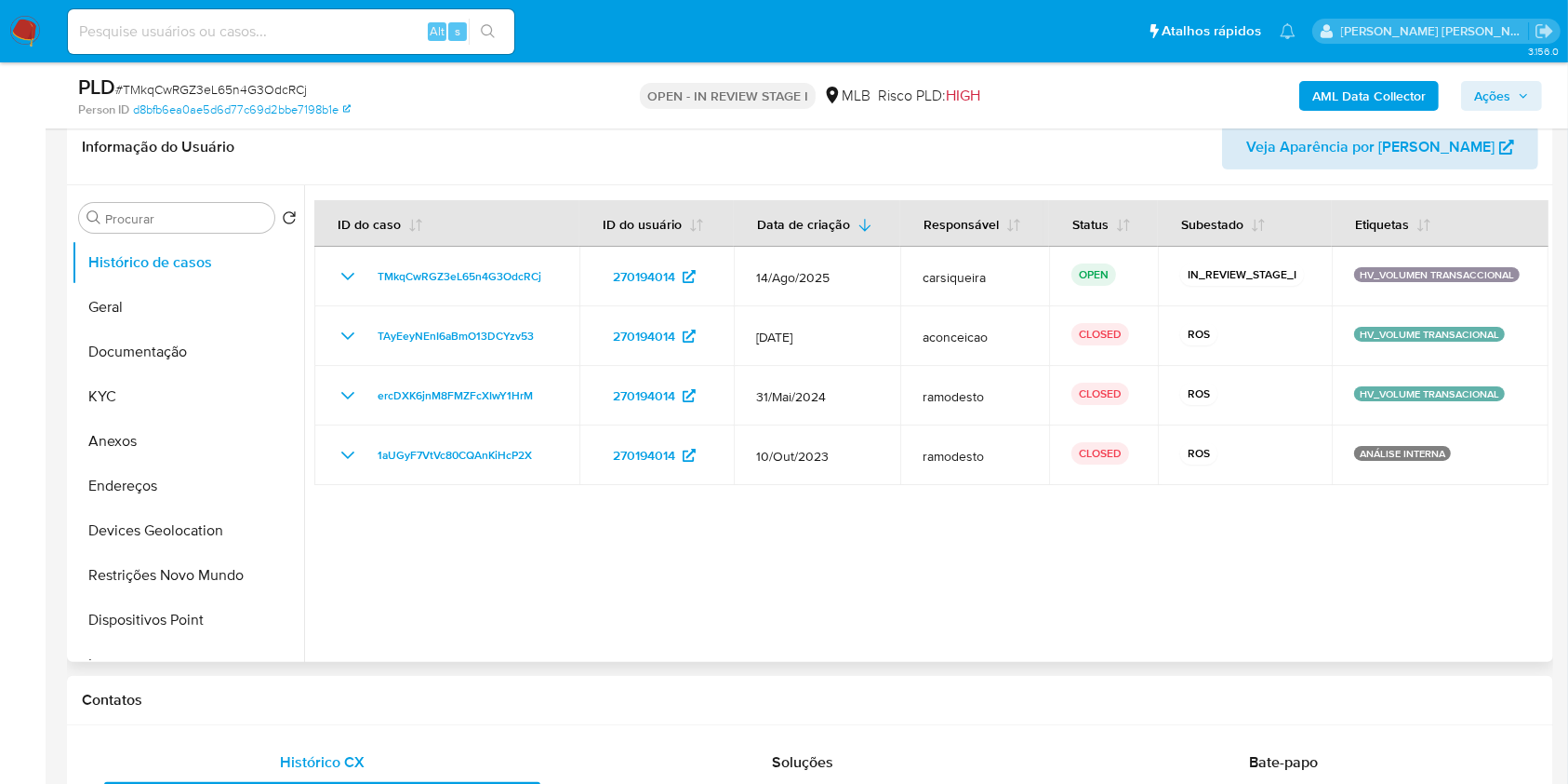
scroll to position [293, 0]
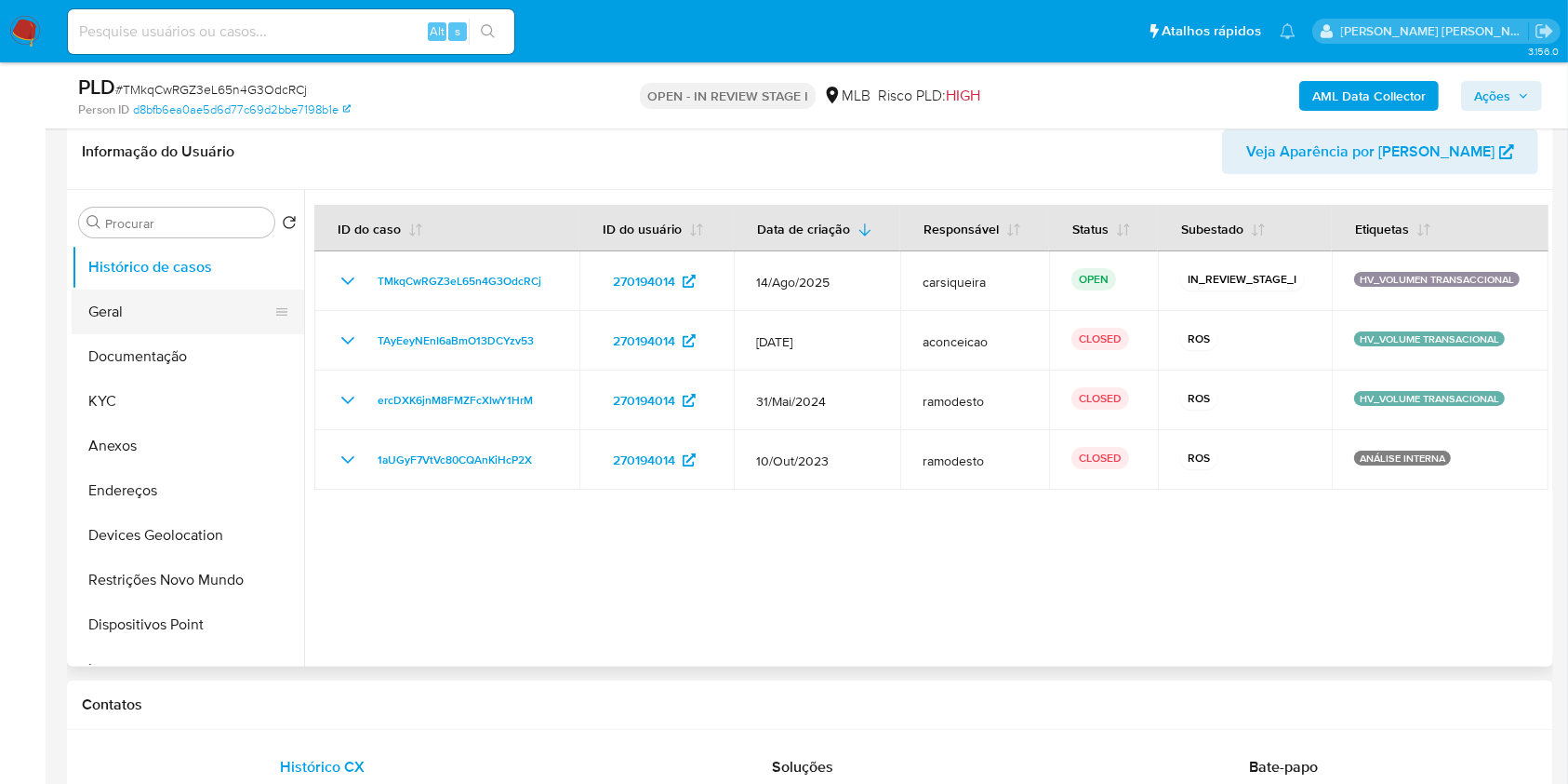
click at [148, 309] on button "Geral" at bounding box center [180, 311] width 217 height 45
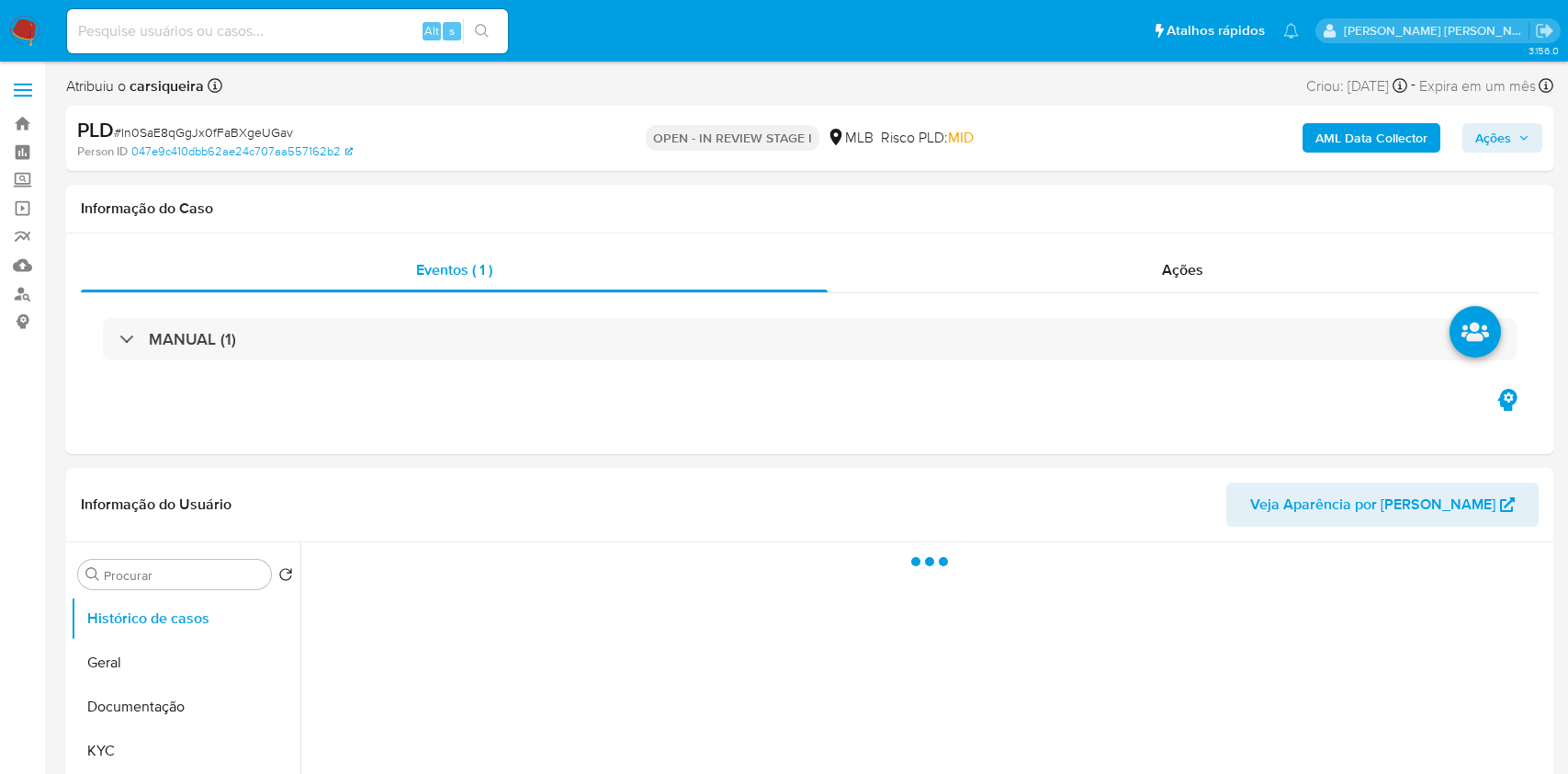
select select "10"
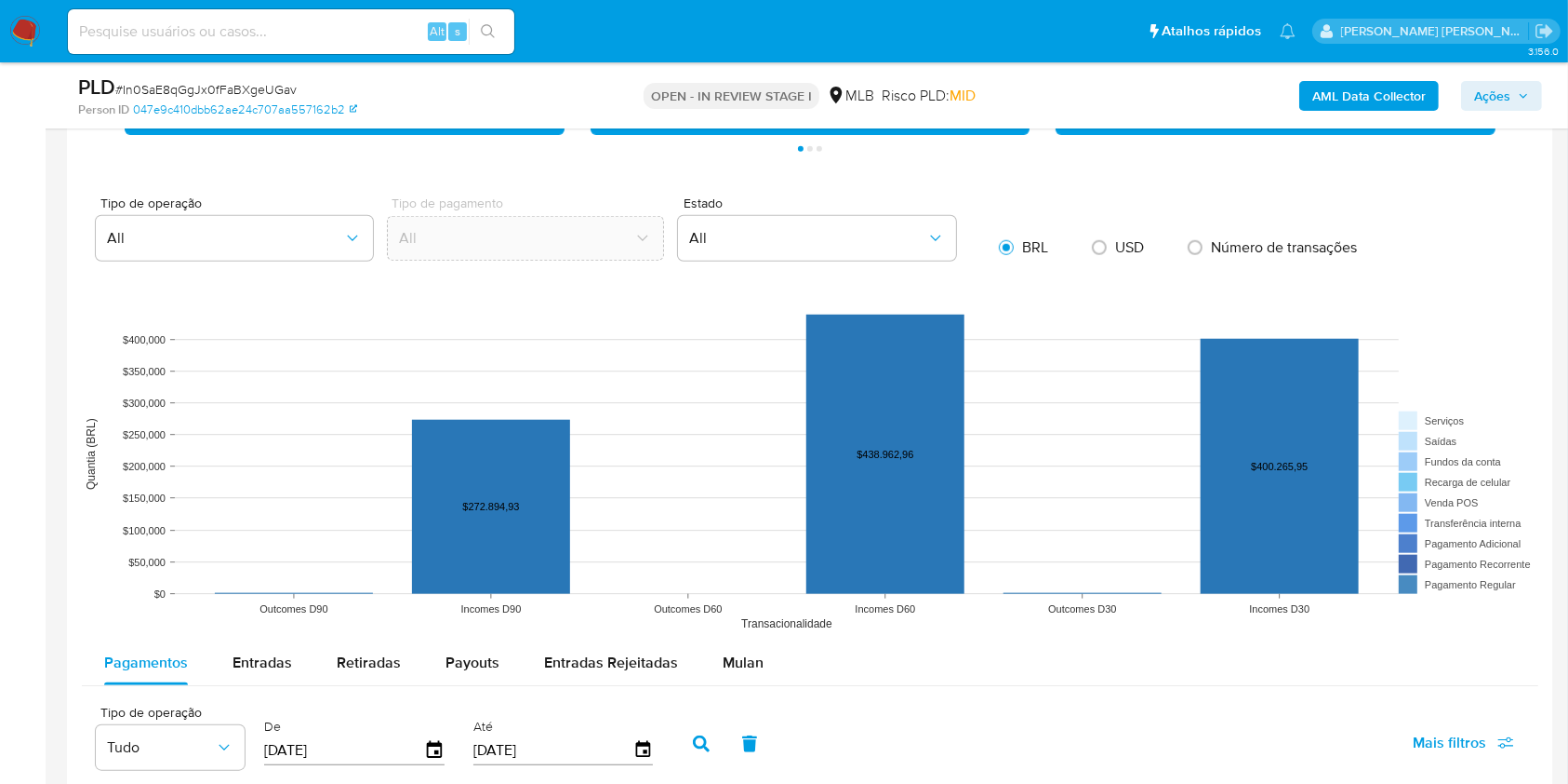
scroll to position [1969, 0]
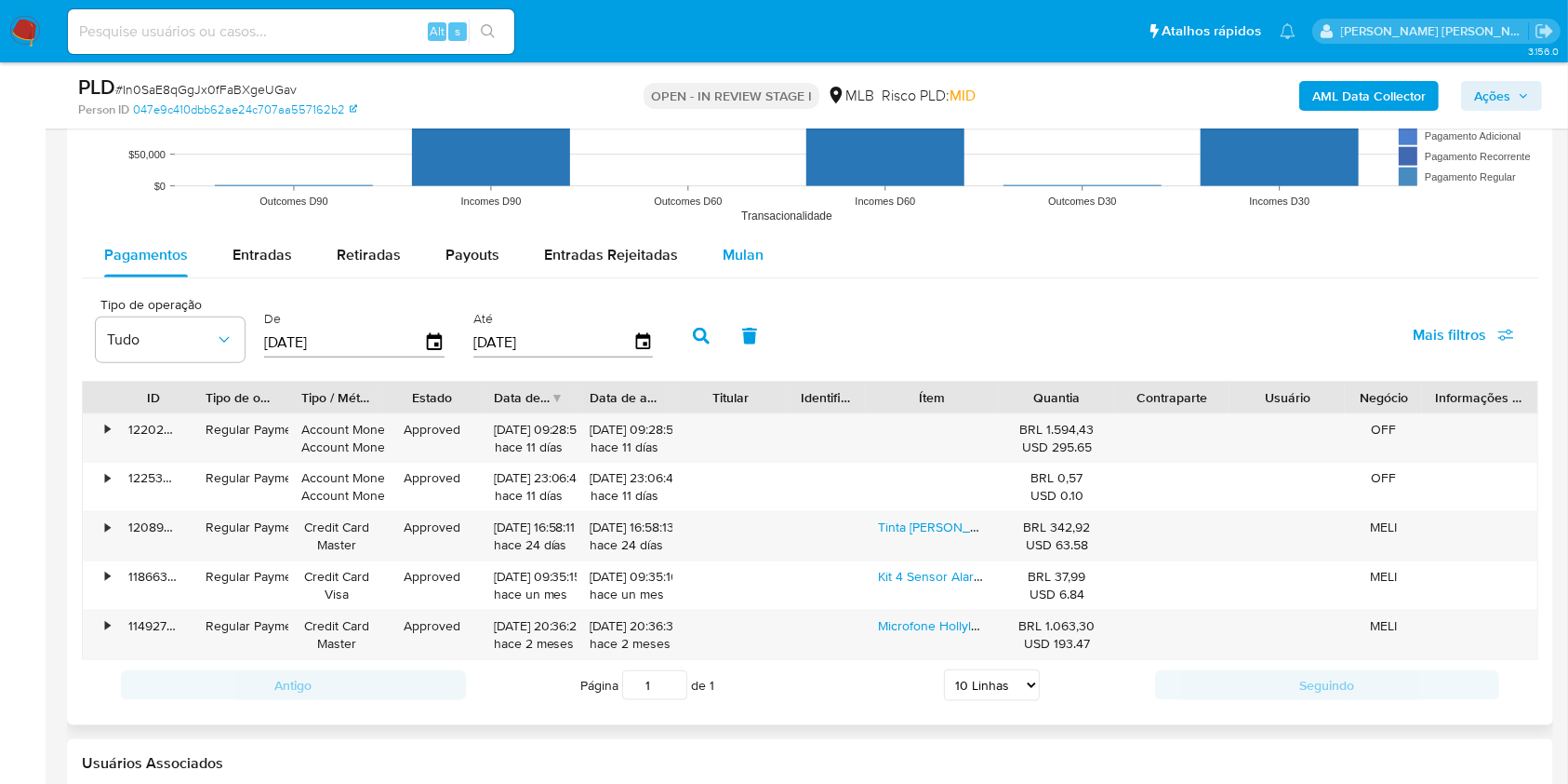
click at [725, 260] on span "Mulan" at bounding box center [743, 254] width 41 height 21
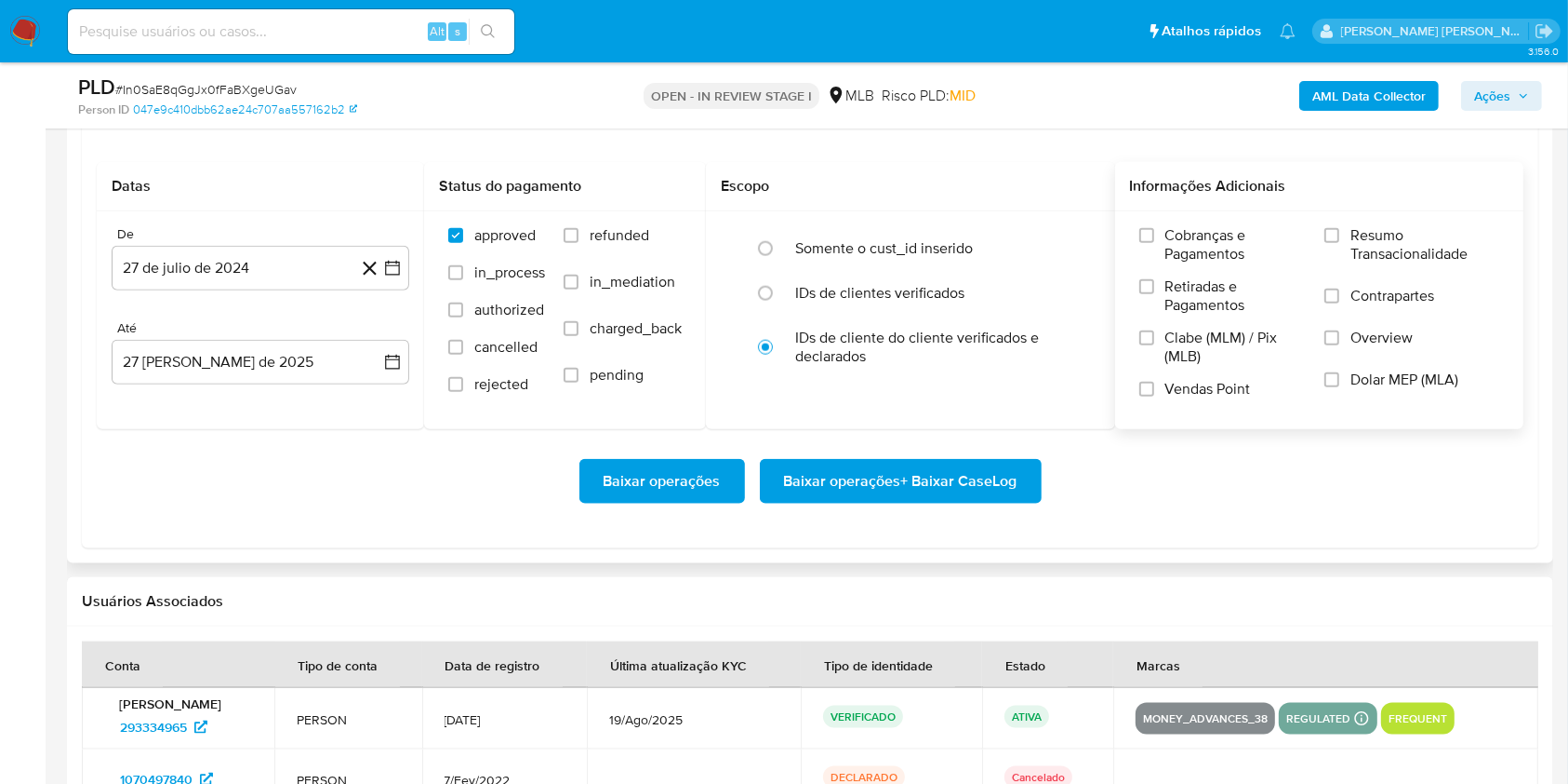
scroll to position [2217, 0]
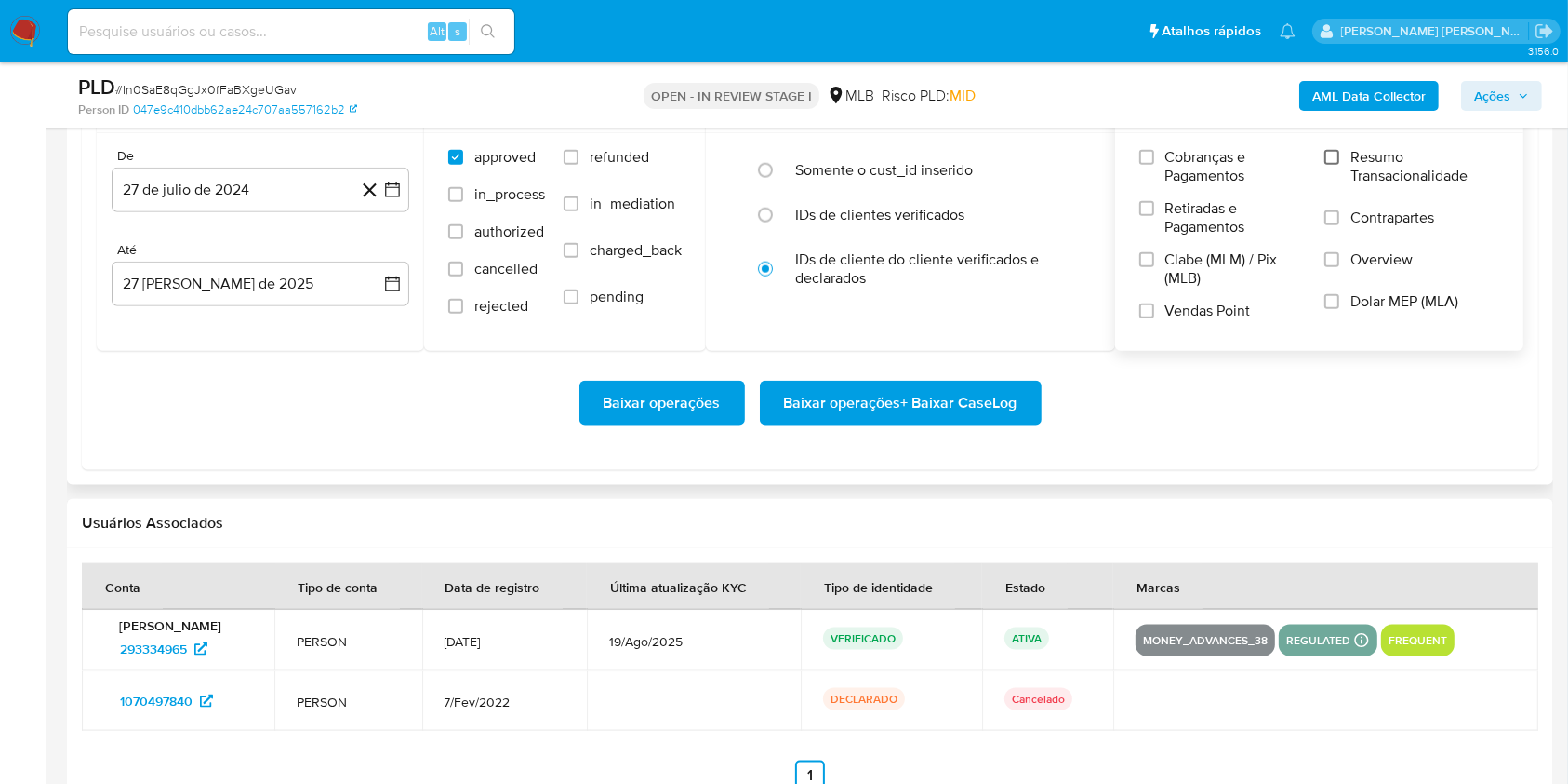
click at [1327, 155] on input "Resumo Transacionalidade" at bounding box center [1332, 157] width 15 height 15
click at [1147, 314] on input "Vendas Point" at bounding box center [1148, 311] width 15 height 15
click at [389, 182] on icon "button" at bounding box center [393, 190] width 15 height 15
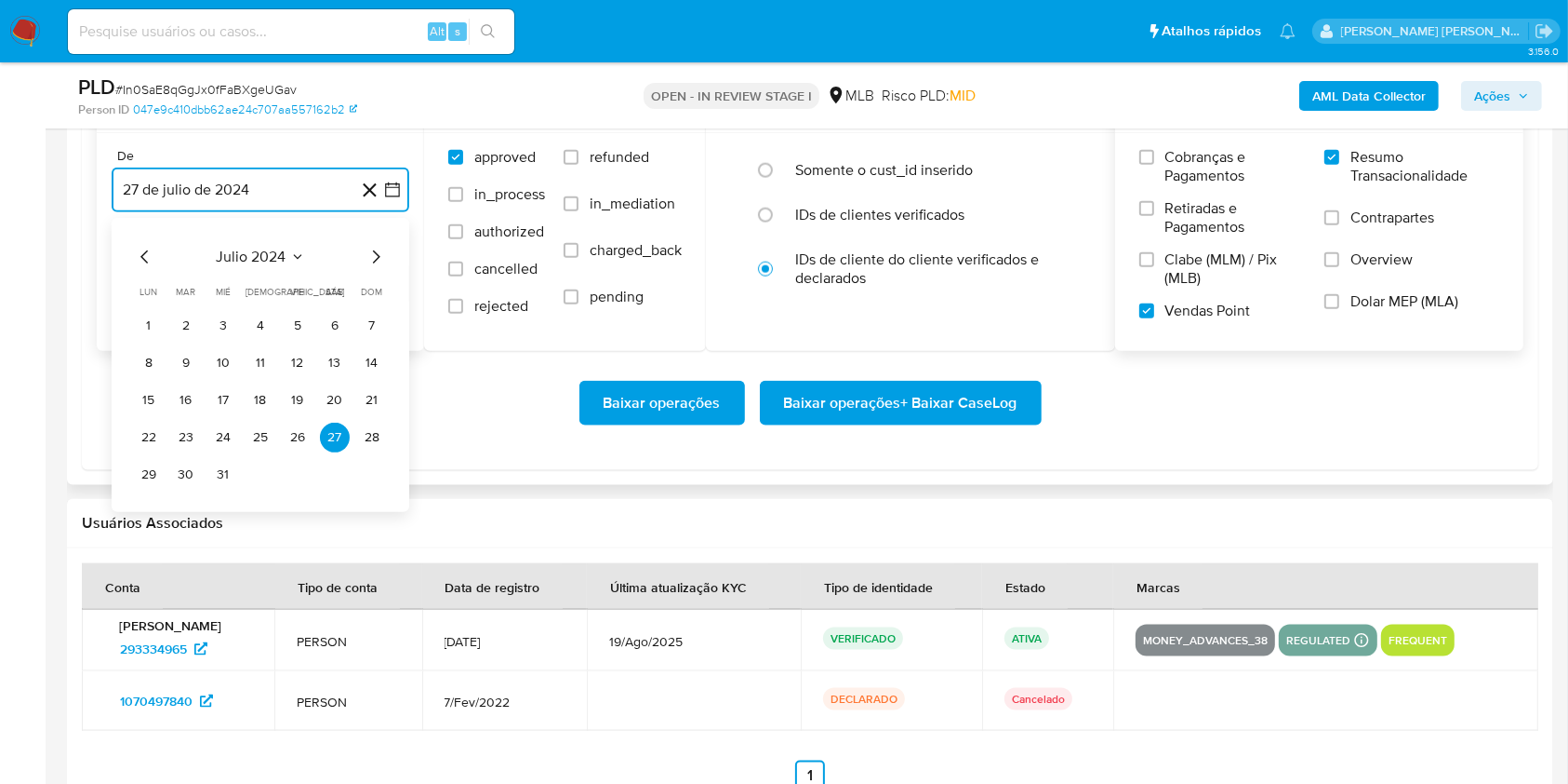
click at [375, 255] on icon "Mes siguiente" at bounding box center [375, 256] width 22 height 22
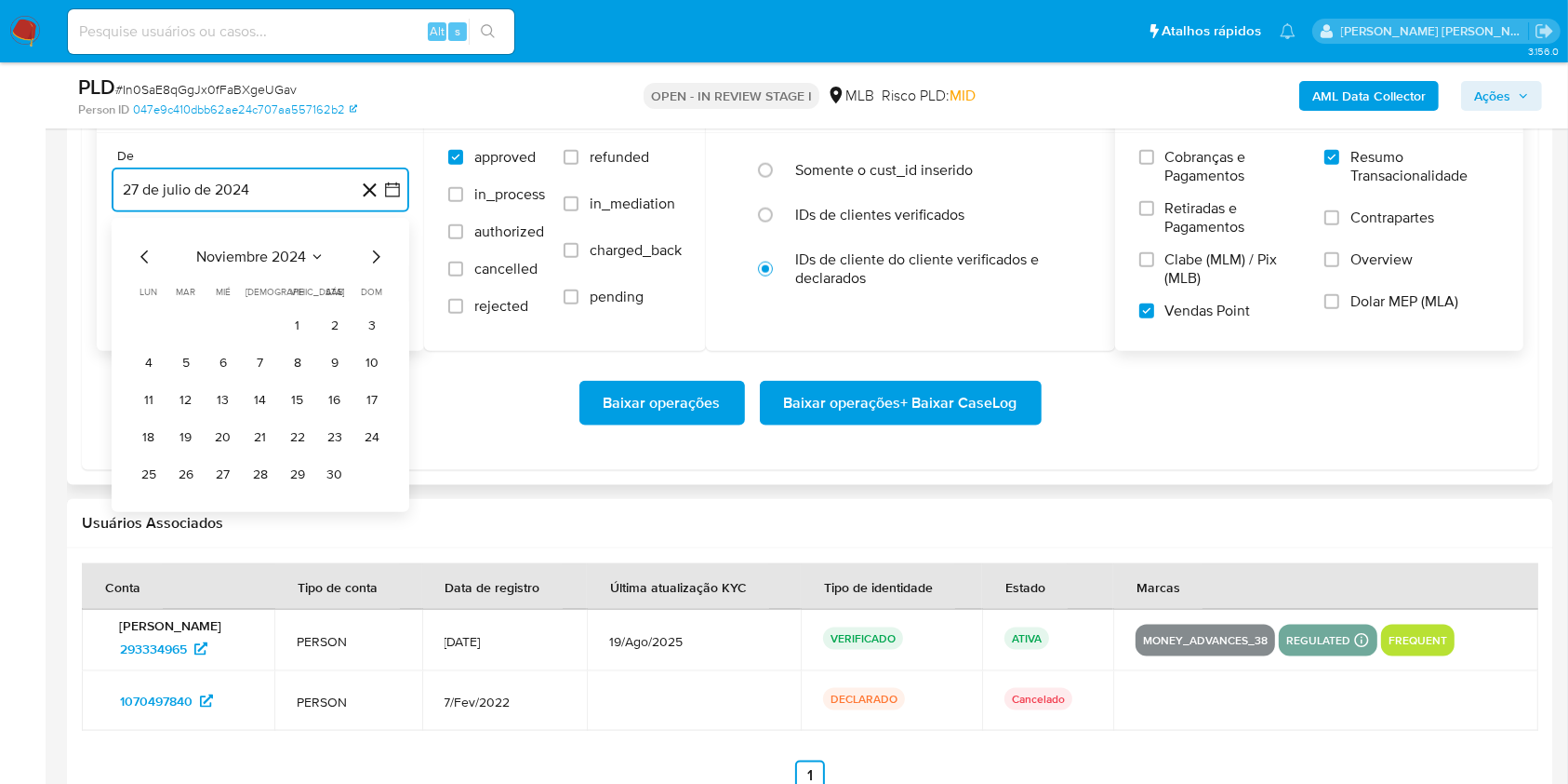
click at [375, 255] on icon "Mes siguiente" at bounding box center [375, 256] width 22 height 22
click at [375, 255] on icon "Mes siguiente" at bounding box center [375, 256] width 22 height 22
click at [372, 254] on icon "Mes siguiente" at bounding box center [375, 256] width 22 height 22
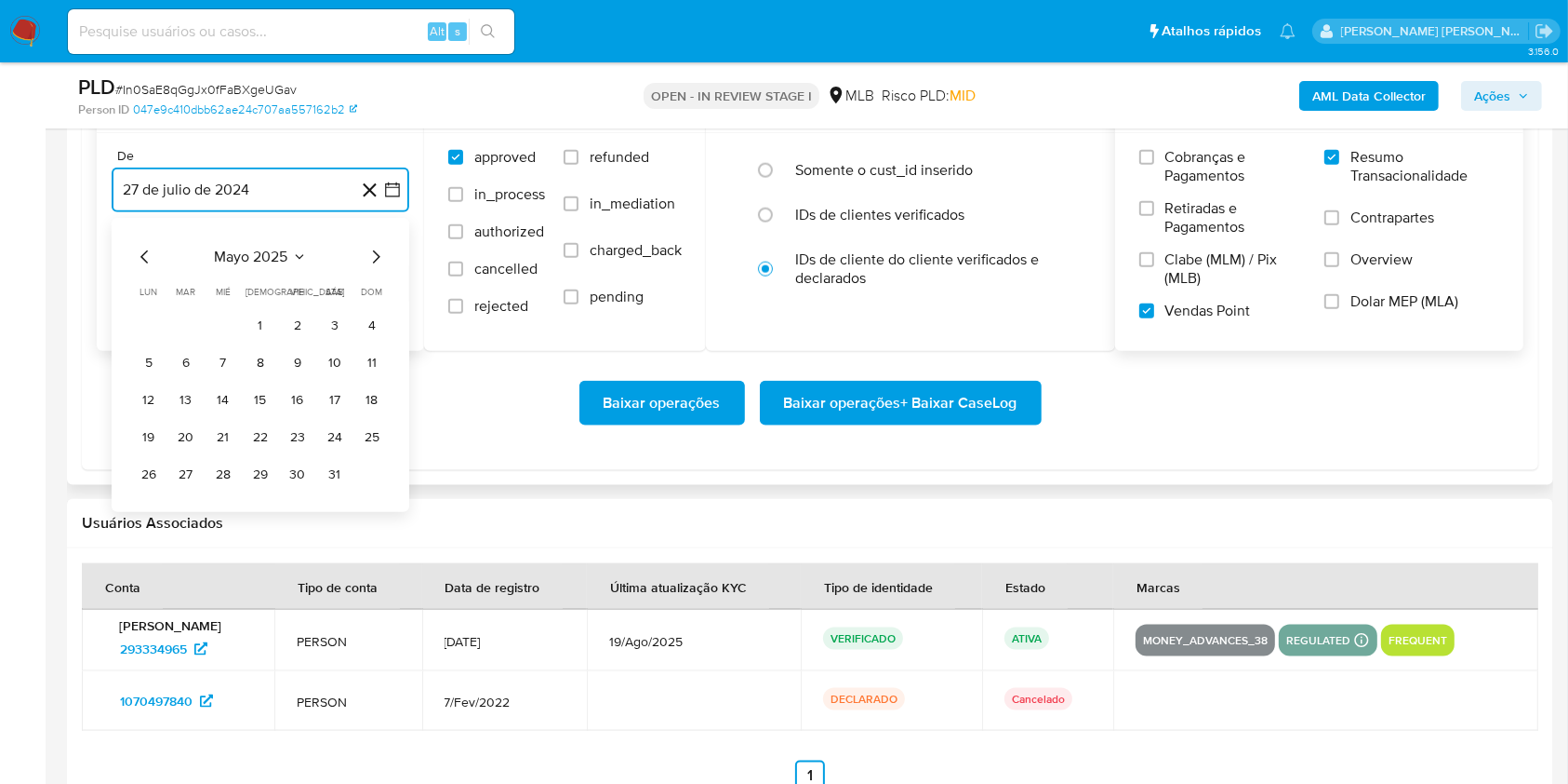
click at [372, 254] on icon "Mes siguiente" at bounding box center [375, 256] width 22 height 22
click at [372, 251] on icon "Mes siguiente" at bounding box center [375, 256] width 22 height 22
click at [194, 315] on button "1" at bounding box center [186, 325] width 30 height 30
click at [233, 279] on button "27 [PERSON_NAME] de 2025" at bounding box center [261, 284] width 298 height 45
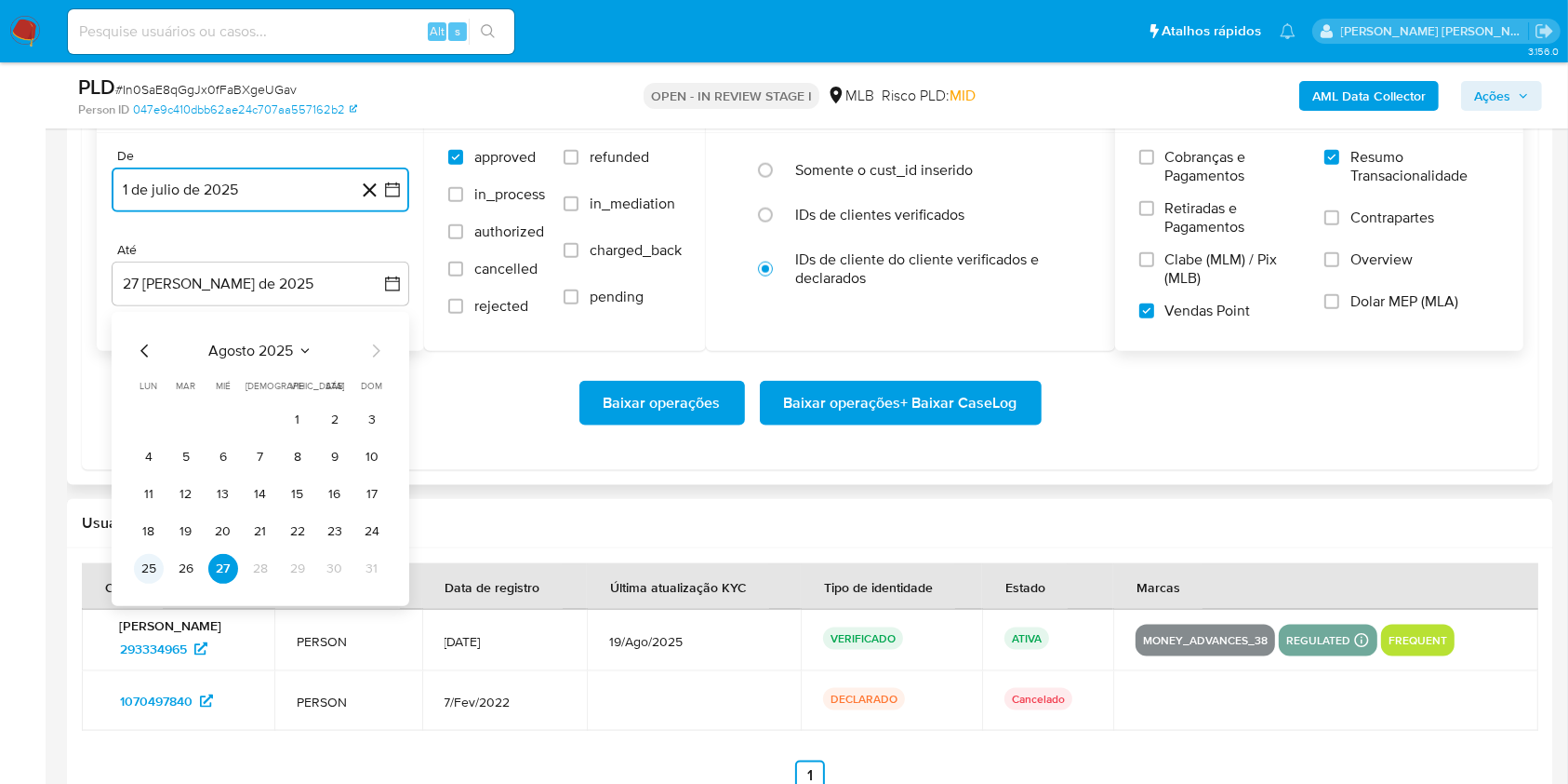
click at [153, 569] on button "25" at bounding box center [148, 568] width 30 height 30
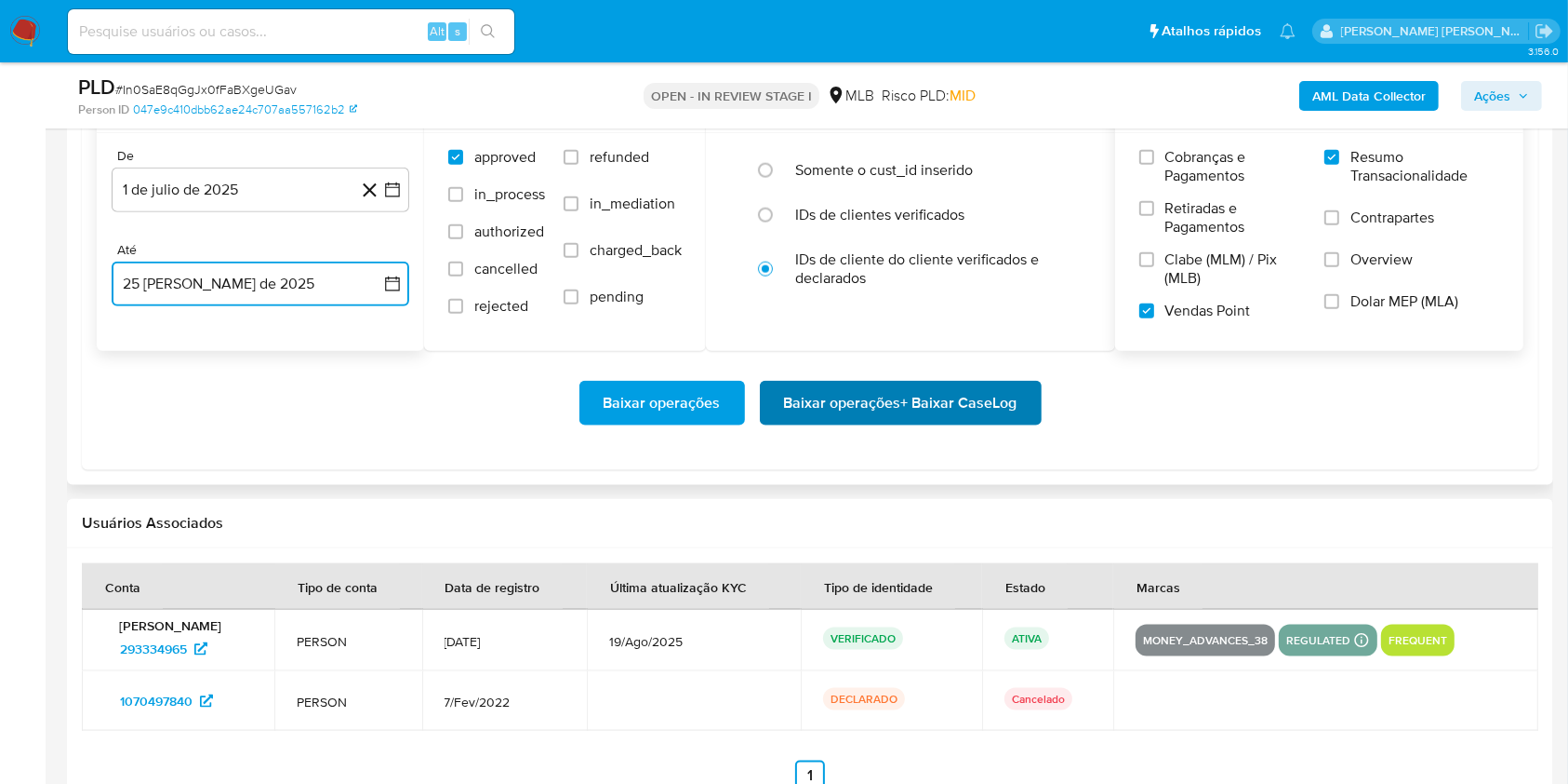
click at [888, 408] on span "Baixar operações + Baixar CaseLog" at bounding box center [901, 403] width 234 height 41
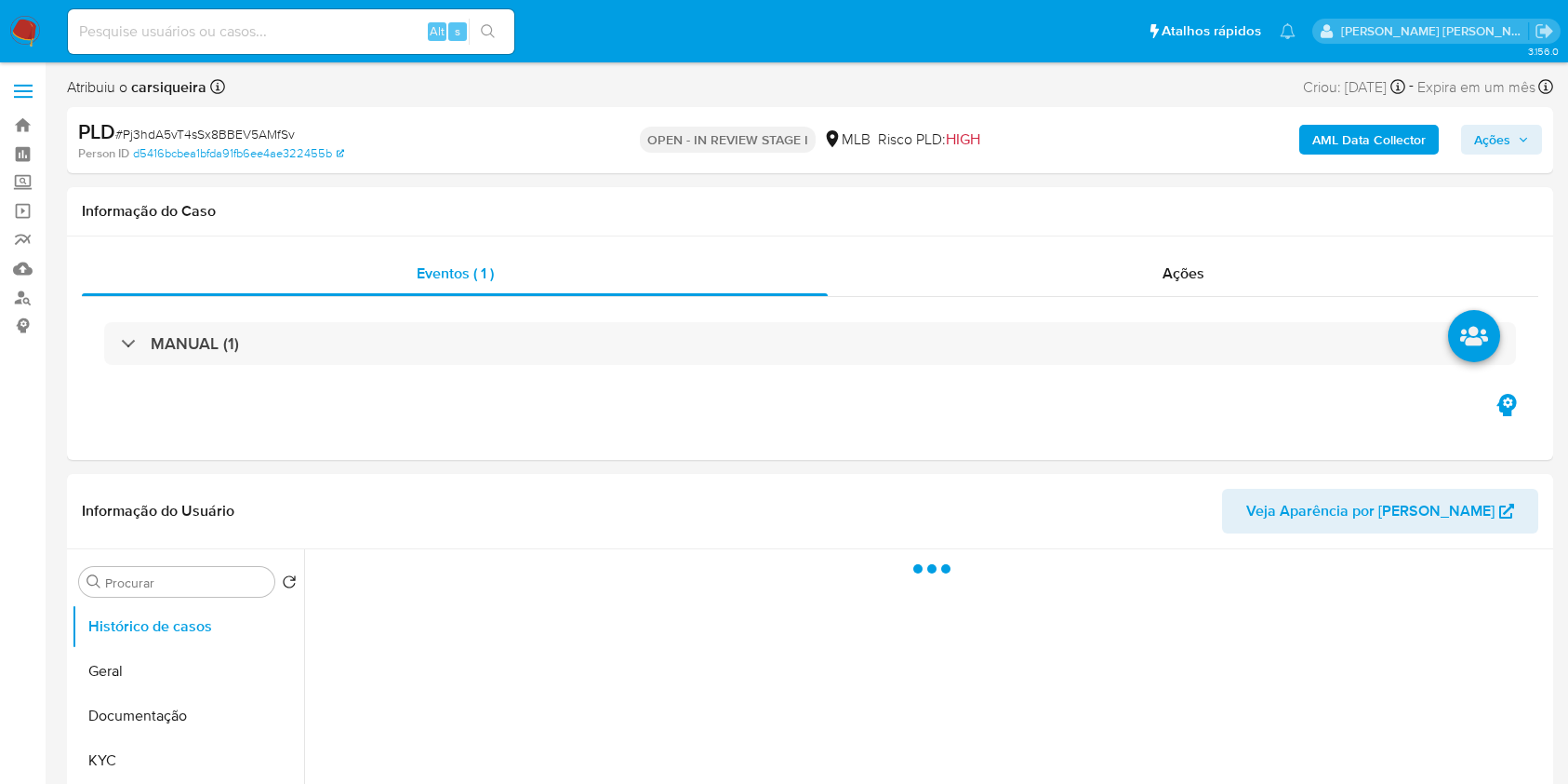
select select "10"
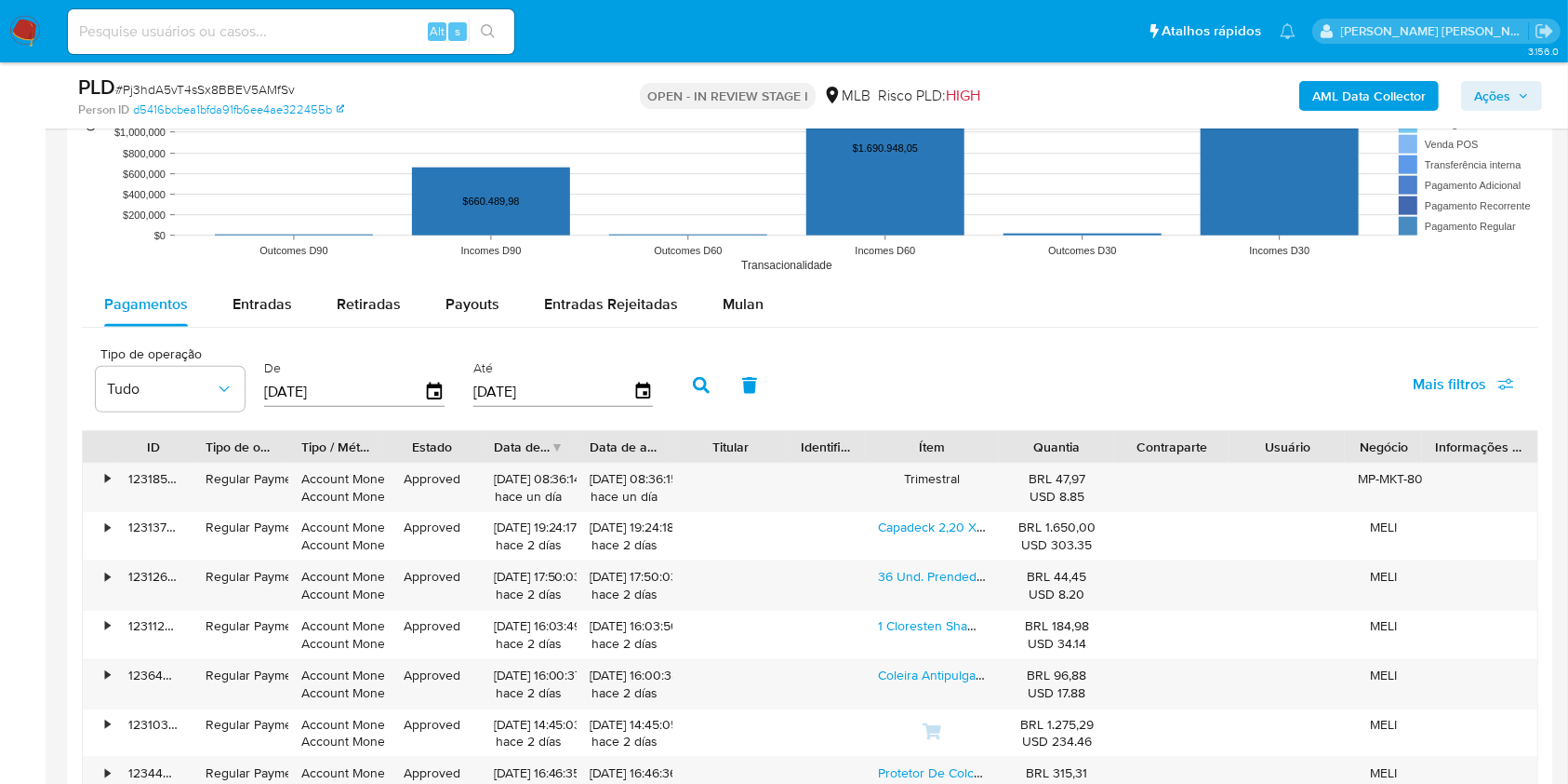
scroll to position [1966, 0]
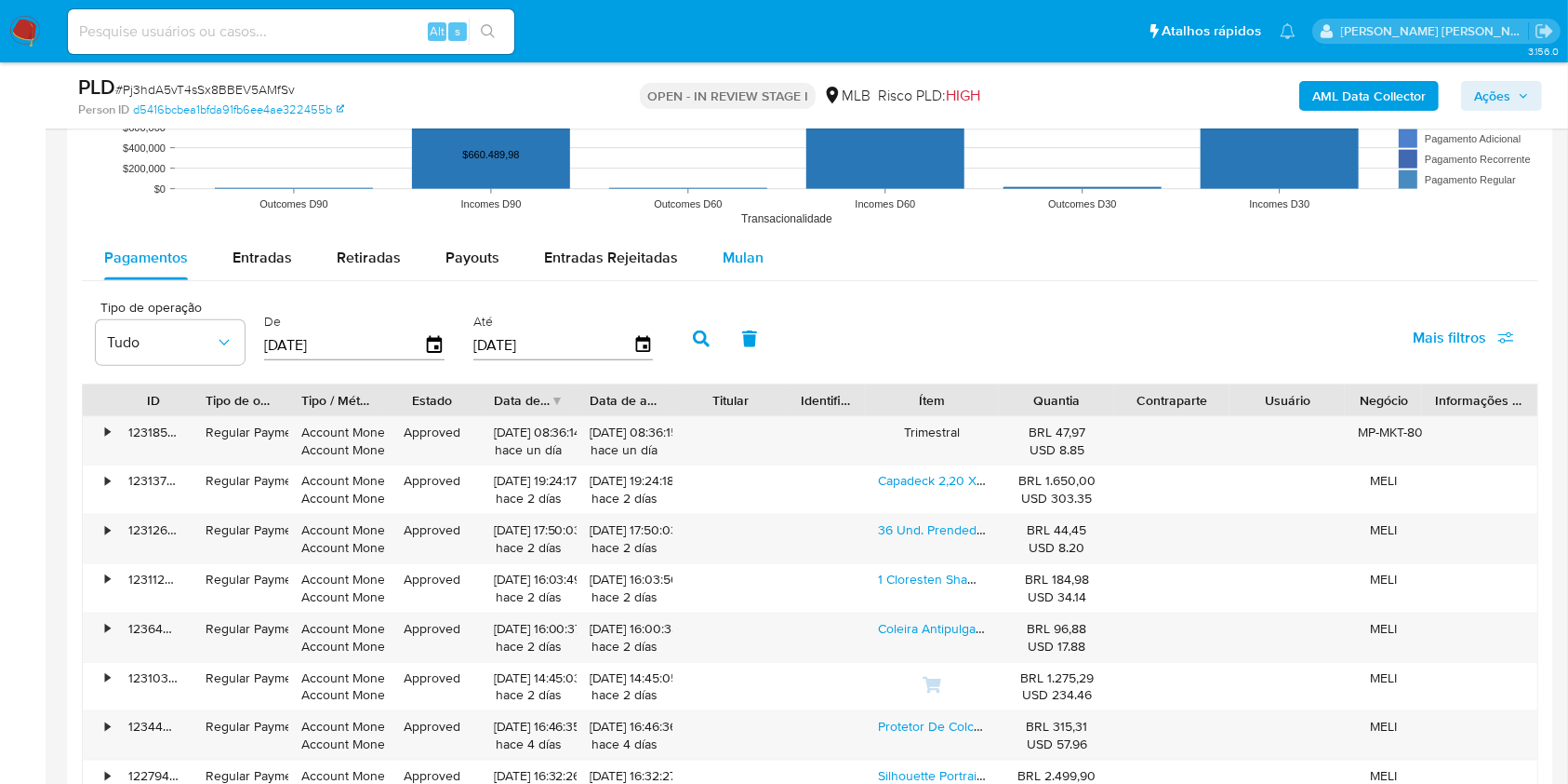
click at [724, 265] on span "Mulan" at bounding box center [743, 257] width 41 height 21
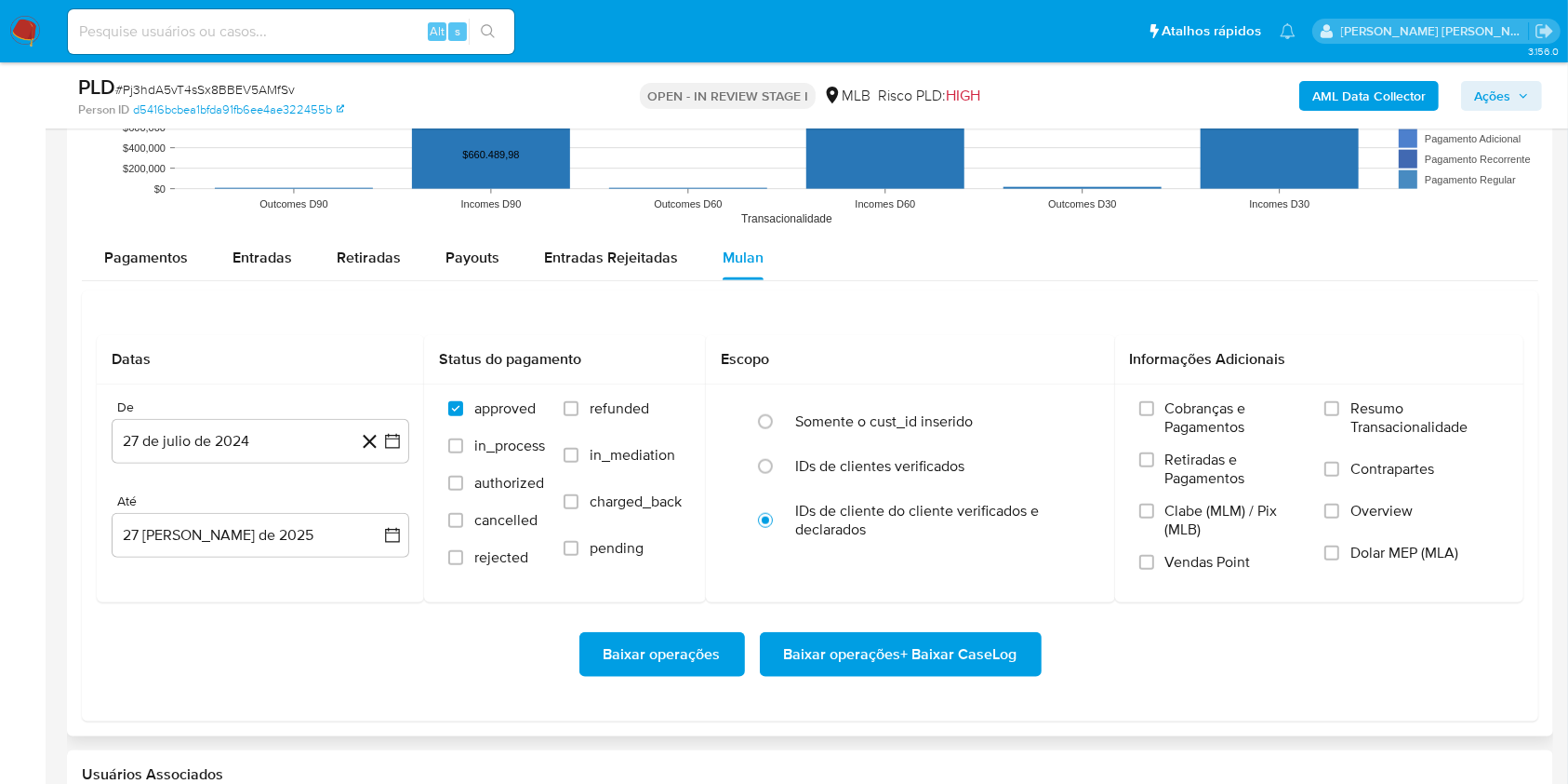
scroll to position [2089, 0]
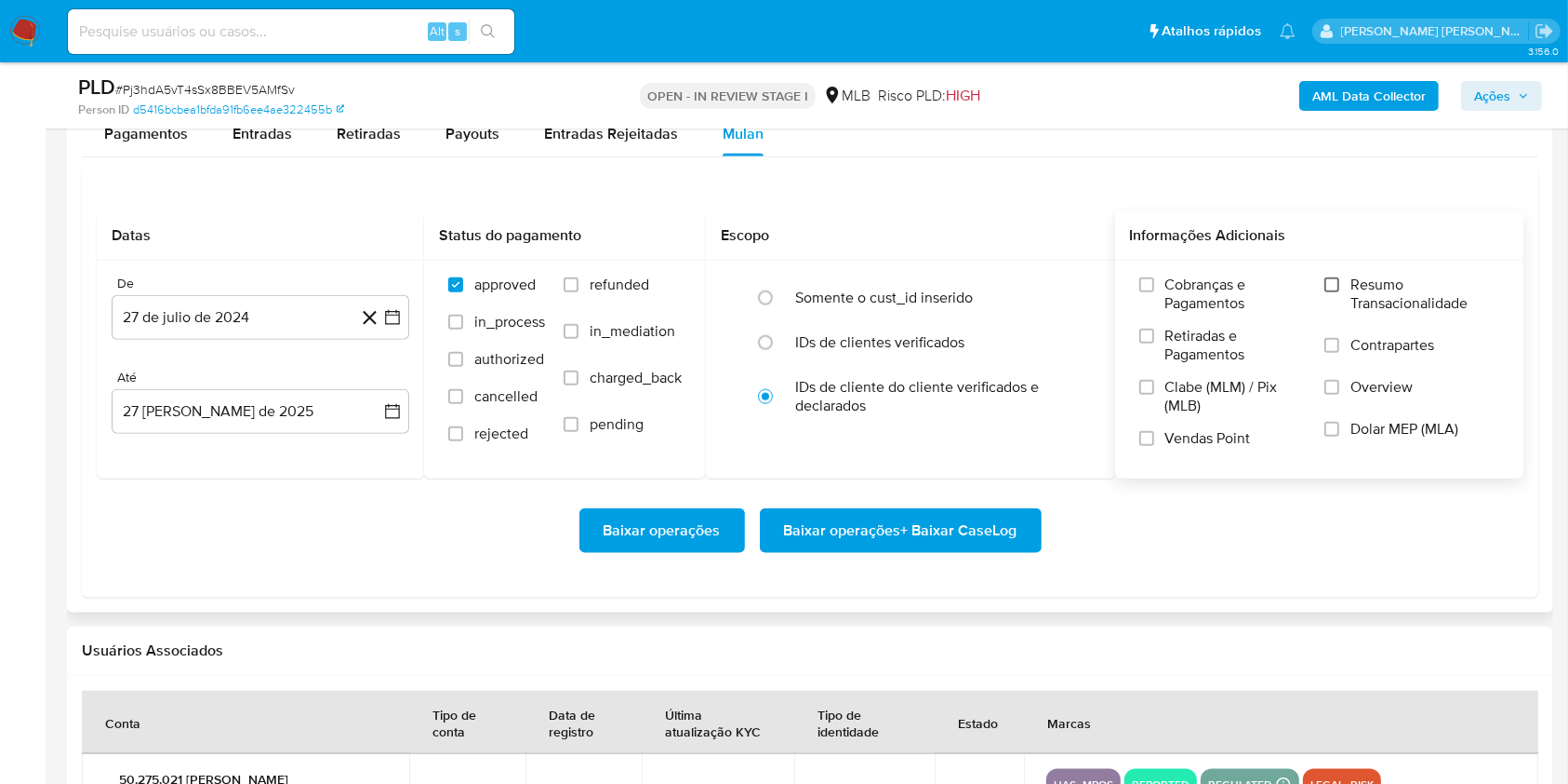
click at [1336, 283] on input "Resumo Transacionalidade" at bounding box center [1332, 285] width 15 height 15
click at [1148, 436] on input "Vendas Point" at bounding box center [1148, 439] width 15 height 15
click at [395, 324] on icon "button" at bounding box center [392, 316] width 18 height 18
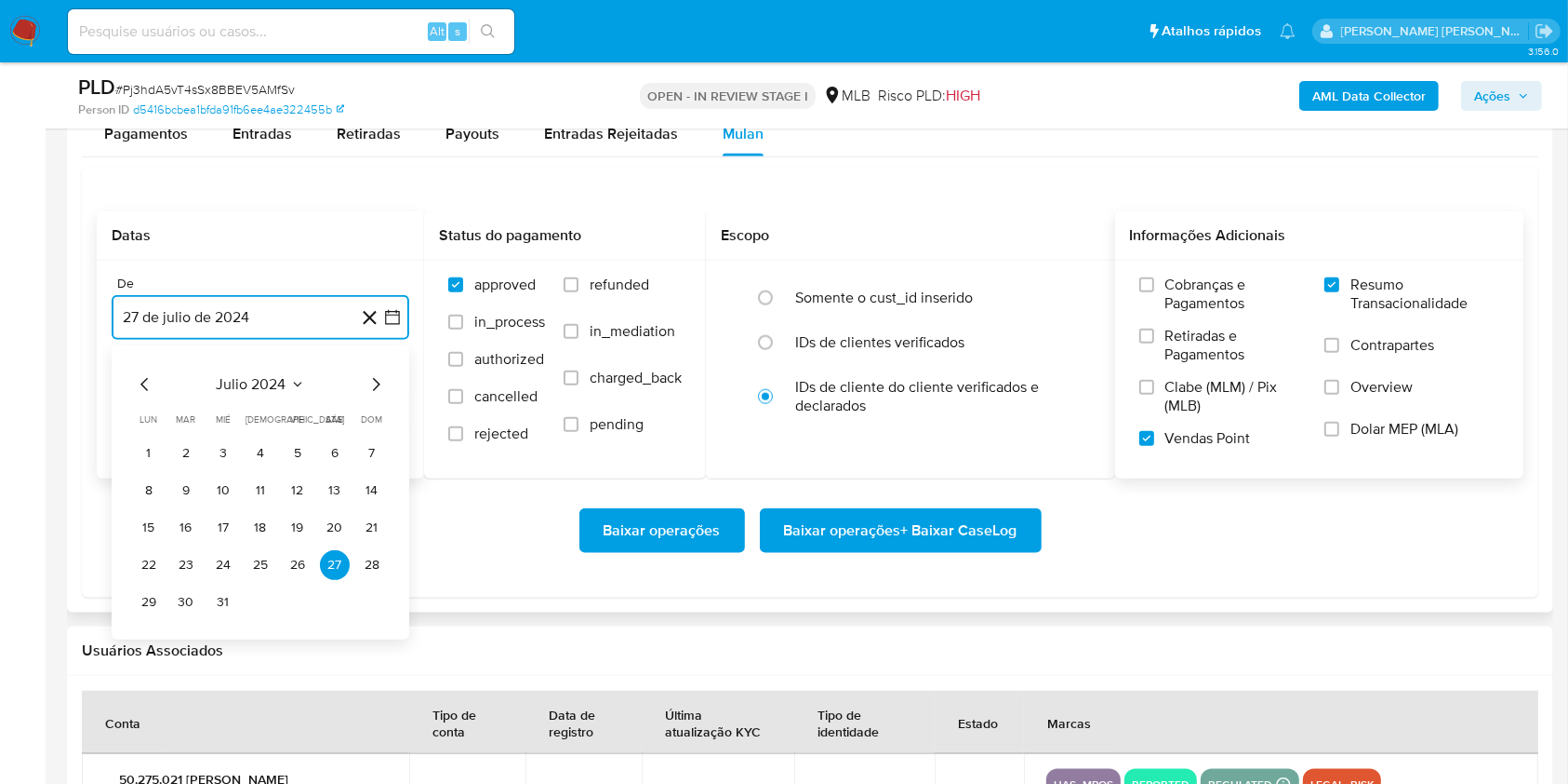
click at [372, 379] on icon "Mes siguiente" at bounding box center [375, 383] width 22 height 22
click at [372, 378] on icon "Mes siguiente" at bounding box center [375, 383] width 22 height 22
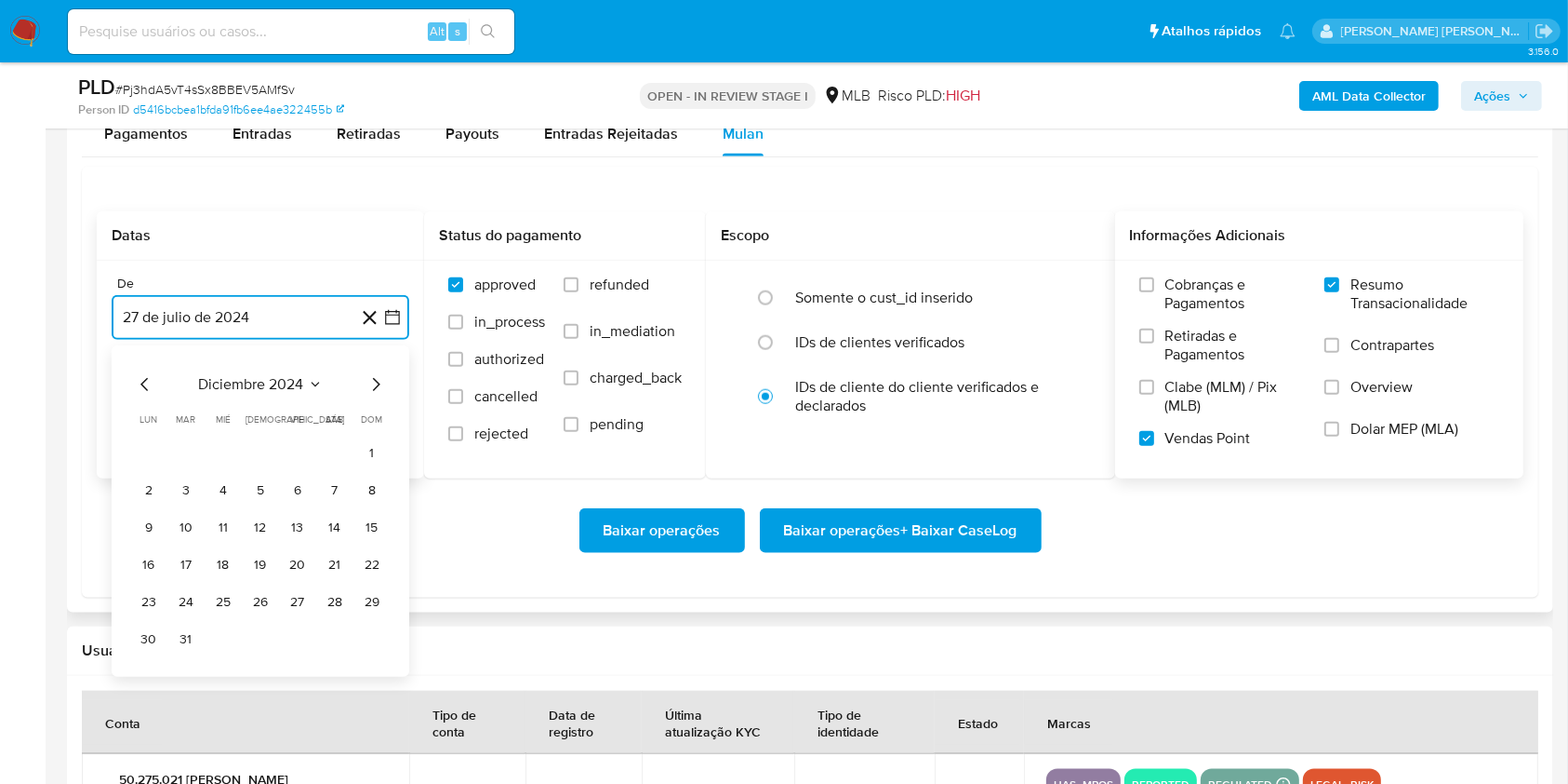
click at [372, 378] on icon "Mes siguiente" at bounding box center [375, 383] width 22 height 22
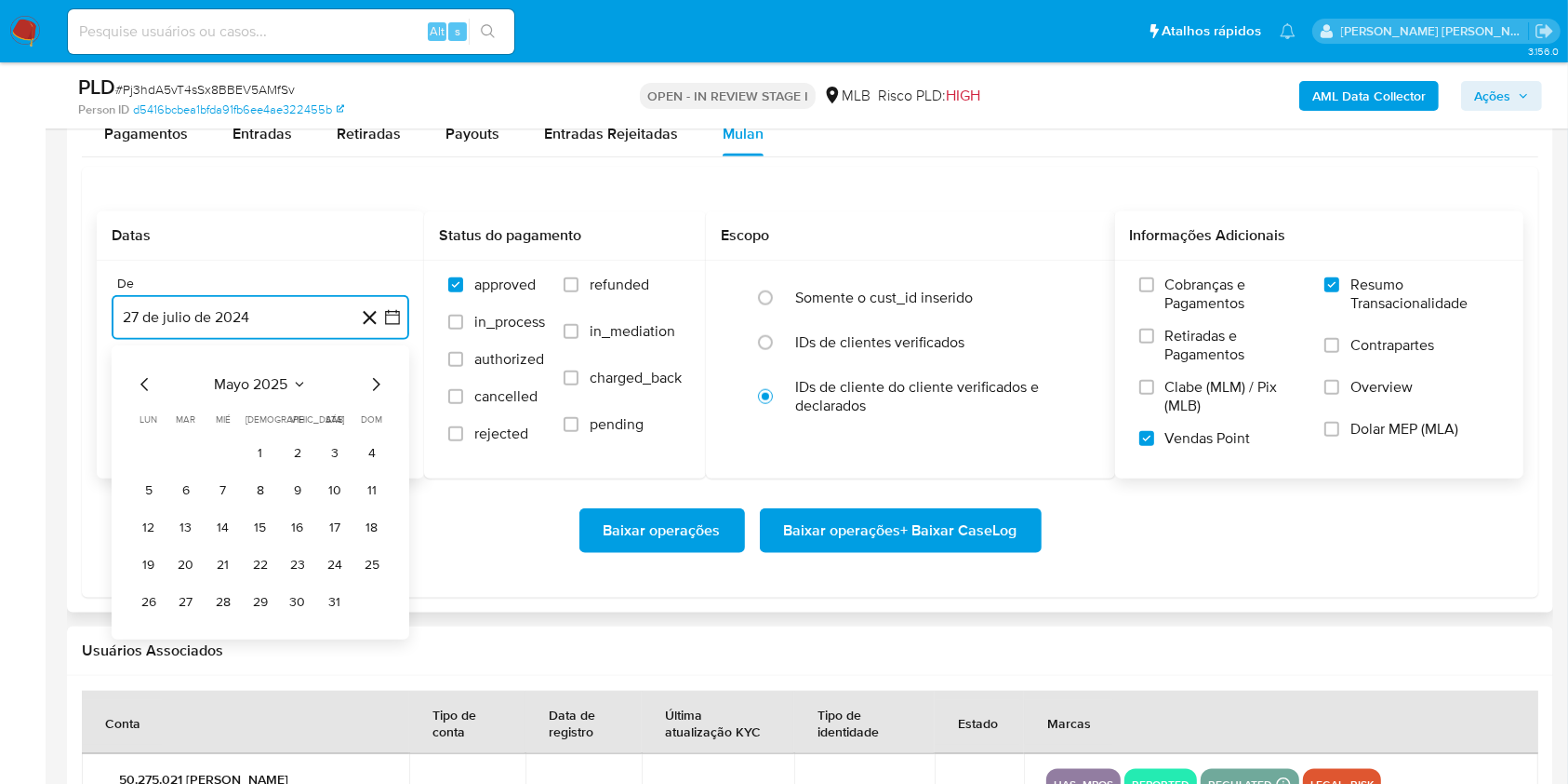
click at [372, 378] on icon "Mes siguiente" at bounding box center [375, 383] width 22 height 22
click at [179, 447] on button "1" at bounding box center [186, 452] width 30 height 30
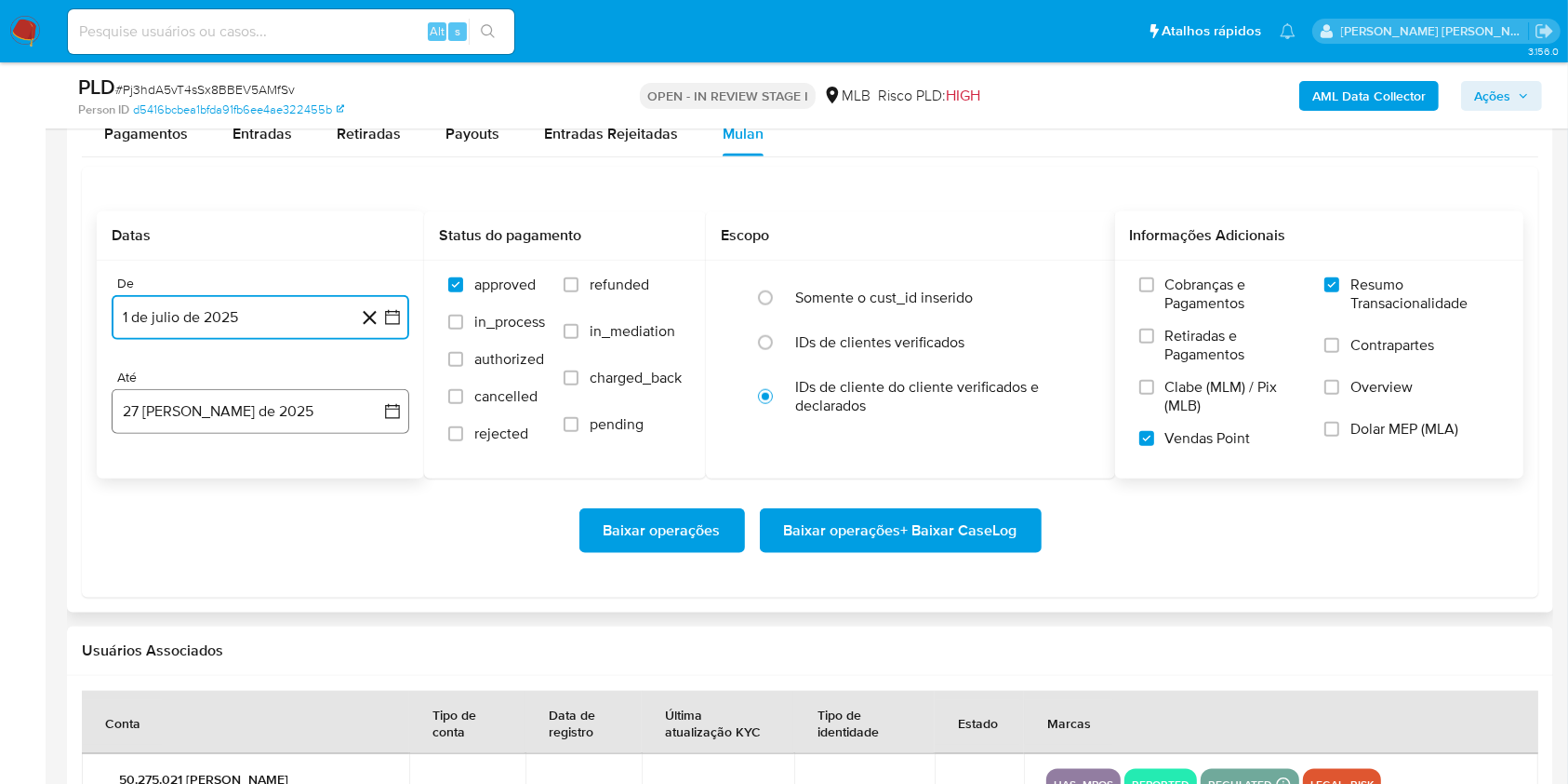
click at [222, 404] on button "27 [PERSON_NAME] de 2025" at bounding box center [261, 411] width 298 height 45
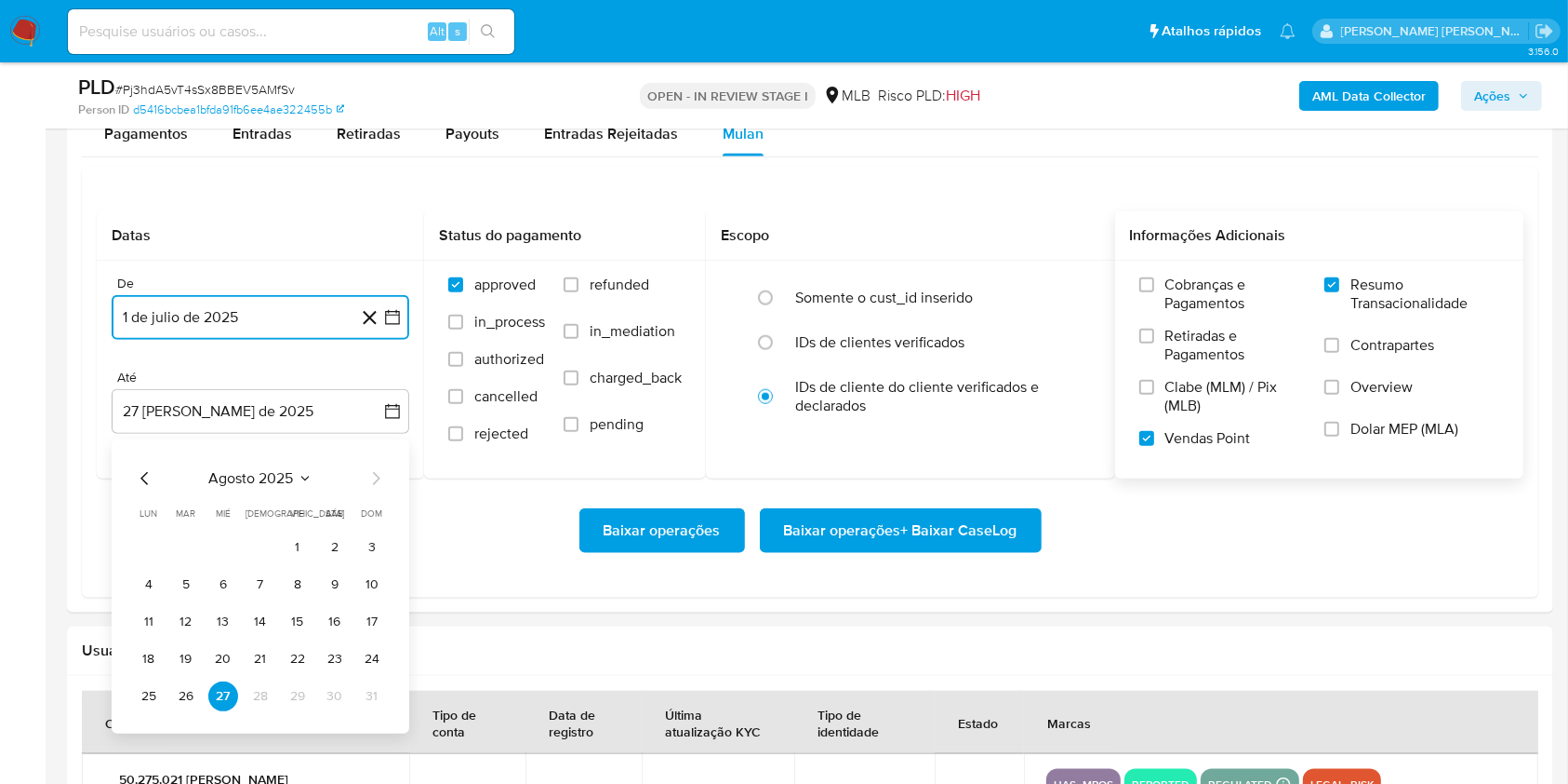
click at [147, 687] on button "25" at bounding box center [148, 696] width 30 height 30
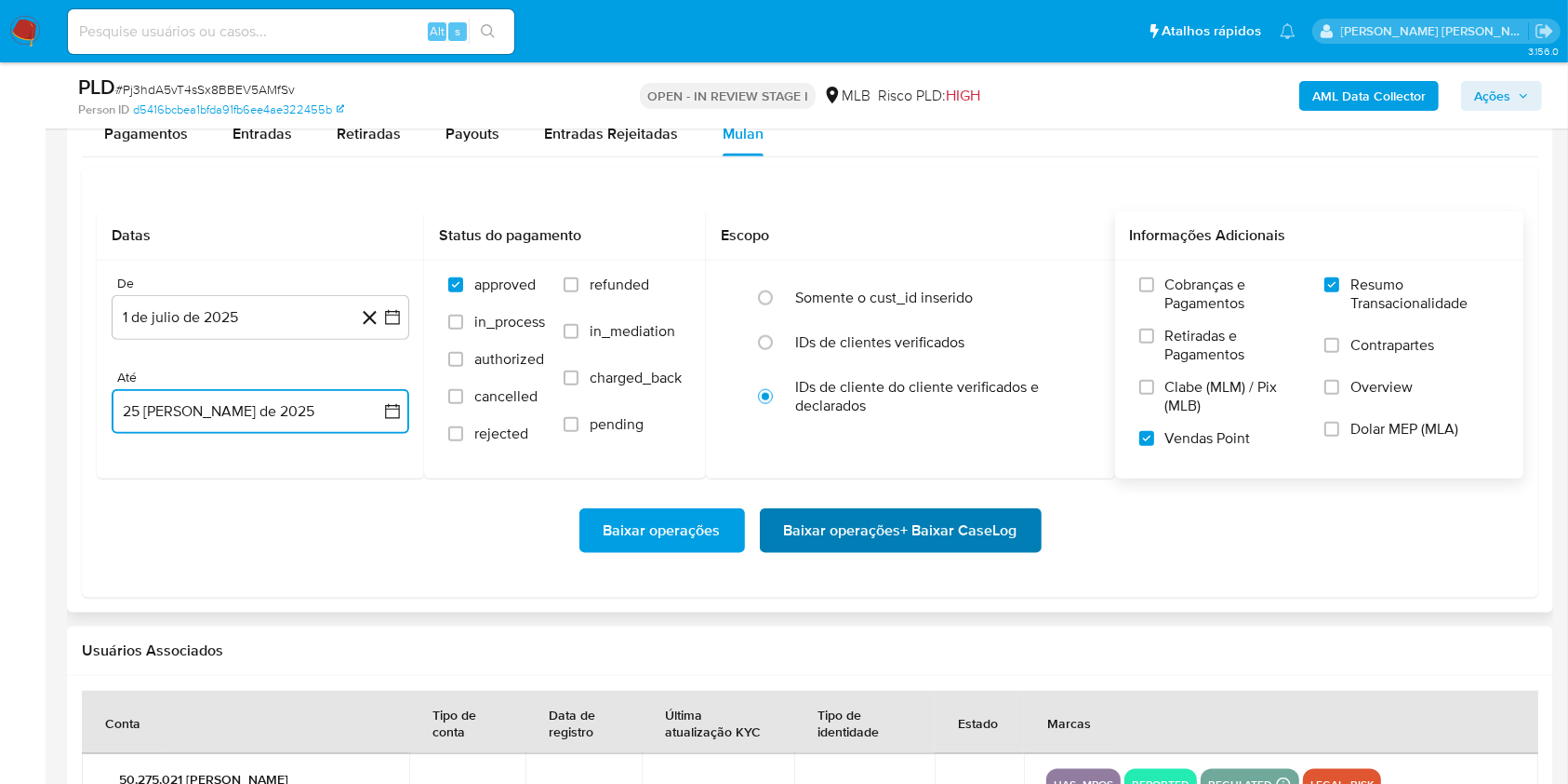
click at [961, 518] on span "Baixar operações + Baixar CaseLog" at bounding box center [901, 530] width 234 height 41
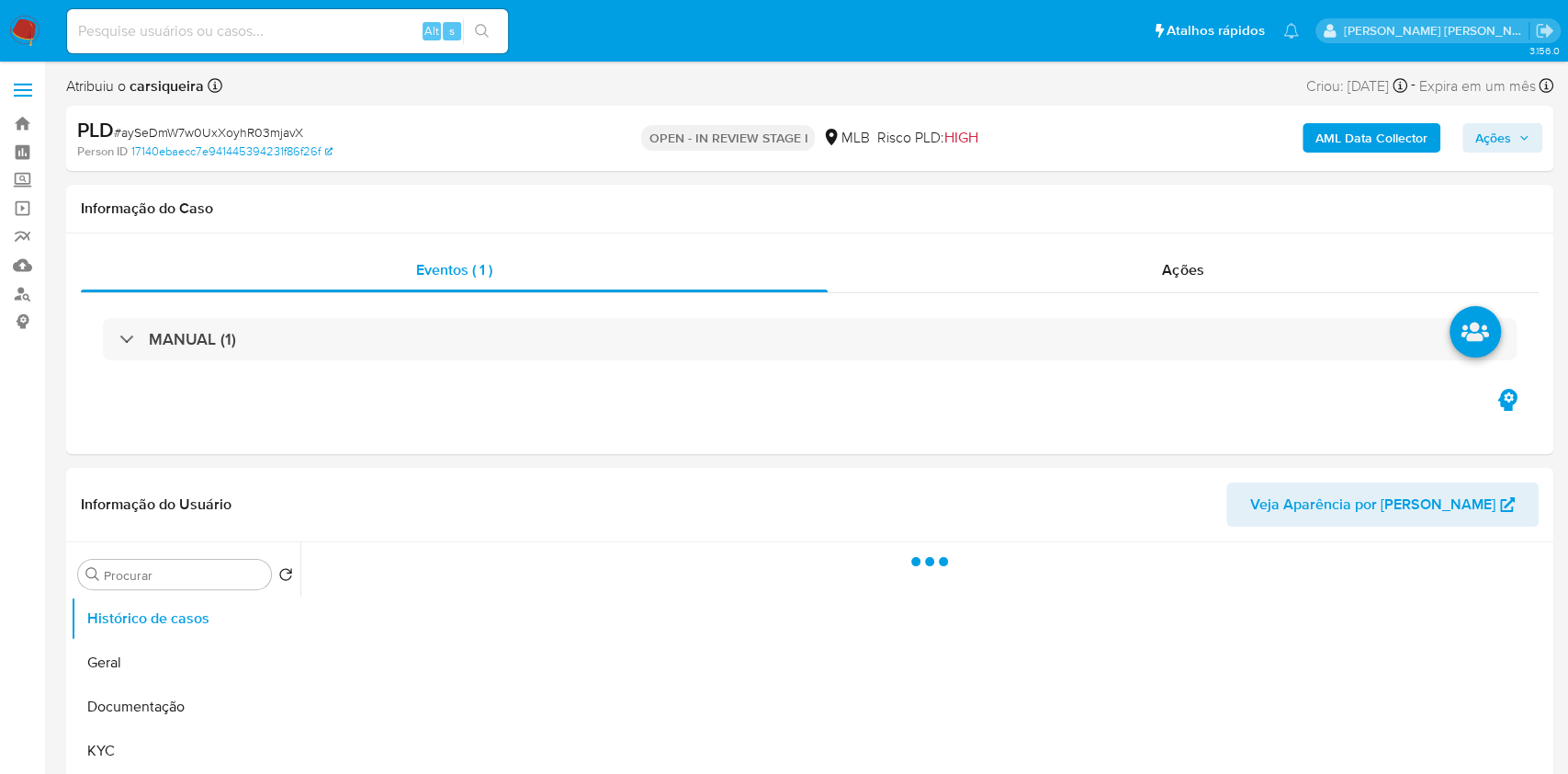
select select "10"
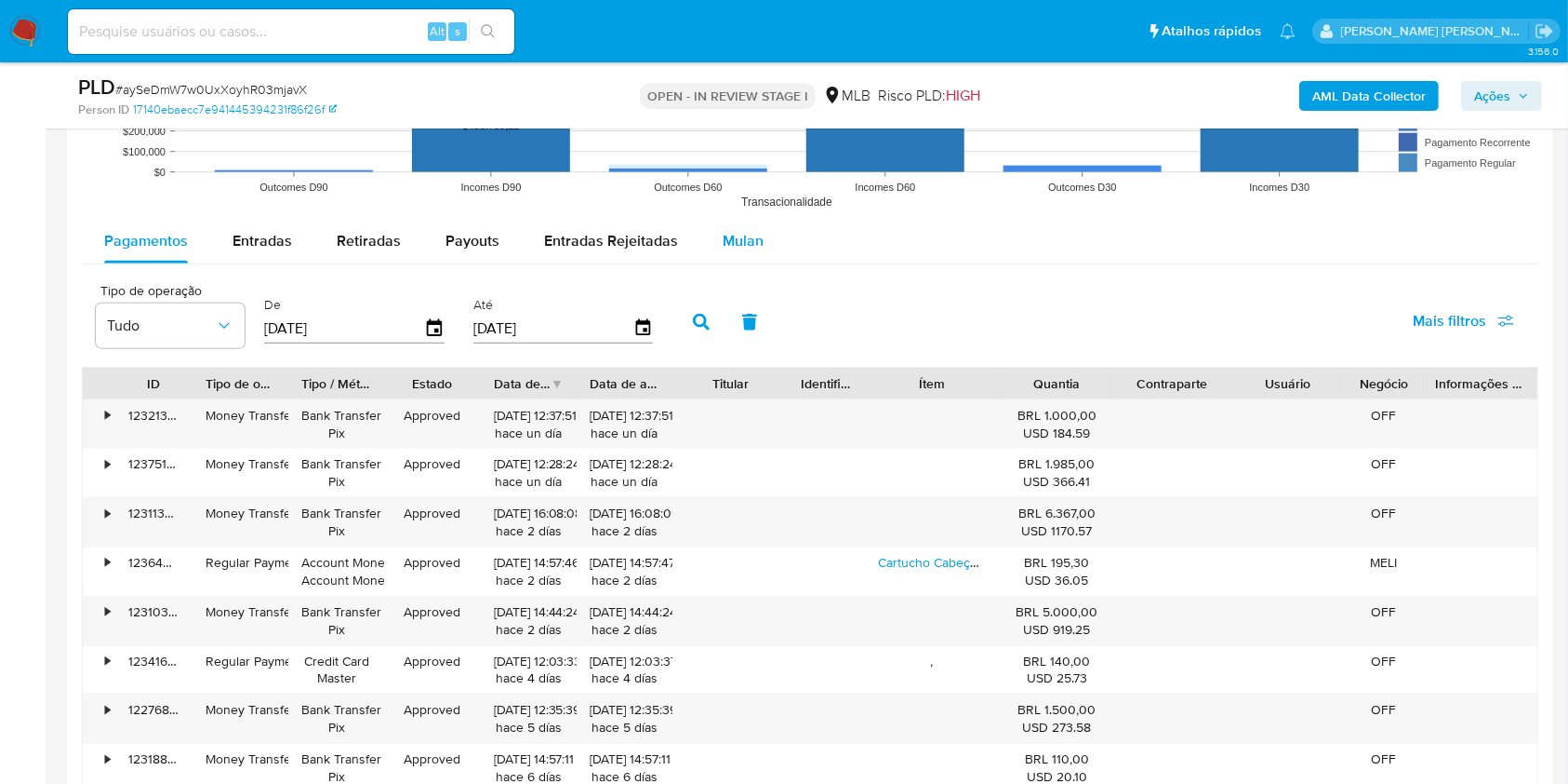
click at [712, 229] on button "Mulan" at bounding box center [742, 241] width 85 height 45
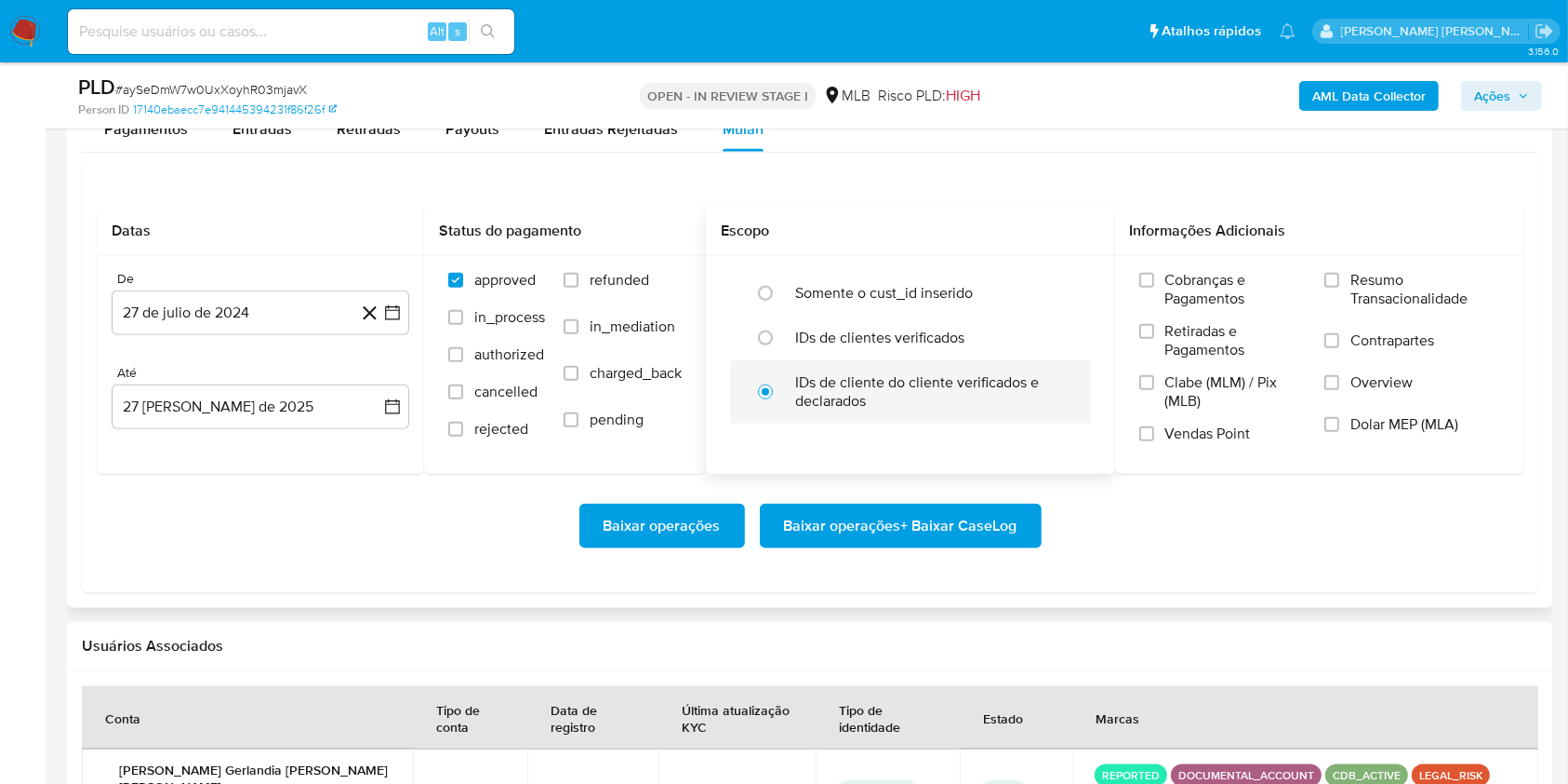
scroll to position [2231, 0]
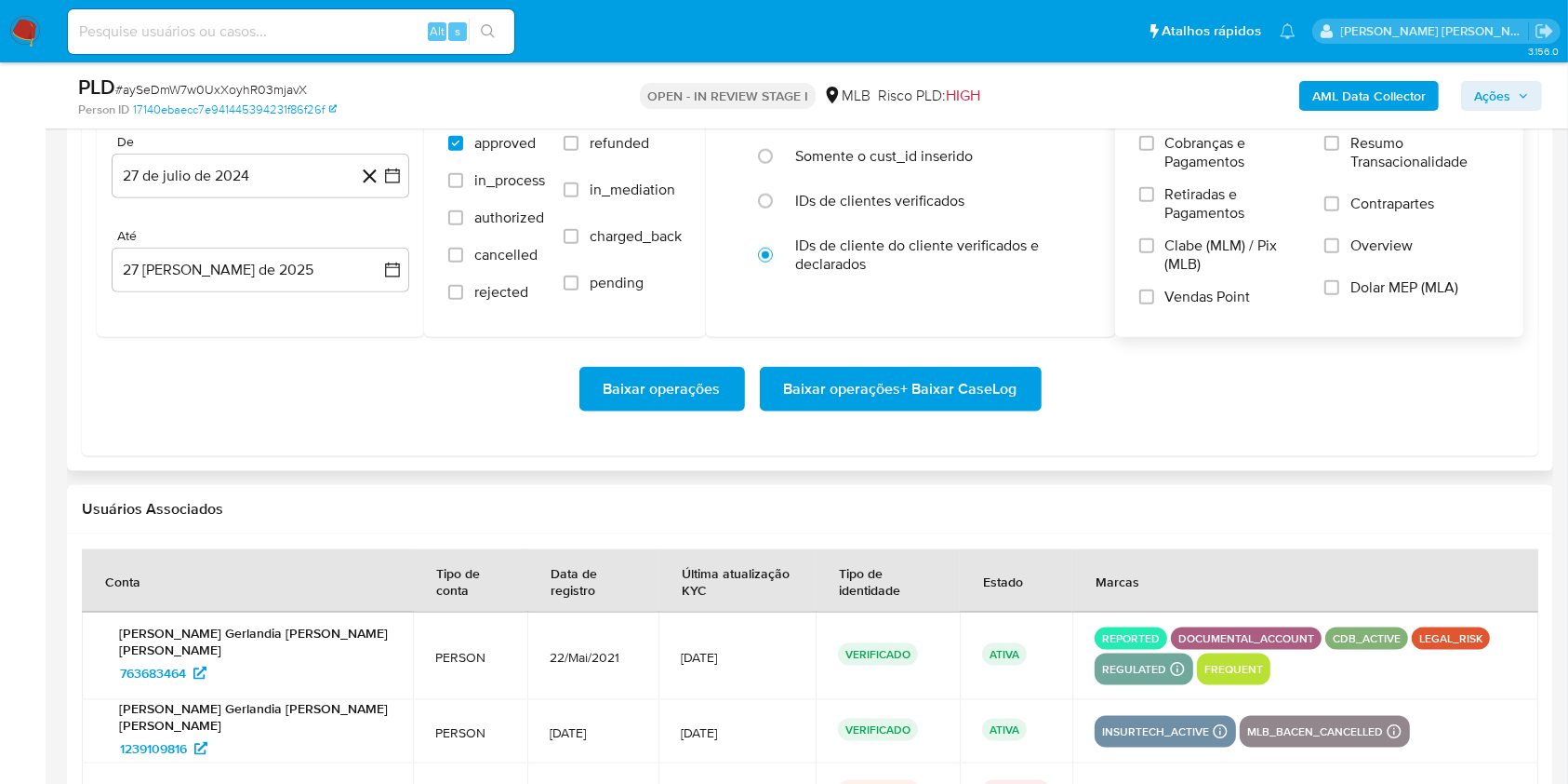
click at [1347, 141] on label "Resumo Transacionalidade" at bounding box center [1412, 164] width 175 height 60
click at [1340, 141] on input "Resumo Transacionalidade" at bounding box center [1332, 144] width 15 height 15
click at [1153, 297] on input "Vendas Point" at bounding box center [1148, 297] width 15 height 15
click at [395, 173] on icon "button" at bounding box center [392, 175] width 18 height 18
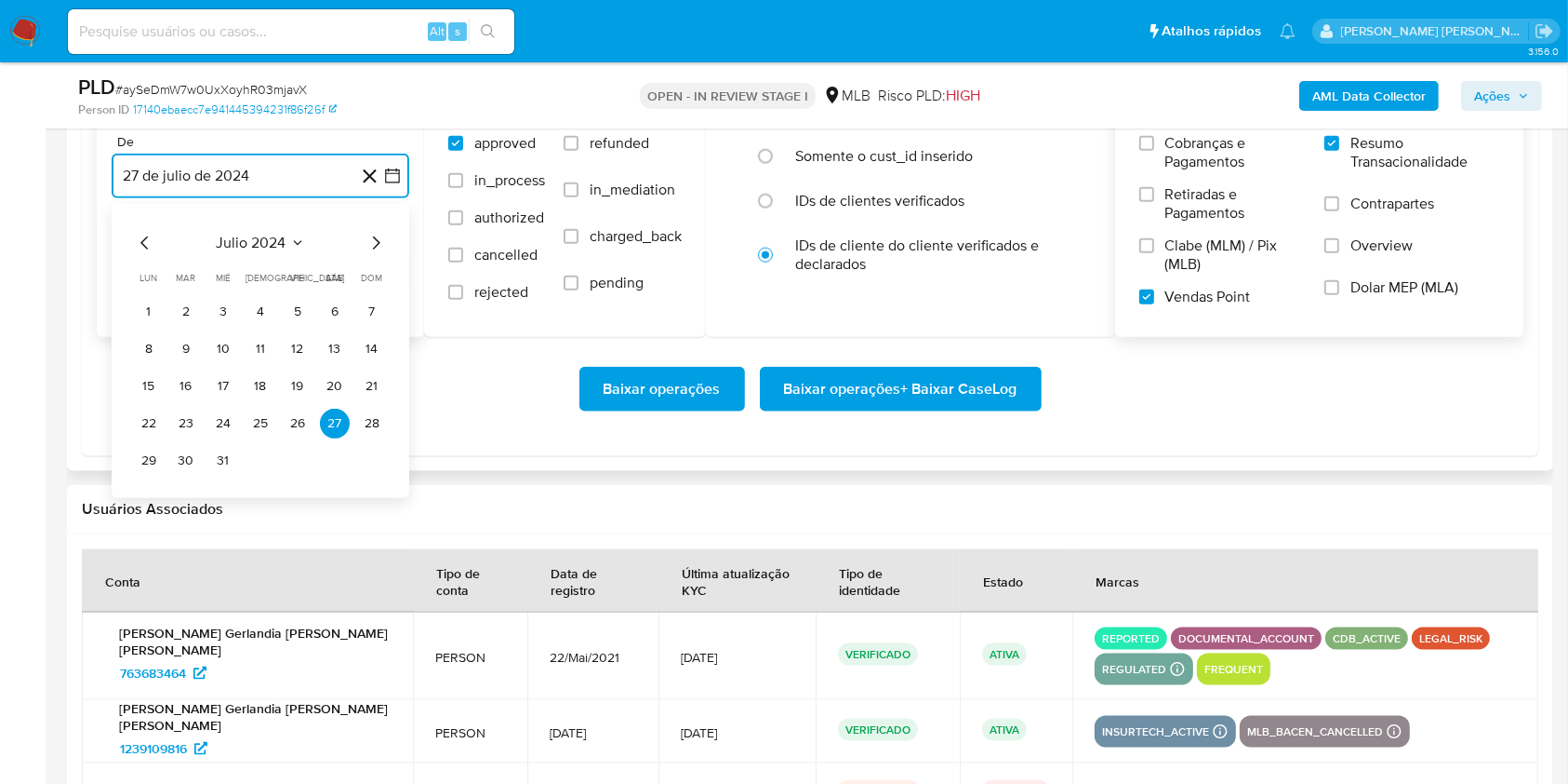
click at [373, 246] on icon "Mes siguiente" at bounding box center [376, 243] width 8 height 13
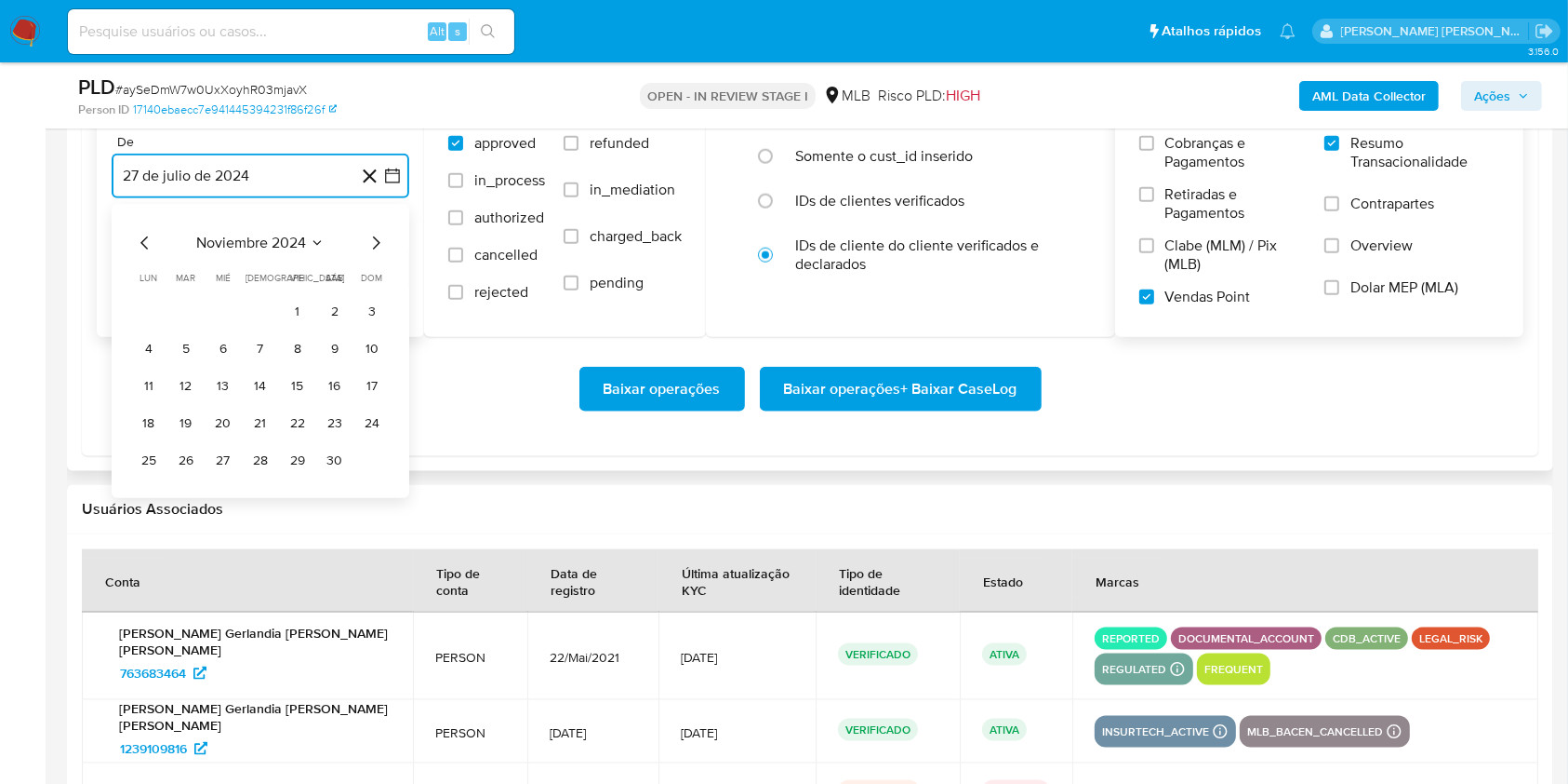
click at [373, 246] on icon "Mes siguiente" at bounding box center [376, 243] width 8 height 13
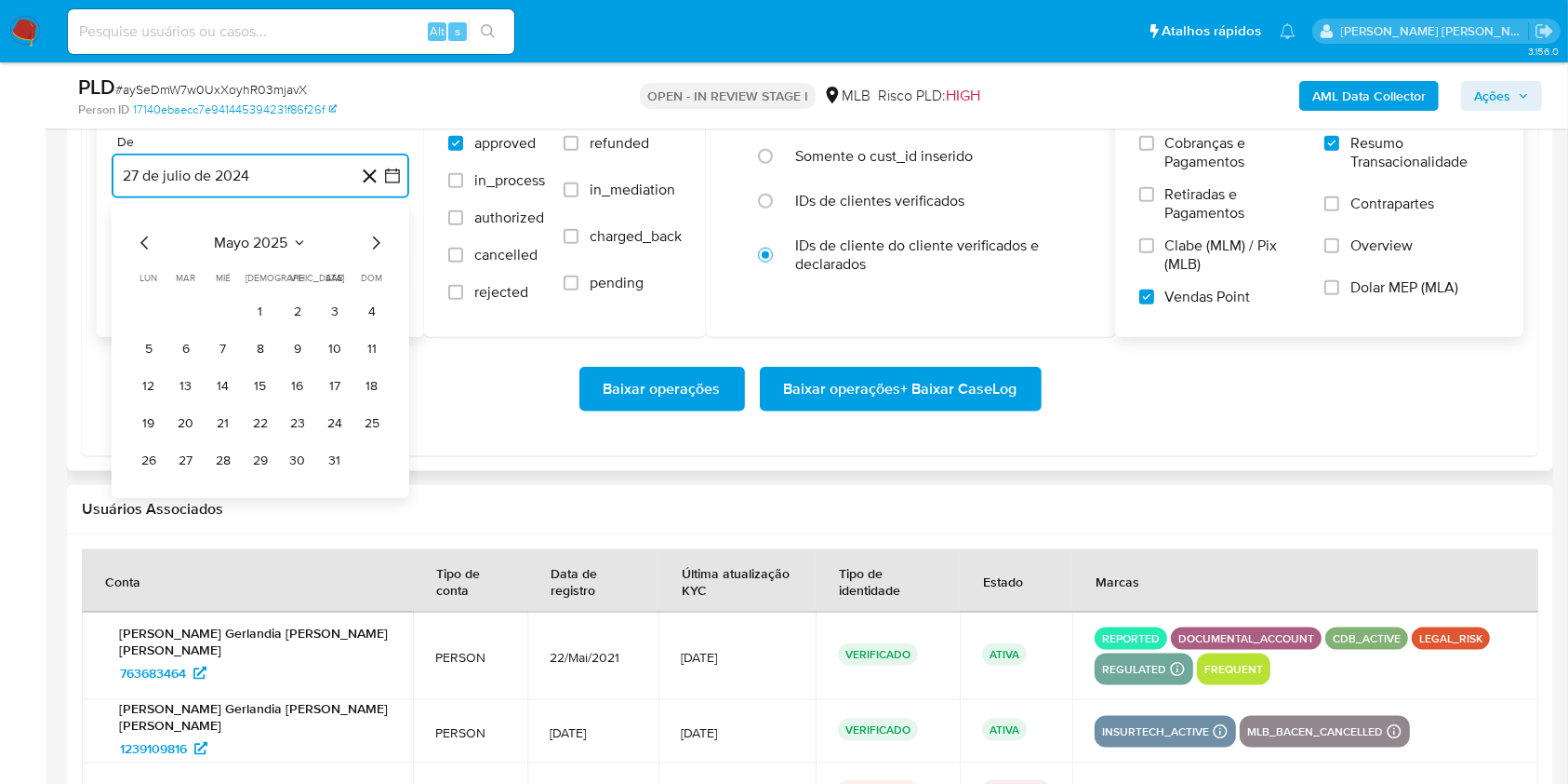
click at [373, 246] on icon "Mes siguiente" at bounding box center [376, 243] width 8 height 13
click at [187, 308] on button "1" at bounding box center [186, 311] width 30 height 30
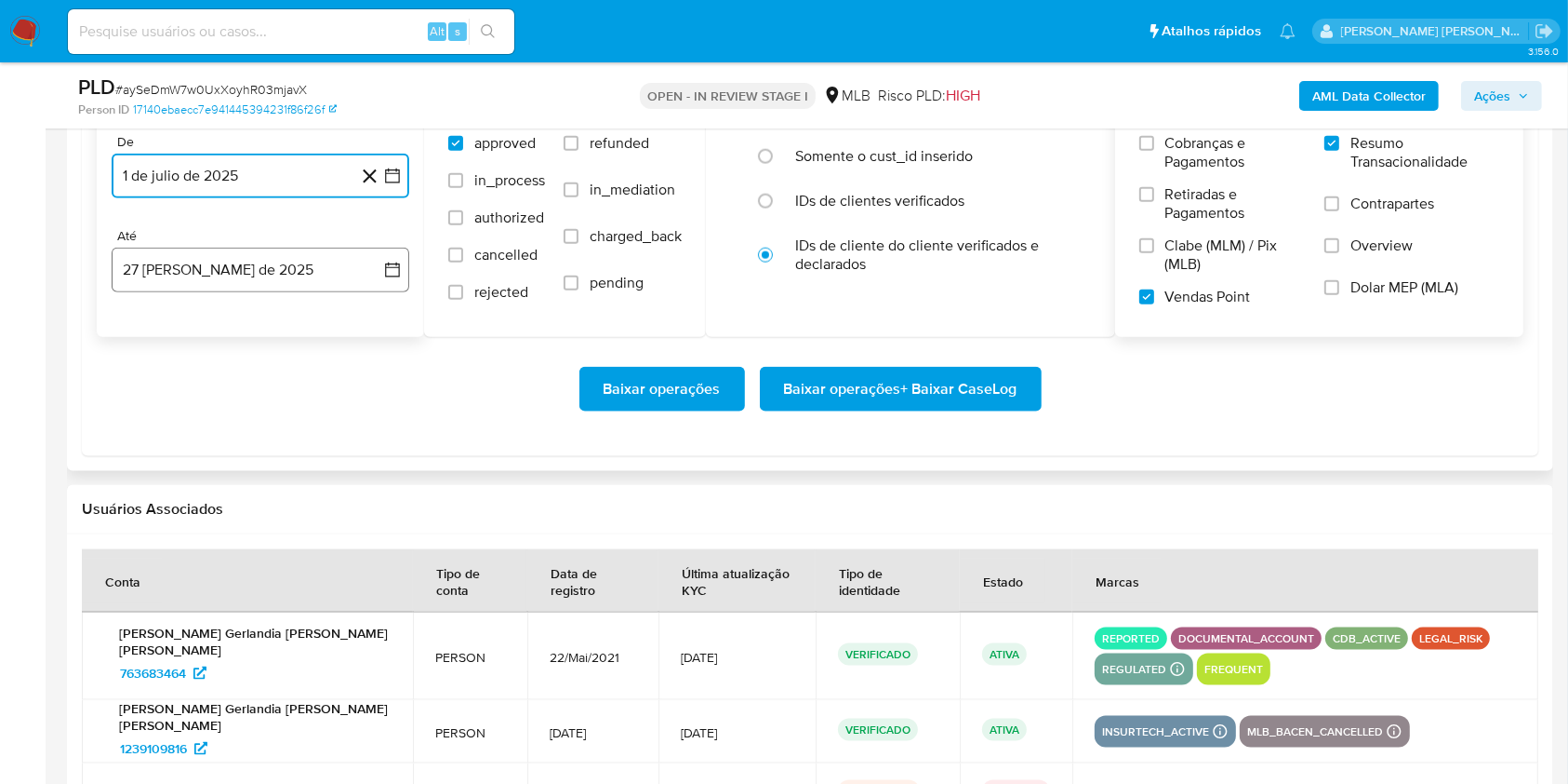
click at [234, 271] on button "27 [PERSON_NAME] de 2025" at bounding box center [261, 269] width 298 height 45
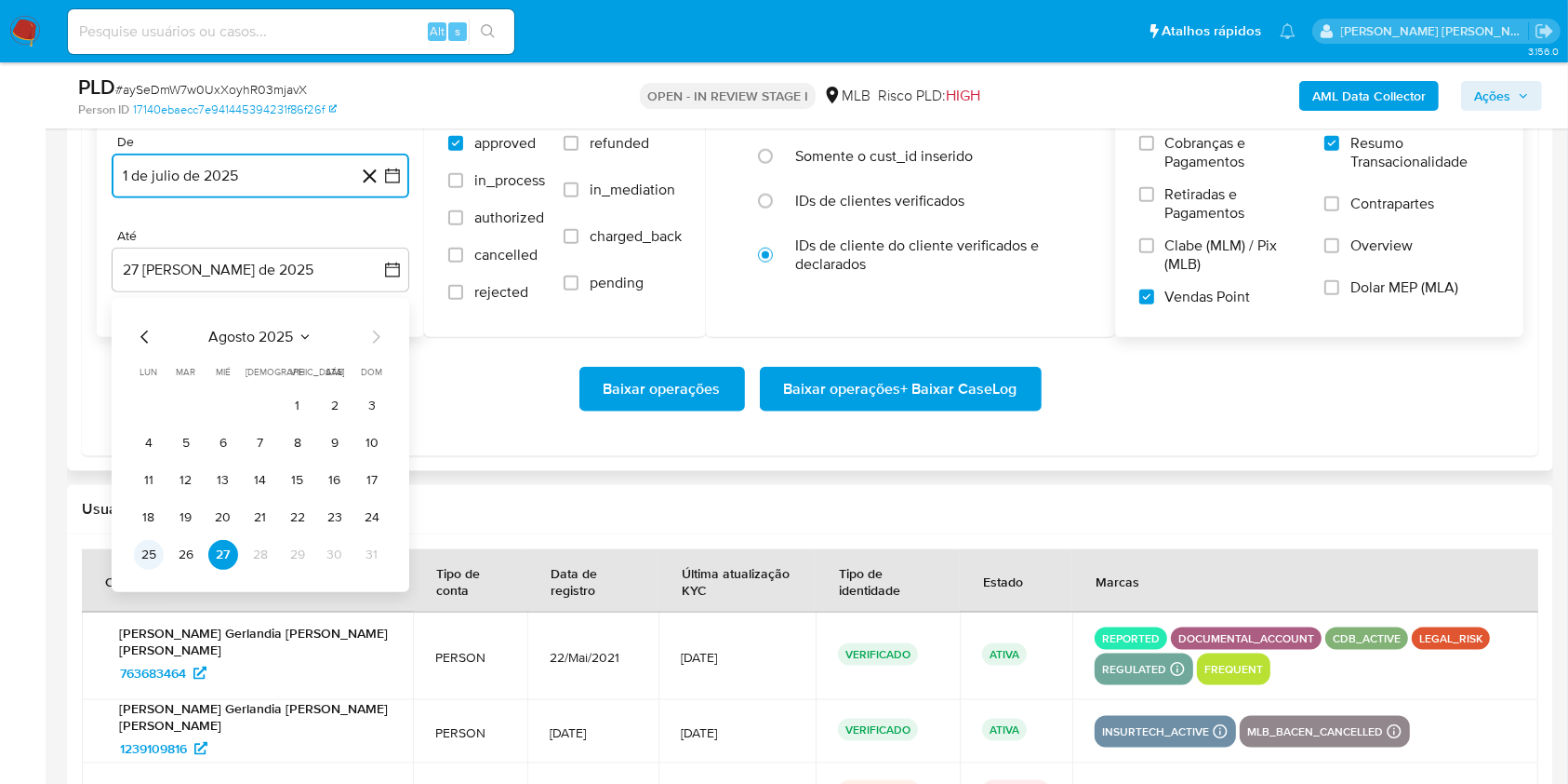
click at [146, 548] on button "25" at bounding box center [148, 554] width 30 height 30
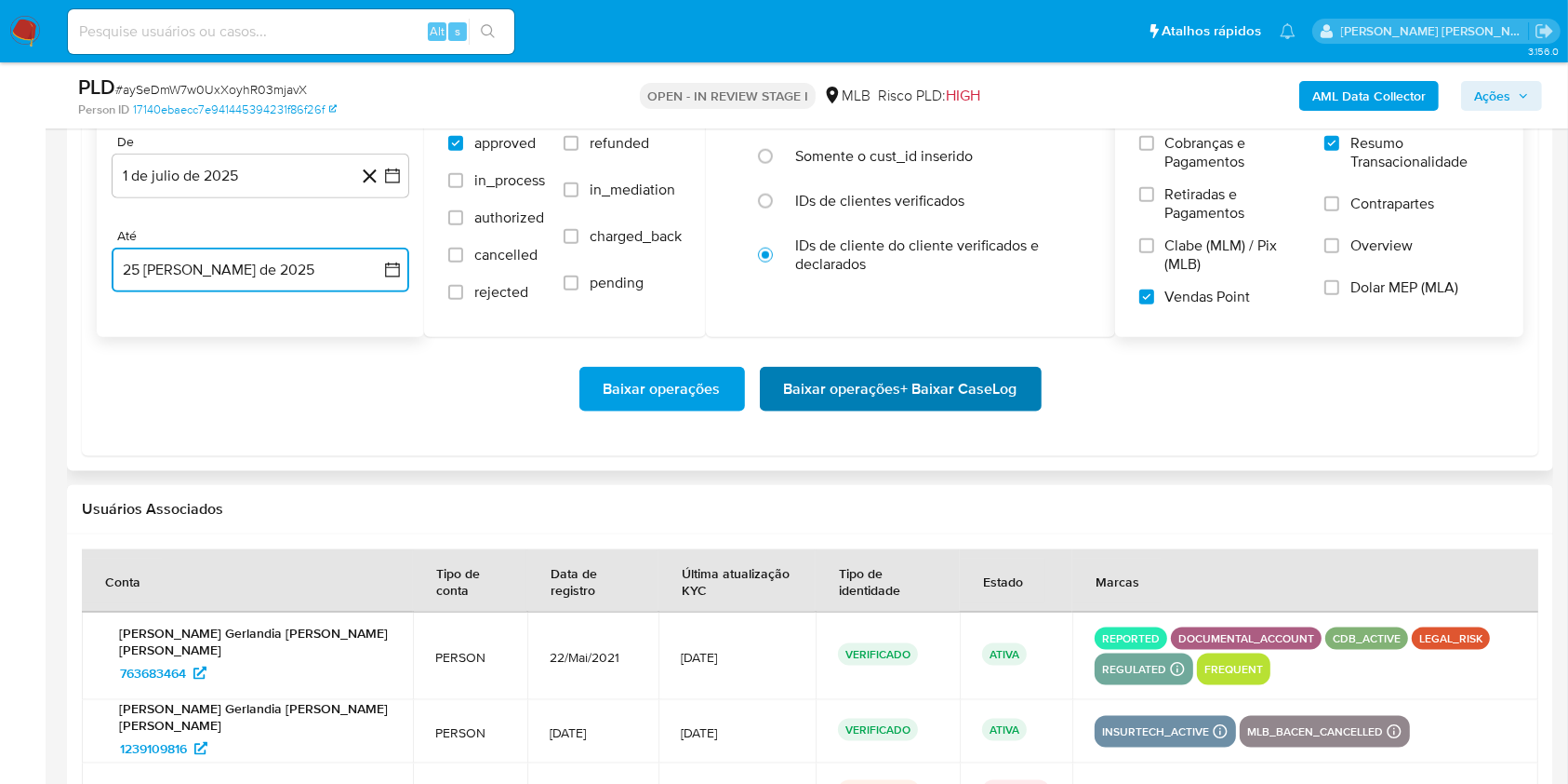
click at [891, 390] on span "Baixar operações + Baixar CaseLog" at bounding box center [901, 389] width 234 height 41
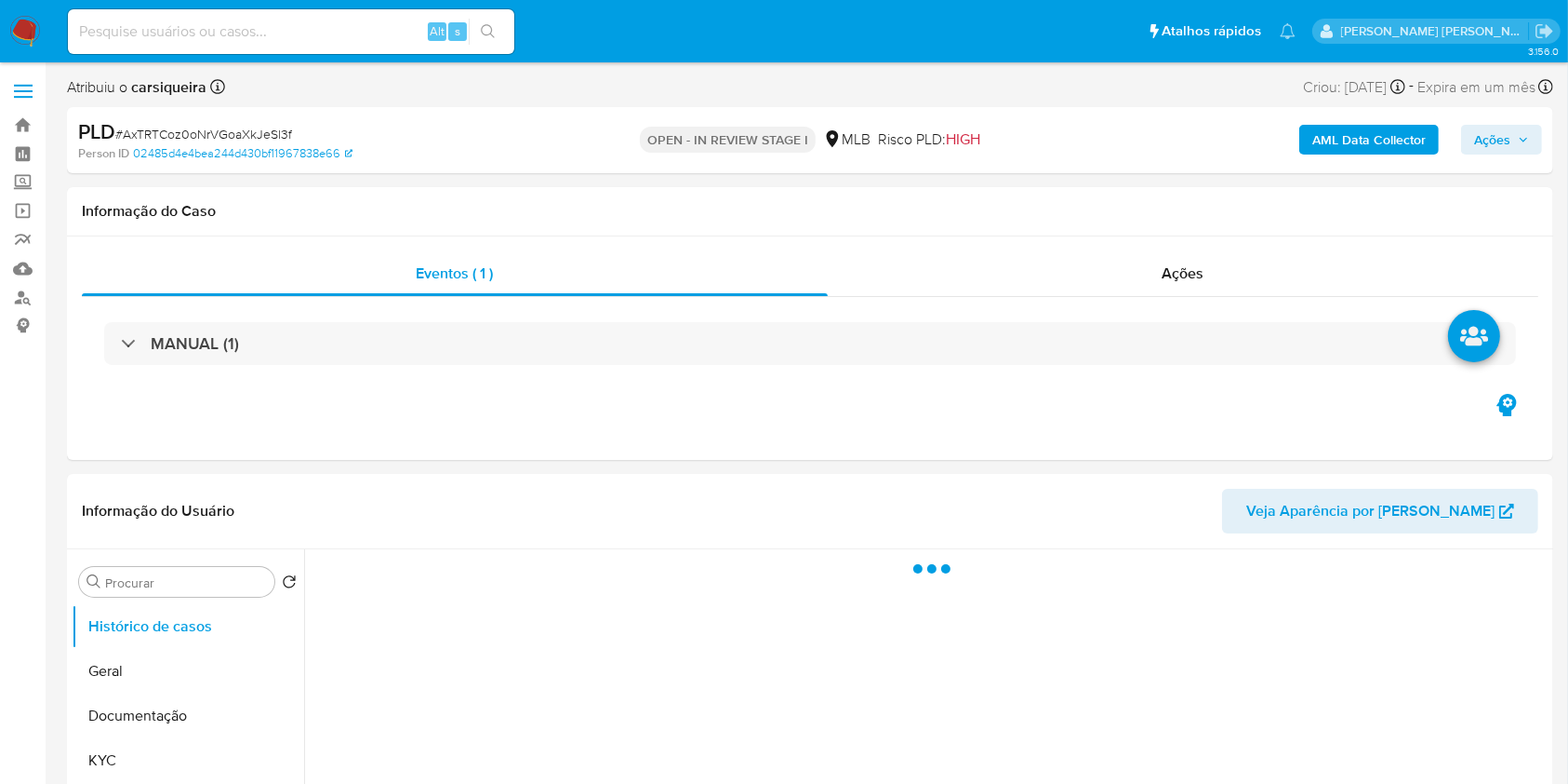
select select "10"
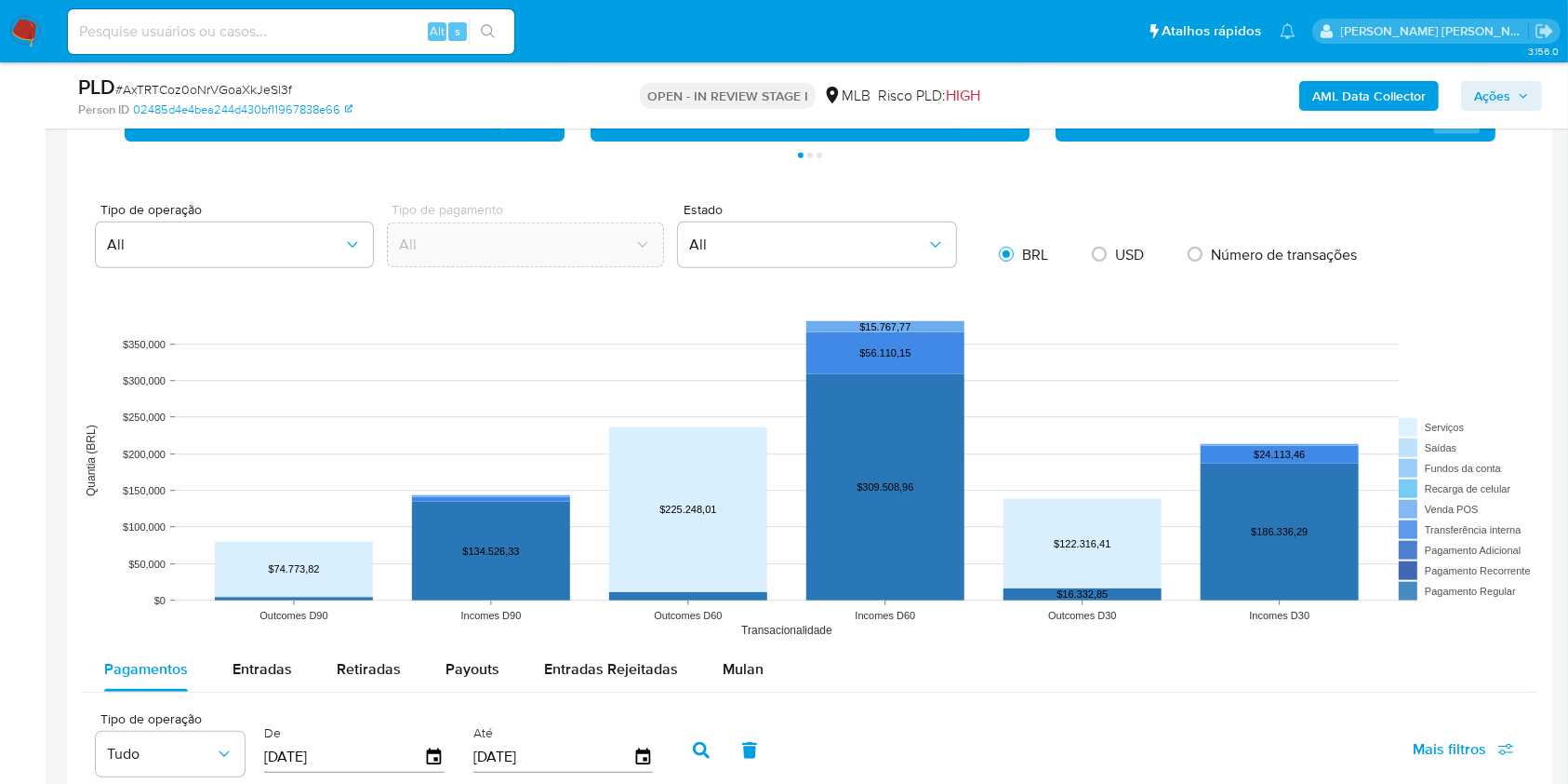
scroll to position [1670, 0]
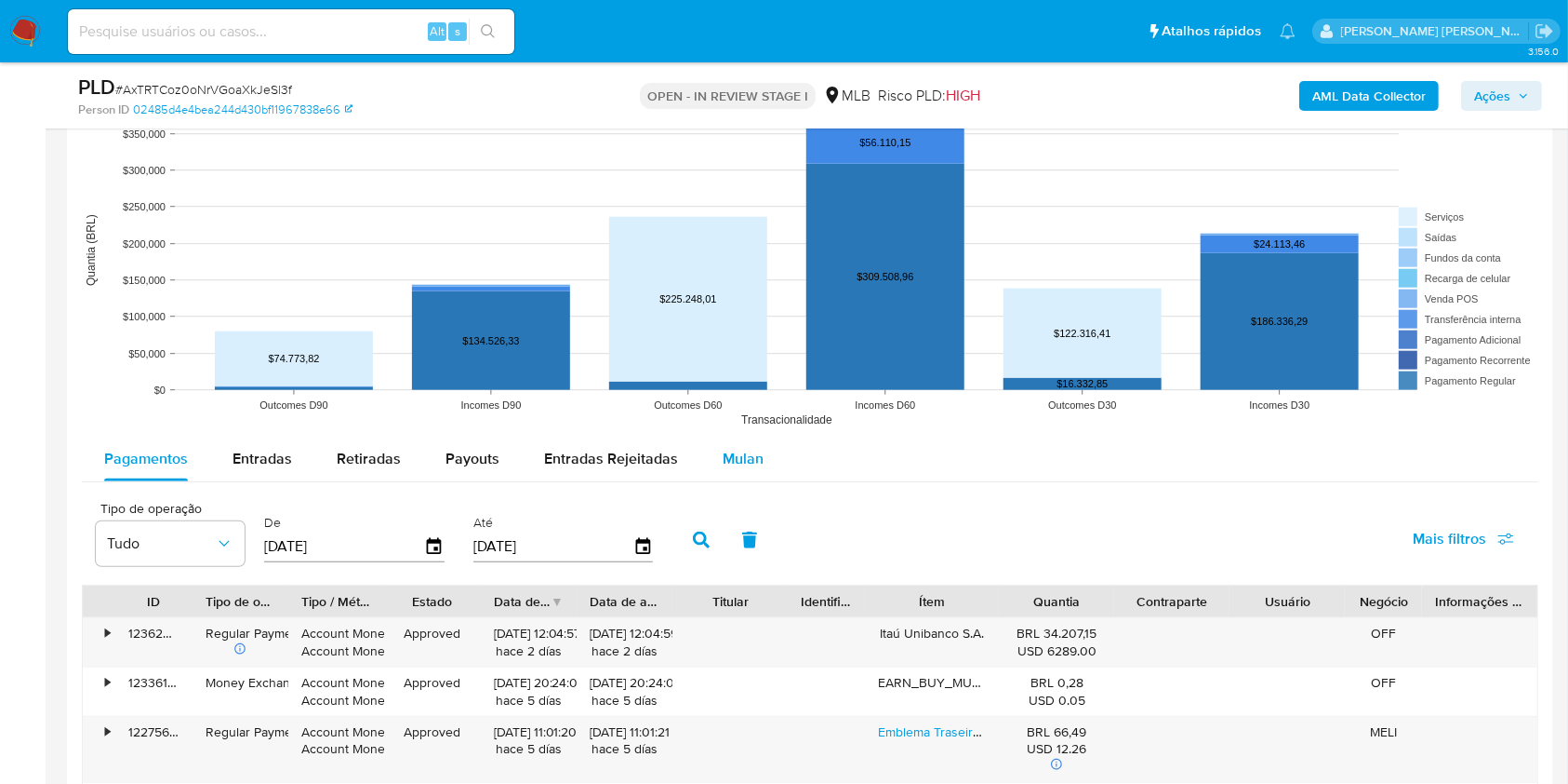
click at [735, 461] on span "Mulan" at bounding box center [743, 458] width 41 height 21
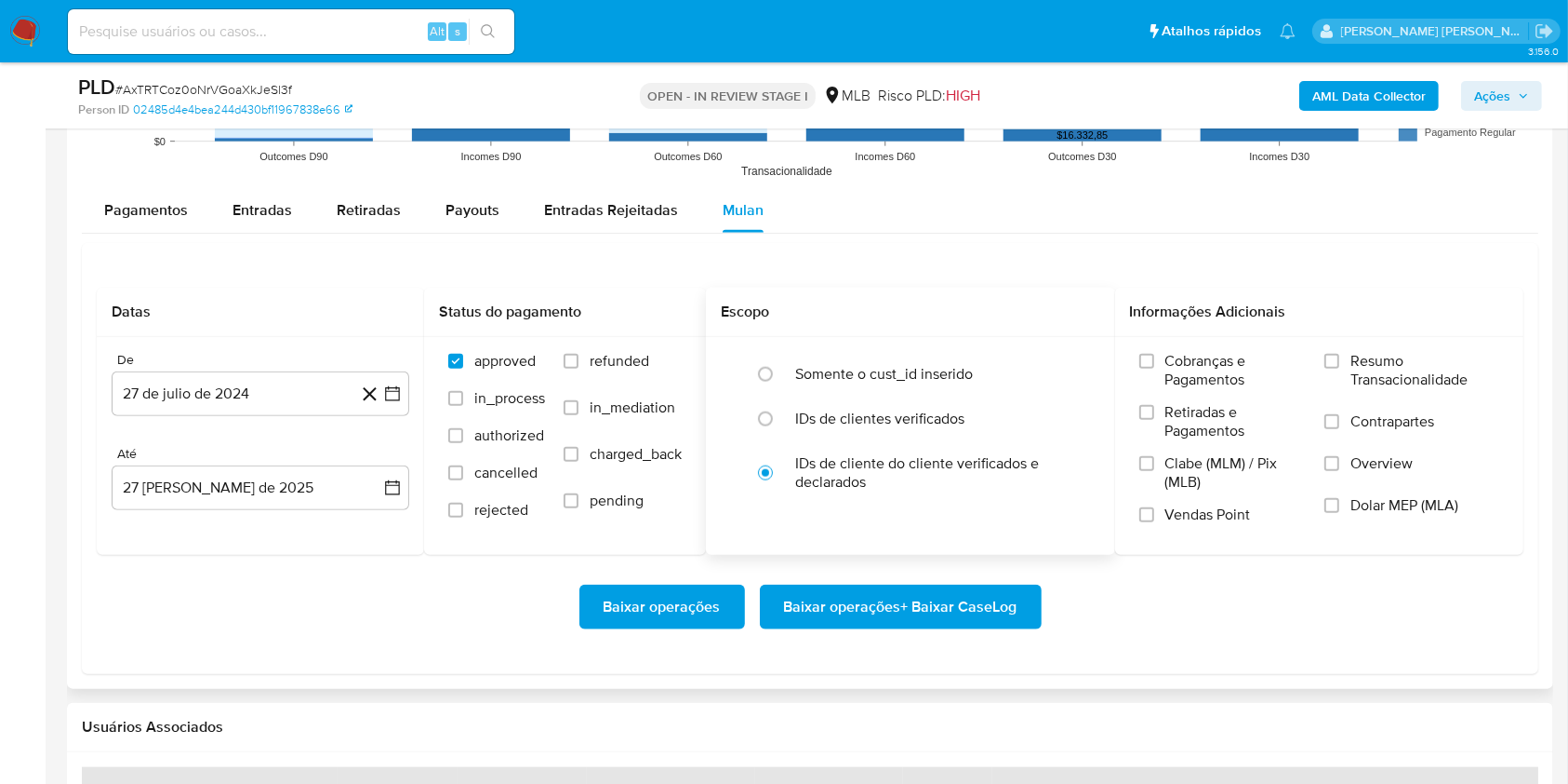
scroll to position [2042, 0]
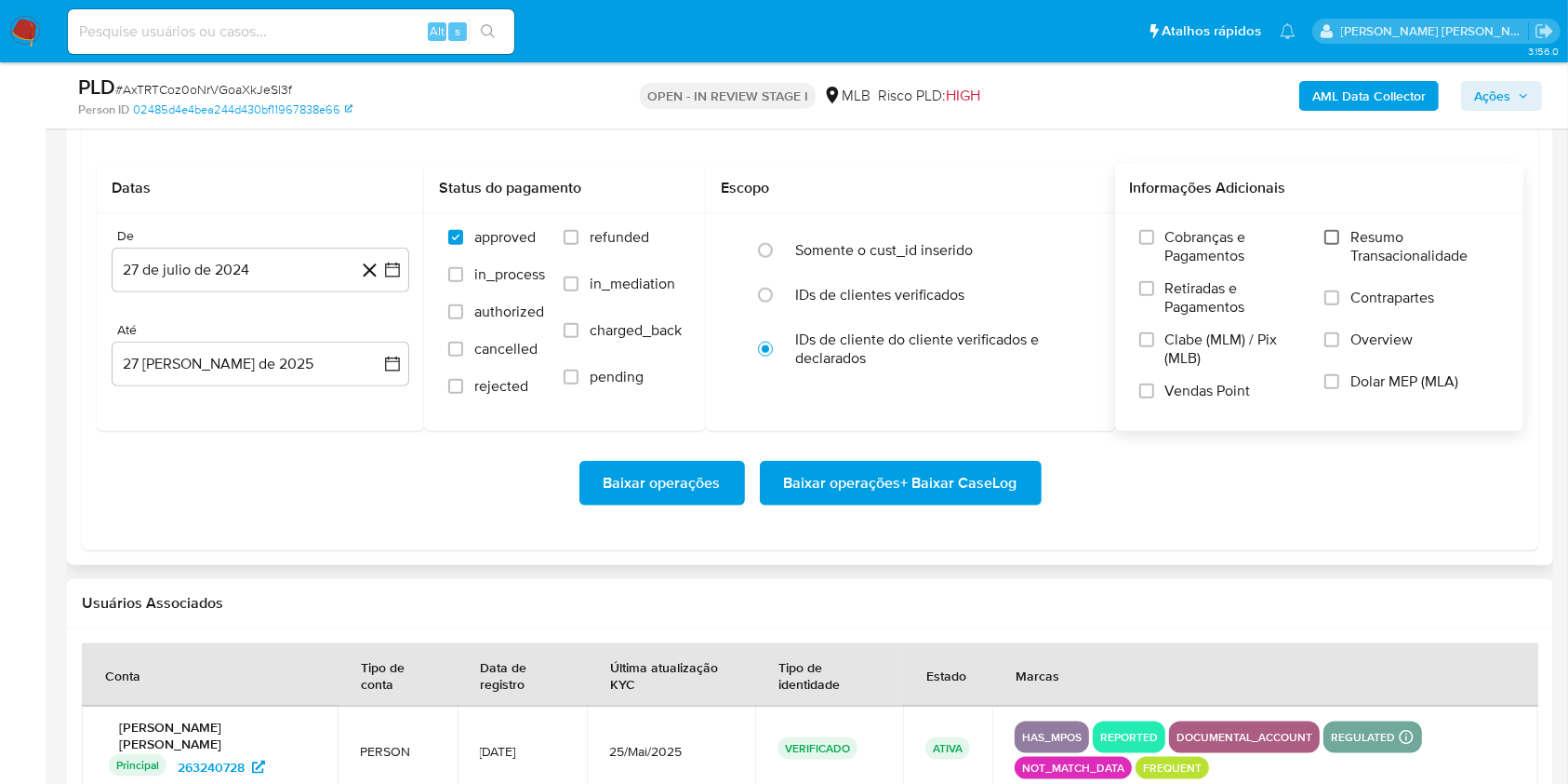
click at [1334, 231] on input "Resumo Transacionalidade" at bounding box center [1332, 238] width 15 height 15
click at [1150, 387] on input "Vendas Point" at bounding box center [1148, 391] width 15 height 15
click at [391, 270] on icon "button" at bounding box center [392, 269] width 18 height 18
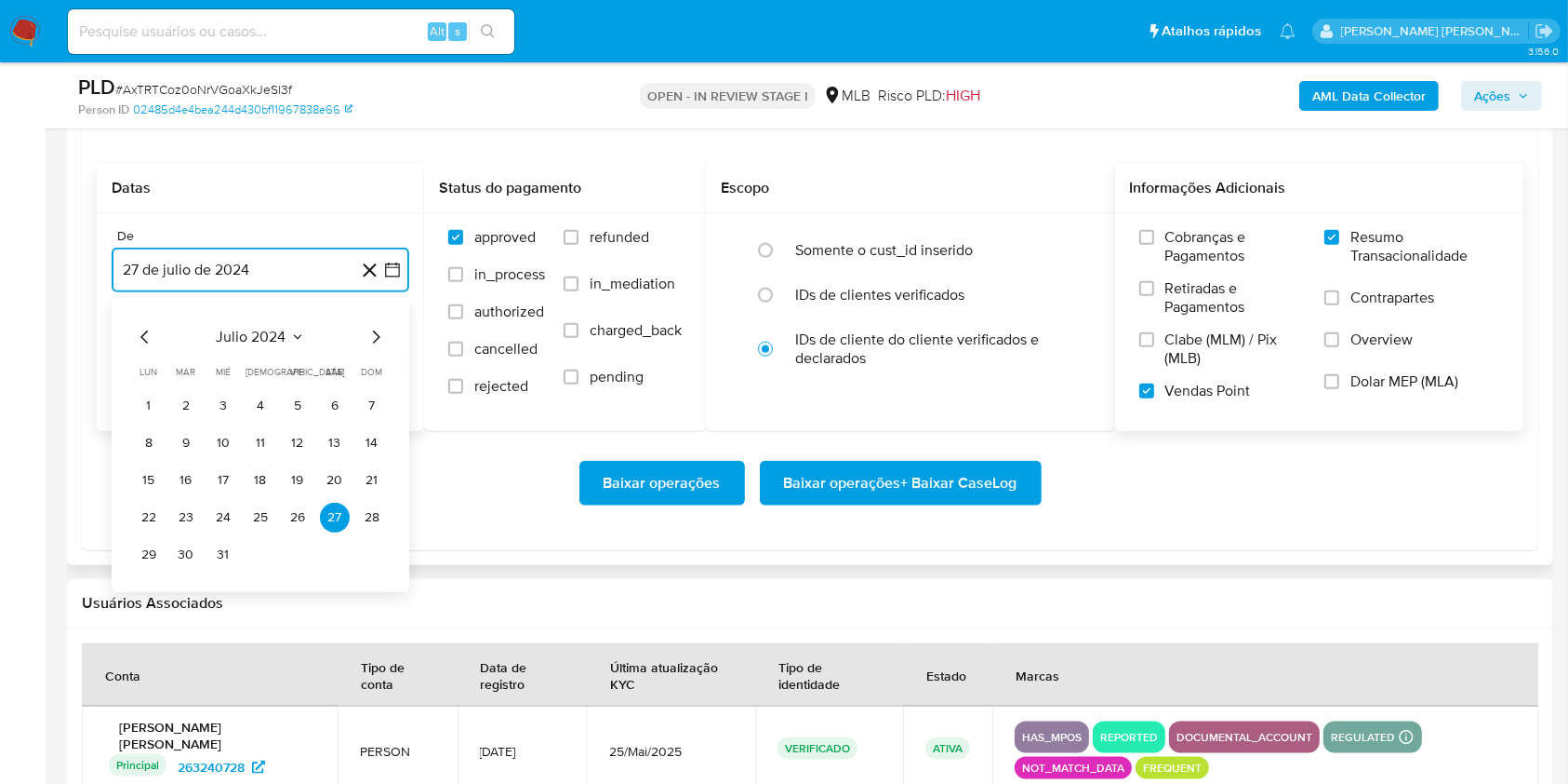
click at [372, 336] on icon "Mes siguiente" at bounding box center [375, 336] width 22 height 22
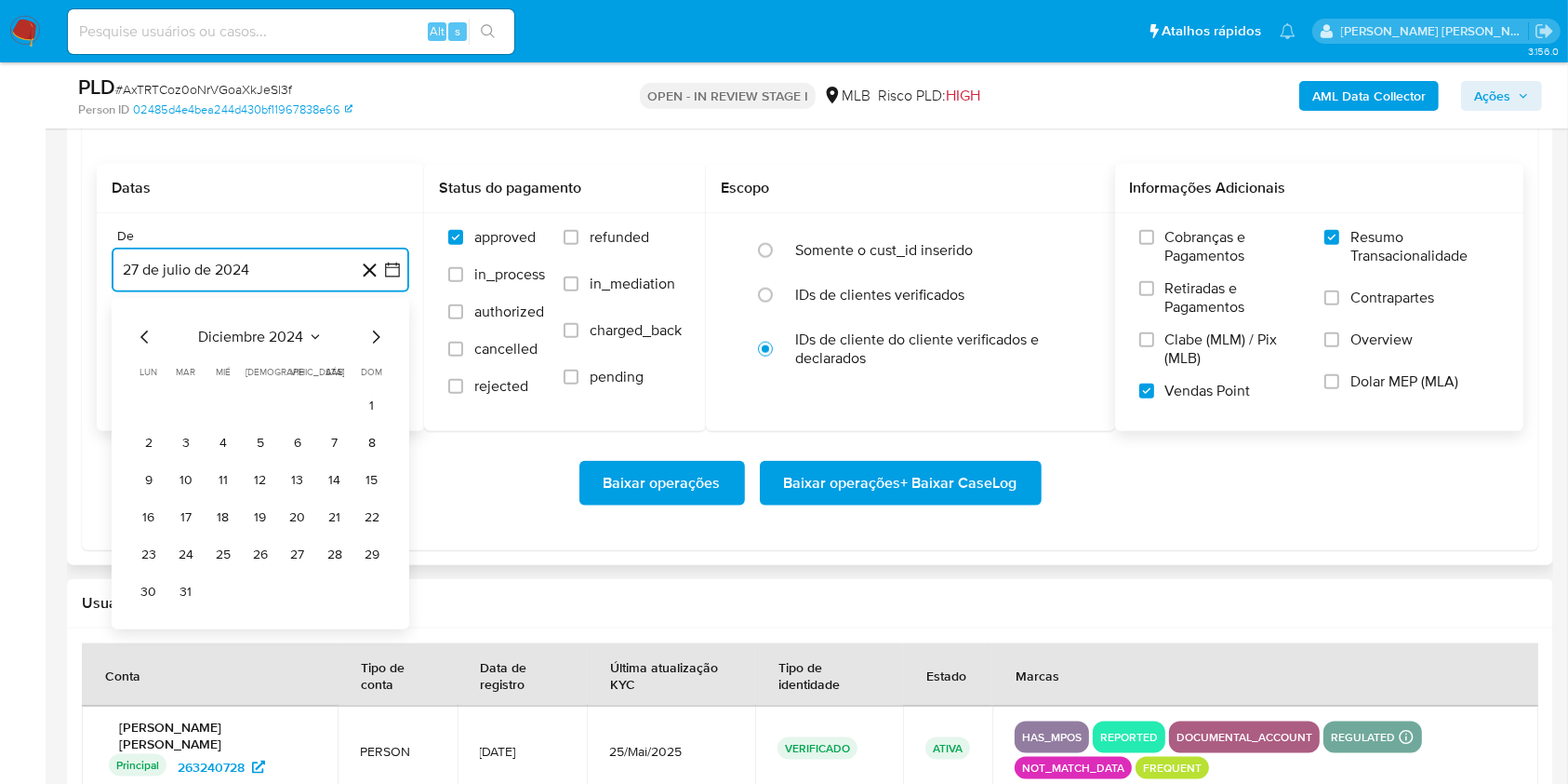
click at [372, 336] on icon "Mes siguiente" at bounding box center [375, 336] width 22 height 22
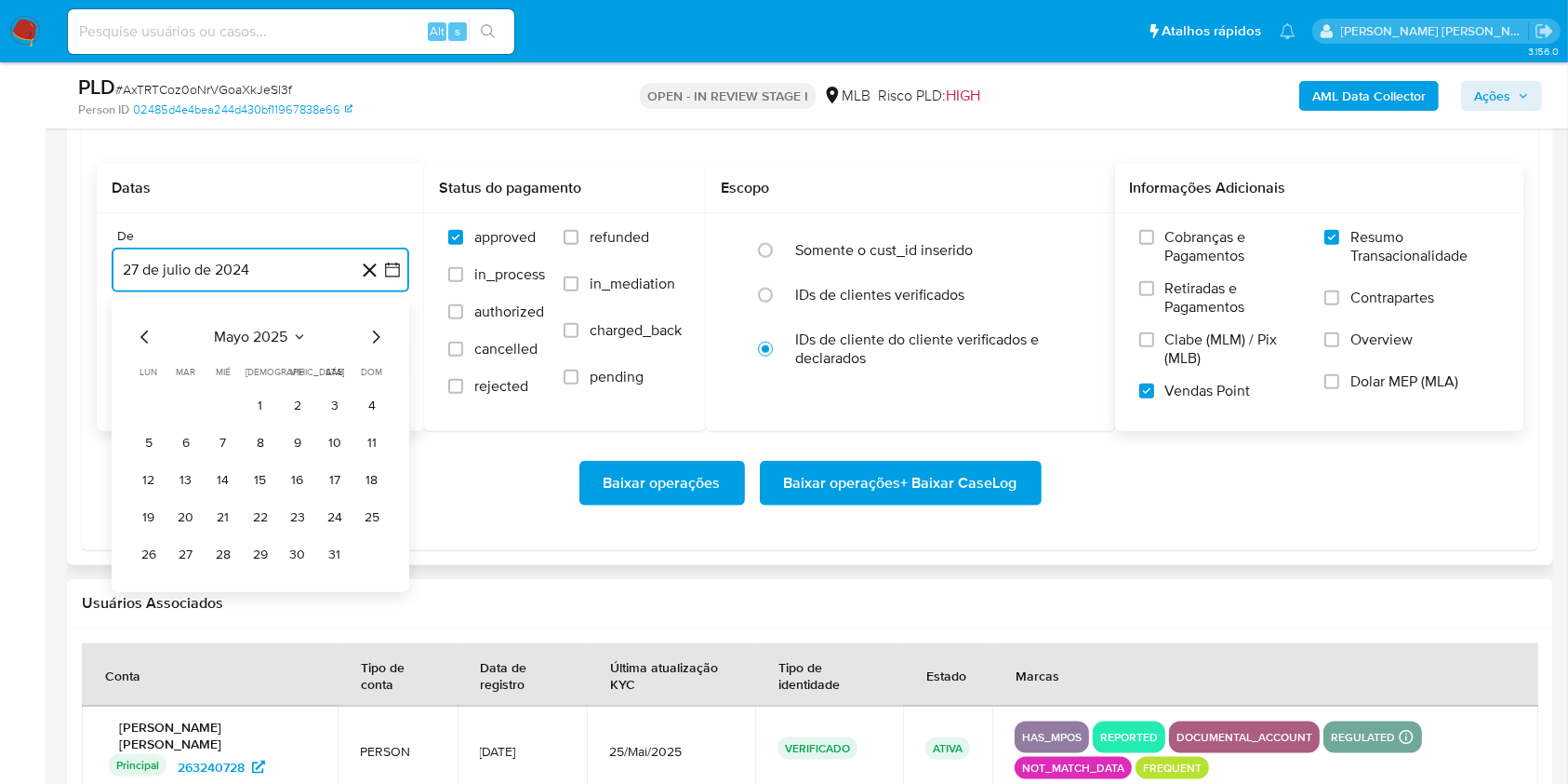
click at [372, 336] on icon "Mes siguiente" at bounding box center [375, 336] width 22 height 22
click at [380, 335] on icon "Mes siguiente" at bounding box center [375, 336] width 22 height 22
click at [194, 403] on button "1" at bounding box center [186, 405] width 30 height 30
drag, startPoint x: 218, startPoint y: 352, endPoint x: 239, endPoint y: 387, distance: 40.8
click at [220, 352] on button "27 [PERSON_NAME] de 2025" at bounding box center [261, 363] width 298 height 45
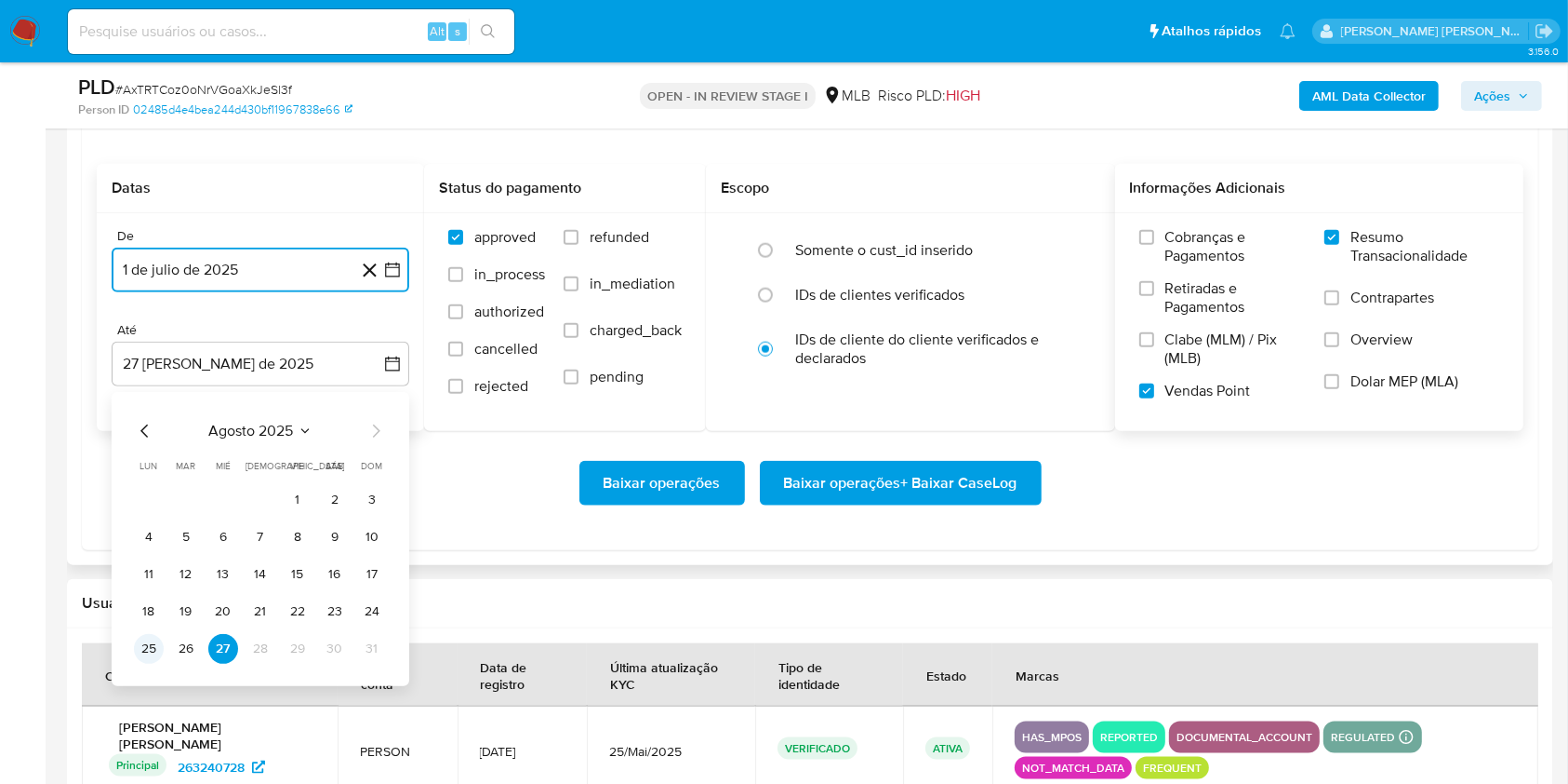
click at [155, 650] on button "25" at bounding box center [148, 648] width 30 height 30
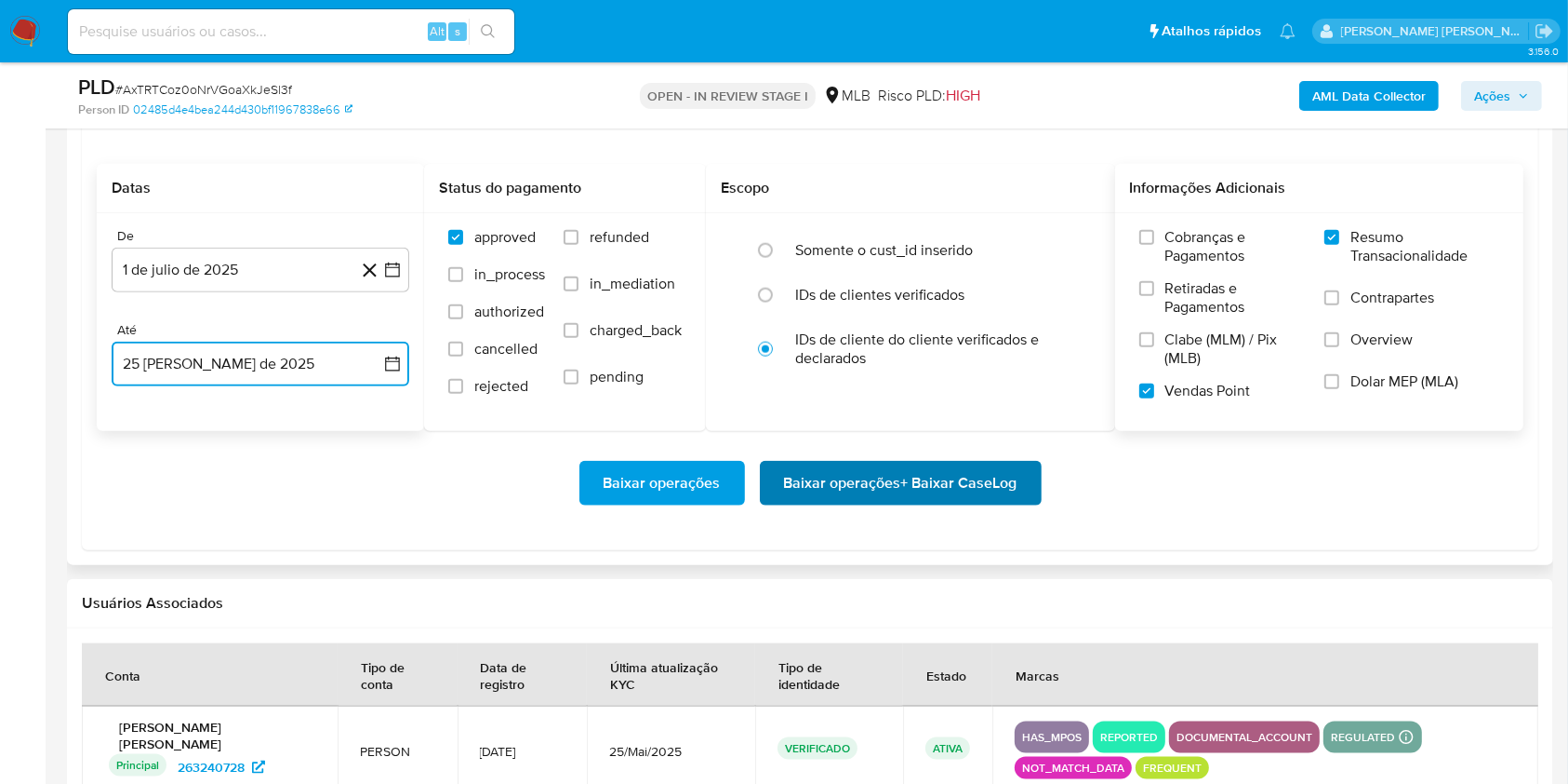
click at [951, 480] on span "Baixar operações + Baixar CaseLog" at bounding box center [901, 483] width 234 height 41
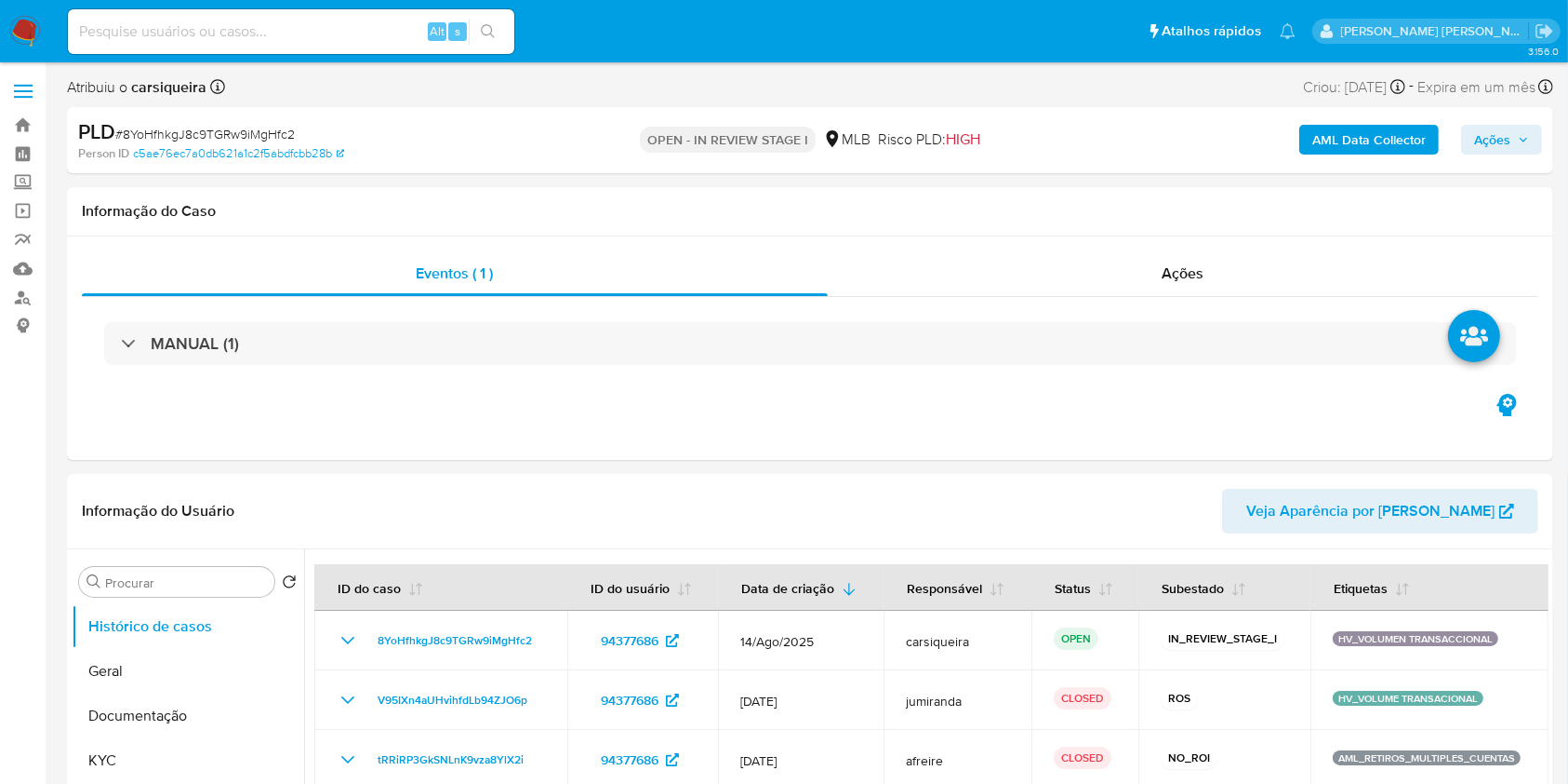
select select "10"
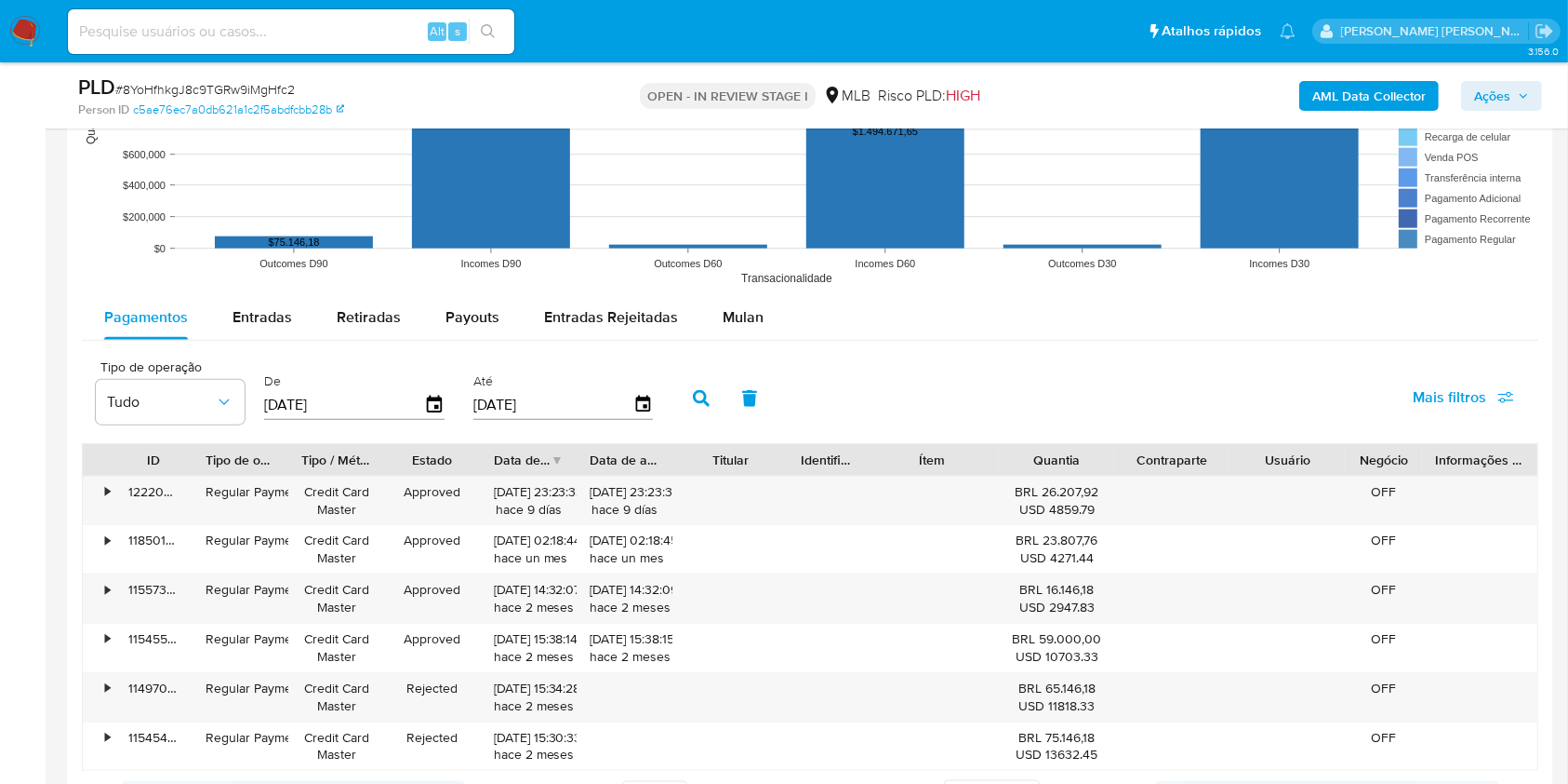
scroll to position [2005, 0]
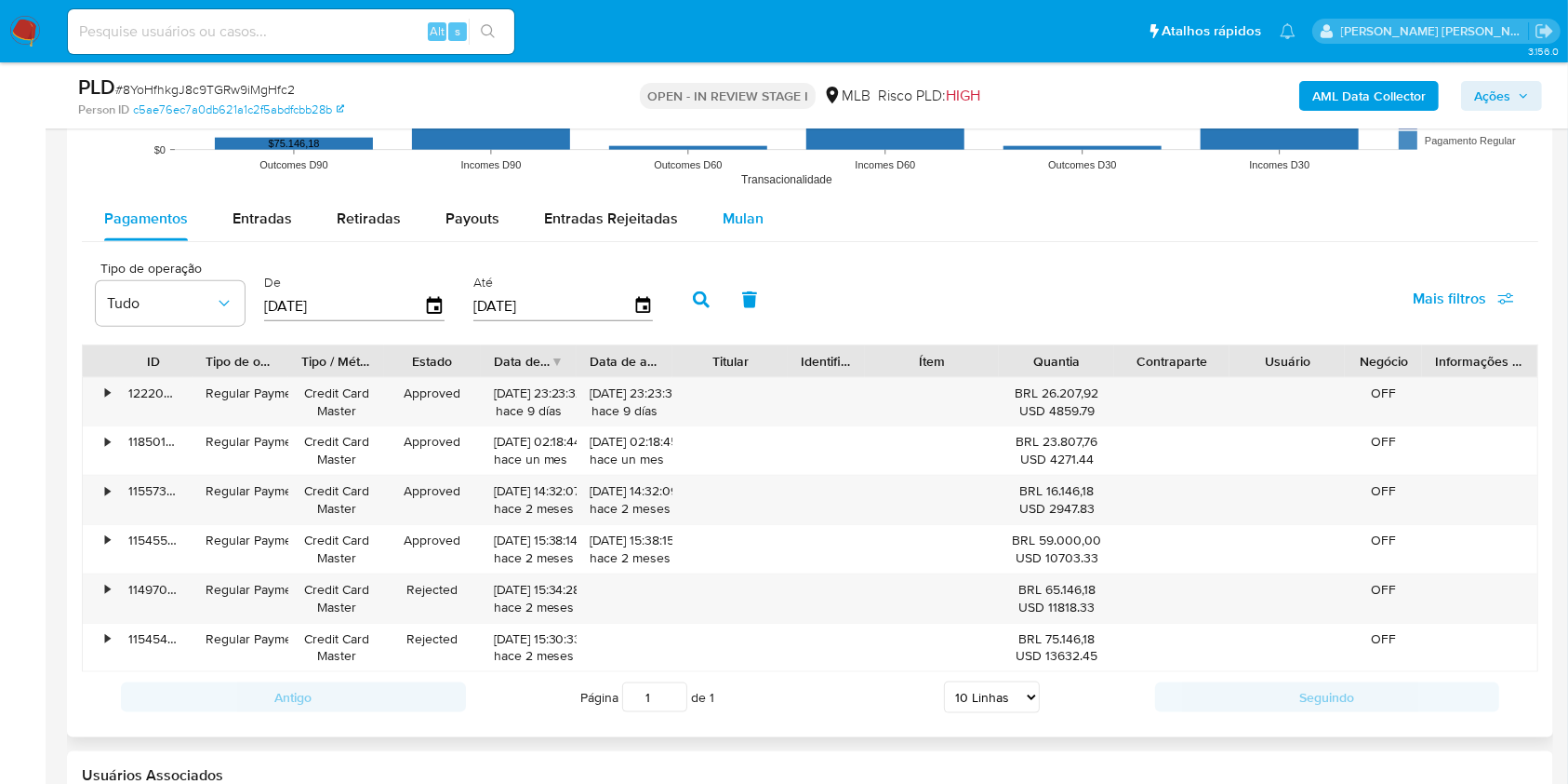
click at [729, 220] on span "Mulan" at bounding box center [743, 219] width 41 height 21
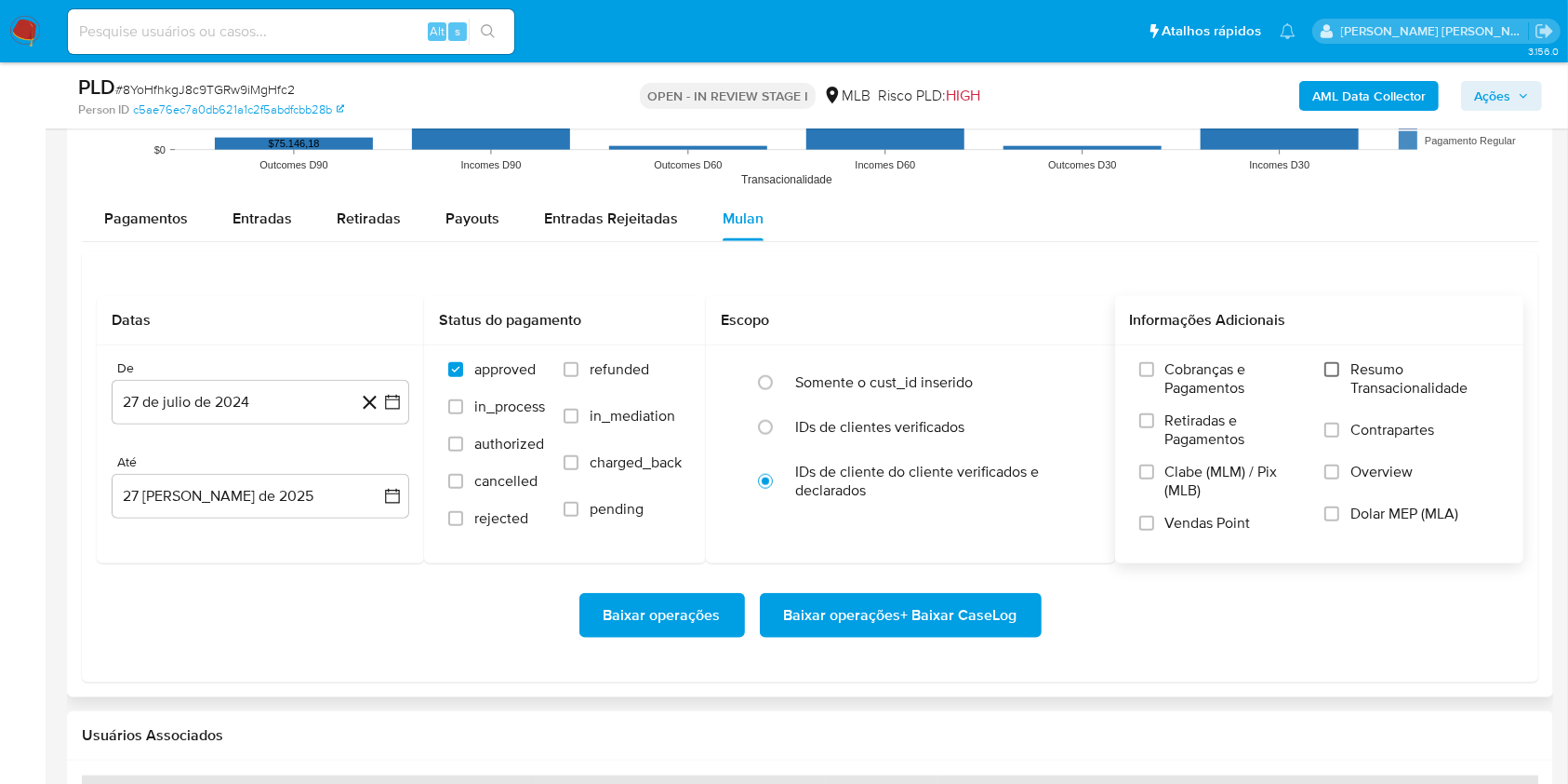
click at [1335, 362] on input "Resumo Transacionalidade" at bounding box center [1332, 370] width 15 height 15
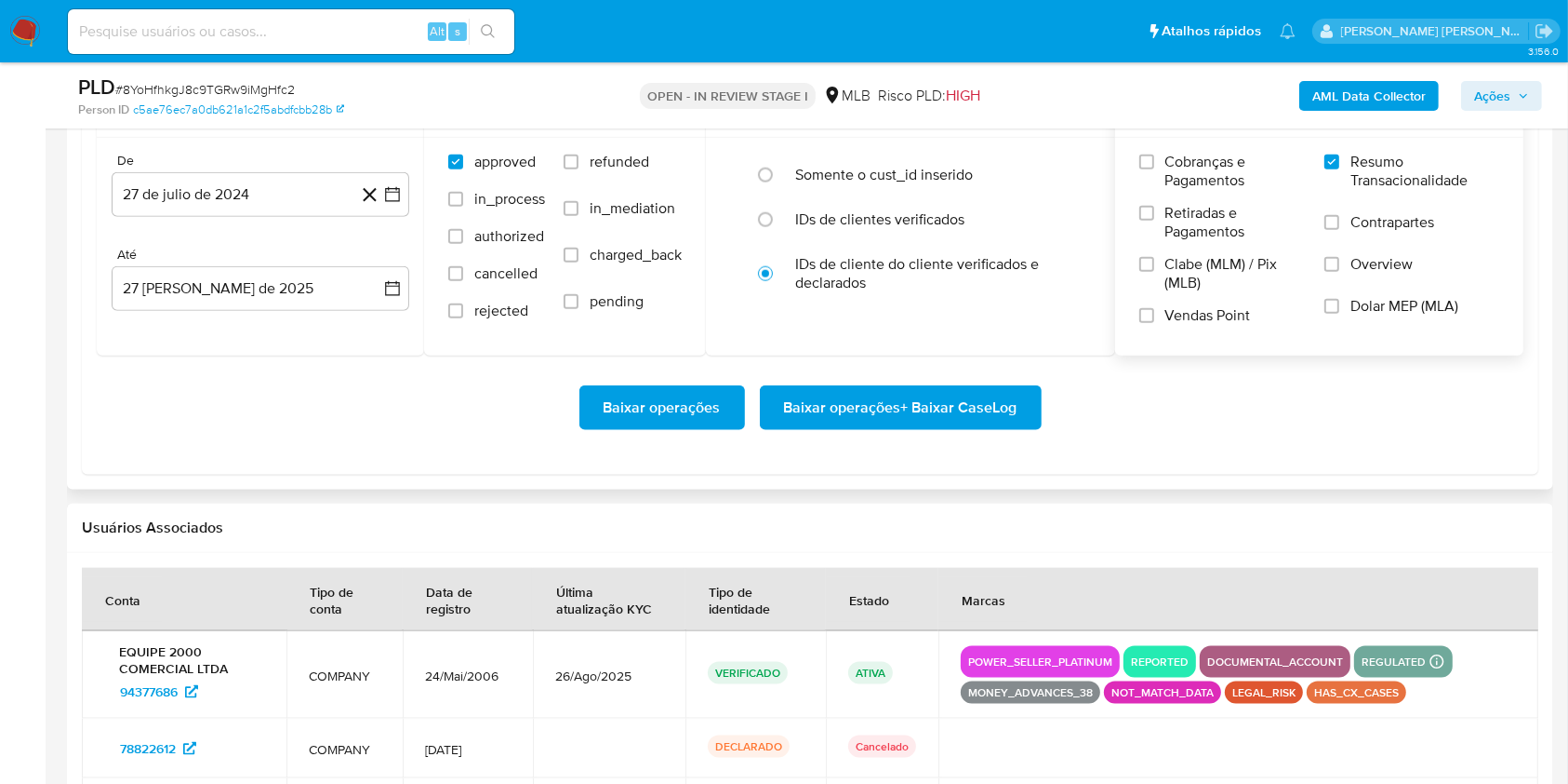
scroll to position [2217, 0]
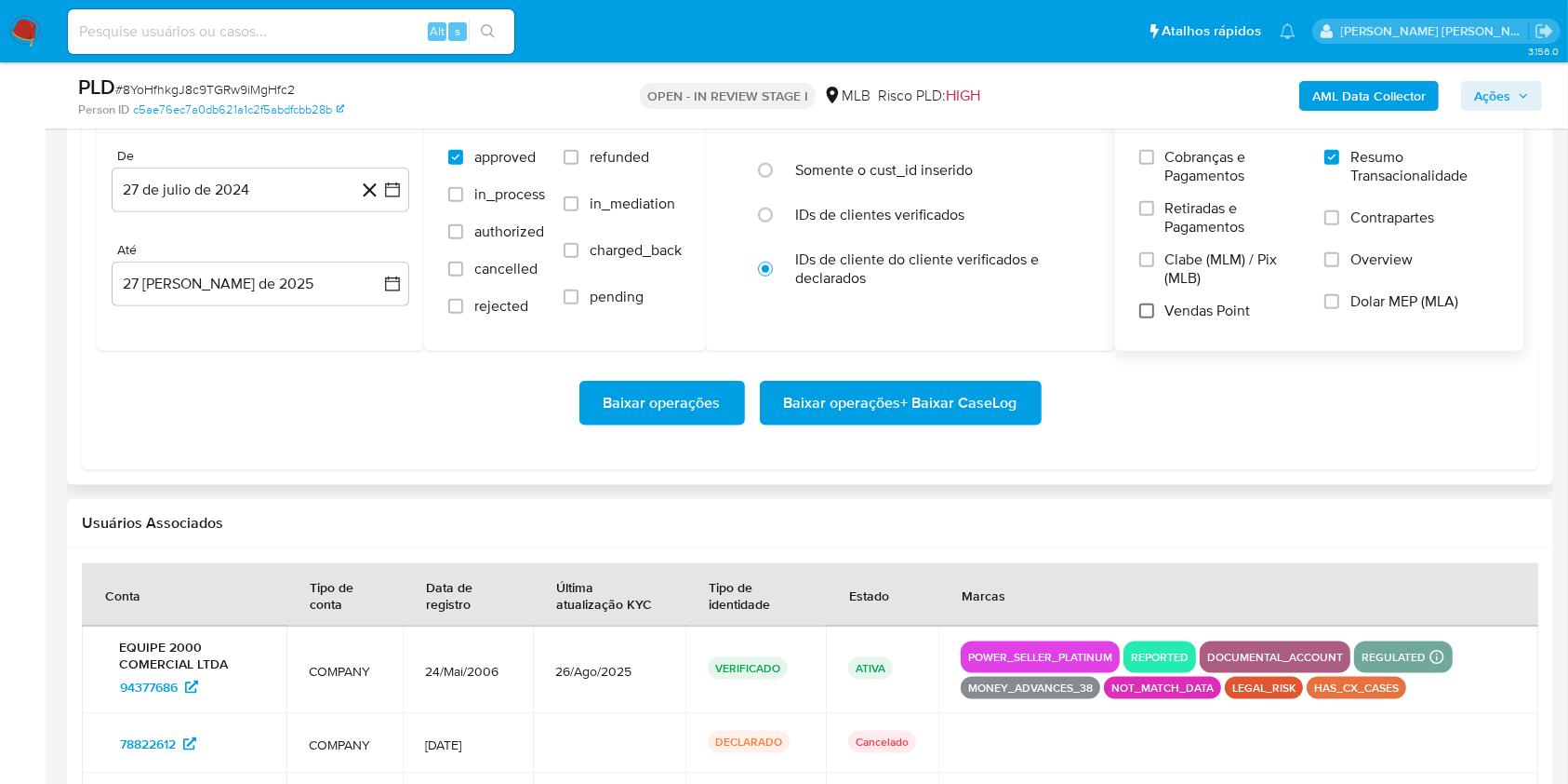
click at [1147, 311] on input "Vendas Point" at bounding box center [1148, 311] width 15 height 15
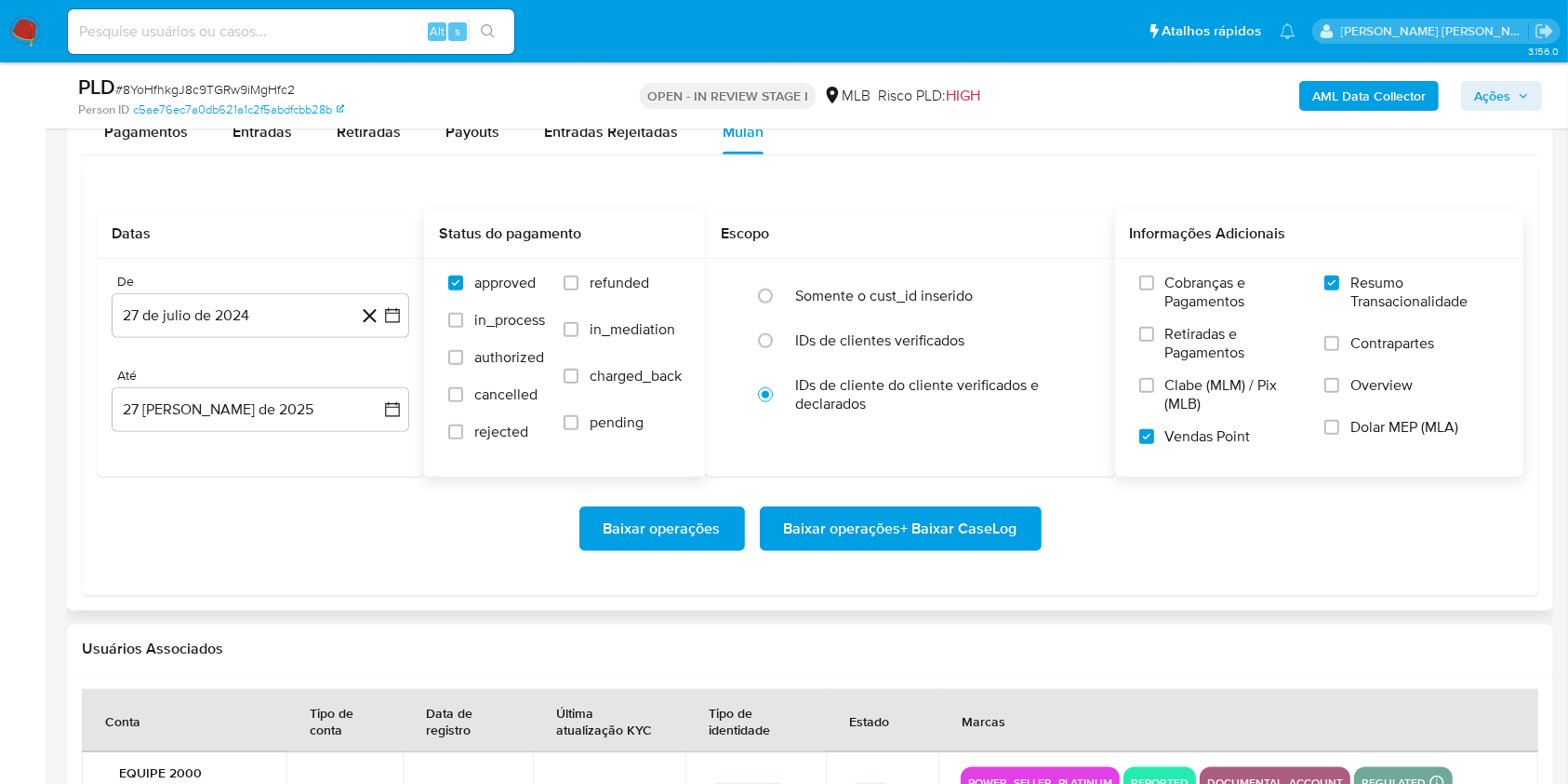
scroll to position [2087, 0]
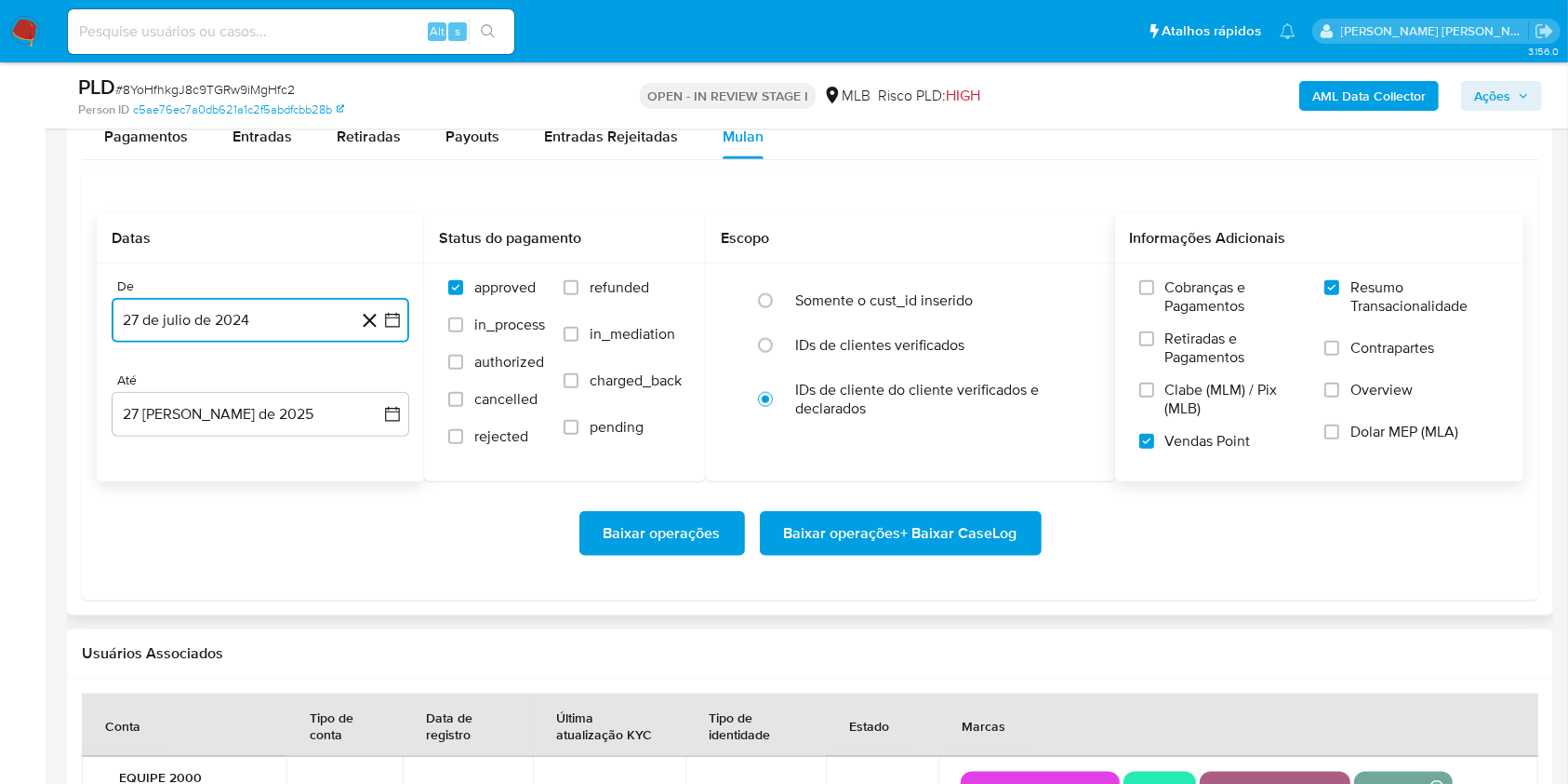
click at [389, 311] on icon "button" at bounding box center [392, 319] width 18 height 18
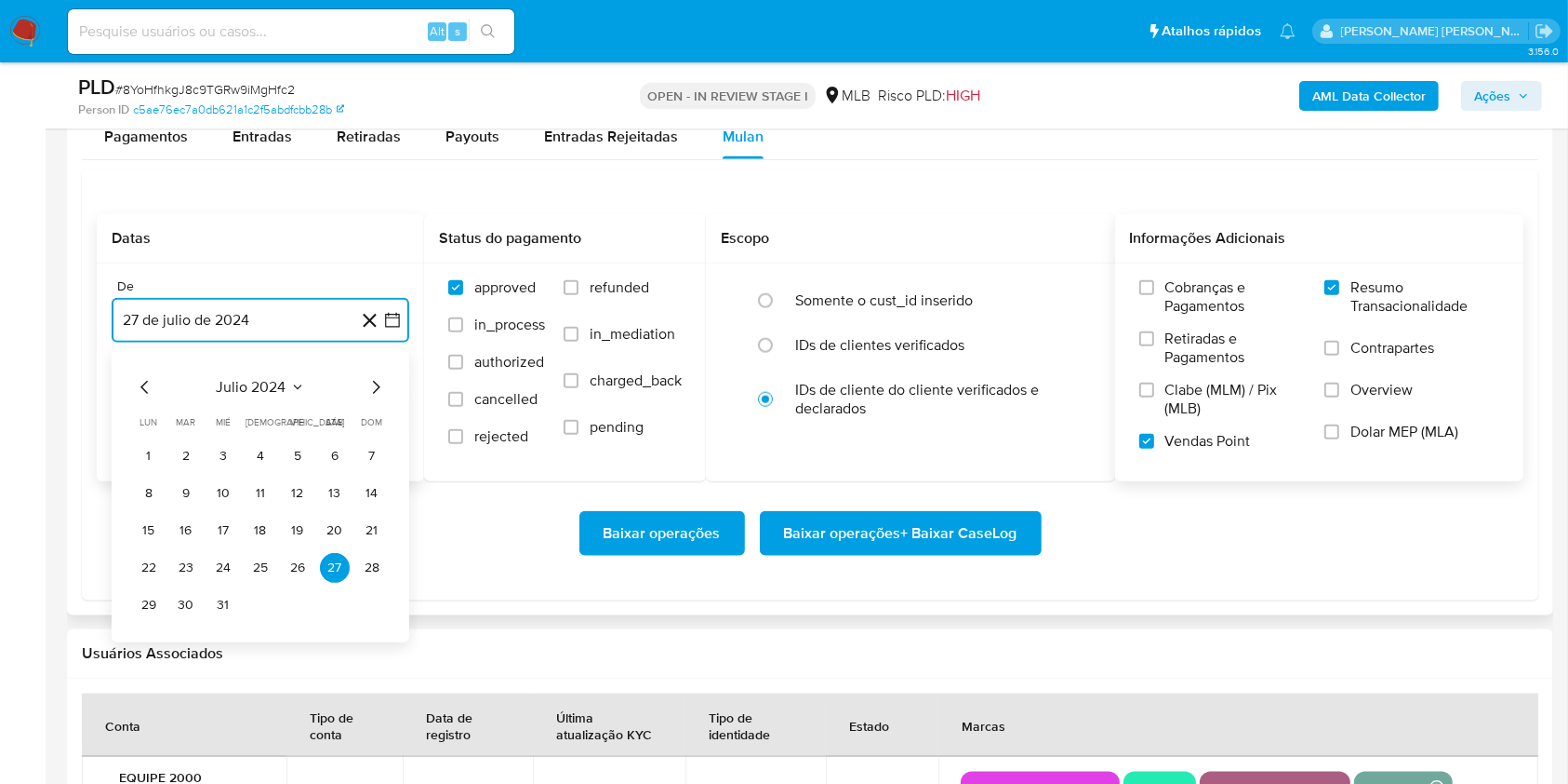
click at [368, 396] on icon "Mes siguiente" at bounding box center [375, 386] width 22 height 22
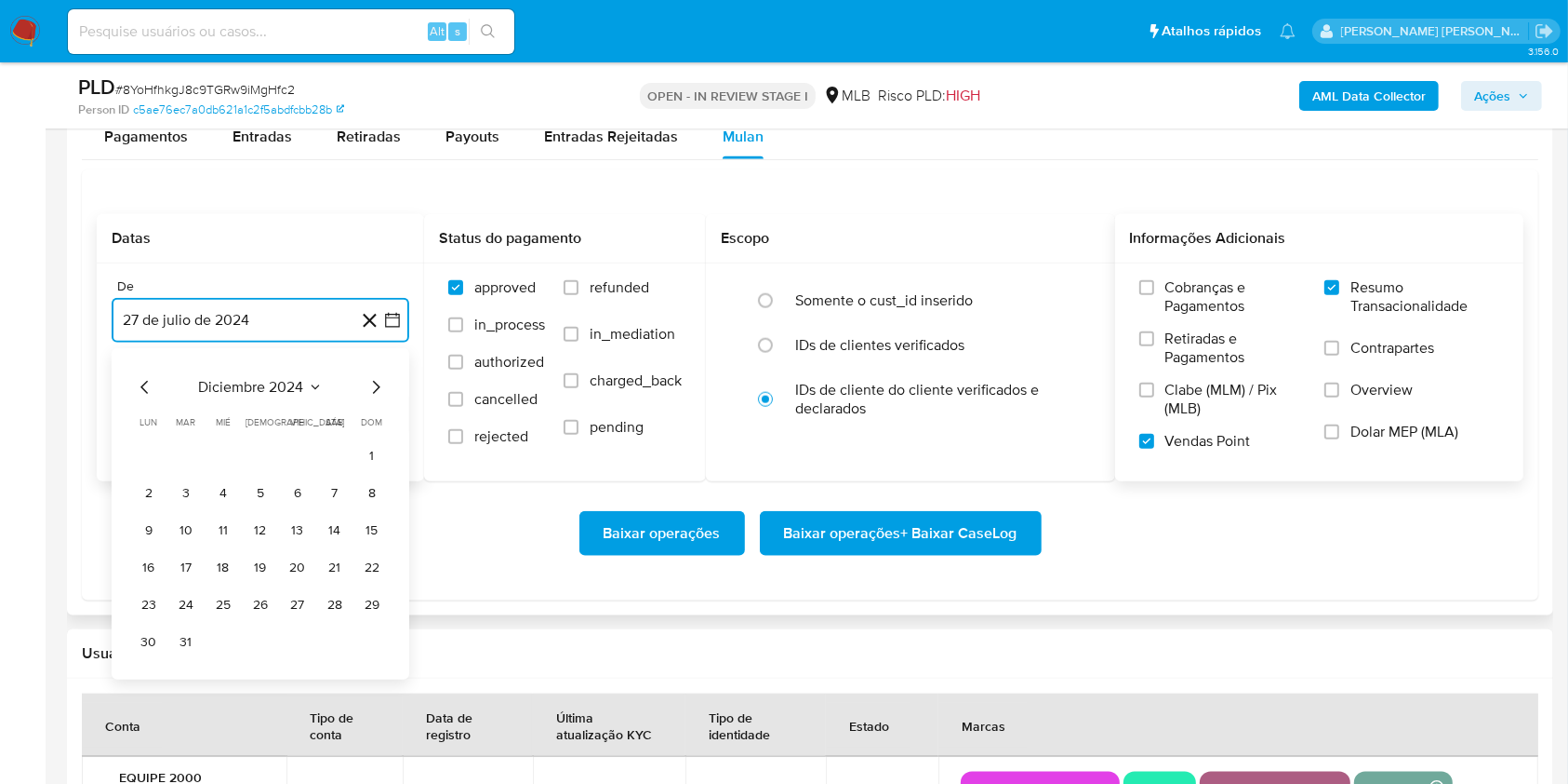
click at [368, 396] on icon "Mes siguiente" at bounding box center [375, 386] width 22 height 22
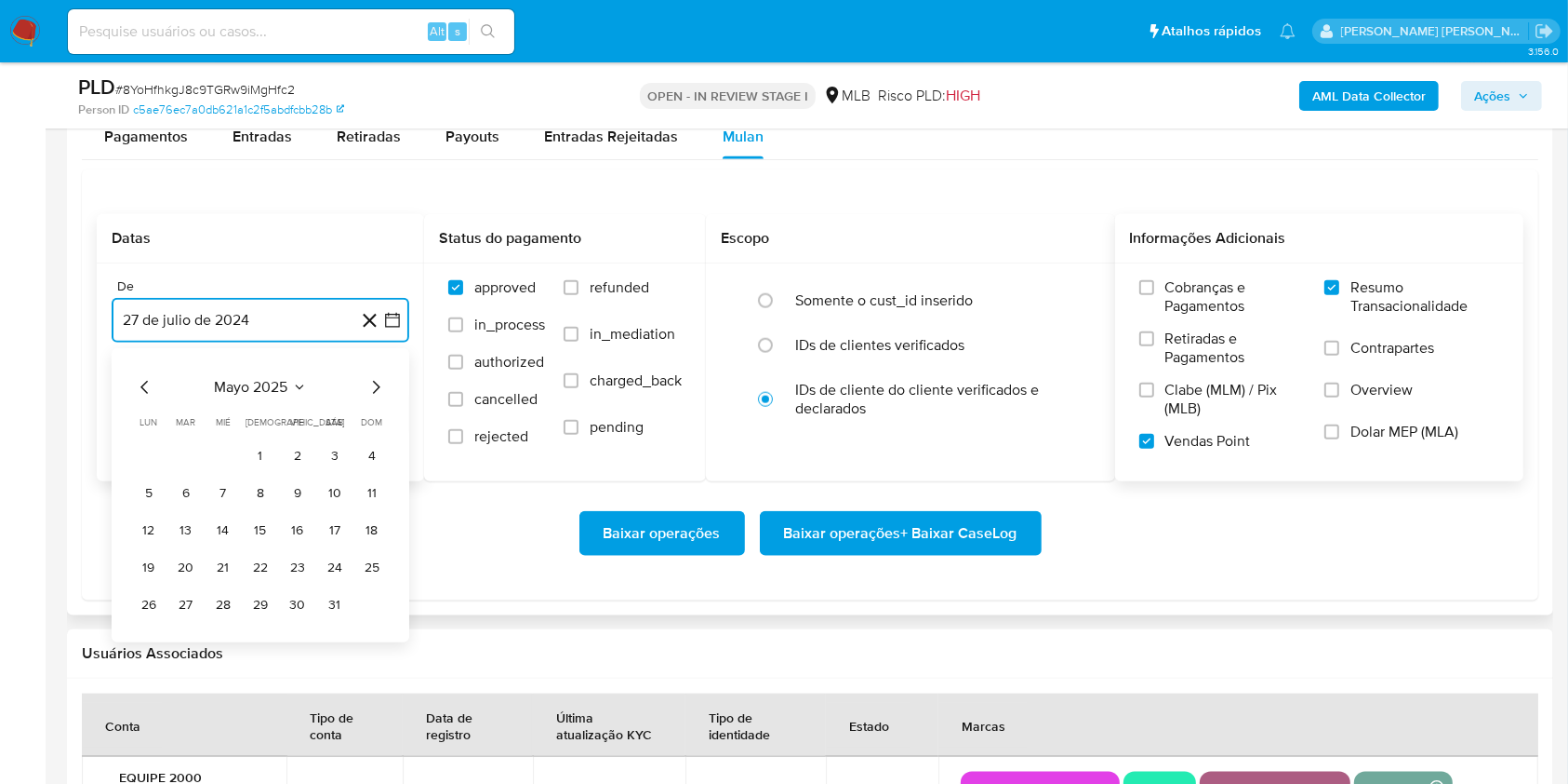
click at [368, 396] on icon "Mes siguiente" at bounding box center [375, 386] width 22 height 22
click at [142, 388] on icon "Mes anterior" at bounding box center [145, 386] width 22 height 22
drag, startPoint x: 185, startPoint y: 445, endPoint x: 214, endPoint y: 480, distance: 45.5
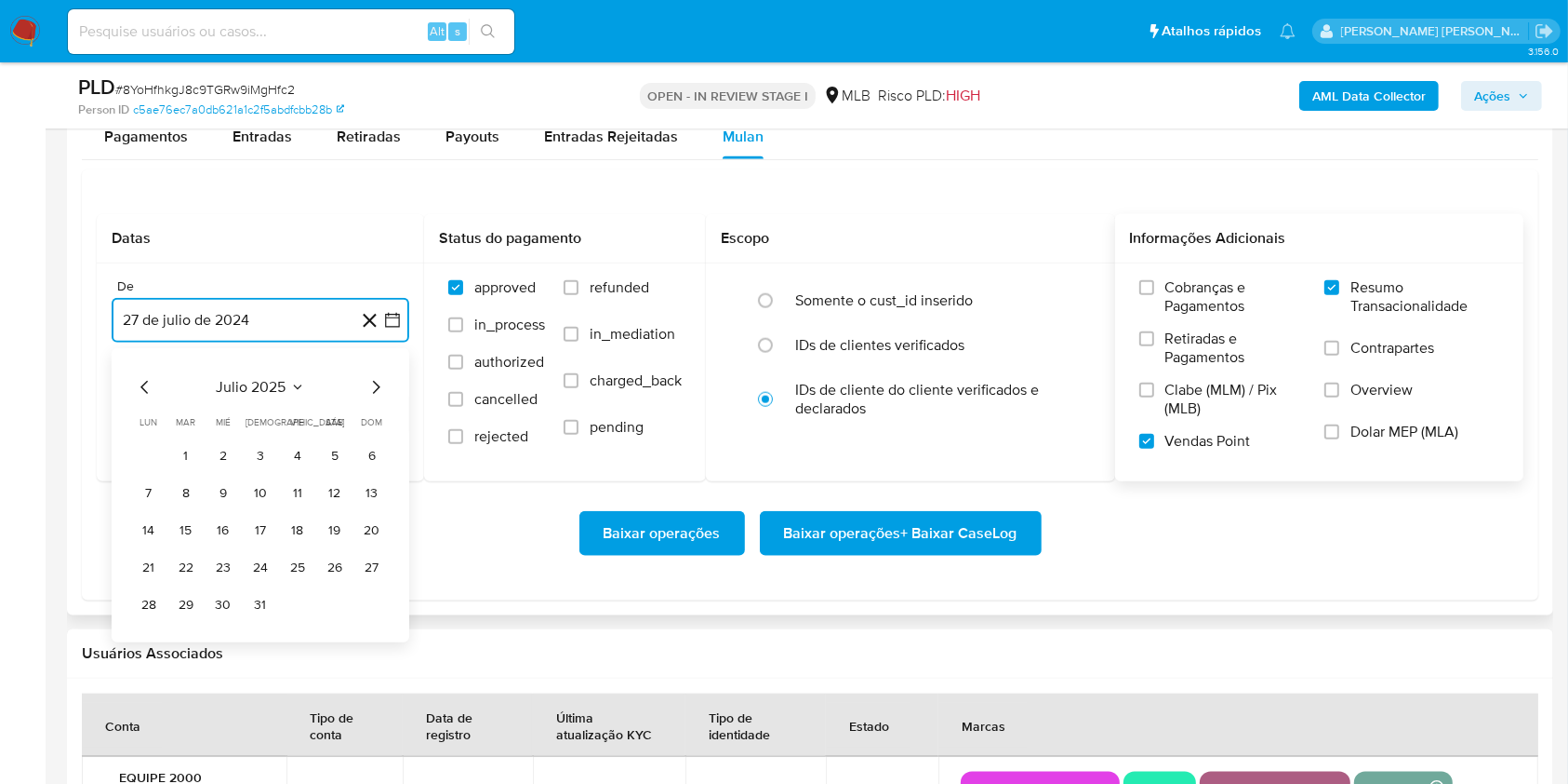
click at [186, 447] on button "1" at bounding box center [186, 455] width 30 height 30
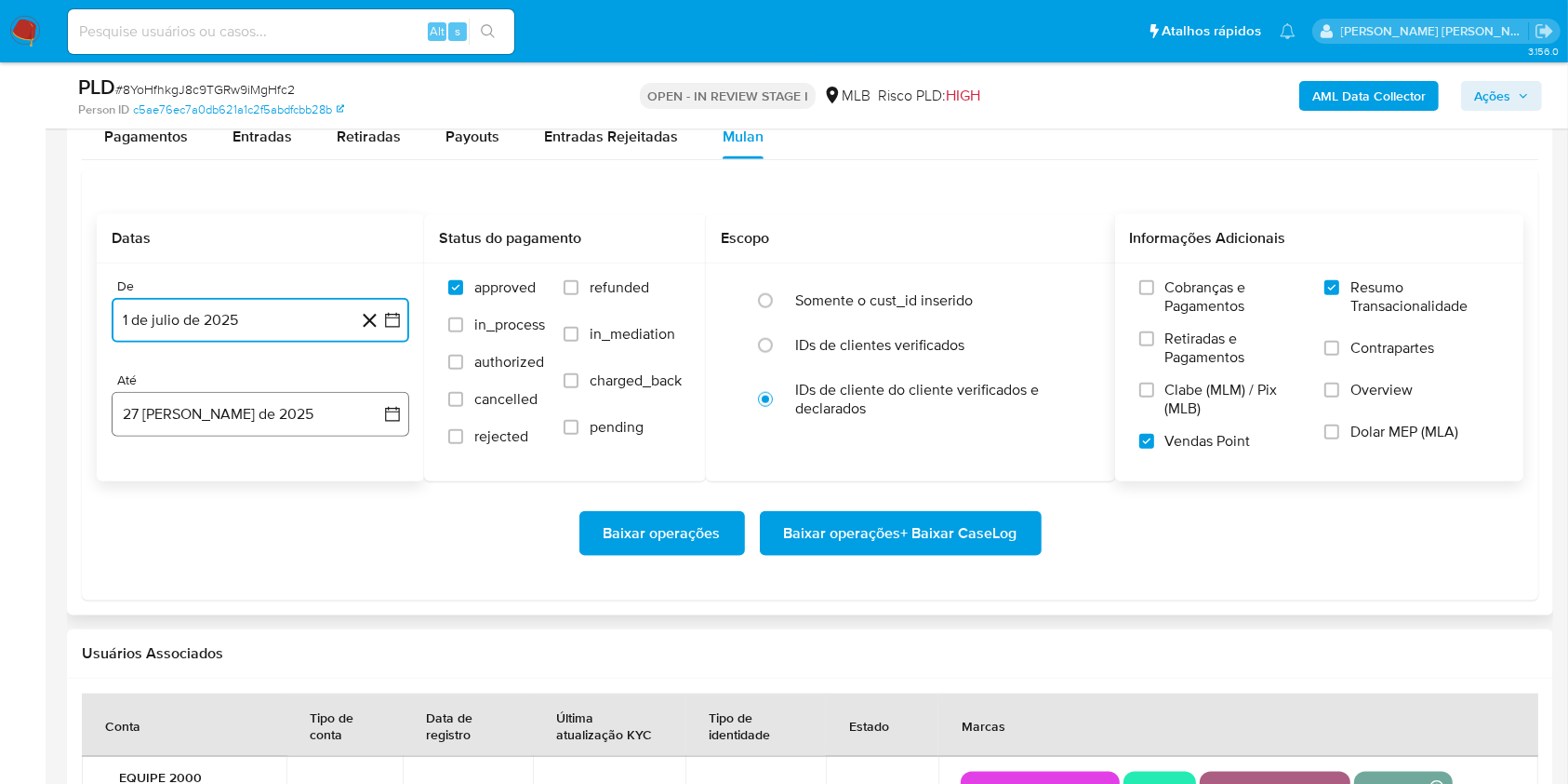
click at [313, 427] on button "27 de agosto de 2025" at bounding box center [261, 414] width 298 height 45
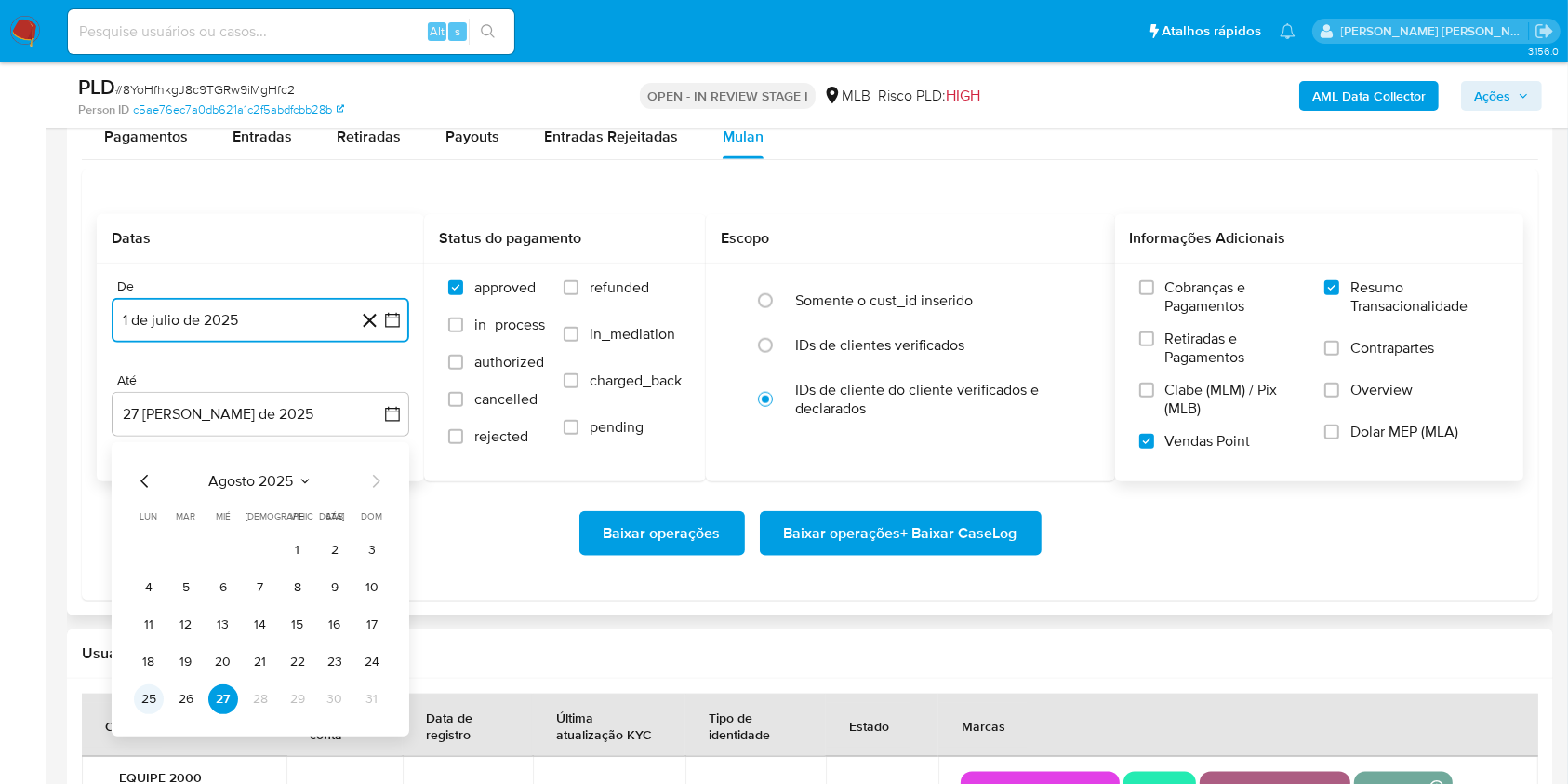
click at [157, 695] on button "25" at bounding box center [148, 699] width 30 height 30
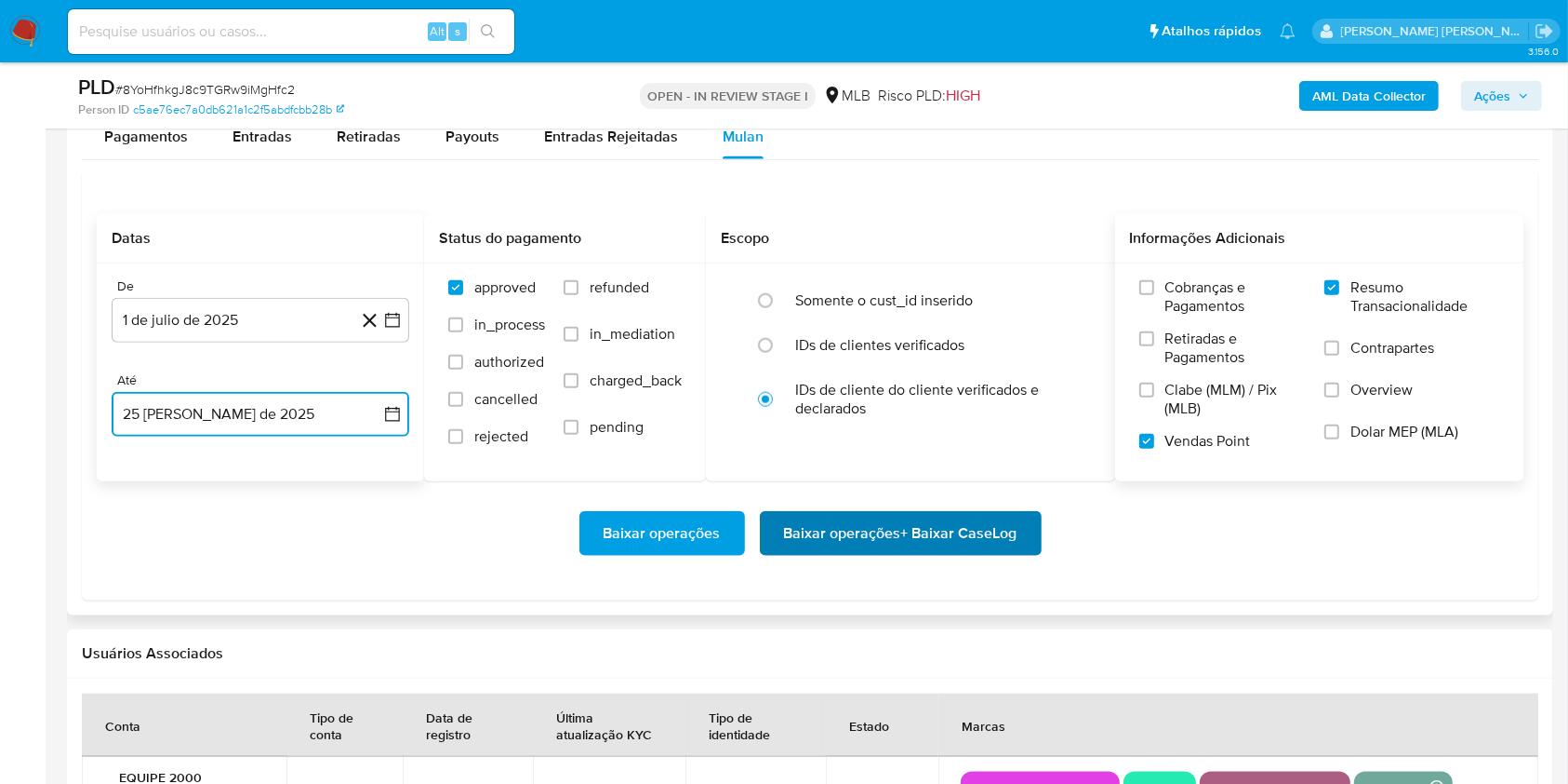
click at [923, 533] on span "Baixar operações + Baixar CaseLog" at bounding box center [901, 533] width 234 height 41
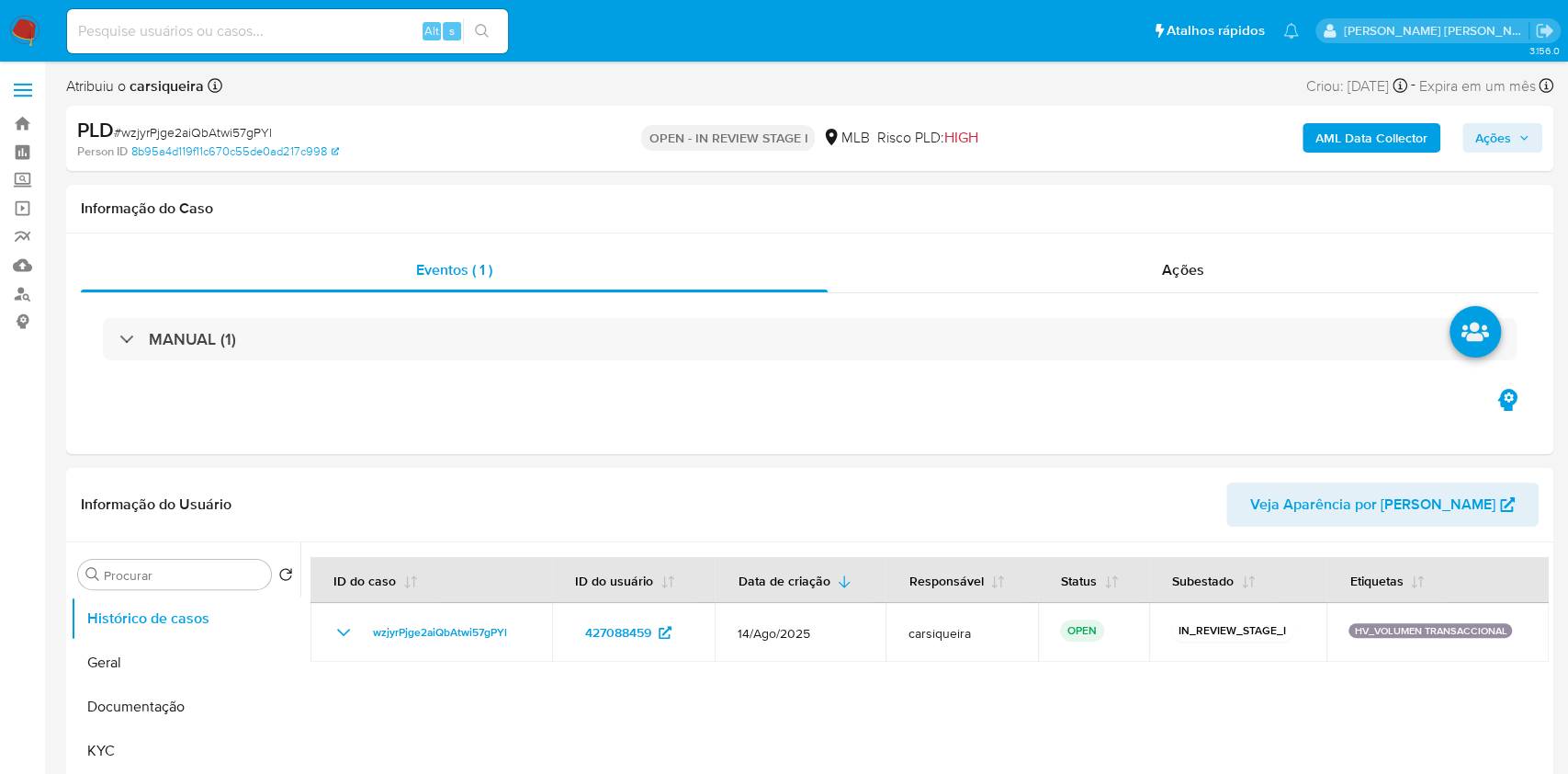
select select "10"
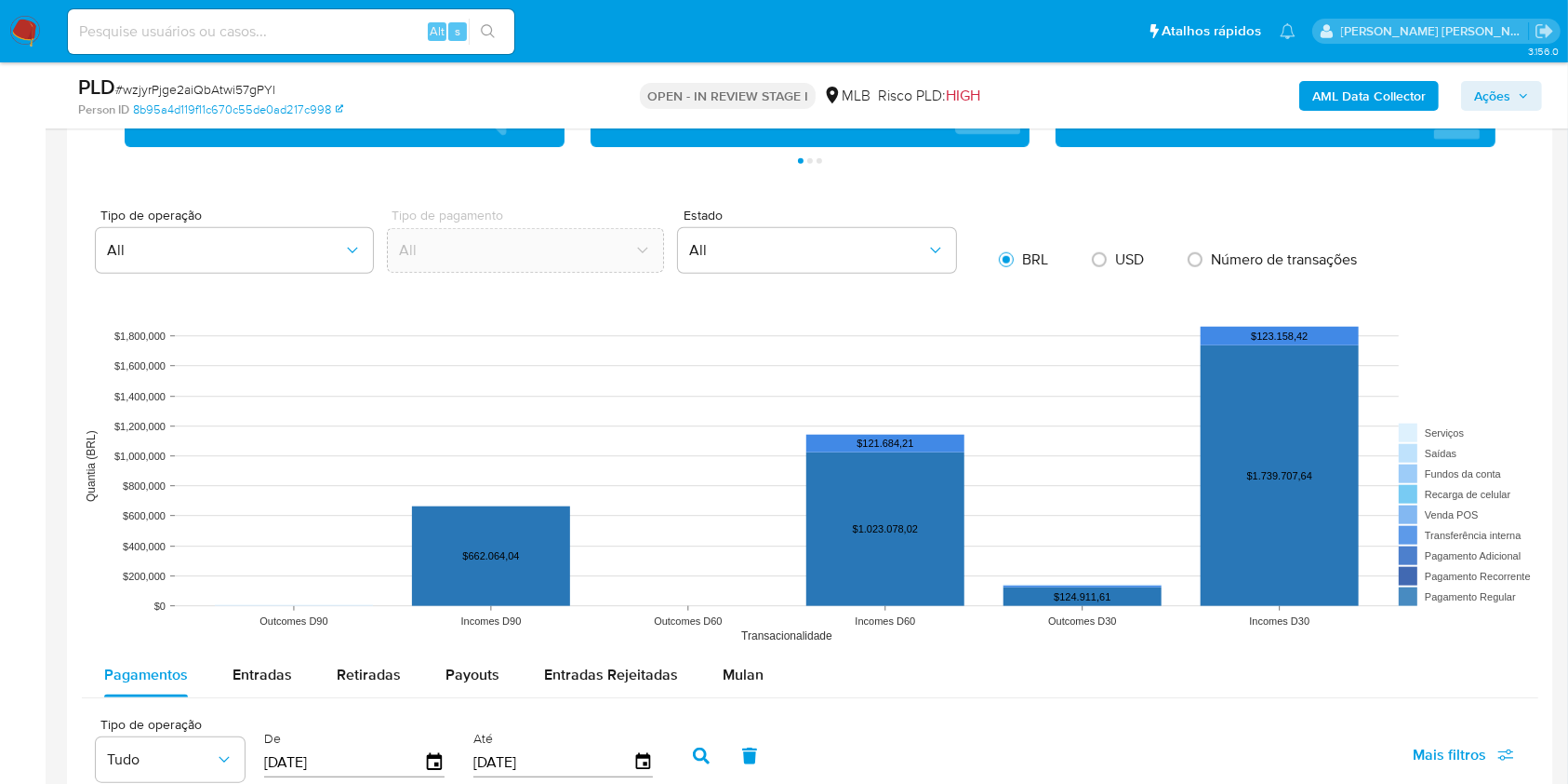
scroll to position [1763, 0]
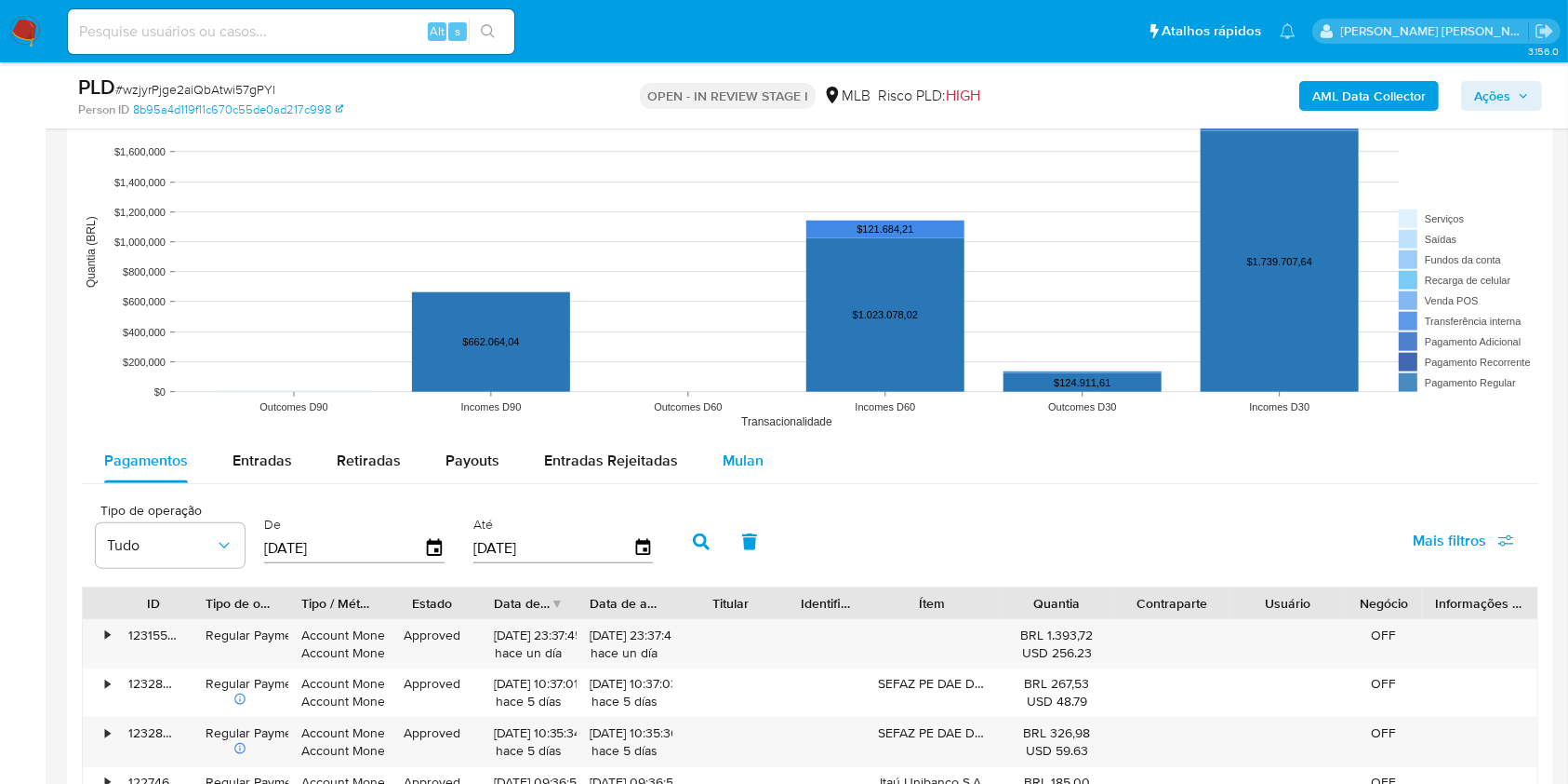
click at [736, 458] on span "Mulan" at bounding box center [743, 460] width 41 height 21
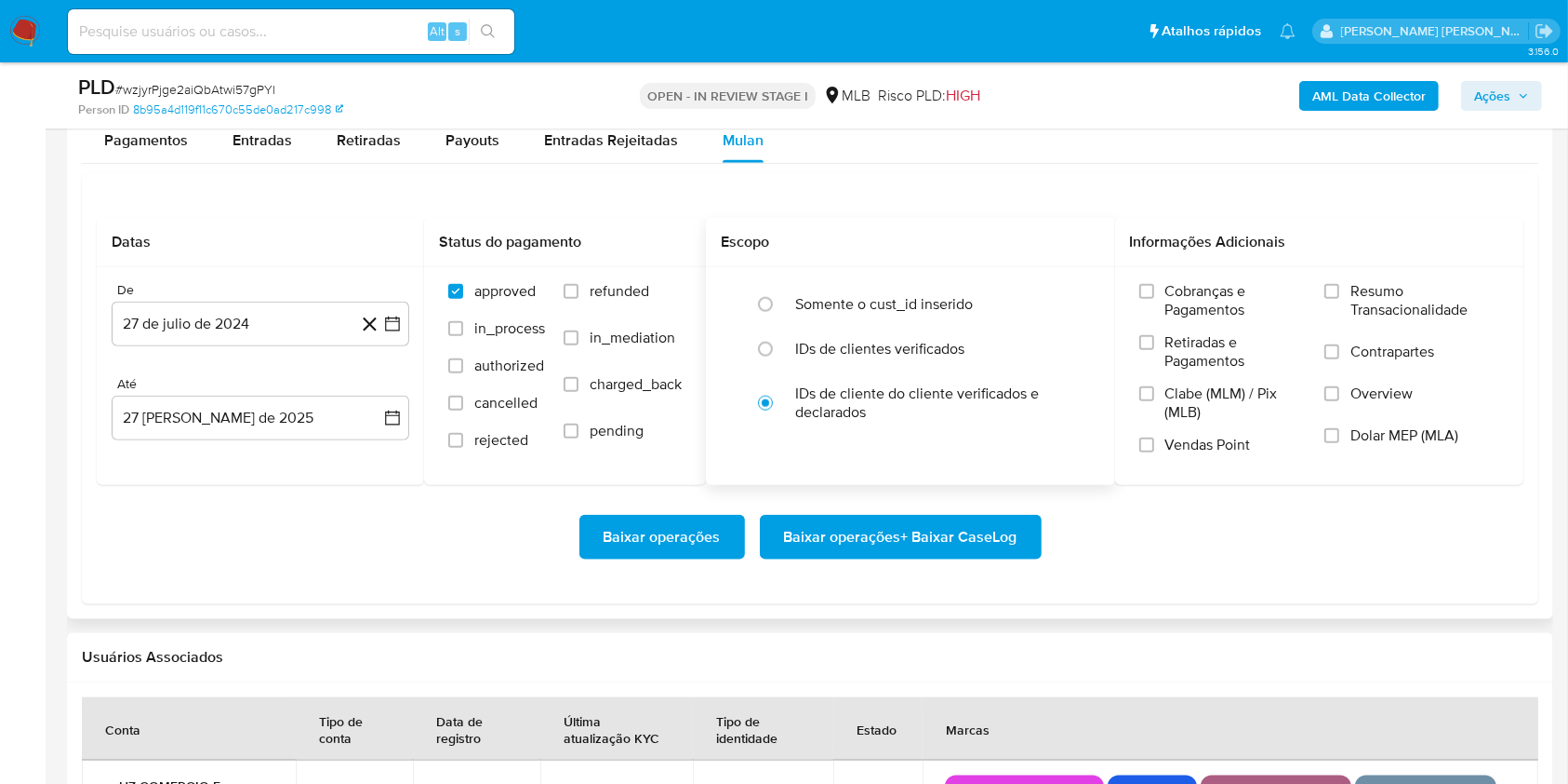
scroll to position [2135, 0]
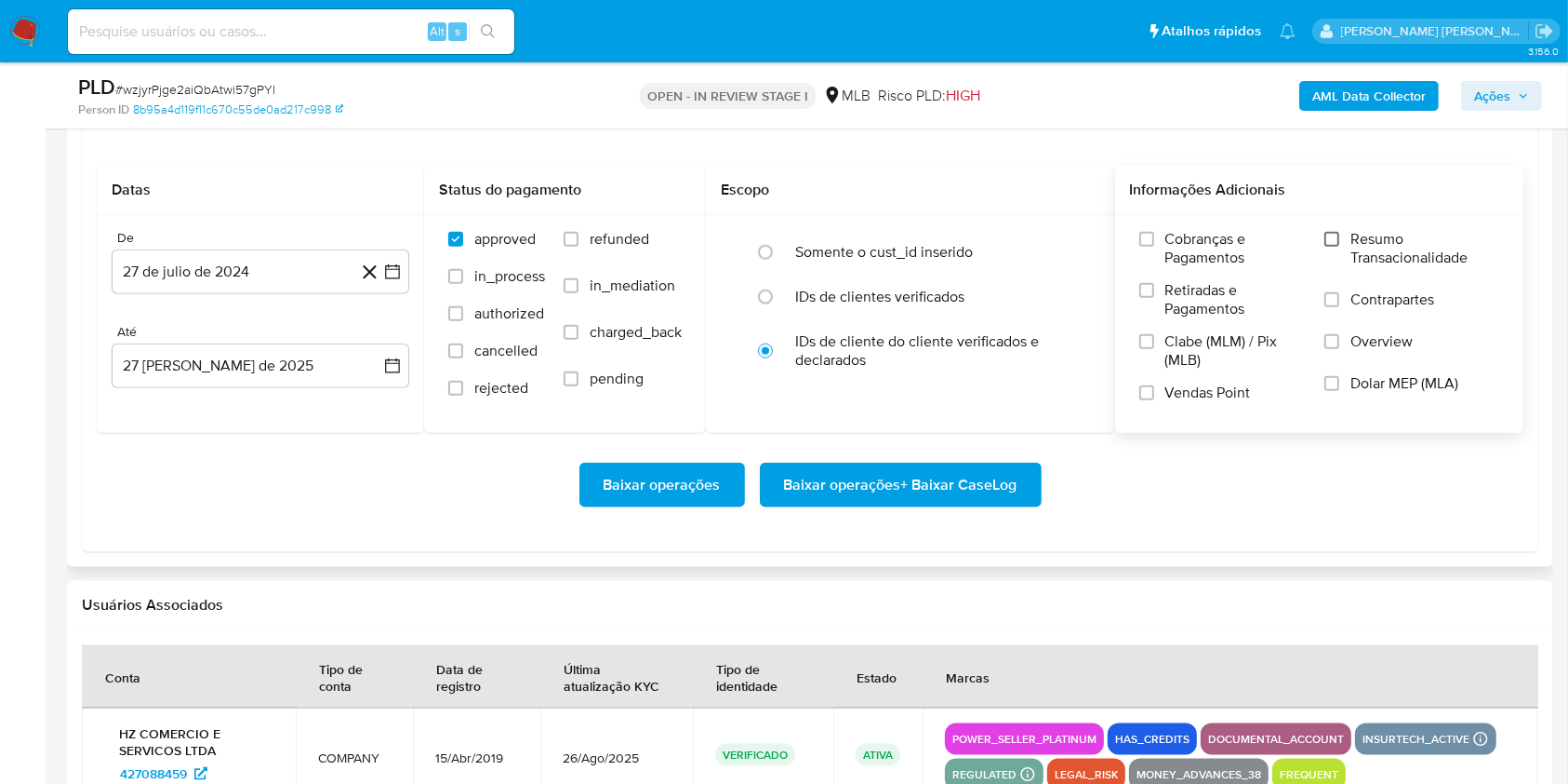
click at [1329, 242] on input "Resumo Transacionalidade" at bounding box center [1332, 240] width 15 height 15
click at [1148, 385] on input "Vendas Point" at bounding box center [1148, 393] width 15 height 15
click at [395, 263] on icon "button" at bounding box center [392, 271] width 18 height 18
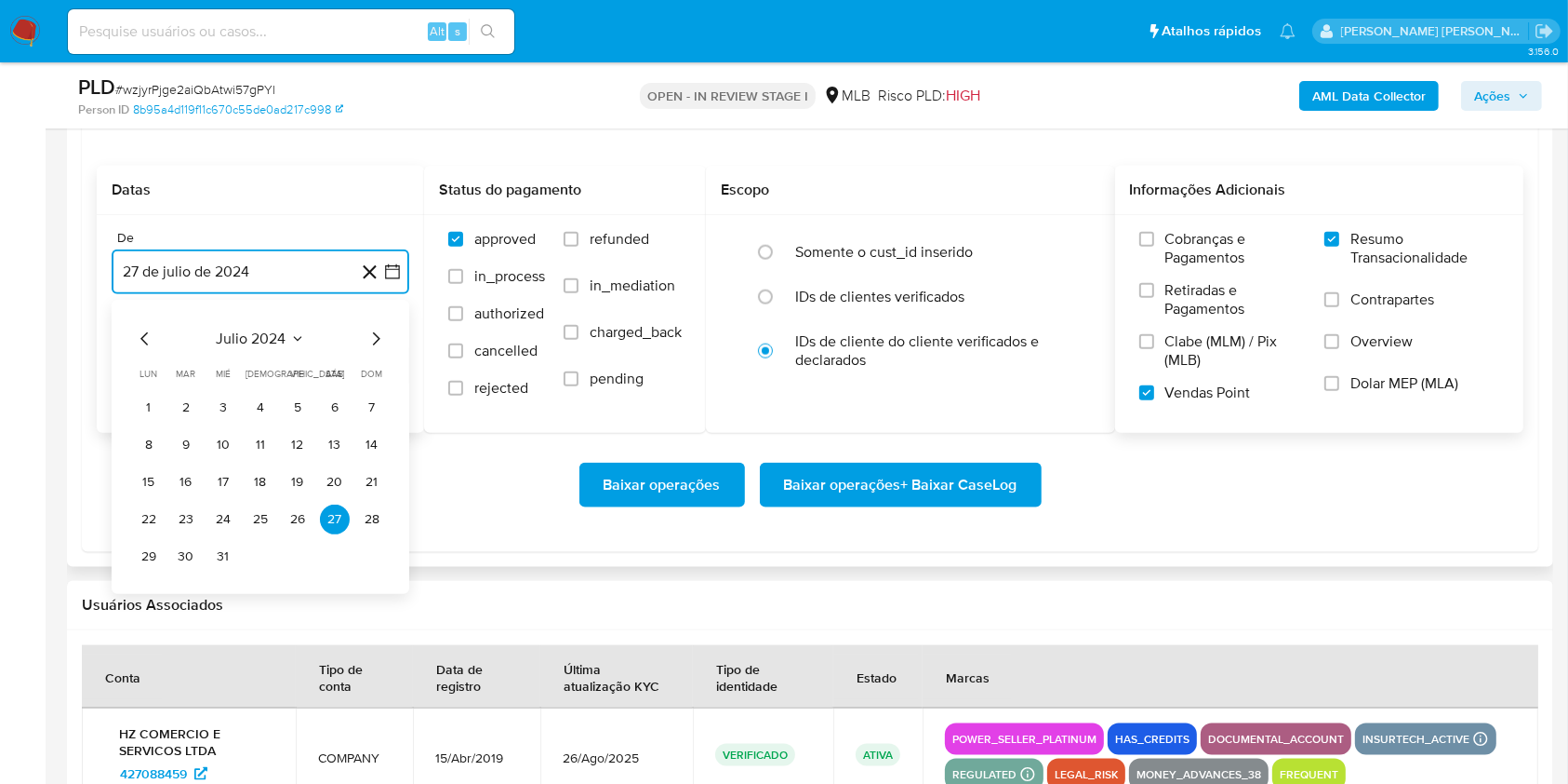
click at [376, 337] on icon "Mes siguiente" at bounding box center [375, 338] width 22 height 22
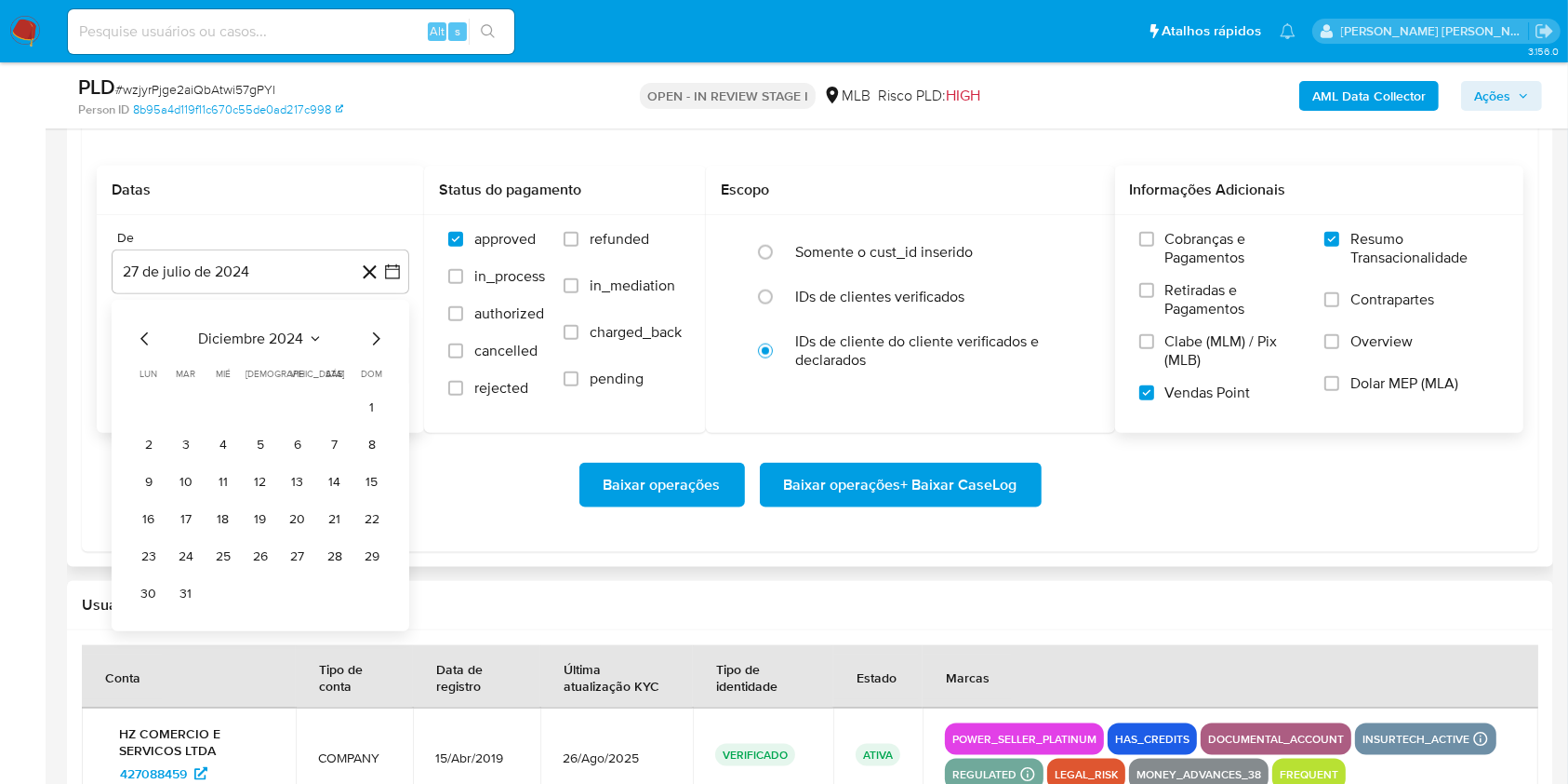
click at [388, 334] on div "diciembre 2024 diciembre 2024 lun lunes mar martes mié miércoles jue jueves vie…" at bounding box center [261, 466] width 298 height 332
click at [388, 333] on div "diciembre 2024 diciembre 2024 lun lunes mar martes mié miércoles jue jueves vie…" at bounding box center [261, 466] width 298 height 332
click at [371, 332] on icon "Mes siguiente" at bounding box center [375, 338] width 22 height 22
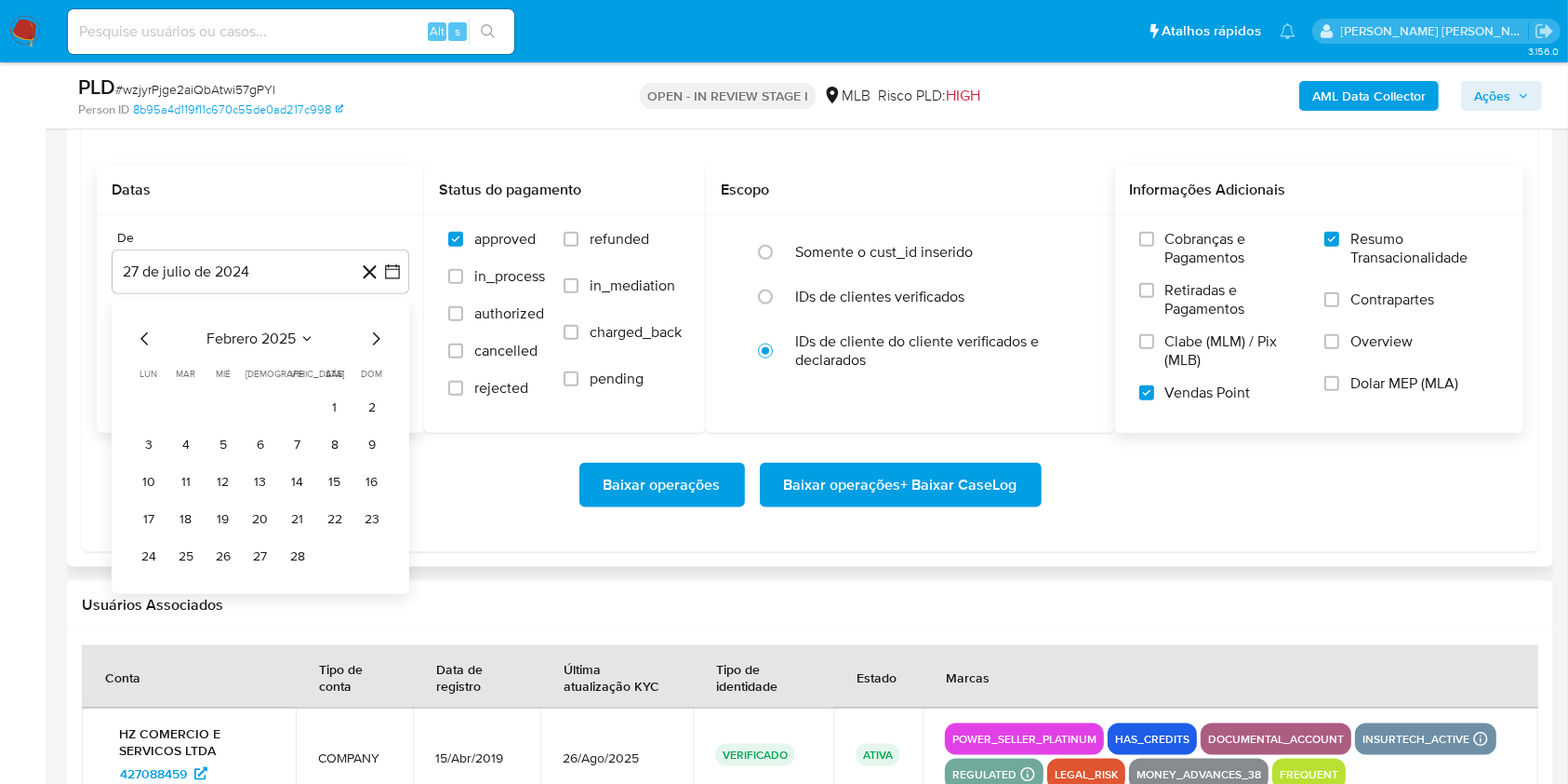
click at [371, 332] on icon "Mes siguiente" at bounding box center [375, 338] width 22 height 22
click at [376, 339] on icon "Mes siguiente" at bounding box center [376, 339] width 8 height 13
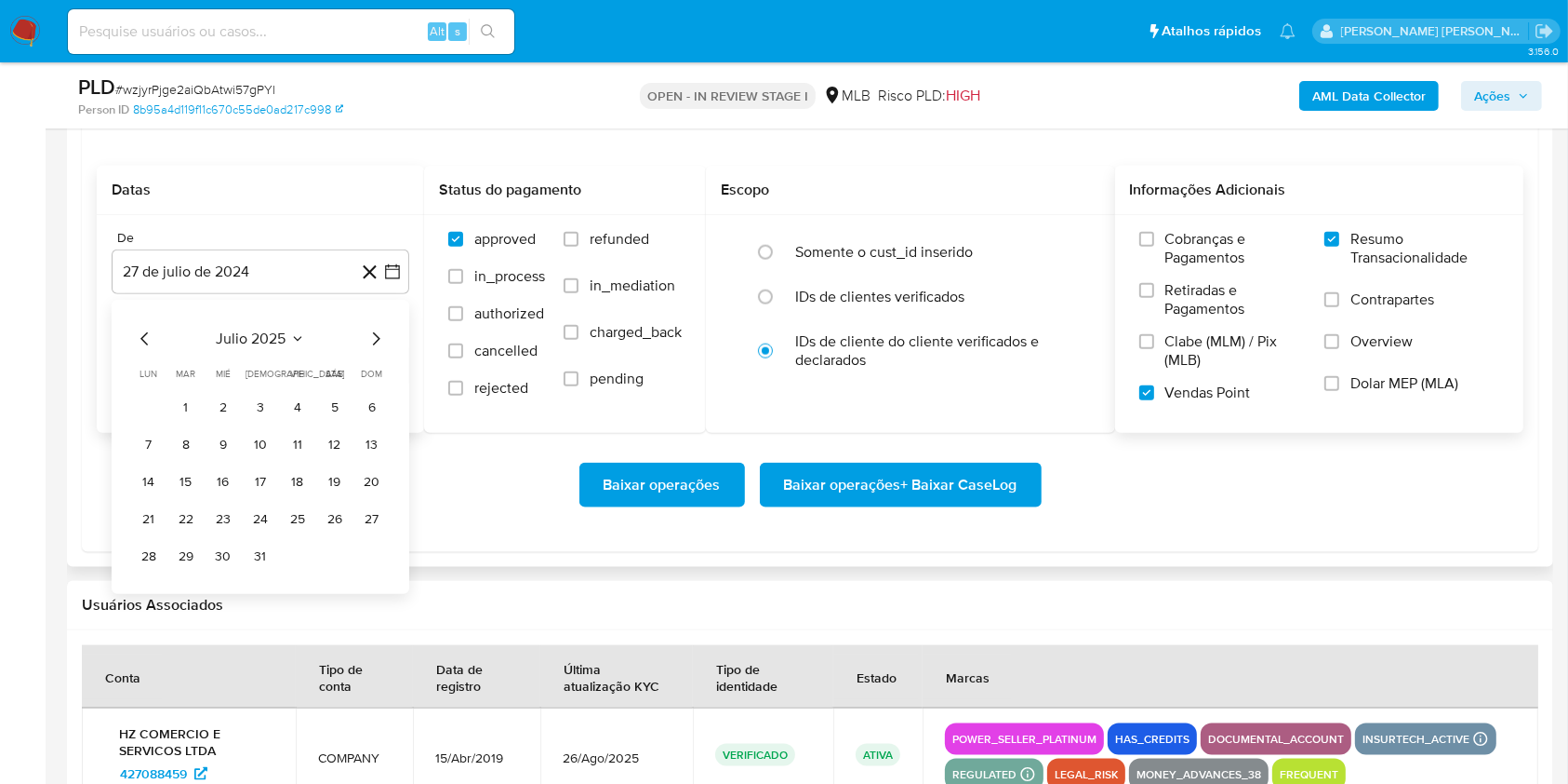
click at [177, 404] on button "1" at bounding box center [186, 407] width 30 height 30
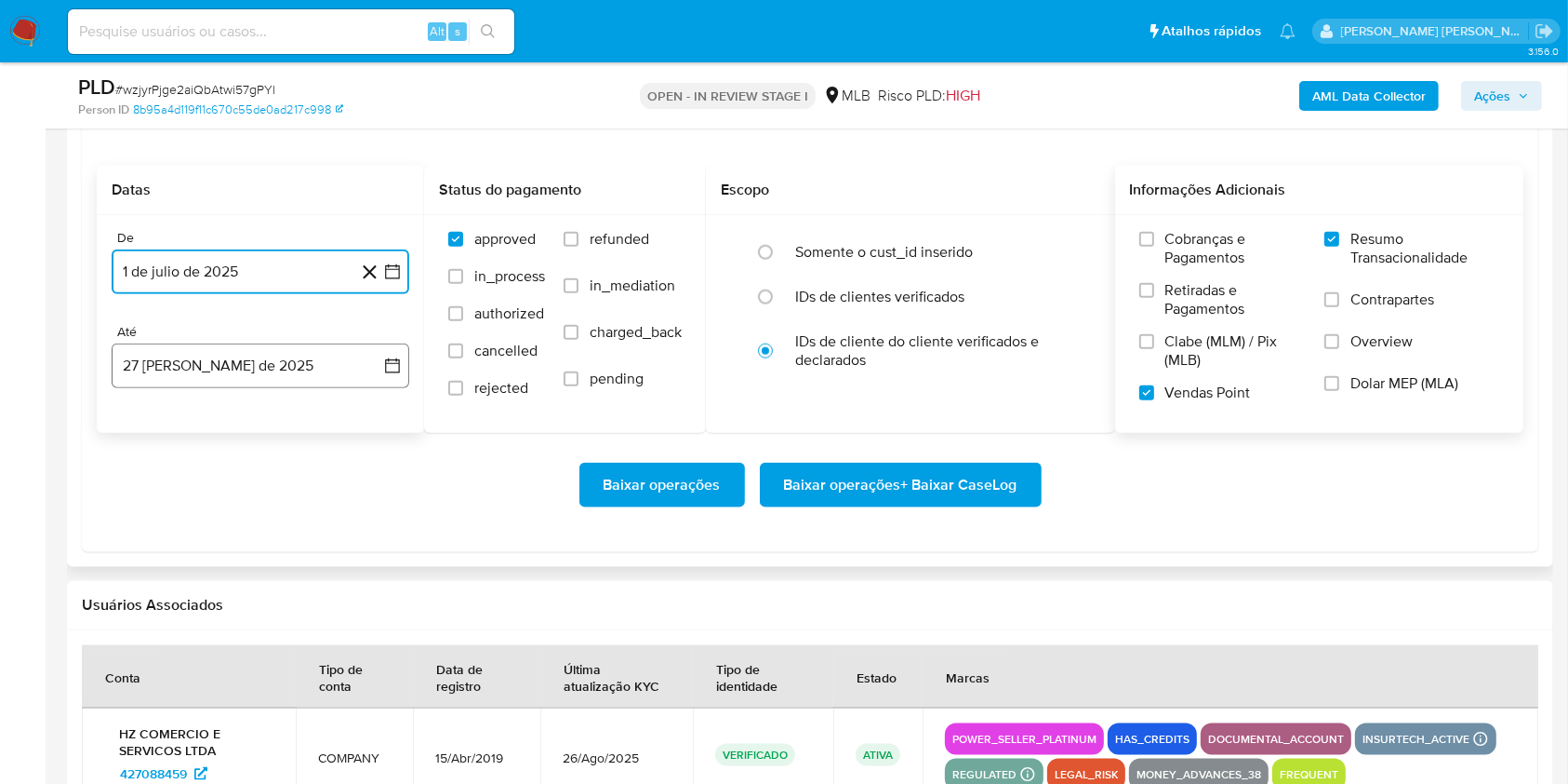
click at [194, 361] on button "27 [PERSON_NAME] de 2025" at bounding box center [261, 365] width 298 height 45
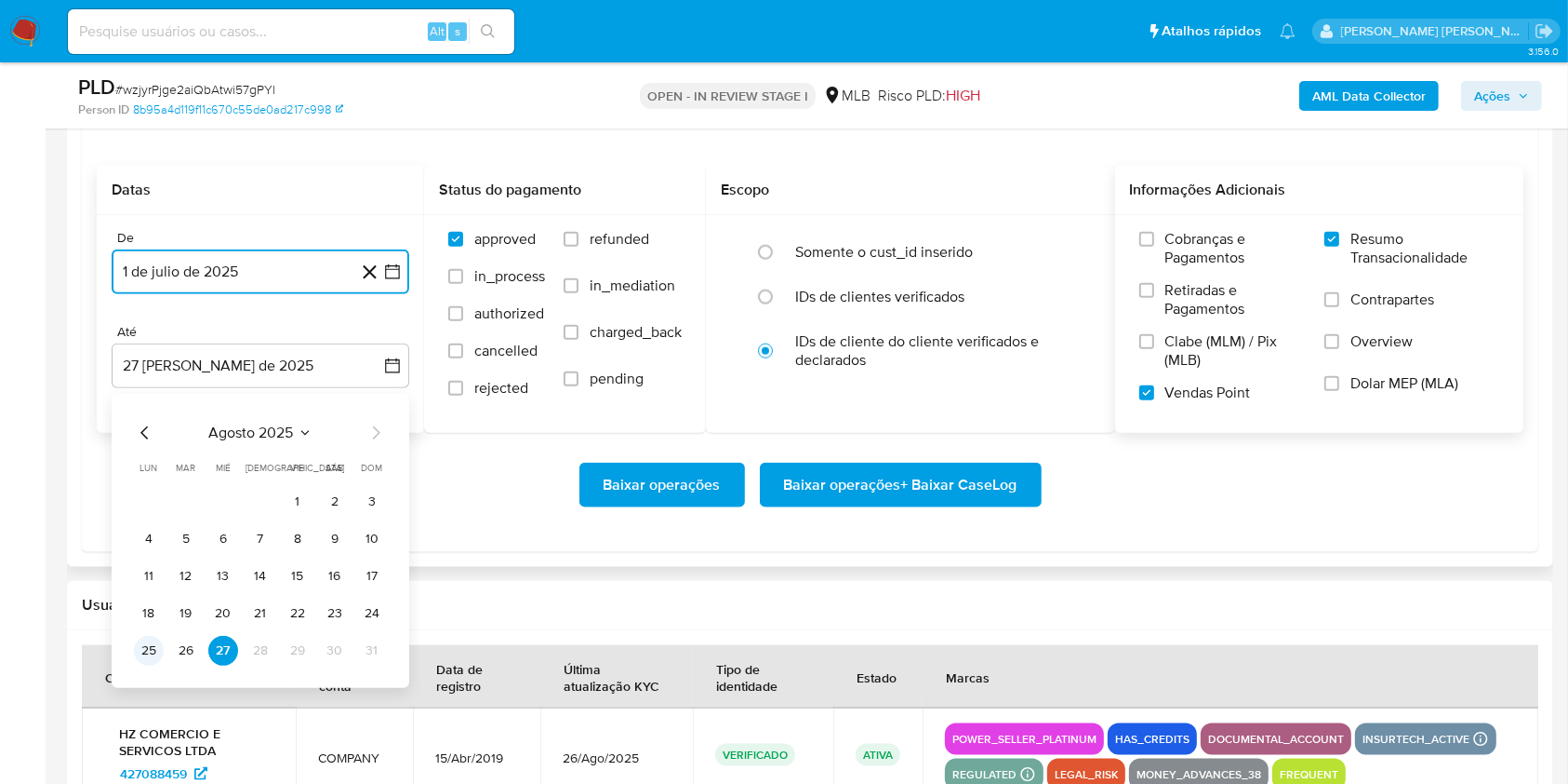
click at [157, 637] on button "25" at bounding box center [148, 650] width 30 height 30
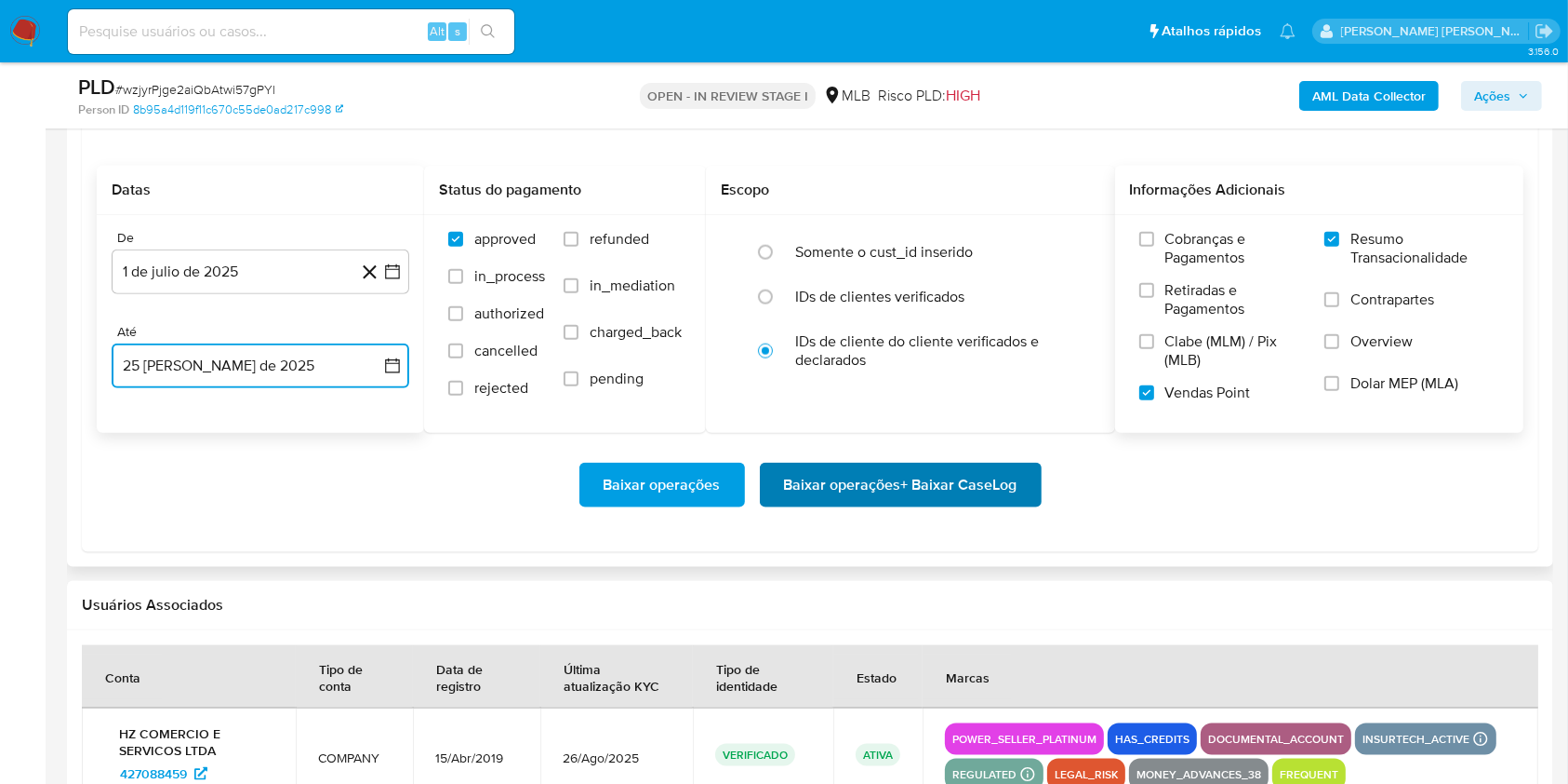
click at [991, 502] on span "Baixar operações + Baixar CaseLog" at bounding box center [901, 485] width 234 height 41
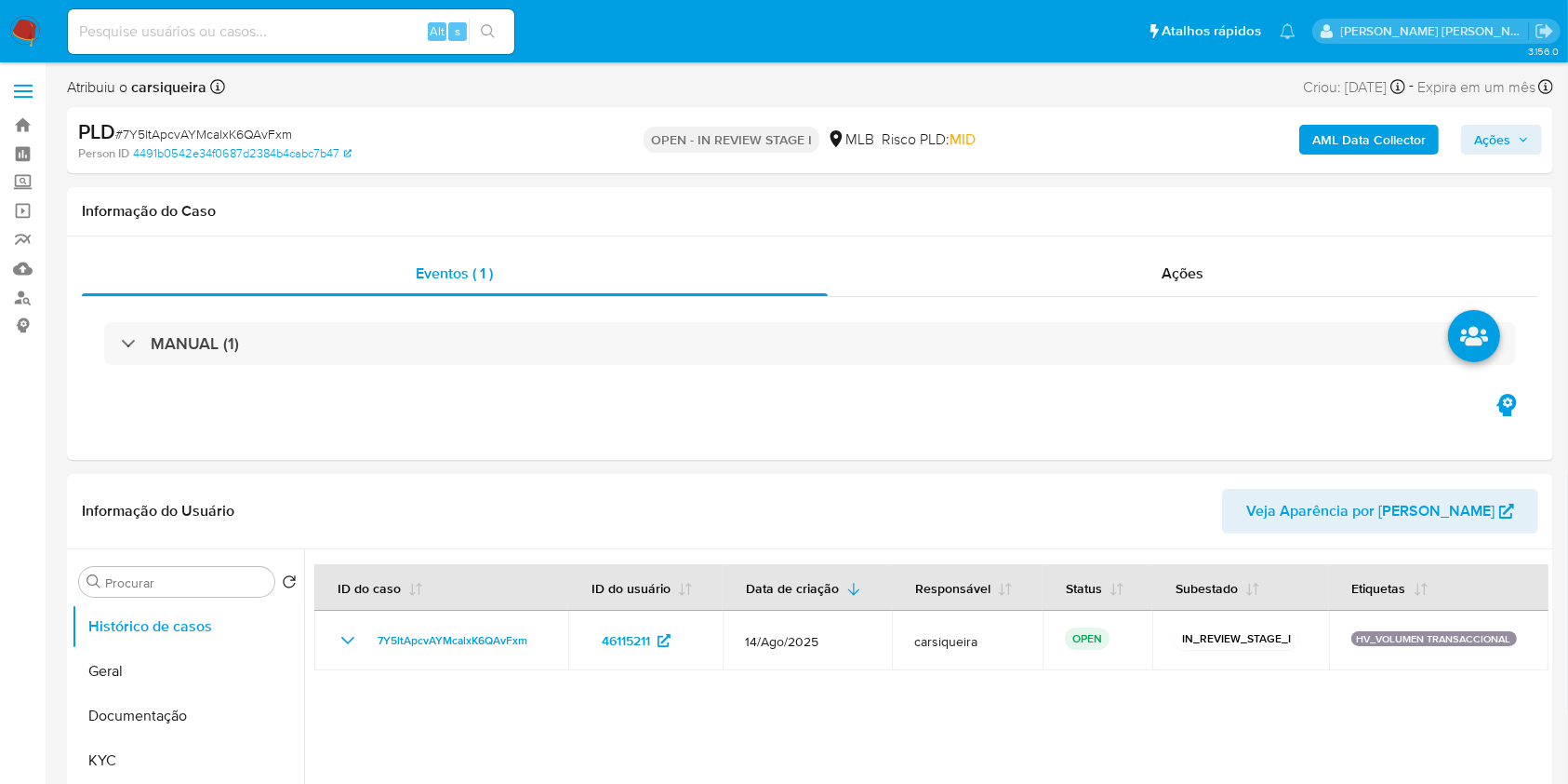
select select "10"
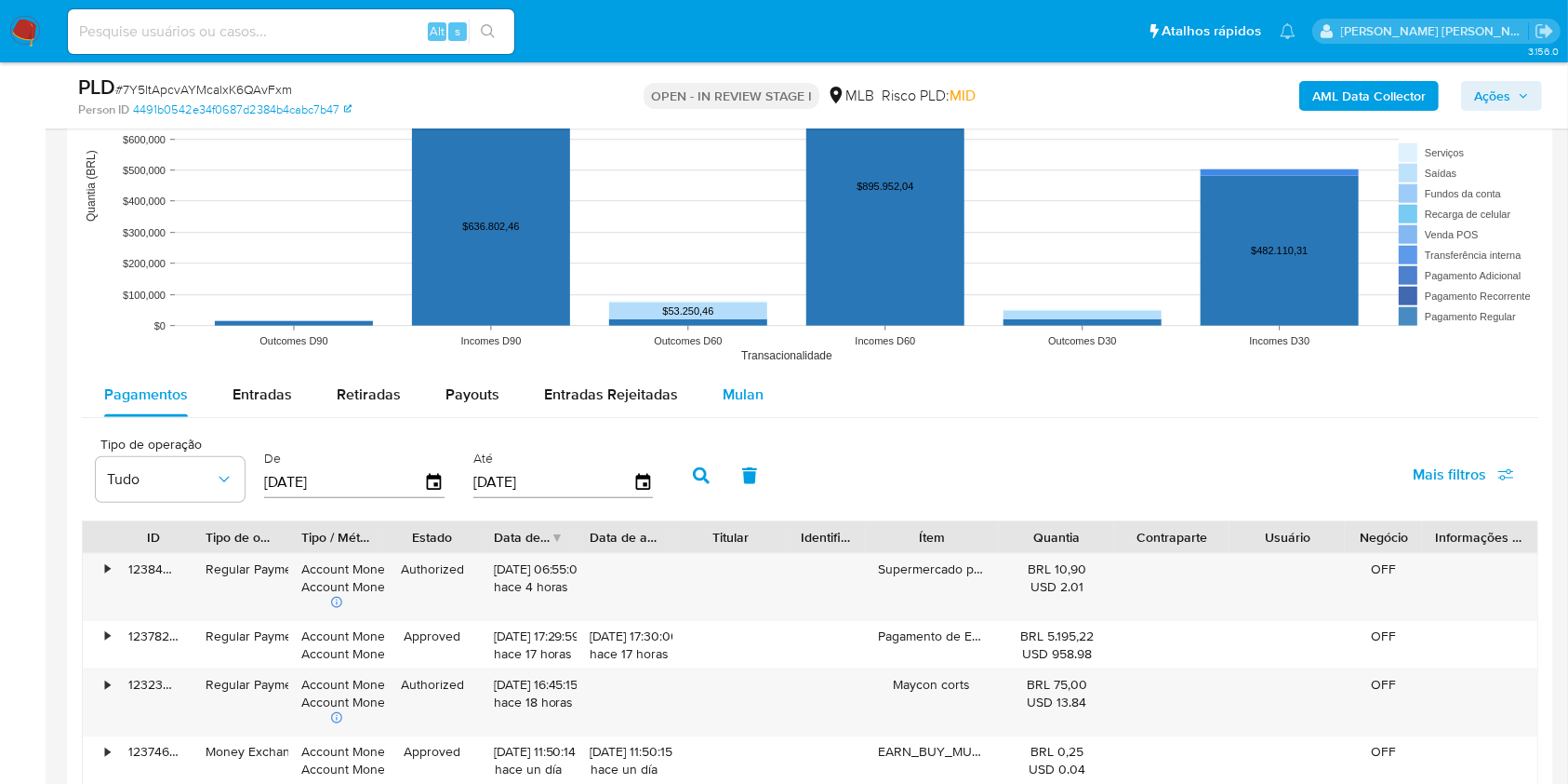
click at [731, 400] on span "Mulan" at bounding box center [743, 394] width 41 height 21
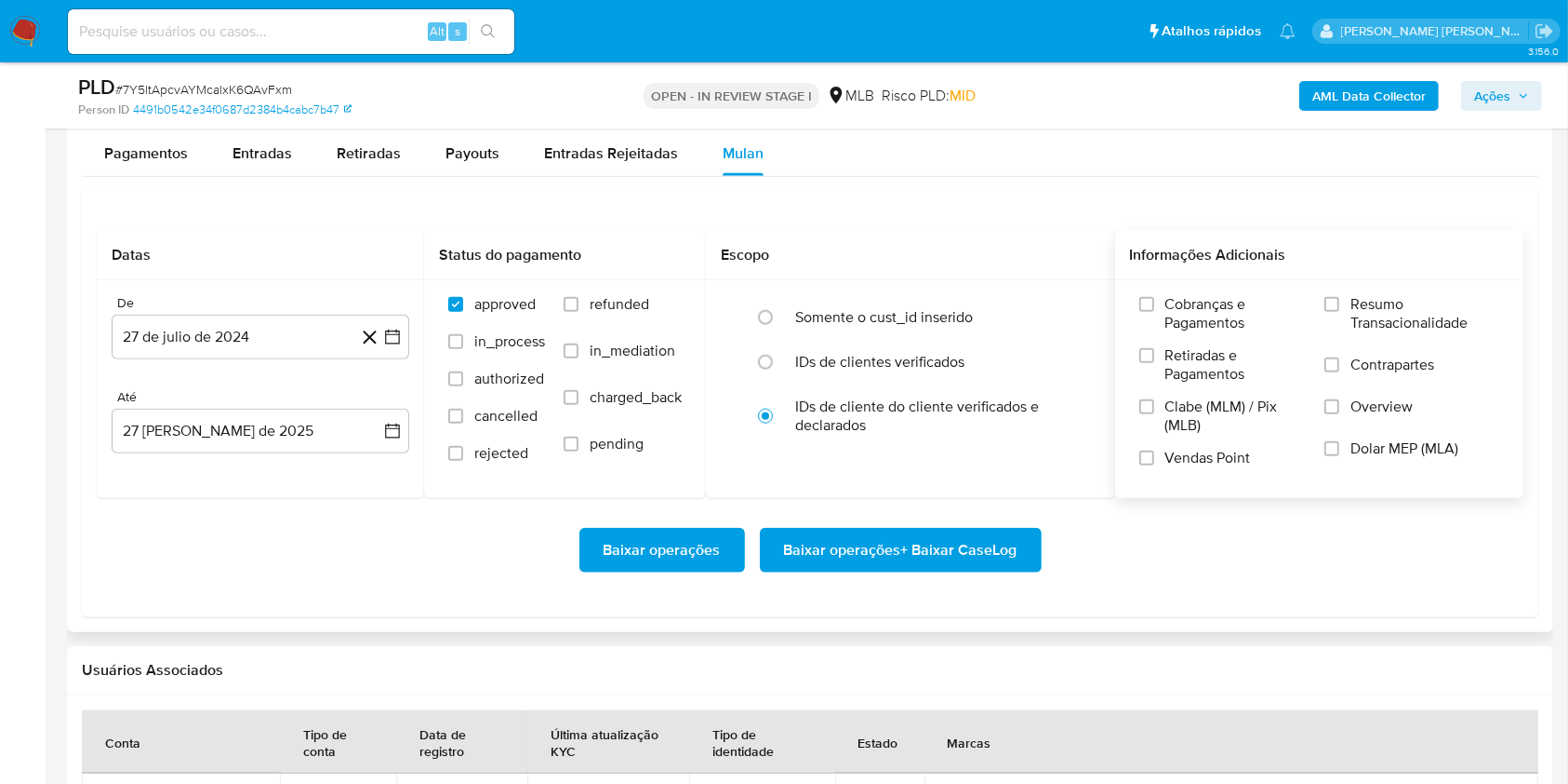
scroll to position [1982, 0]
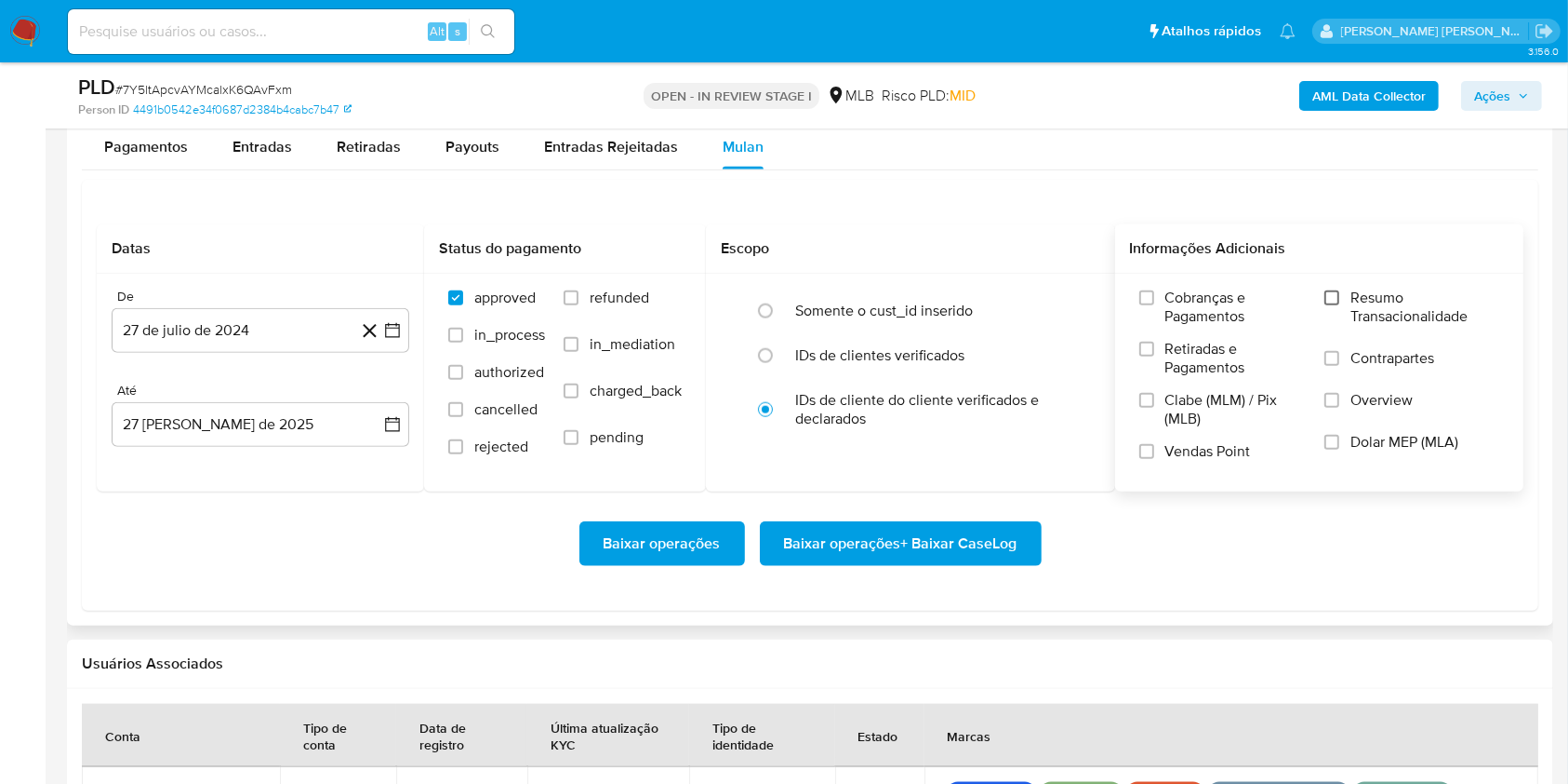
click at [1176, 302] on input "Resumo Transacionalidade" at bounding box center [1332, 298] width 15 height 15
click at [1155, 458] on label "Vendas Point" at bounding box center [1223, 458] width 167 height 33
click at [1154, 458] on input "Vendas Point" at bounding box center [1148, 451] width 15 height 15
click at [384, 322] on icon "button" at bounding box center [392, 330] width 18 height 18
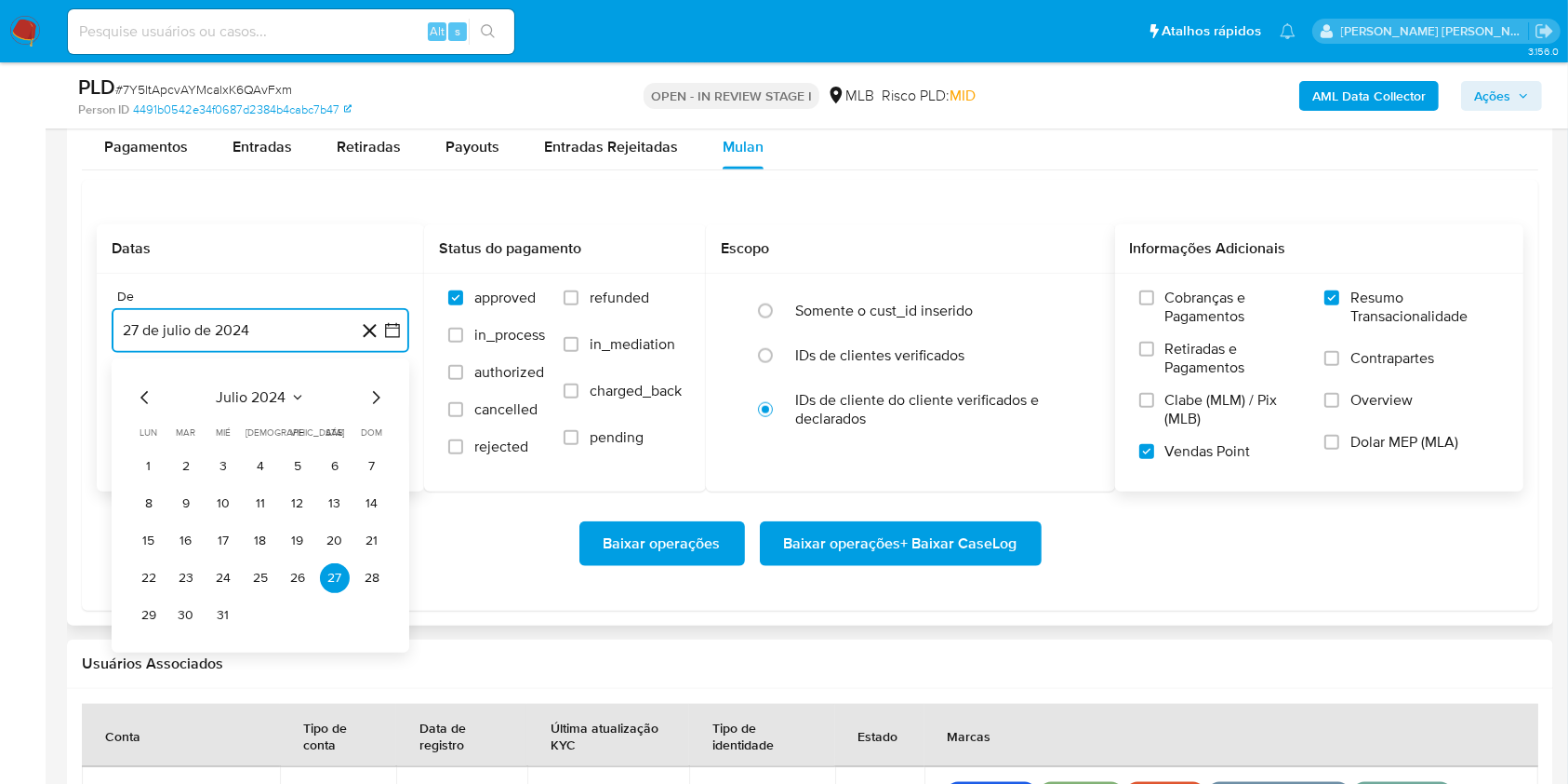
click at [369, 387] on icon "Mes siguiente" at bounding box center [375, 397] width 22 height 22
click at [369, 386] on icon "Mes siguiente" at bounding box center [375, 397] width 22 height 22
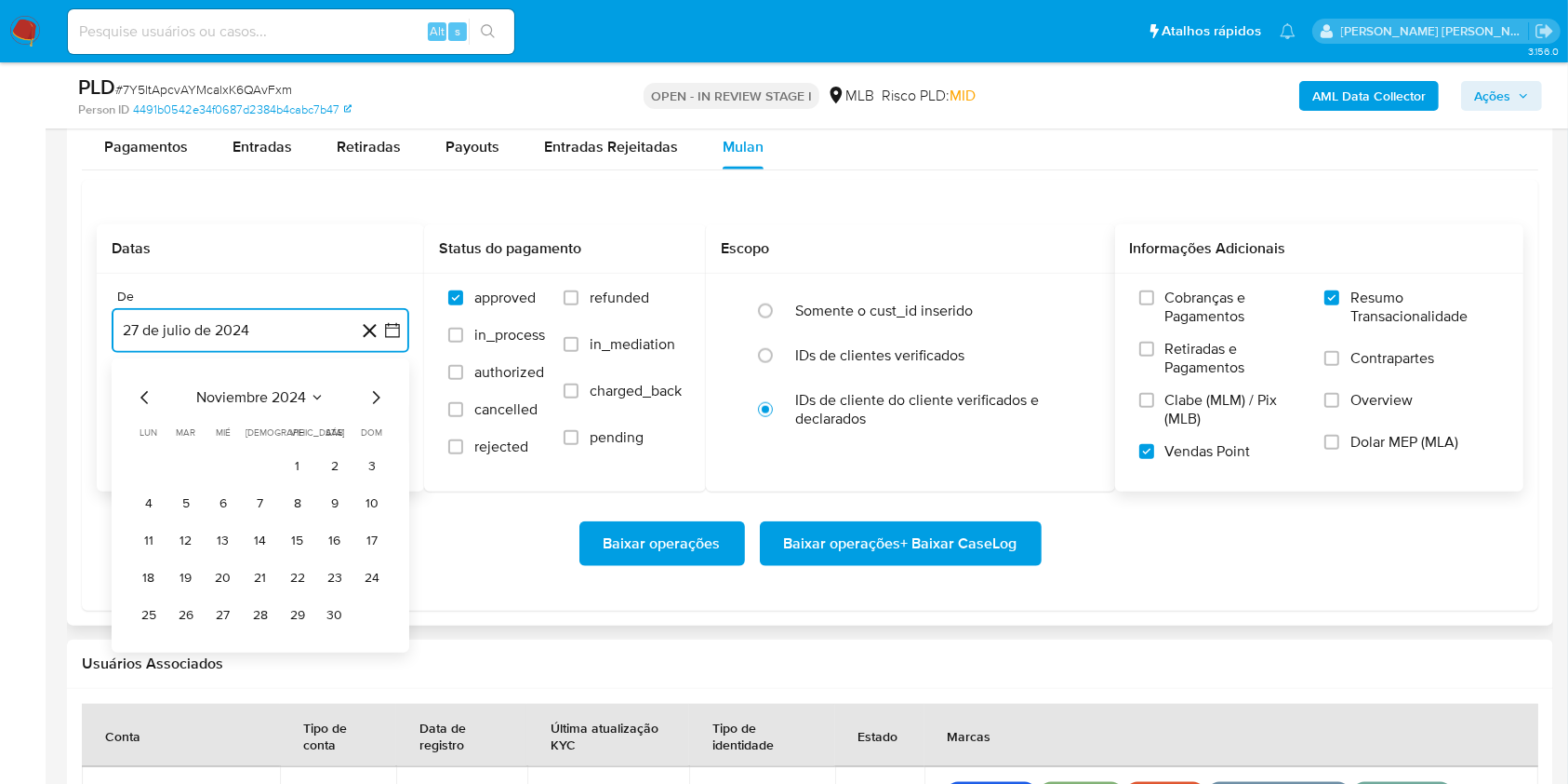
click at [369, 386] on icon "Mes siguiente" at bounding box center [375, 397] width 22 height 22
click at [368, 386] on icon "Mes siguiente" at bounding box center [375, 397] width 22 height 22
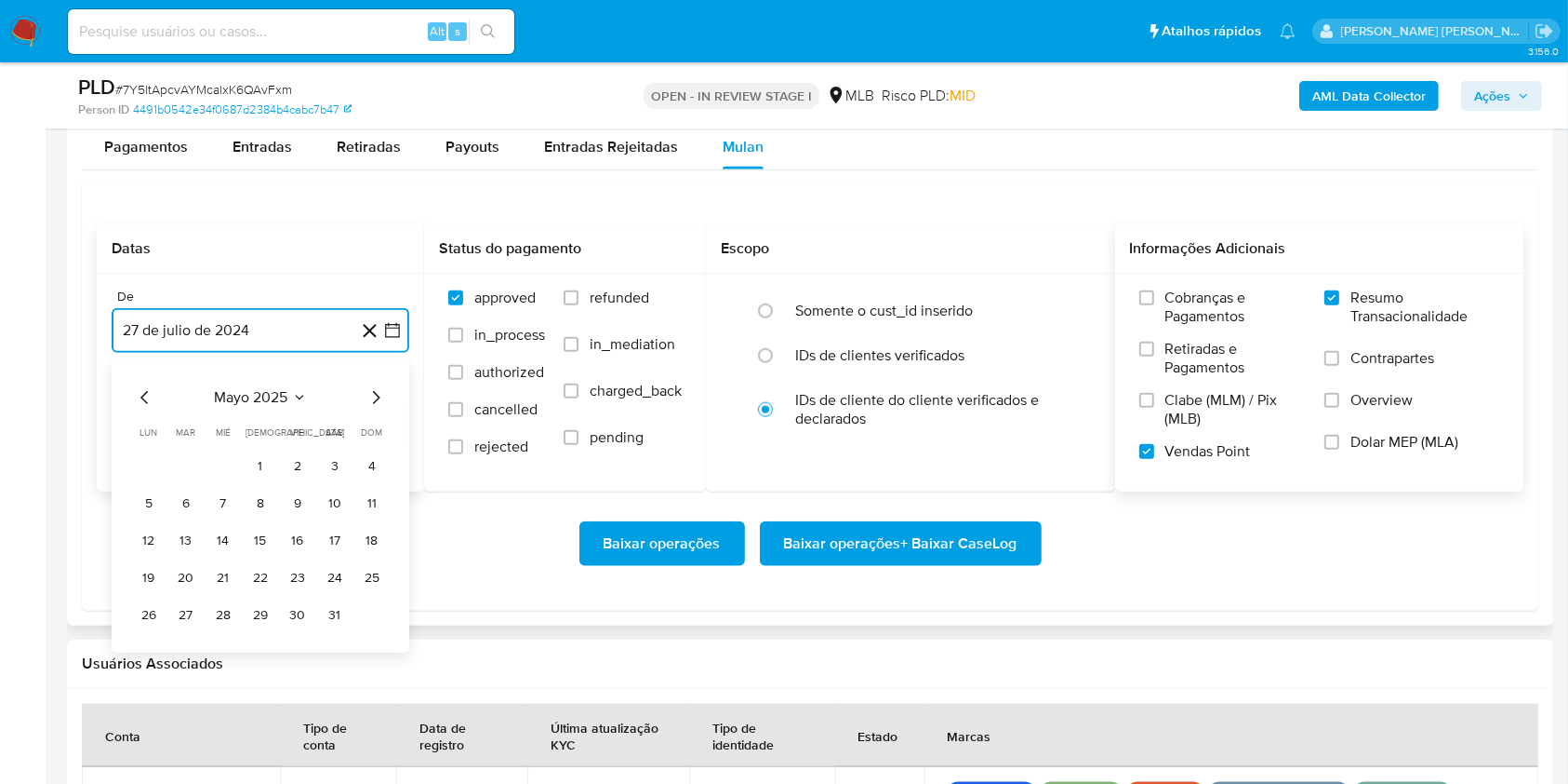
click at [378, 390] on icon "Mes siguiente" at bounding box center [375, 397] width 22 height 22
click at [194, 463] on button "1" at bounding box center [186, 466] width 30 height 30
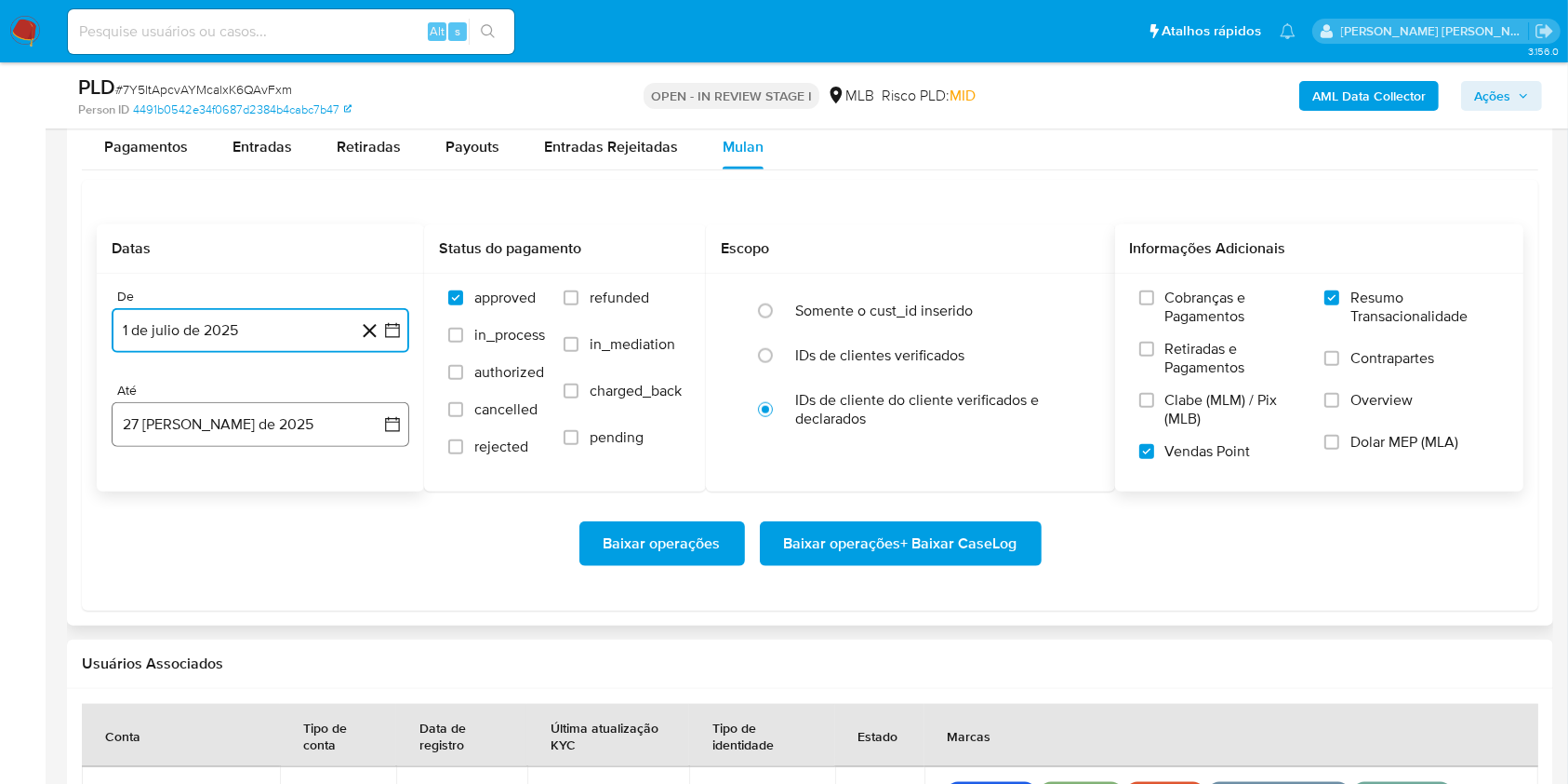
click at [223, 417] on button "27 de agosto de 2025" at bounding box center [261, 425] width 298 height 45
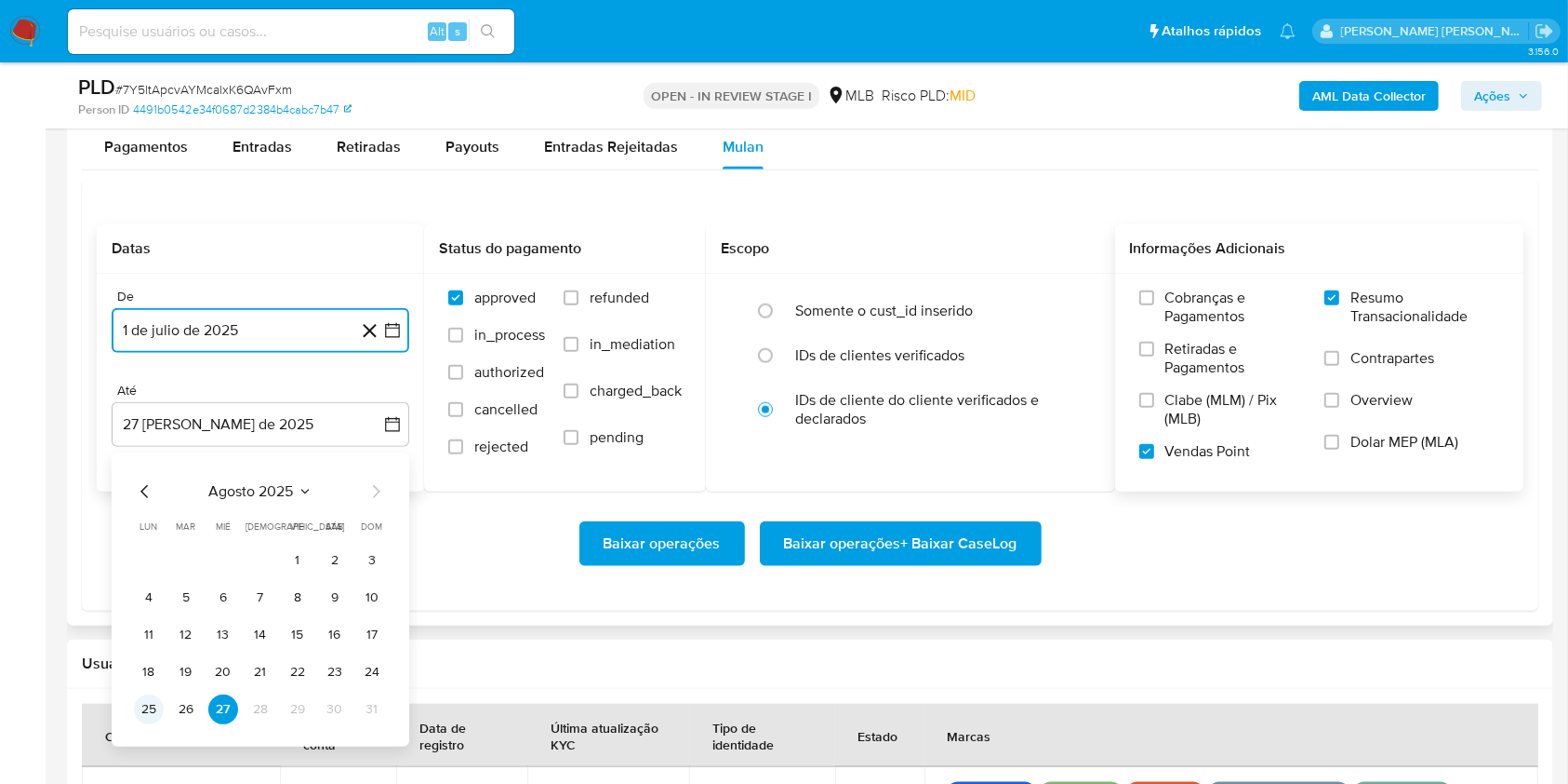
click at [141, 587] on button "25" at bounding box center [148, 709] width 30 height 30
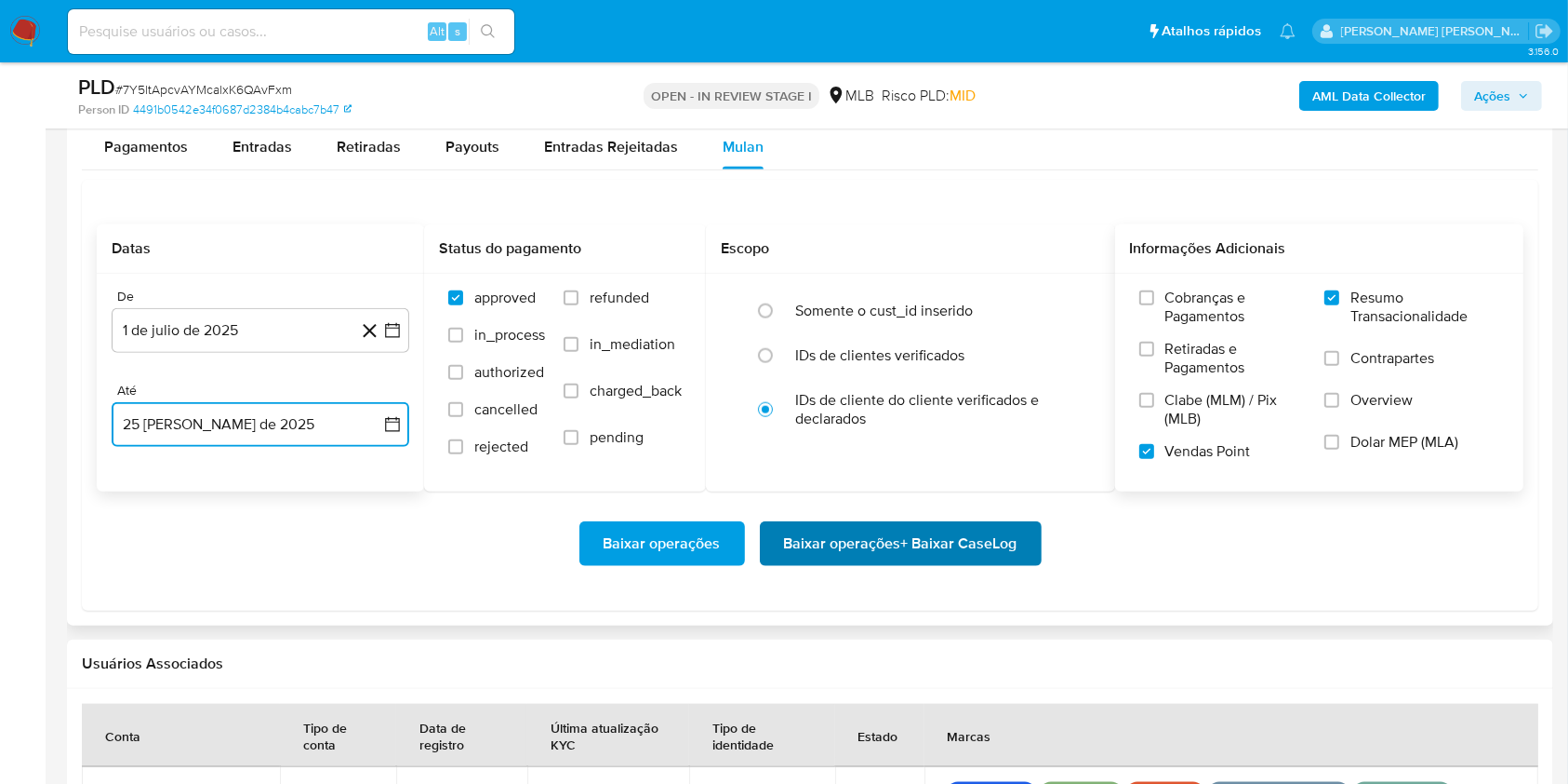
click at [952, 548] on span "Baixar operações + Baixar CaseLog" at bounding box center [901, 543] width 234 height 41
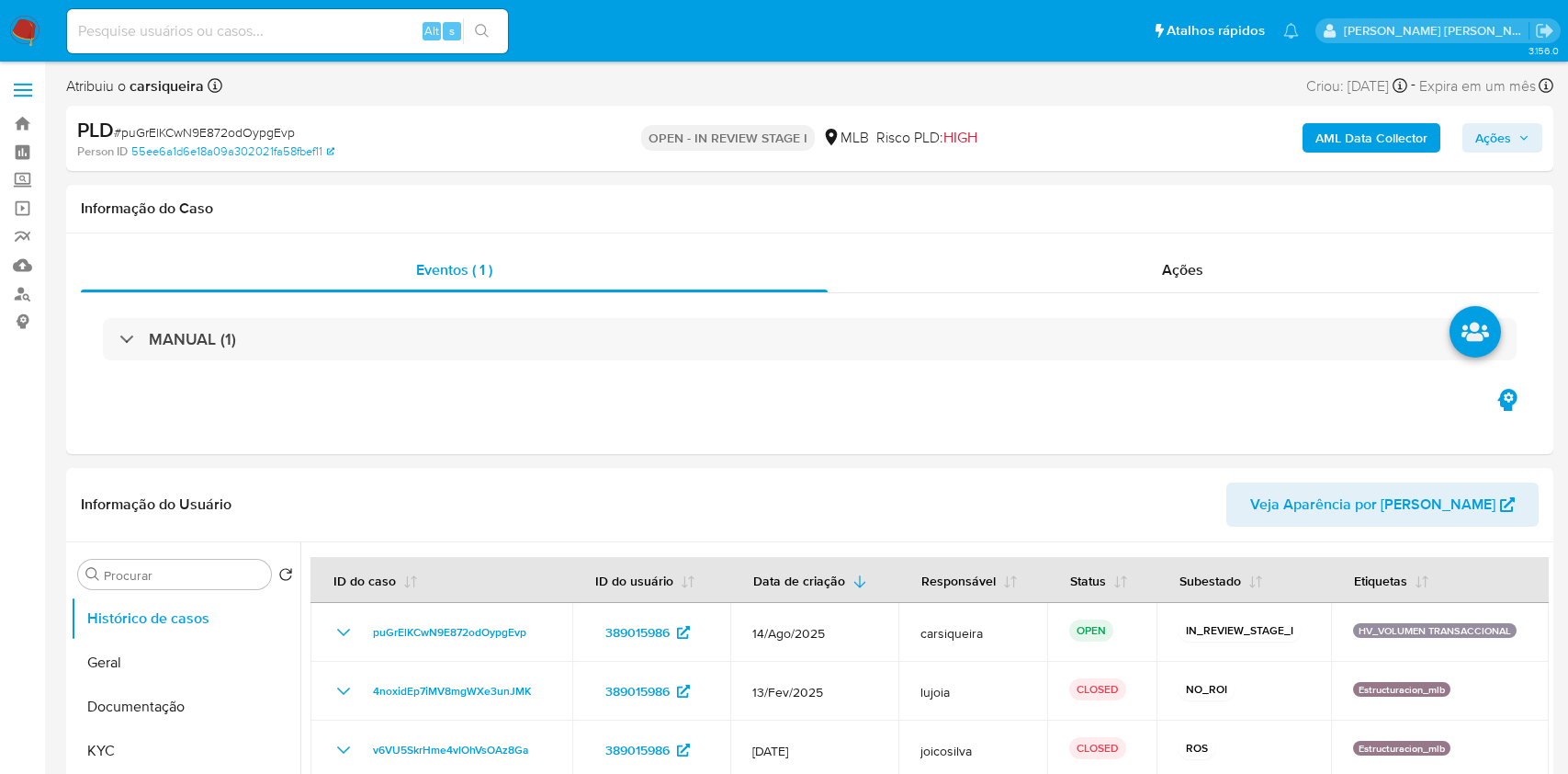
select select "10"
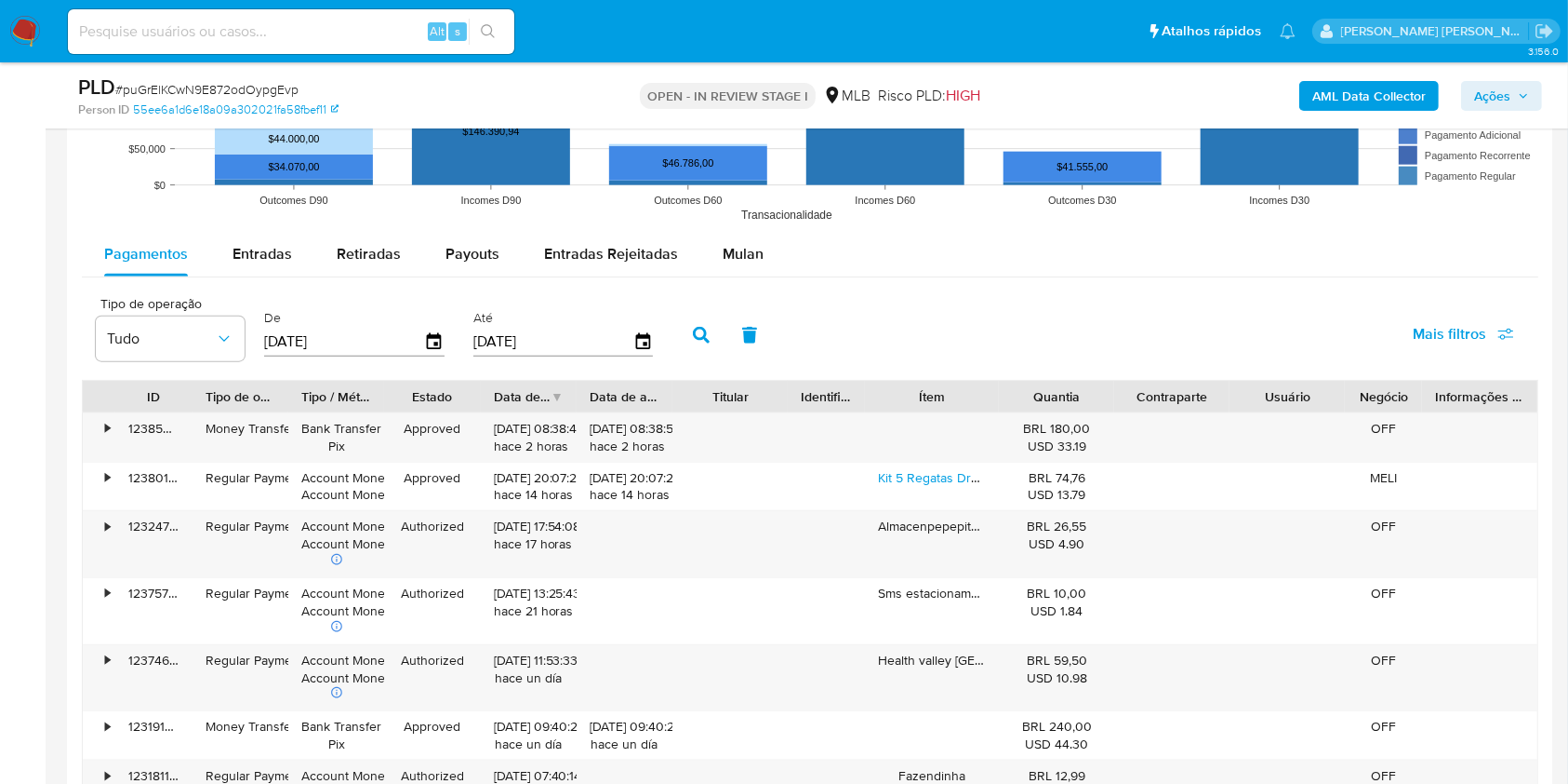
scroll to position [1980, 0]
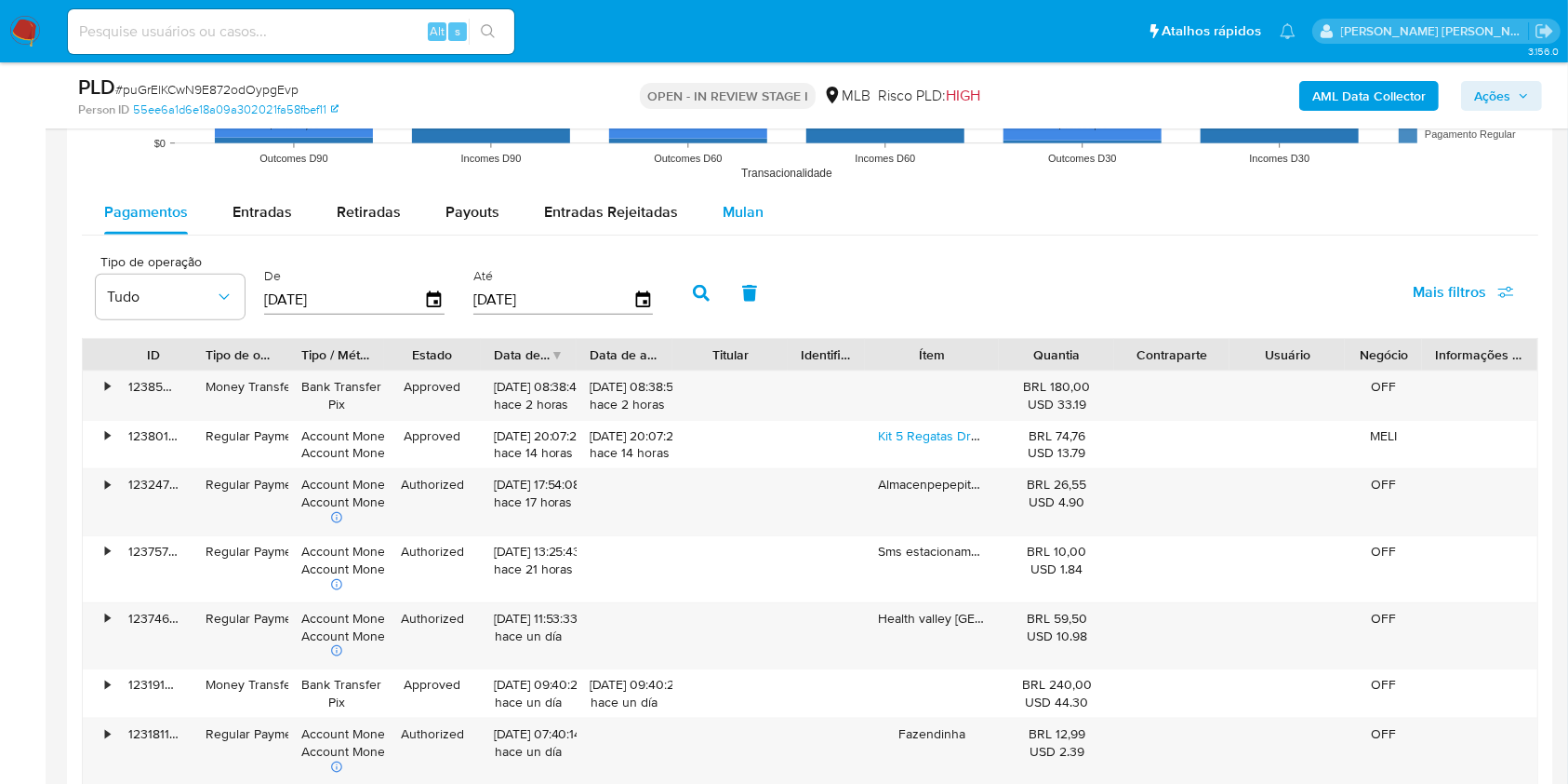
click at [724, 208] on span "Mulan" at bounding box center [743, 212] width 41 height 21
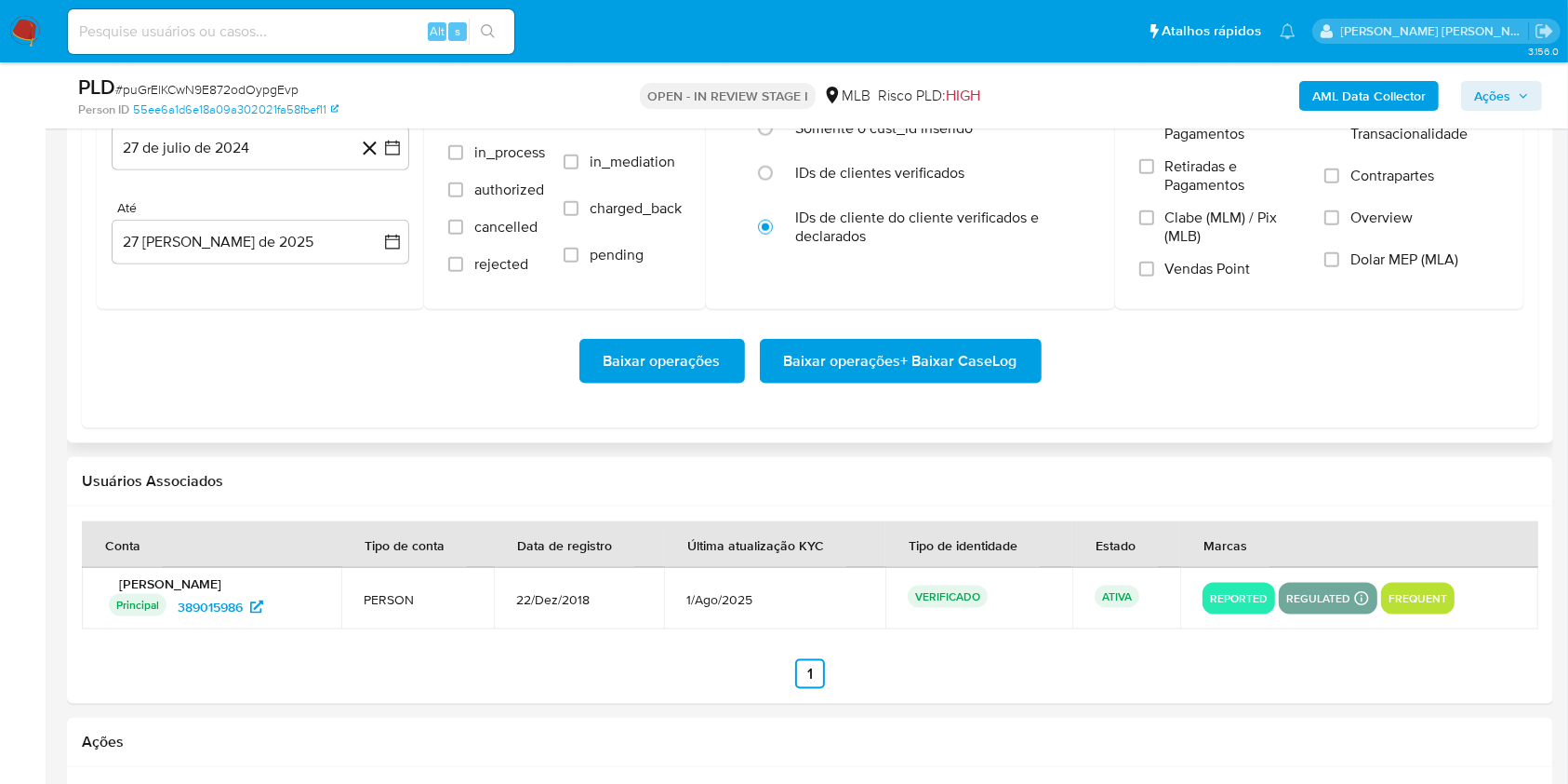
scroll to position [2104, 0]
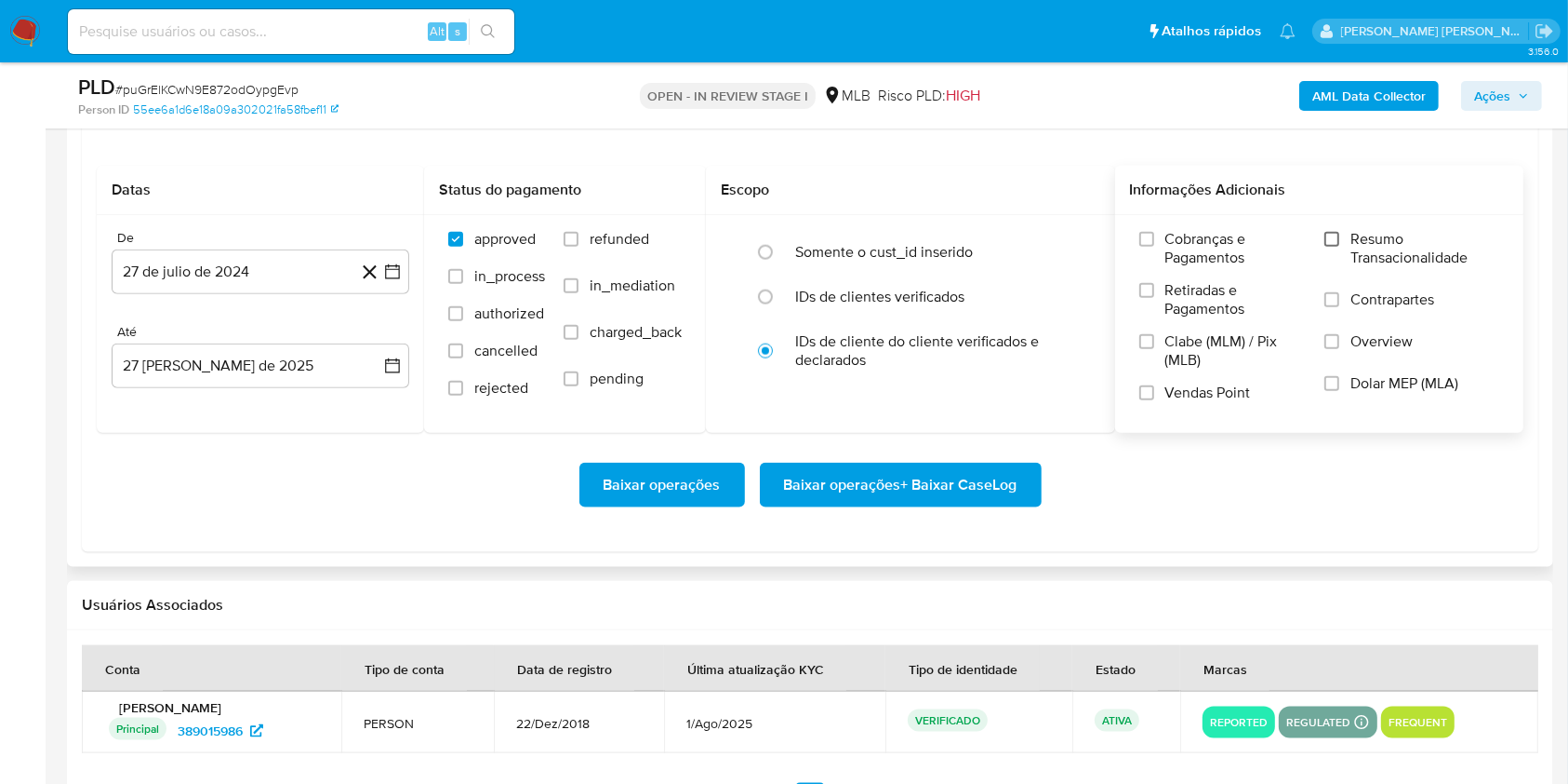
click at [1334, 236] on input "Resumo Transacionalidade" at bounding box center [1332, 240] width 15 height 15
click at [1133, 394] on div "Cobranças e Pagamentos Retiradas e Pagamentos Clabe (MLM) / Pix (MLB) Vendas Po…" at bounding box center [1320, 323] width 379 height 186
click at [1158, 395] on label "Vendas Point" at bounding box center [1223, 400] width 167 height 33
click at [1155, 383] on label "Vendas Point" at bounding box center [1223, 400] width 167 height 33
click at [1154, 385] on input "Vendas Point" at bounding box center [1148, 393] width 15 height 15
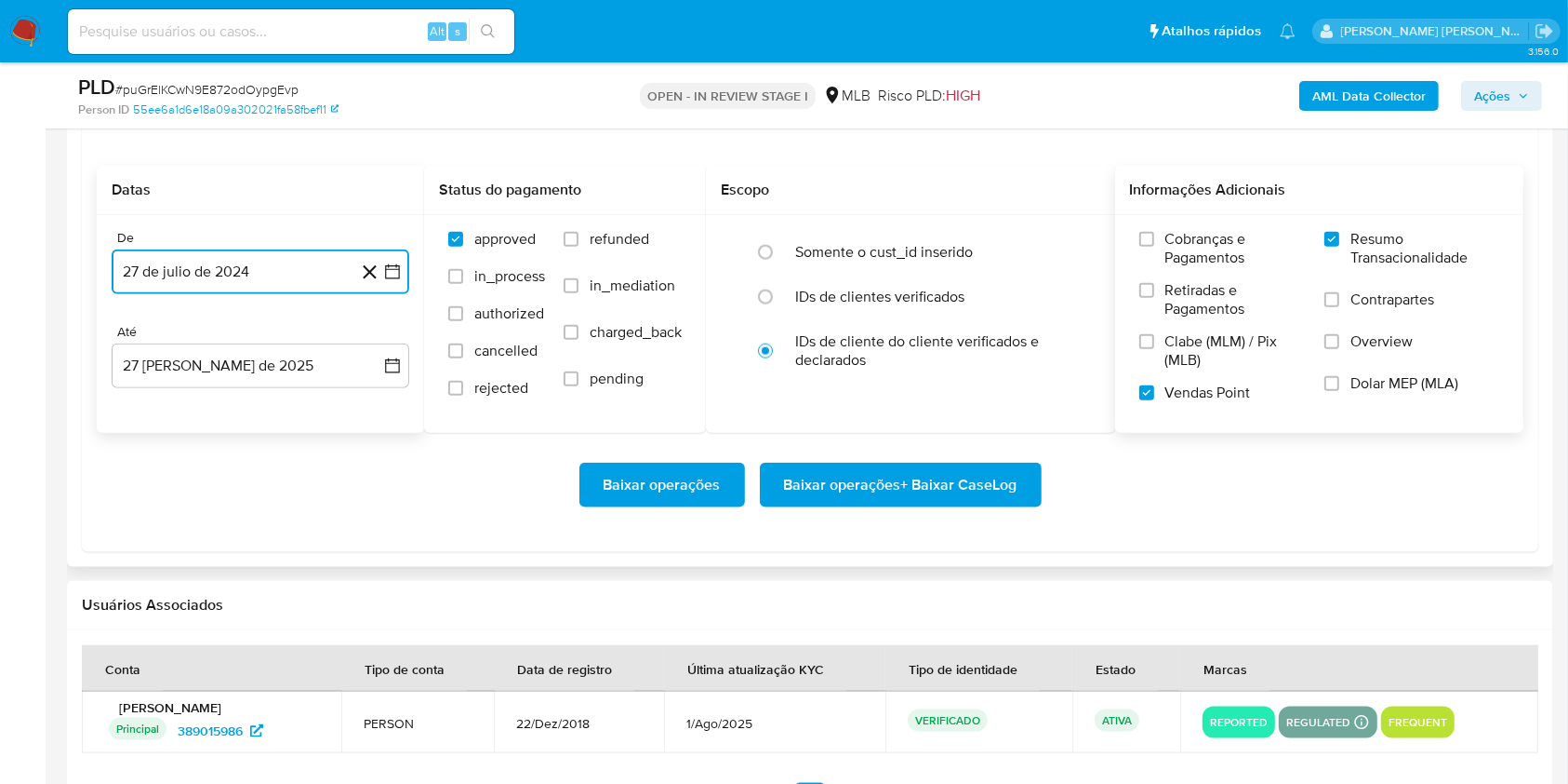
click at [393, 267] on icon "button" at bounding box center [392, 271] width 18 height 18
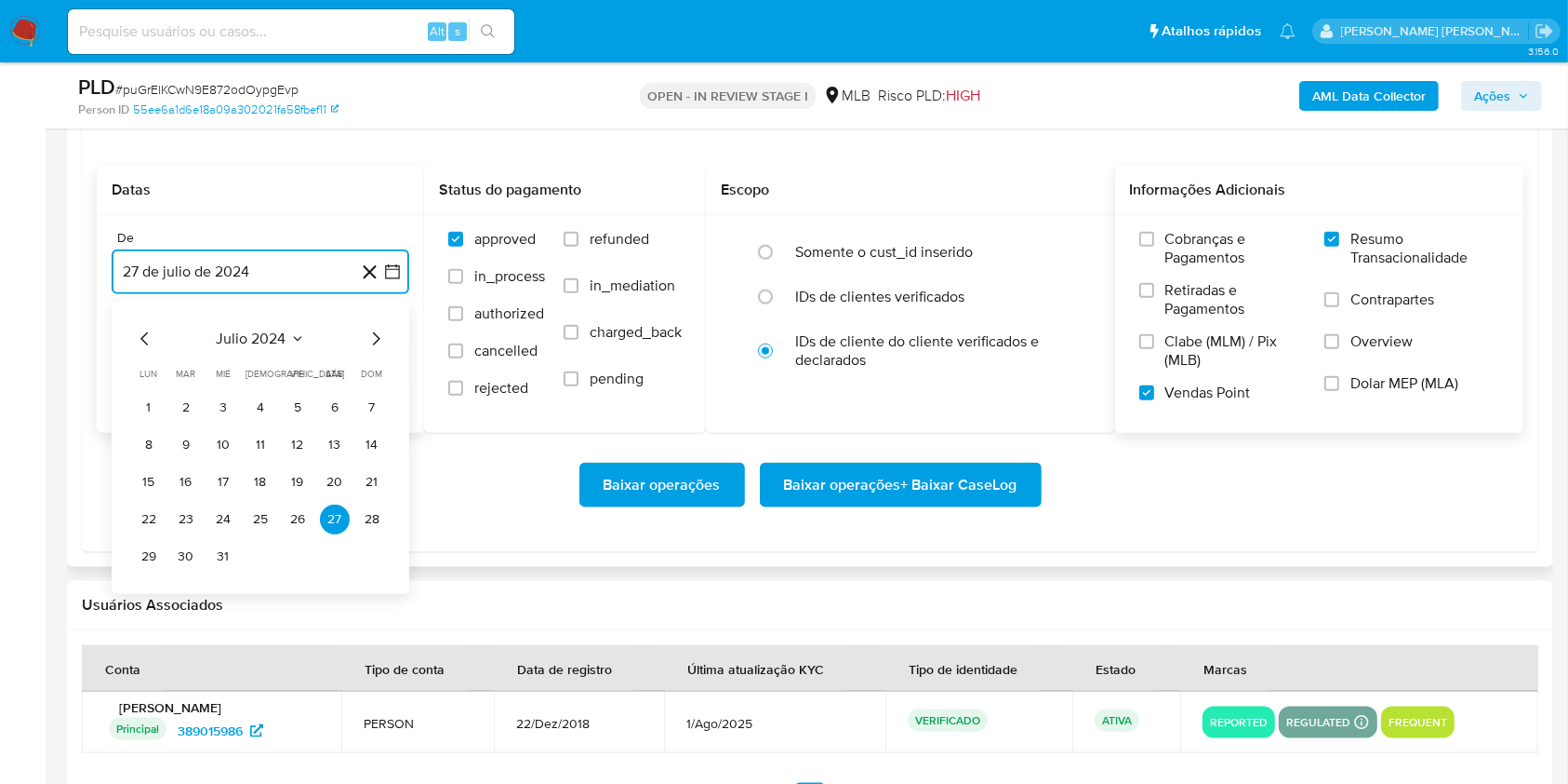
click at [375, 334] on icon "Mes siguiente" at bounding box center [376, 339] width 8 height 13
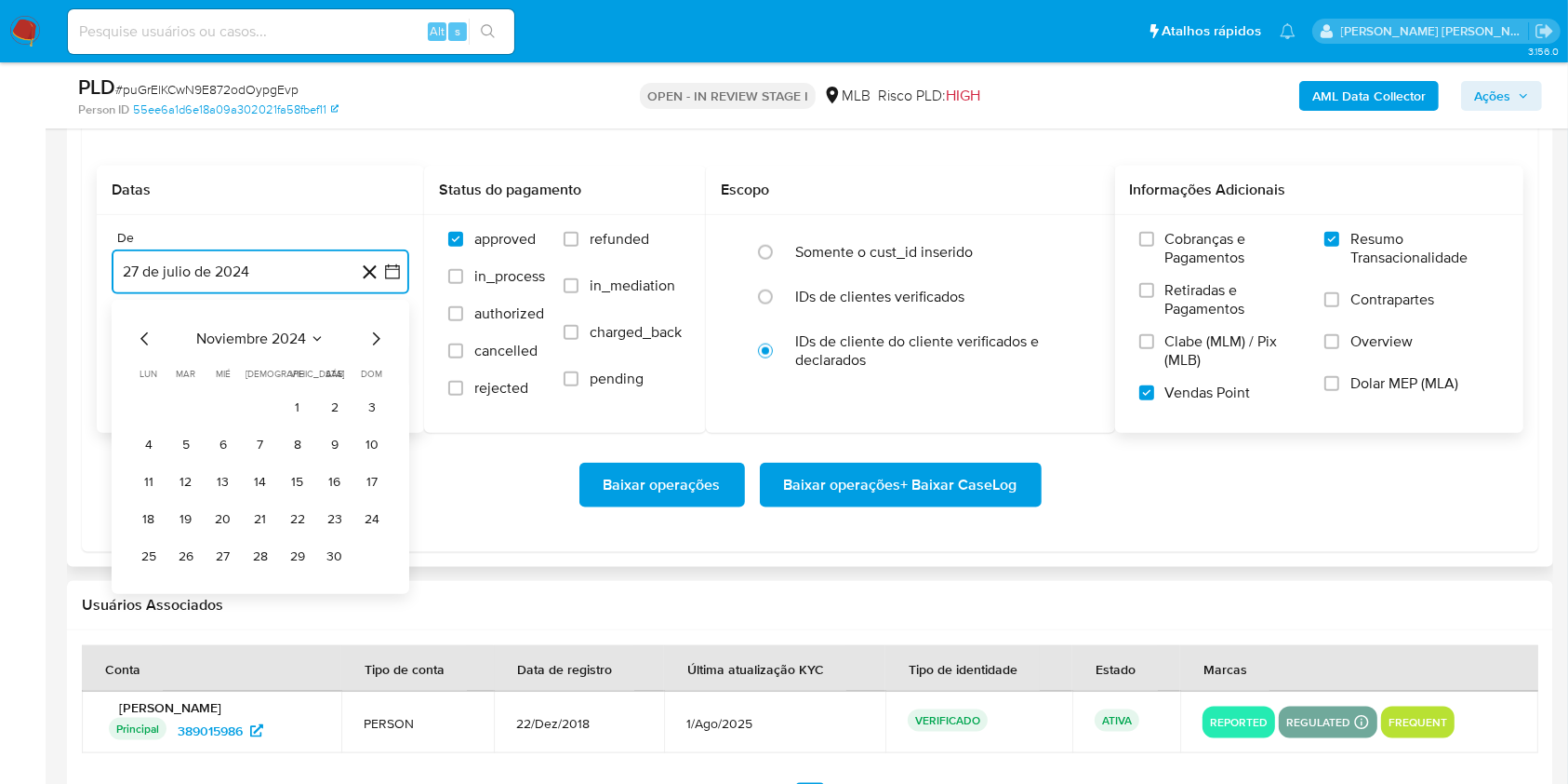
click at [375, 334] on icon "Mes siguiente" at bounding box center [376, 339] width 8 height 13
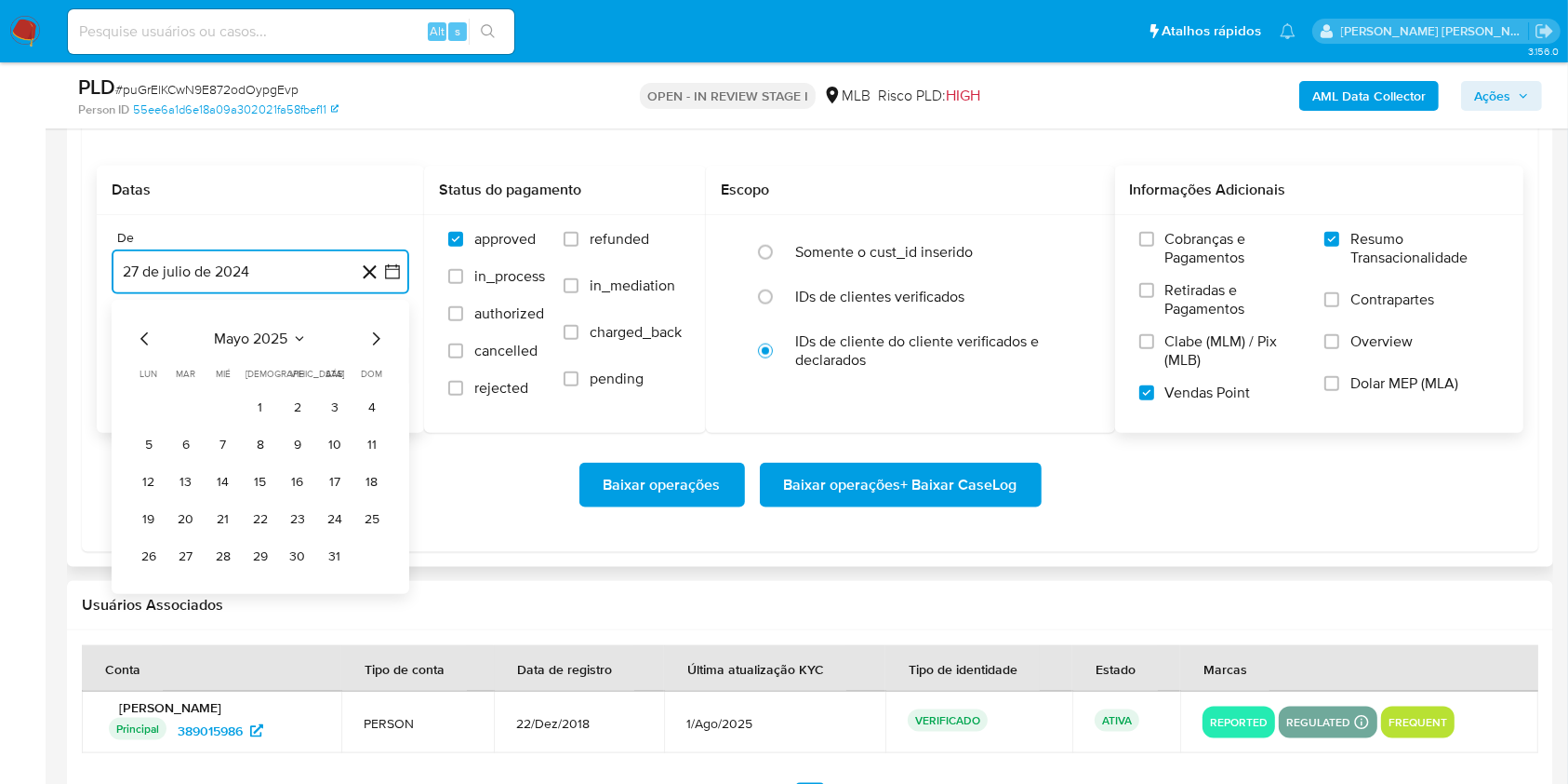
click at [375, 334] on icon "Mes siguiente" at bounding box center [376, 339] width 8 height 13
click at [178, 399] on button "1" at bounding box center [186, 407] width 30 height 30
click at [239, 358] on button "27 de agosto de 2025" at bounding box center [261, 365] width 298 height 45
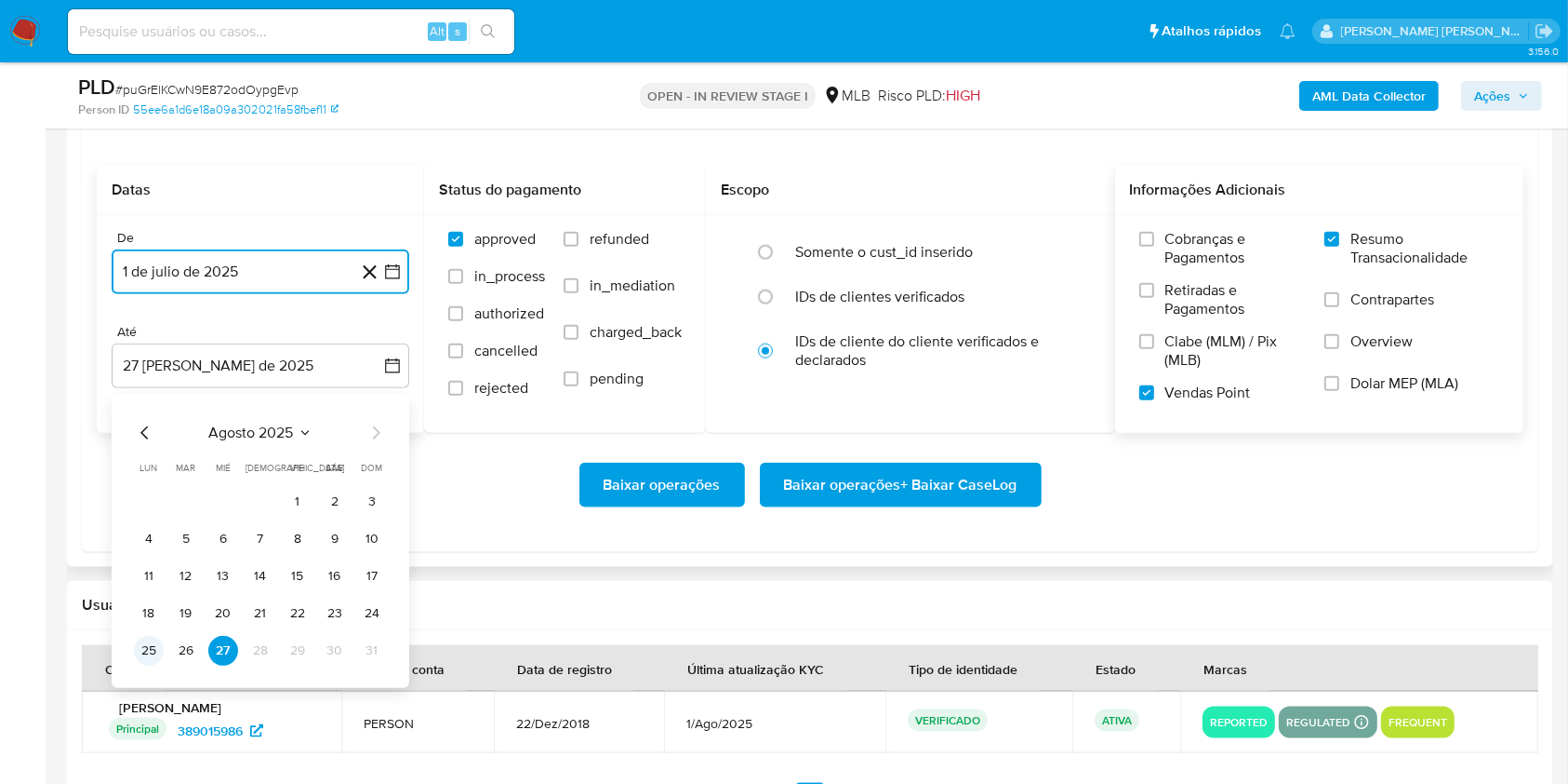
click at [142, 655] on button "25" at bounding box center [148, 650] width 30 height 30
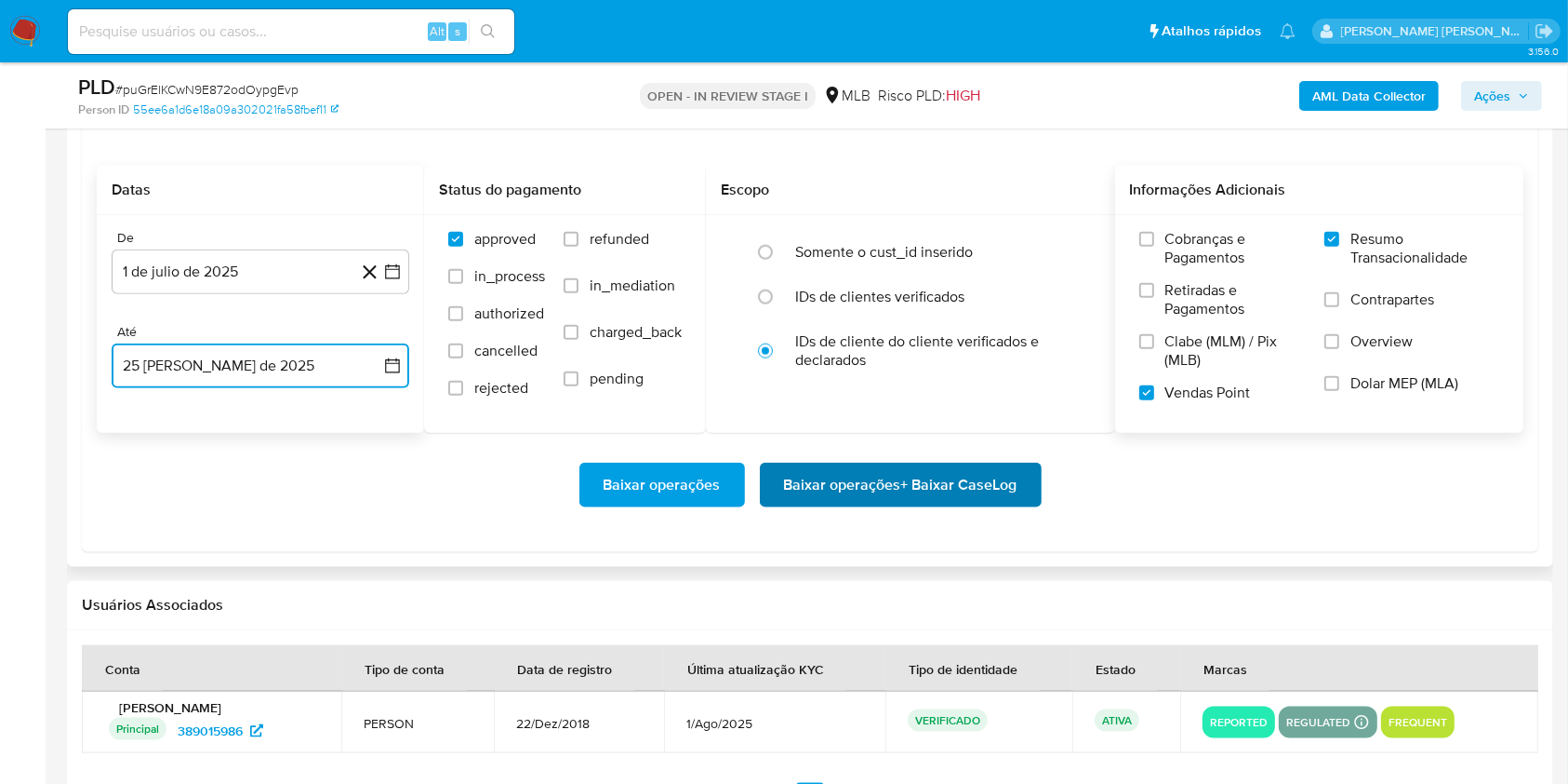
click at [969, 481] on span "Baixar operações + Baixar CaseLog" at bounding box center [901, 485] width 234 height 41
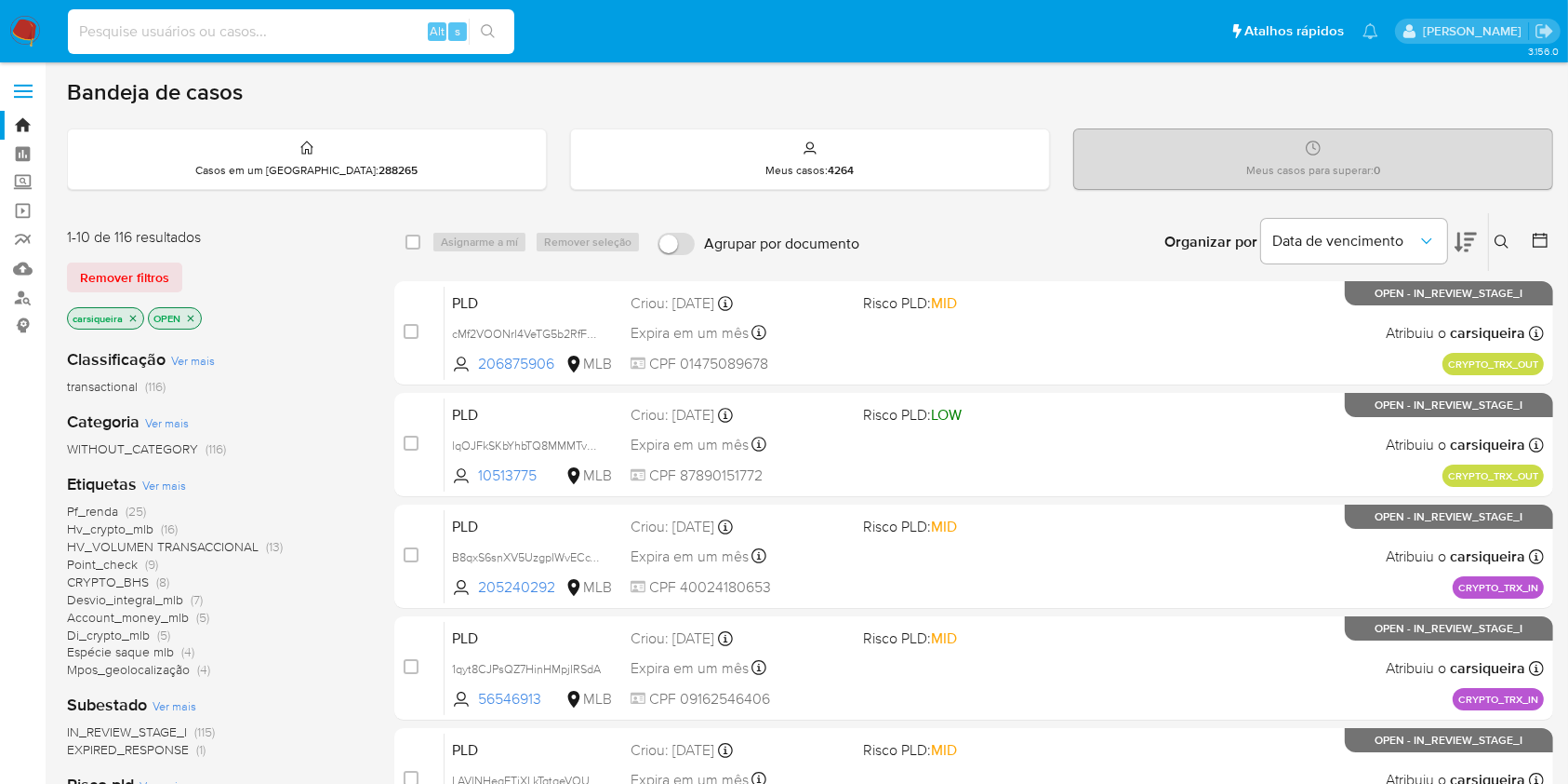
click at [335, 25] on input at bounding box center [291, 31] width 446 height 24
paste input "cMf2VOONrI4VeTG5b2RfFZHq"
type input "cMf2VOONrI4VeTG5b2RfFZHq"
click at [494, 26] on icon "search-icon" at bounding box center [489, 32] width 15 height 15
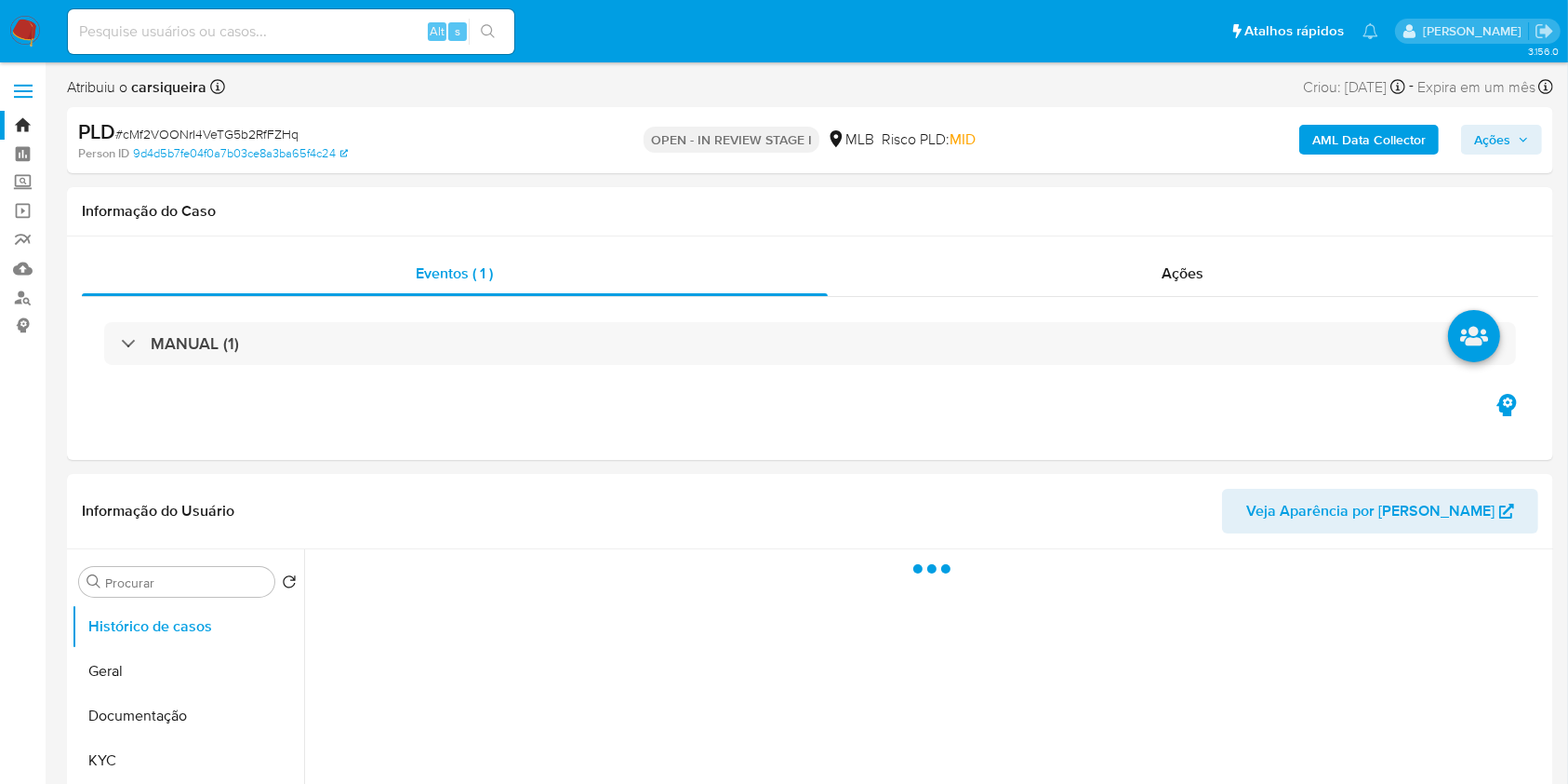
select select "10"
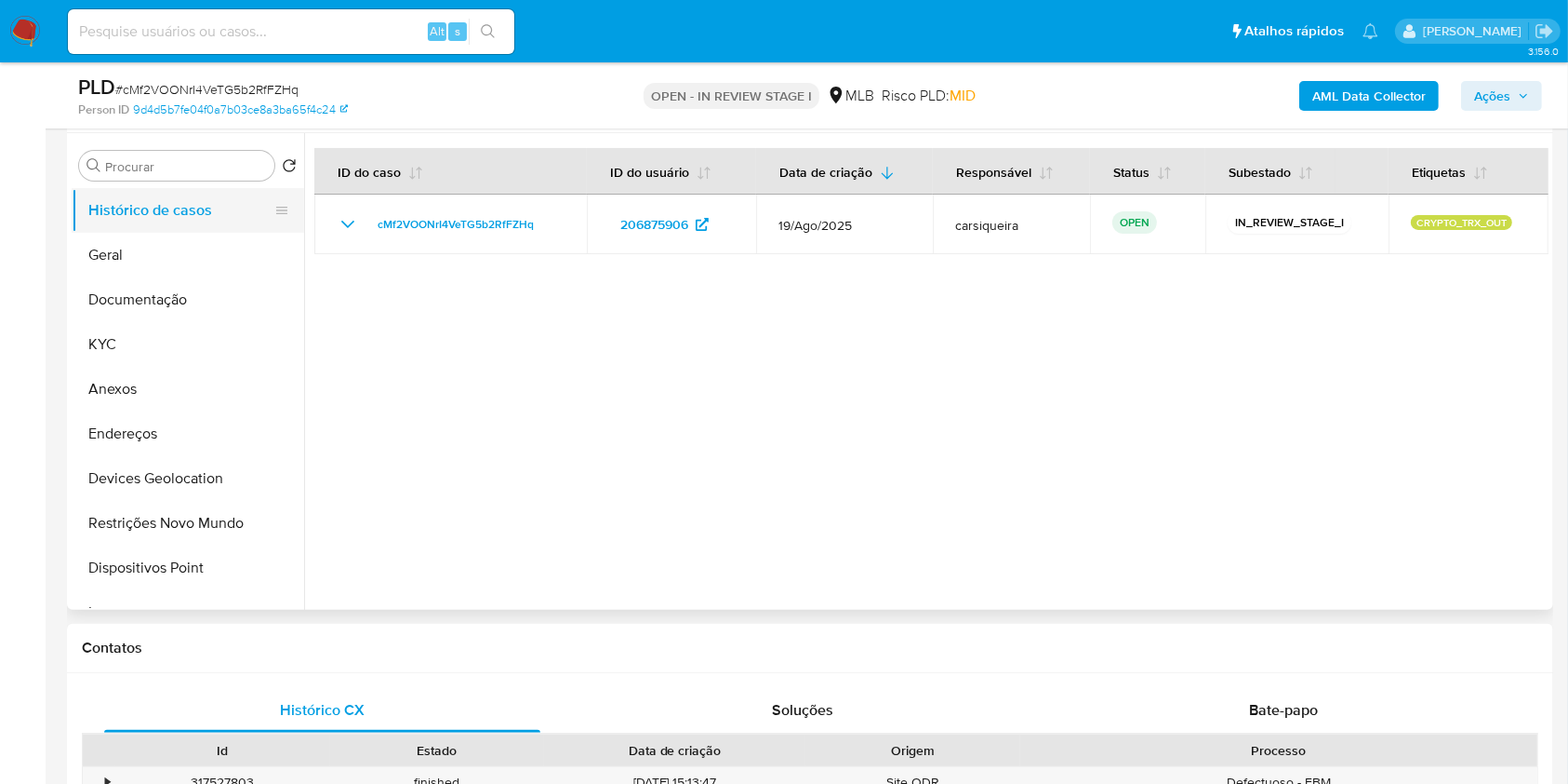
scroll to position [247, 0]
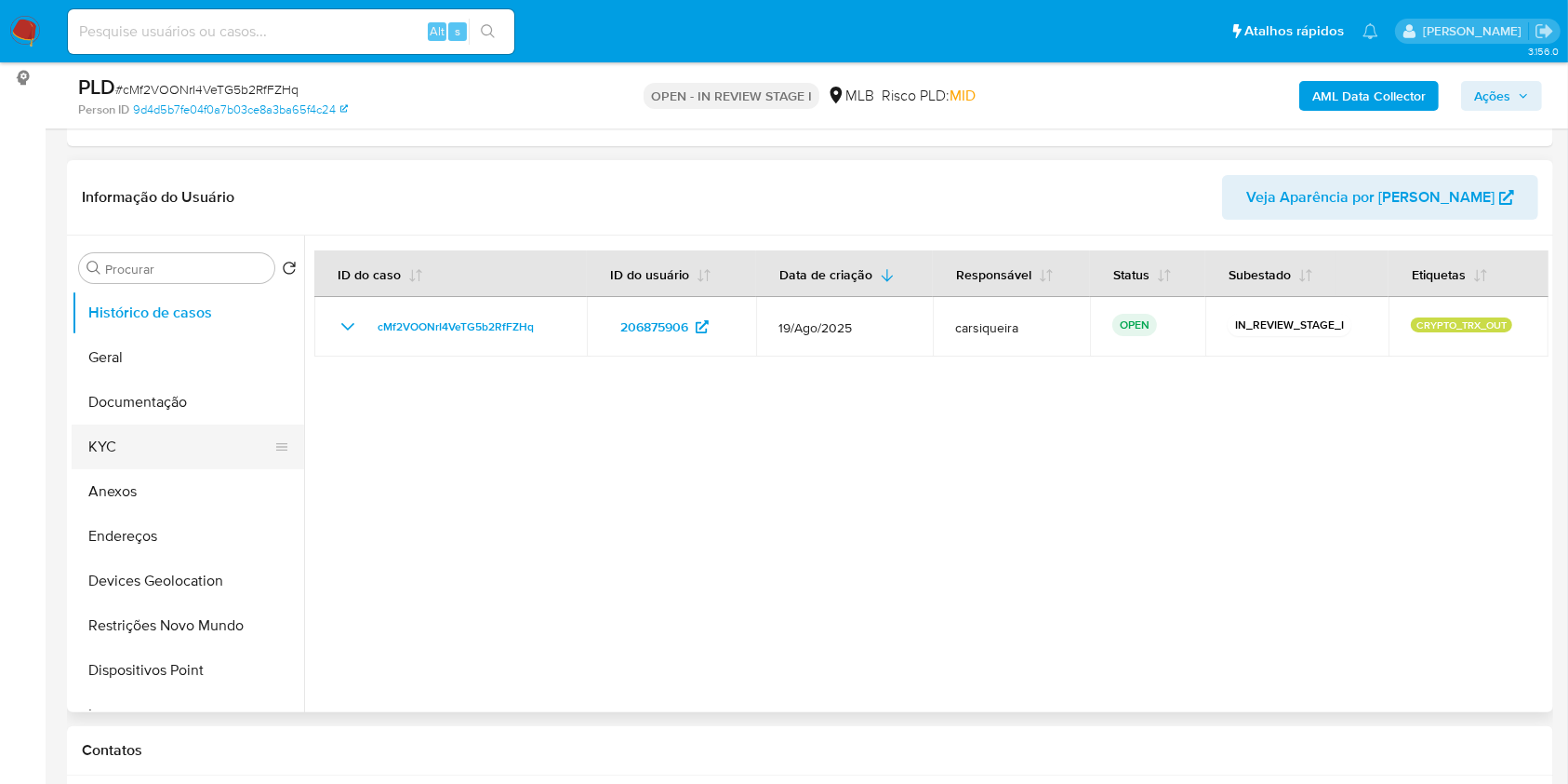
click at [164, 449] on button "KYC" at bounding box center [180, 447] width 217 height 45
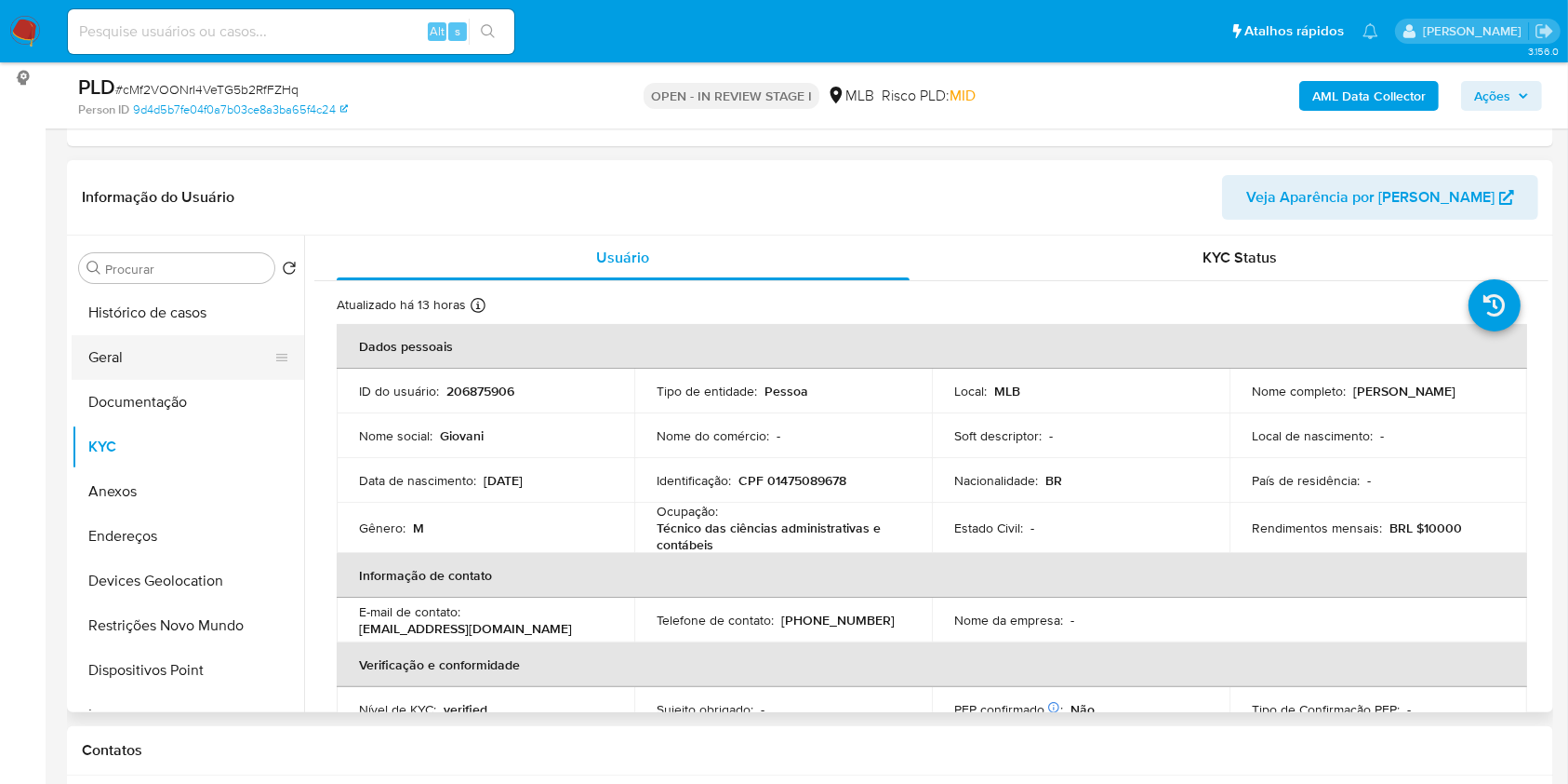
click at [195, 346] on button "Geral" at bounding box center [180, 357] width 217 height 45
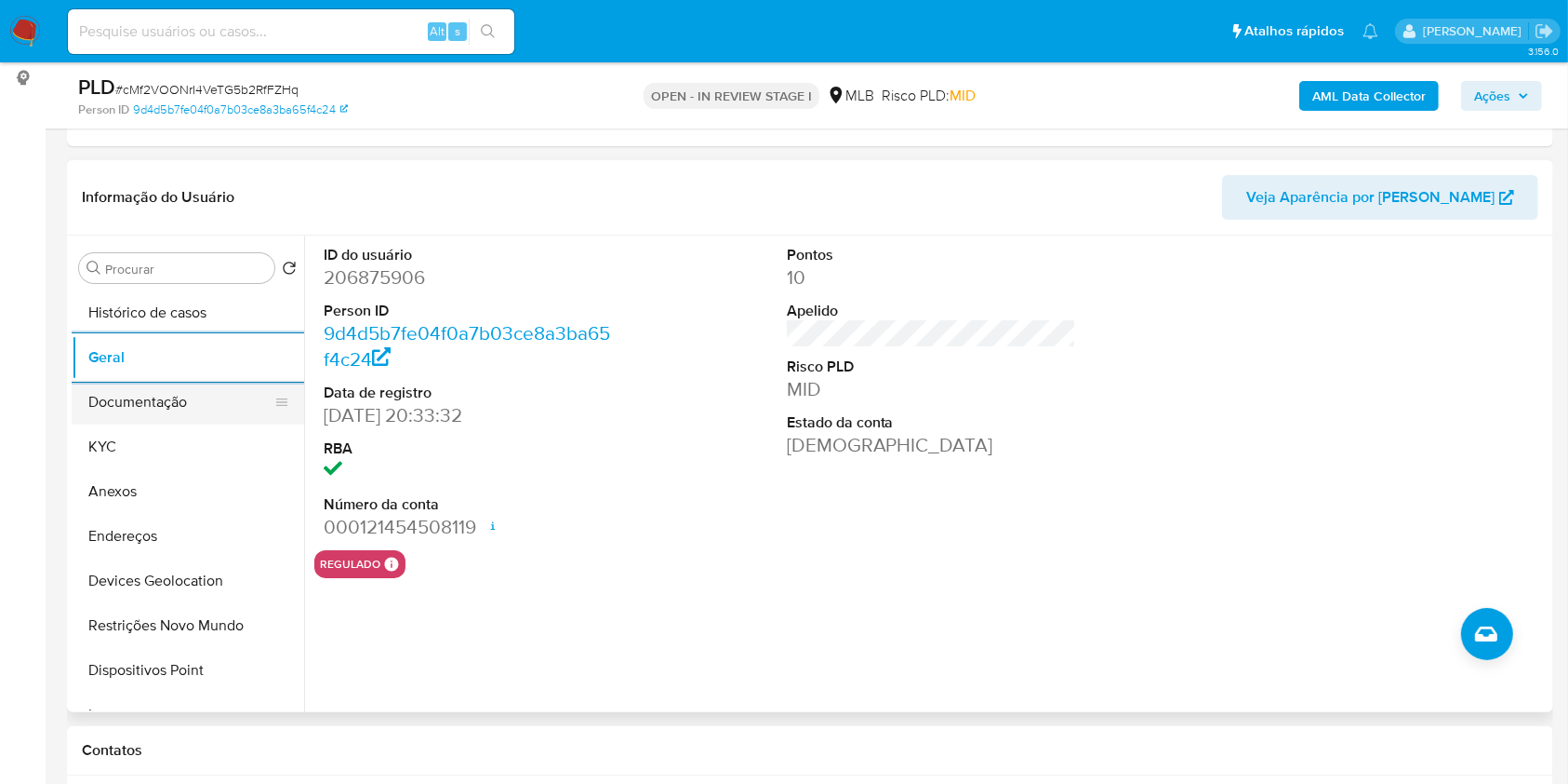
click at [218, 404] on button "Documentação" at bounding box center [180, 402] width 217 height 45
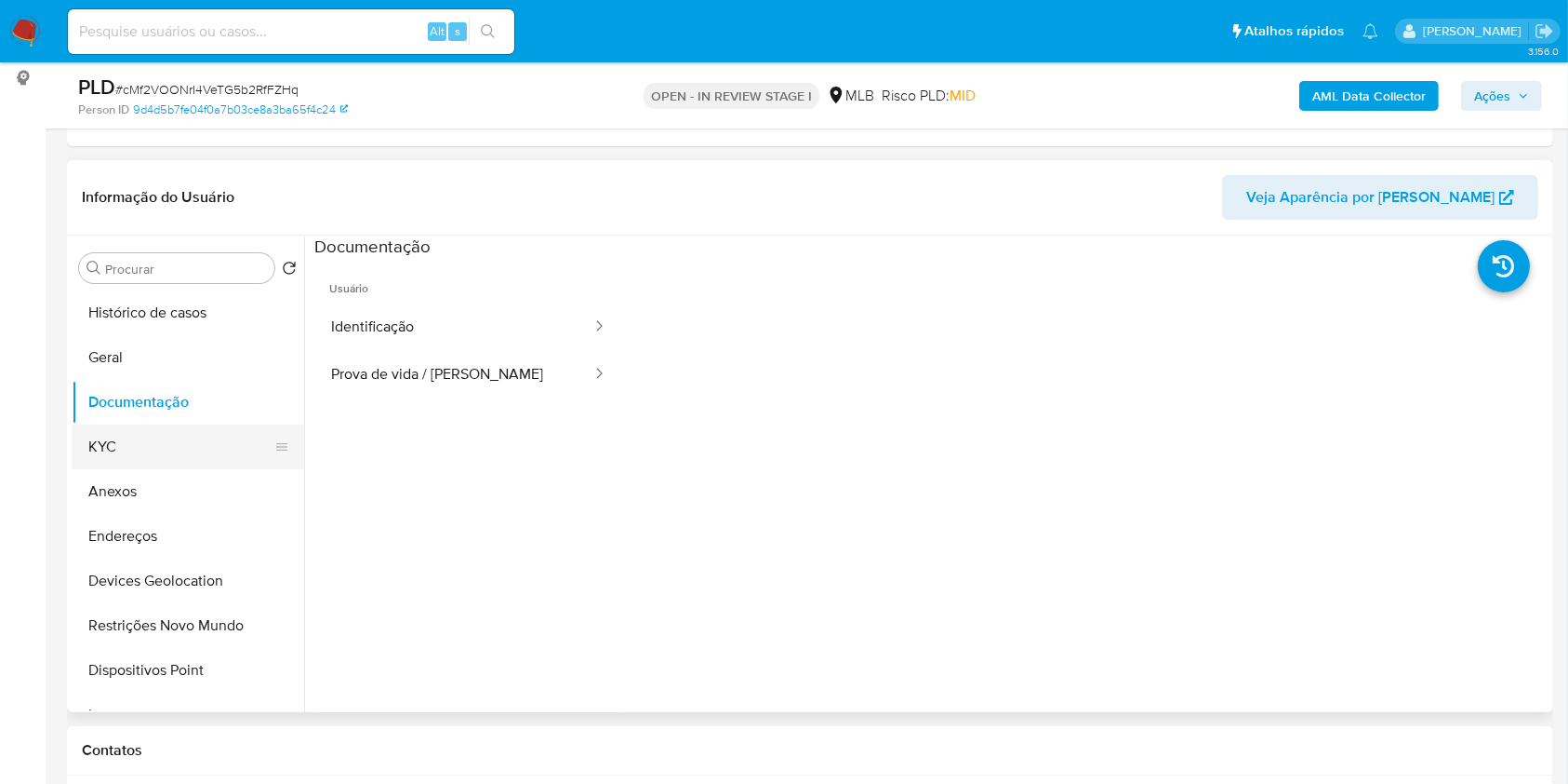
click at [177, 458] on button "KYC" at bounding box center [180, 447] width 217 height 45
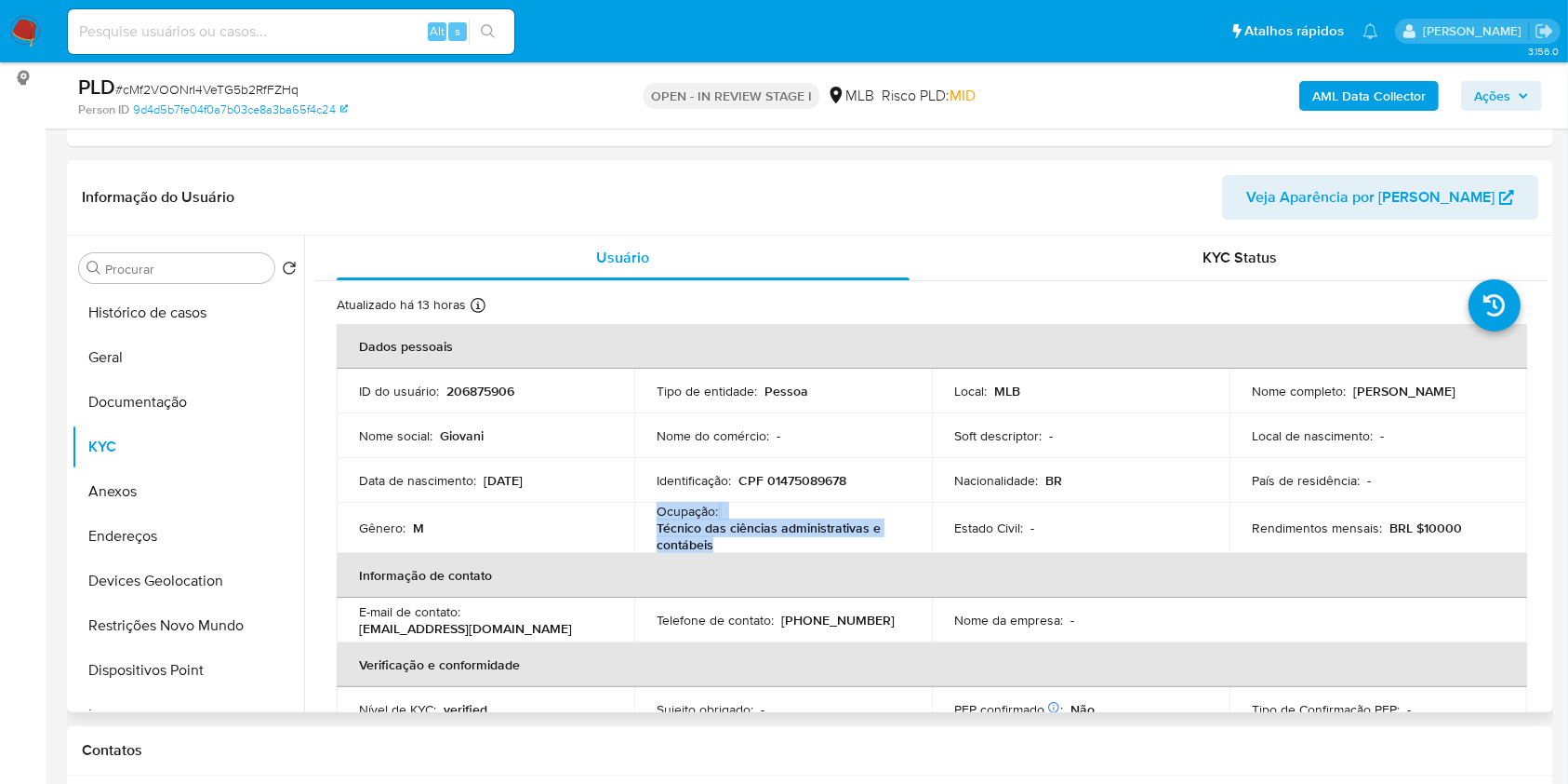
drag, startPoint x: 746, startPoint y: 540, endPoint x: 648, endPoint y: 515, distance: 101.1
click at [648, 515] on td "Ocupação : Técnico das ciências administrativas e contábeis" at bounding box center [783, 527] width 298 height 50
copy div "Ocupação : Técnico das ciências administrativas e contábeis"
click at [1376, 83] on b "AML Data Collector" at bounding box center [1369, 95] width 113 height 30
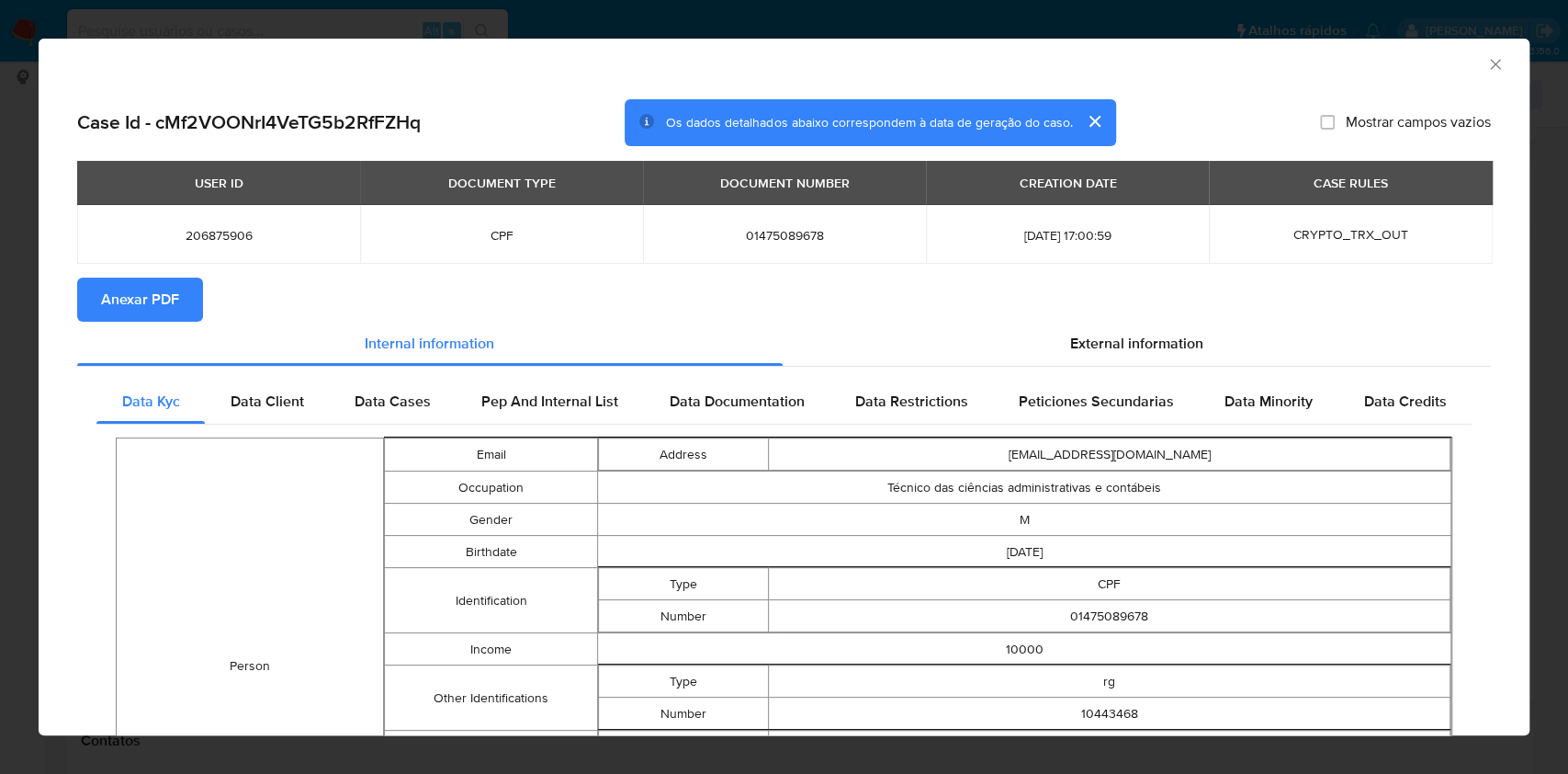
click at [125, 302] on span "Anexar PDF" at bounding box center [140, 299] width 78 height 41
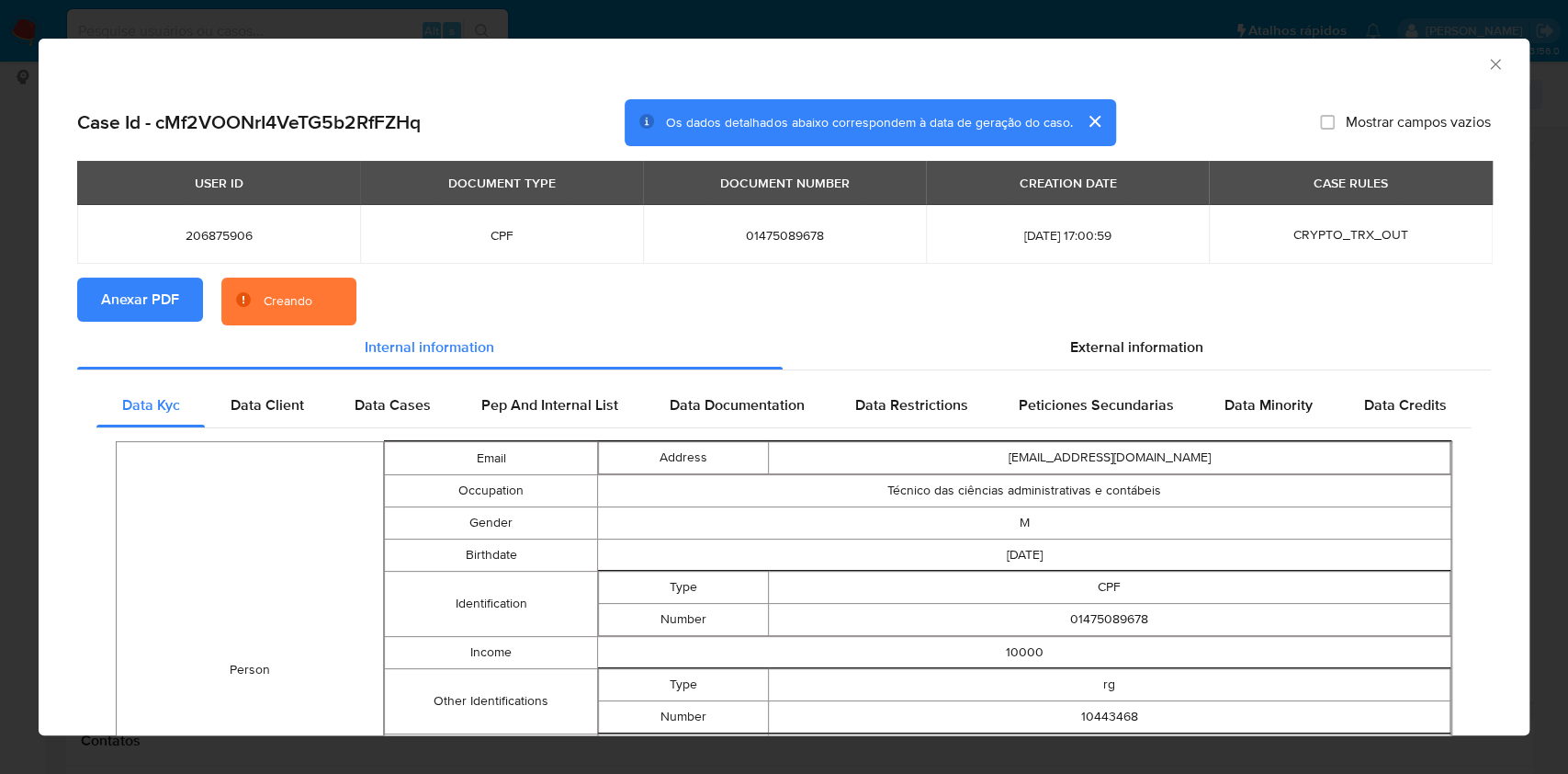
click at [0, 467] on div "AML Data Collector Case Id - cMf2VOONrI4VeTG5b2RfFZHq Os dados detalhados abaix…" at bounding box center [784, 387] width 1568 height 774
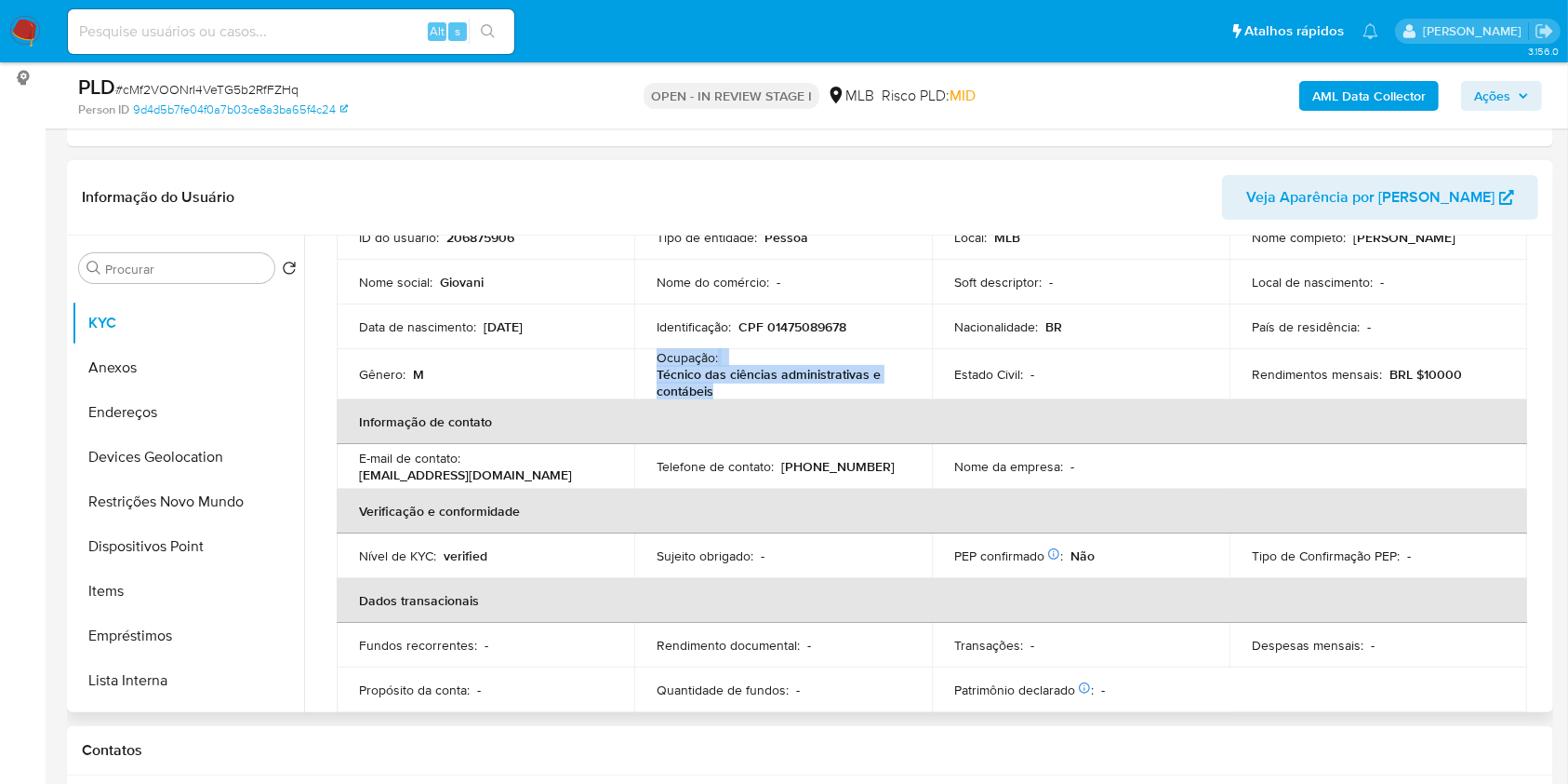
scroll to position [0, 0]
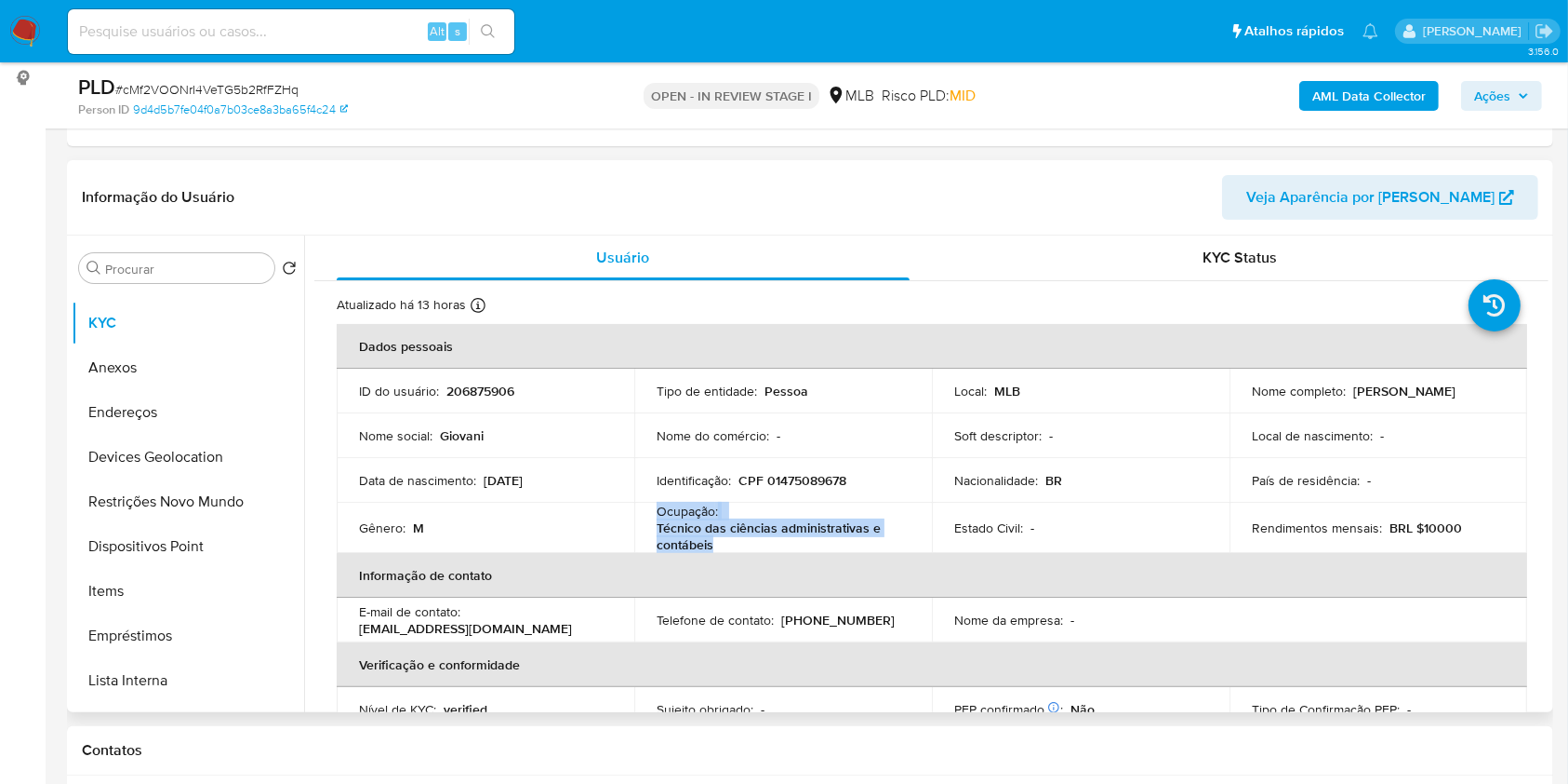
click at [838, 472] on p "CPF 01475089678" at bounding box center [792, 479] width 108 height 16
copy p "01475089678"
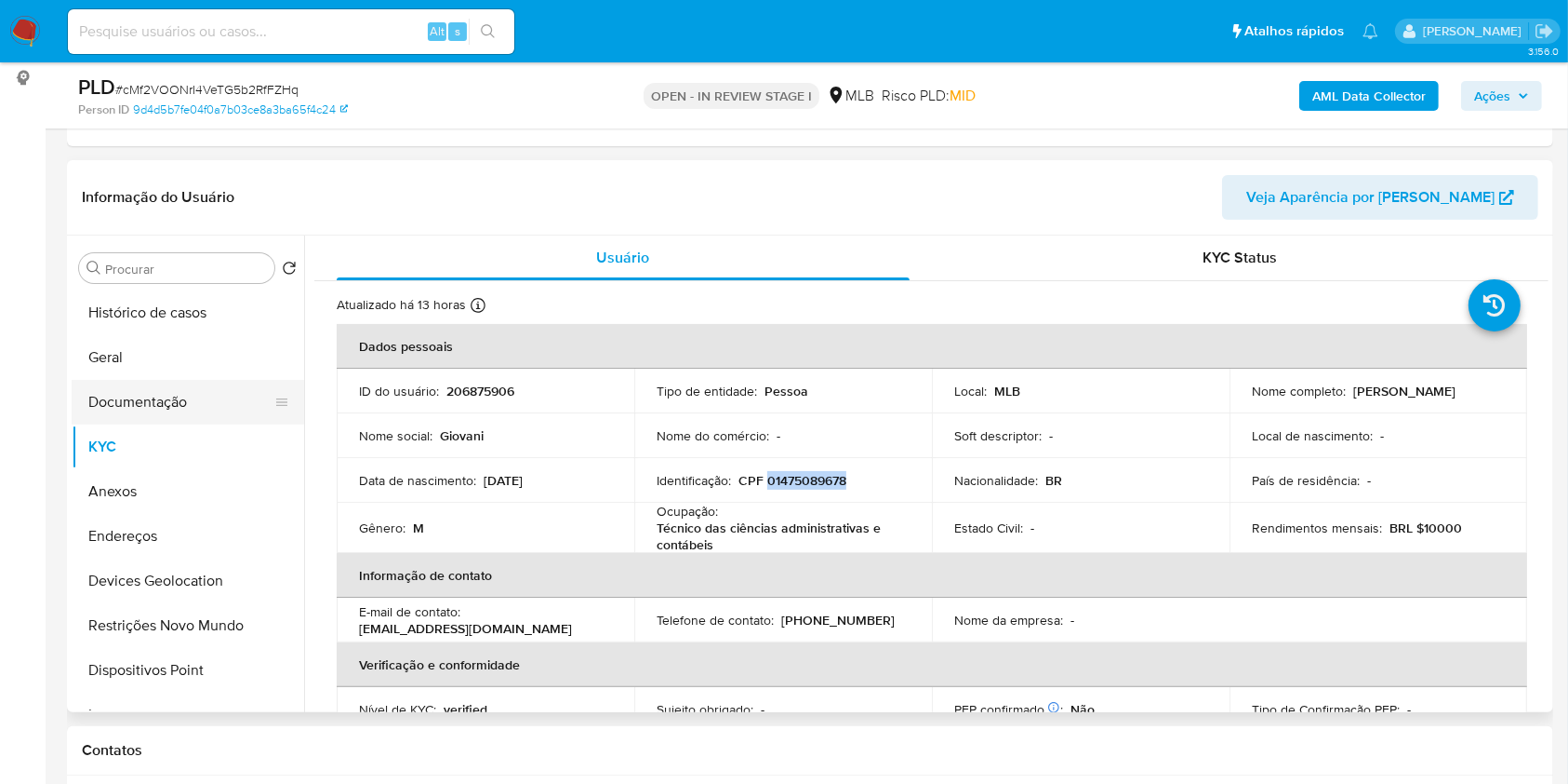
click at [174, 395] on button "Documentação" at bounding box center [180, 402] width 217 height 45
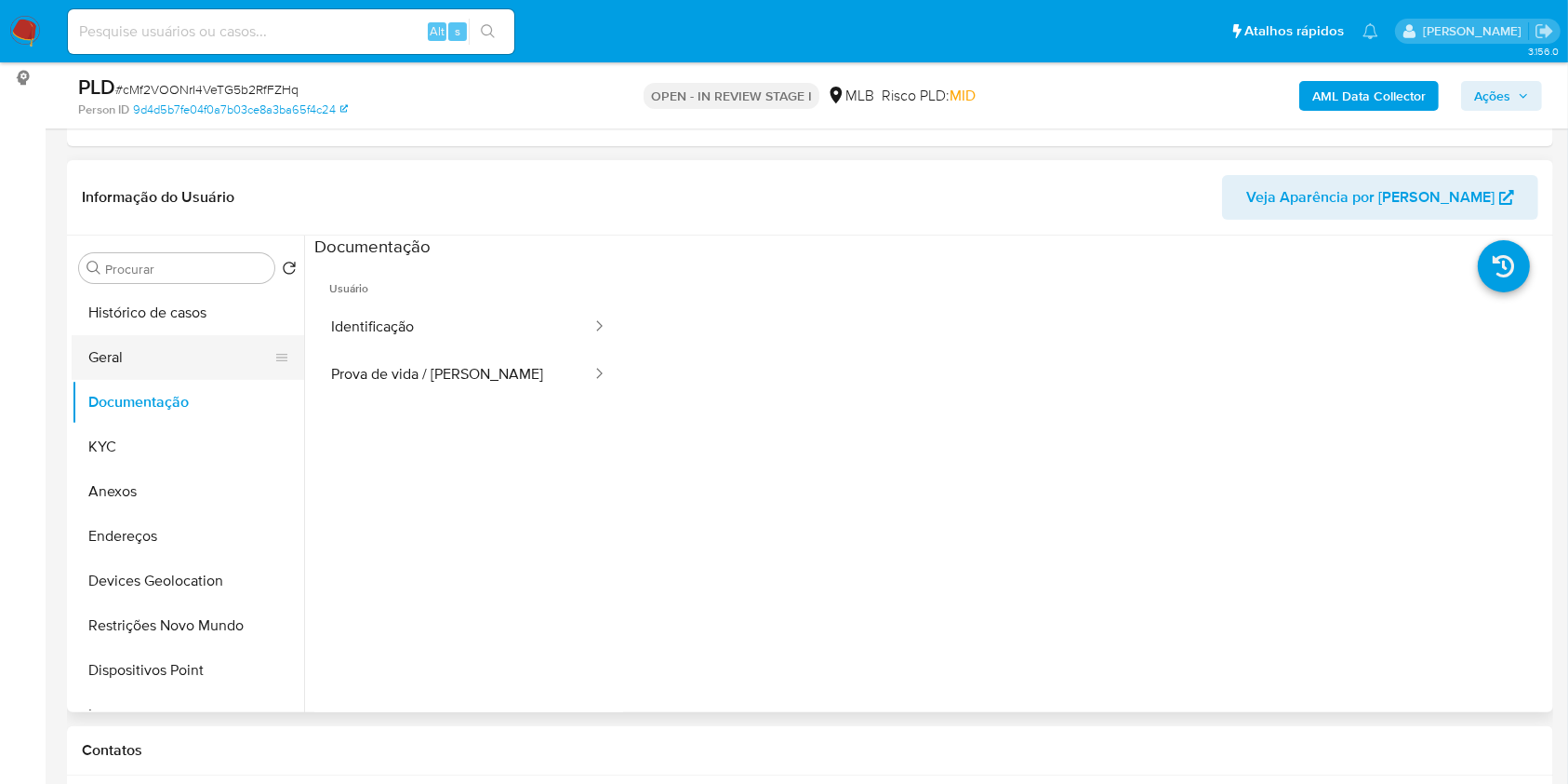
click at [185, 351] on button "Geral" at bounding box center [180, 357] width 217 height 45
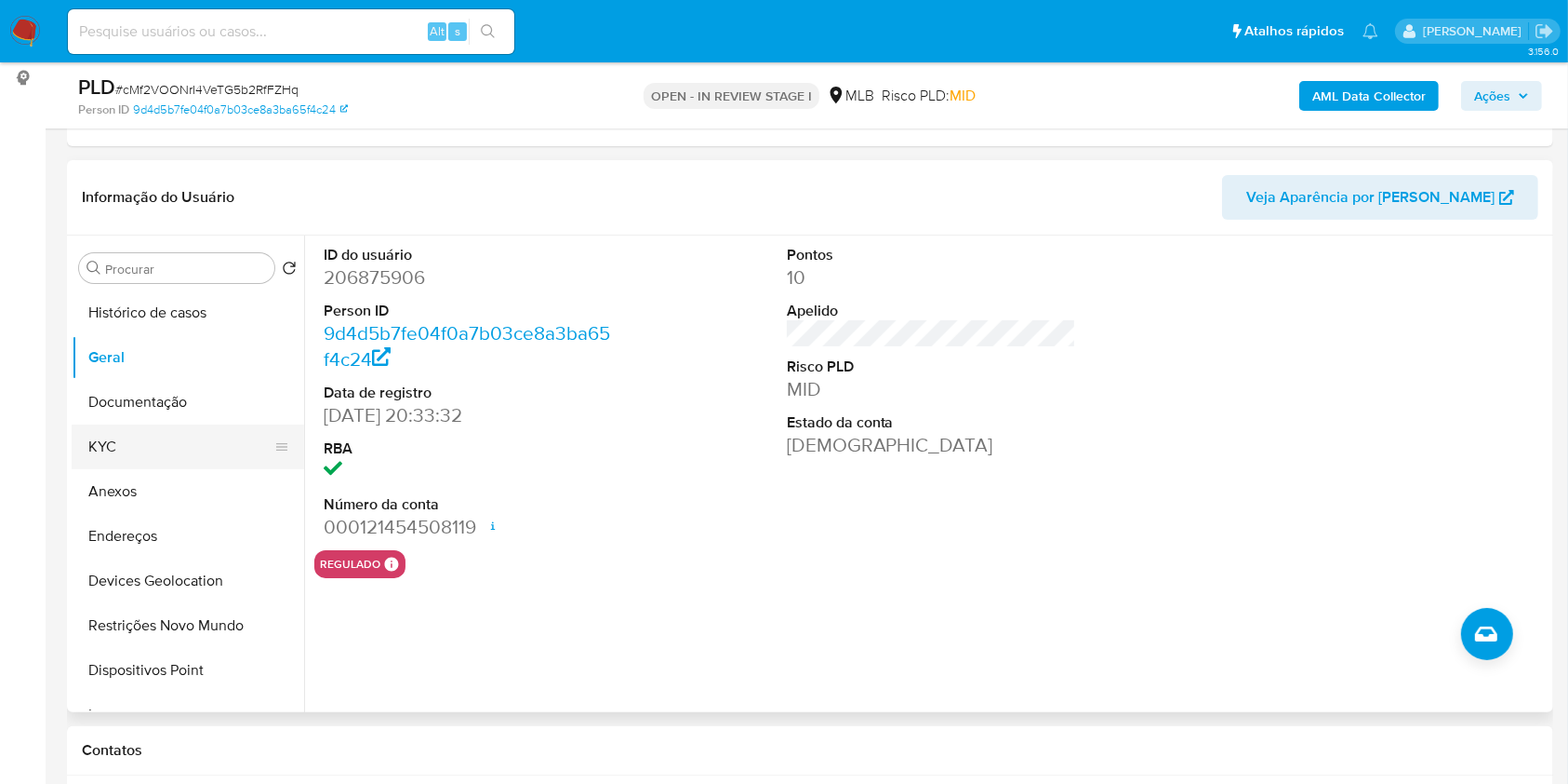
click at [193, 440] on button "KYC" at bounding box center [180, 447] width 217 height 45
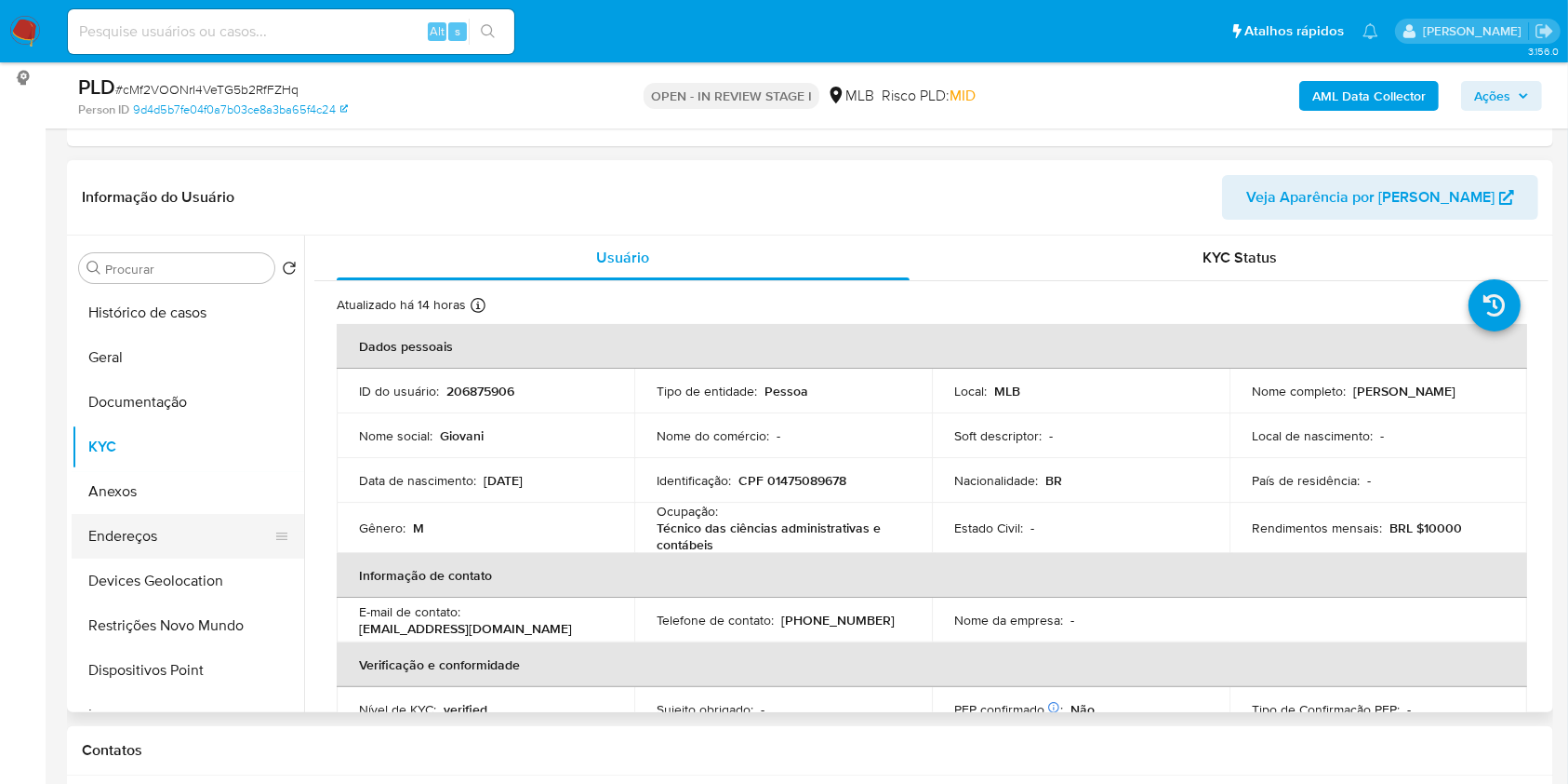
click at [196, 535] on button "Endereços" at bounding box center [180, 536] width 217 height 45
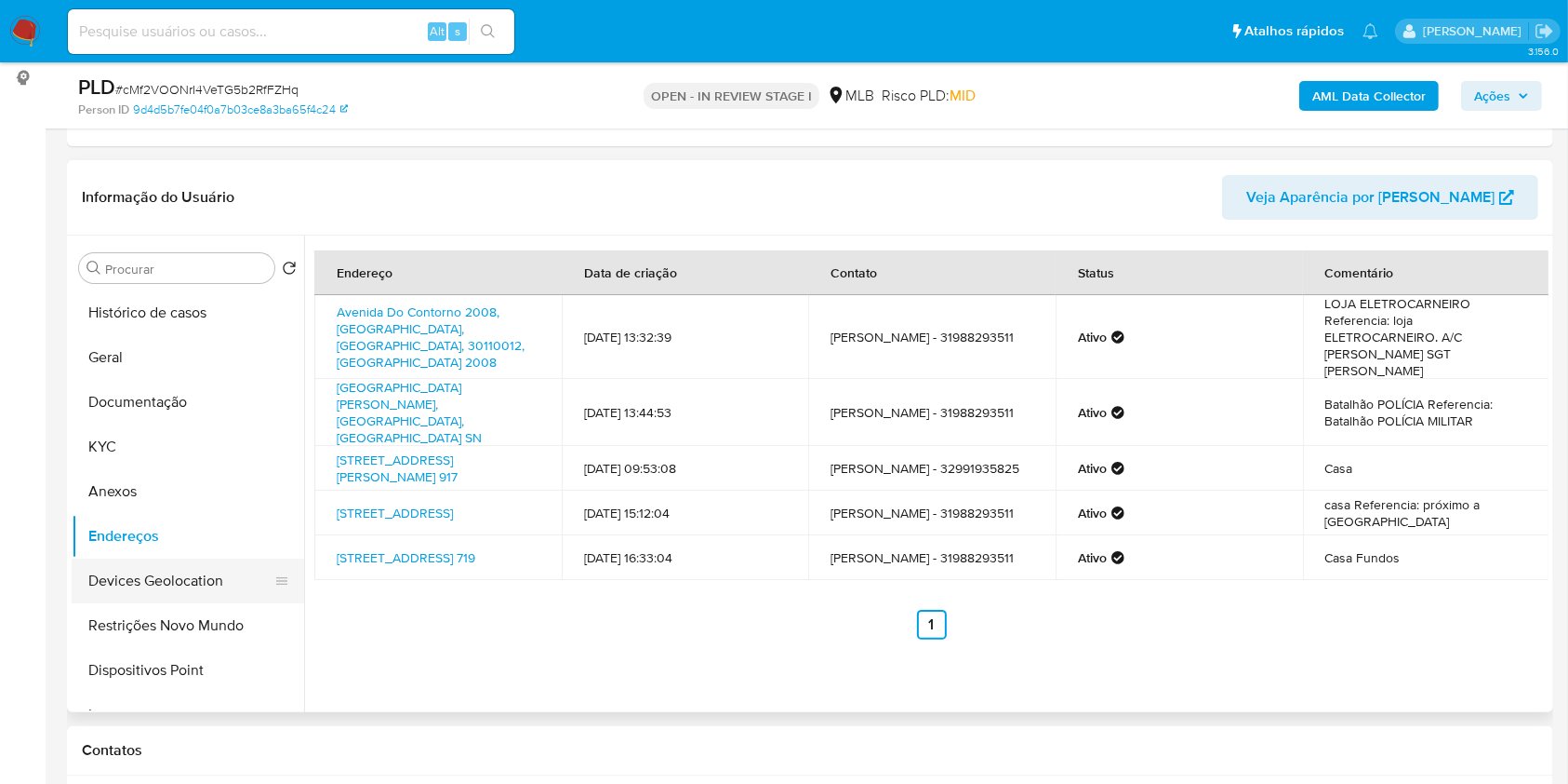
click at [148, 586] on button "Devices Geolocation" at bounding box center [180, 581] width 217 height 45
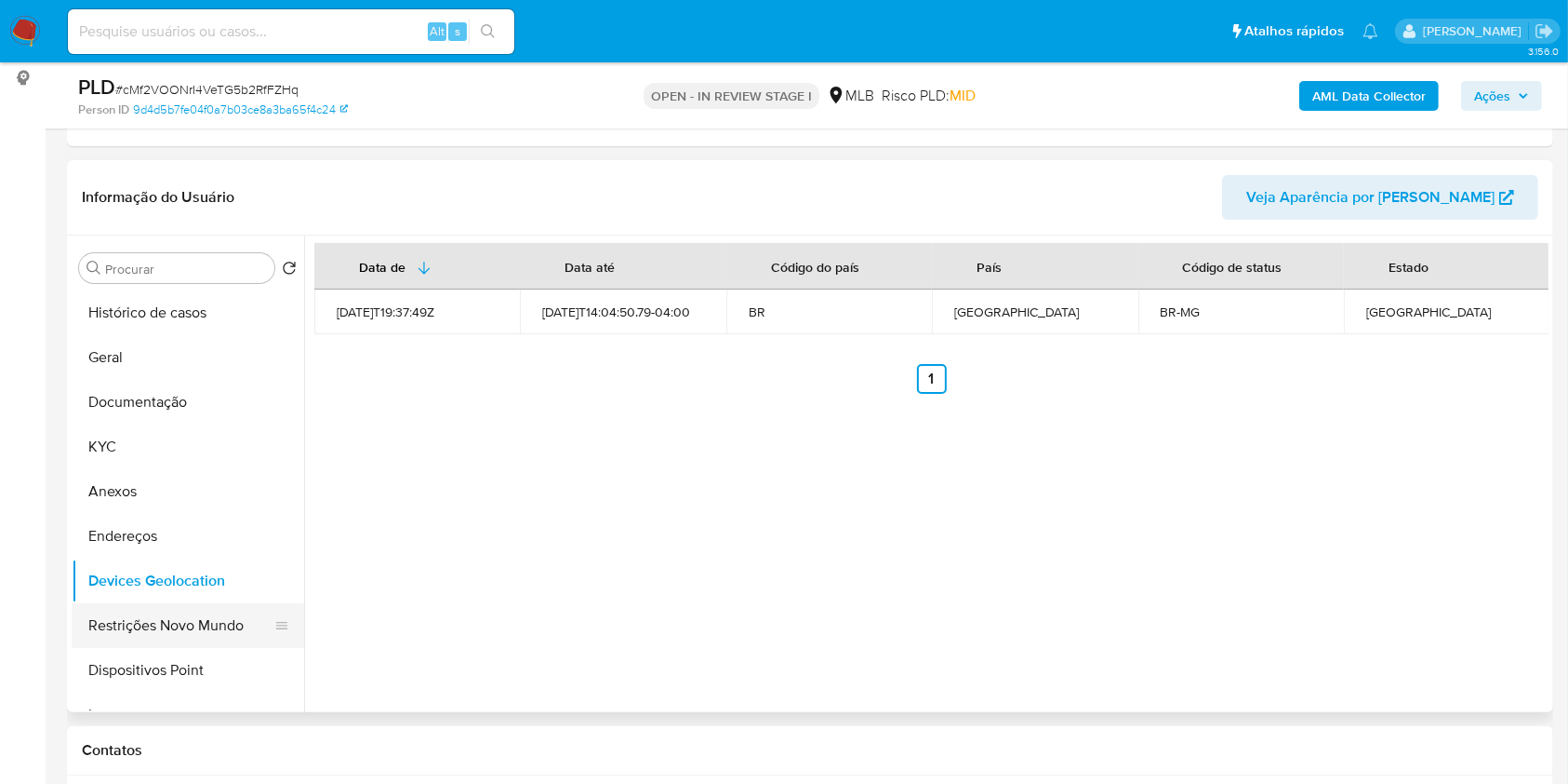
click at [127, 630] on button "Restrições Novo Mundo" at bounding box center [180, 625] width 217 height 45
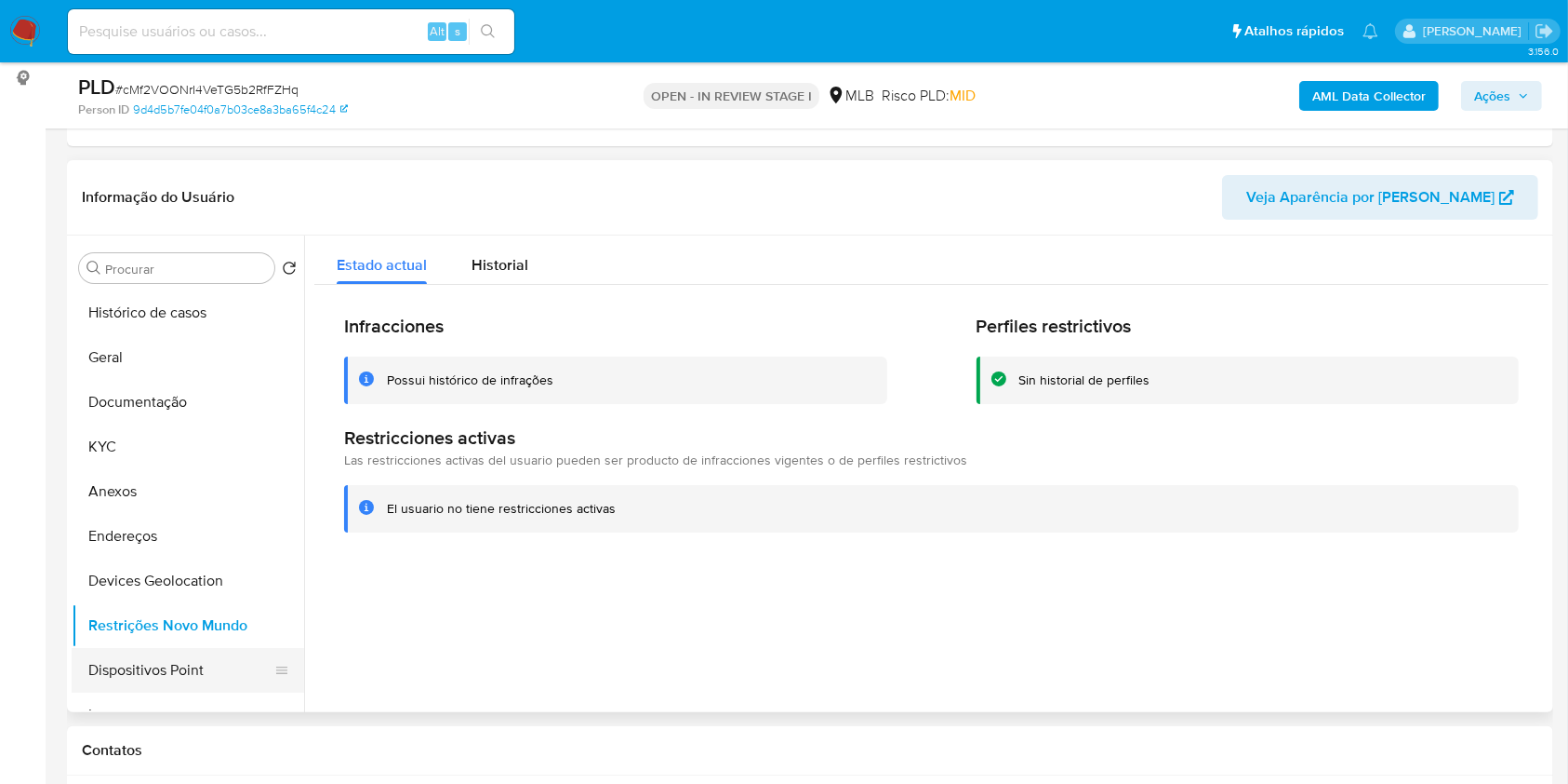
click at [193, 651] on button "Dispositivos Point" at bounding box center [180, 670] width 217 height 45
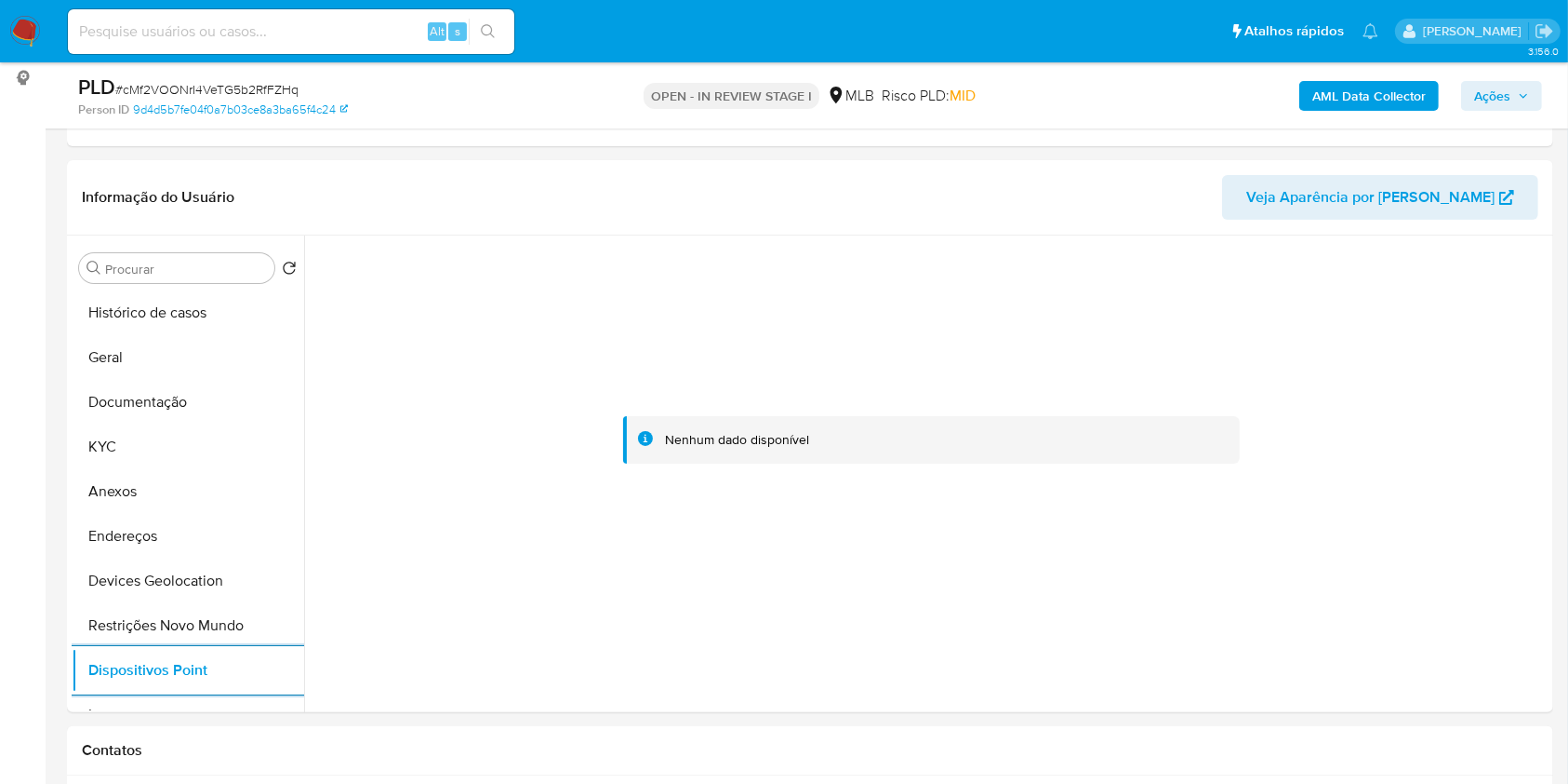
click at [1510, 92] on span "Ações" at bounding box center [1492, 95] width 36 height 30
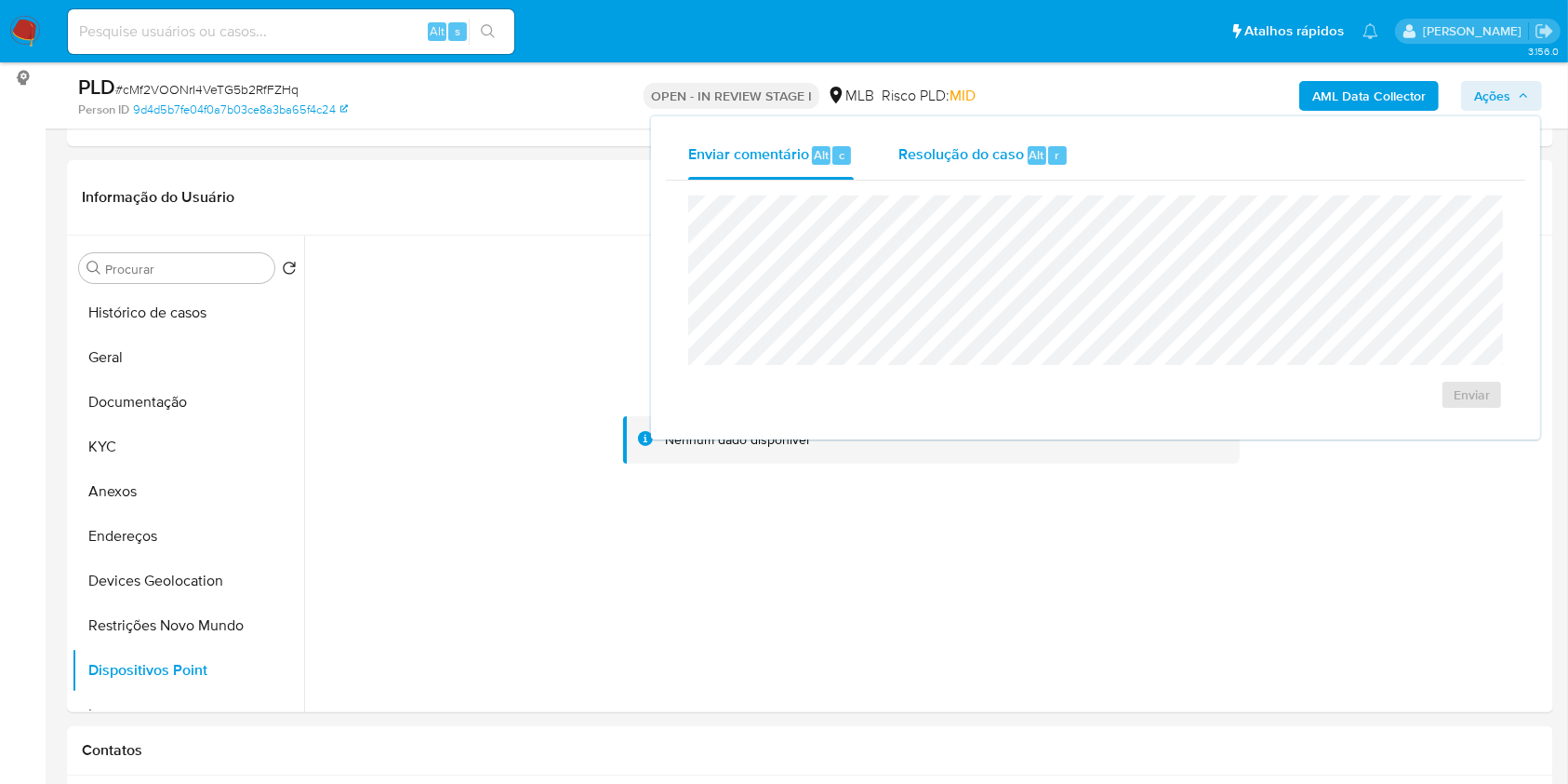
click at [986, 150] on span "Resolução do caso" at bounding box center [961, 154] width 125 height 21
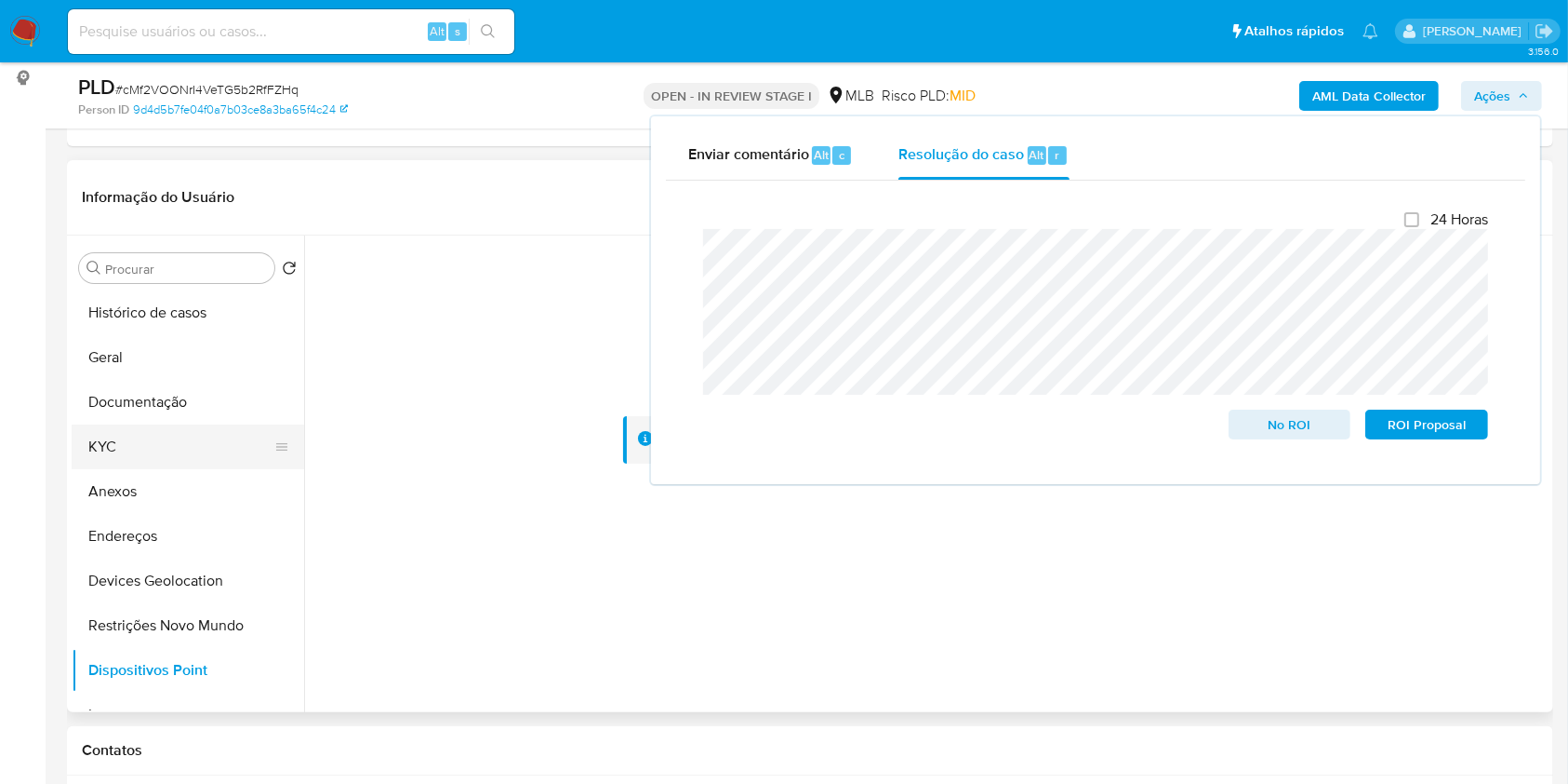
click at [143, 436] on button "KYC" at bounding box center [180, 447] width 217 height 45
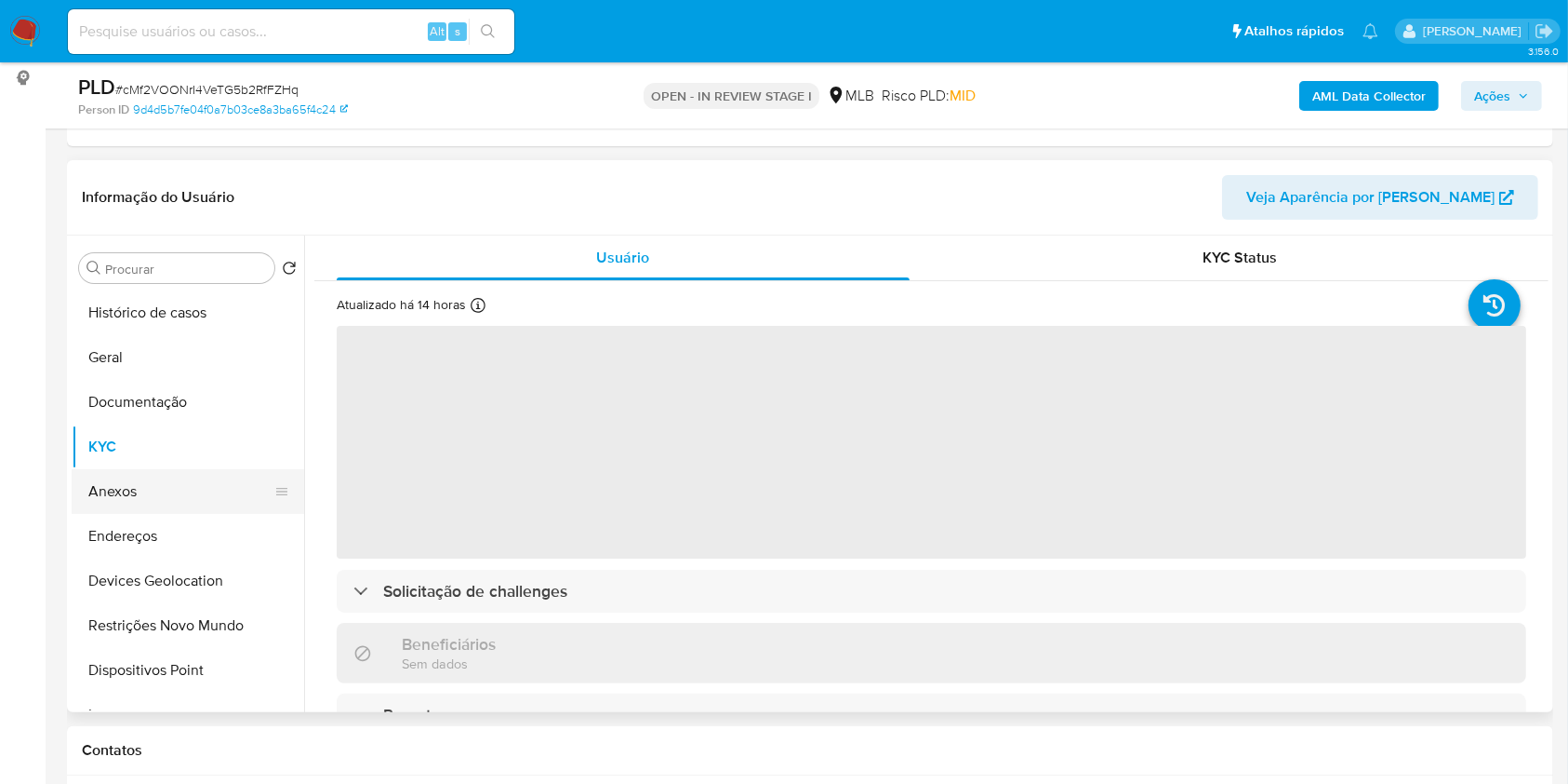
click at [152, 490] on button "Anexos" at bounding box center [180, 491] width 217 height 45
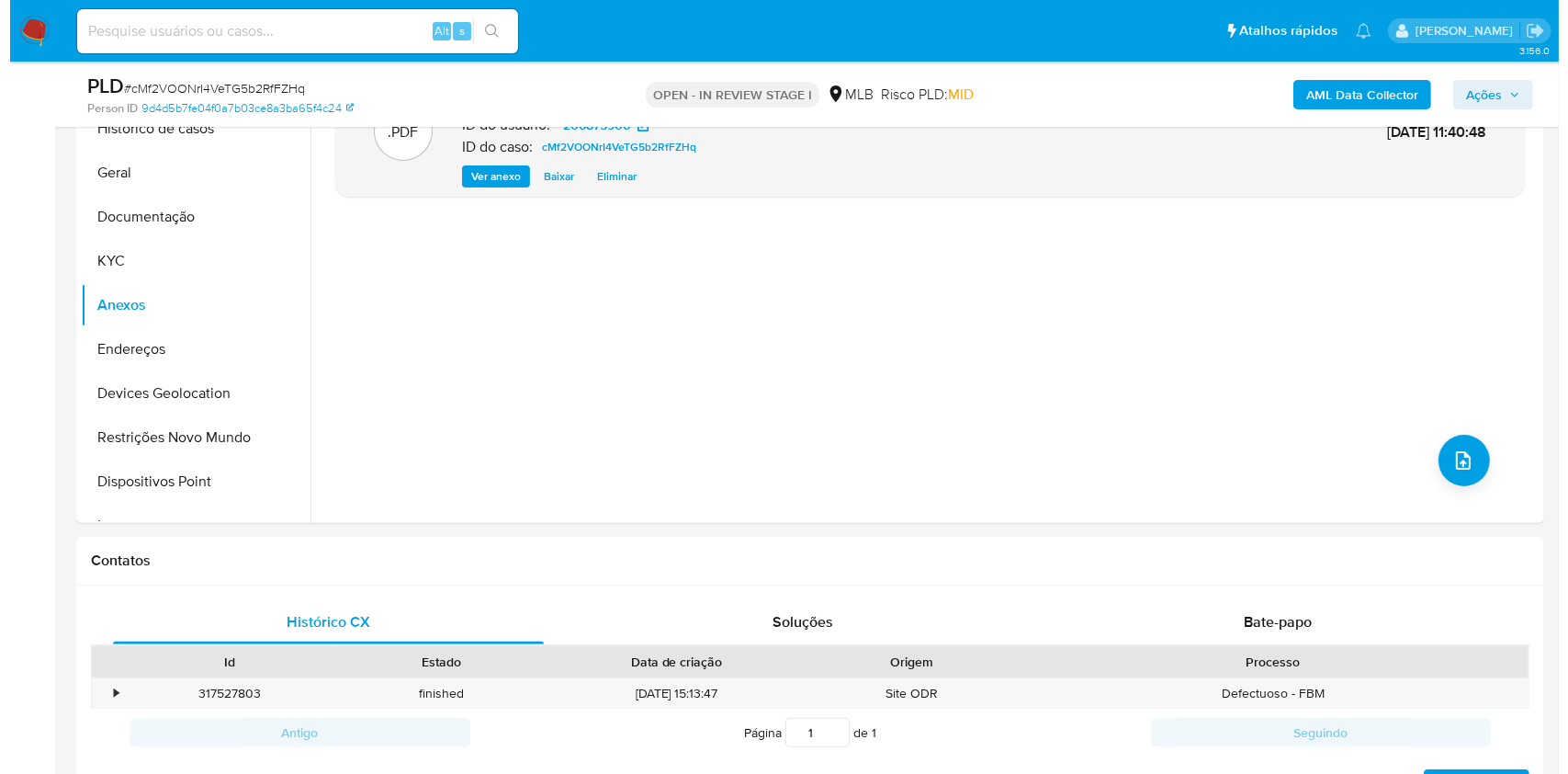
scroll to position [239, 0]
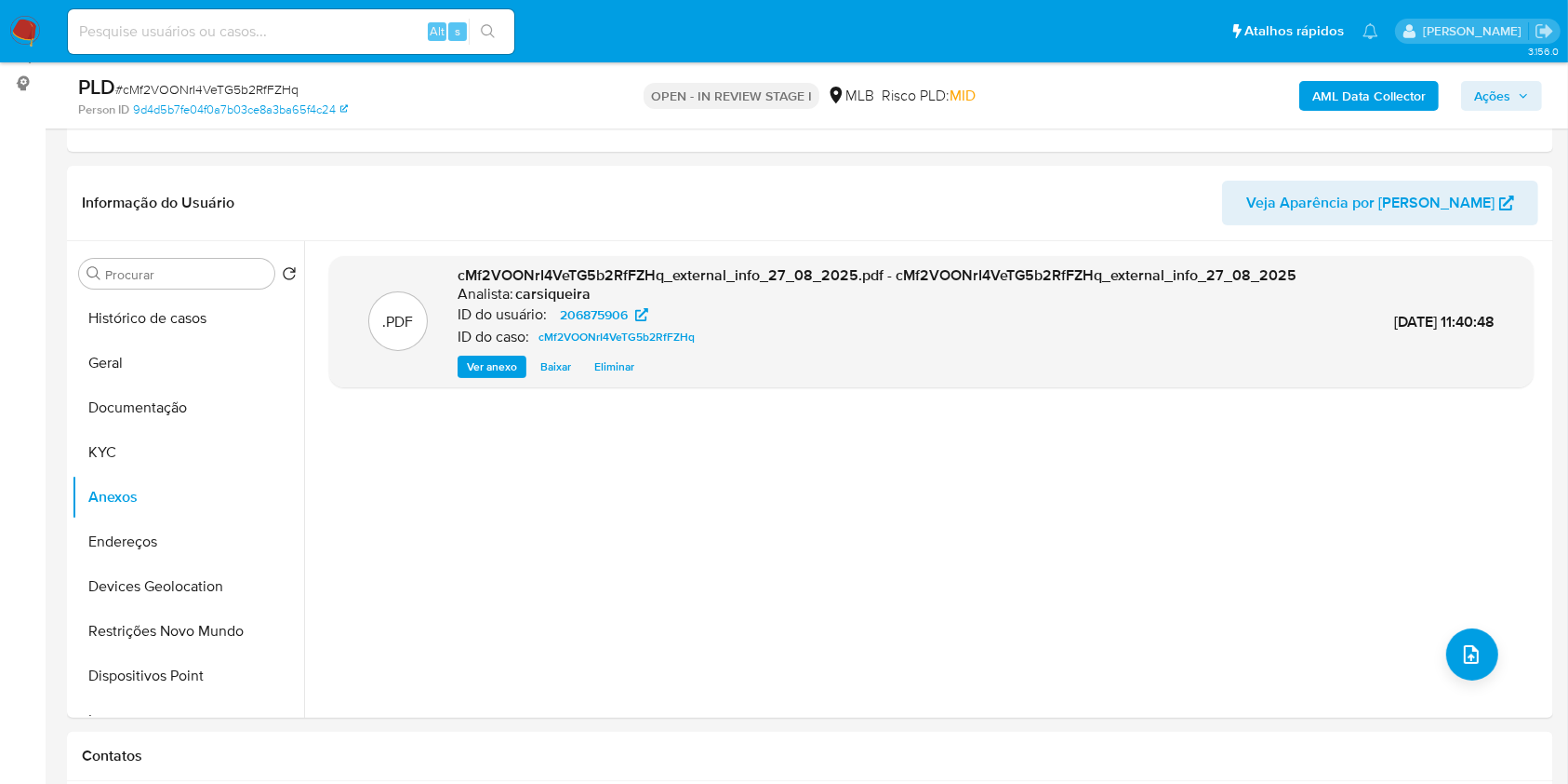
click at [1516, 103] on span "Ações" at bounding box center [1501, 95] width 55 height 26
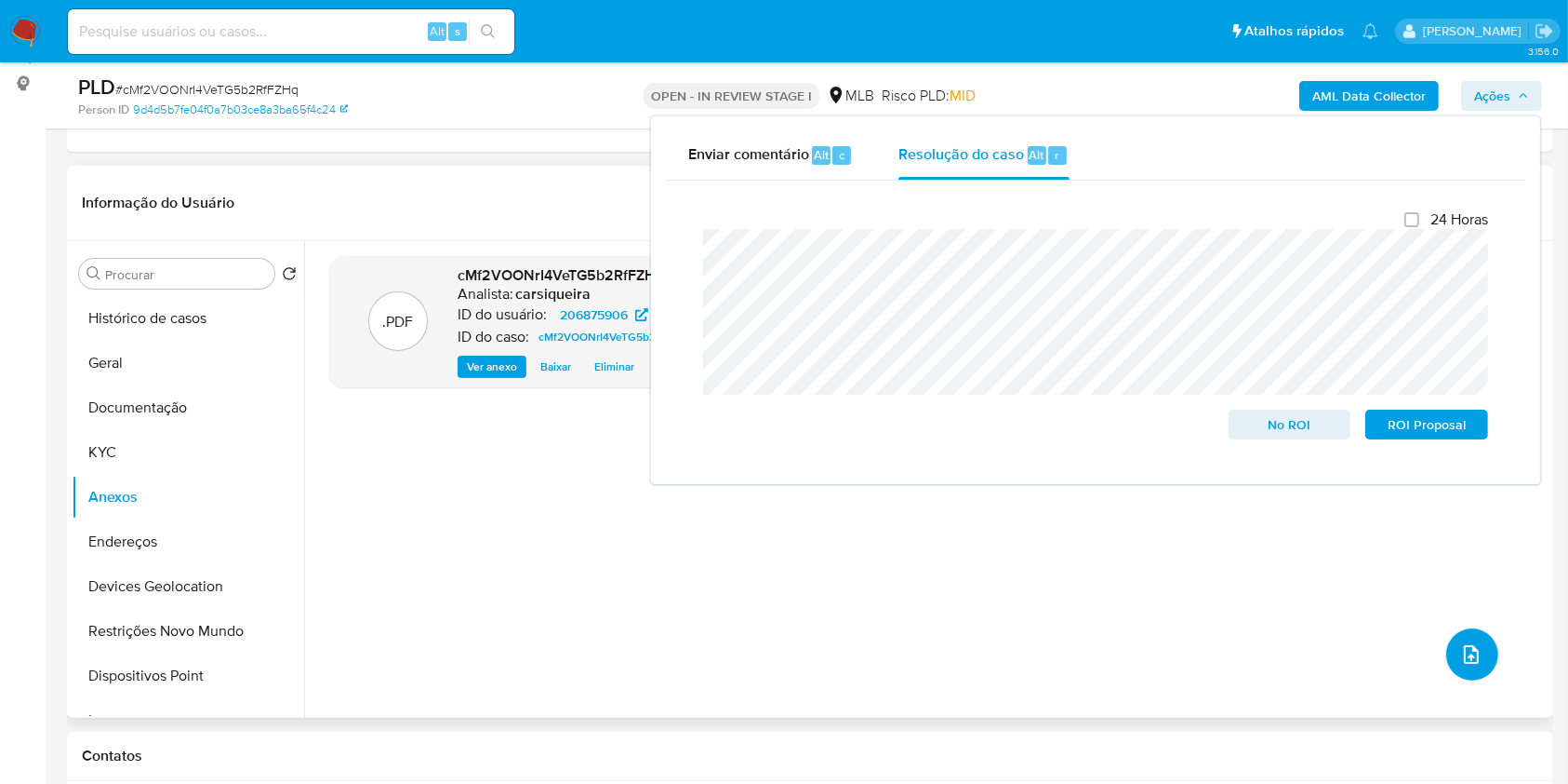
click at [1451, 662] on button "upload-file" at bounding box center [1472, 655] width 52 height 52
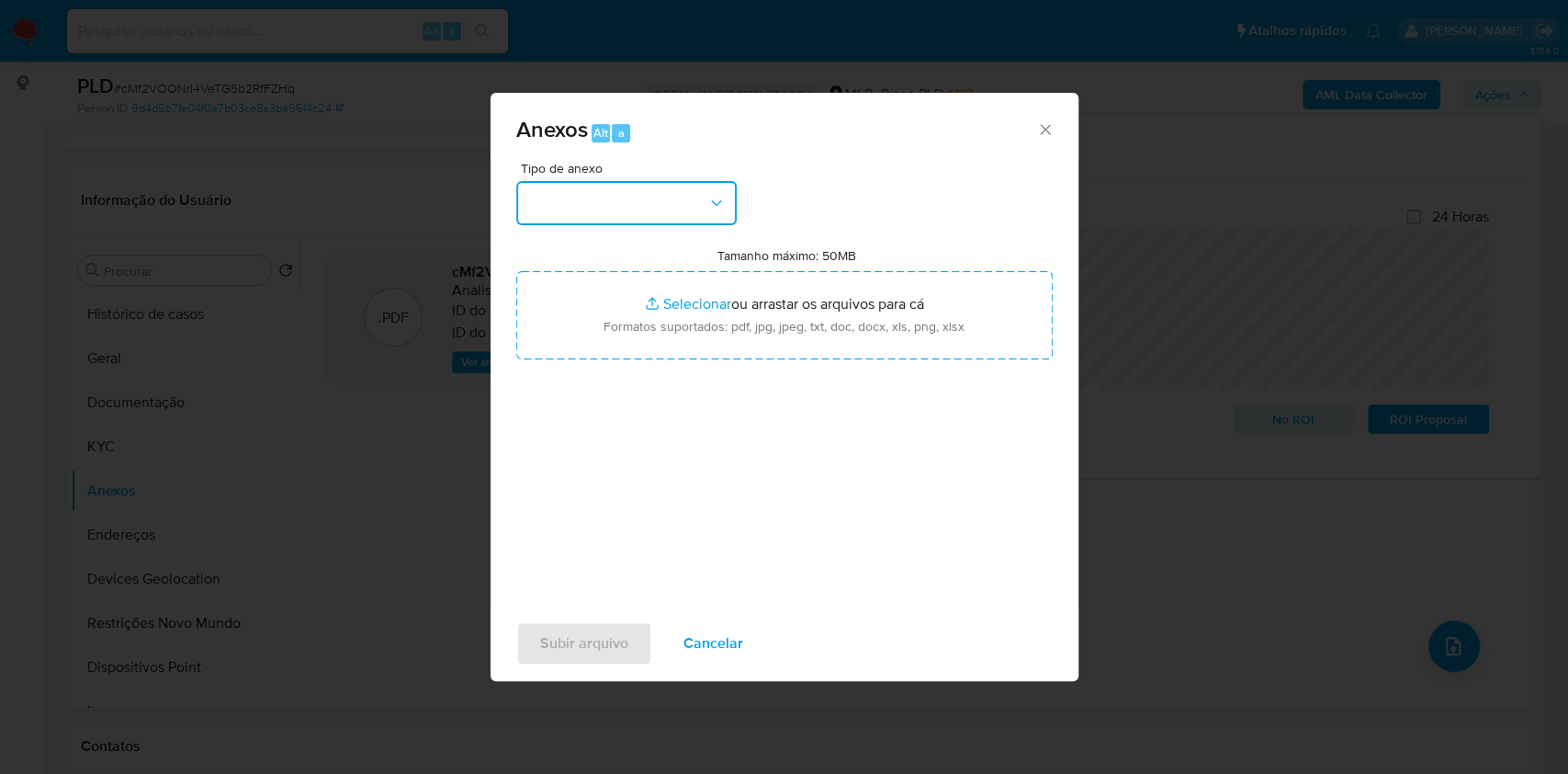
click at [676, 195] on button "button" at bounding box center [626, 202] width 220 height 44
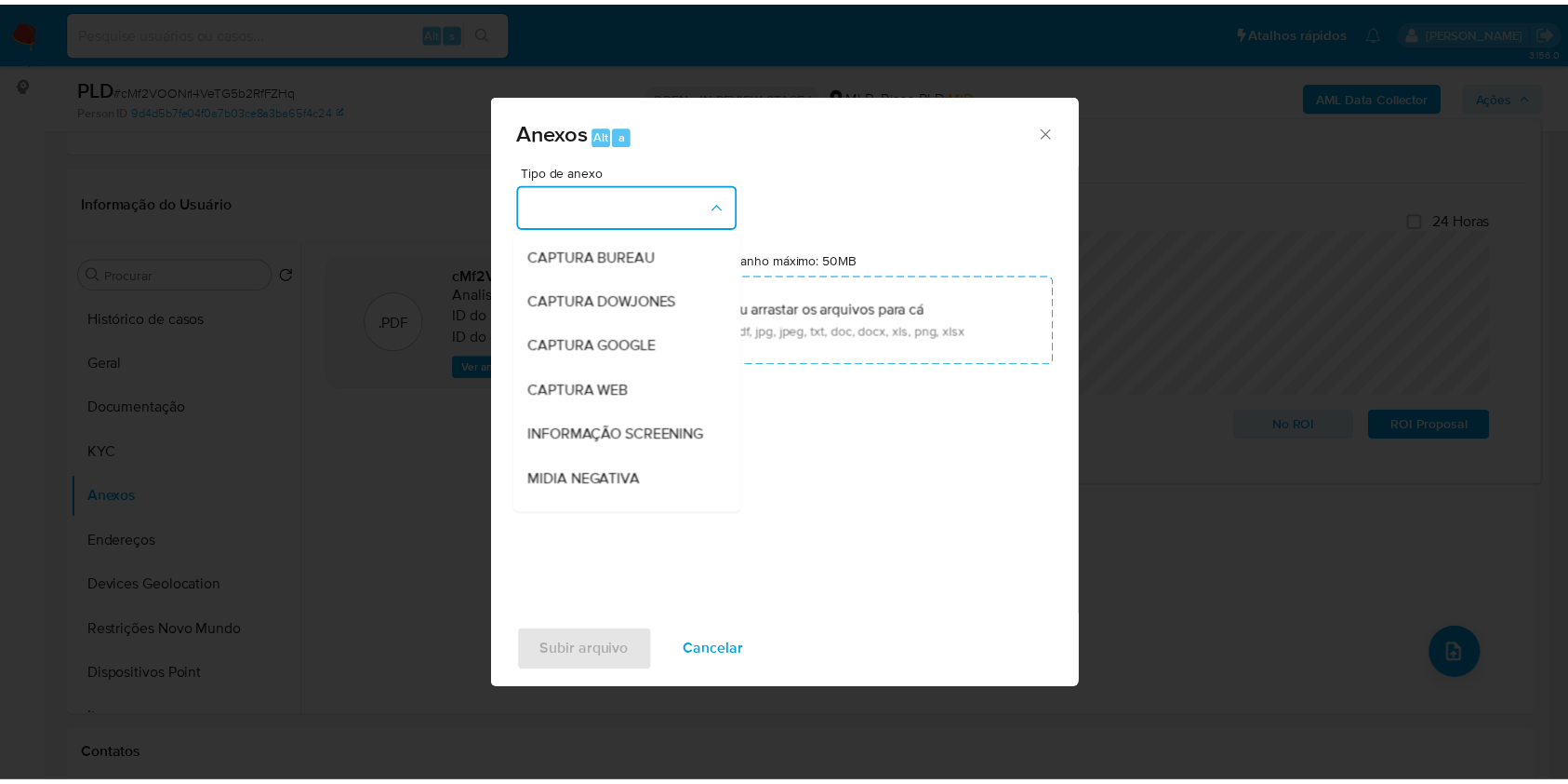
scroll to position [286, 0]
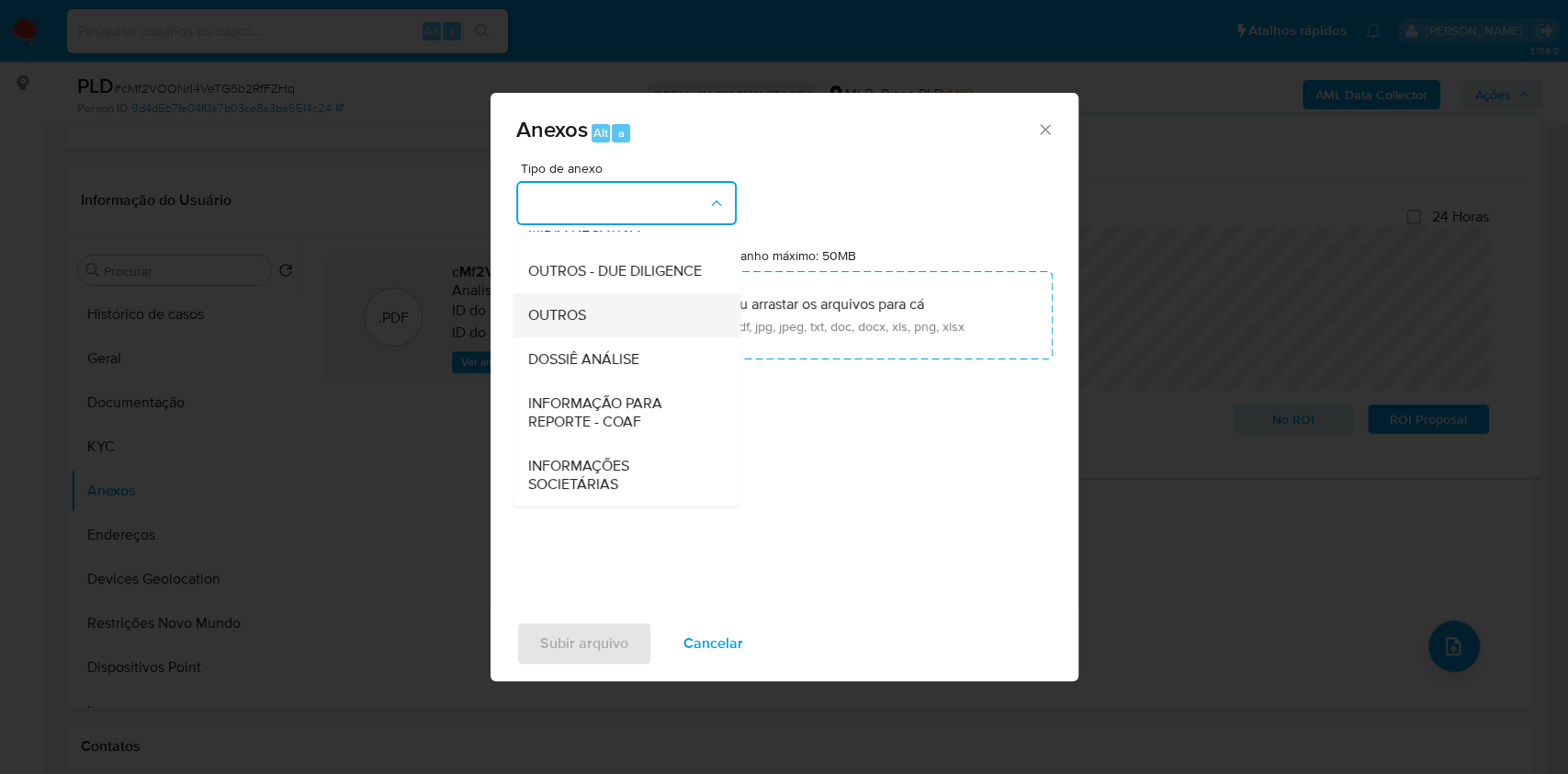
click at [599, 302] on div "OUTROS" at bounding box center [620, 315] width 187 height 44
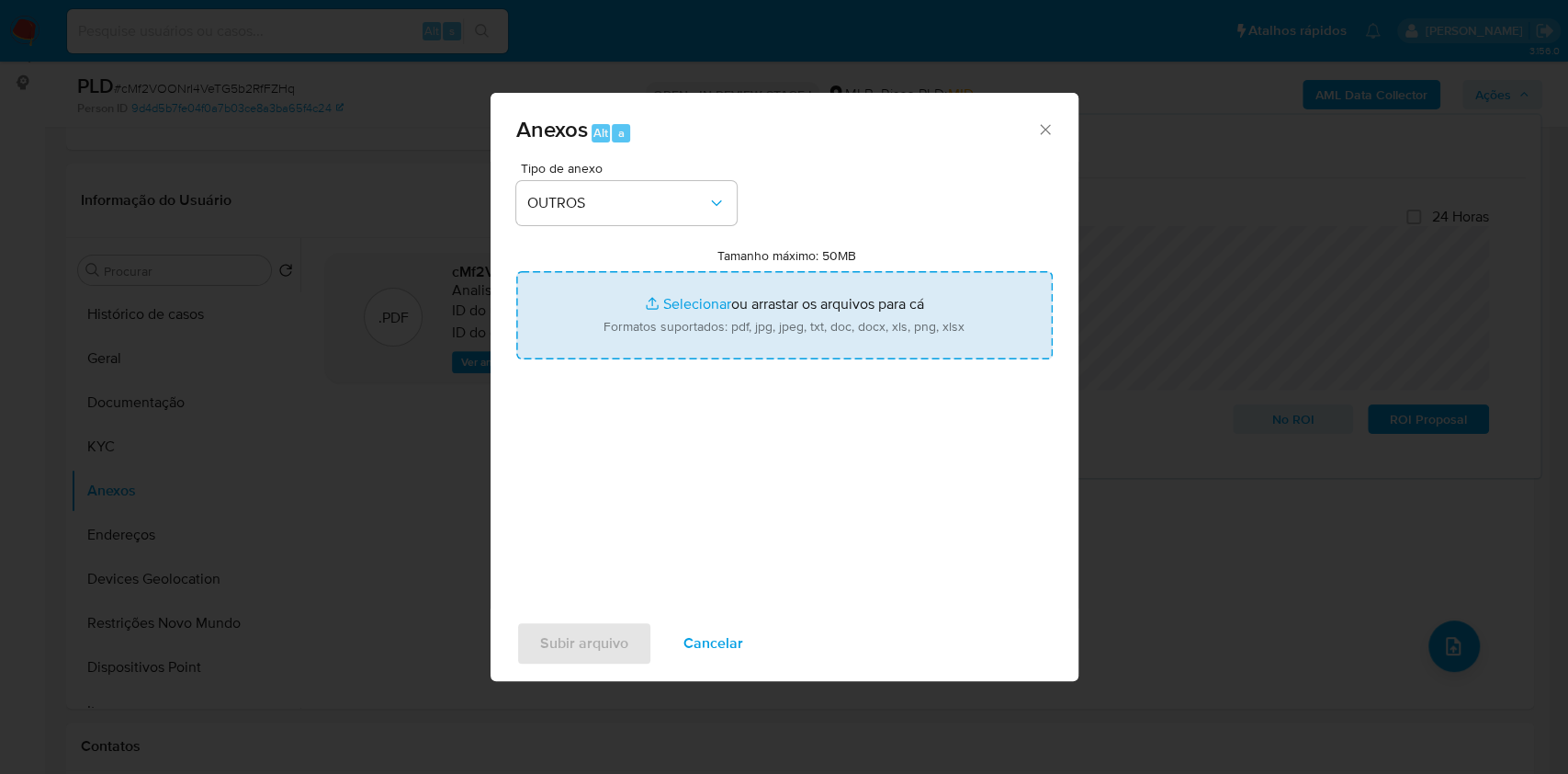
click at [684, 307] on input "Tamanho máximo: 50MB Selecionar arquivos" at bounding box center [784, 315] width 536 height 88
type input "C:\fakepath\CPF 01475089678 - ERICK GIOVANI TADEU FERREIRA DOS SANTOS - Documen…"
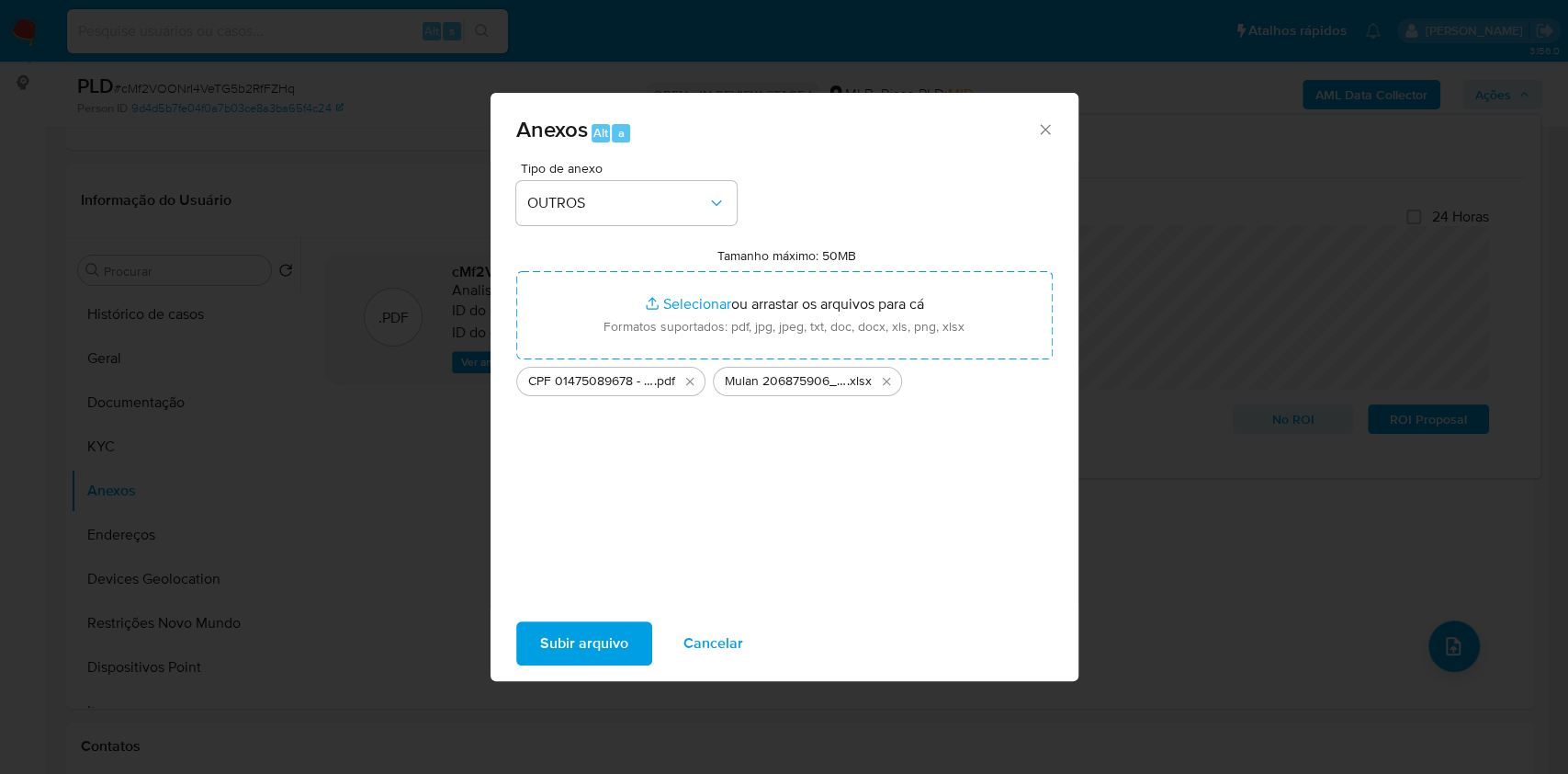
click at [568, 630] on span "Subir arquivo" at bounding box center [584, 642] width 88 height 41
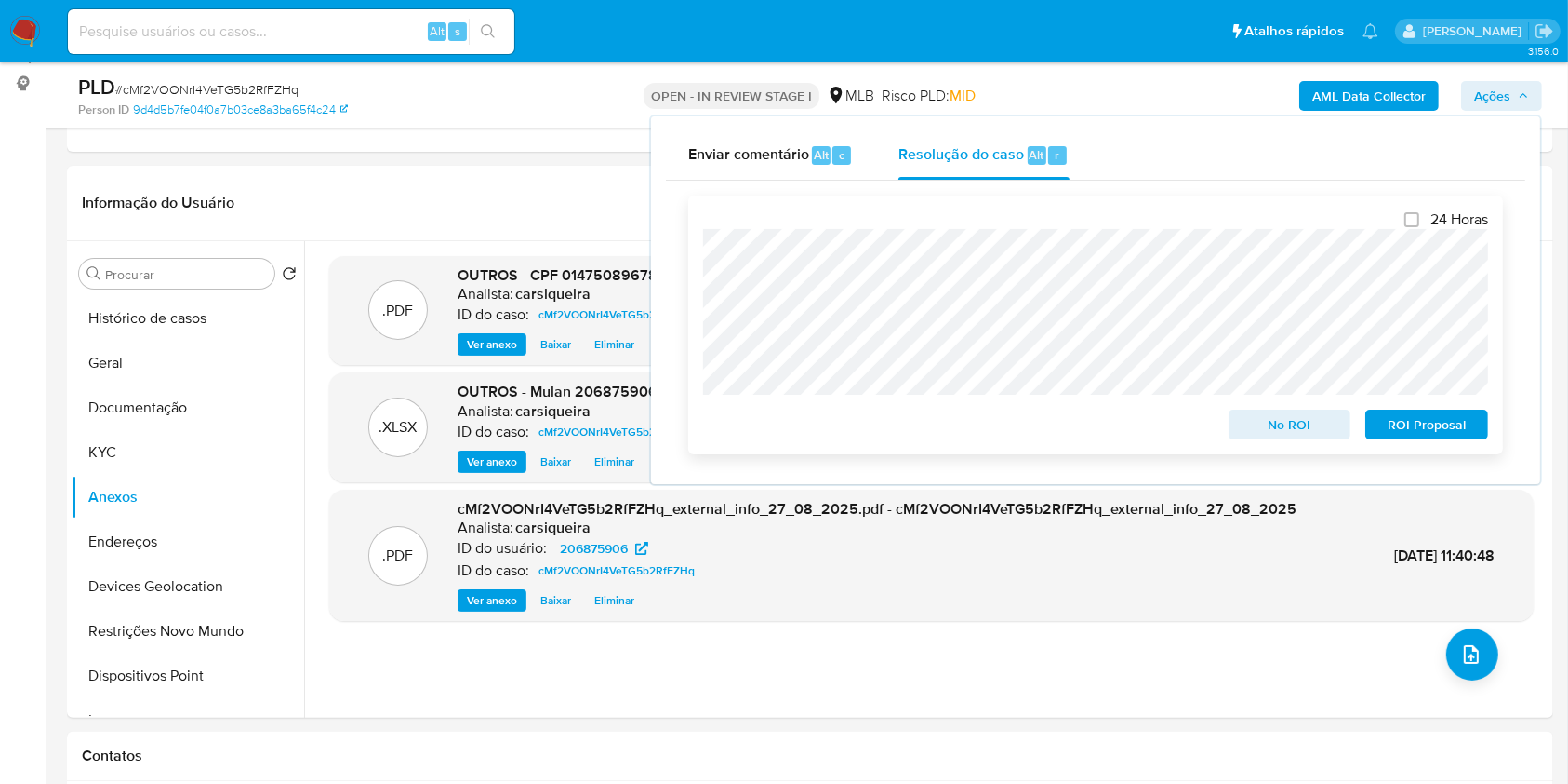
click at [1257, 428] on span "No ROI" at bounding box center [1290, 424] width 97 height 26
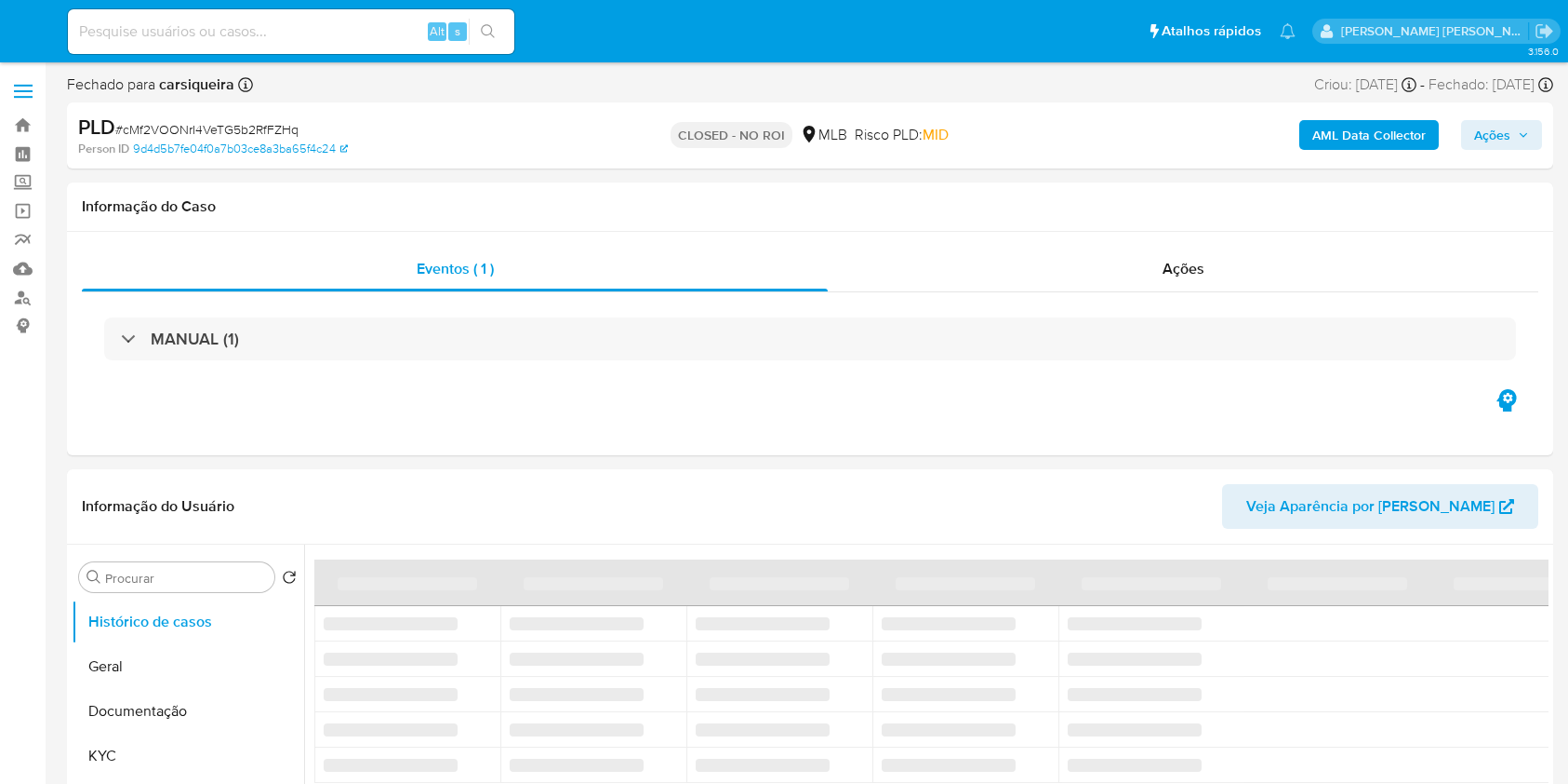
select select "10"
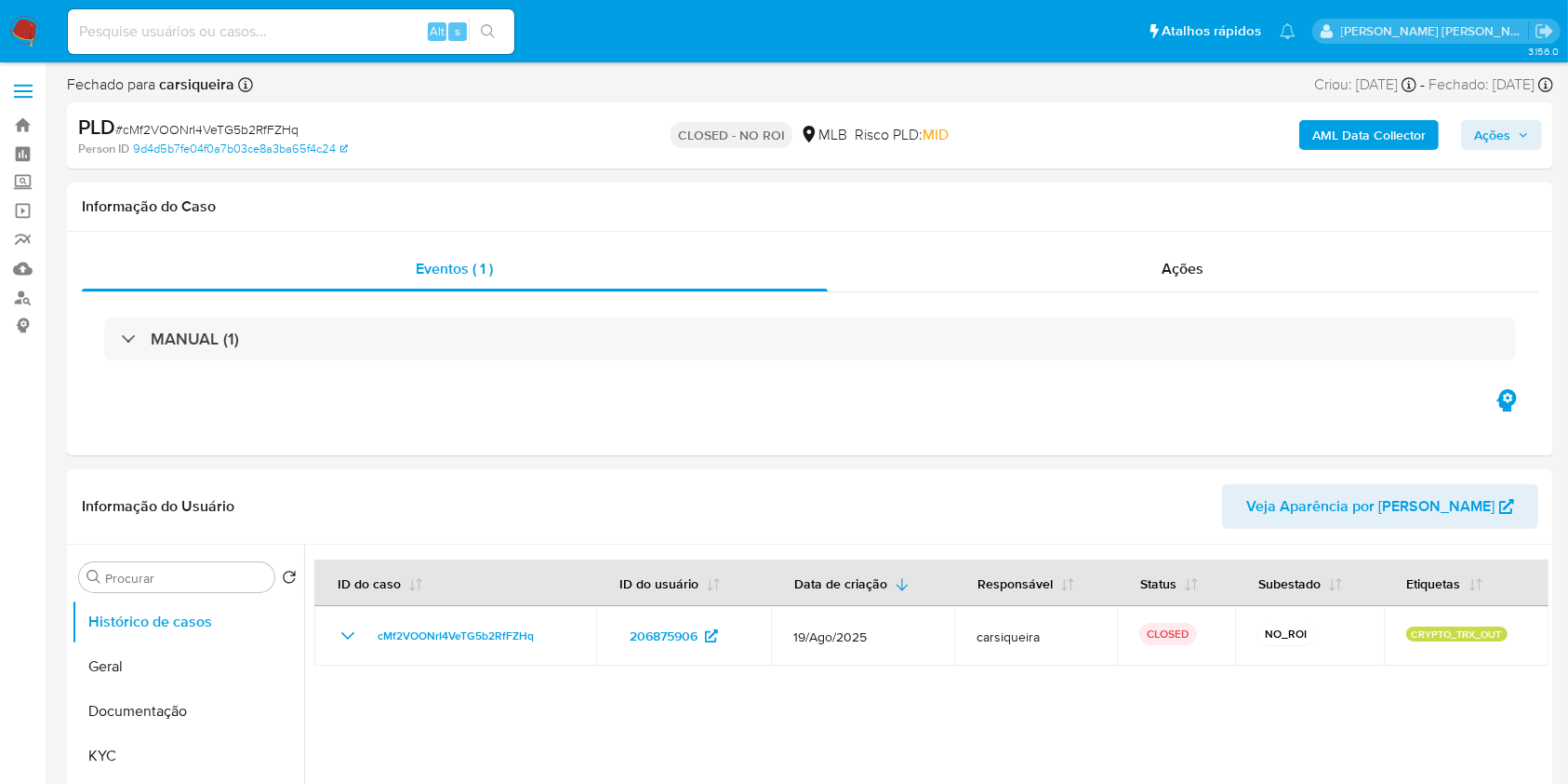
click at [21, 41] on img at bounding box center [25, 32] width 32 height 32
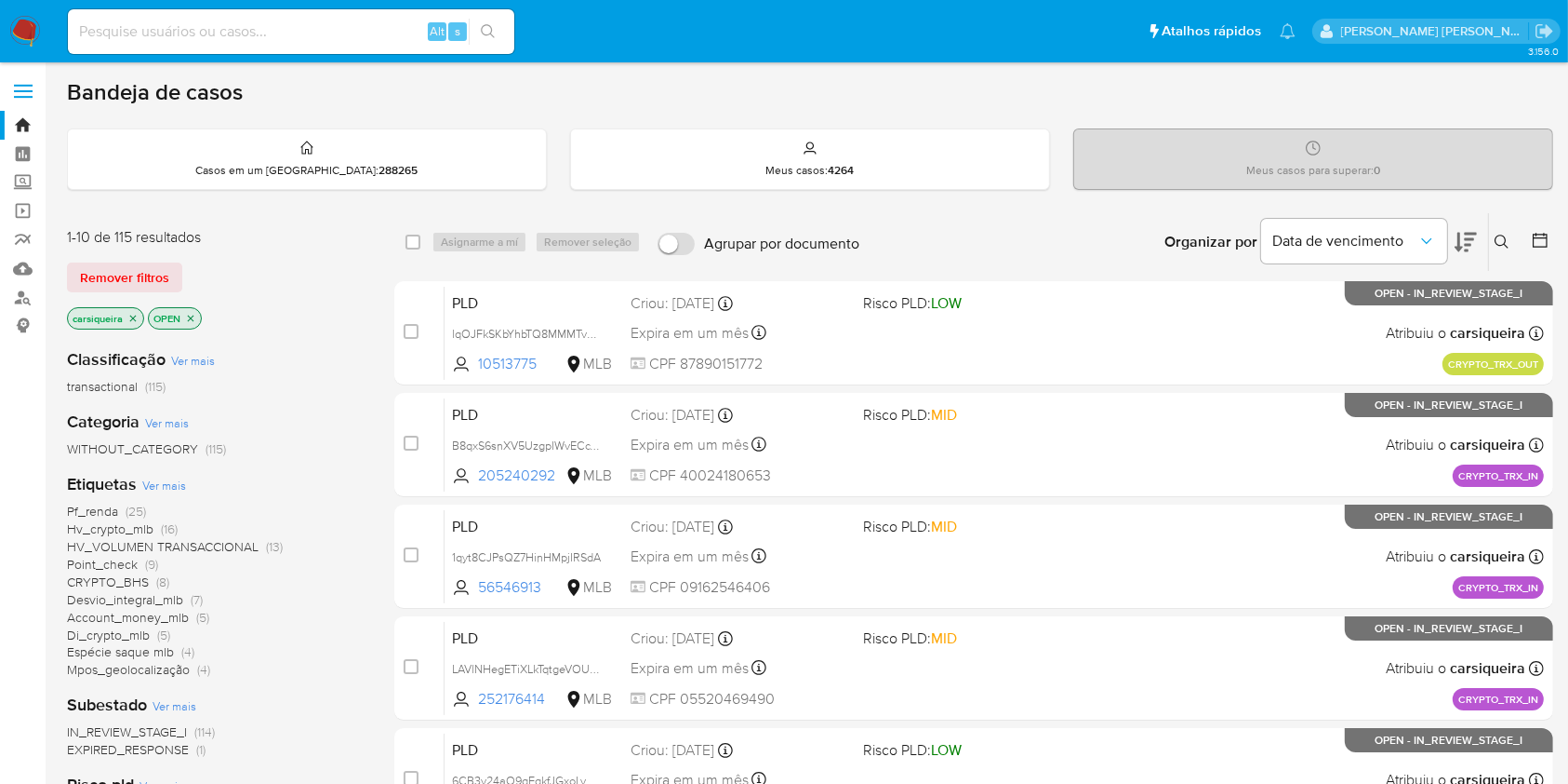
click at [287, 36] on input at bounding box center [291, 31] width 446 height 24
paste input "lqOJFkSKbYhbTQ8MMMTvacAN"
type input "lqOJFkSKbYhbTQ8MMMTvacAN"
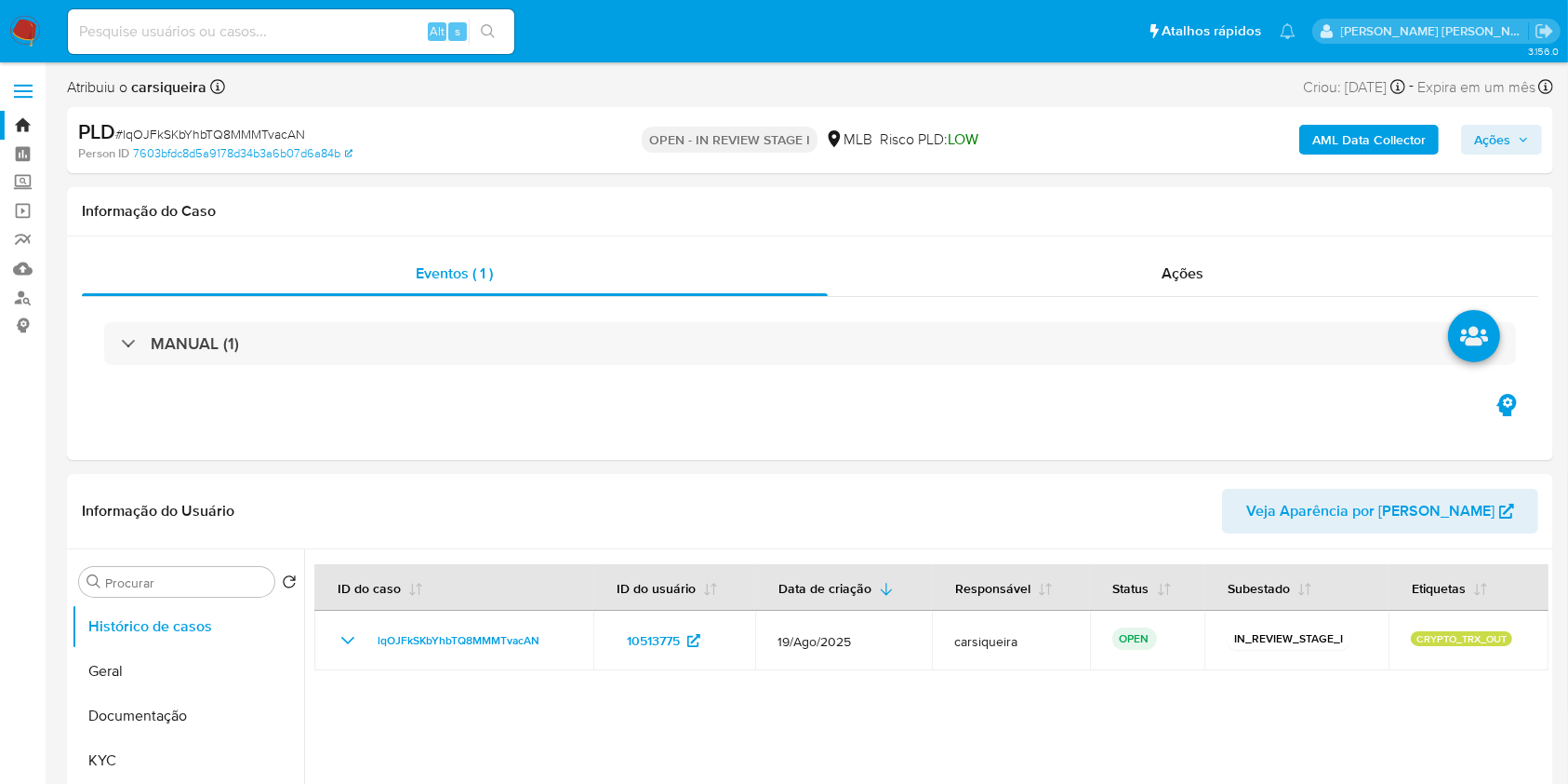
select select "10"
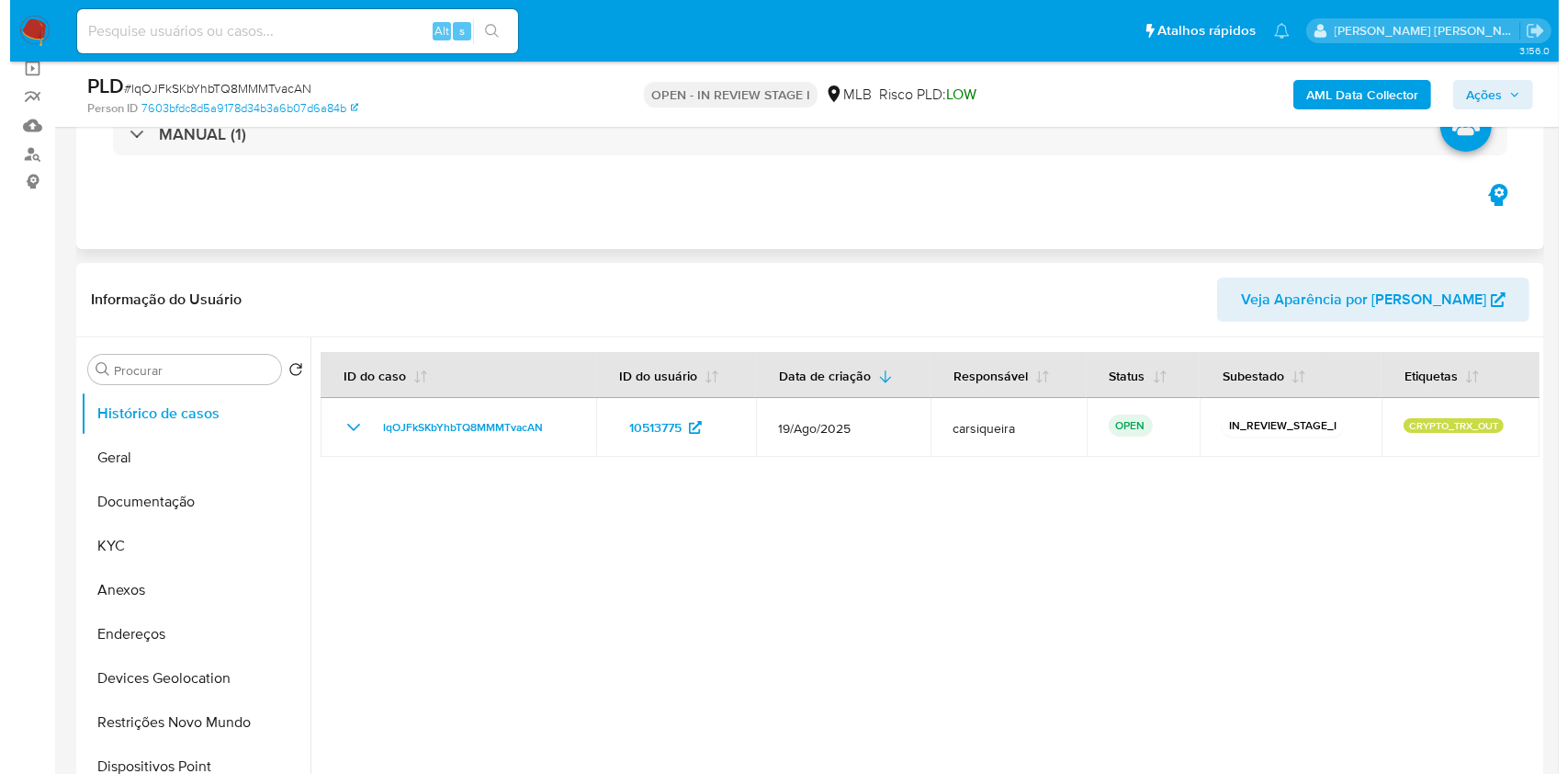
scroll to position [244, 0]
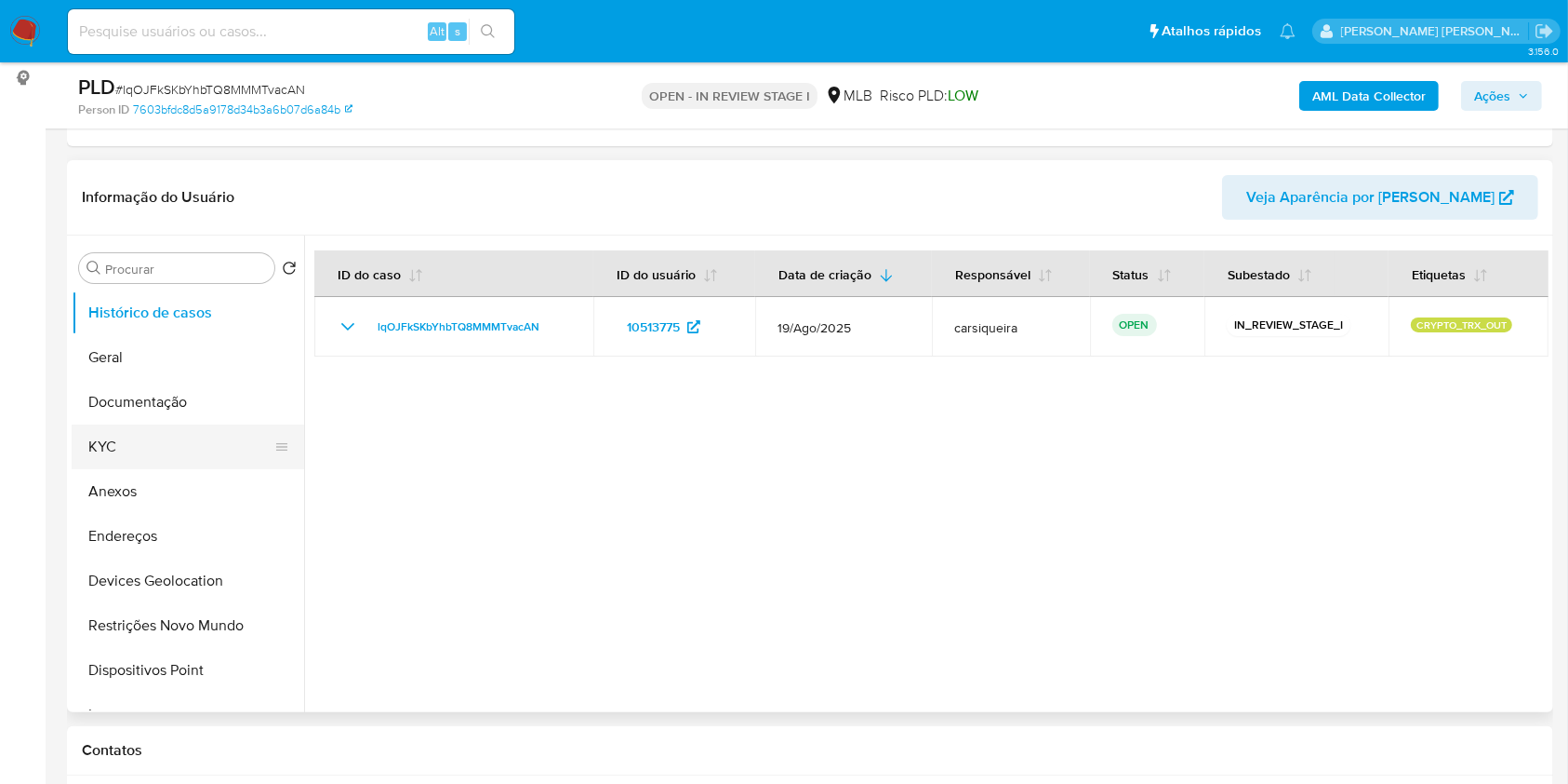
click at [180, 447] on button "KYC" at bounding box center [180, 447] width 217 height 45
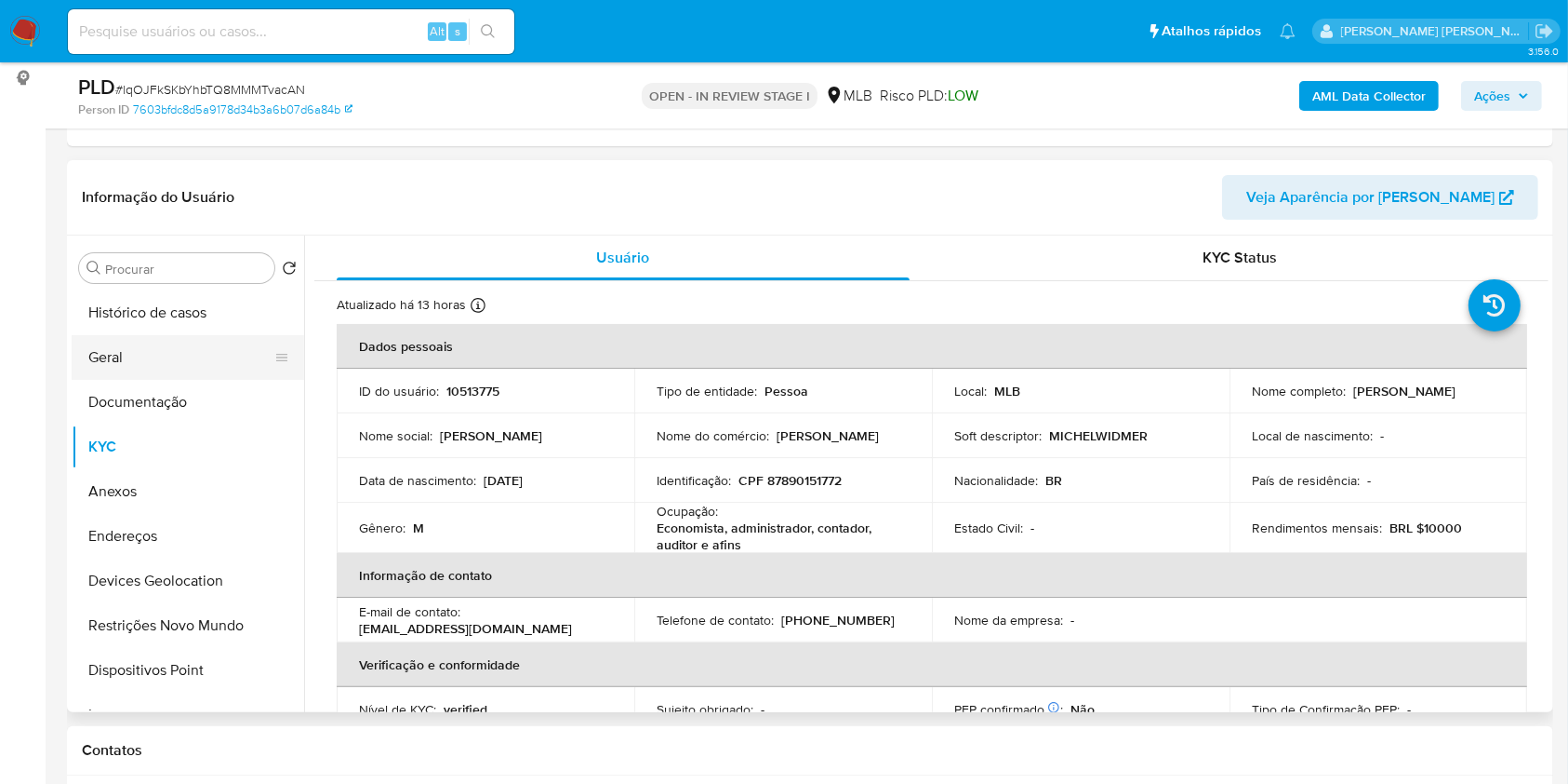
click at [105, 344] on button "Geral" at bounding box center [180, 357] width 217 height 45
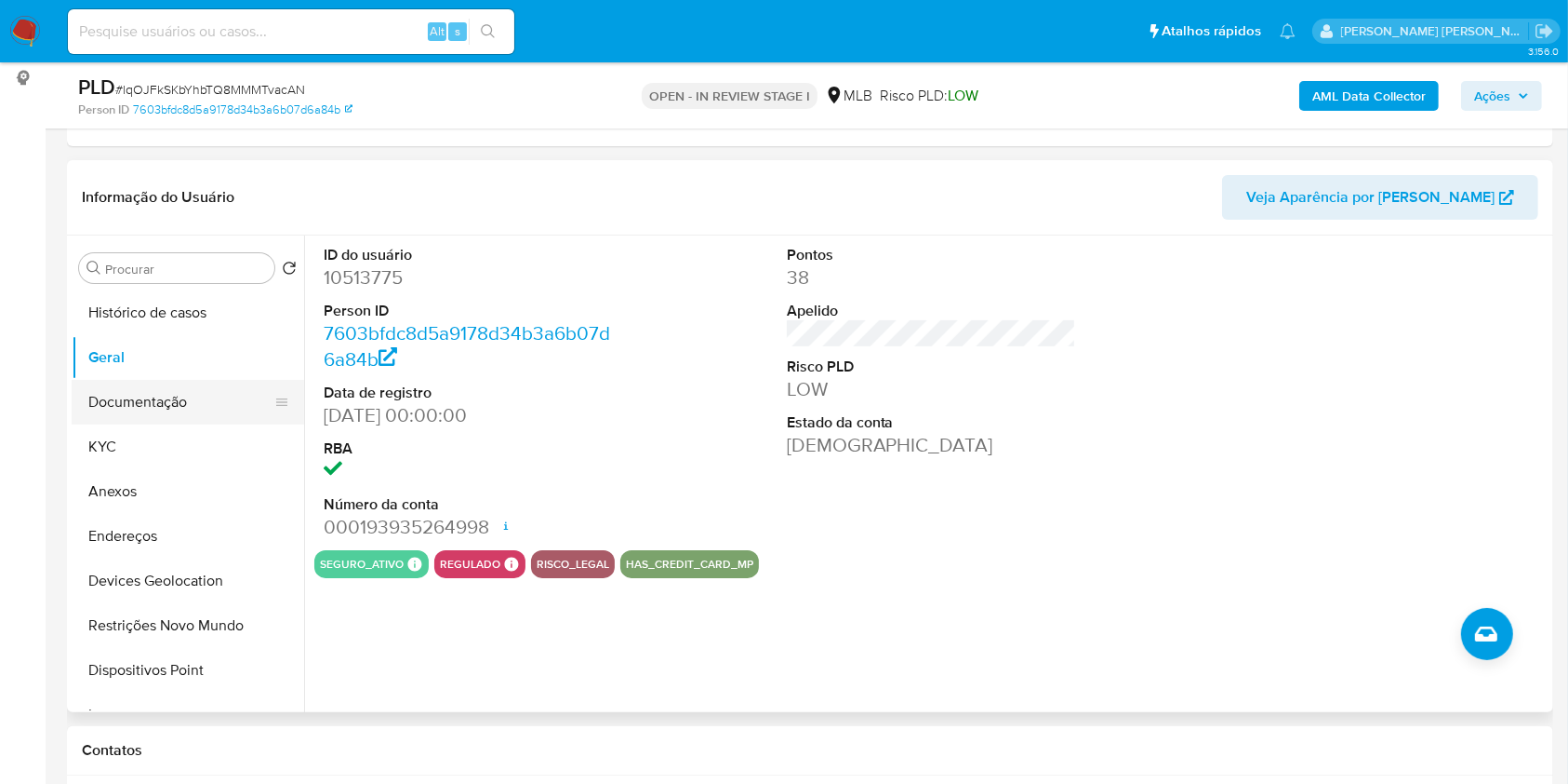
click at [189, 381] on button "Documentação" at bounding box center [180, 402] width 217 height 45
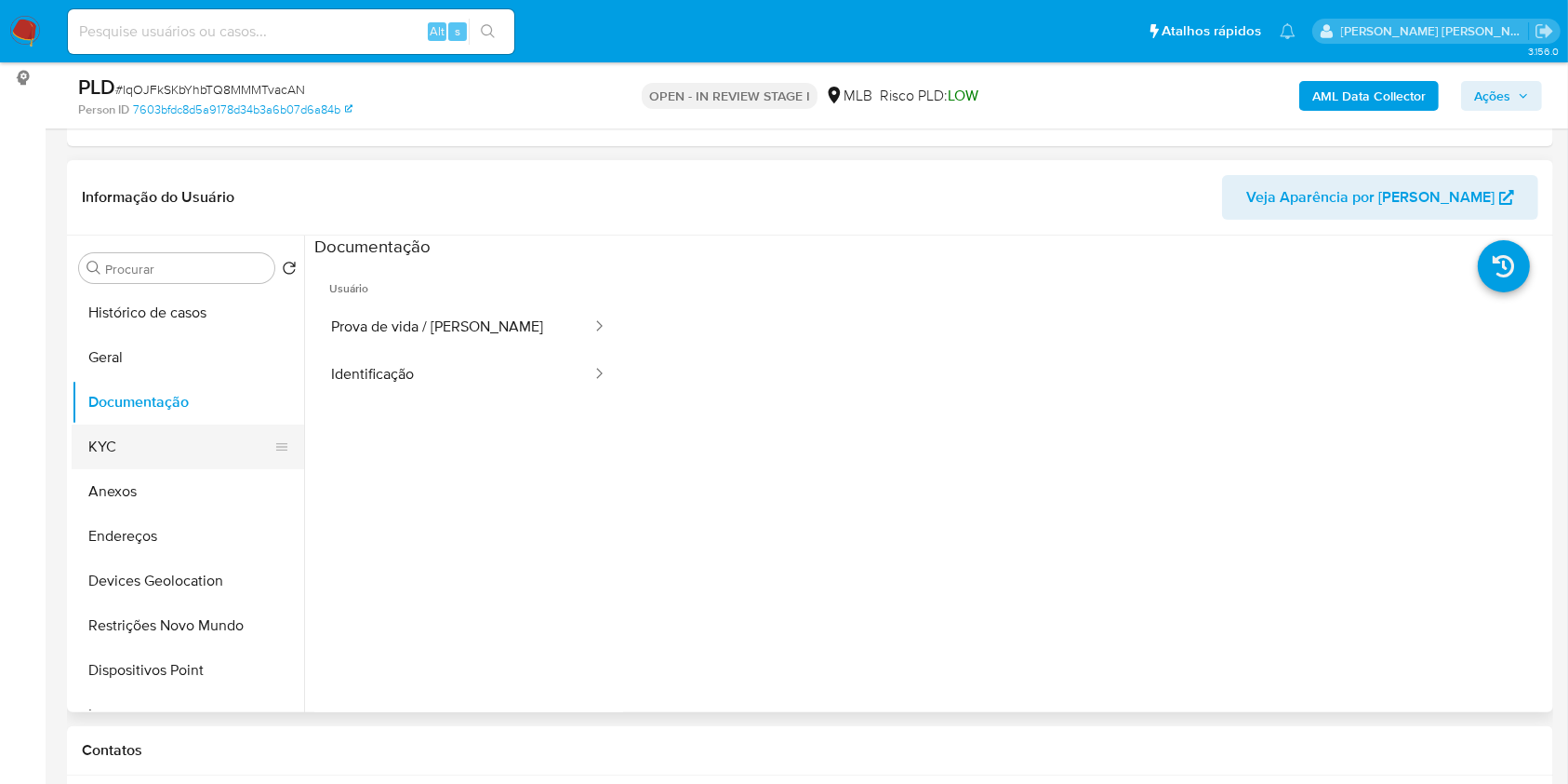
click at [125, 430] on button "KYC" at bounding box center [180, 447] width 217 height 45
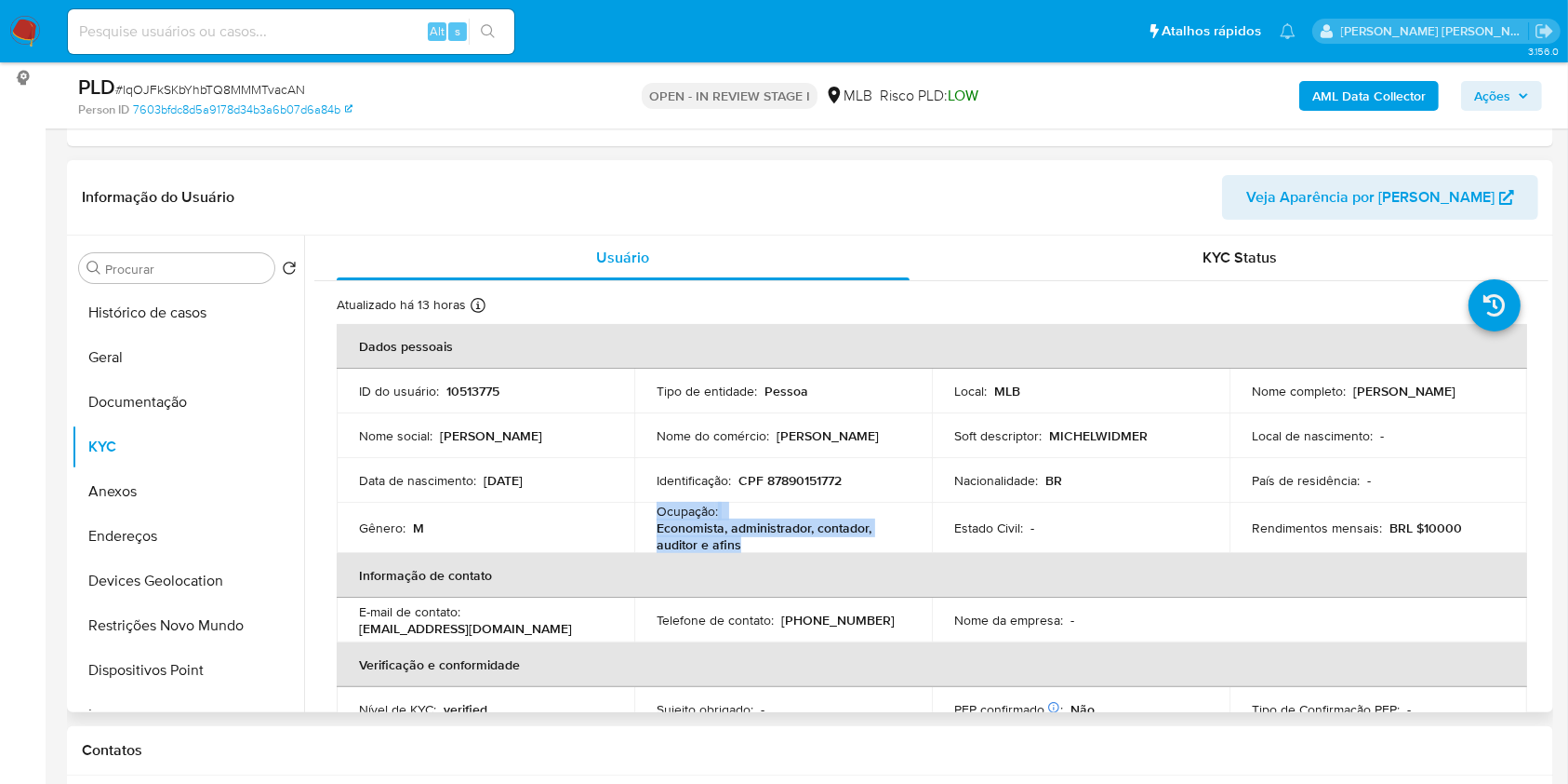
drag, startPoint x: 760, startPoint y: 542, endPoint x: 642, endPoint y: 512, distance: 121.8
click at [642, 512] on td "Ocupação : Economista, administrador, contador, auditor e afins" at bounding box center [783, 527] width 298 height 50
copy div "Ocupação : Economista, administrador, contador, auditor e afins"
click at [1332, 101] on b "AML Data Collector" at bounding box center [1369, 95] width 113 height 30
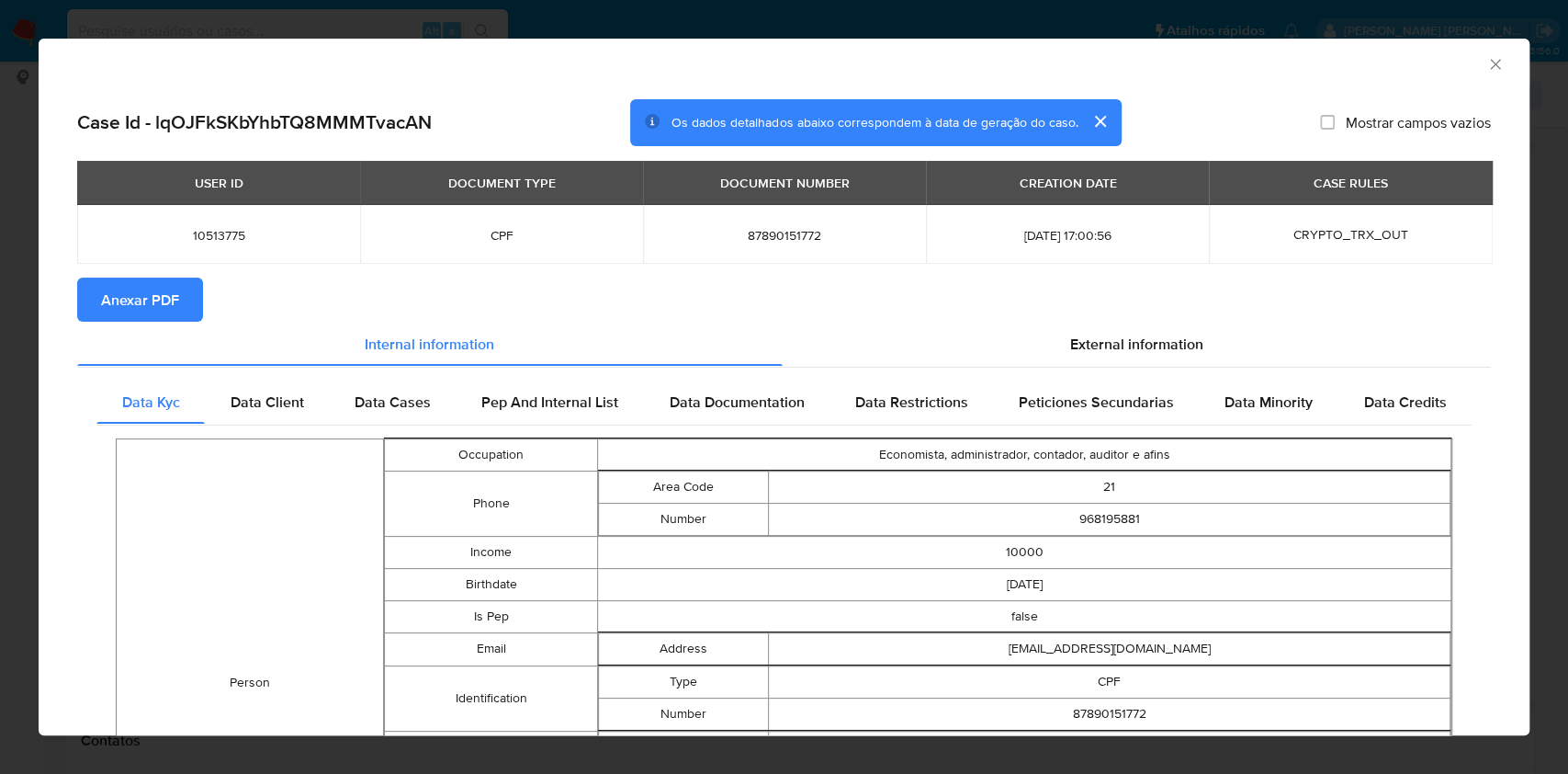
click at [156, 298] on span "Anexar PDF" at bounding box center [140, 299] width 78 height 41
click at [378, 291] on section "Anexar PDF" at bounding box center [784, 299] width 1414 height 44
click at [154, 312] on span "Anexar PDF" at bounding box center [140, 299] width 78 height 41
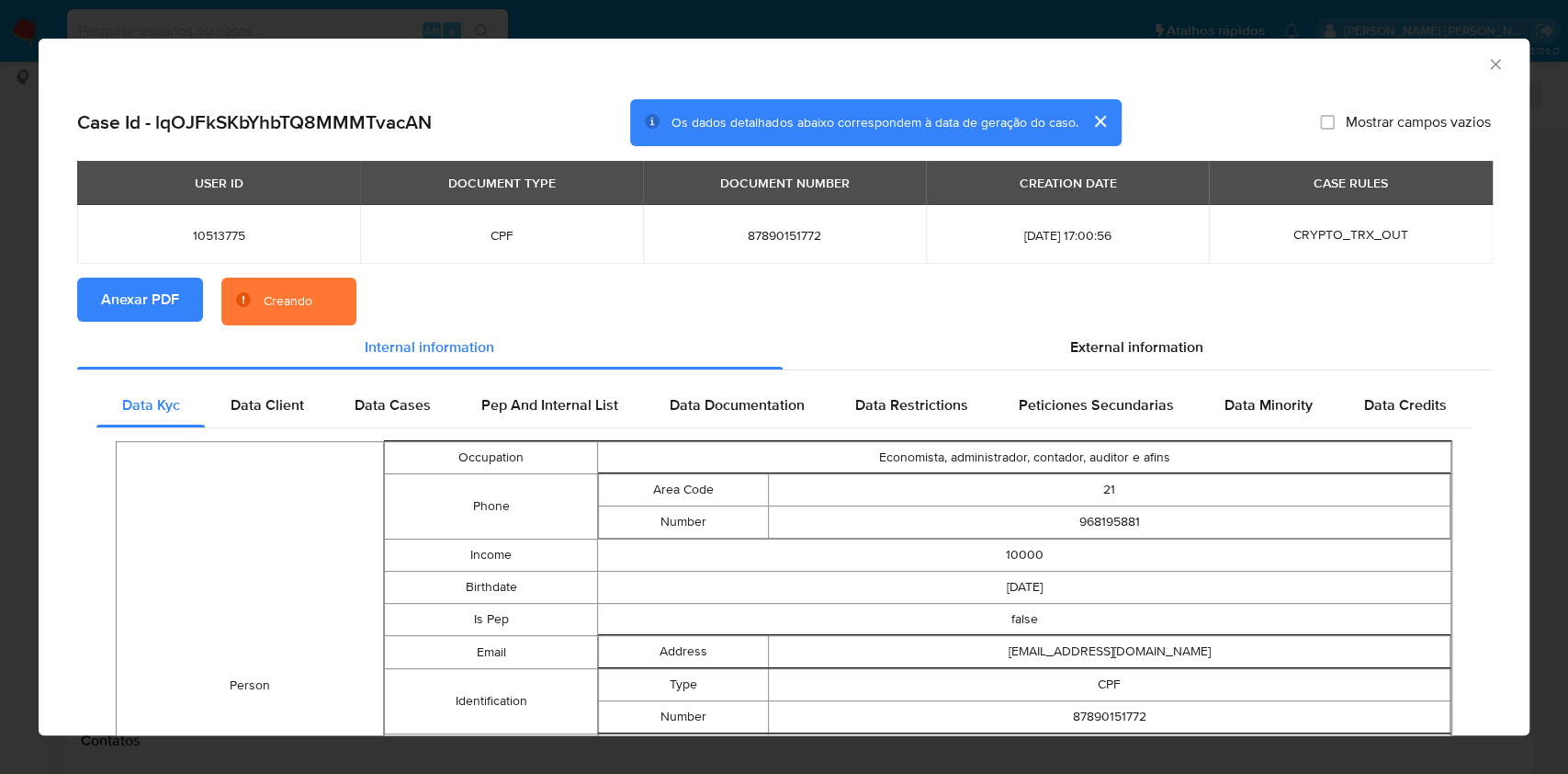
click at [0, 205] on div "AML Data Collector Case Id - lqOJFkSKbYhbTQ8MMMTvacAN Os dados detalhados abaix…" at bounding box center [784, 387] width 1568 height 774
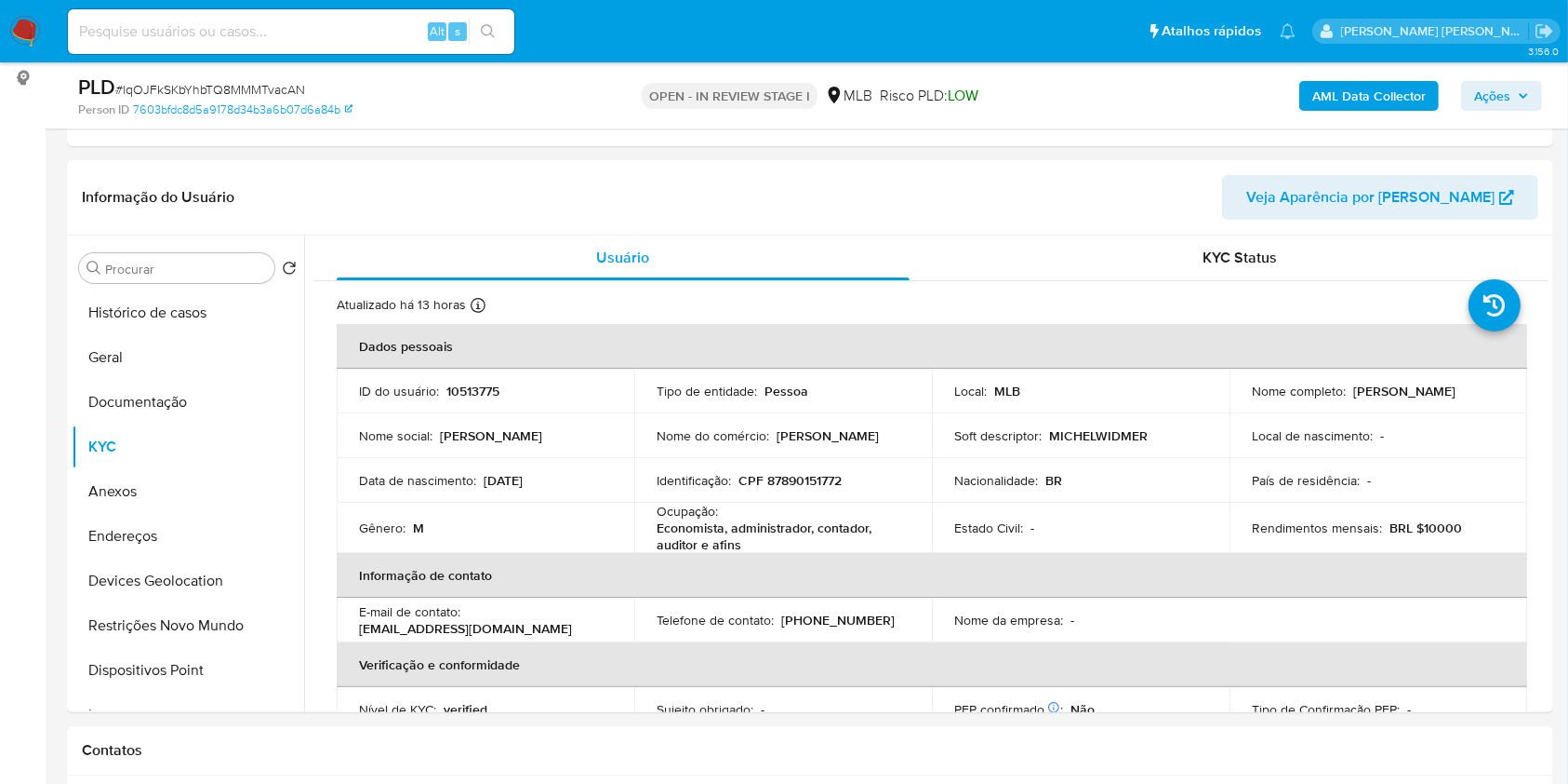
click at [1415, 104] on b "AML Data Collector" at bounding box center [1369, 95] width 113 height 30
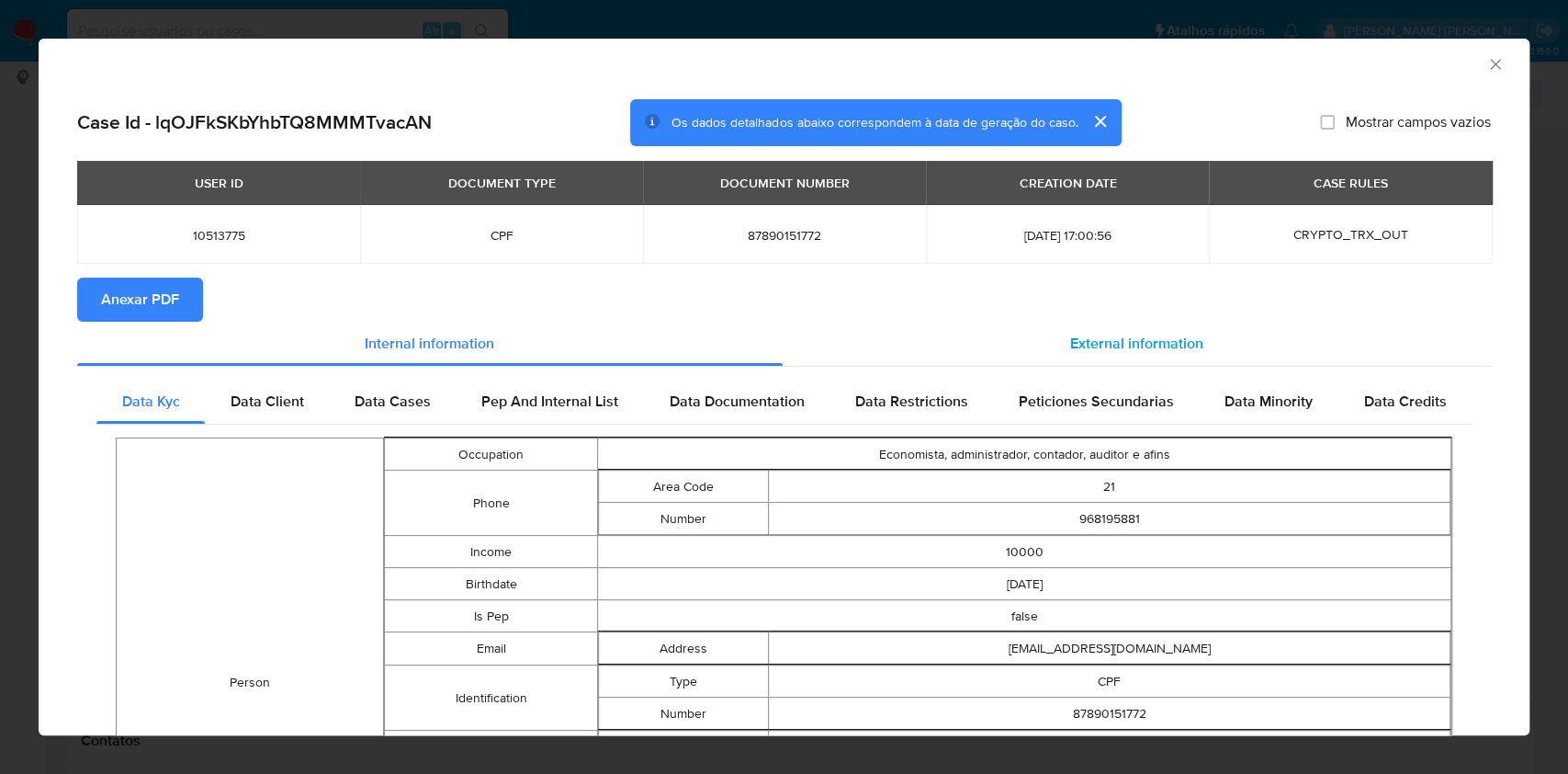
click at [1127, 359] on div "External information" at bounding box center [1137, 343] width 709 height 44
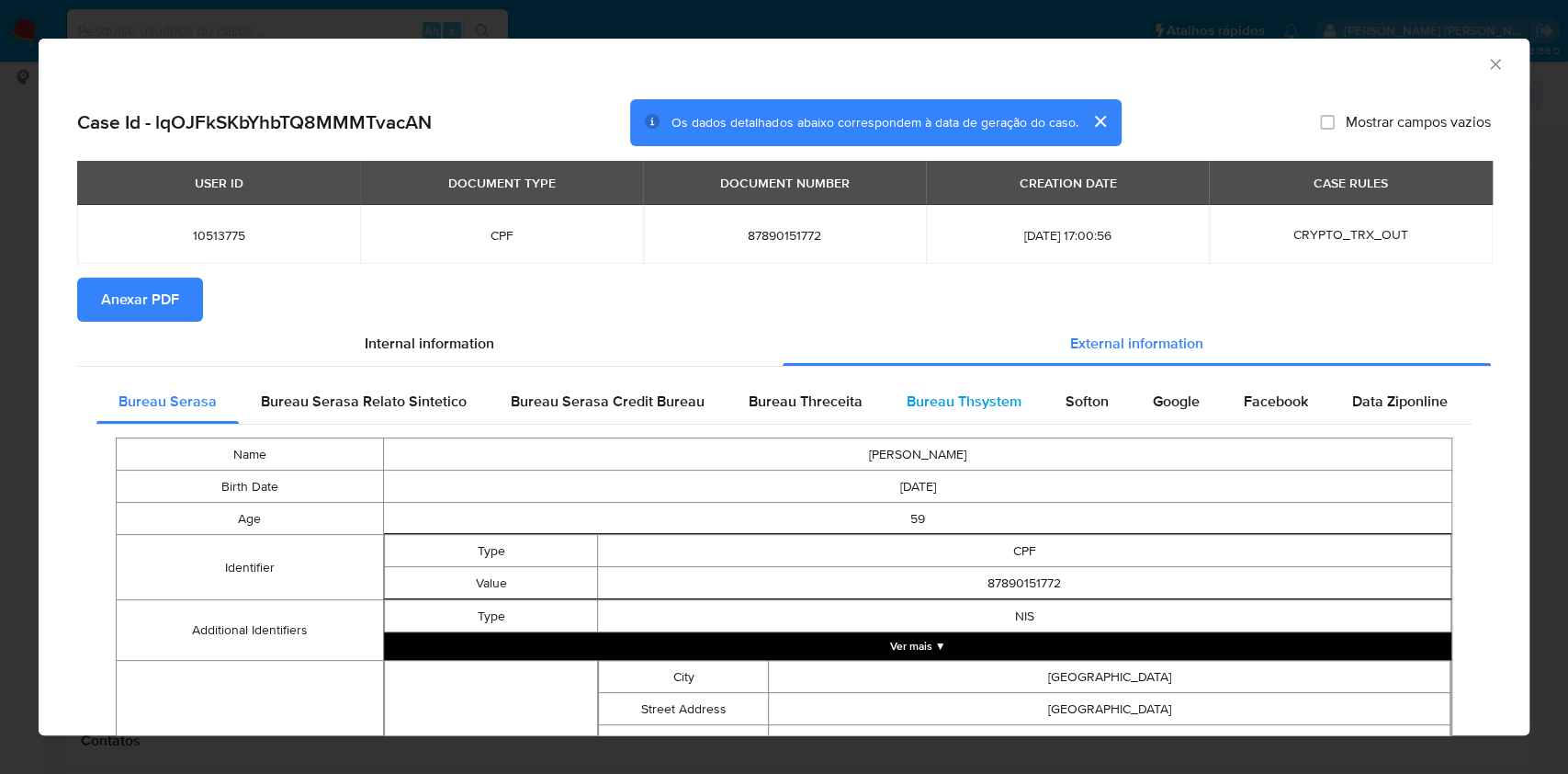
click at [962, 416] on div "Bureau Thsystem" at bounding box center [964, 401] width 159 height 44
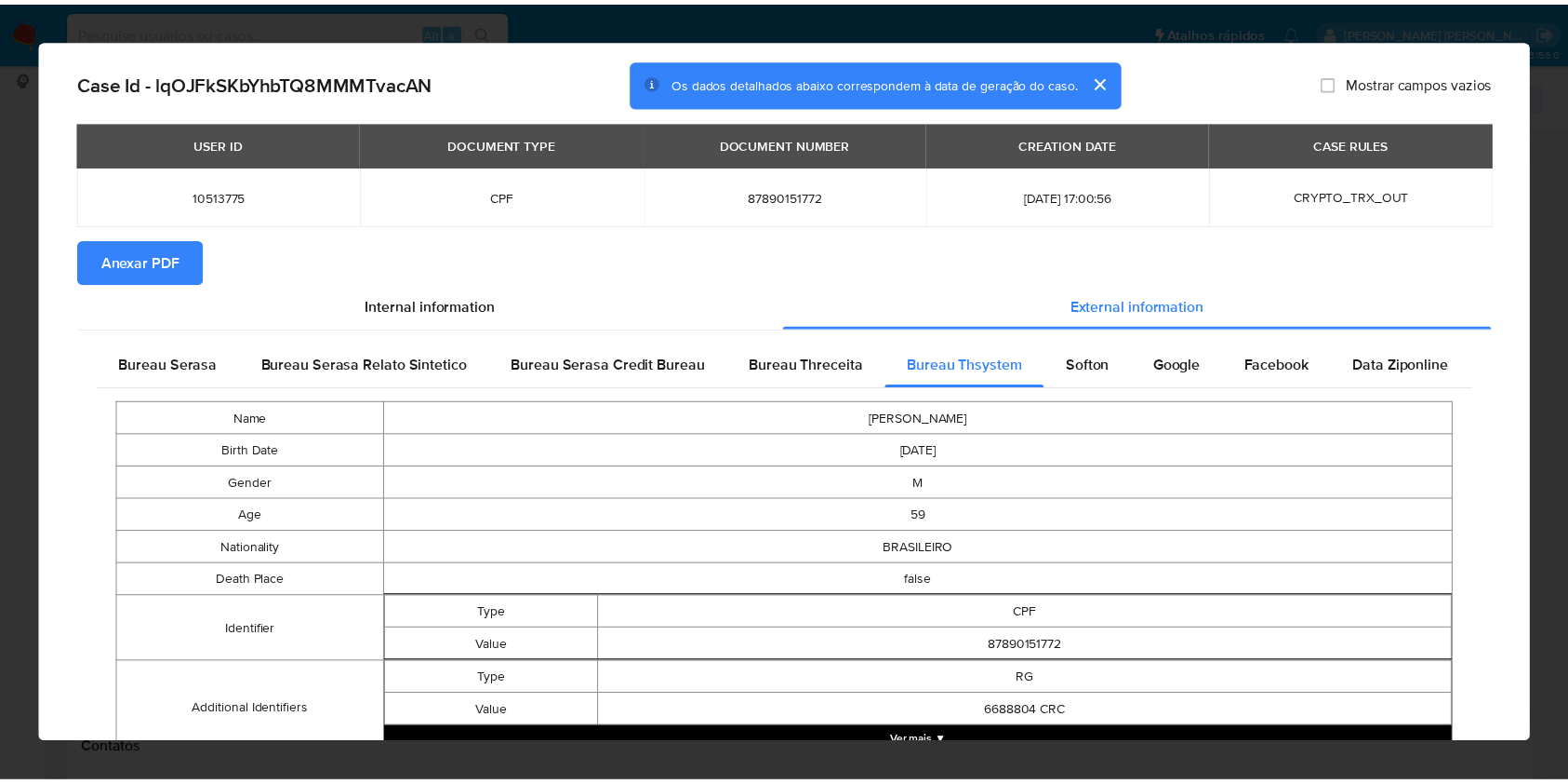
scroll to position [40, 0]
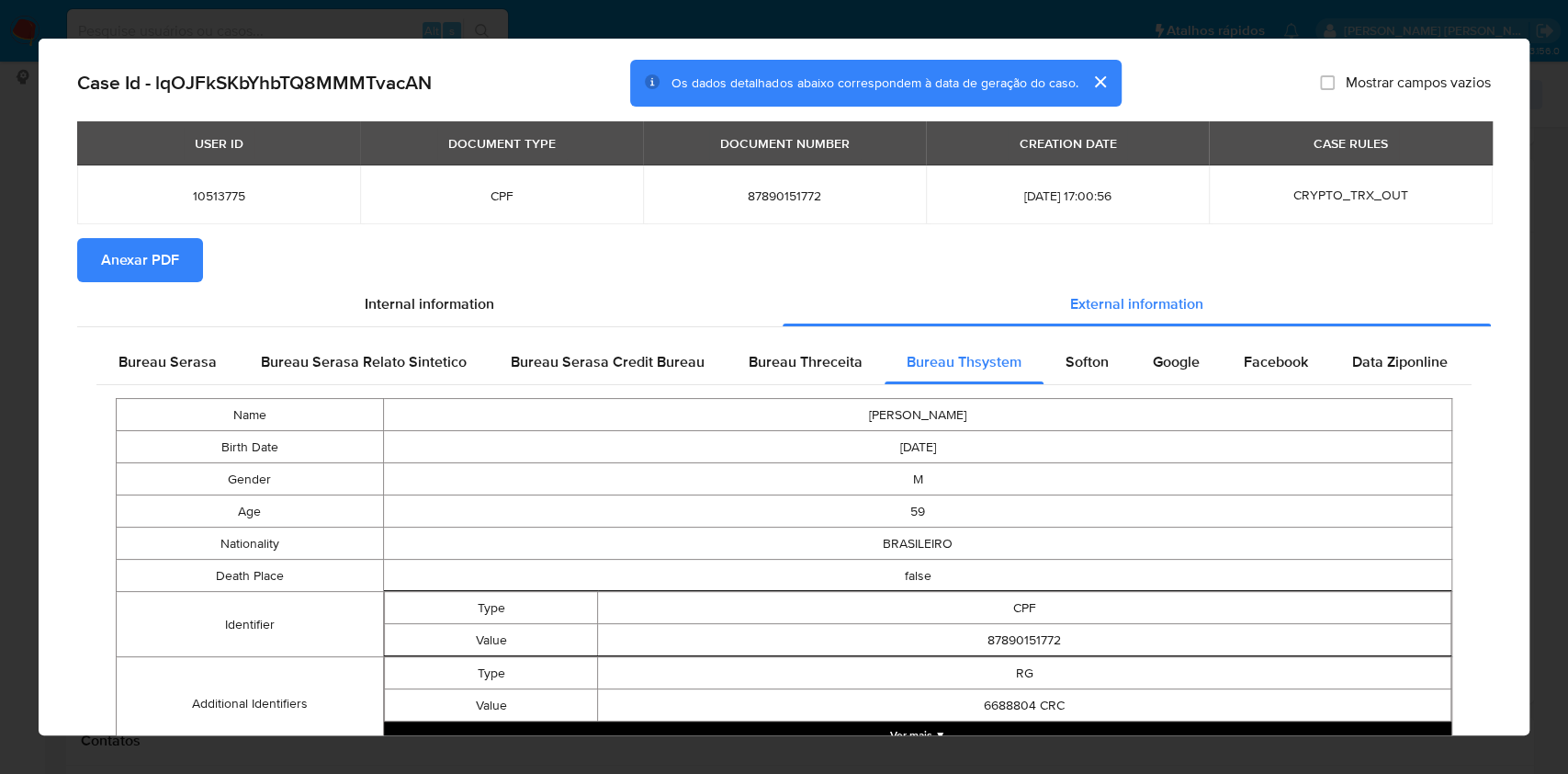
click at [0, 585] on div "AML Data Collector Case Id - lqOJFkSKbYhbTQ8MMMTvacAN Os dados detalhados abaix…" at bounding box center [784, 387] width 1568 height 774
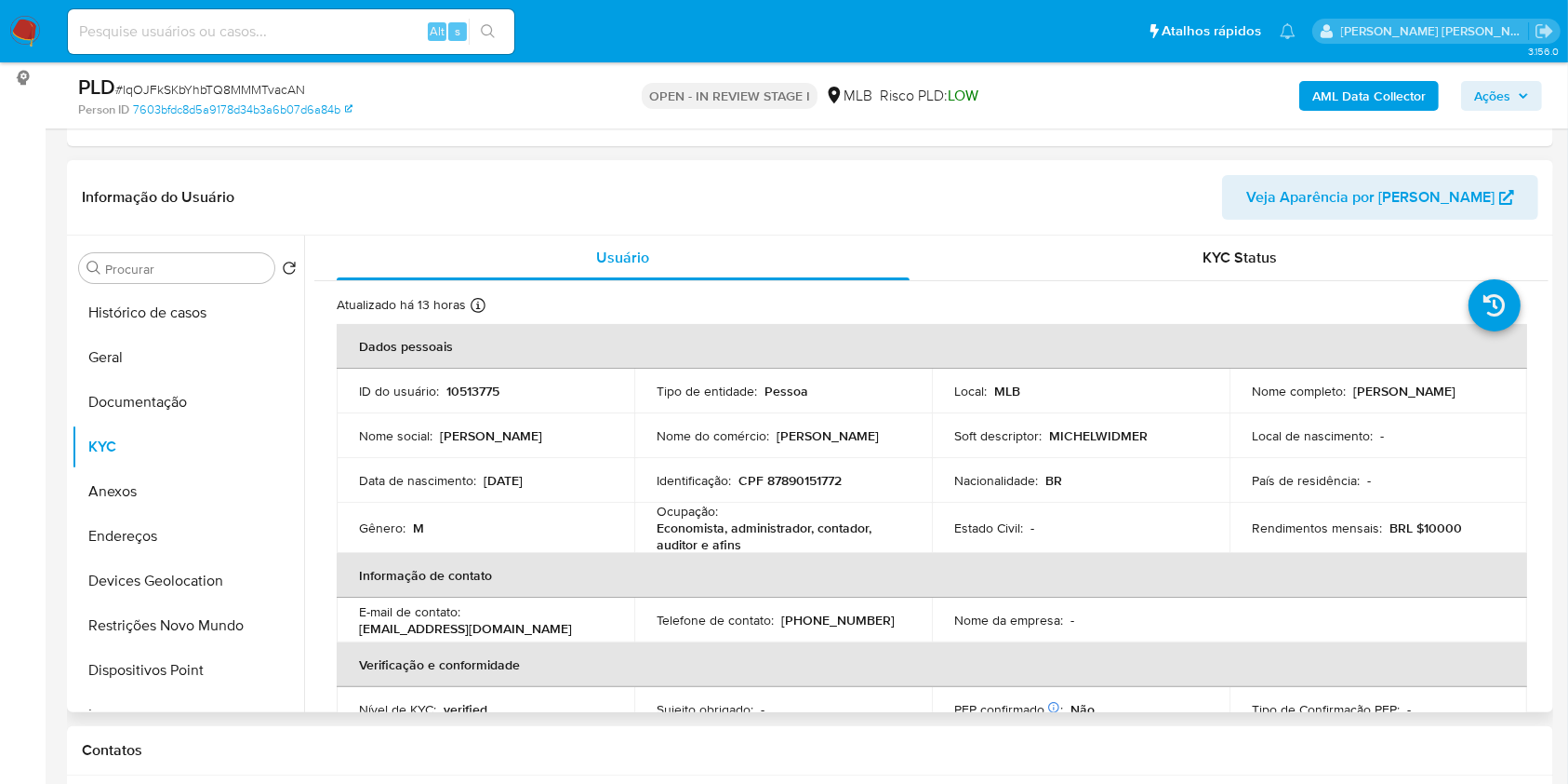
drag, startPoint x: 1477, startPoint y: 385, endPoint x: 1352, endPoint y: 396, distance: 125.5
click at [1352, 396] on div "Nome completo : Michel Widmer Silva" at bounding box center [1378, 390] width 253 height 16
copy p "Michel Widmer Silva"
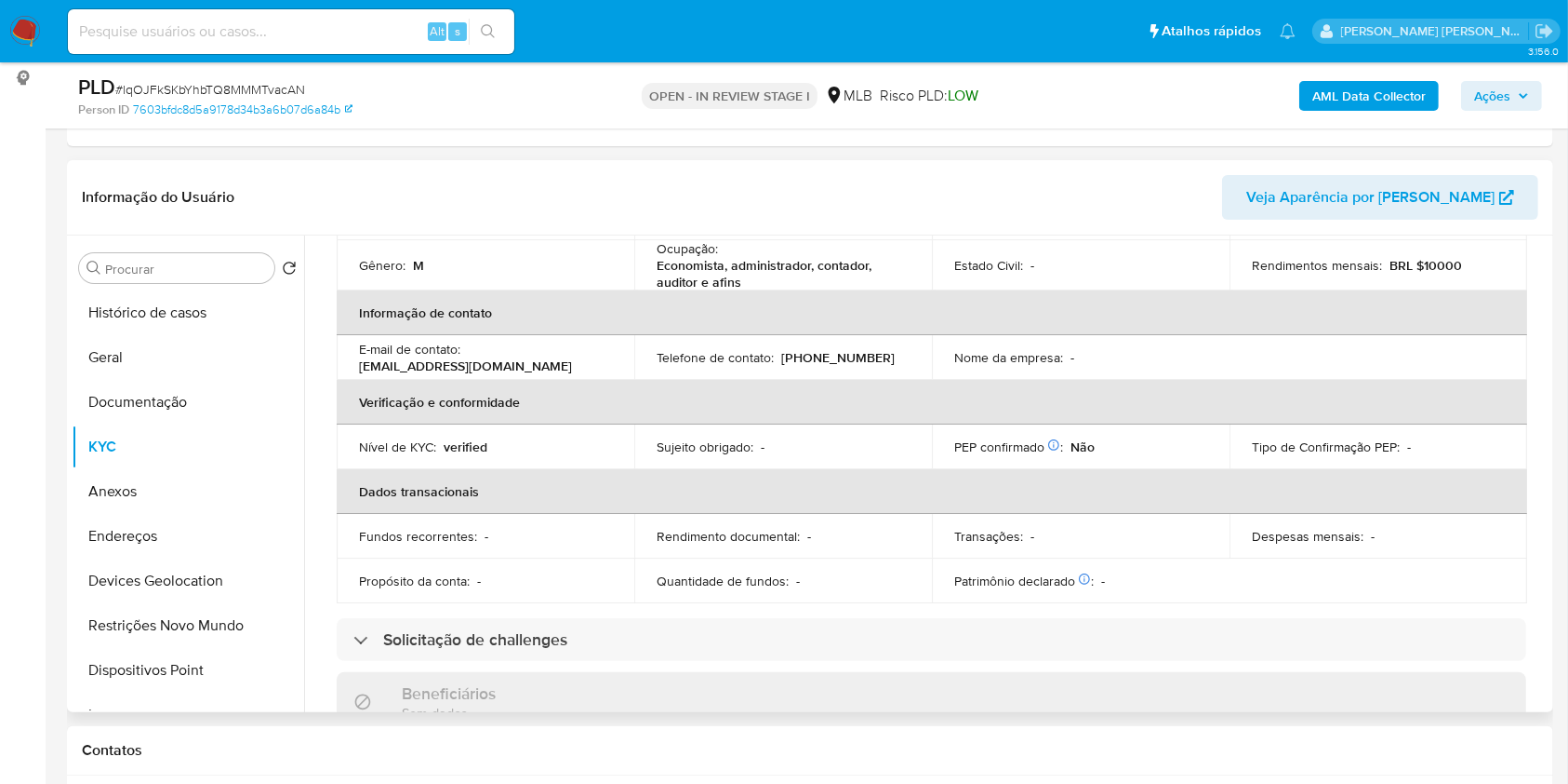
scroll to position [0, 0]
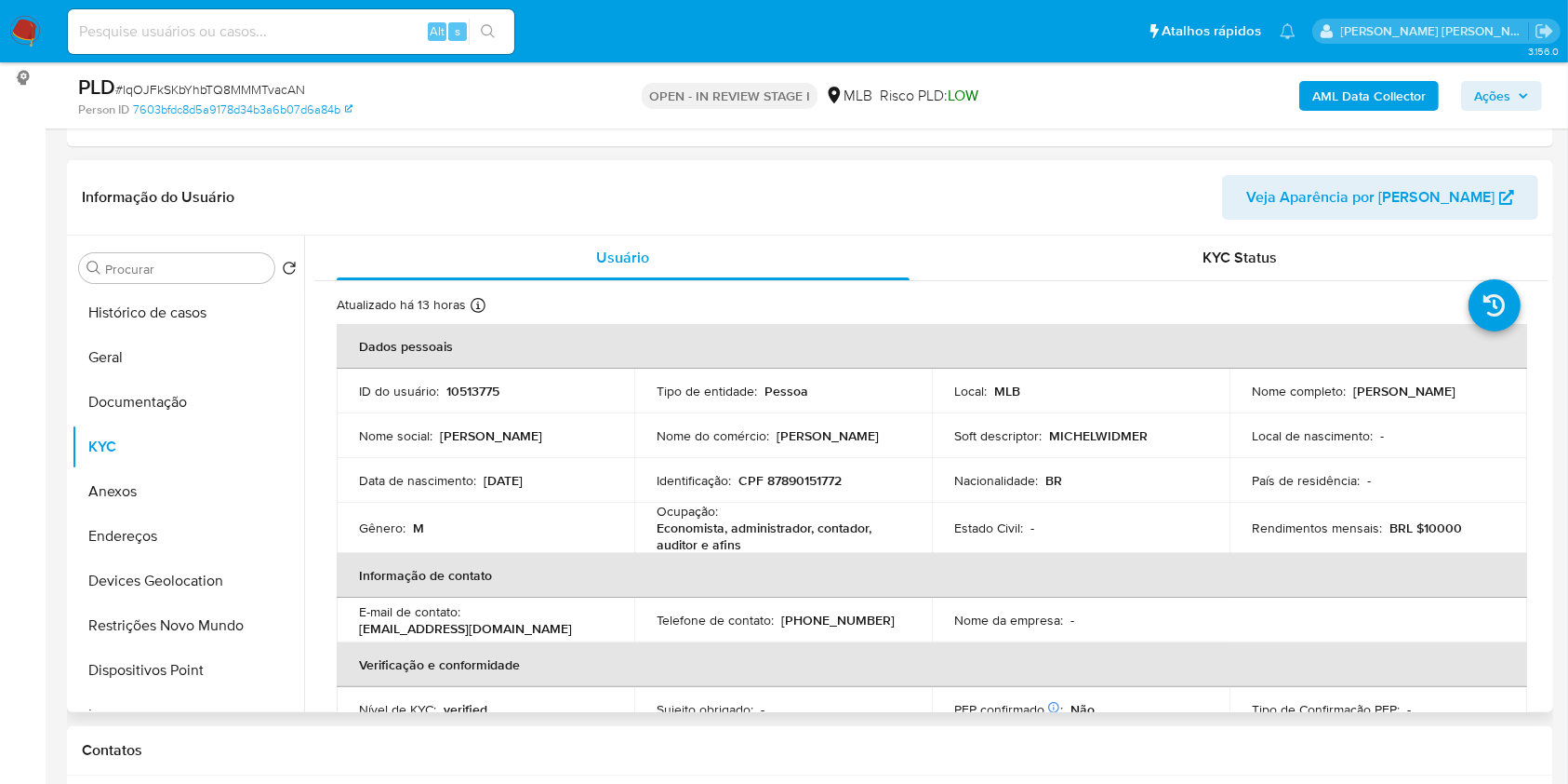
click at [815, 485] on p "CPF 87890151772" at bounding box center [790, 479] width 103 height 16
copy p "87890151772"
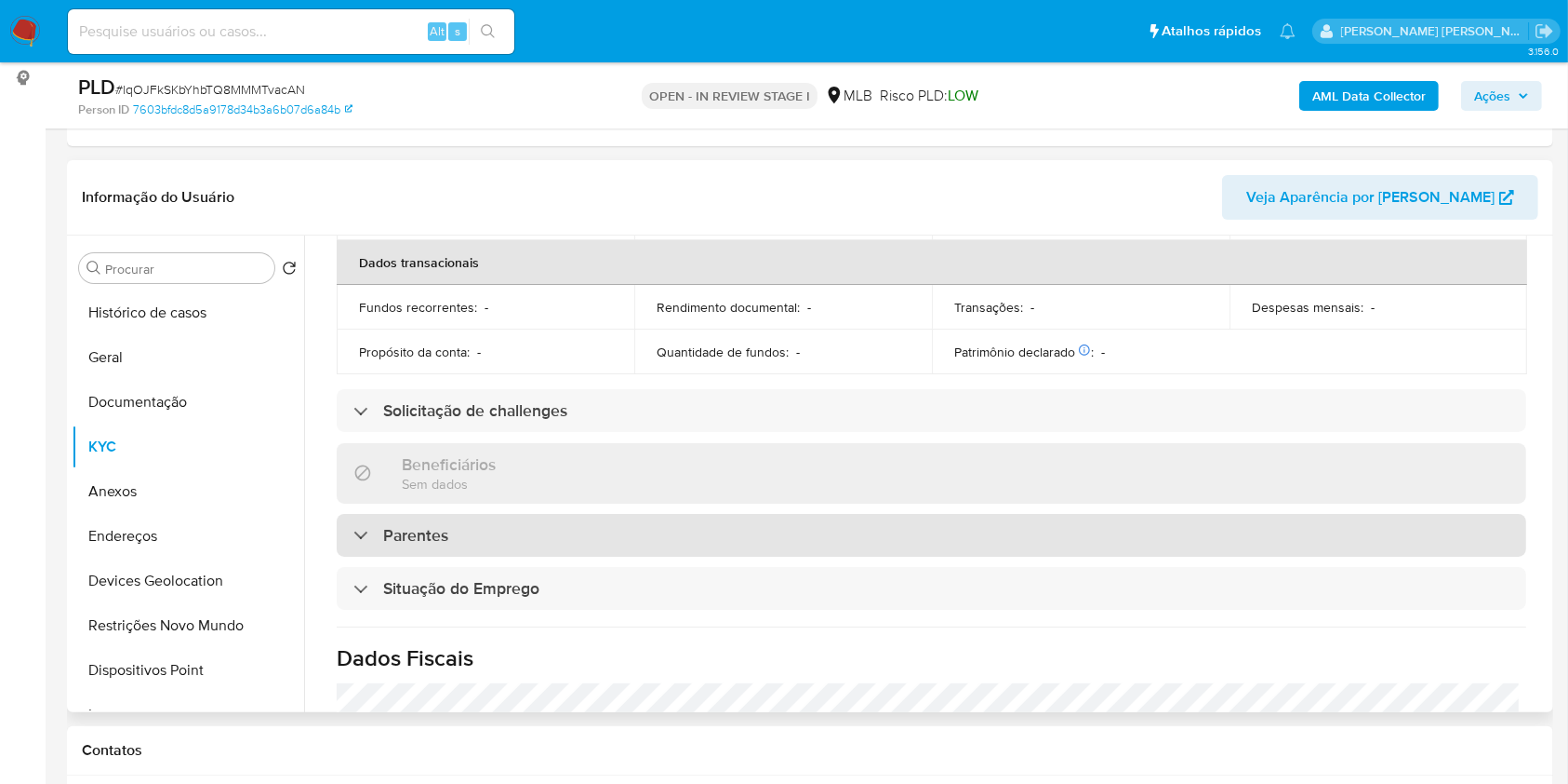
scroll to position [796, 0]
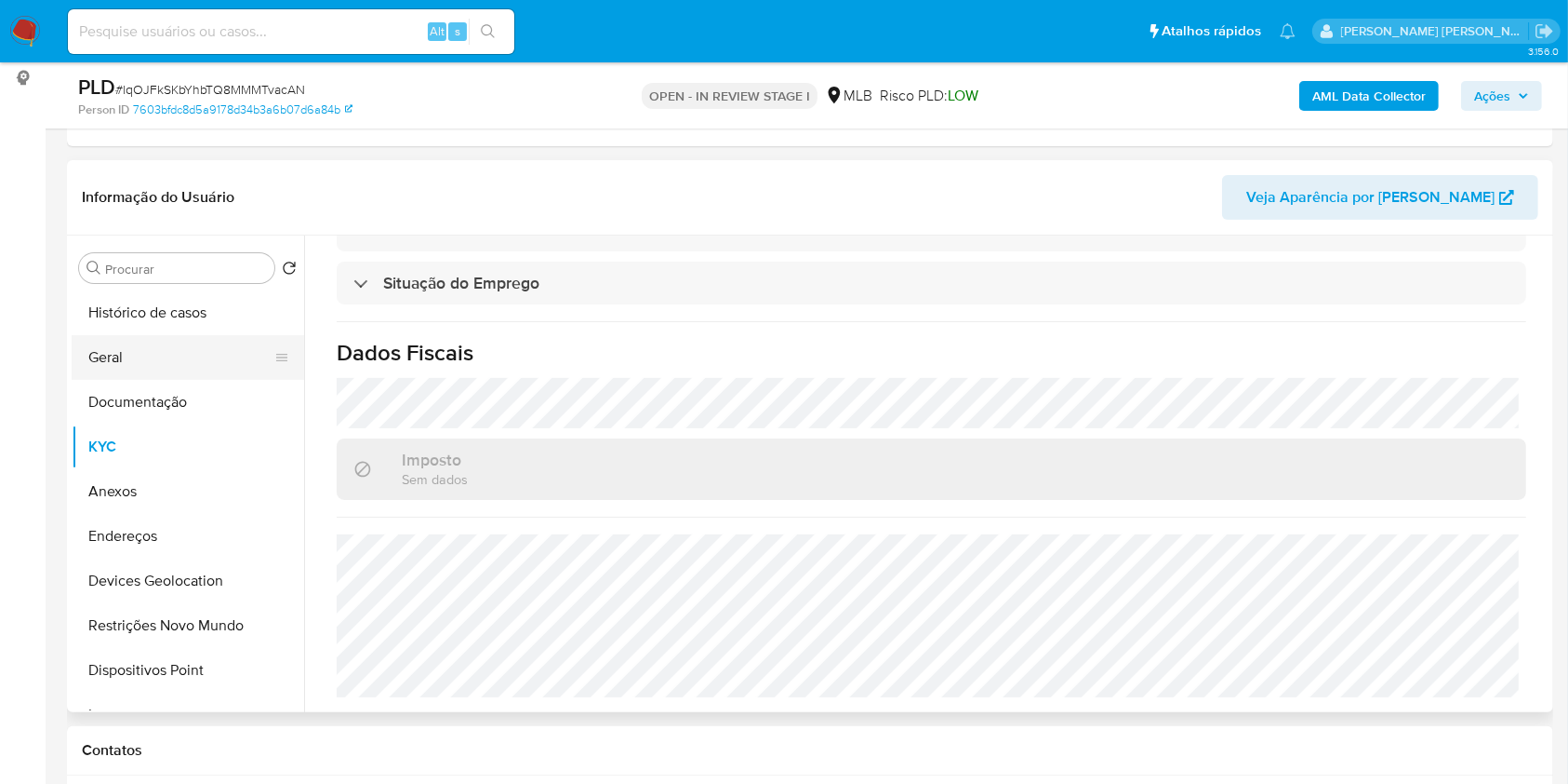
click at [173, 358] on button "Geral" at bounding box center [180, 357] width 217 height 45
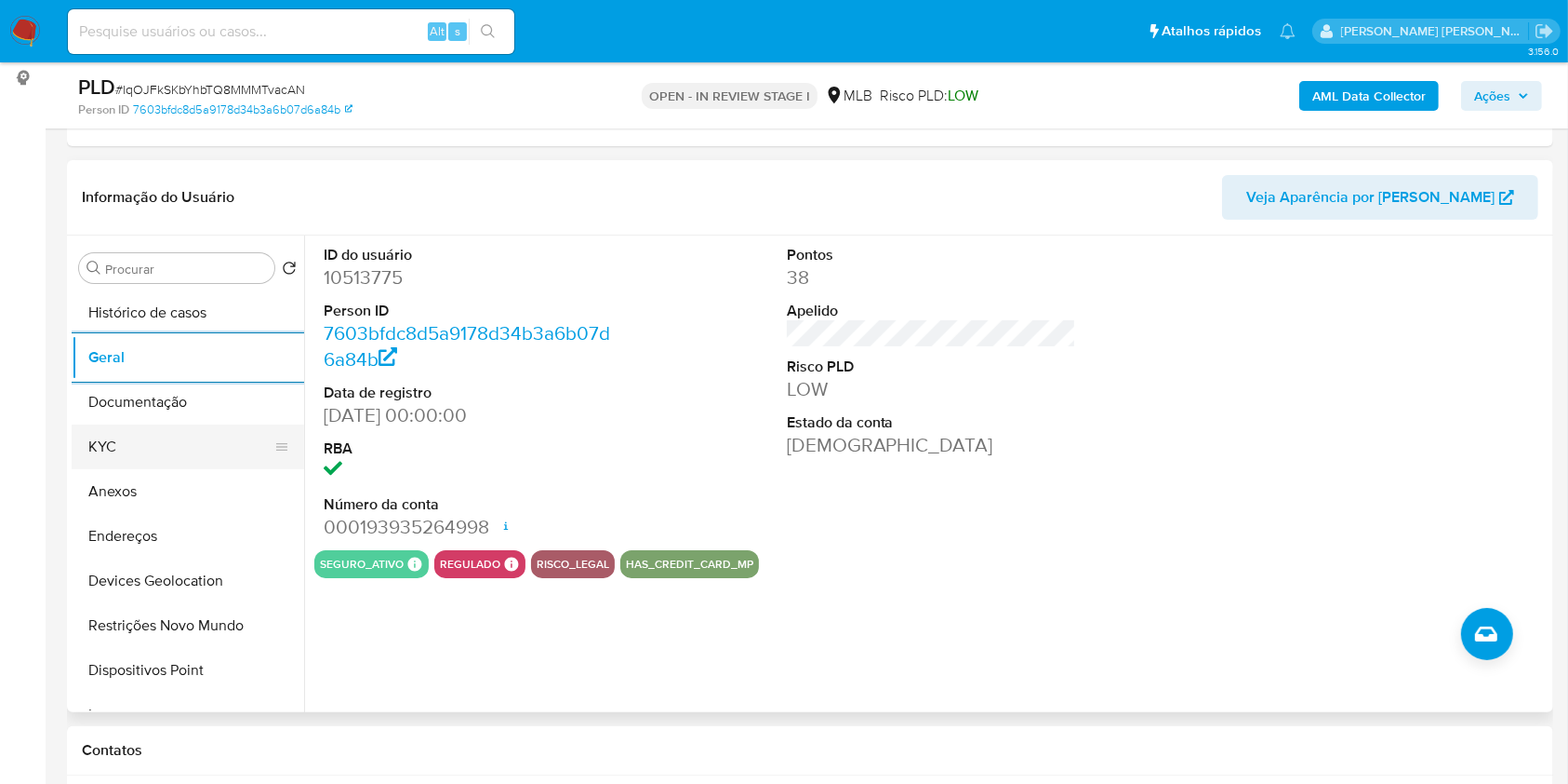
click at [122, 431] on button "KYC" at bounding box center [180, 447] width 217 height 45
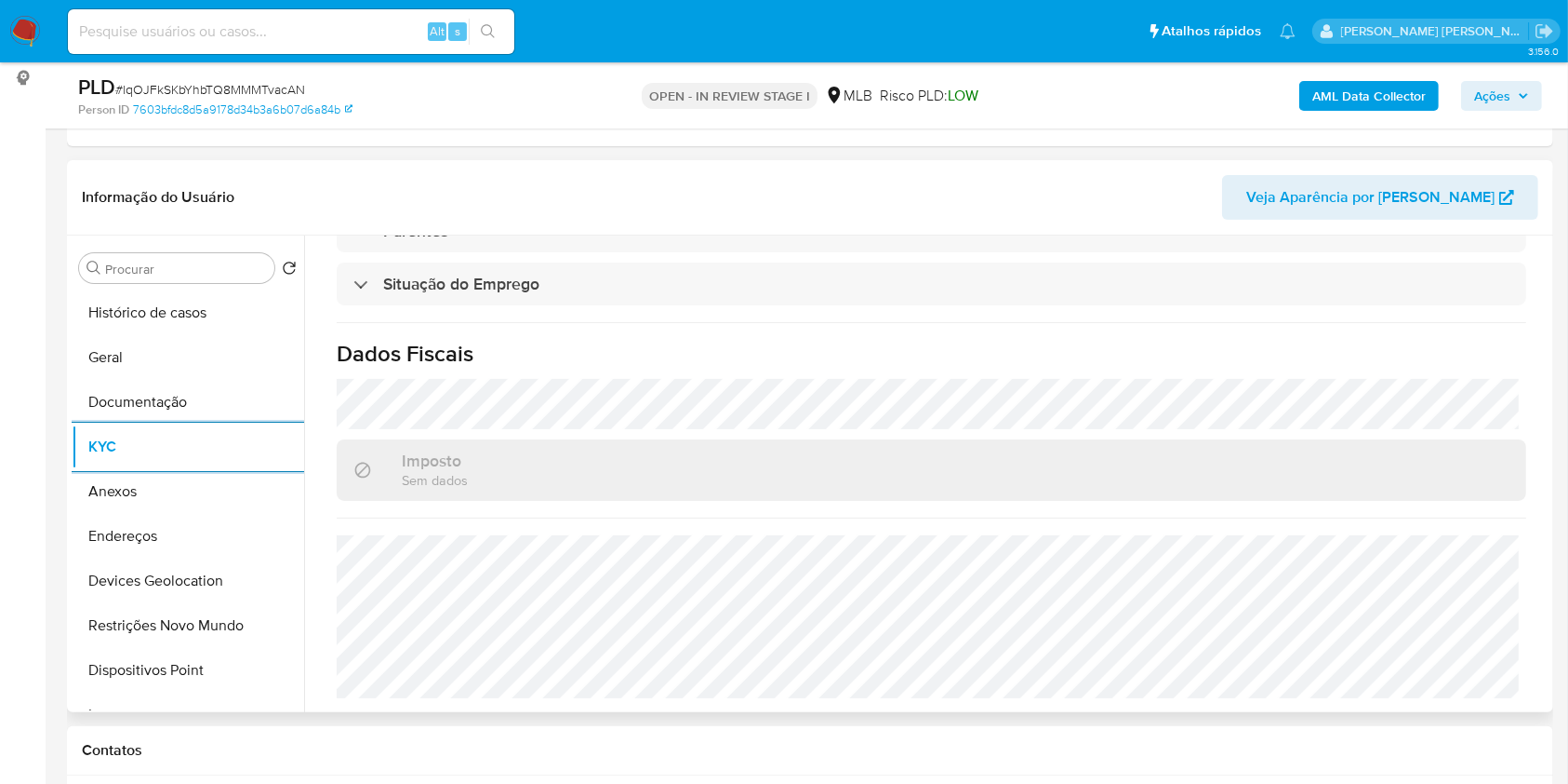
scroll to position [796, 0]
click at [230, 533] on button "Endereços" at bounding box center [180, 536] width 217 height 45
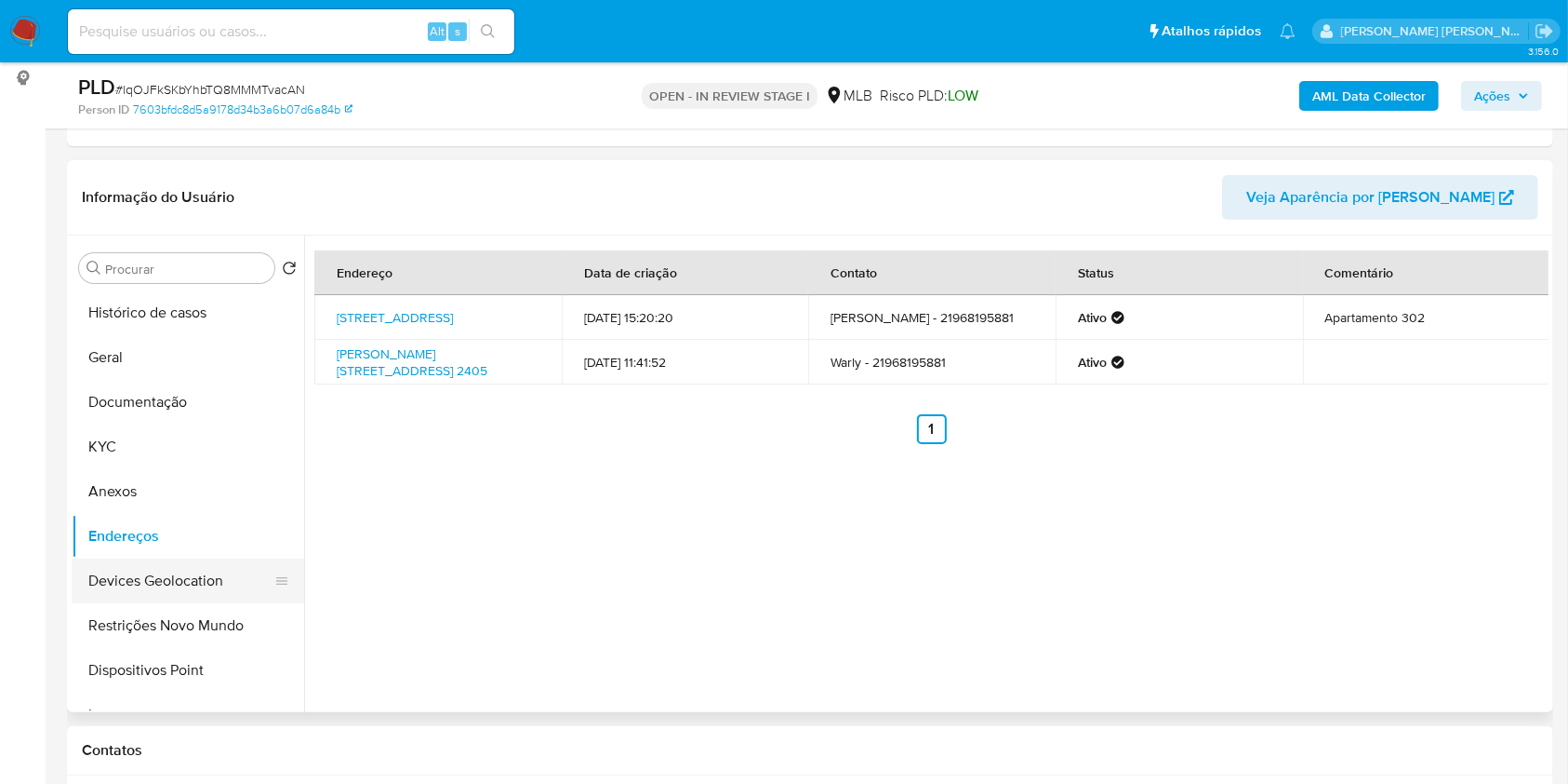
click at [215, 577] on button "Devices Geolocation" at bounding box center [180, 581] width 217 height 45
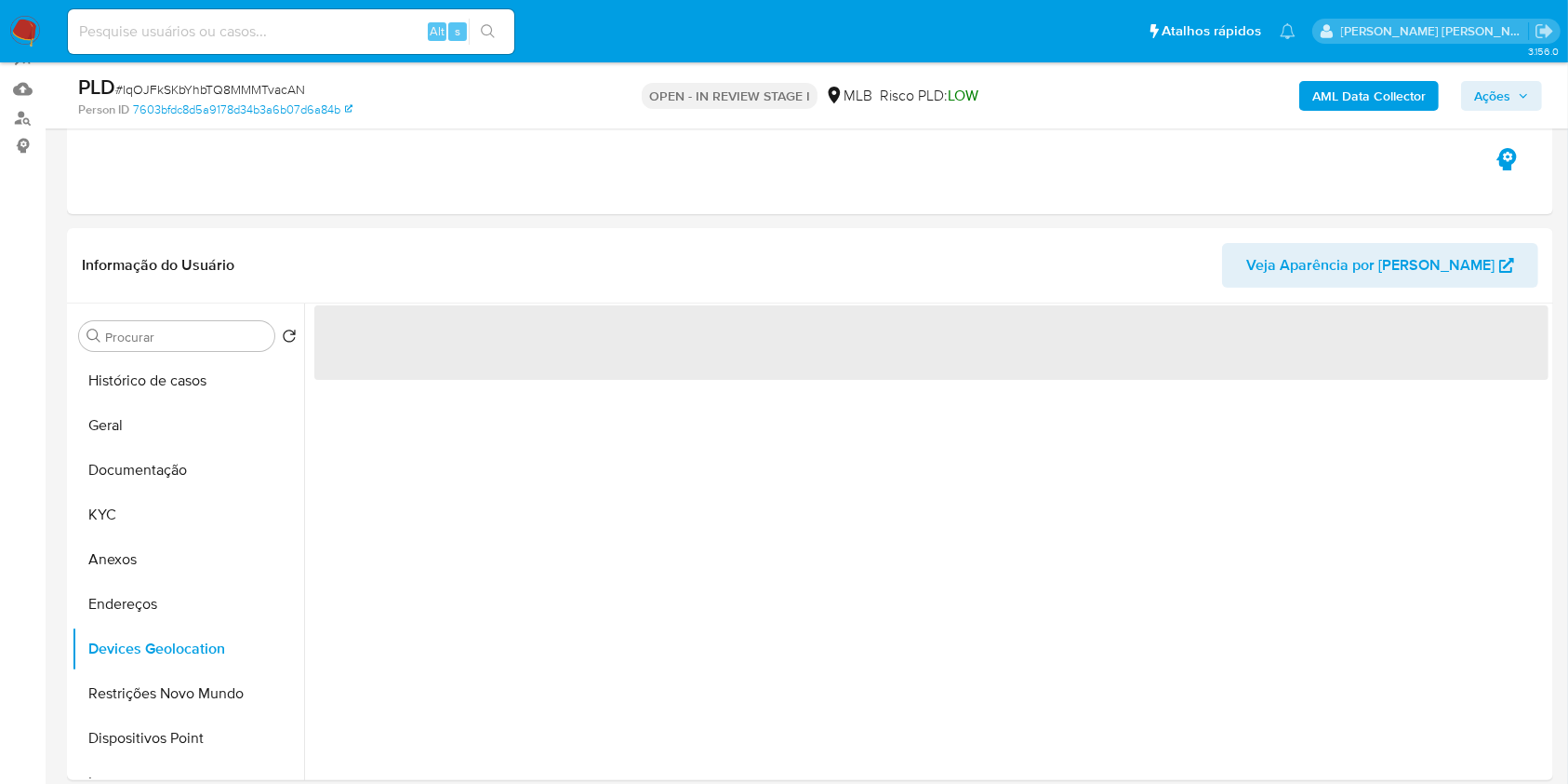
scroll to position [124, 0]
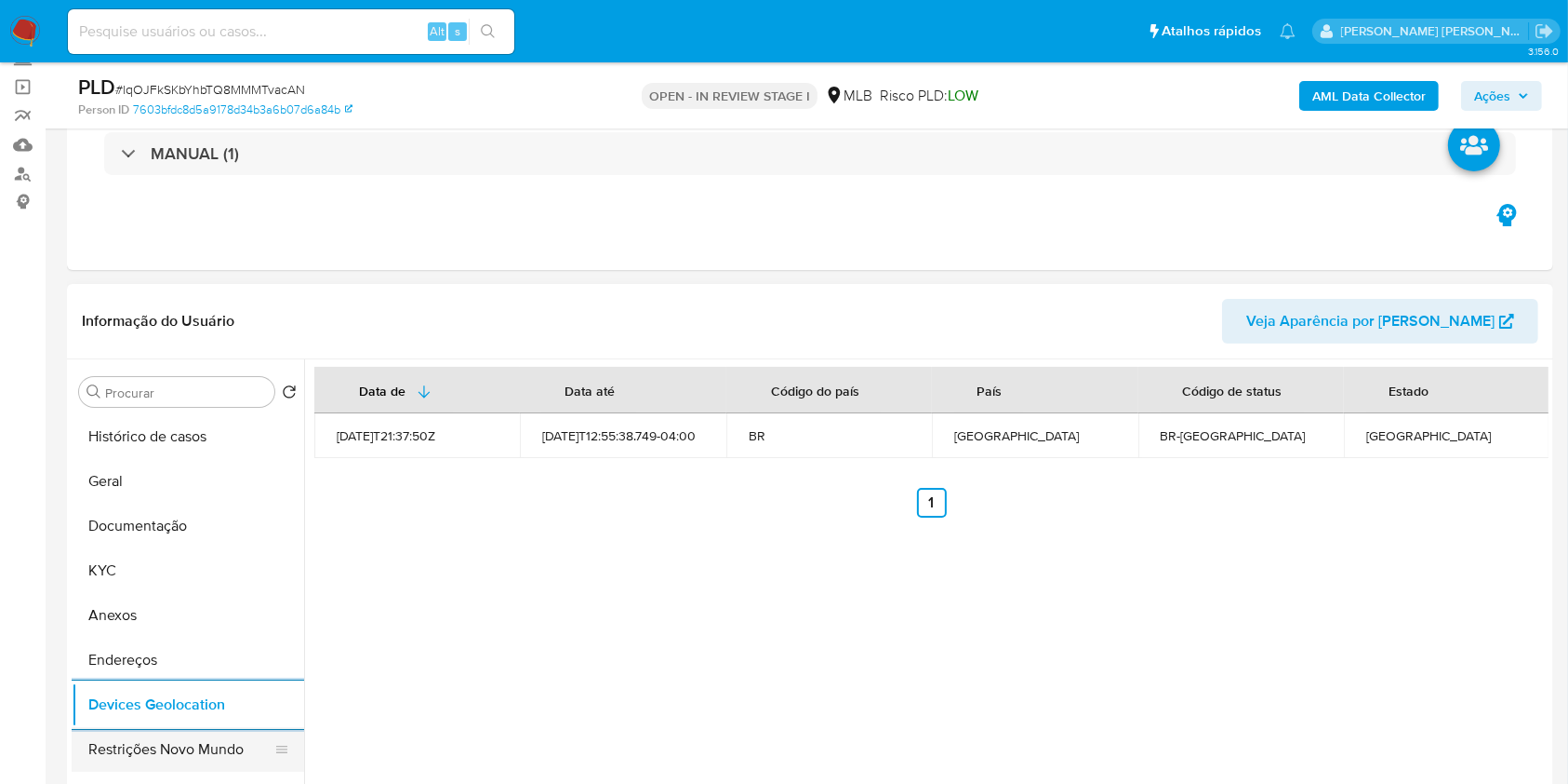
click at [204, 739] on button "Restrições Novo Mundo" at bounding box center [180, 749] width 217 height 45
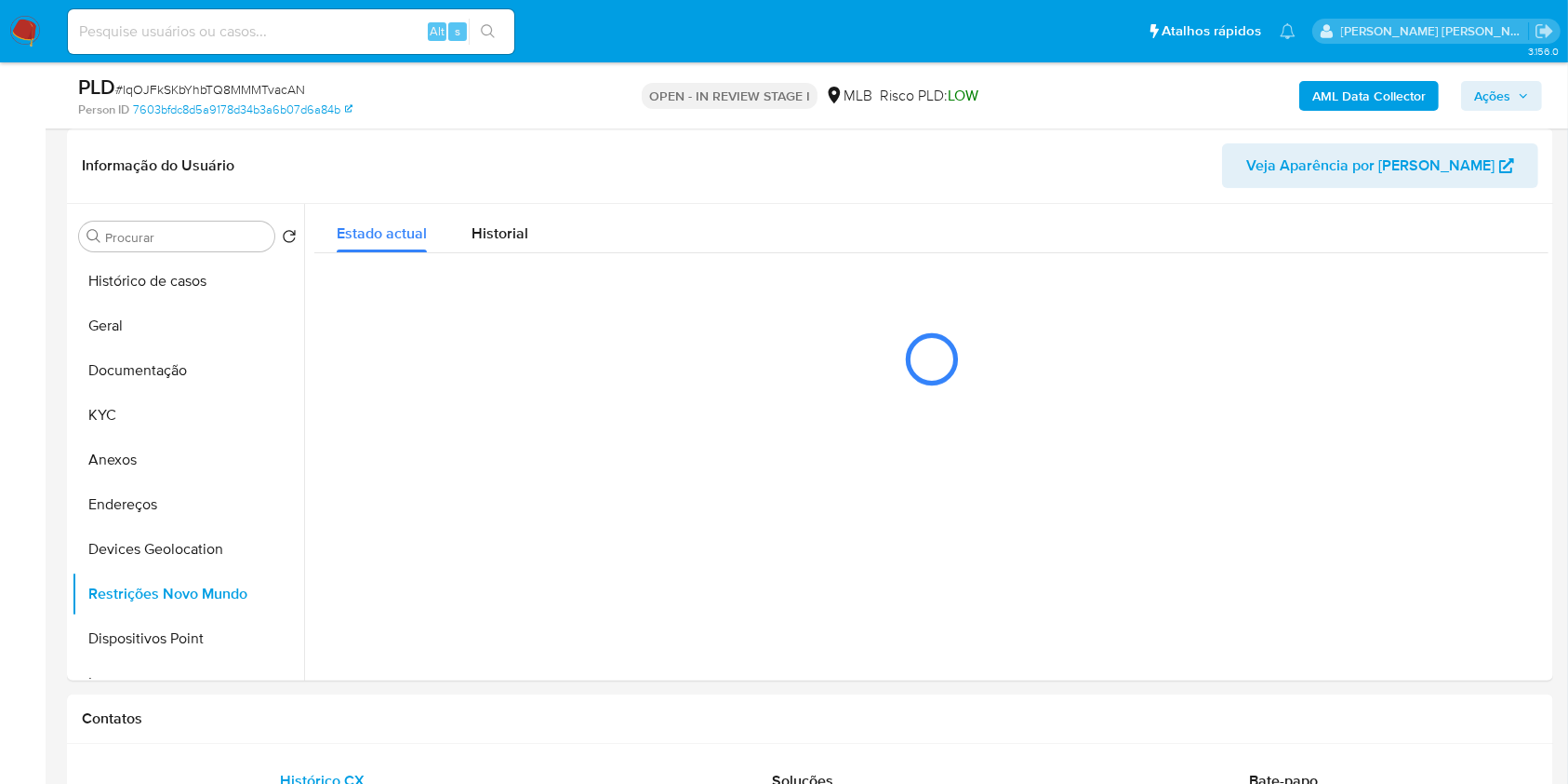
scroll to position [288, 0]
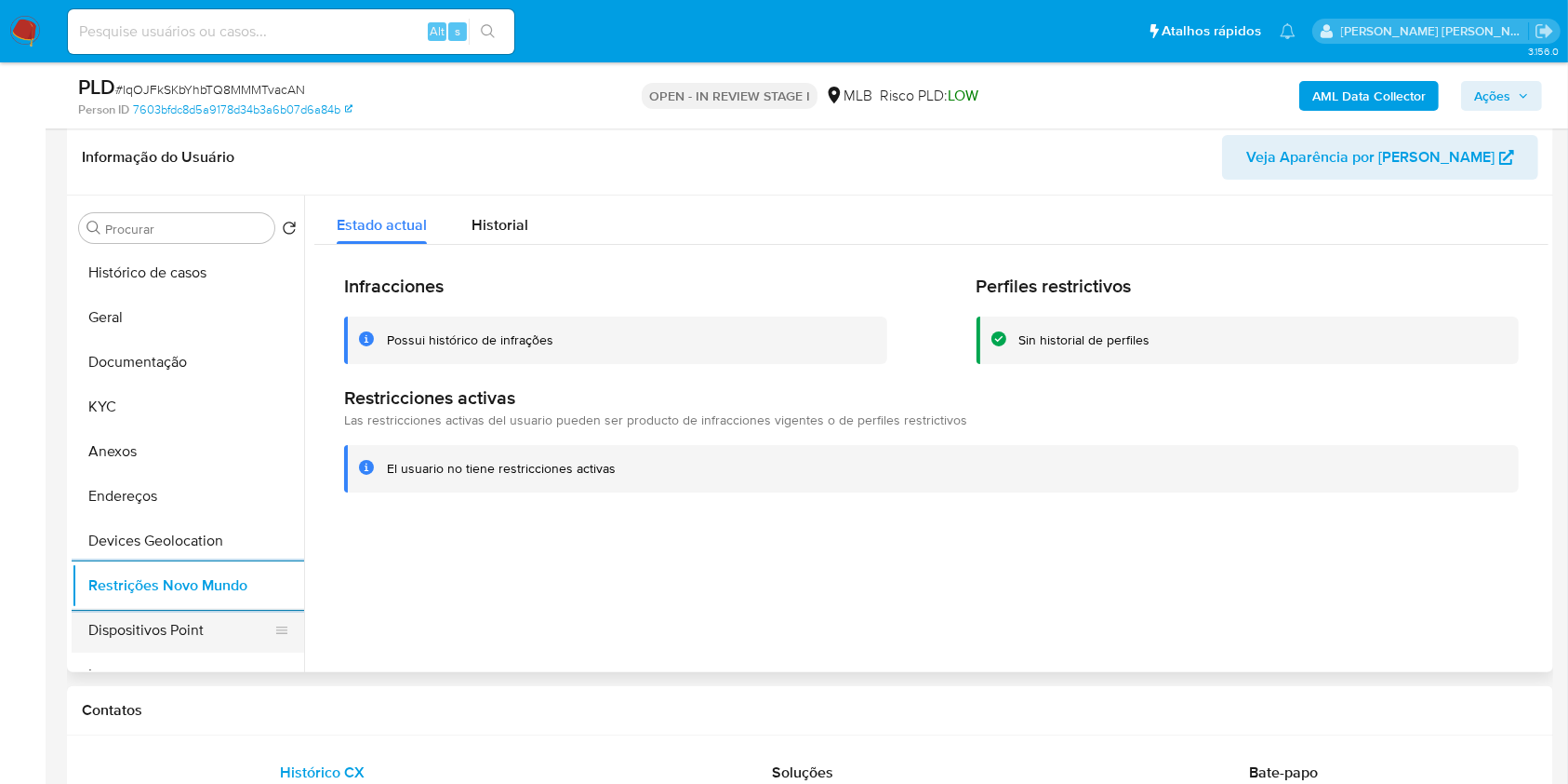
click at [207, 631] on button "Dispositivos Point" at bounding box center [180, 630] width 217 height 45
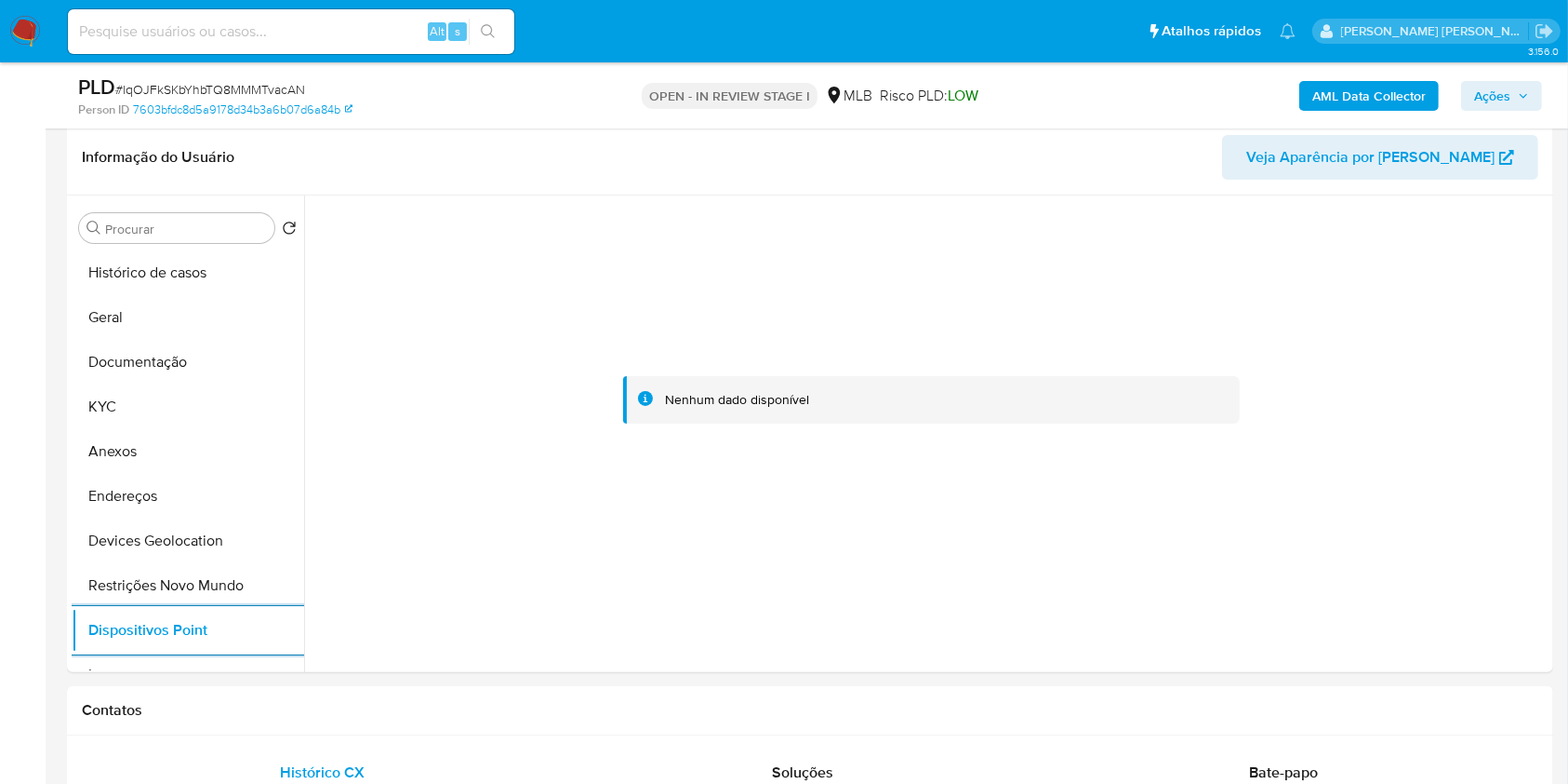
click at [1518, 83] on span "Ações" at bounding box center [1501, 95] width 55 height 26
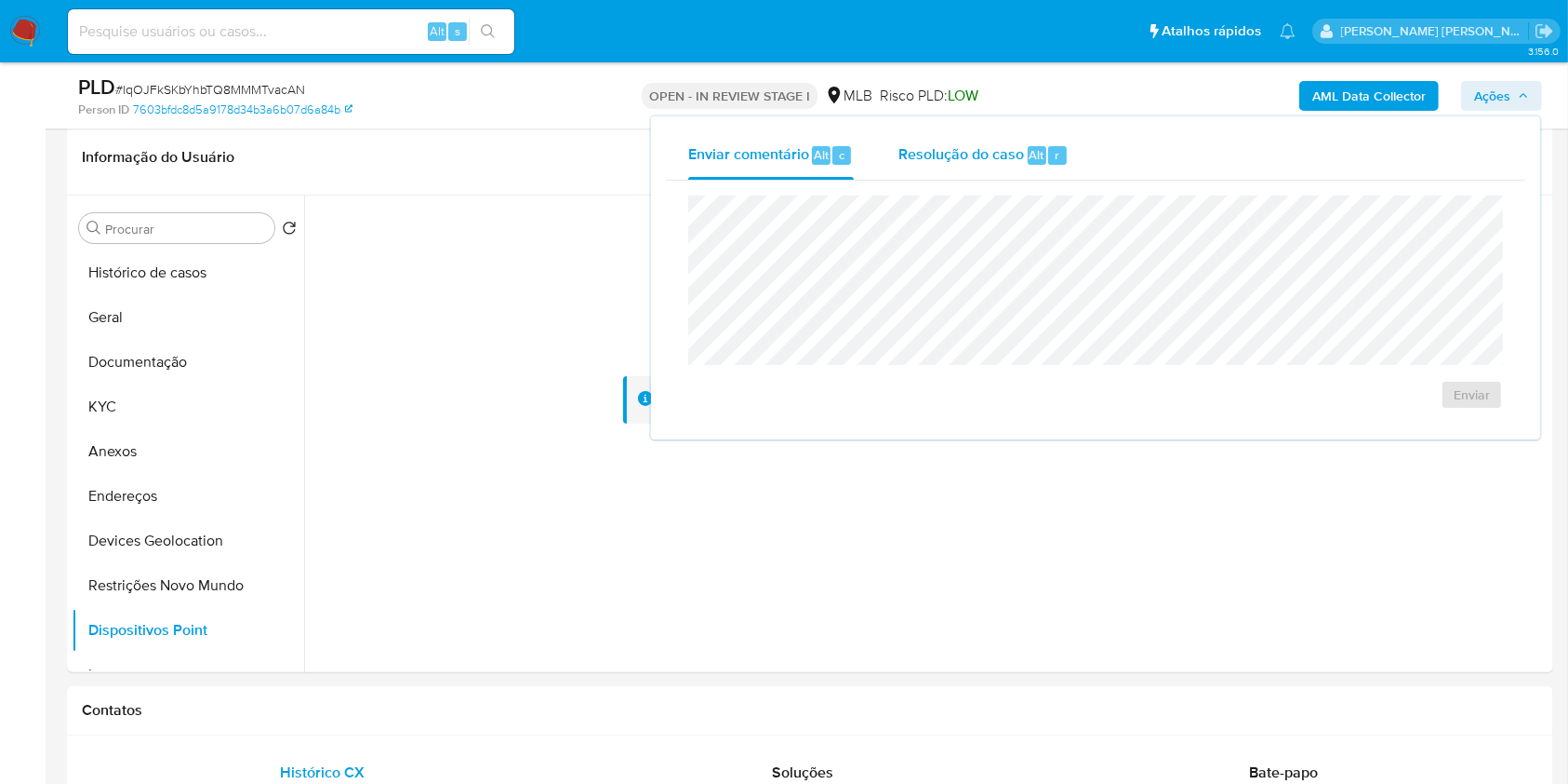
click at [1005, 136] on div "Resolução do caso Alt r" at bounding box center [984, 155] width 170 height 49
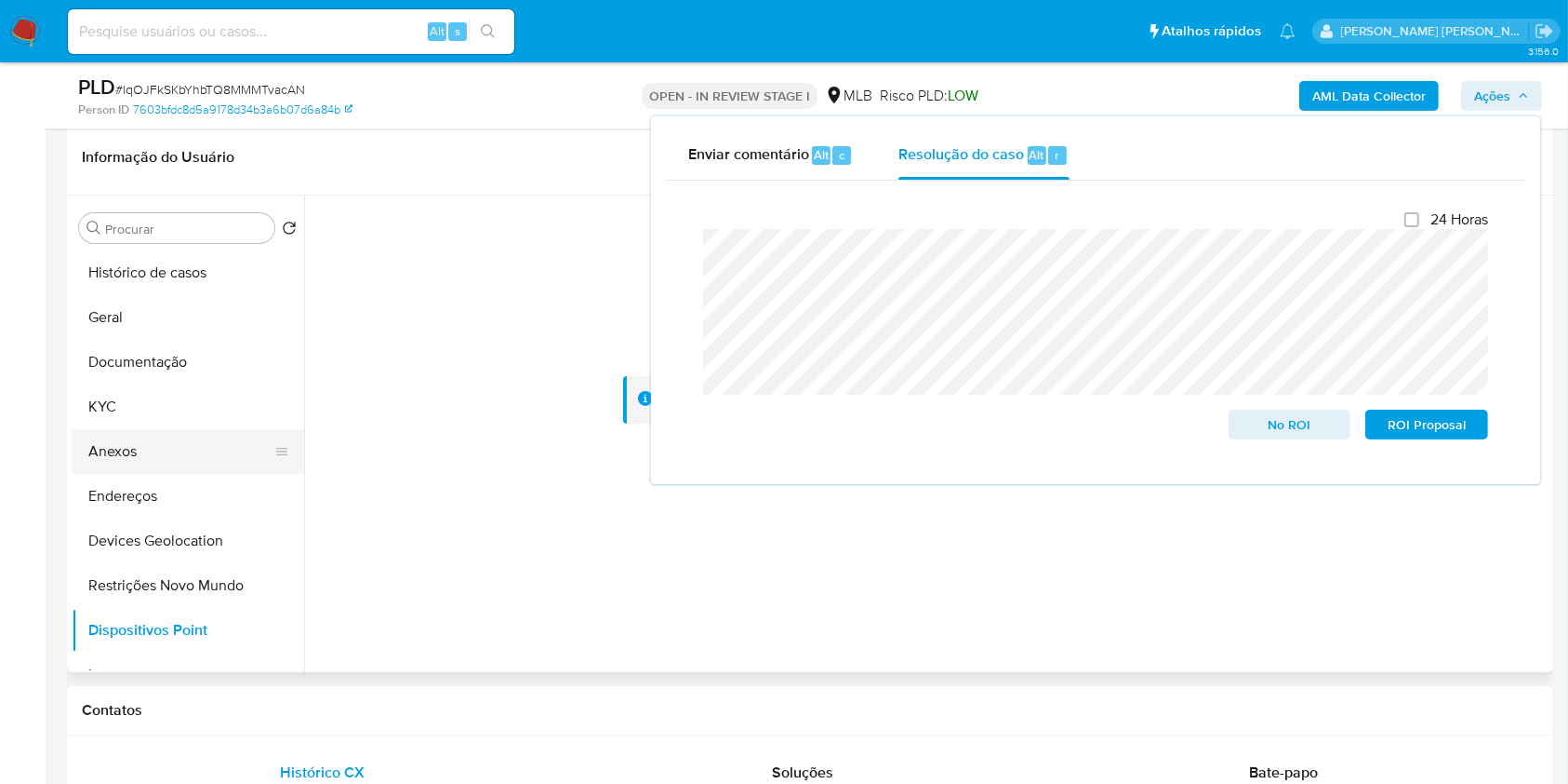
click at [170, 442] on button "Anexos" at bounding box center [180, 451] width 217 height 45
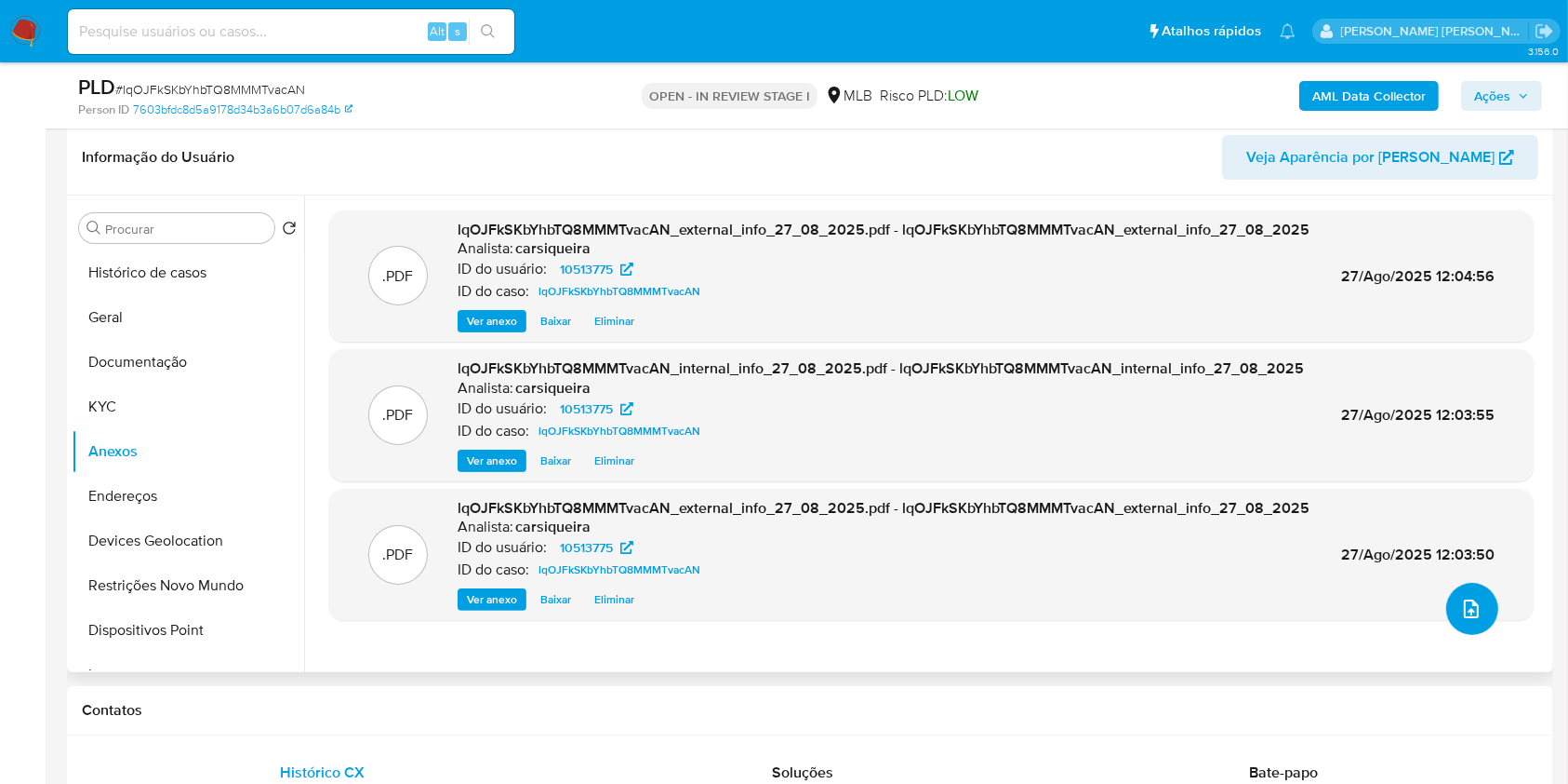
click at [1451, 599] on button "upload-file" at bounding box center [1472, 609] width 52 height 52
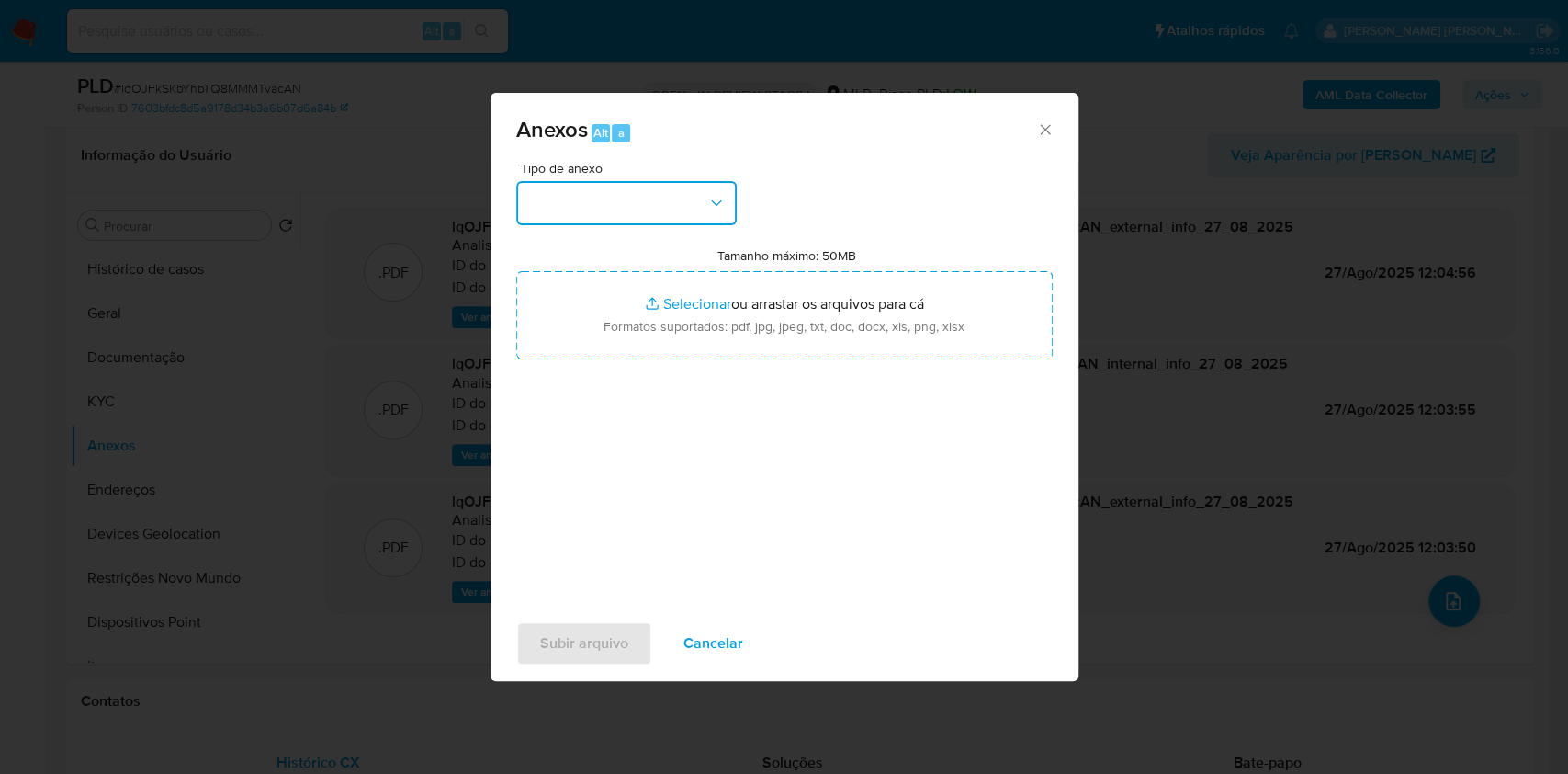
click at [655, 185] on button "button" at bounding box center [626, 202] width 220 height 44
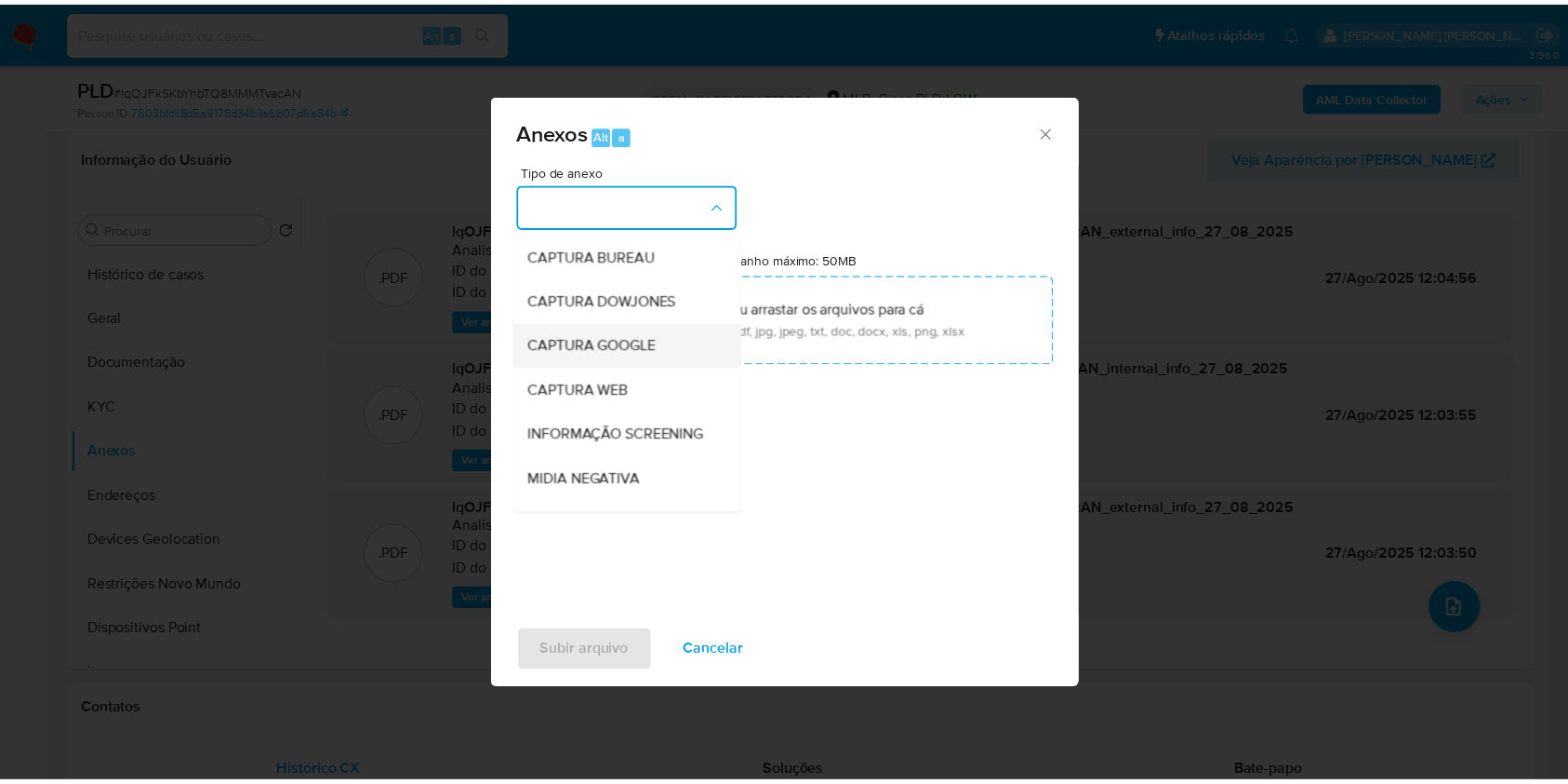
scroll to position [286, 0]
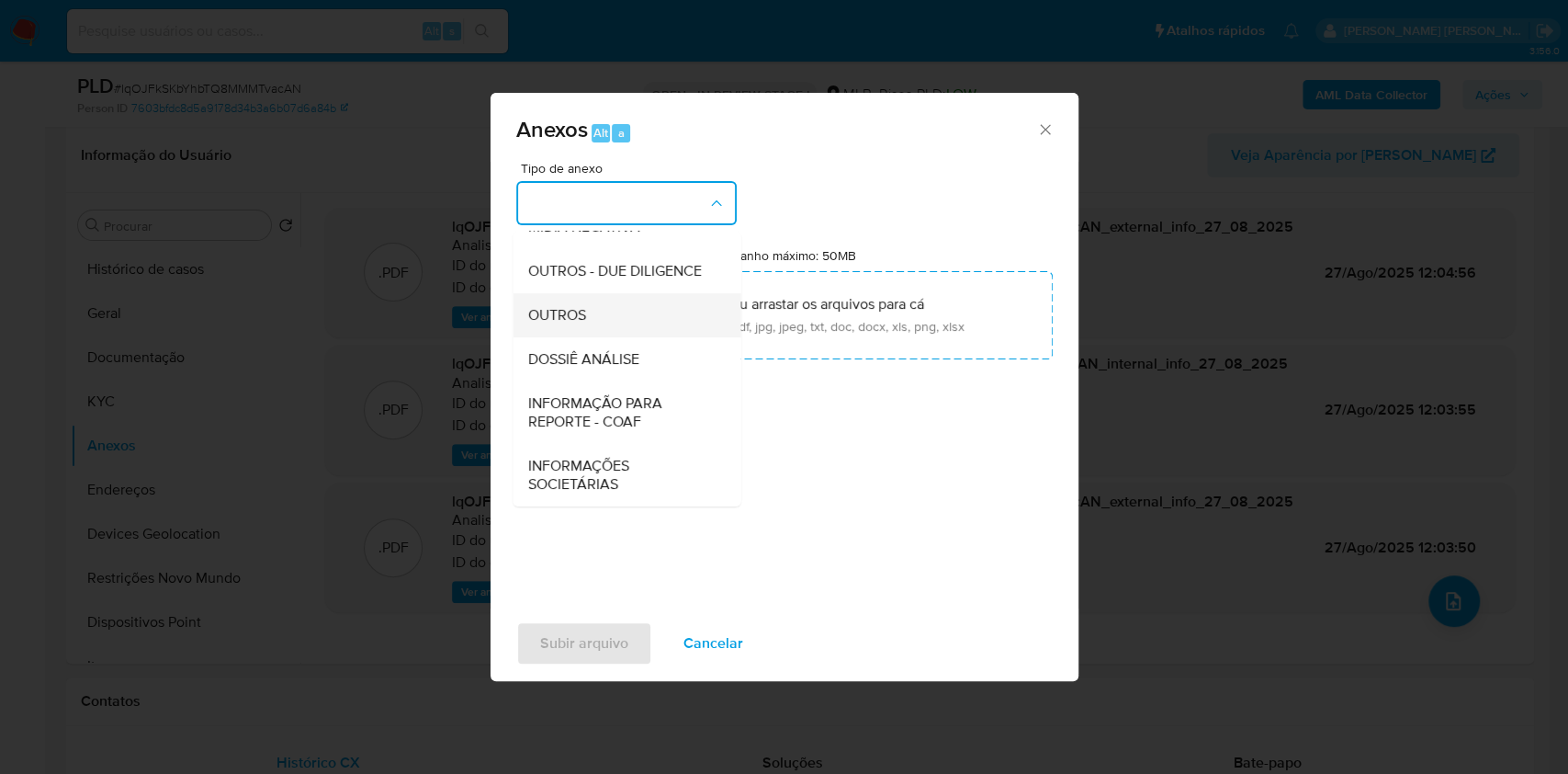
click at [594, 301] on div "OUTROS" at bounding box center [620, 315] width 187 height 44
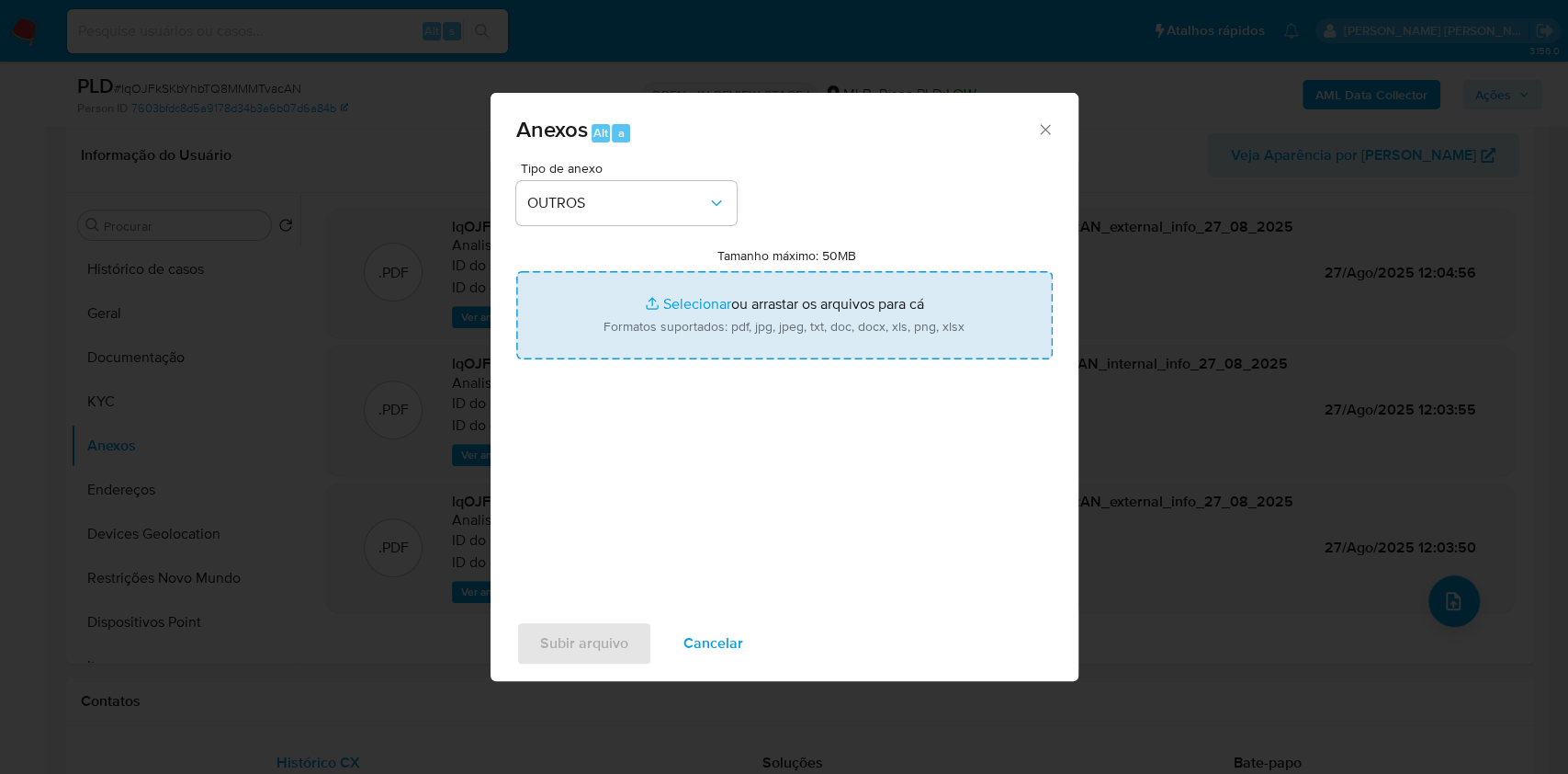
click at [665, 304] on input "Tamanho máximo: 50MB Selecionar arquivos" at bounding box center [784, 315] width 536 height 88
type input "C:\fakepath\CPF 87890151772 - MICHEL WIDMER SILVA - Documentos Google.pdf"
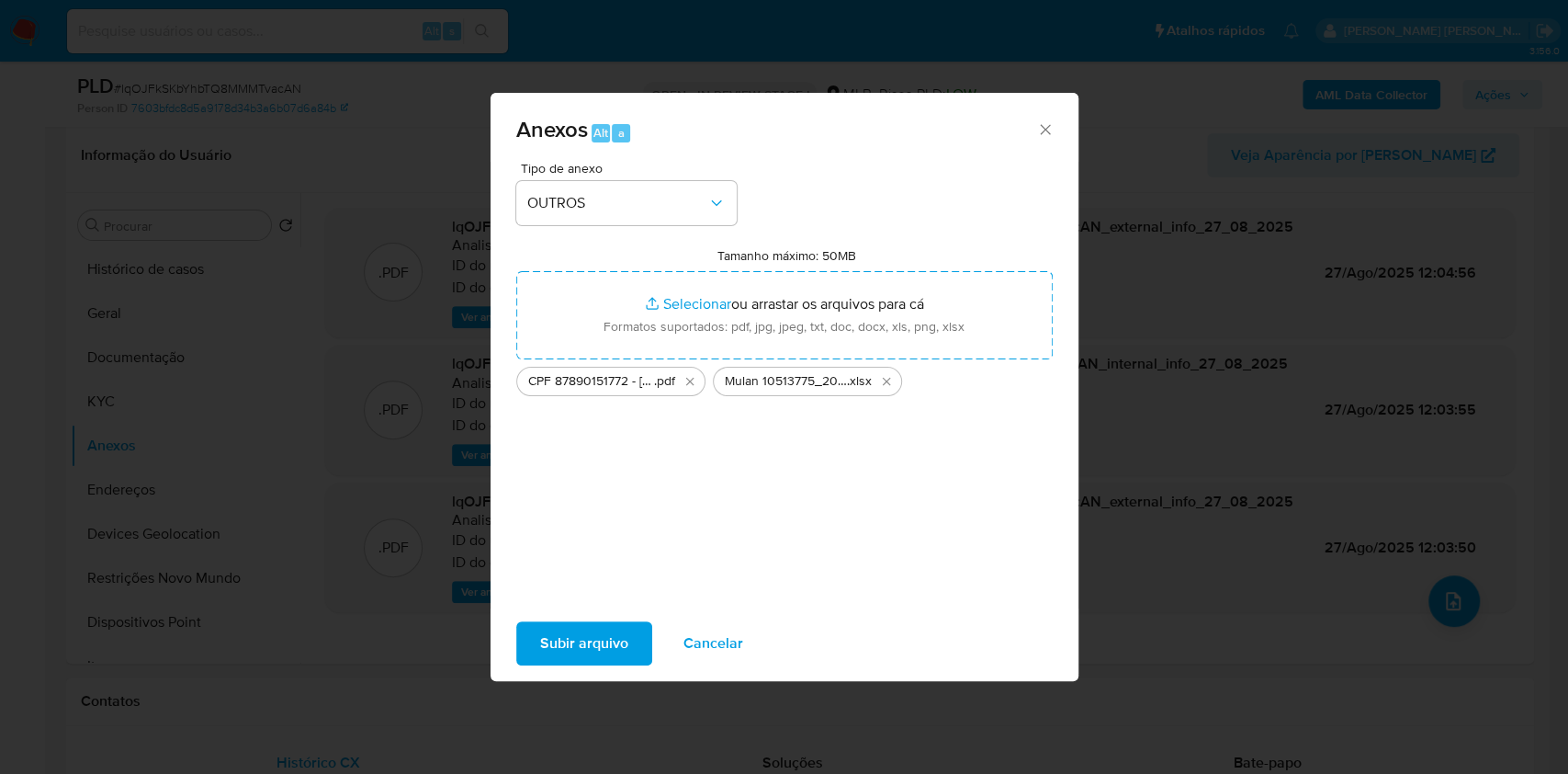
click at [608, 667] on div "Subir arquivo Cancelar" at bounding box center [785, 643] width 588 height 70
click at [599, 651] on span "Subir arquivo" at bounding box center [584, 642] width 88 height 41
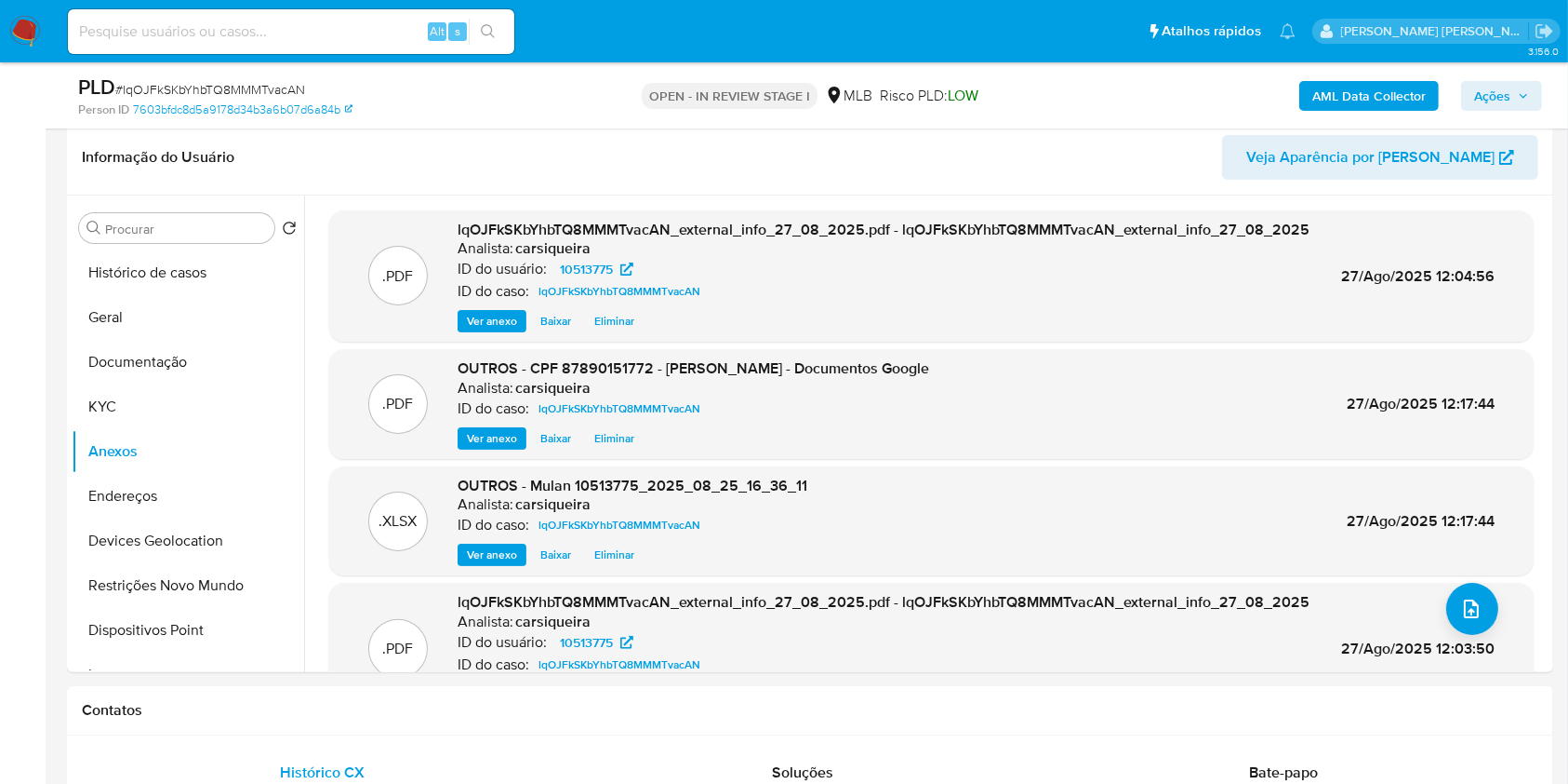
click at [1508, 87] on span "Ações" at bounding box center [1492, 95] width 36 height 30
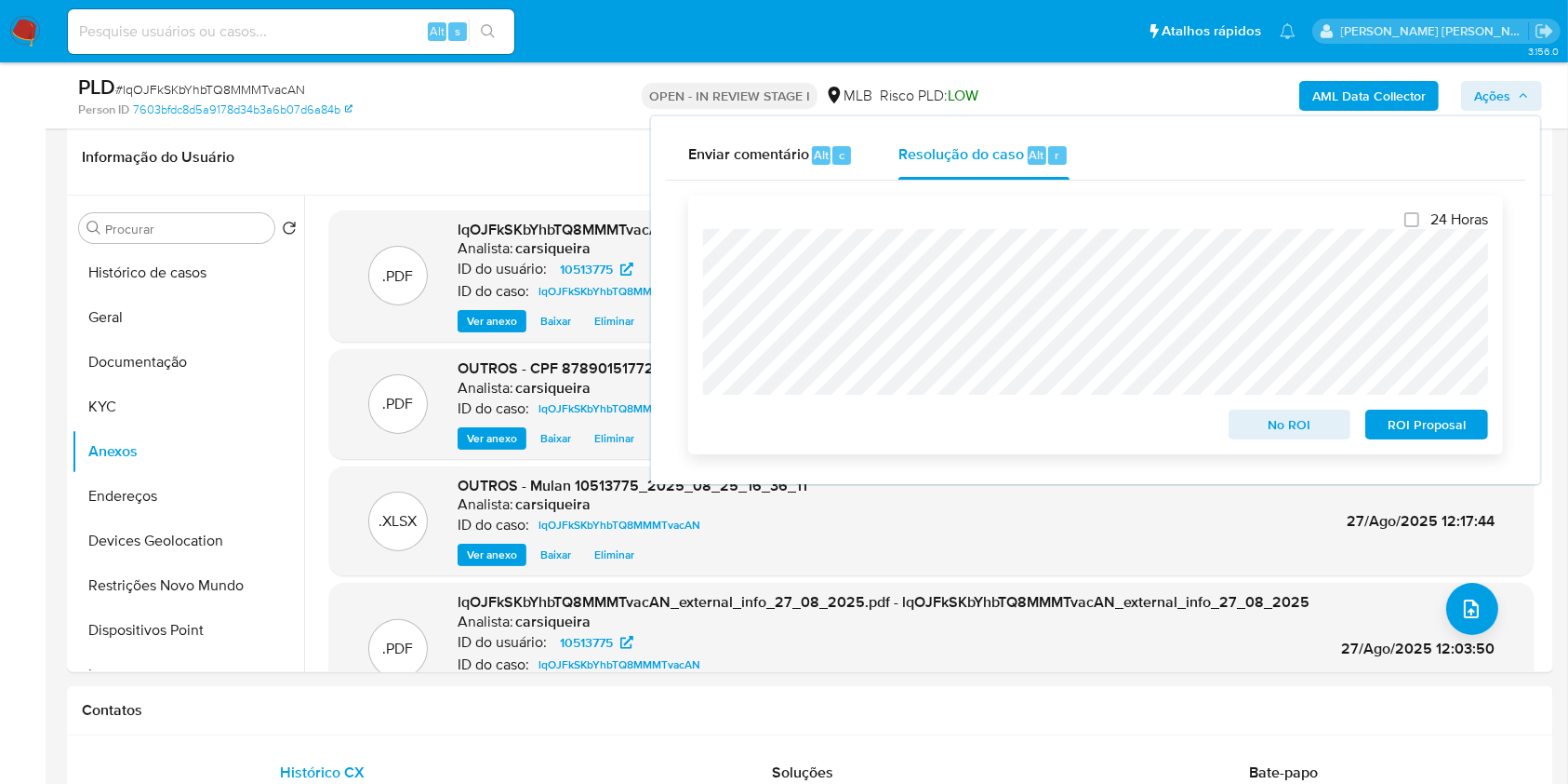
click at [1292, 429] on span "No ROI" at bounding box center [1290, 424] width 97 height 26
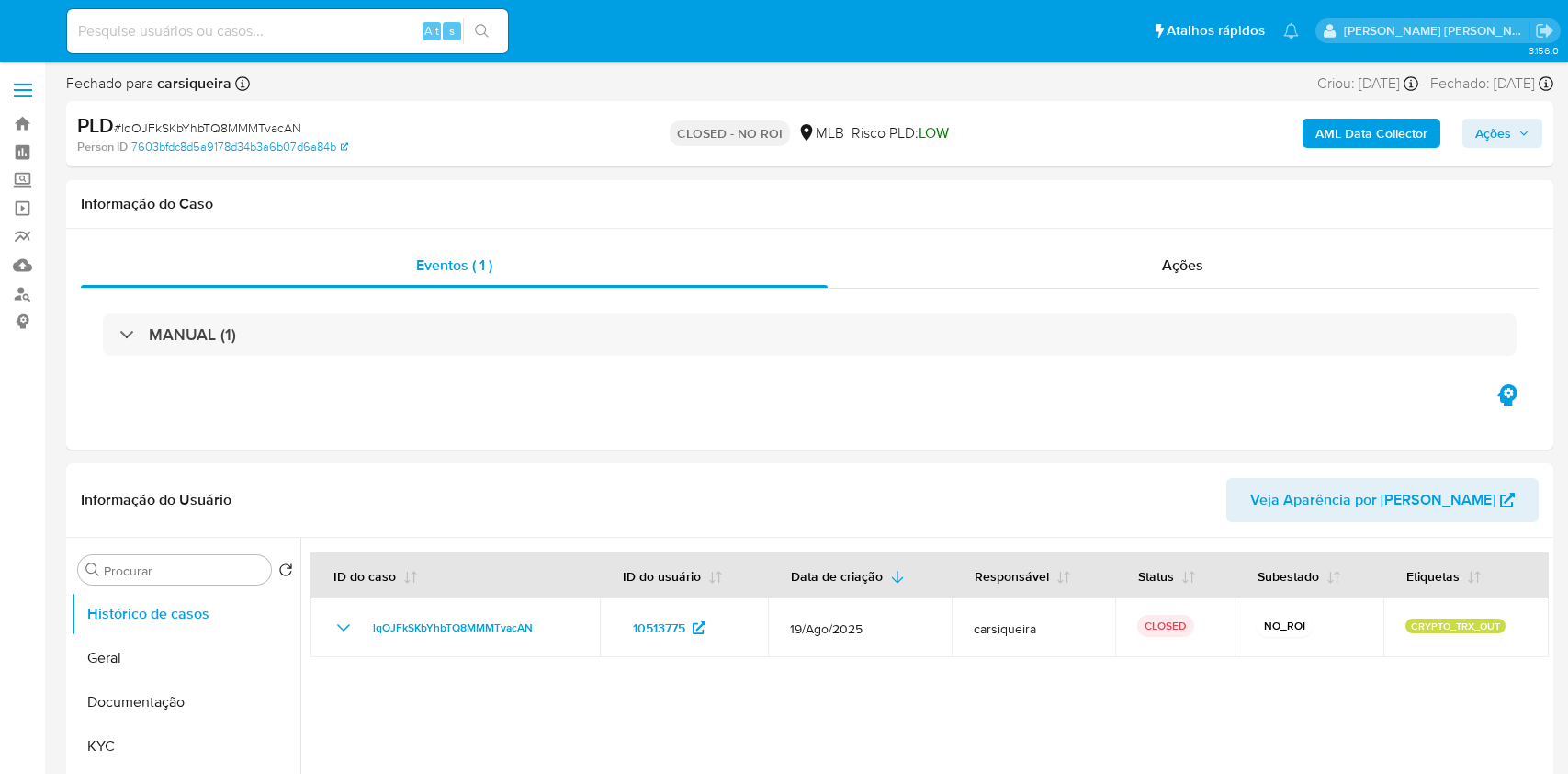
select select "10"
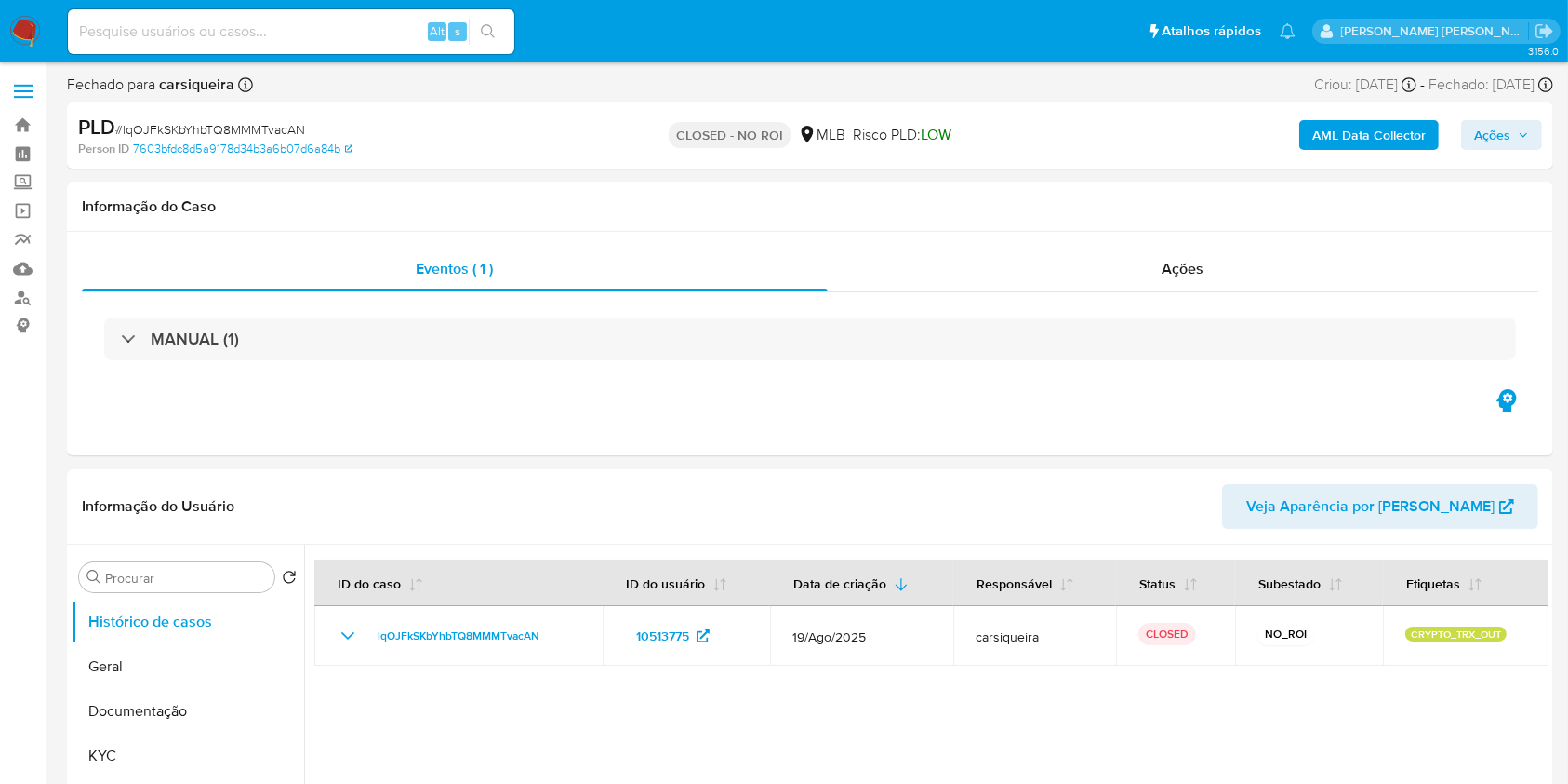
drag, startPoint x: 36, startPoint y: 21, endPoint x: 63, endPoint y: 2, distance: 33.0
click at [36, 21] on img at bounding box center [25, 32] width 32 height 32
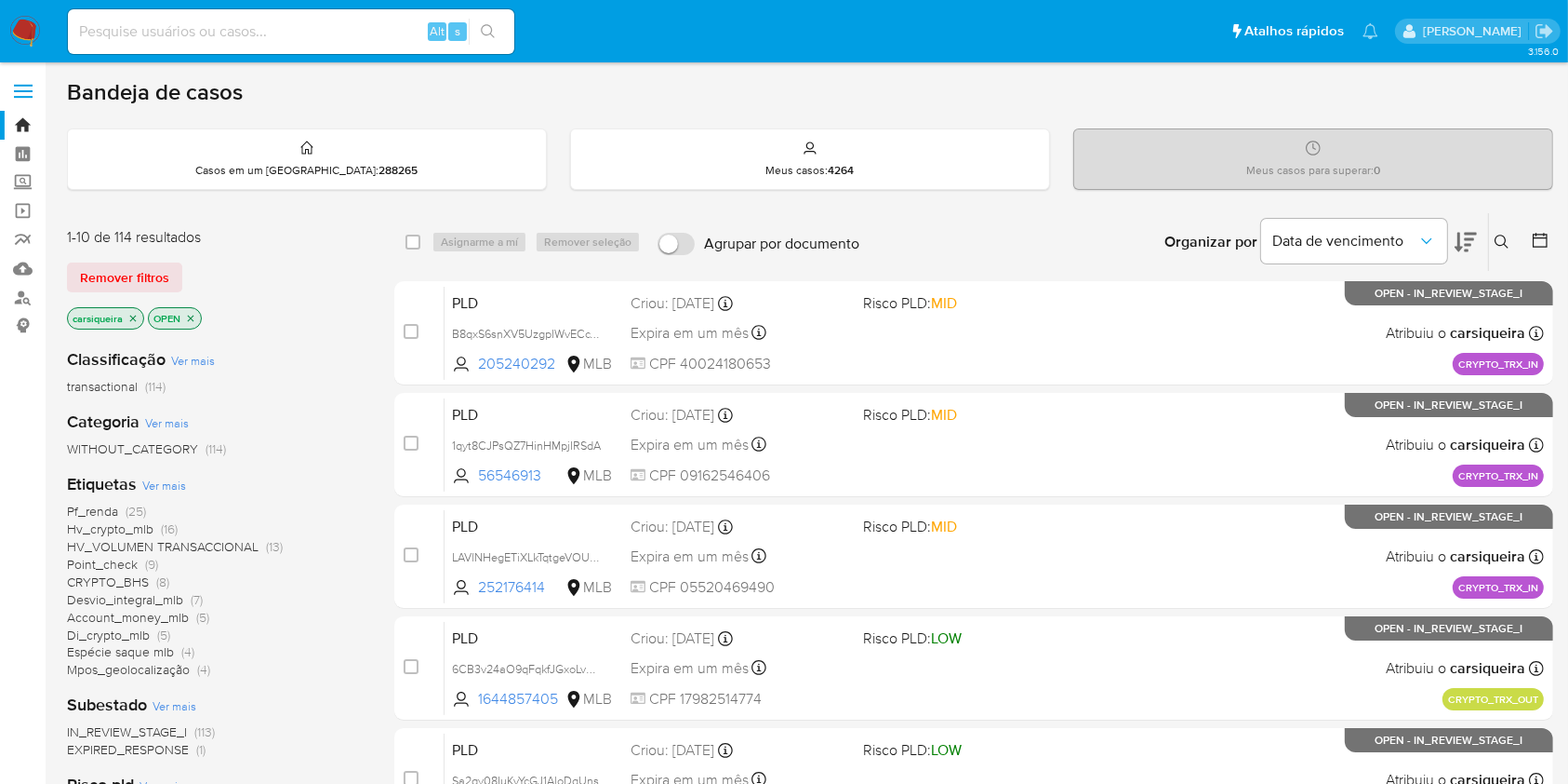
click at [32, 31] on img at bounding box center [25, 32] width 32 height 32
click at [283, 26] on input at bounding box center [291, 31] width 446 height 24
paste input "puGrElKCwN9E872odOypgEvp"
type input "puGrElKCwN9E872odOypgEvp"
click at [499, 27] on button "search-icon" at bounding box center [488, 31] width 38 height 26
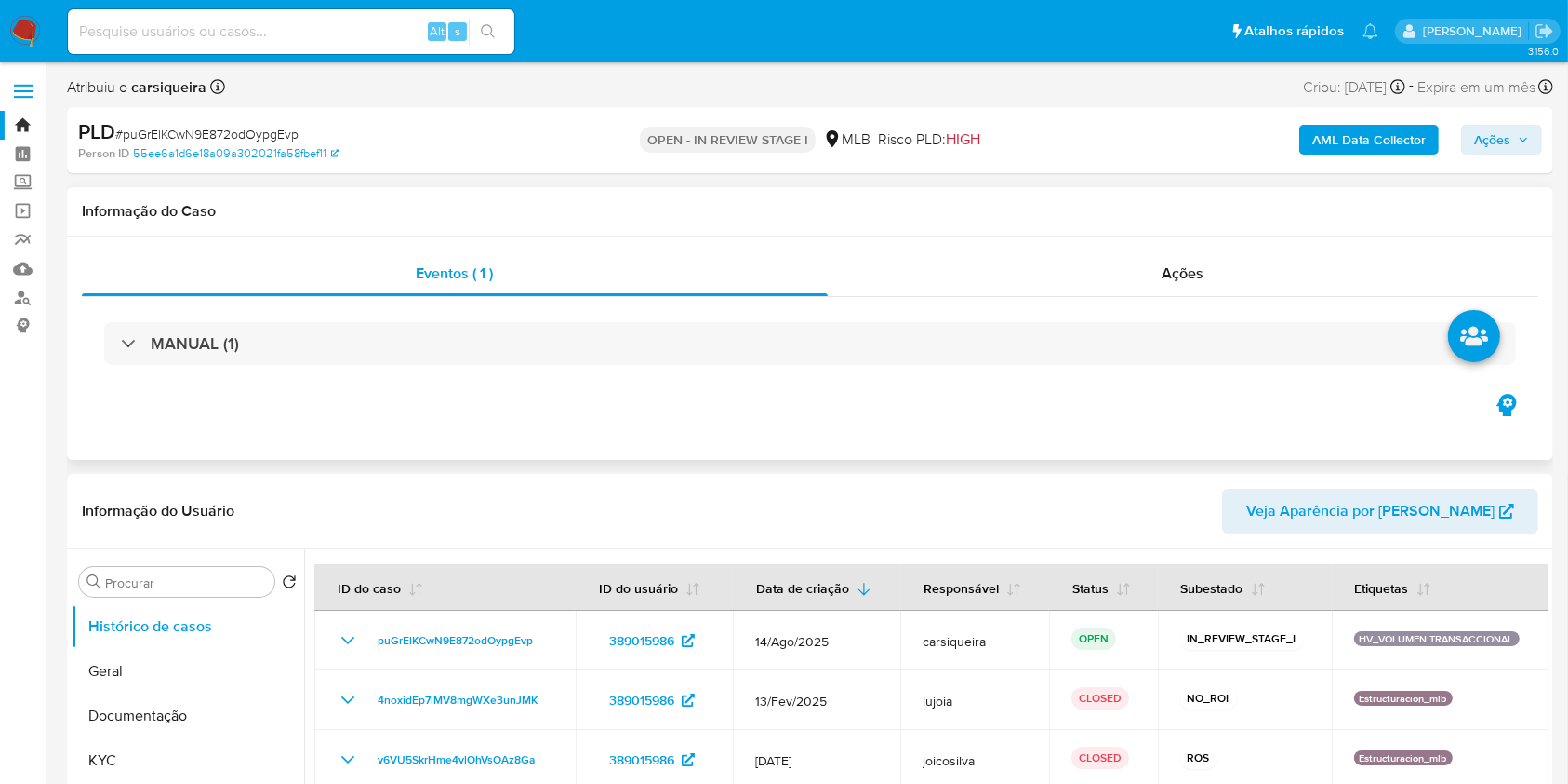
select select "10"
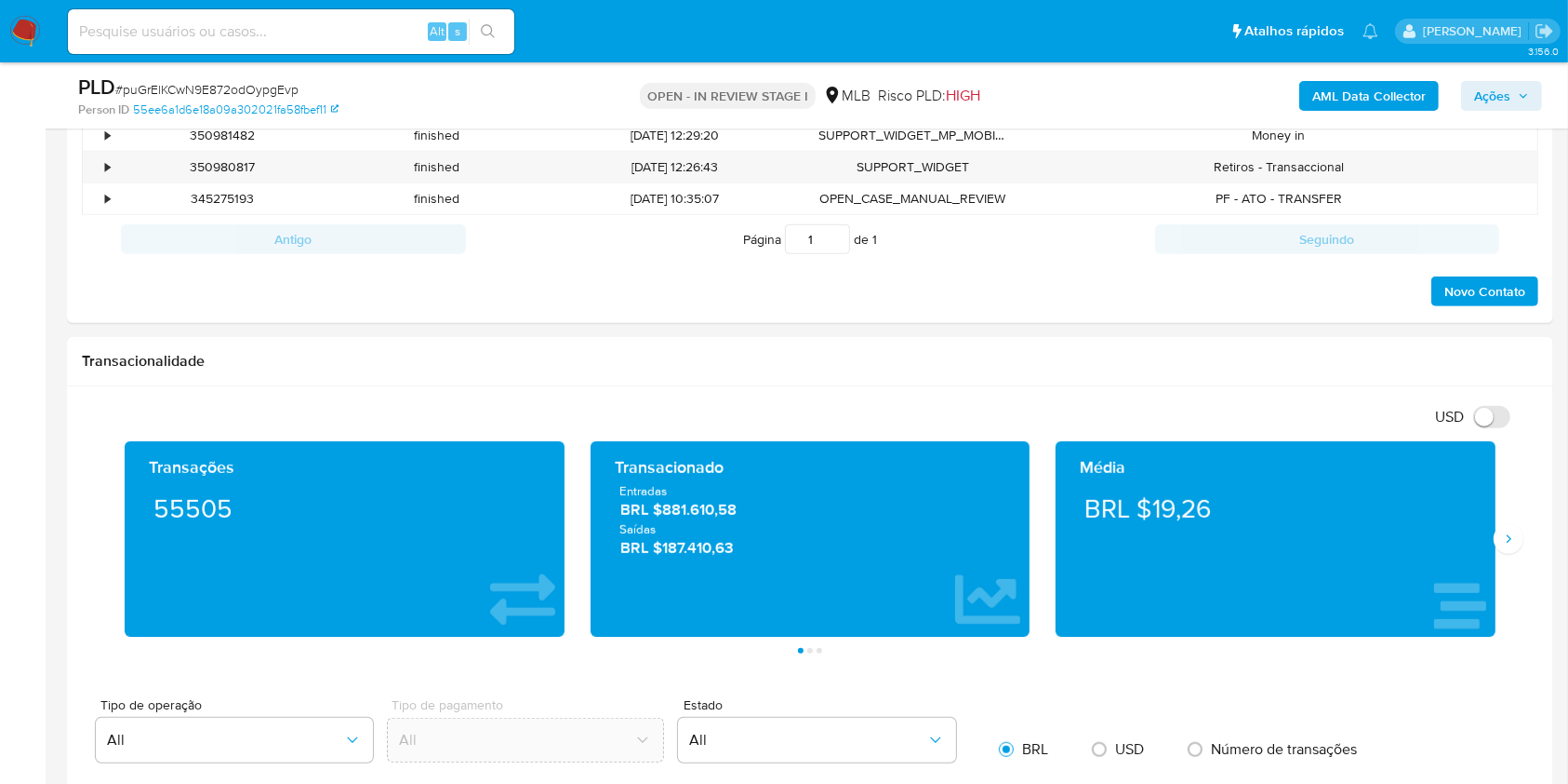
scroll to position [1032, 0]
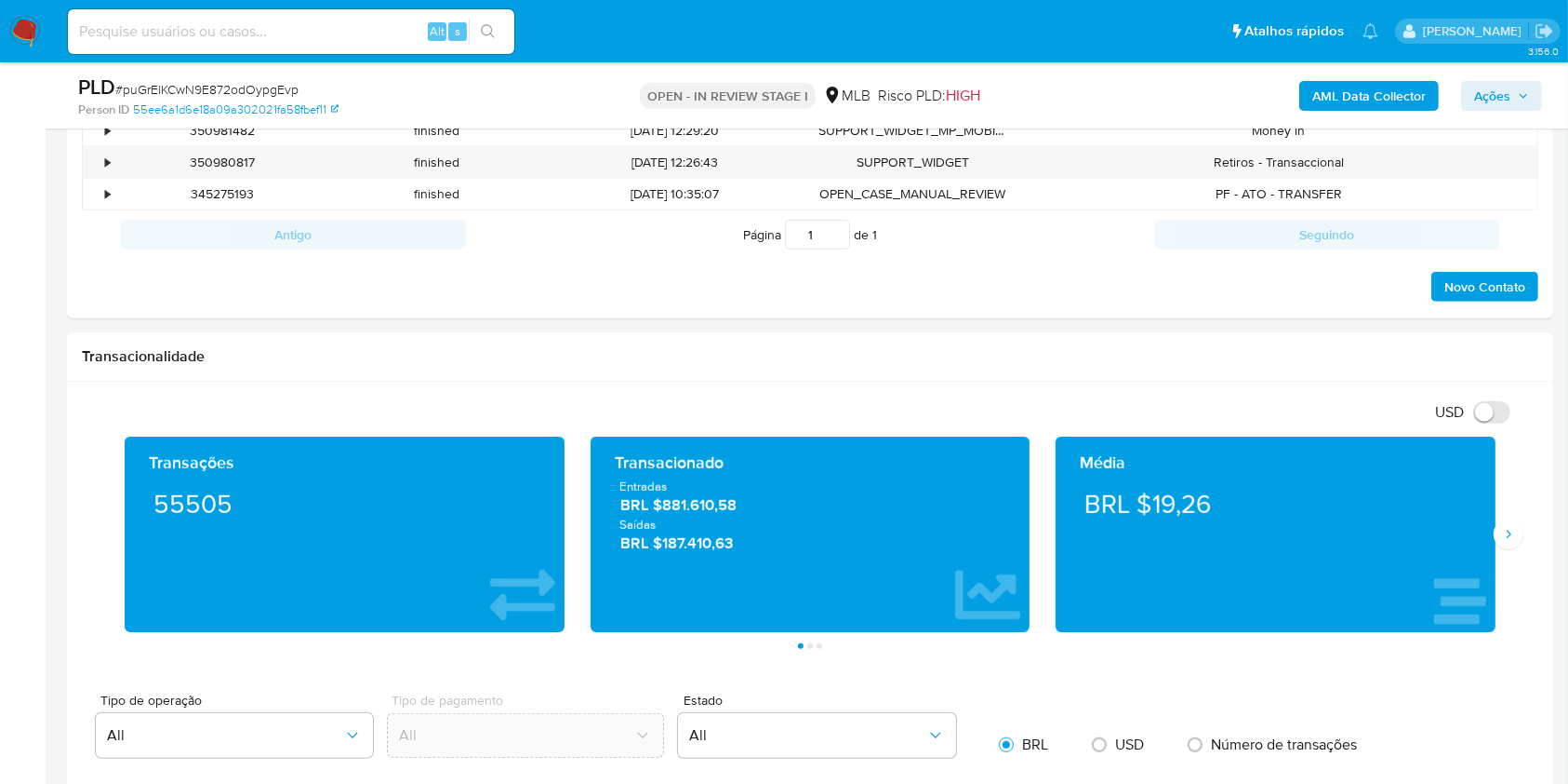
click at [316, 26] on input at bounding box center [291, 31] width 446 height 24
paste input "puGrElKCwN9E872odOypgEvp"
type input "puGrElKCwN9E872odOypgEvp"
click at [484, 33] on icon "search-icon" at bounding box center [489, 32] width 15 height 15
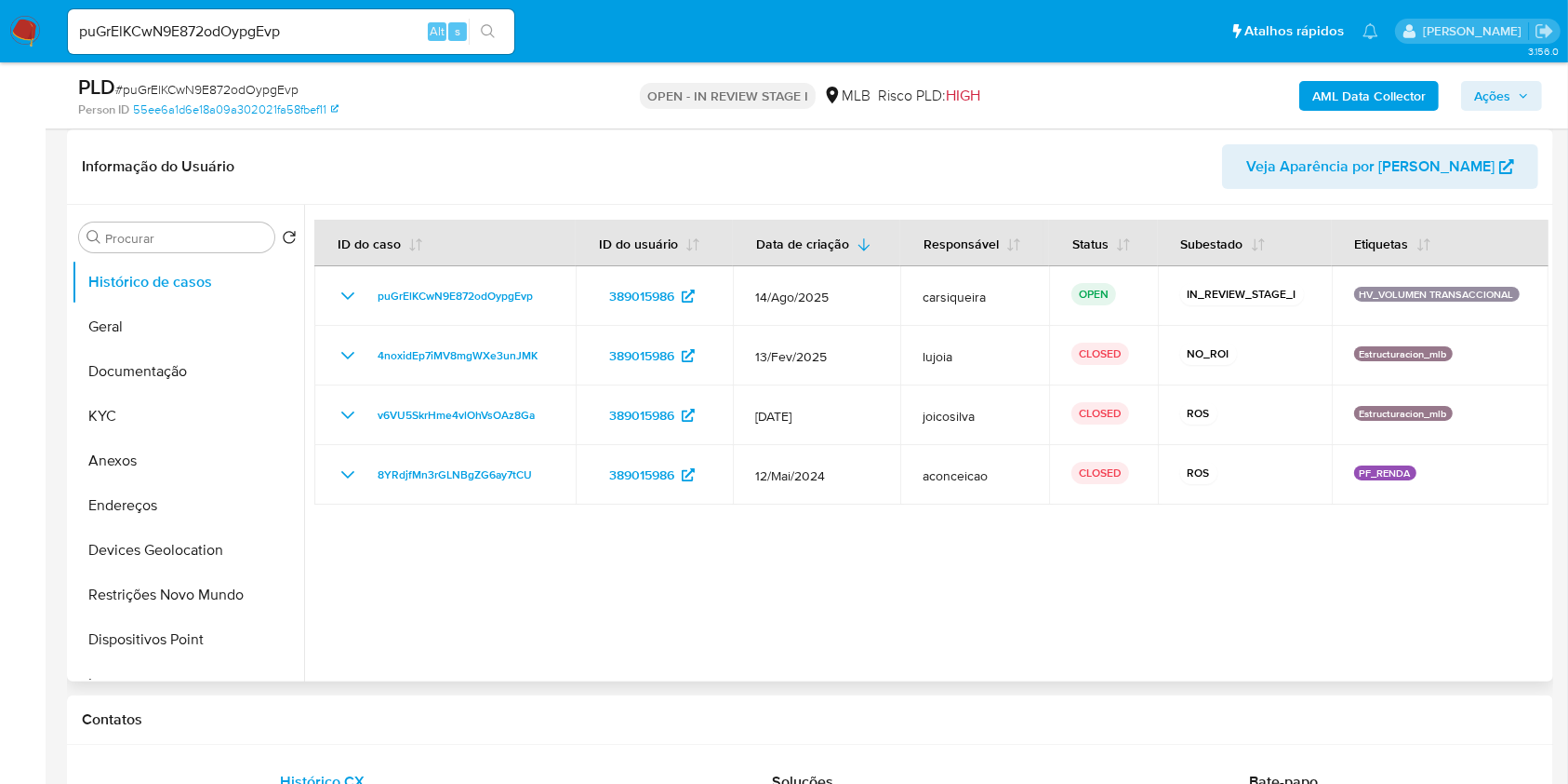
scroll to position [288, 0]
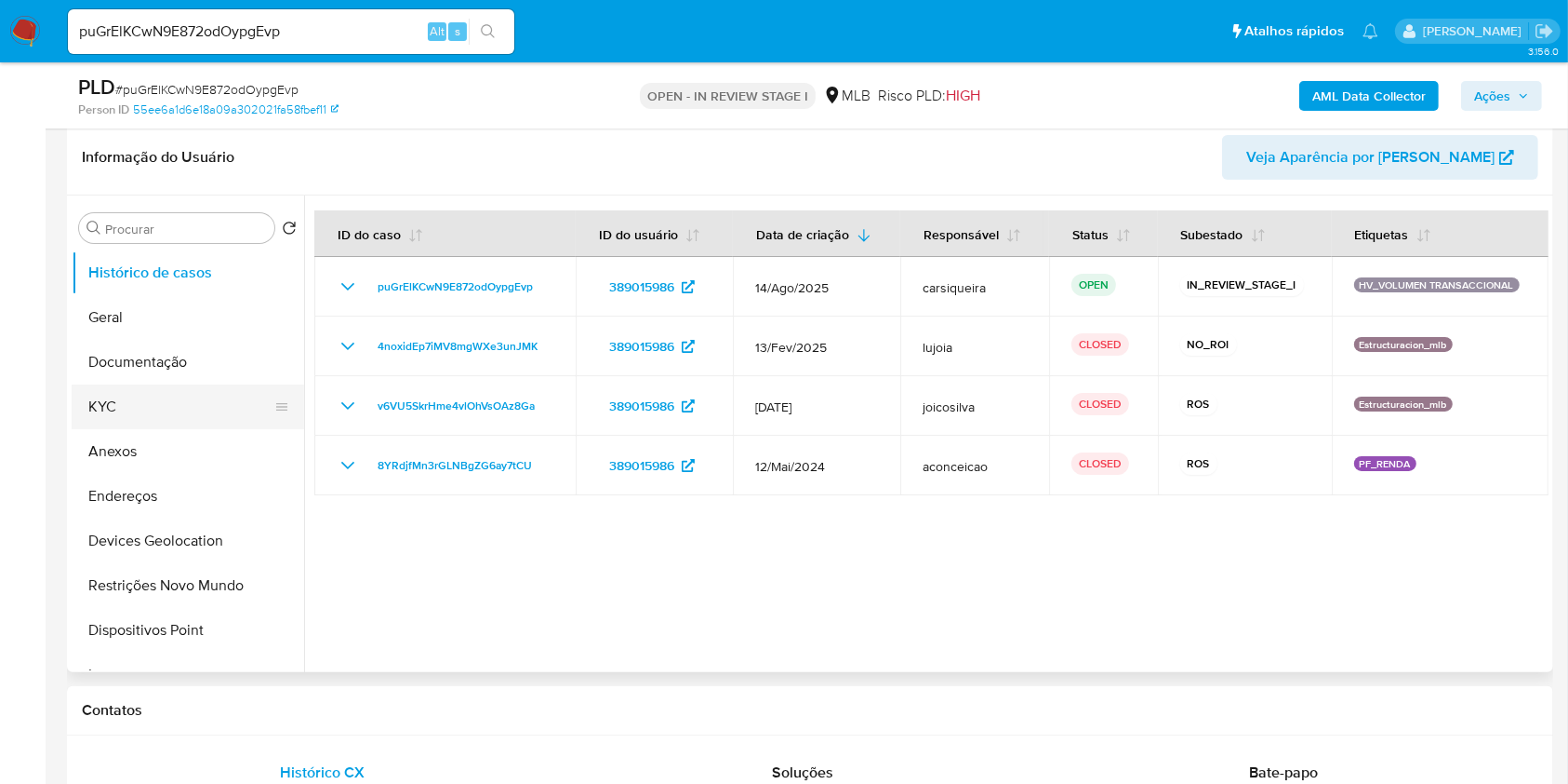
click at [161, 413] on button "KYC" at bounding box center [180, 406] width 217 height 45
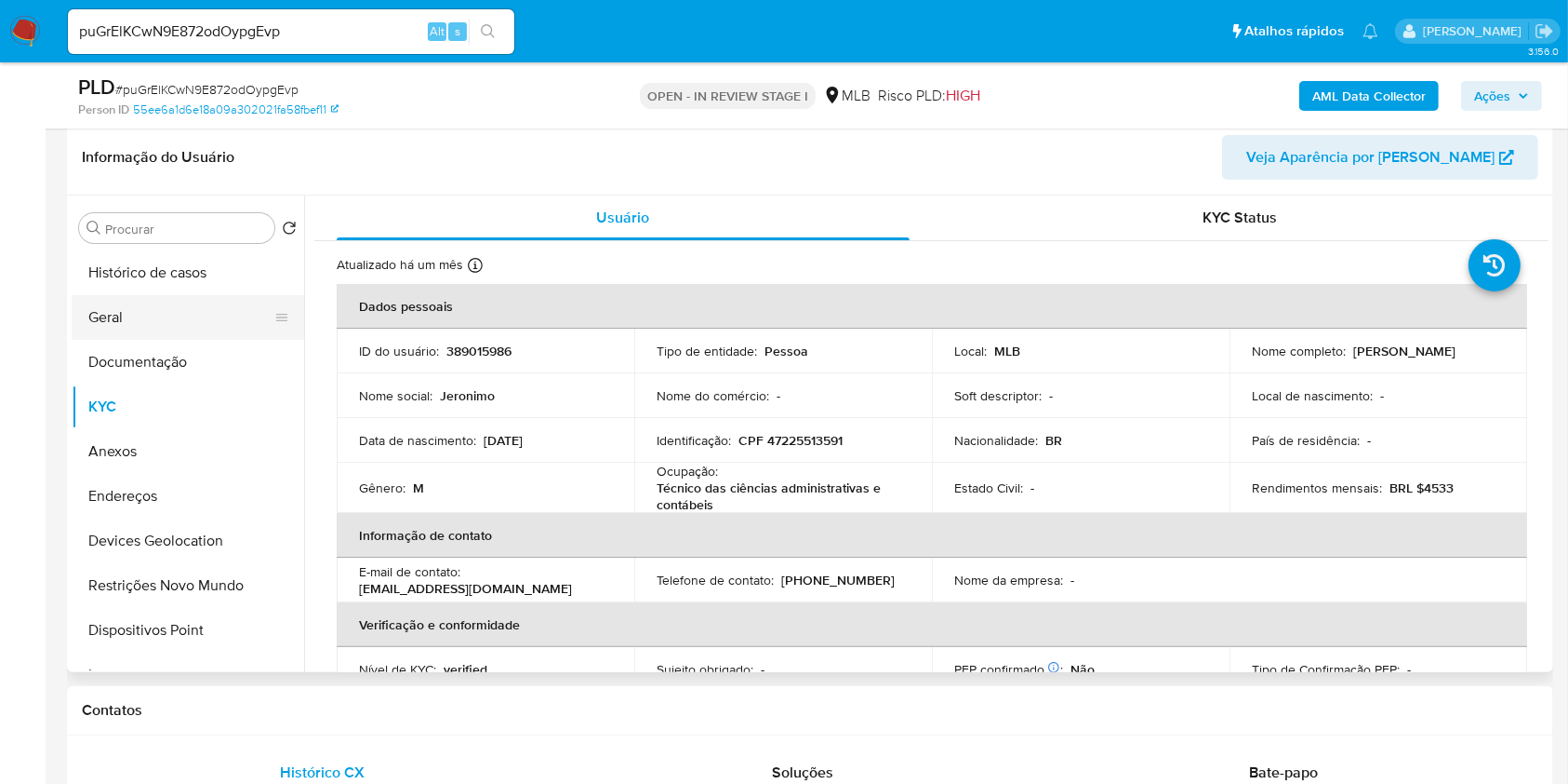
click at [171, 333] on button "Geral" at bounding box center [180, 317] width 217 height 45
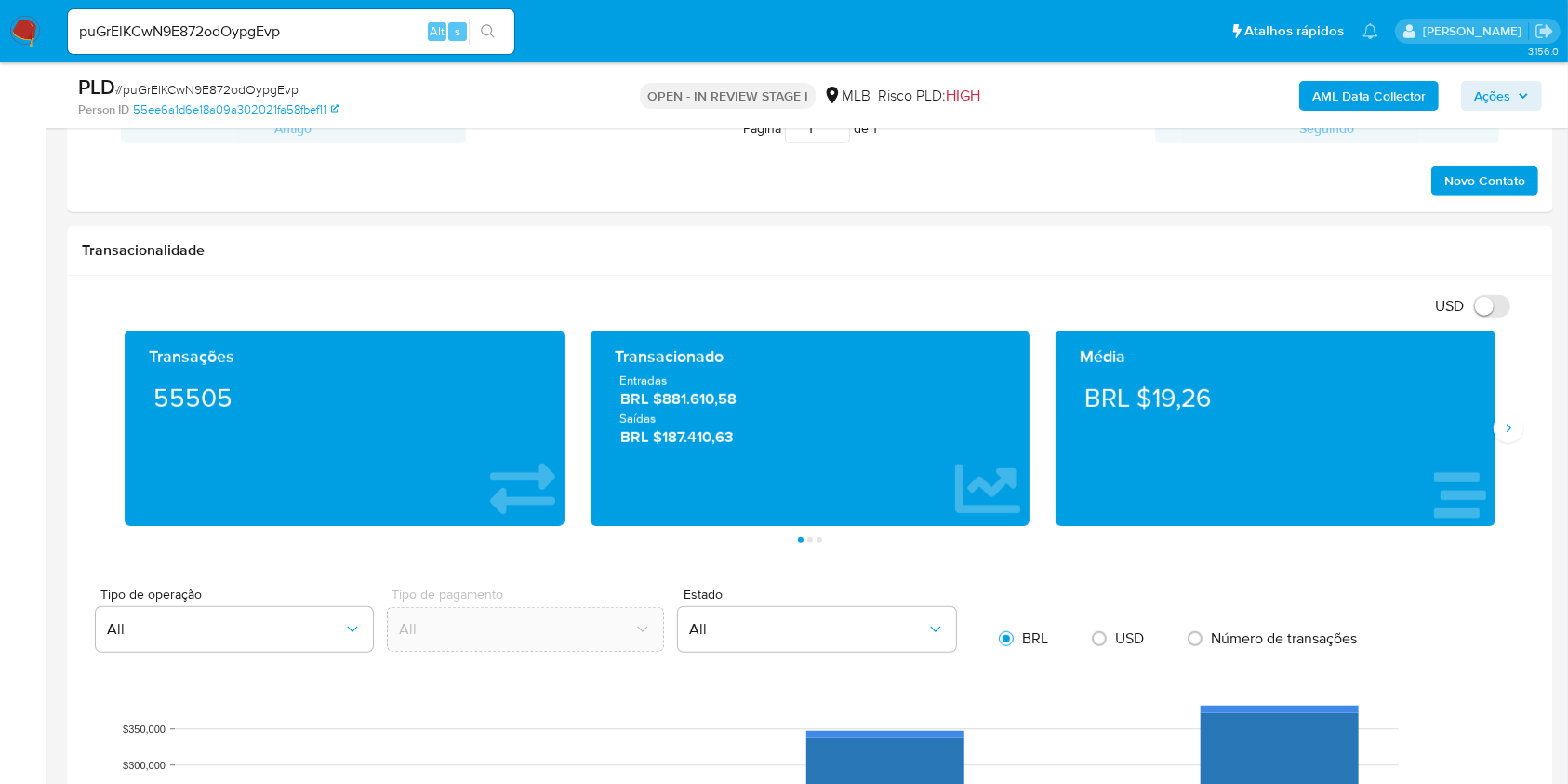
scroll to position [1180, 0]
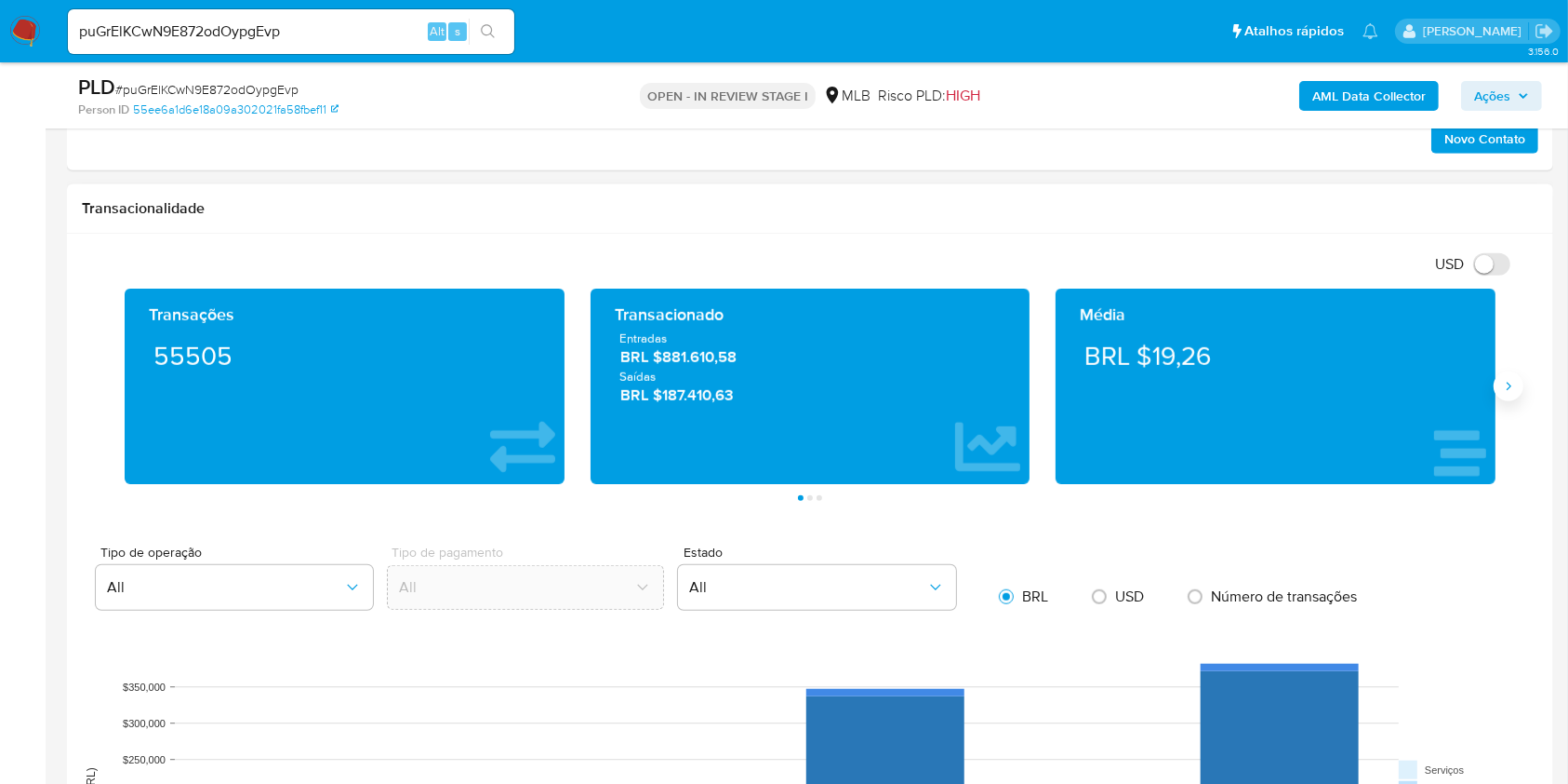
click at [1502, 390] on icon "Siguiente" at bounding box center [1510, 386] width 15 height 15
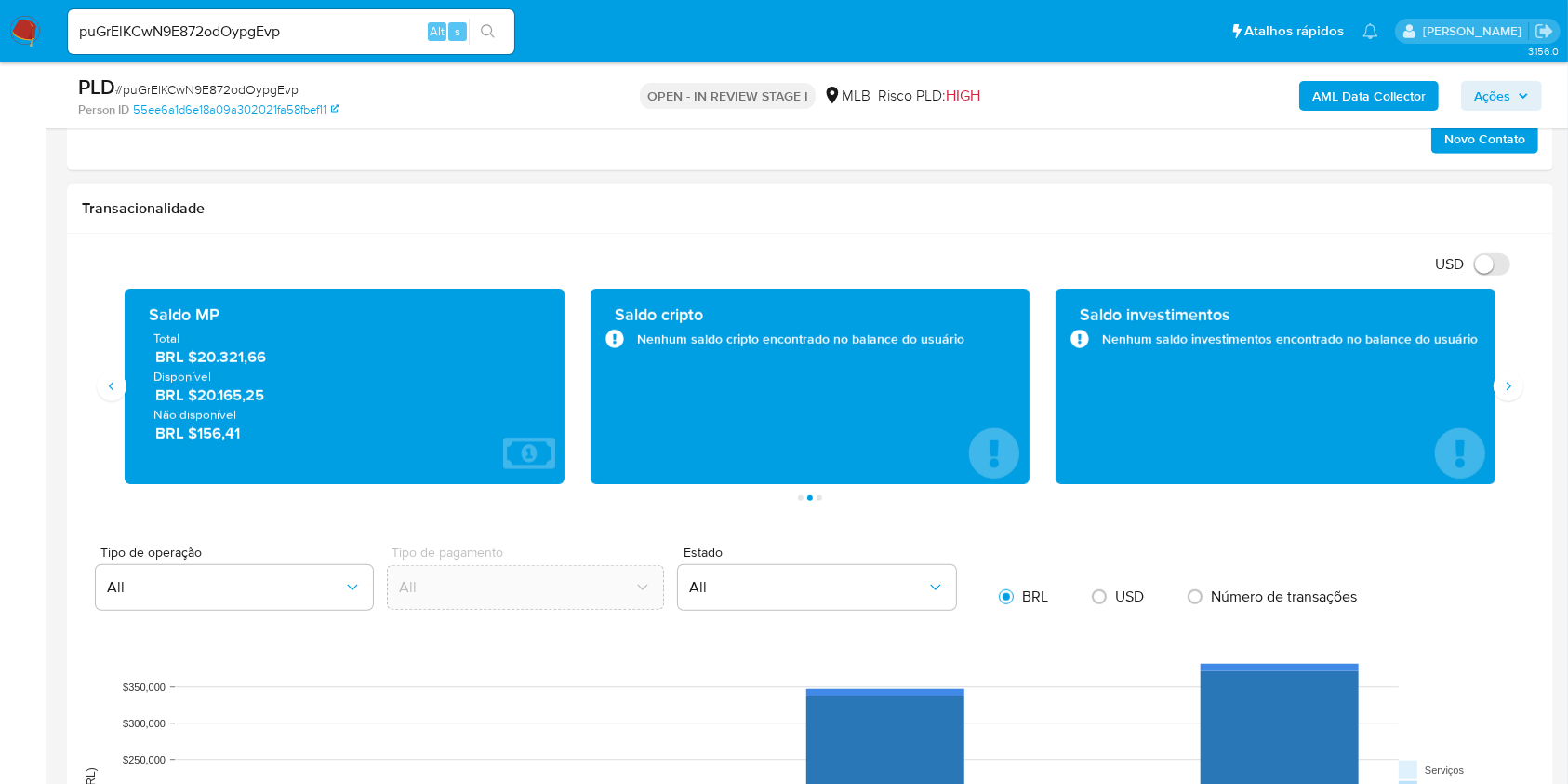
drag, startPoint x: 289, startPoint y: 395, endPoint x: 196, endPoint y: 392, distance: 93.0
click at [196, 392] on span "BRL $20.165,25" at bounding box center [345, 395] width 380 height 21
click at [1503, 385] on icon "Siguiente" at bounding box center [1510, 386] width 15 height 15
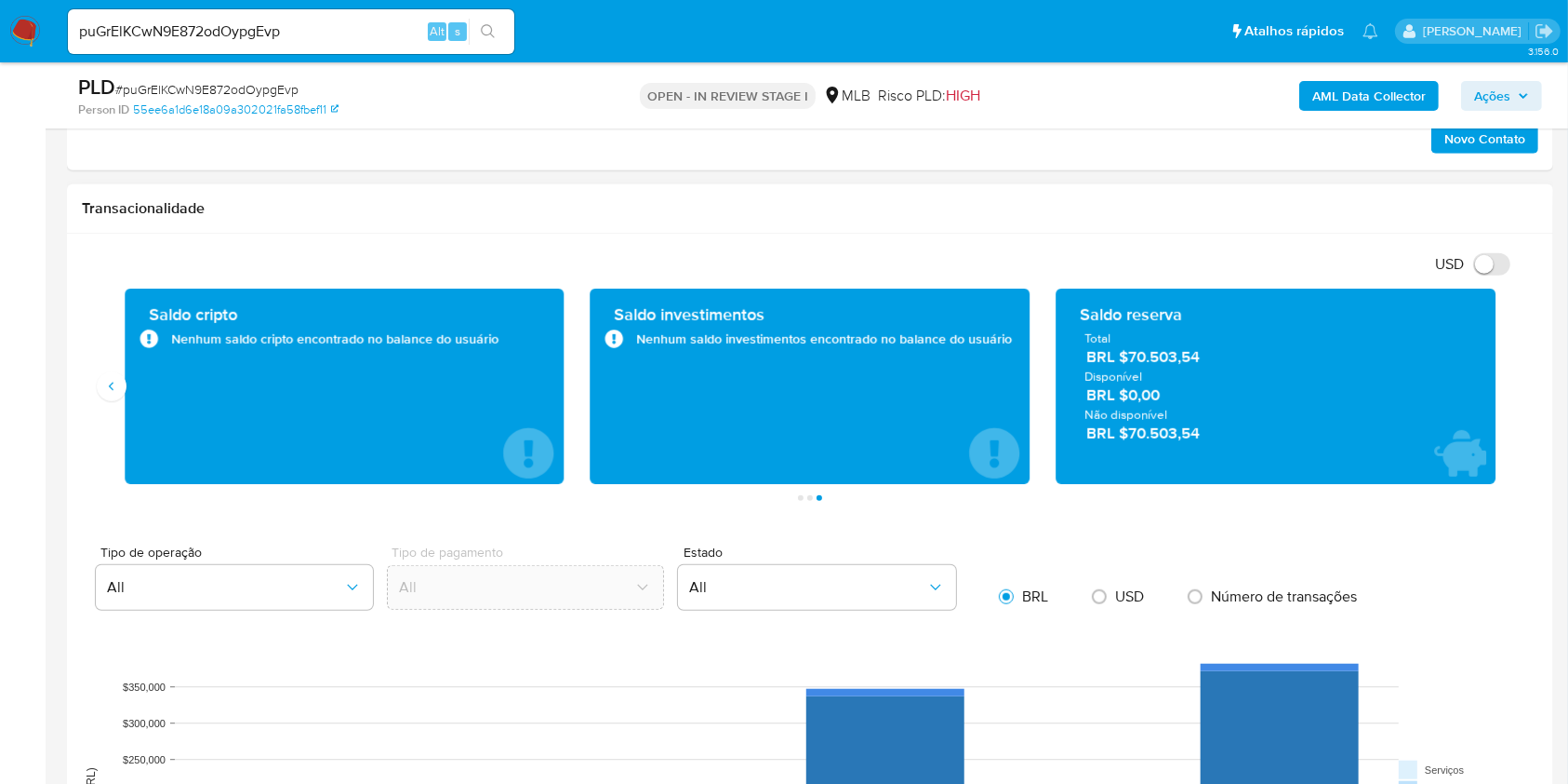
scroll to position [63, 0]
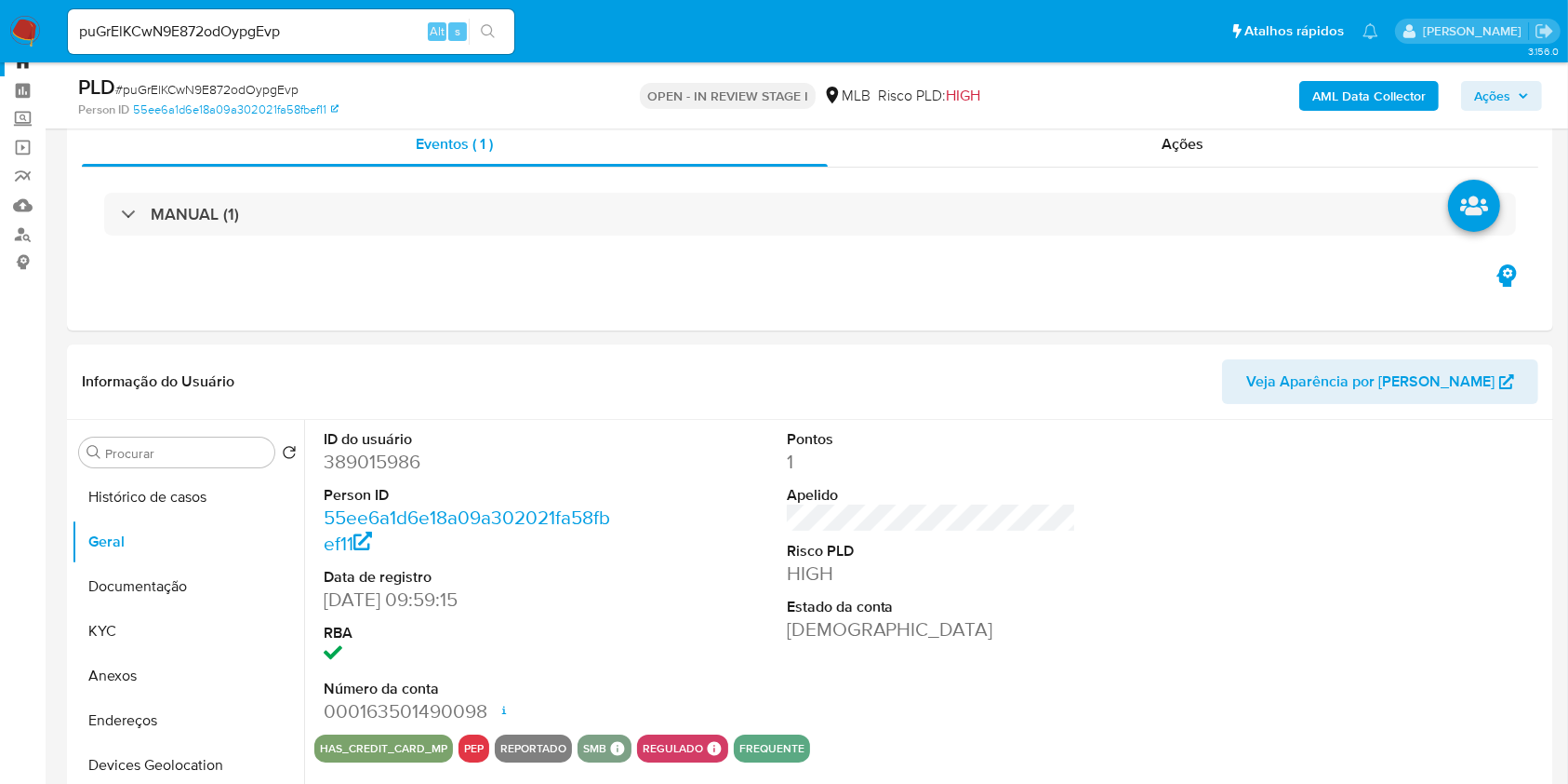
drag, startPoint x: 134, startPoint y: 502, endPoint x: 1586, endPoint y: 257, distance: 1472.5
click at [140, 496] on button "Histórico de casos" at bounding box center [188, 496] width 233 height 45
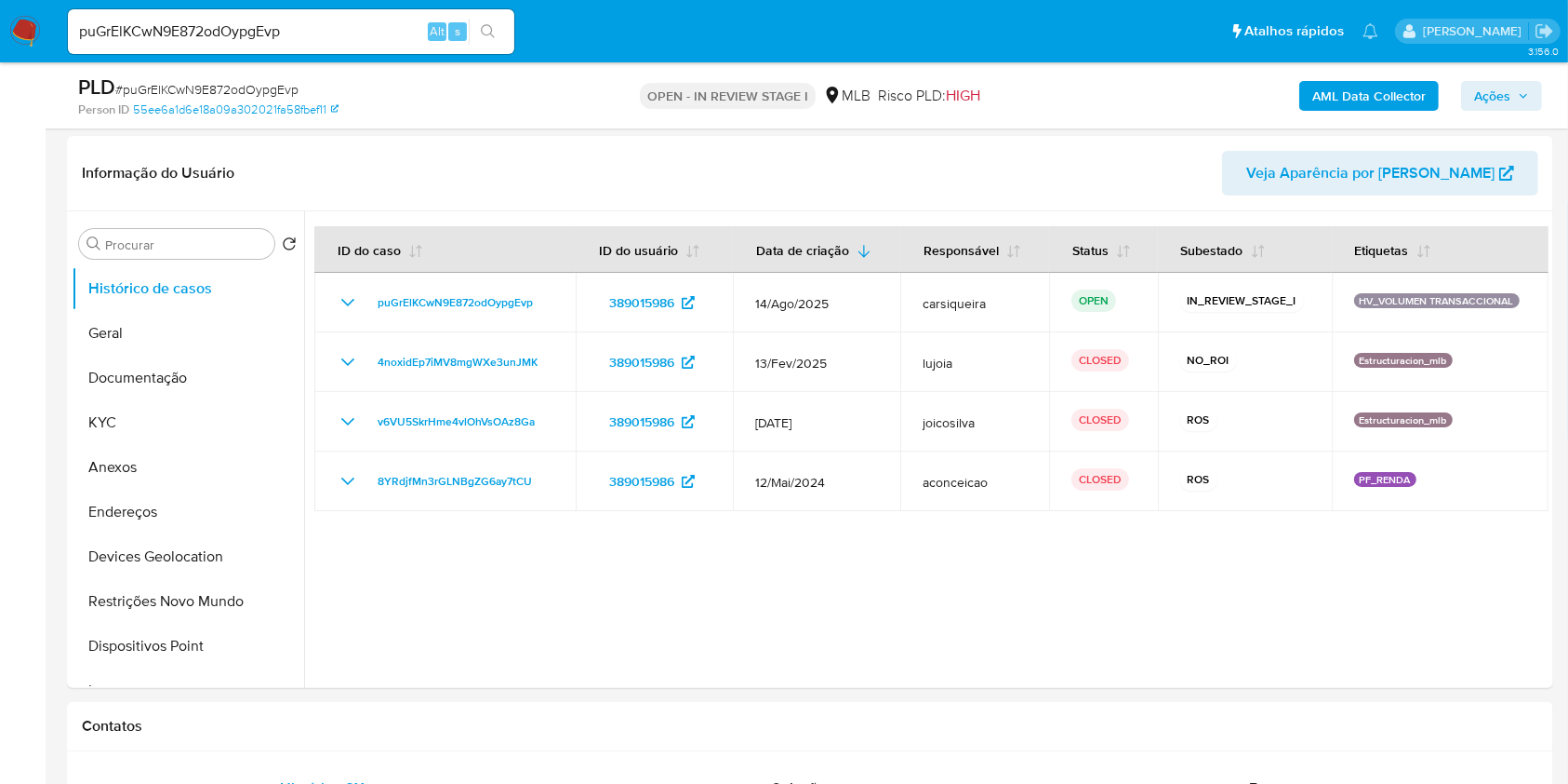
scroll to position [280, 0]
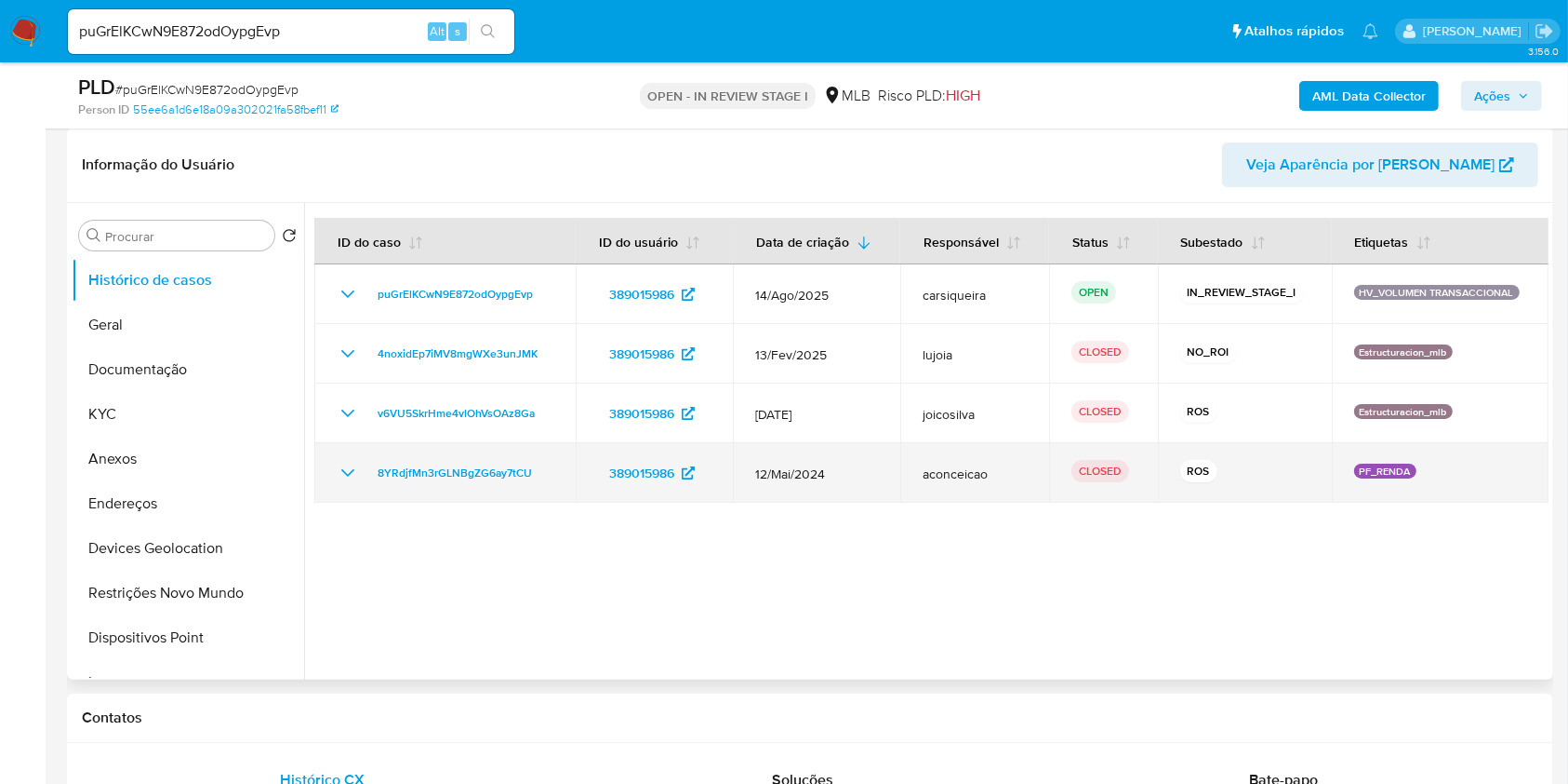
click at [350, 473] on icon "Mostrar/Ocultar" at bounding box center [348, 473] width 13 height 8
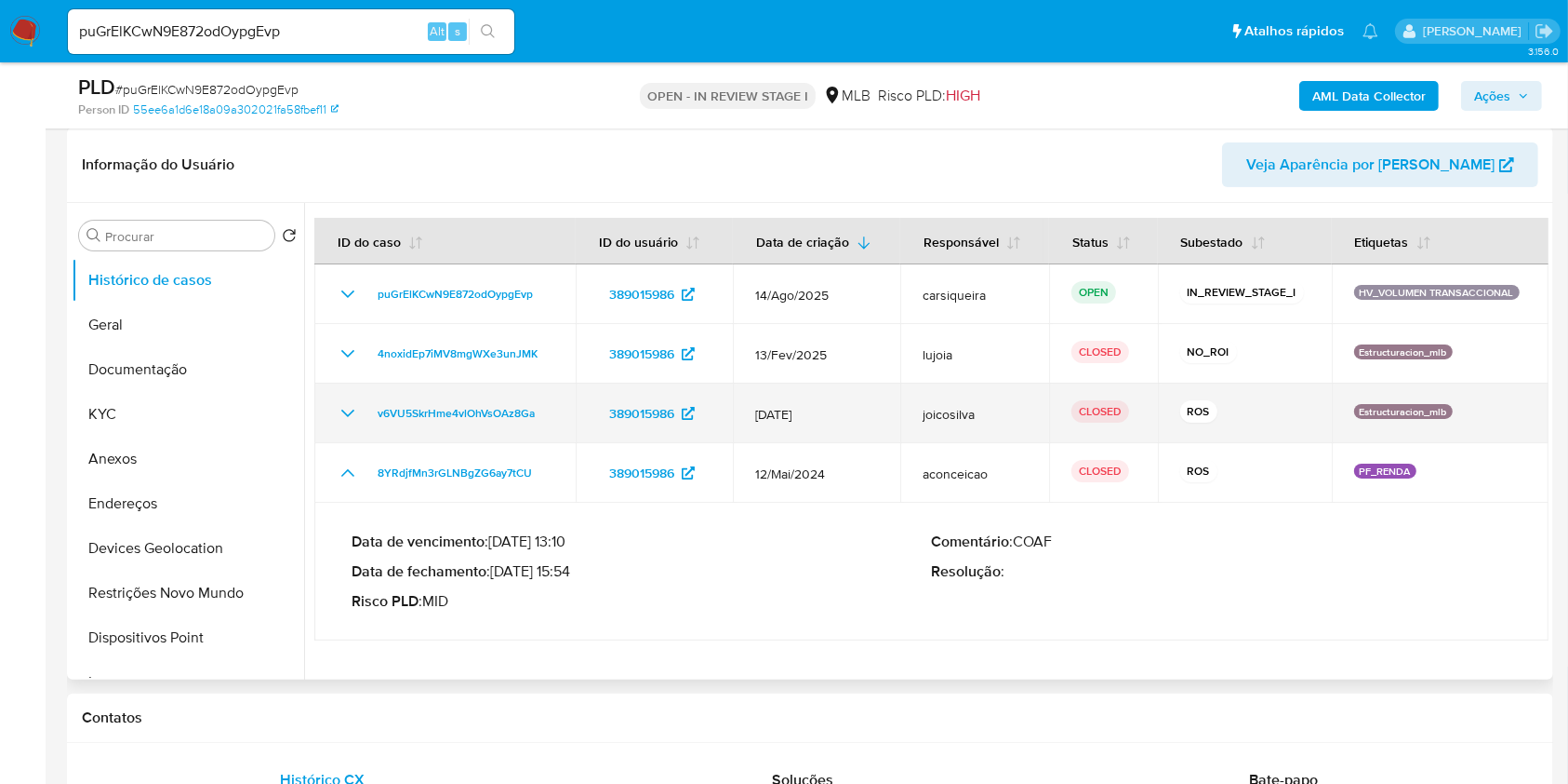
click at [354, 403] on icon "Mostrar/Ocultar" at bounding box center [348, 413] width 22 height 22
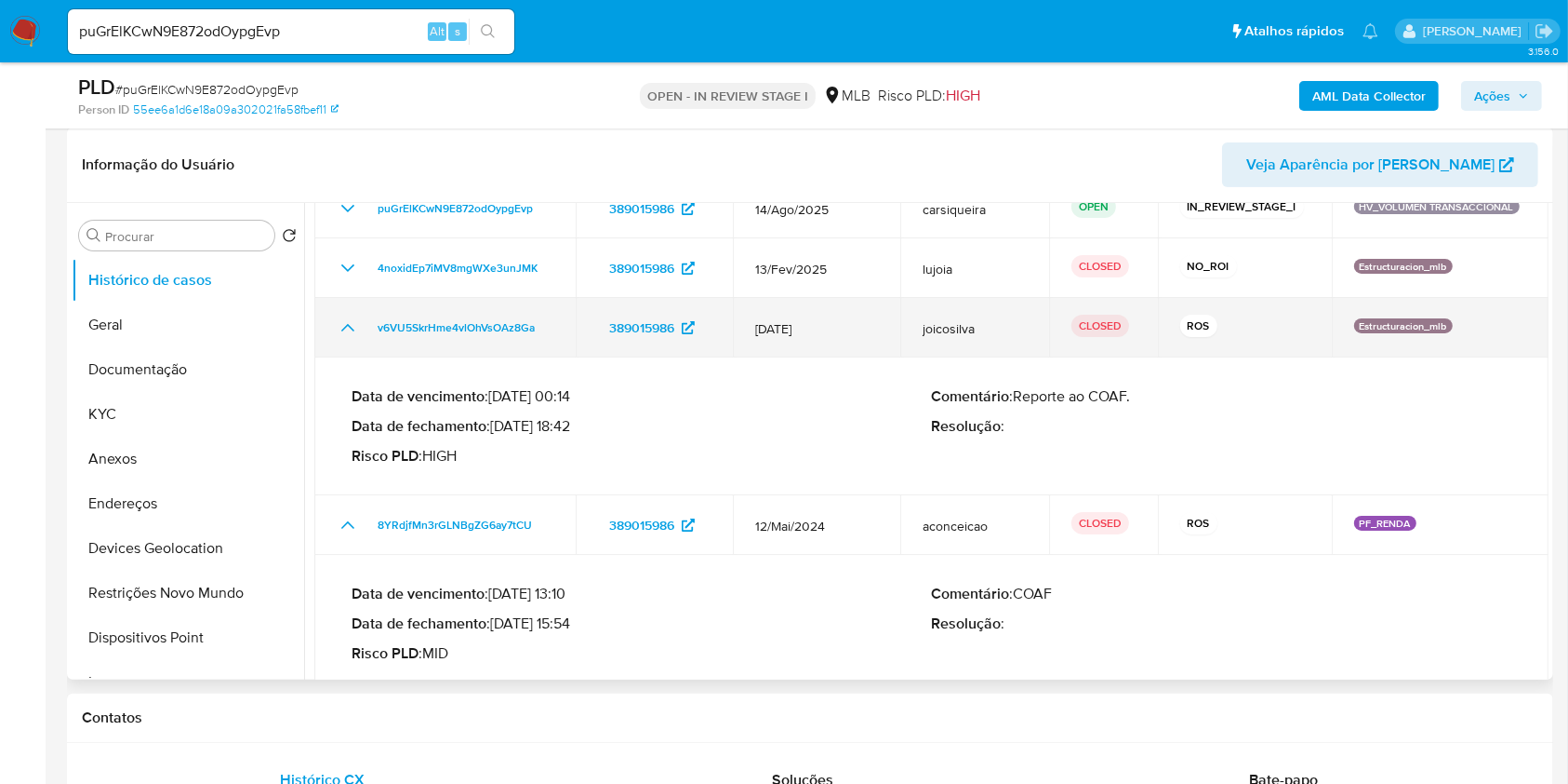
scroll to position [108, 0]
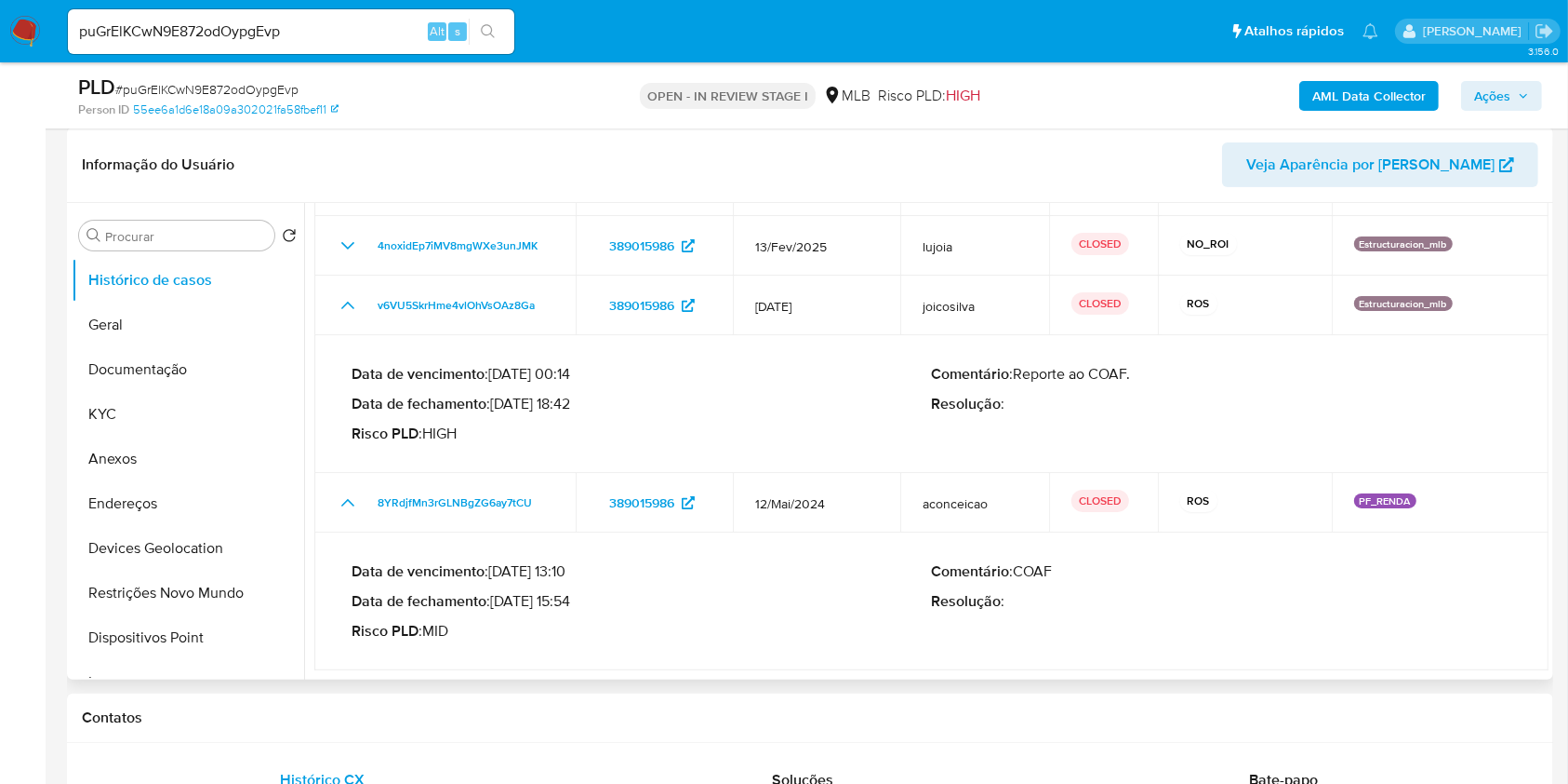
drag, startPoint x: 565, startPoint y: 598, endPoint x: 496, endPoint y: 597, distance: 69.0
click at [496, 597] on p "Data de fechamento : [DATE] 15:54" at bounding box center [642, 601] width 580 height 18
drag, startPoint x: 498, startPoint y: 404, endPoint x: 574, endPoint y: 404, distance: 76.0
click at [574, 404] on p "Data de fechamento : [DATE] 18:42" at bounding box center [642, 404] width 580 height 18
click at [173, 375] on button "Documentação" at bounding box center [180, 369] width 217 height 45
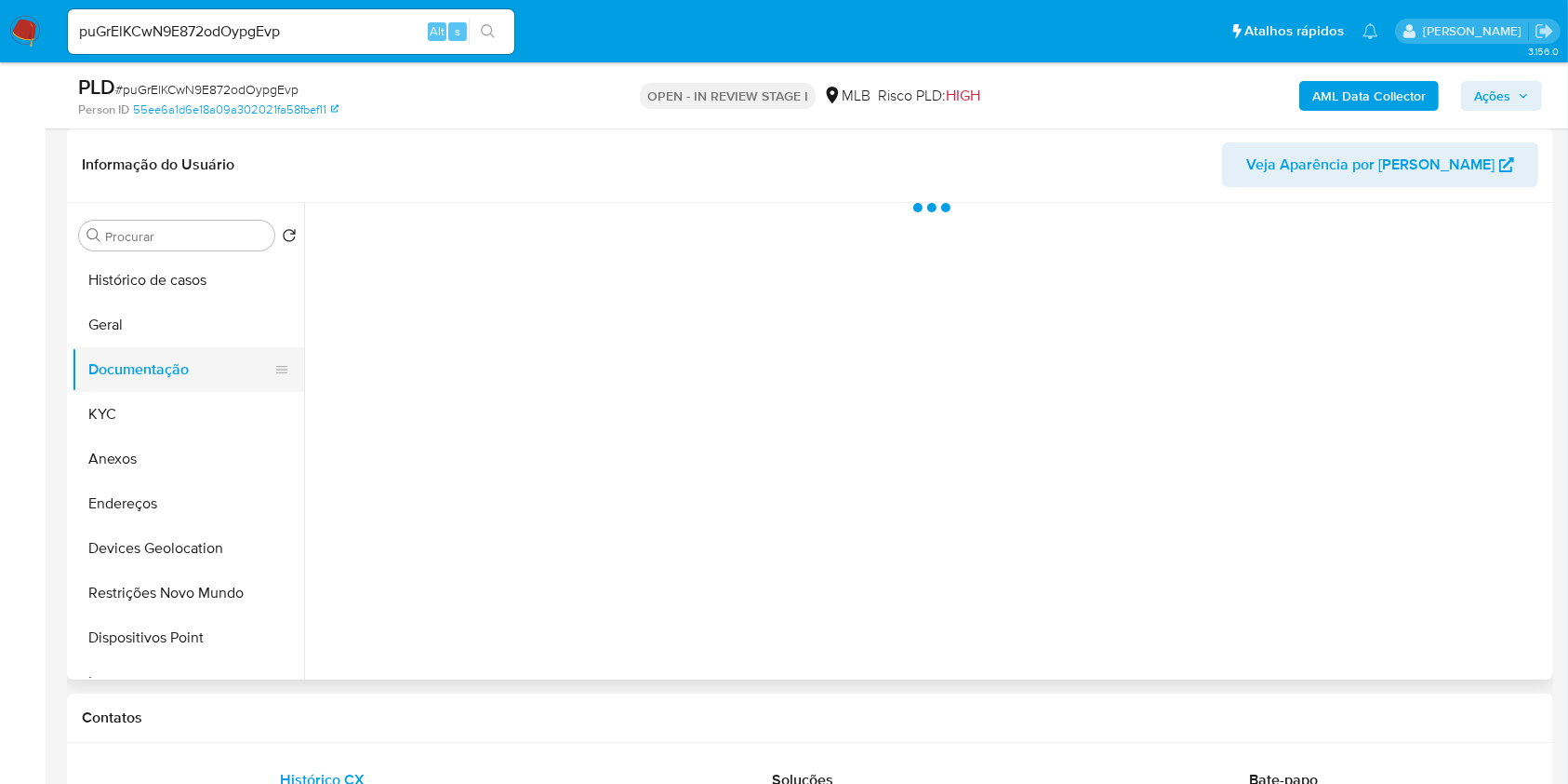
scroll to position [0, 0]
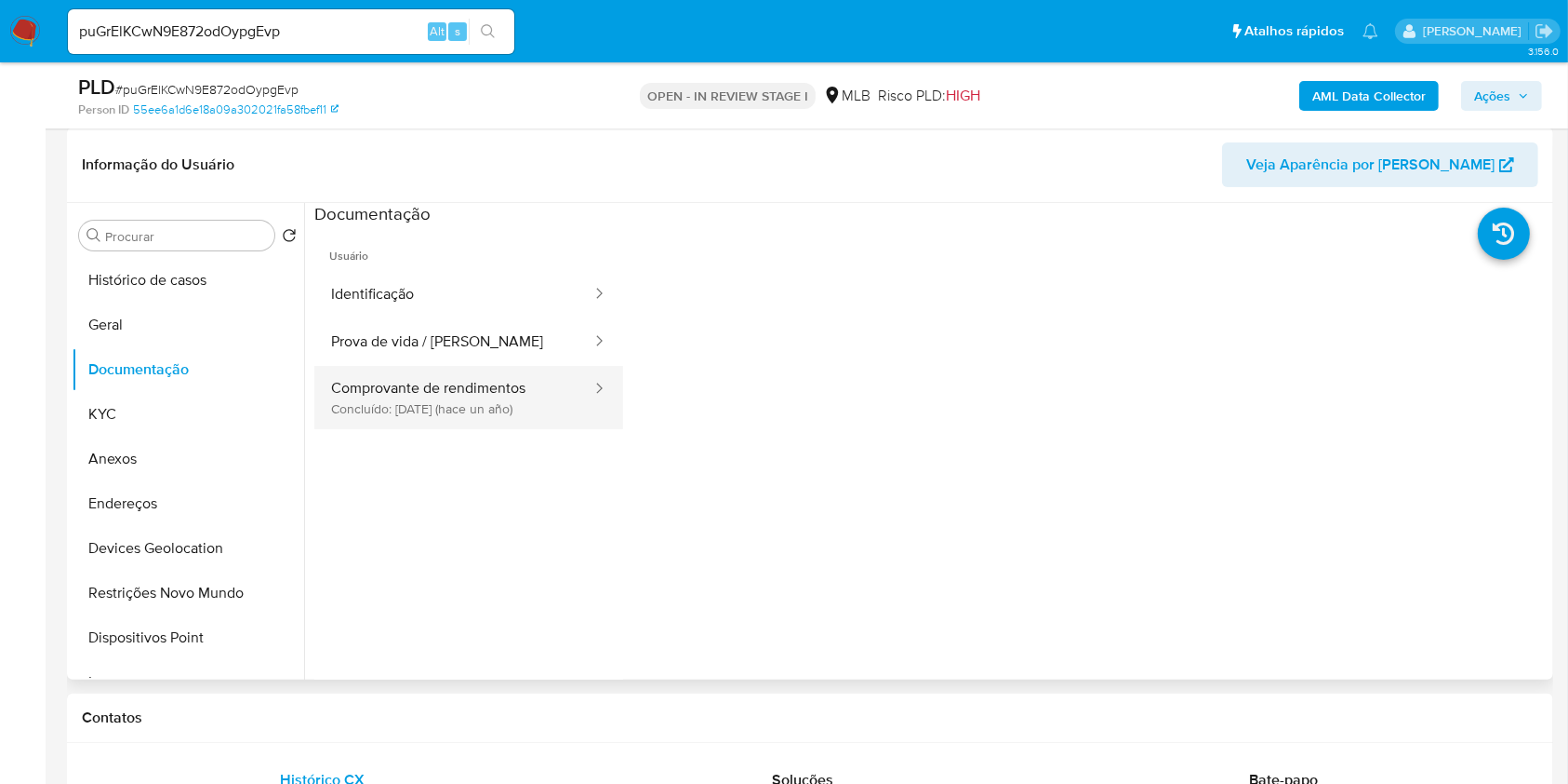
click at [485, 385] on button "Comprovante de rendimentos Concluído: [DATE] (hace un año)" at bounding box center [453, 398] width 279 height 63
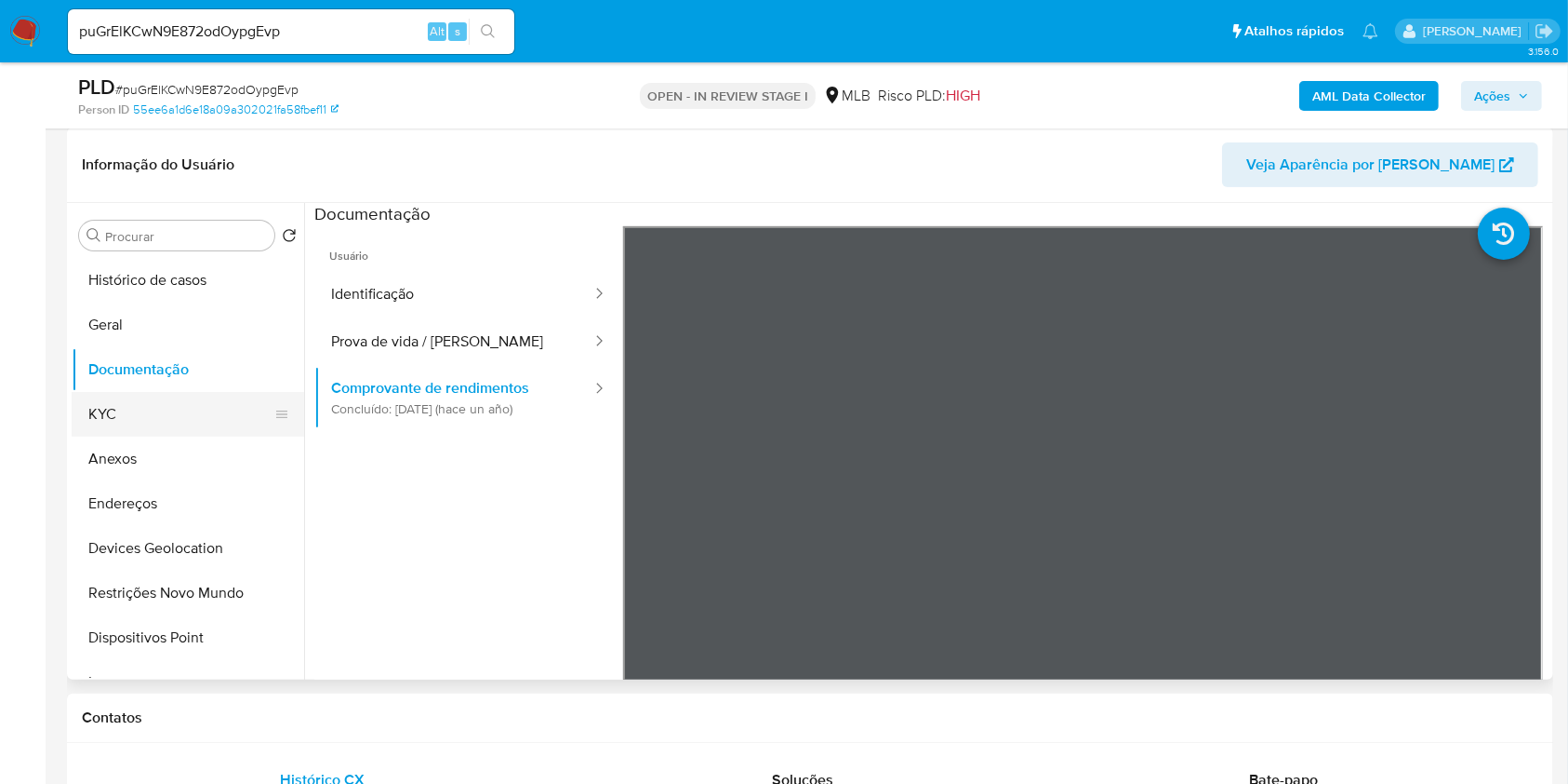
click at [130, 393] on button "KYC" at bounding box center [180, 414] width 217 height 45
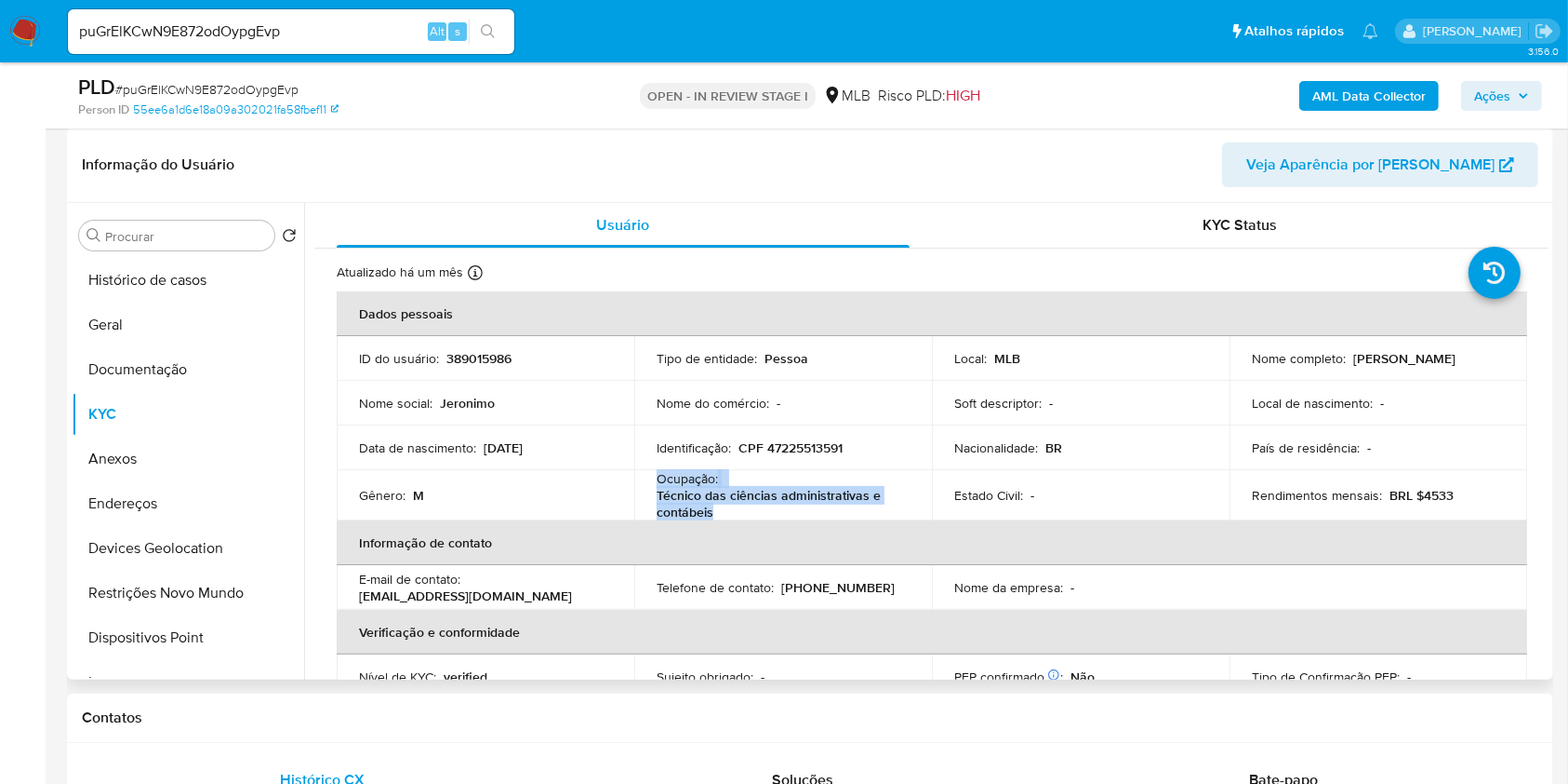
drag, startPoint x: 712, startPoint y: 506, endPoint x: 637, endPoint y: 472, distance: 82.3
click at [637, 472] on td "Ocupação : Técnico das ciências administrativas e contábeis" at bounding box center [783, 495] width 298 height 50
copy div "Ocupação : Técnico das ciências administrativas e contábeis"
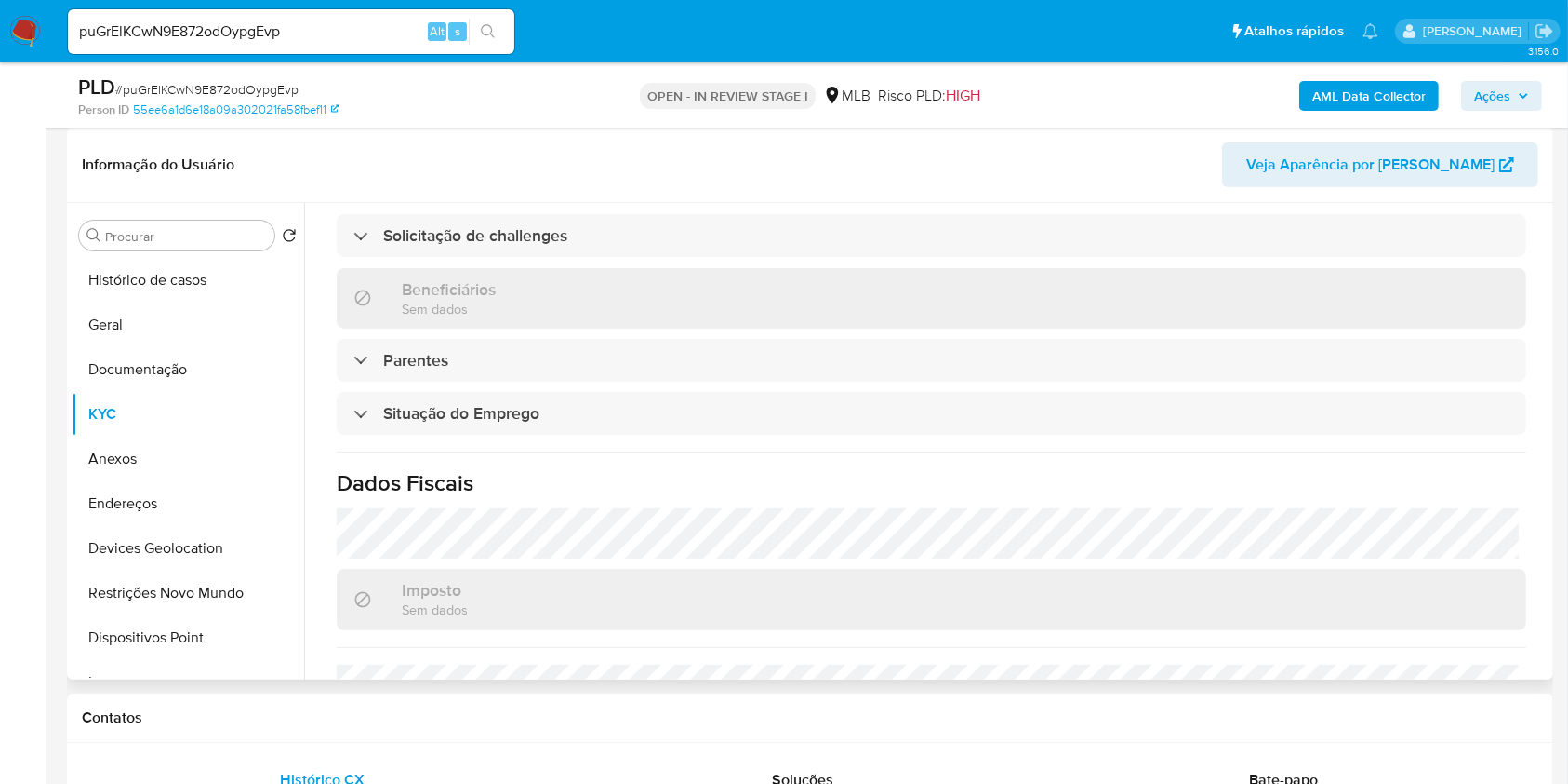
scroll to position [796, 0]
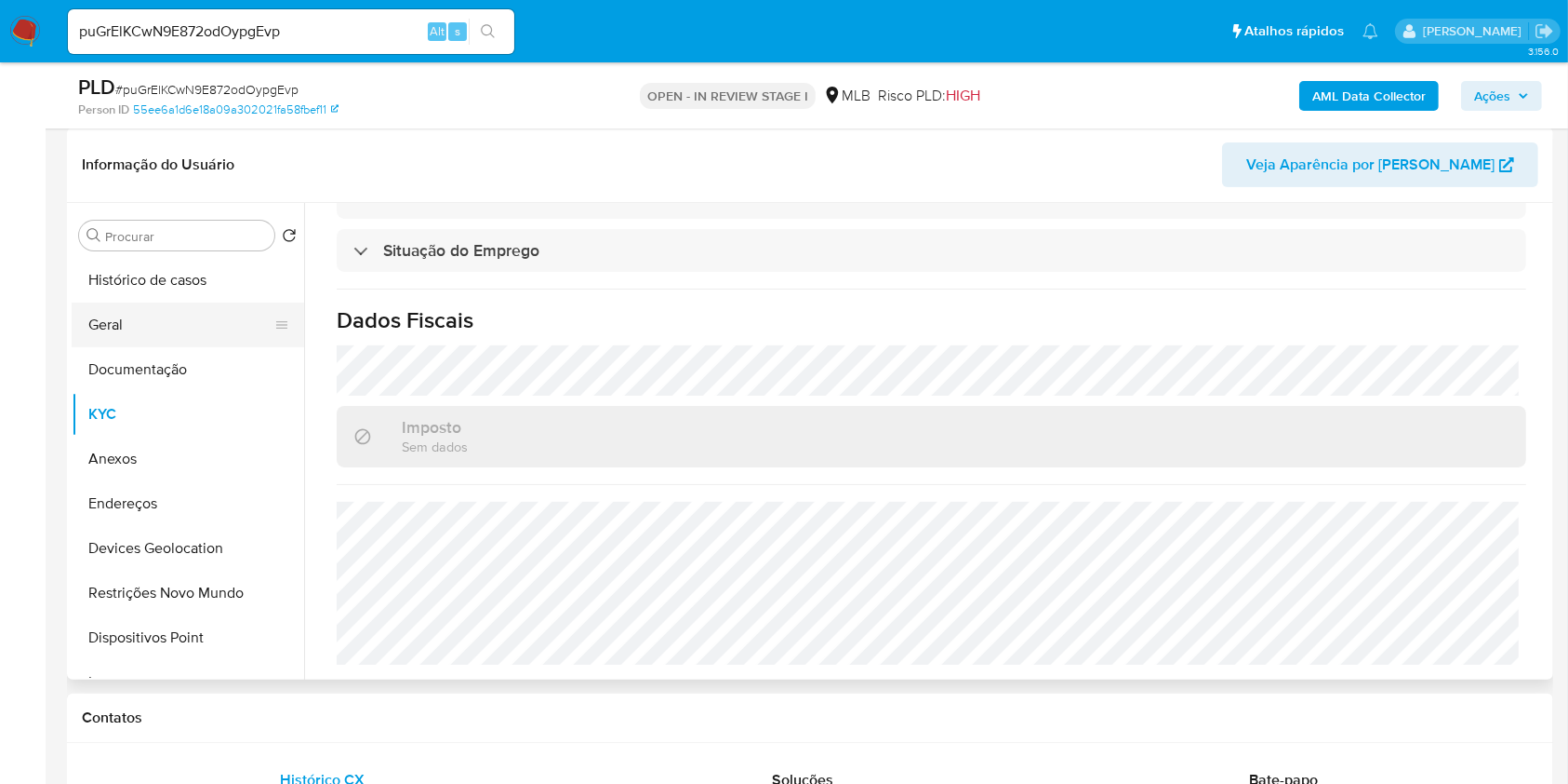
click at [172, 328] on button "Geral" at bounding box center [180, 325] width 217 height 45
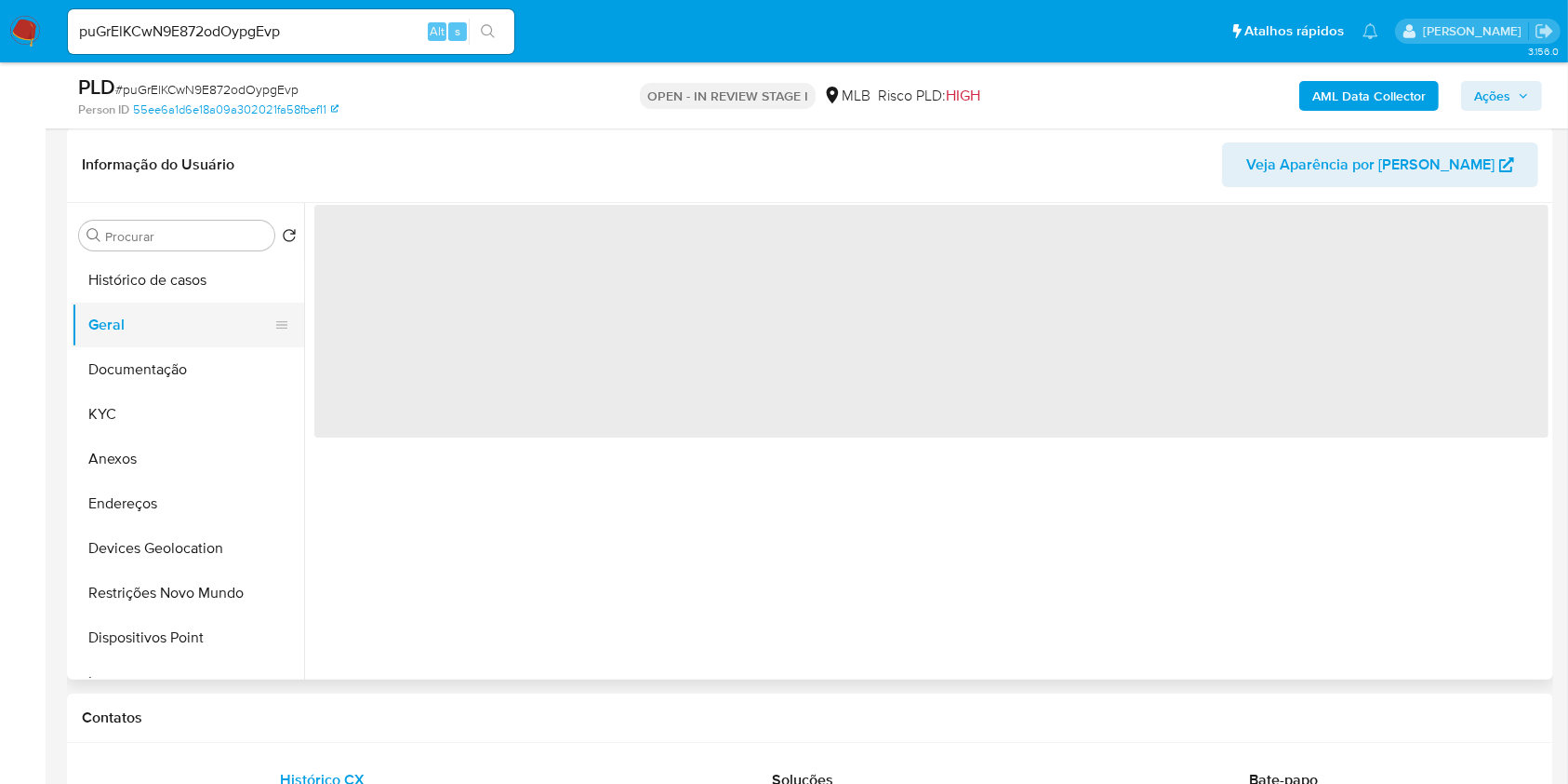
scroll to position [0, 0]
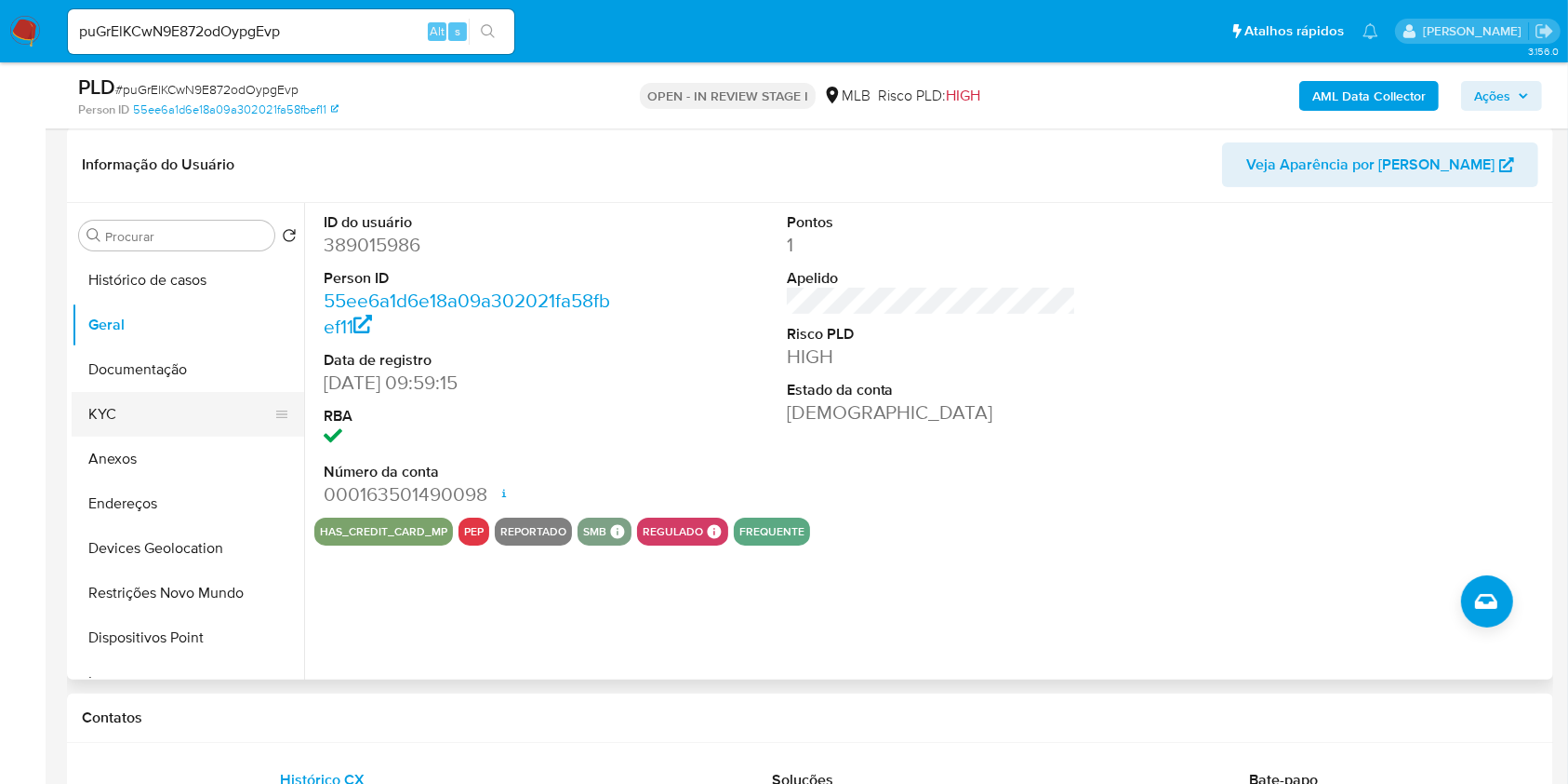
click at [142, 405] on button "KYC" at bounding box center [180, 414] width 217 height 45
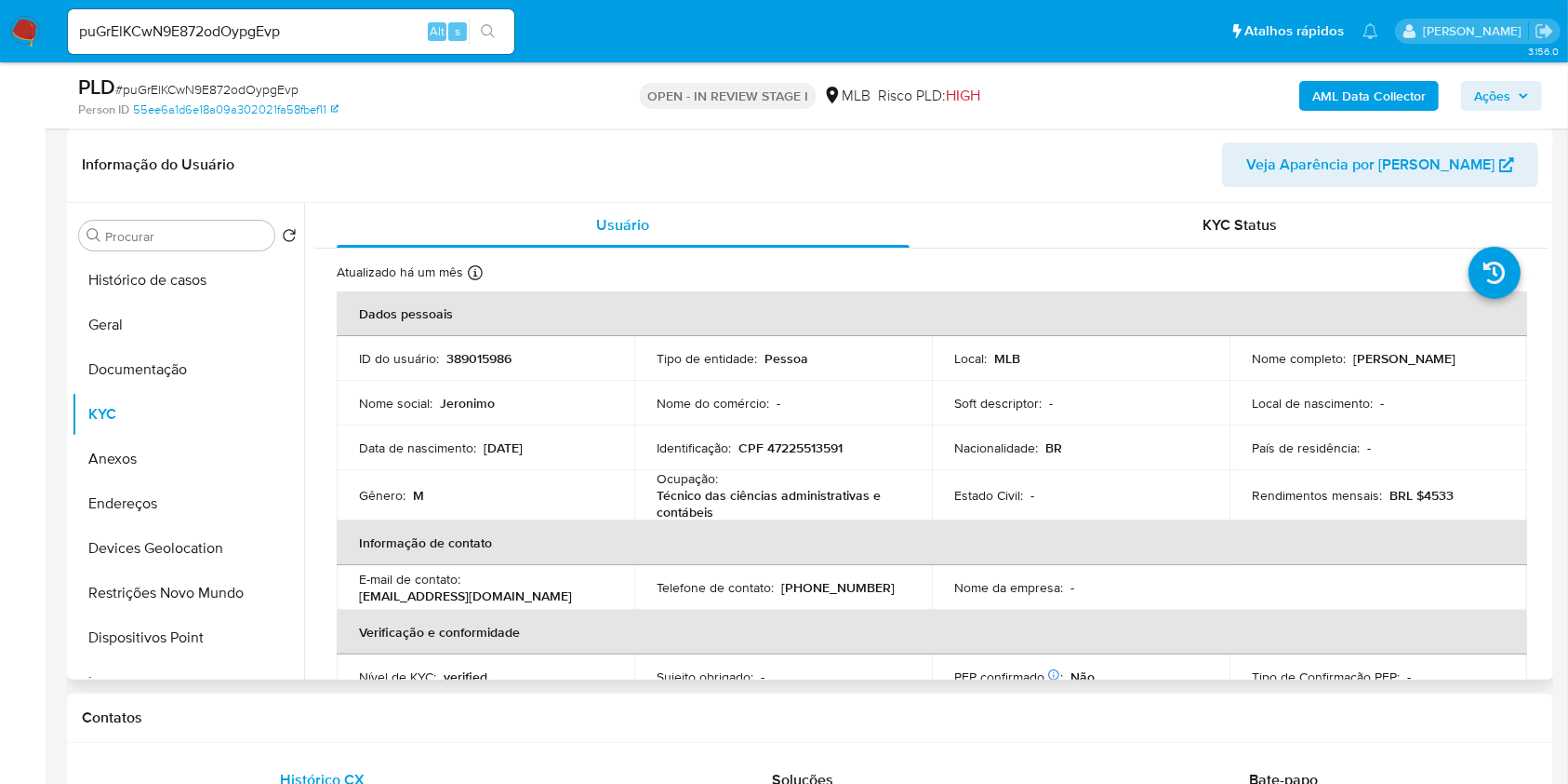
click at [1083, 474] on td "Estado Civil : -" at bounding box center [1080, 495] width 298 height 50
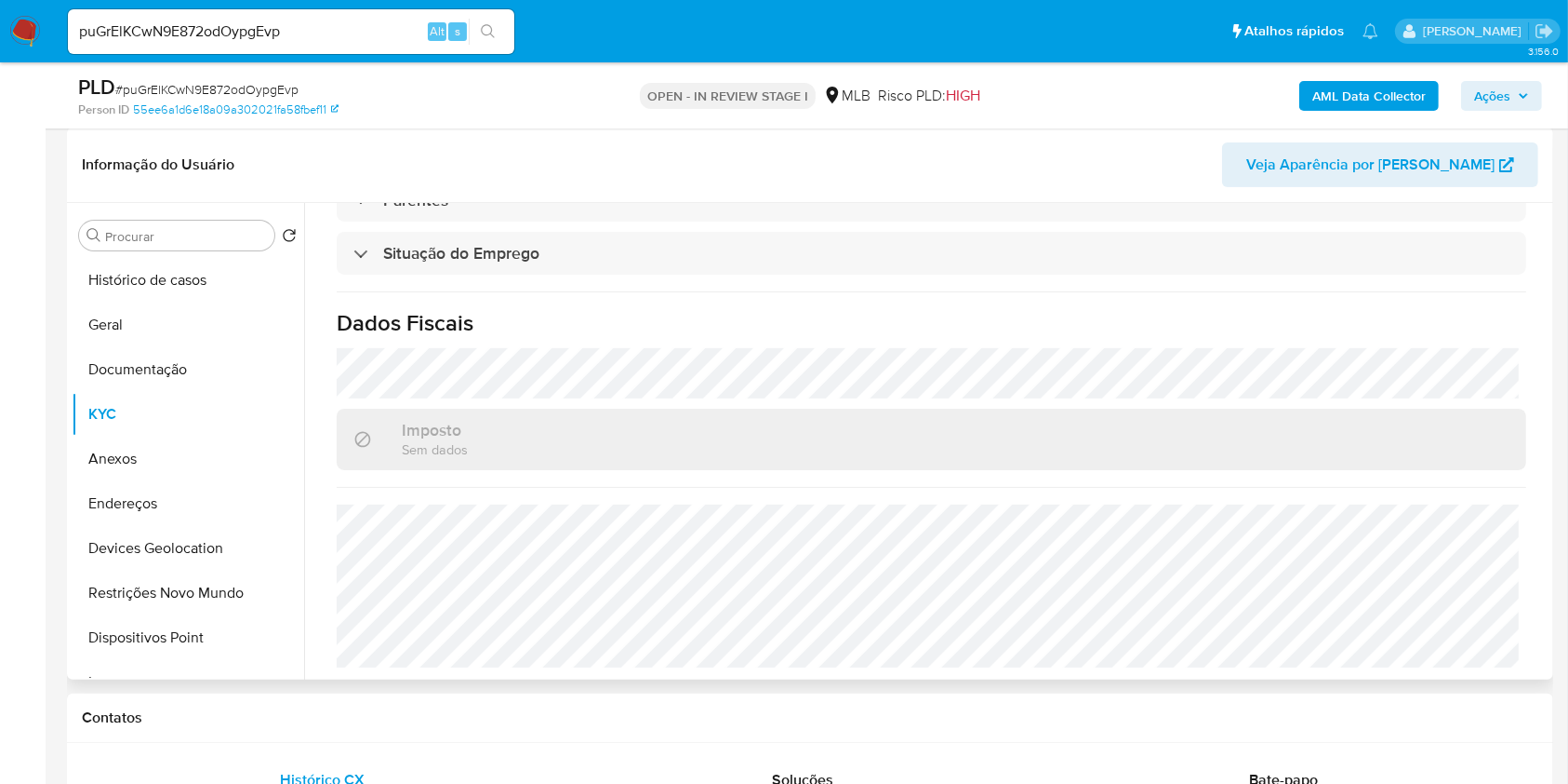
scroll to position [796, 0]
click at [126, 506] on button "Endereços" at bounding box center [180, 503] width 217 height 45
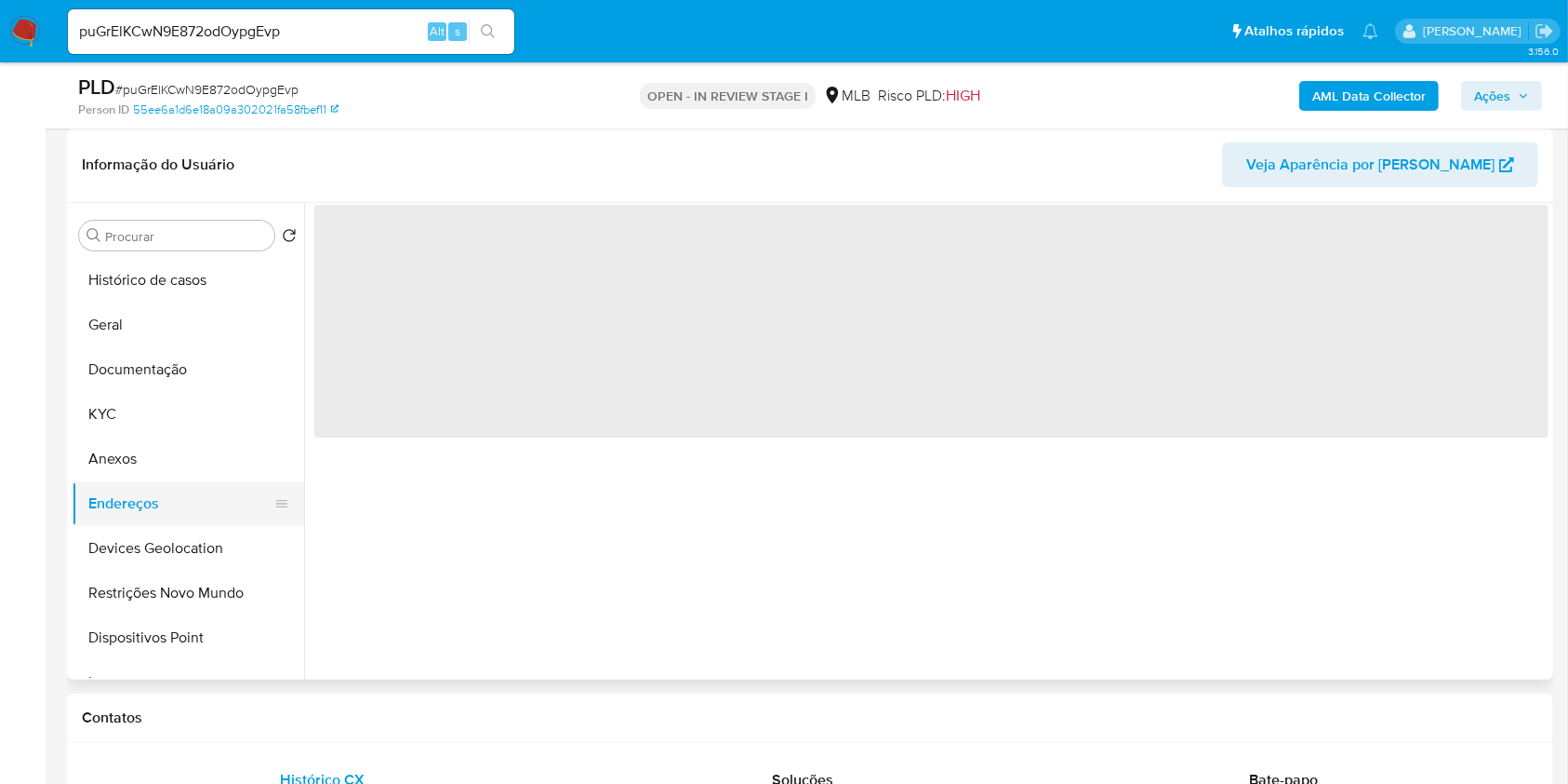
scroll to position [0, 0]
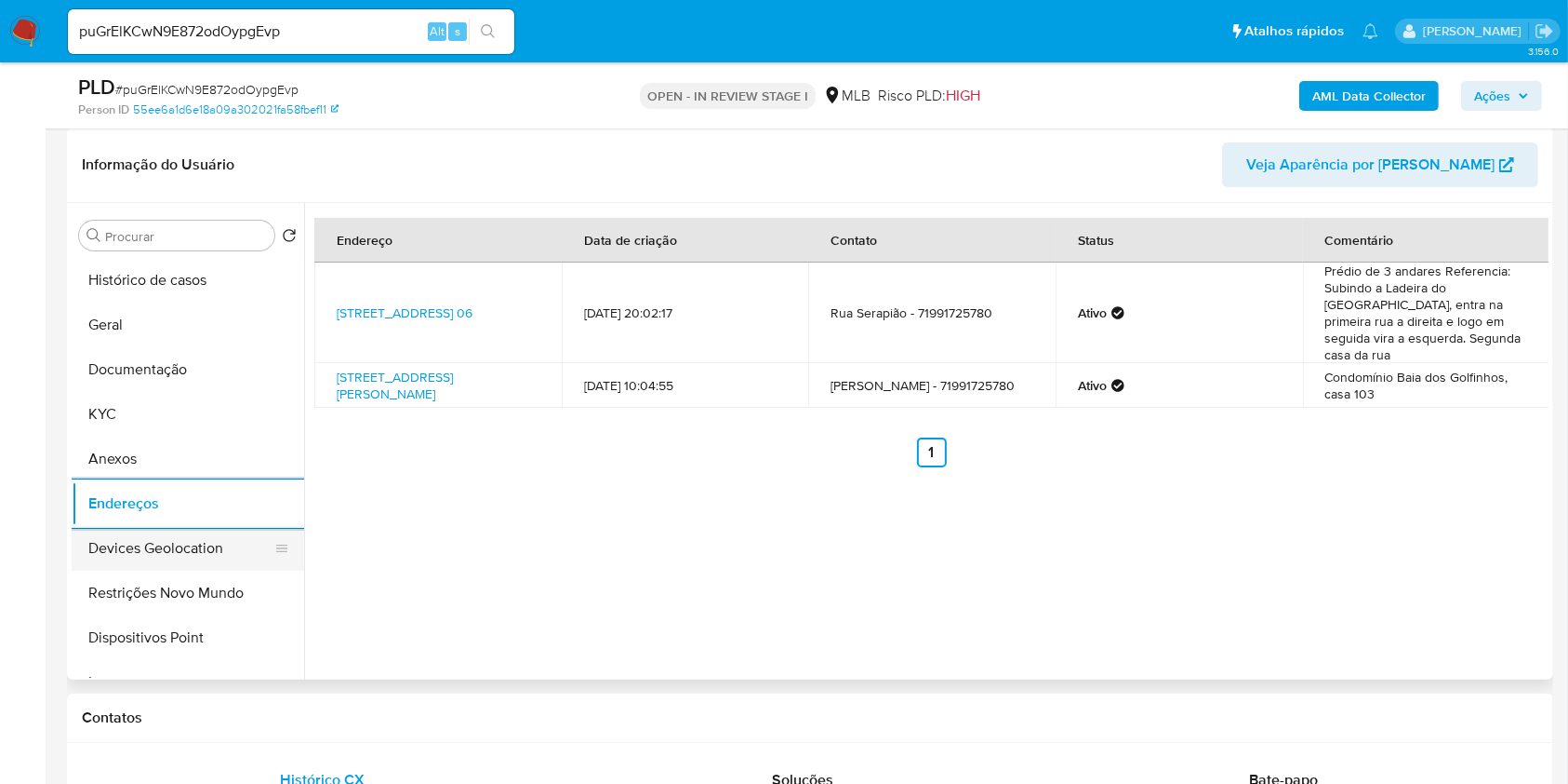
click at [201, 546] on button "Devices Geolocation" at bounding box center [180, 548] width 217 height 45
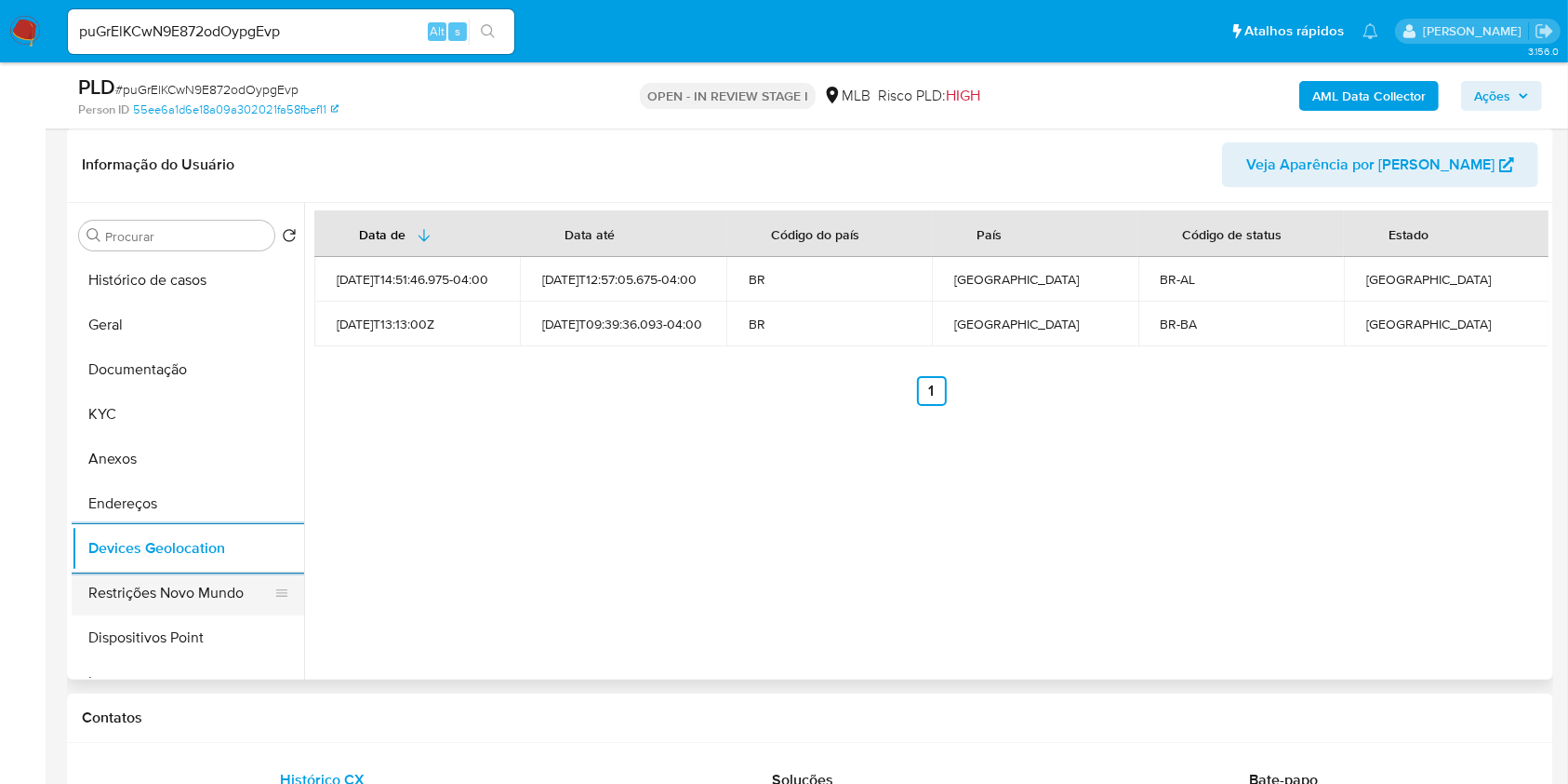
click at [211, 576] on button "Restrições Novo Mundo" at bounding box center [180, 592] width 217 height 45
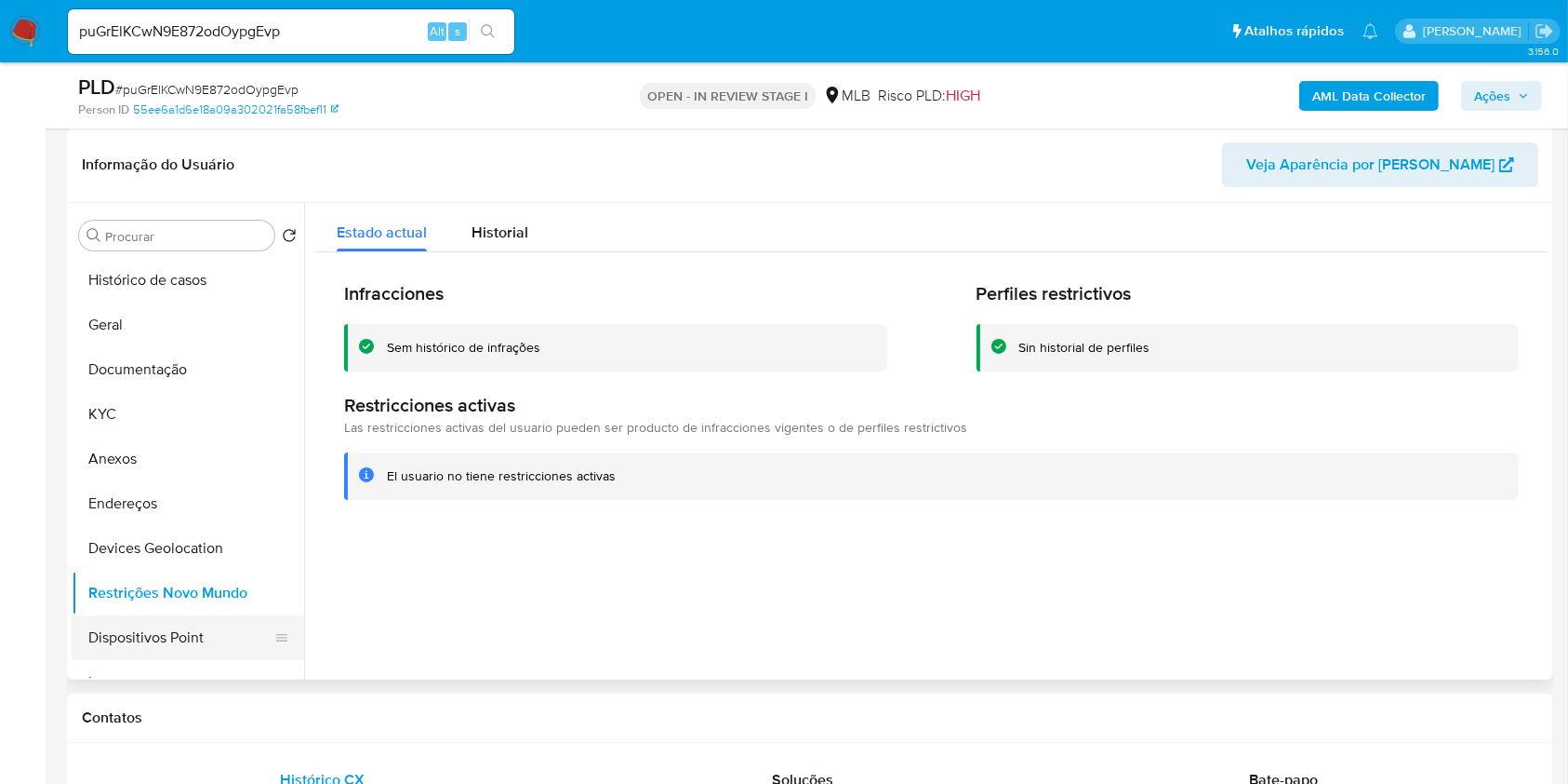
click at [193, 630] on button "Dispositivos Point" at bounding box center [180, 637] width 217 height 45
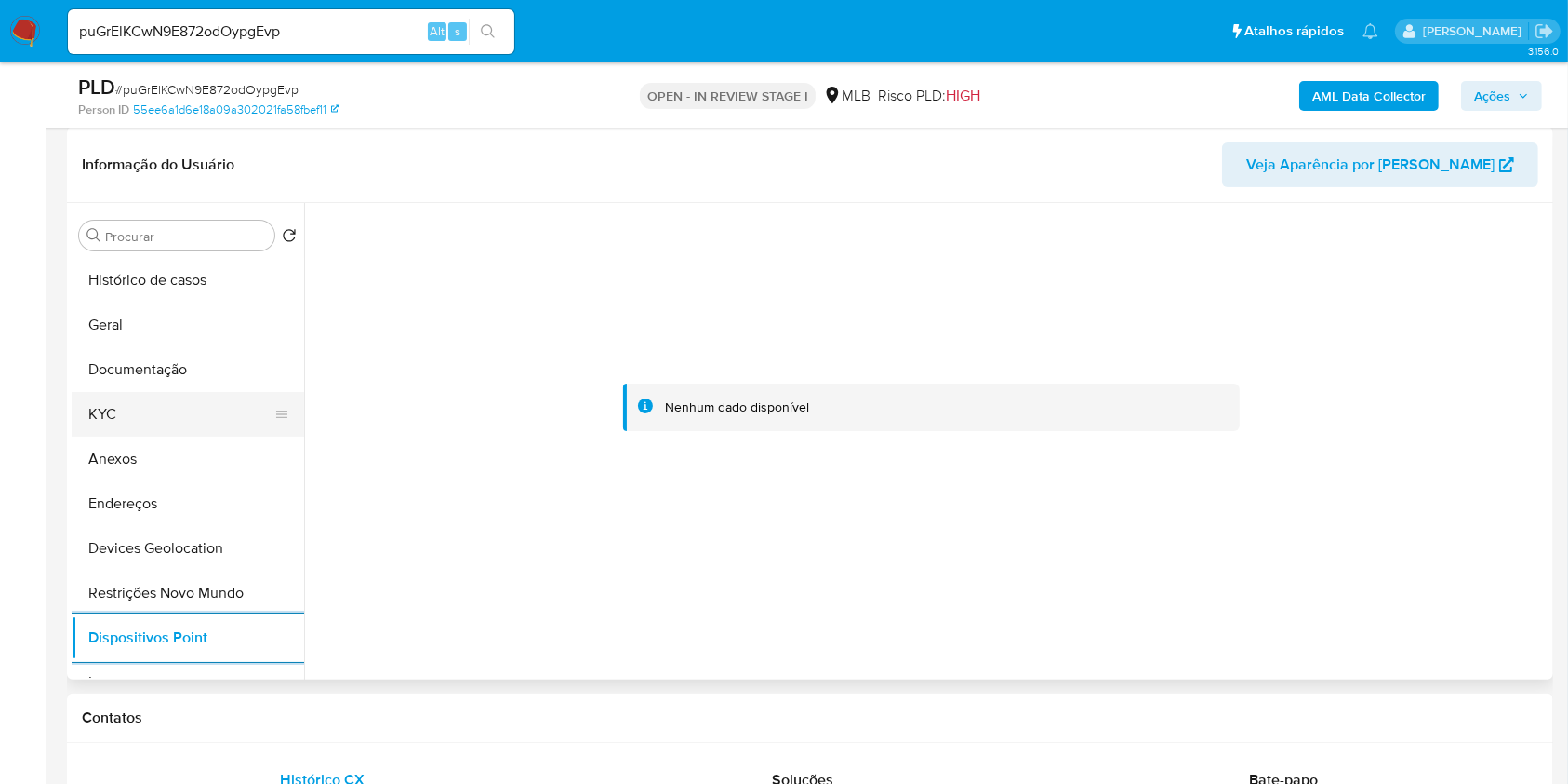
click at [192, 406] on button "KYC" at bounding box center [180, 414] width 217 height 45
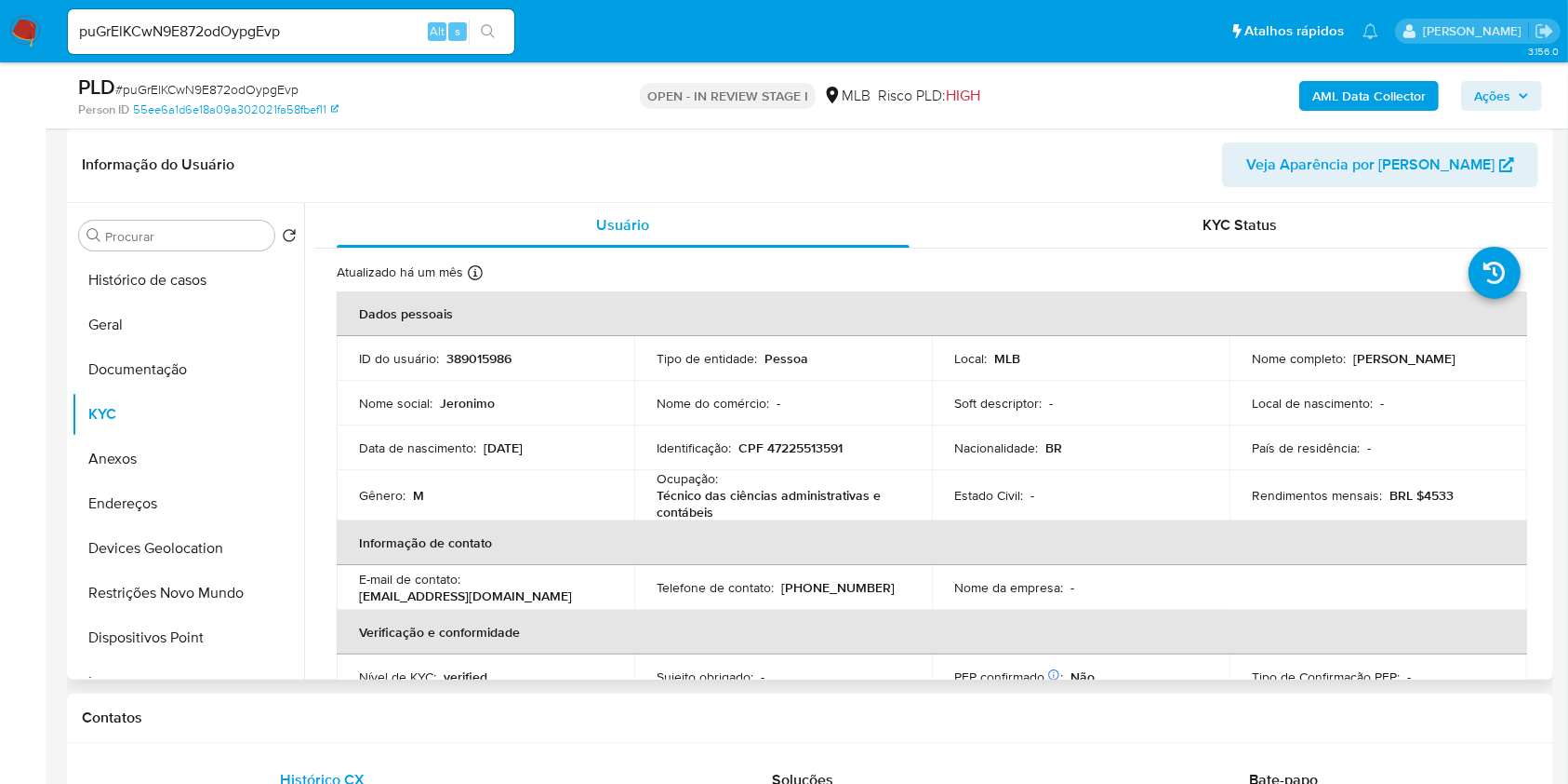
click at [589, 478] on td "Gênero : M" at bounding box center [486, 495] width 298 height 50
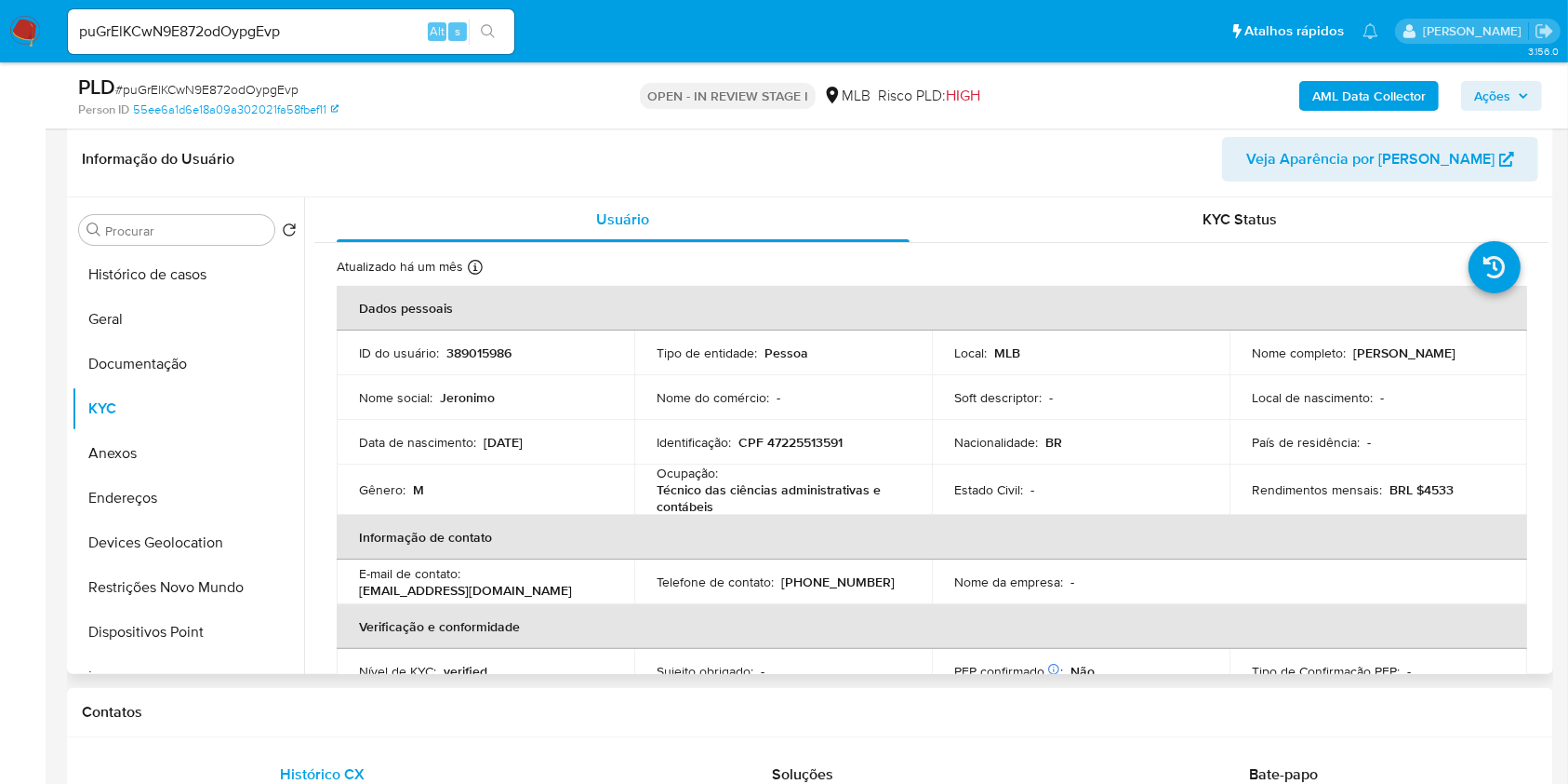
scroll to position [280, 0]
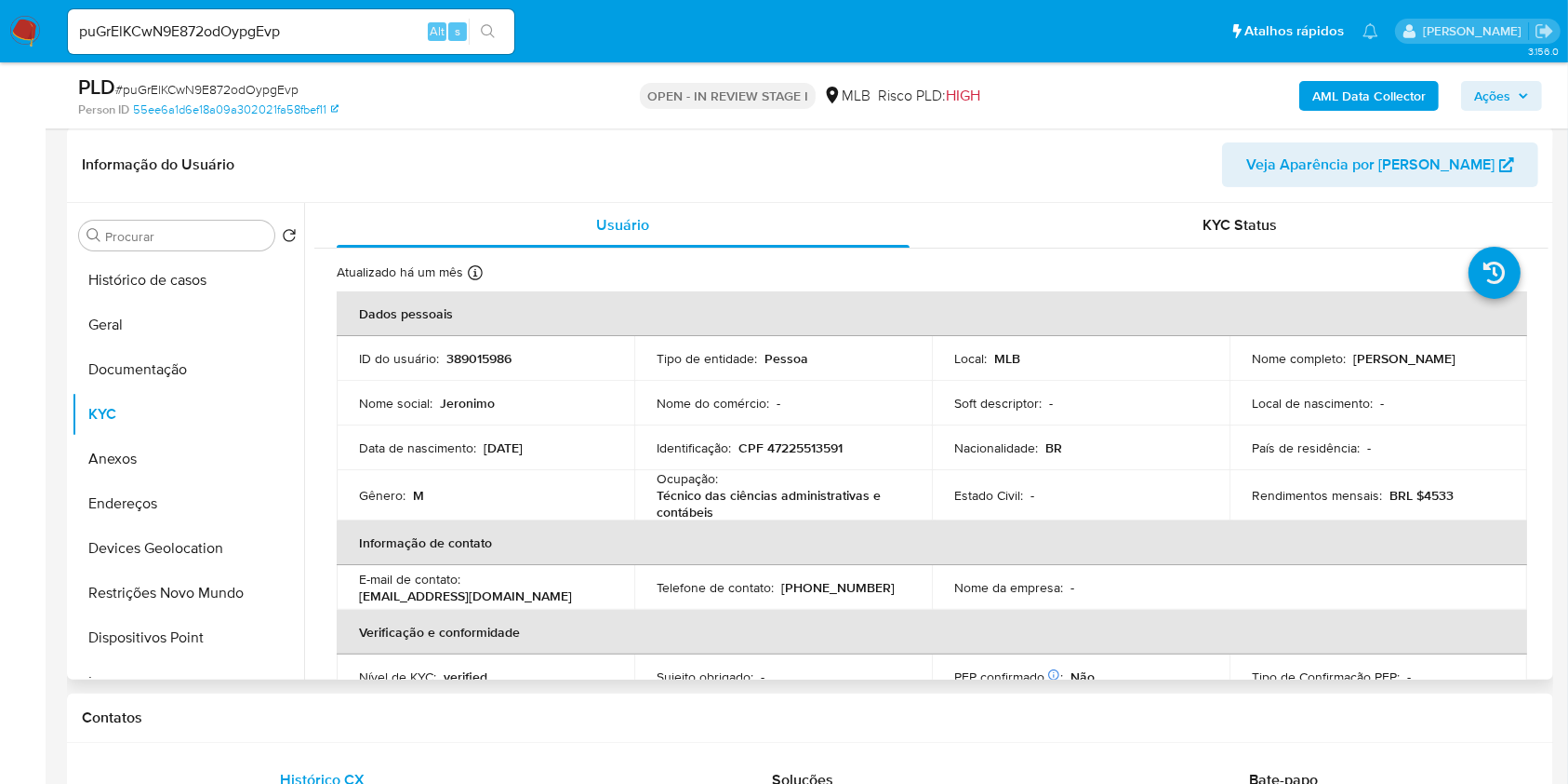
click at [833, 443] on p "CPF 47225513591" at bounding box center [790, 447] width 104 height 16
copy p "47225513591"
